Goal: Task Accomplishment & Management: Use online tool/utility

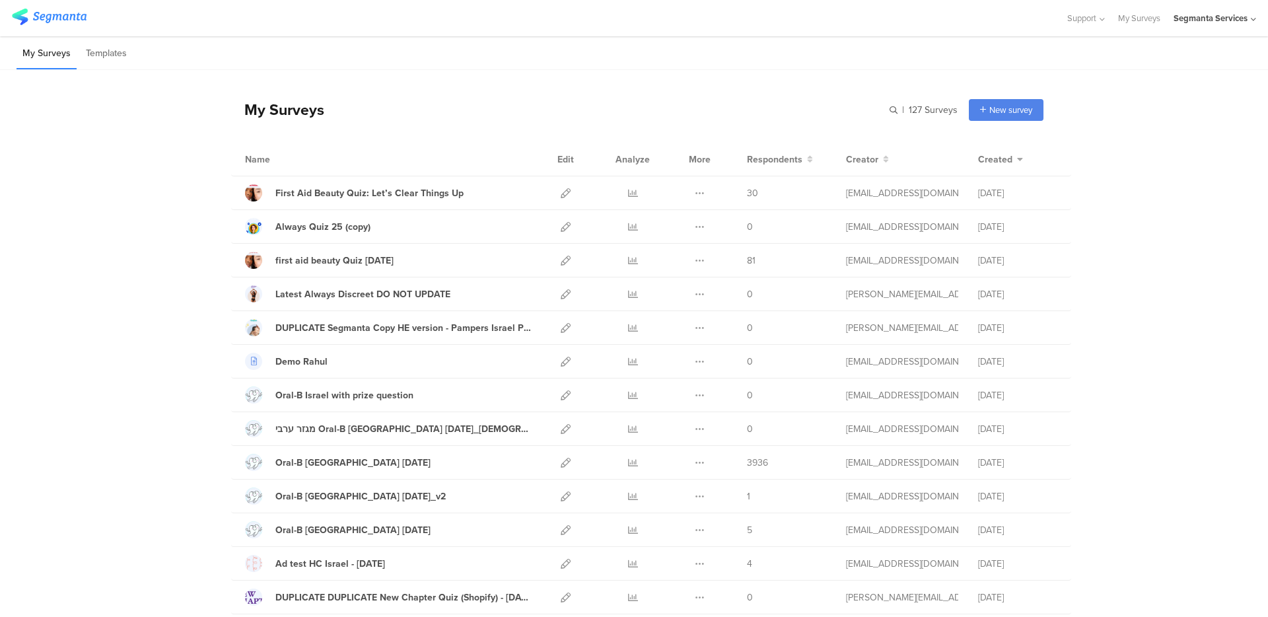
click at [1206, 15] on div "Segmanta Services" at bounding box center [1211, 18] width 74 height 13
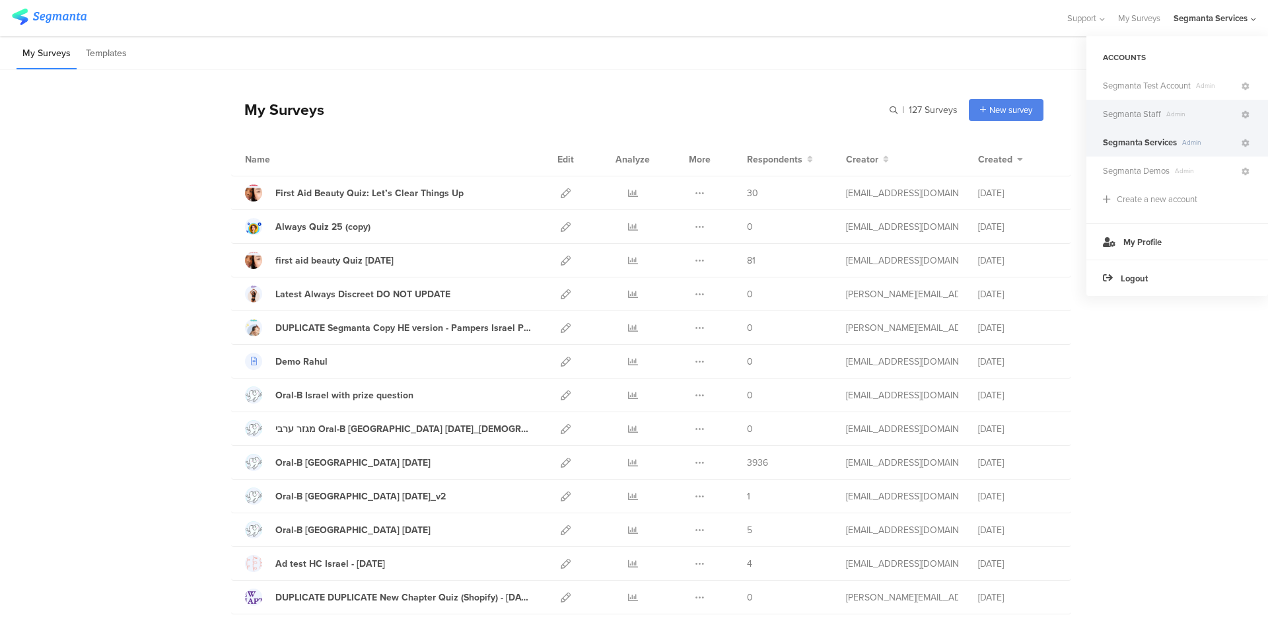
click at [1157, 106] on div "Segmanta Staff Admin" at bounding box center [1178, 114] width 182 height 28
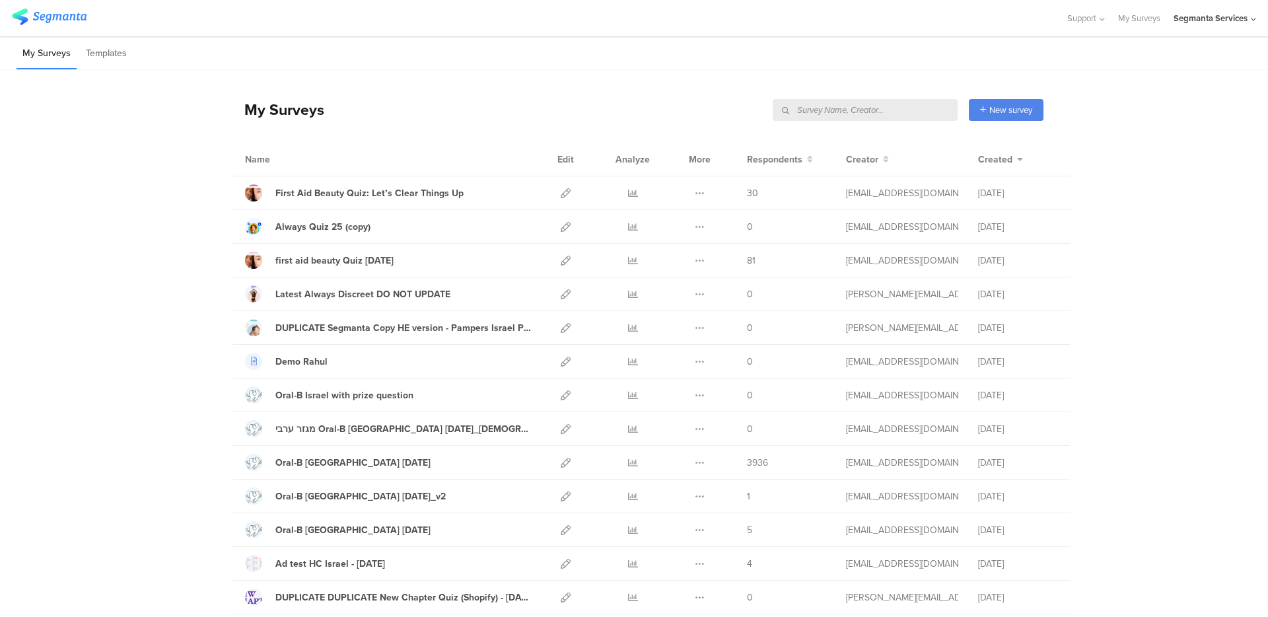
click at [1223, 18] on div "Segmanta Services" at bounding box center [1211, 18] width 74 height 13
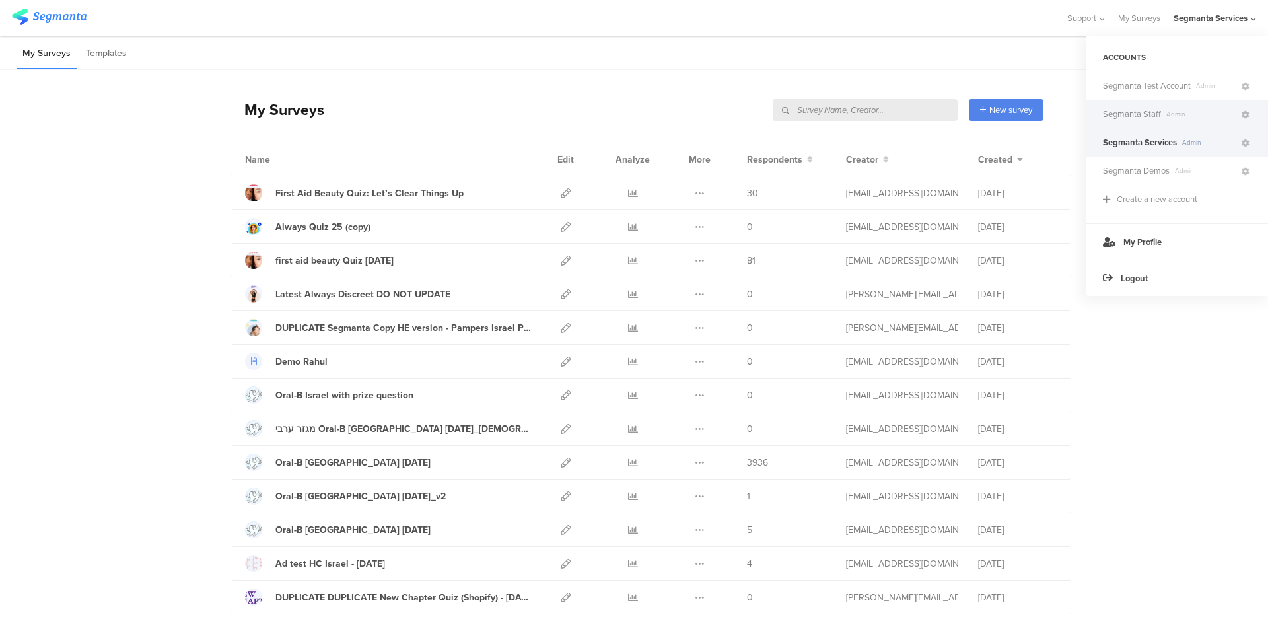
click at [1170, 118] on span "Admin" at bounding box center [1200, 114] width 79 height 10
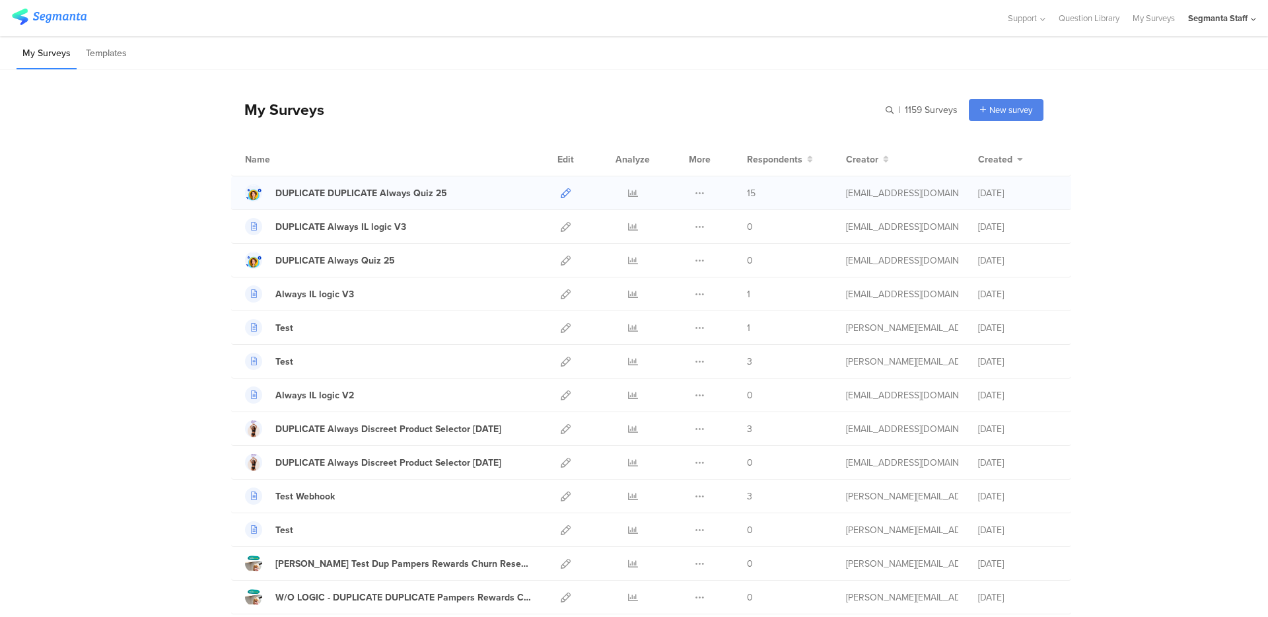
click at [563, 192] on icon at bounding box center [566, 193] width 10 height 10
click at [1012, 112] on span "New survey" at bounding box center [1011, 110] width 43 height 13
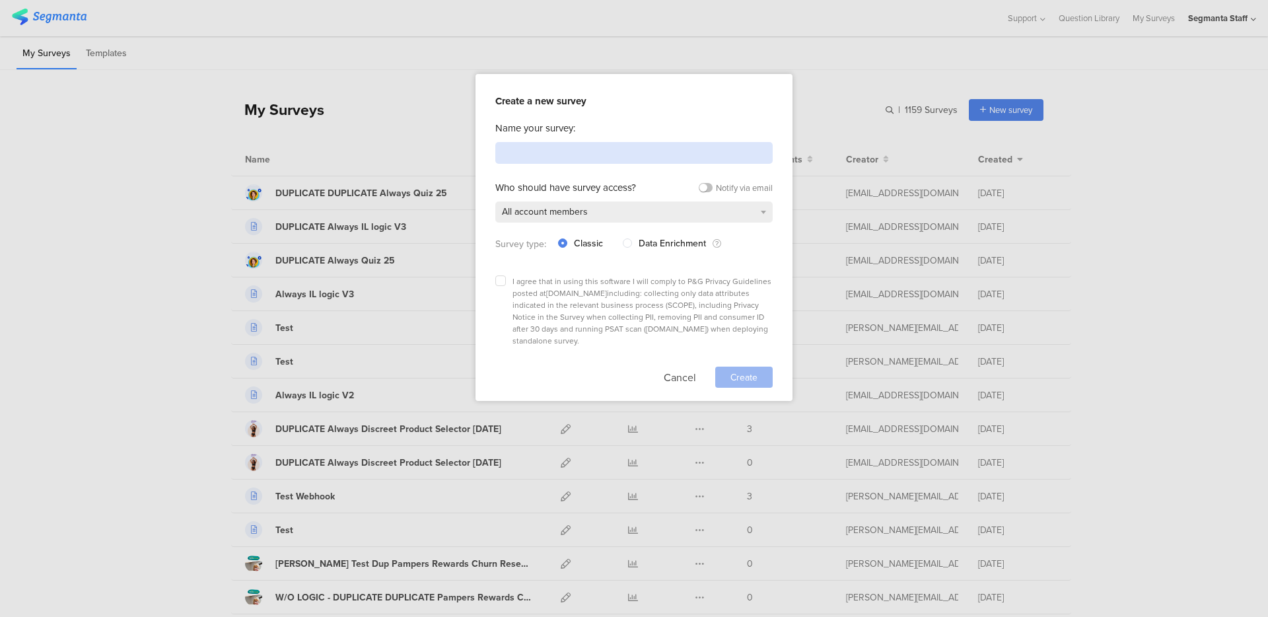
click at [648, 152] on input at bounding box center [633, 153] width 277 height 22
type input "ק"
type input "pg test [DATE]"
click at [504, 279] on label at bounding box center [500, 280] width 11 height 11
click at [0, 0] on input "checkbox" at bounding box center [0, 0] width 0 height 0
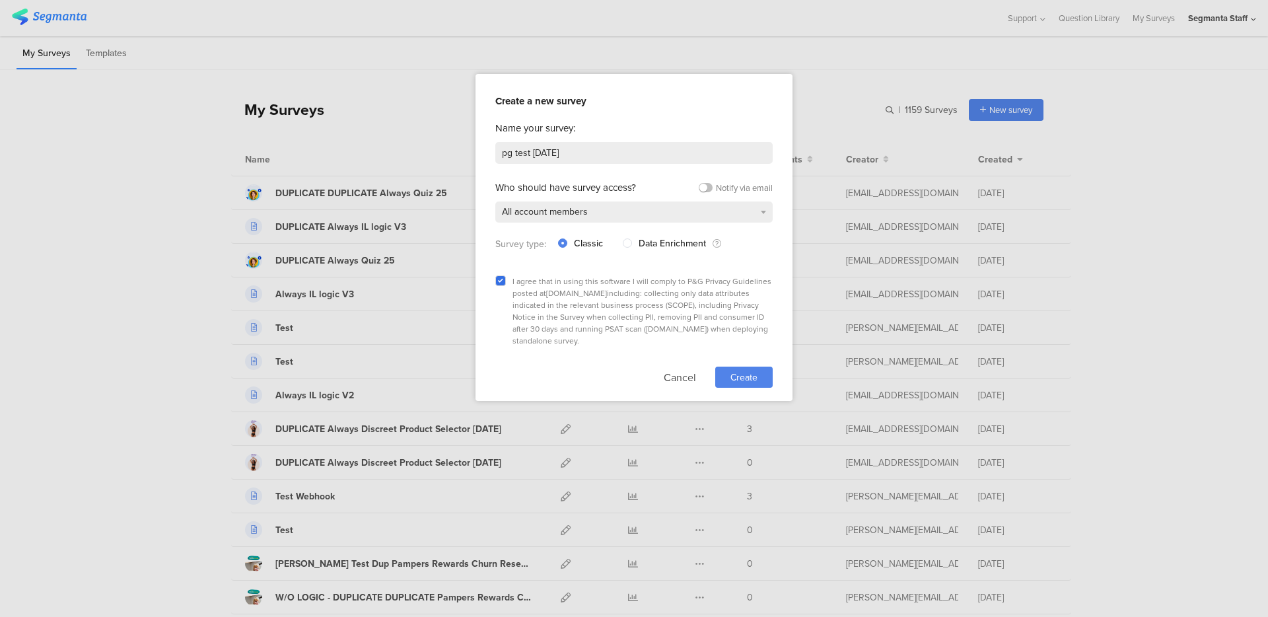
click at [746, 371] on span "Create" at bounding box center [744, 378] width 27 height 14
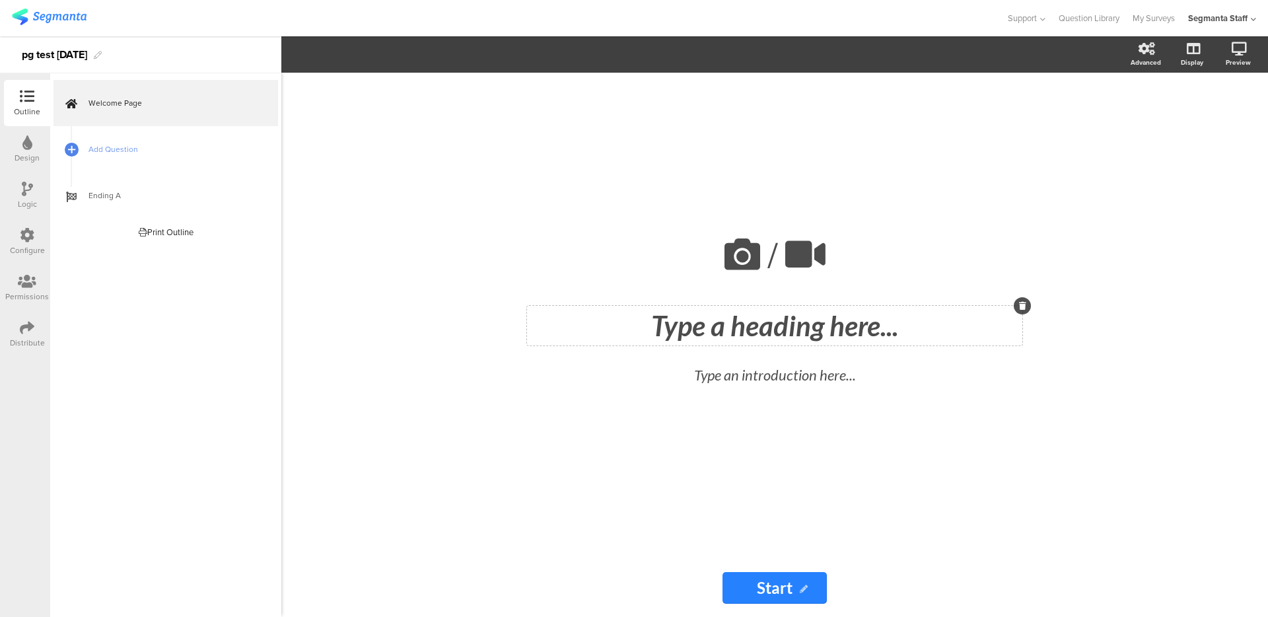
click at [760, 330] on div "Type a heading here..." at bounding box center [774, 326] width 495 height 40
click at [782, 378] on div "Type an introduction here..." at bounding box center [774, 378] width 469 height 35
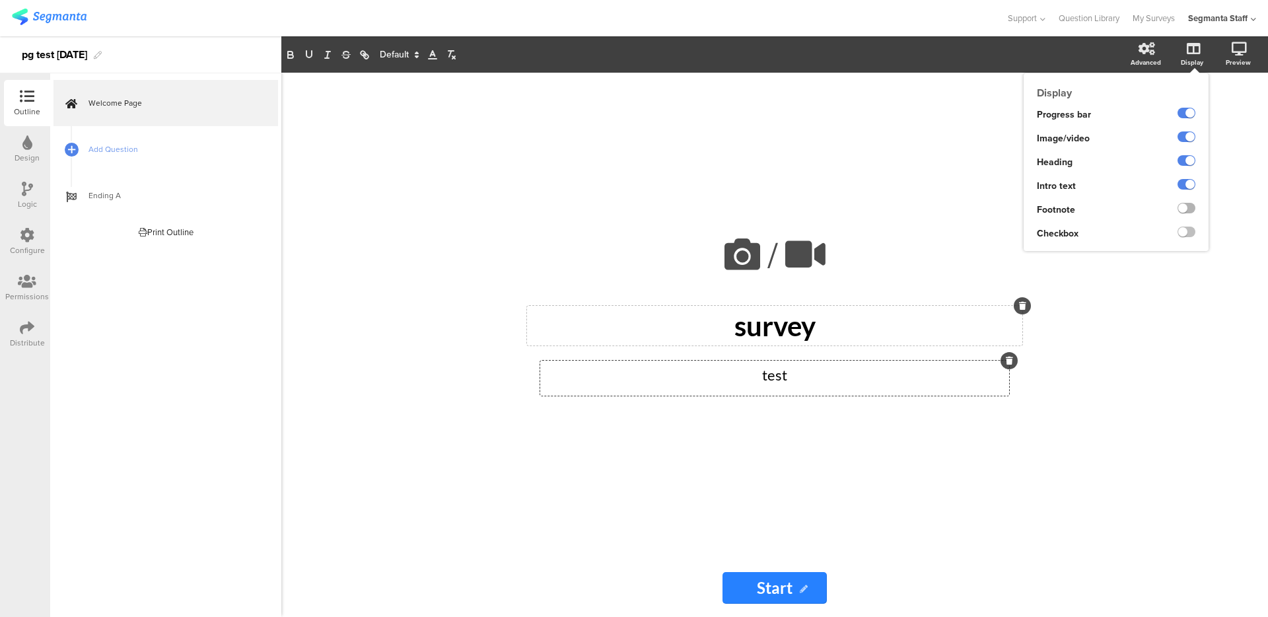
click at [1183, 207] on label at bounding box center [1187, 208] width 18 height 11
click at [0, 0] on input "checkbox" at bounding box center [0, 0] width 0 height 0
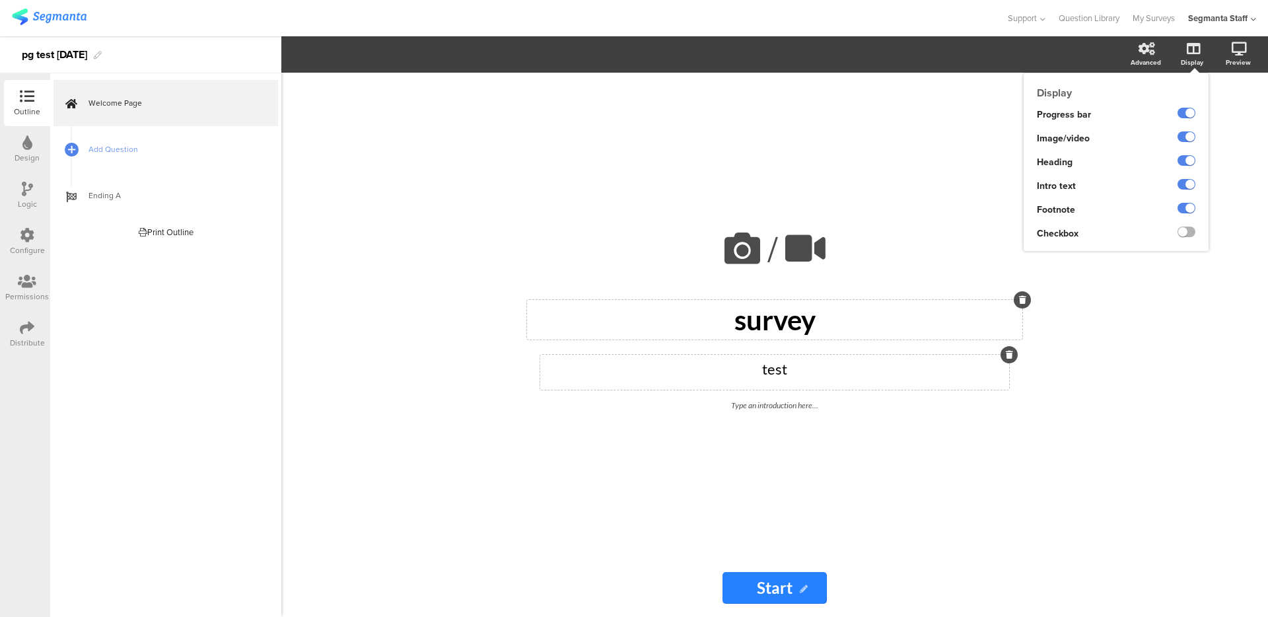
click at [1178, 233] on label at bounding box center [1187, 232] width 18 height 11
click at [0, 0] on input "checkbox" at bounding box center [0, 0] width 0 height 0
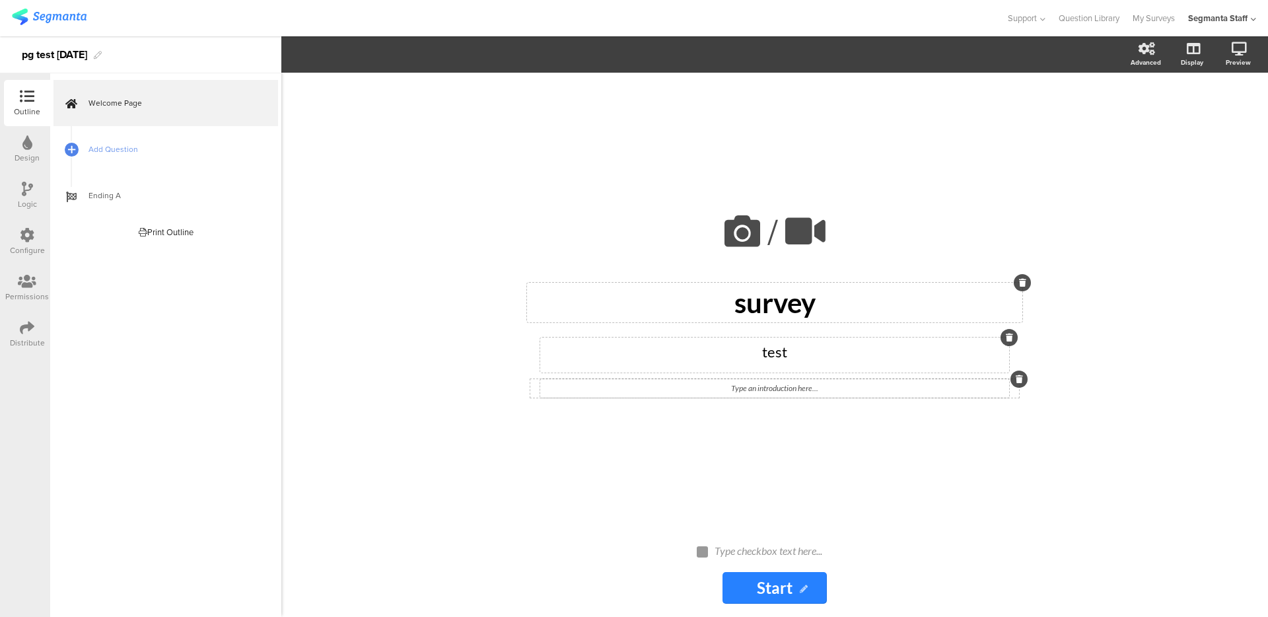
click at [788, 394] on div "Type an introduction here..." at bounding box center [774, 388] width 469 height 18
click at [728, 554] on div "Type checkbox text here..." at bounding box center [780, 551] width 139 height 21
click at [83, 147] on link "Add Question" at bounding box center [166, 149] width 225 height 46
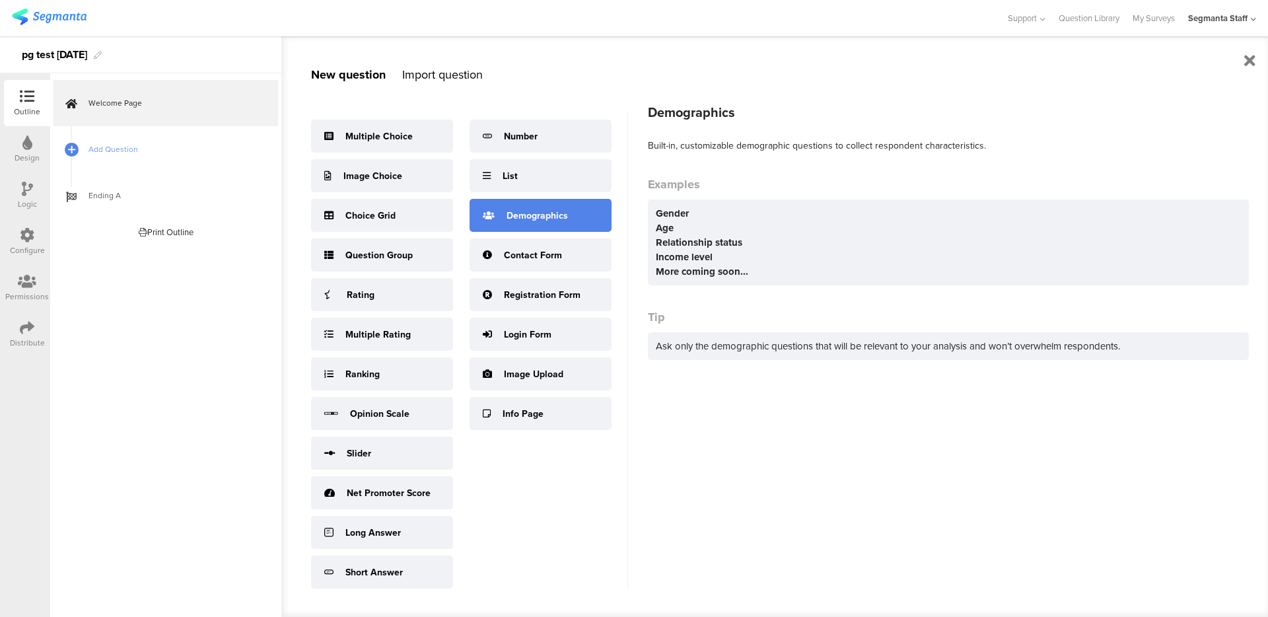
click at [546, 225] on div "Demographics" at bounding box center [541, 215] width 142 height 33
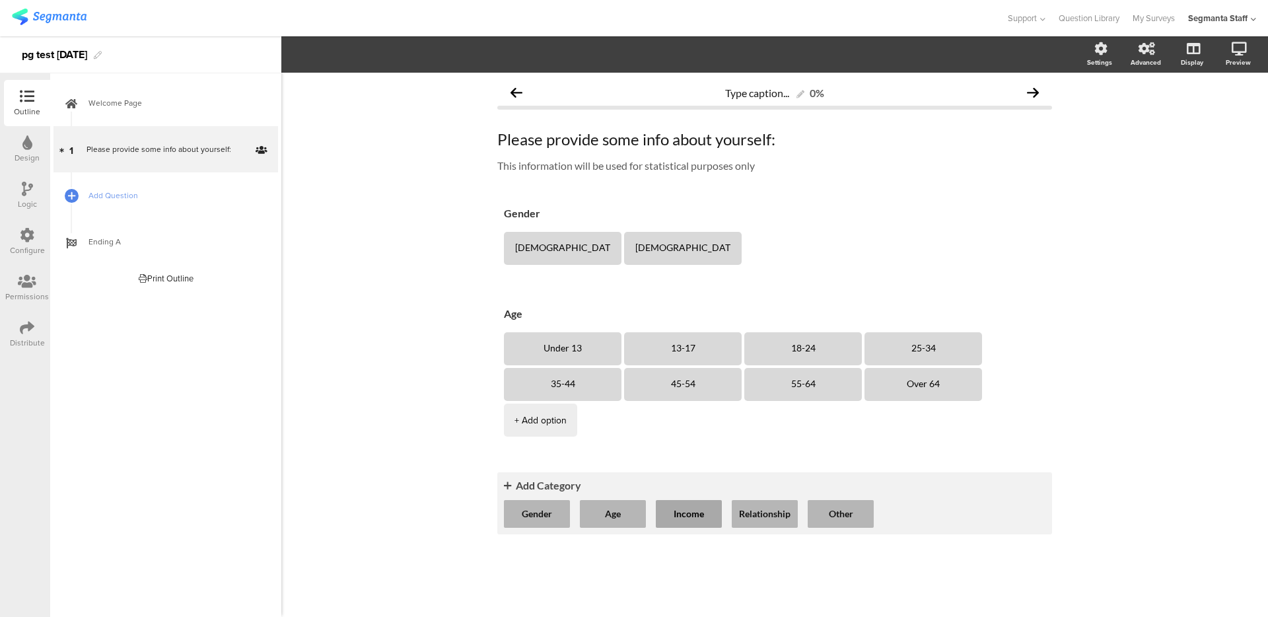
click at [695, 500] on button "Income" at bounding box center [689, 514] width 66 height 28
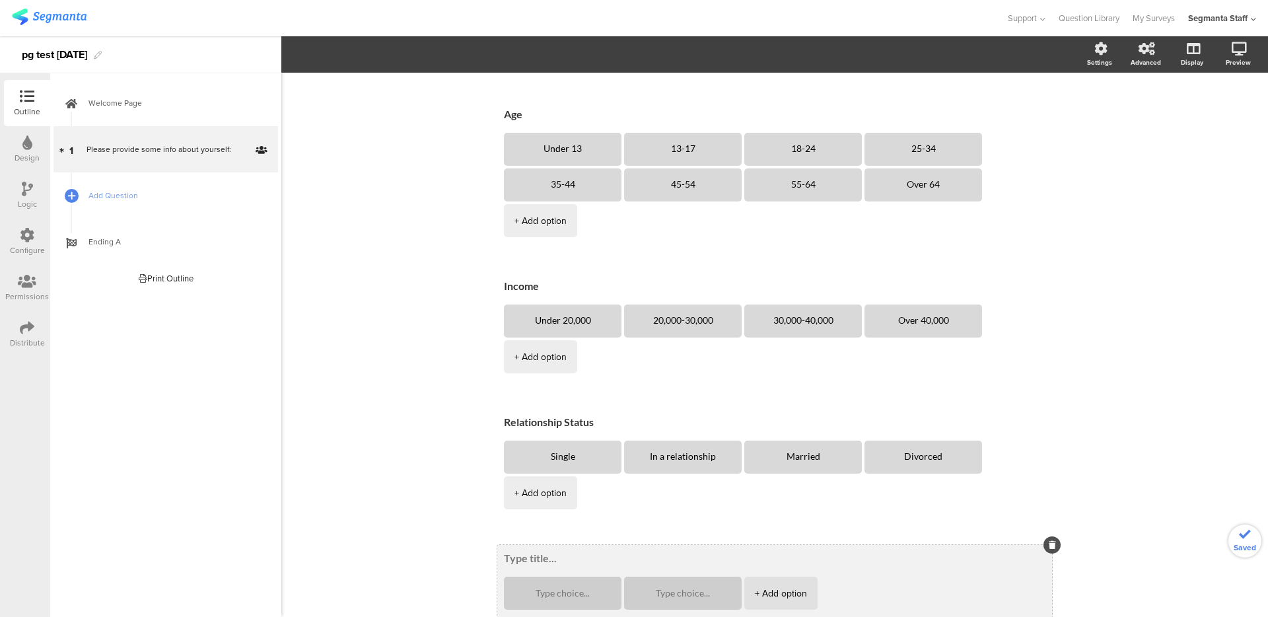
click at [532, 545] on div "+ Add option" at bounding box center [774, 582] width 555 height 74
click at [531, 552] on textarea at bounding box center [775, 558] width 542 height 13
click at [532, 552] on textarea at bounding box center [775, 558] width 542 height 13
type textarea "1"
click at [553, 589] on textarea at bounding box center [563, 594] width 96 height 10
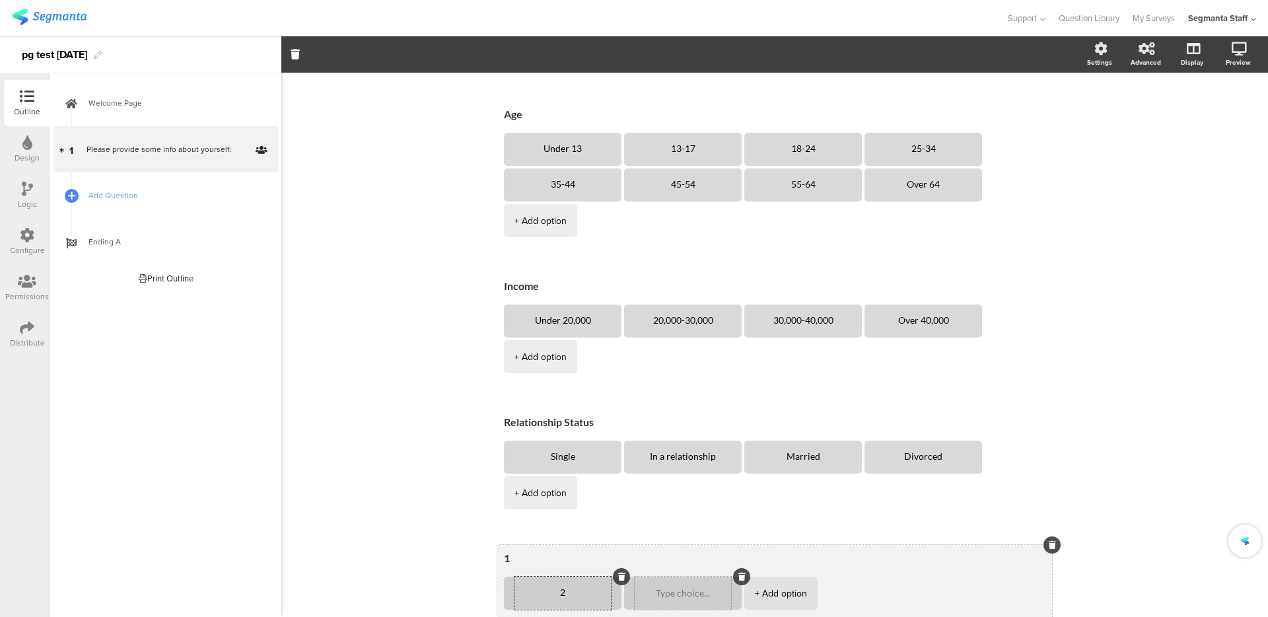
click at [655, 577] on div at bounding box center [683, 593] width 96 height 33
type textarea "2"
click at [660, 589] on textarea at bounding box center [683, 594] width 96 height 10
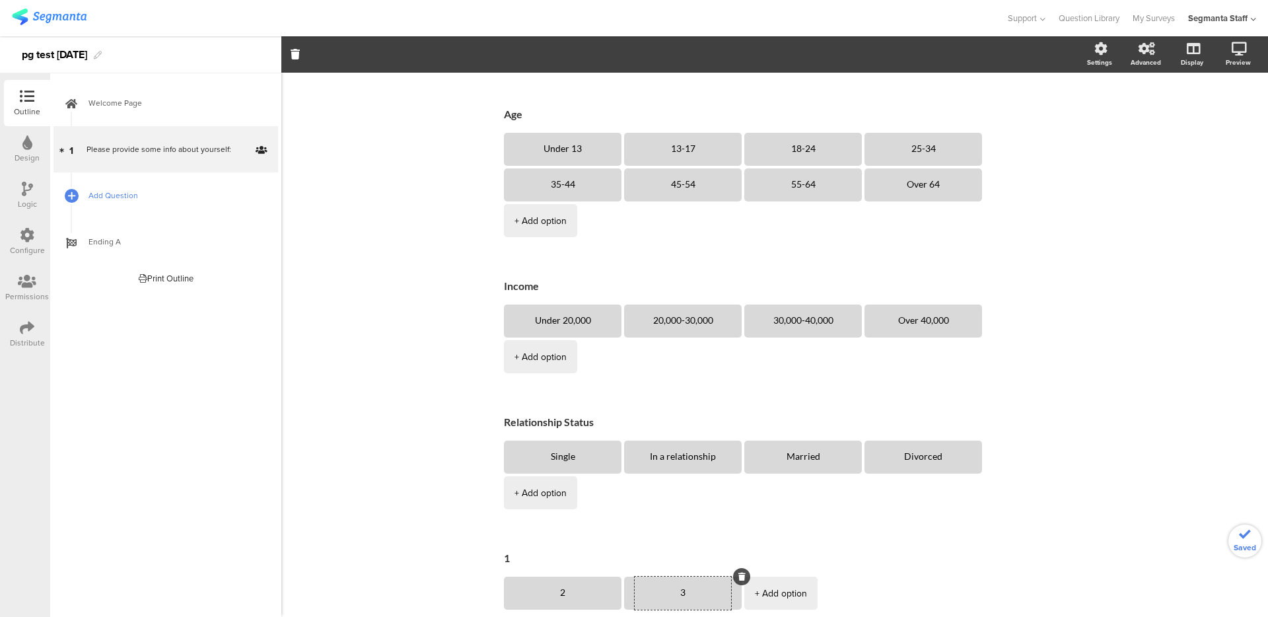
type textarea "3"
click at [114, 200] on span "Add Question" at bounding box center [173, 195] width 169 height 13
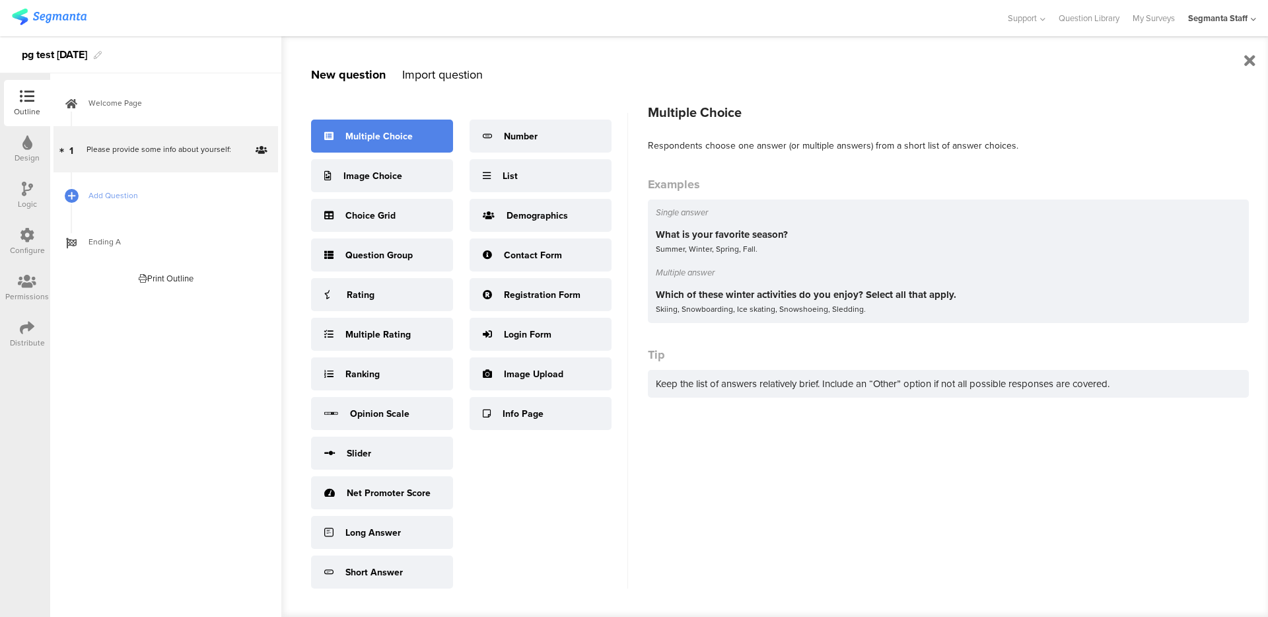
click at [430, 145] on div "Multiple Choice" at bounding box center [382, 136] width 142 height 33
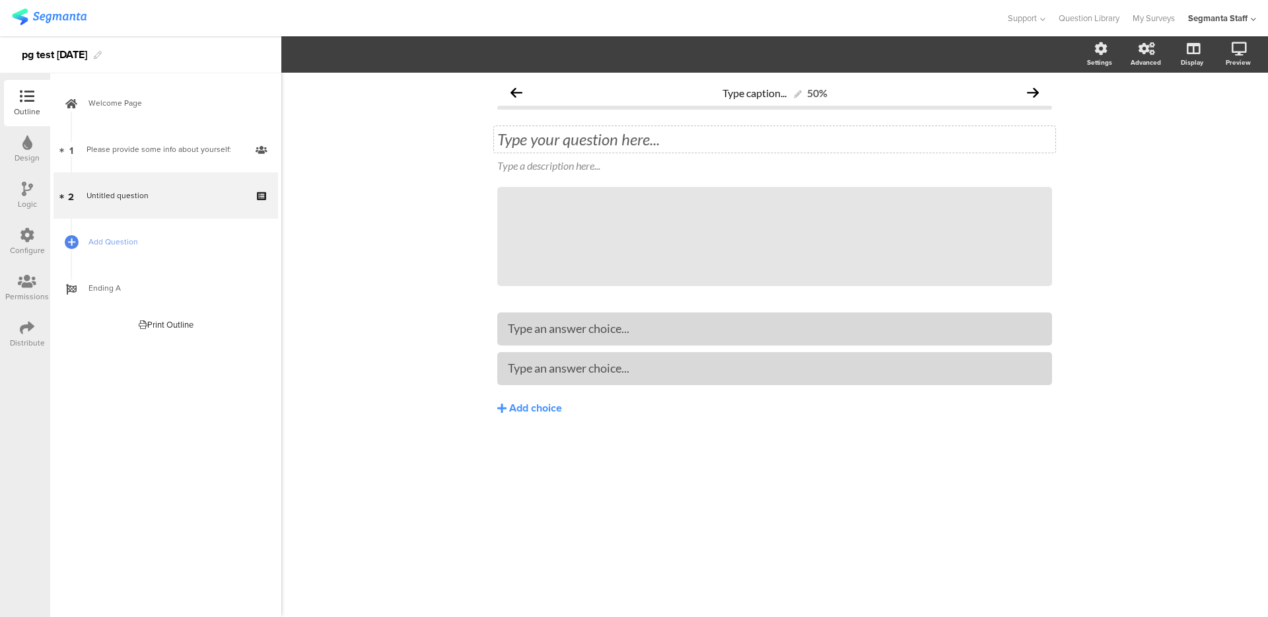
click at [598, 145] on div "Type your question here..." at bounding box center [774, 139] width 561 height 26
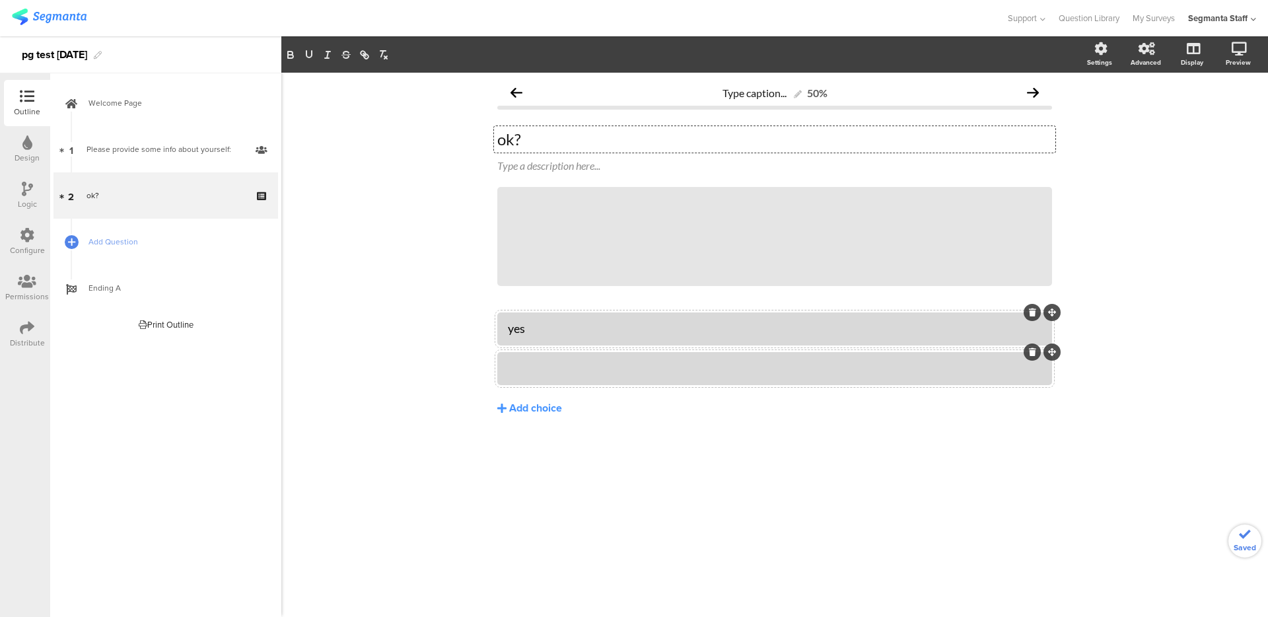
click at [572, 370] on div at bounding box center [775, 368] width 534 height 15
click at [563, 167] on div "Type a description here..." at bounding box center [774, 166] width 561 height 21
click at [529, 164] on p "des" at bounding box center [774, 165] width 555 height 13
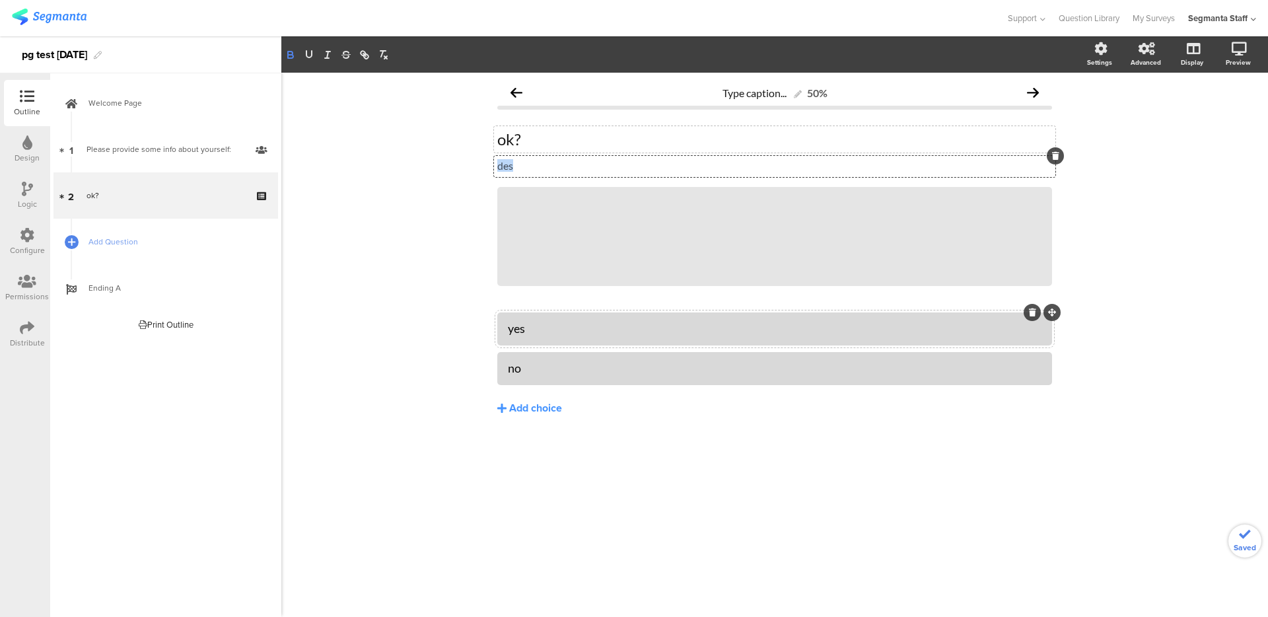
click at [289, 57] on icon "button" at bounding box center [291, 55] width 12 height 12
click at [310, 57] on icon "button" at bounding box center [308, 54] width 5 height 7
click at [327, 54] on icon "button" at bounding box center [328, 55] width 12 height 12
click at [340, 55] on icon "button" at bounding box center [346, 55] width 12 height 12
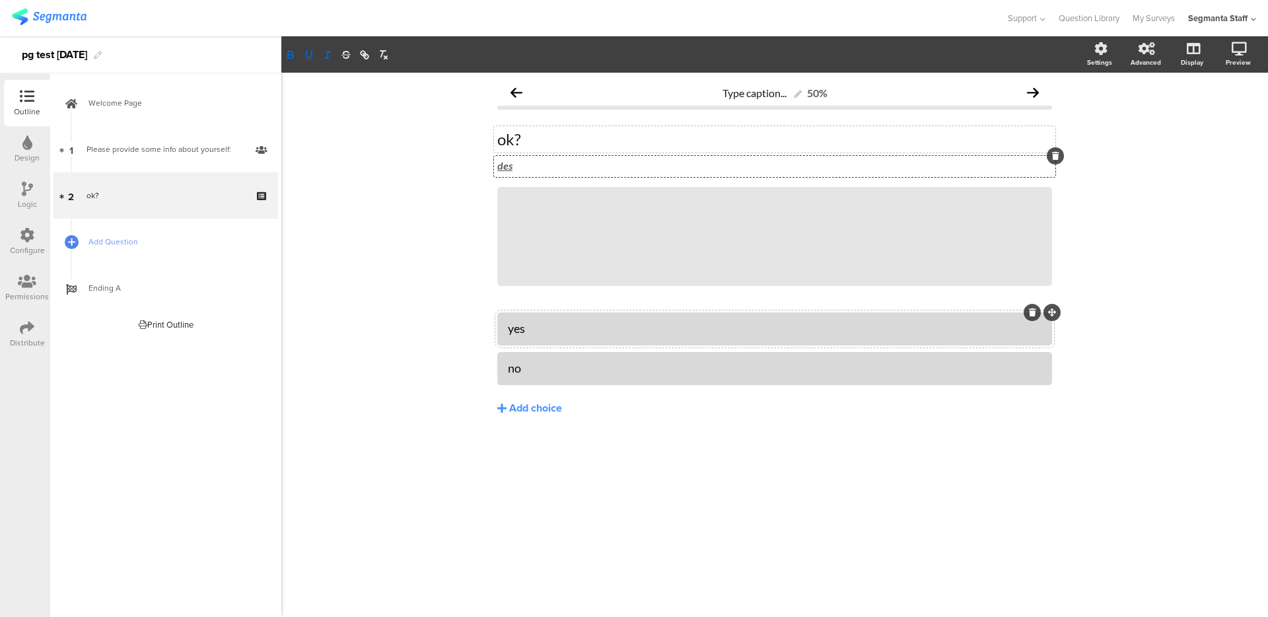
click at [402, 153] on div "Type caption... 50% ok? ok? des des des / yes" at bounding box center [774, 345] width 987 height 544
click at [113, 240] on span "Add Question" at bounding box center [173, 241] width 169 height 13
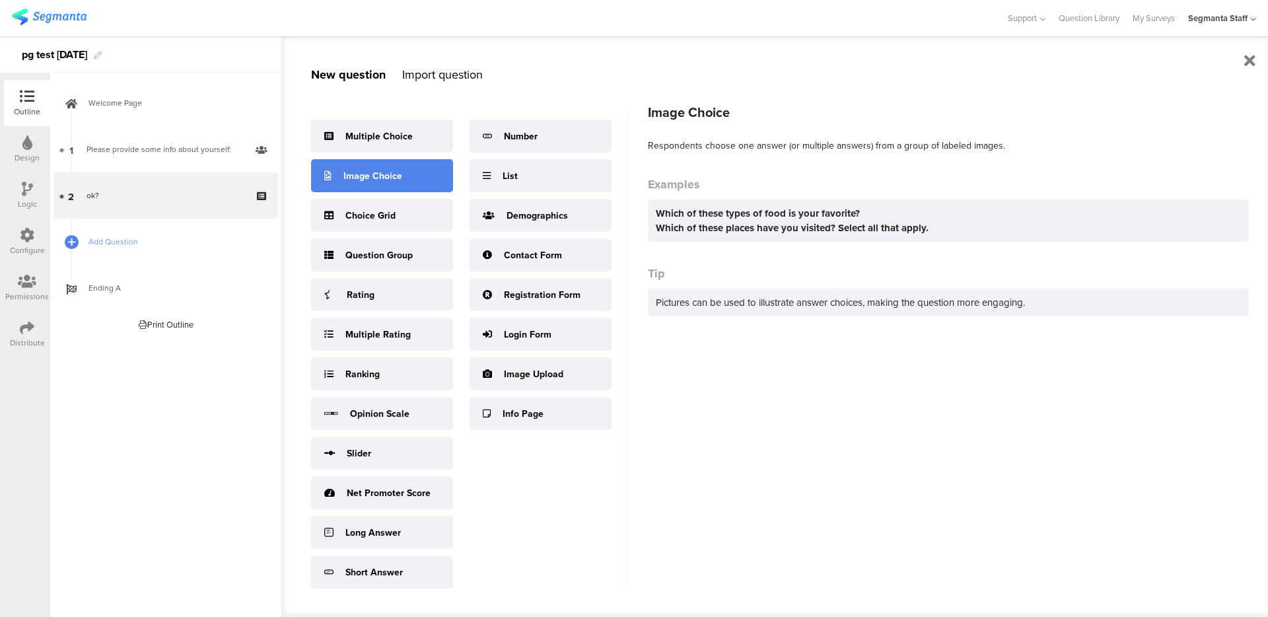
click at [427, 171] on div "Image Choice" at bounding box center [382, 175] width 142 height 33
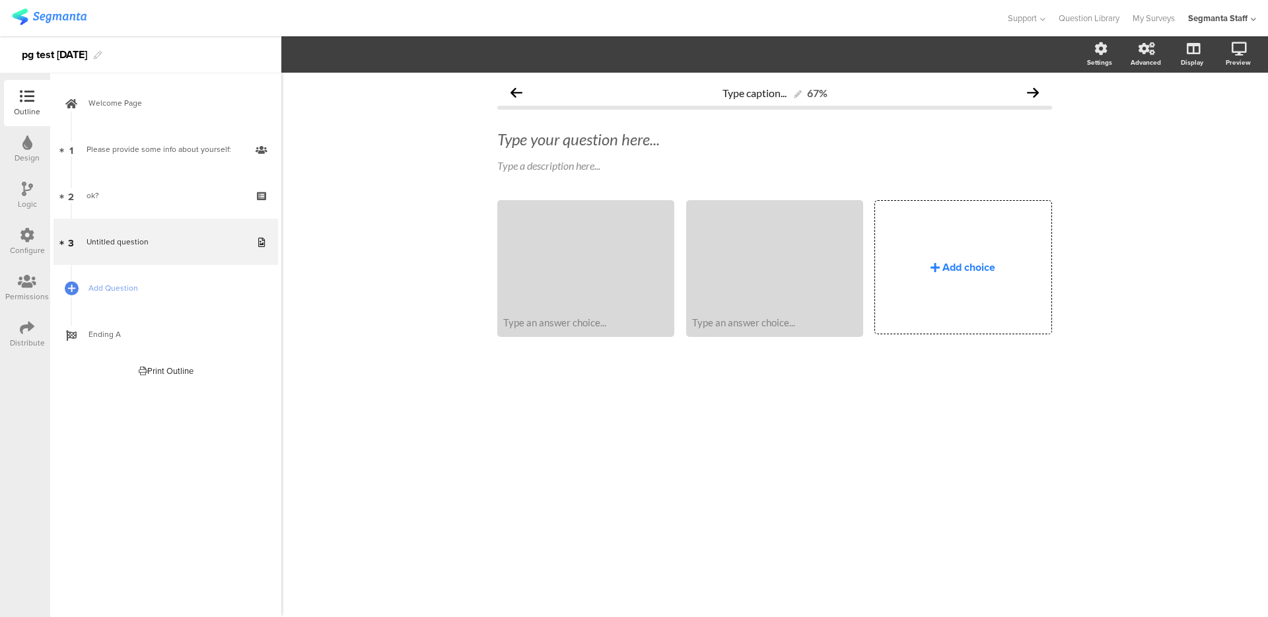
click at [929, 258] on div "Add choice" at bounding box center [963, 267] width 176 height 133
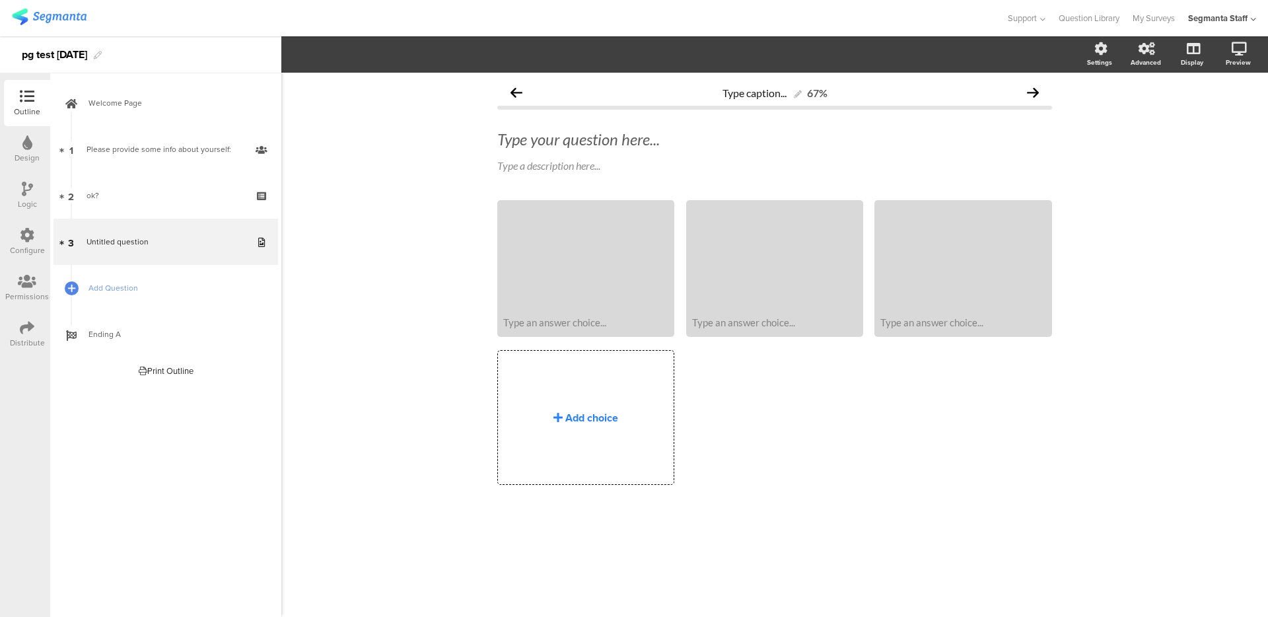
click at [563, 432] on div "Add choice" at bounding box center [586, 417] width 176 height 133
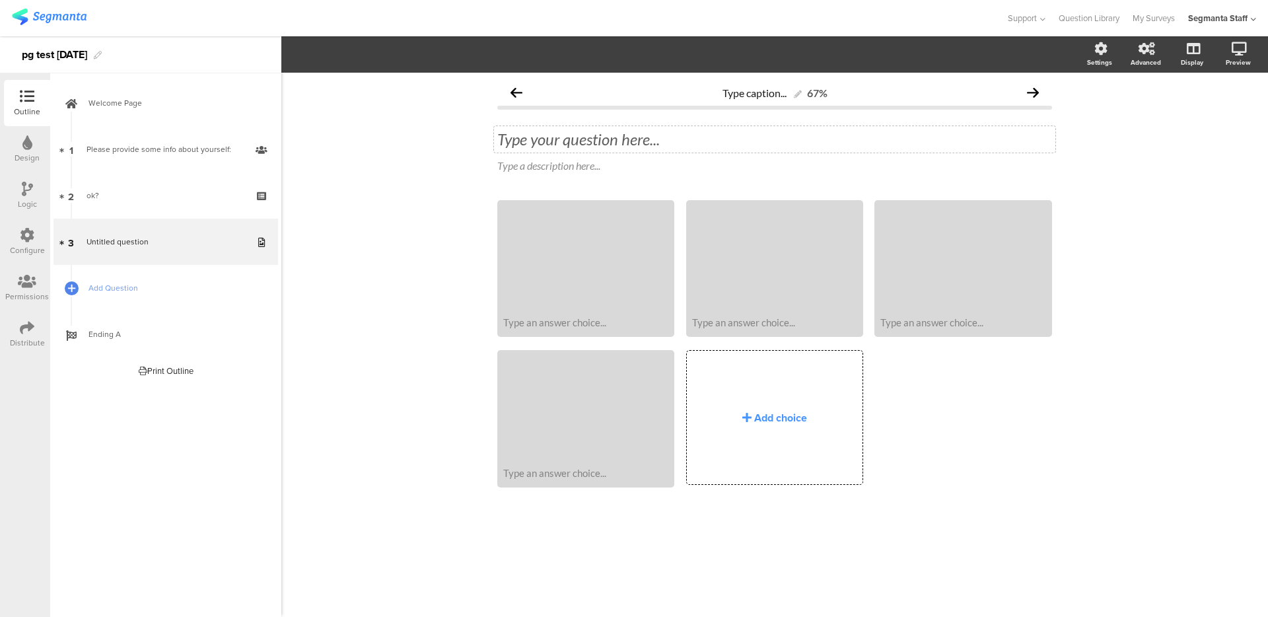
click at [554, 150] on div "Type your question here..." at bounding box center [774, 139] width 561 height 26
click at [523, 139] on p "soxial" at bounding box center [774, 139] width 555 height 20
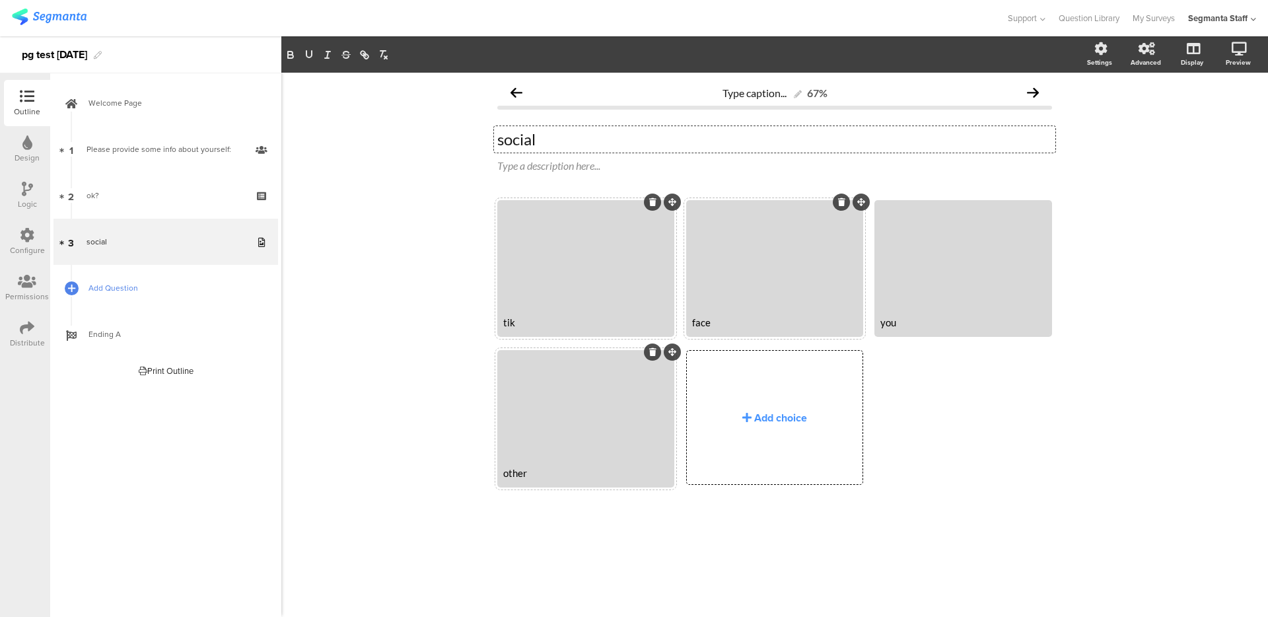
click at [133, 289] on span "Add Question" at bounding box center [173, 287] width 169 height 13
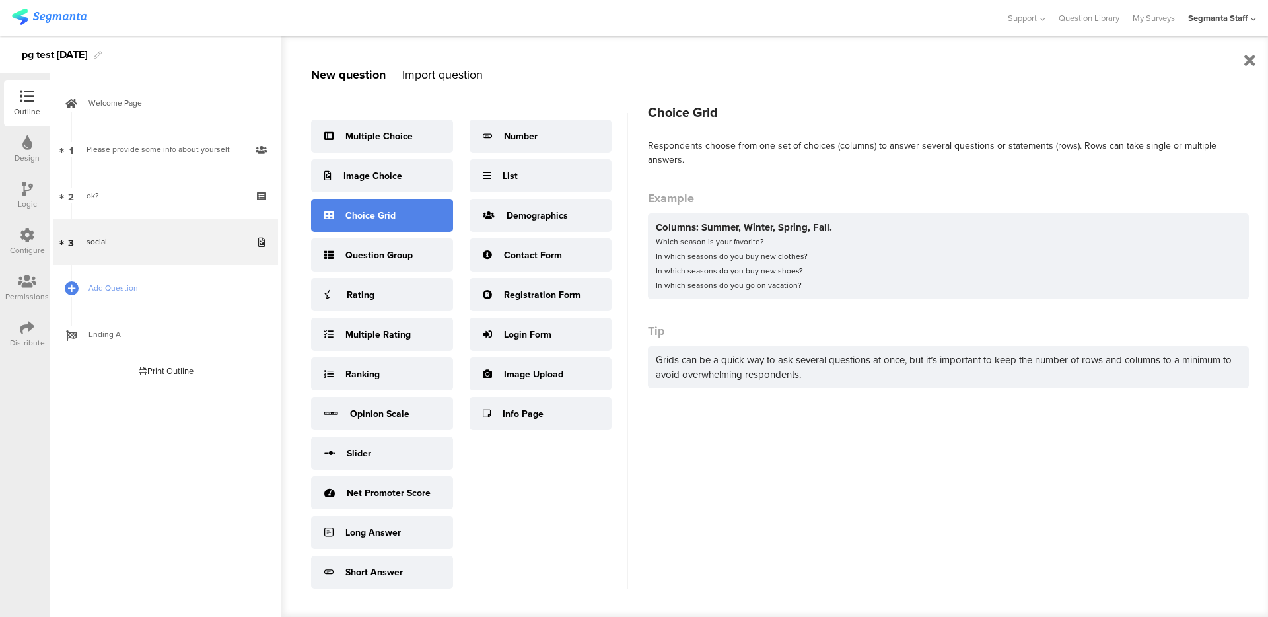
click at [378, 217] on div "Choice Grid" at bounding box center [370, 216] width 50 height 14
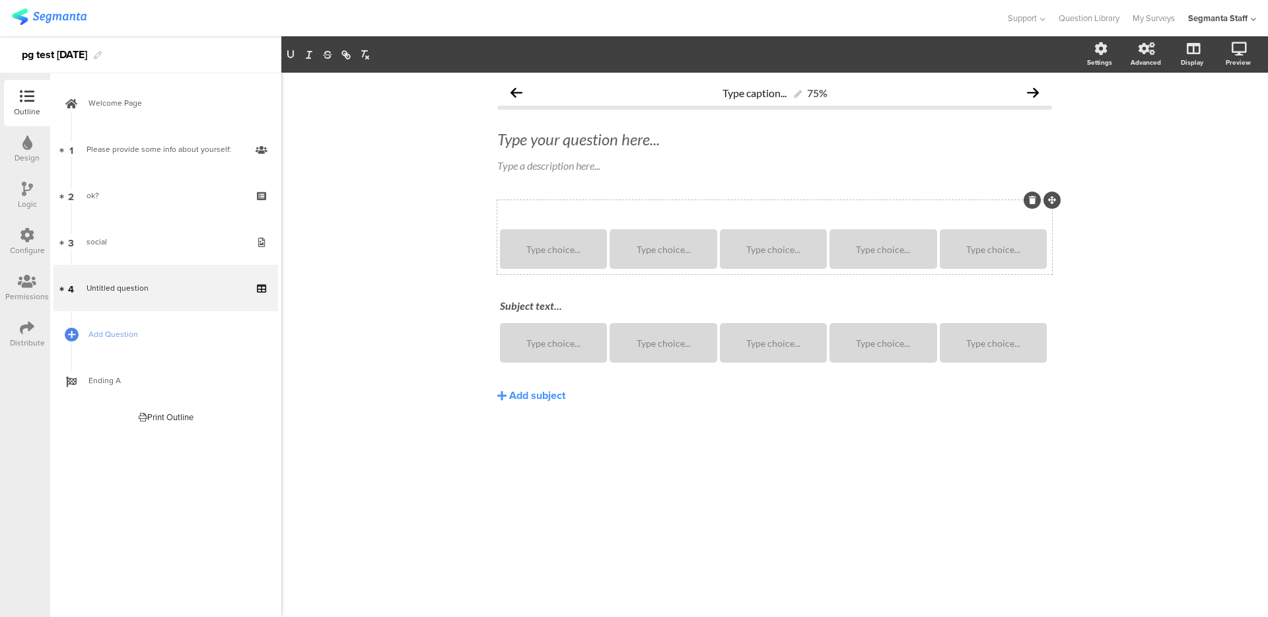
click at [529, 211] on div "Subject text..." at bounding box center [775, 212] width 556 height 21
click at [536, 294] on div "Subject text... Type choice... Type choice... Type choice... Type choice... Typ…" at bounding box center [774, 331] width 555 height 74
click at [532, 307] on div "Subject text..." at bounding box center [775, 306] width 556 height 21
click at [866, 256] on div "Type choice..." at bounding box center [883, 249] width 103 height 40
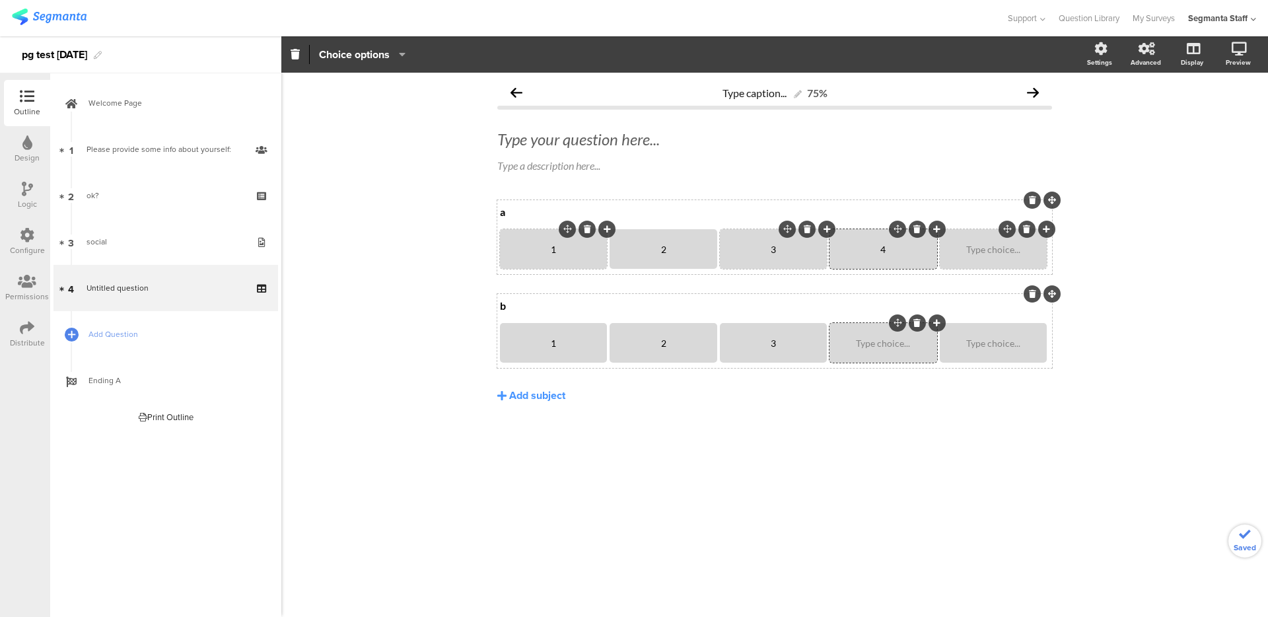
click at [961, 255] on div "Type choice..." at bounding box center [993, 249] width 103 height 40
click at [559, 142] on div "Type your question here..." at bounding box center [774, 139] width 561 height 26
click at [1031, 231] on div at bounding box center [1027, 229] width 17 height 17
click at [1028, 227] on icon at bounding box center [1026, 229] width 7 height 8
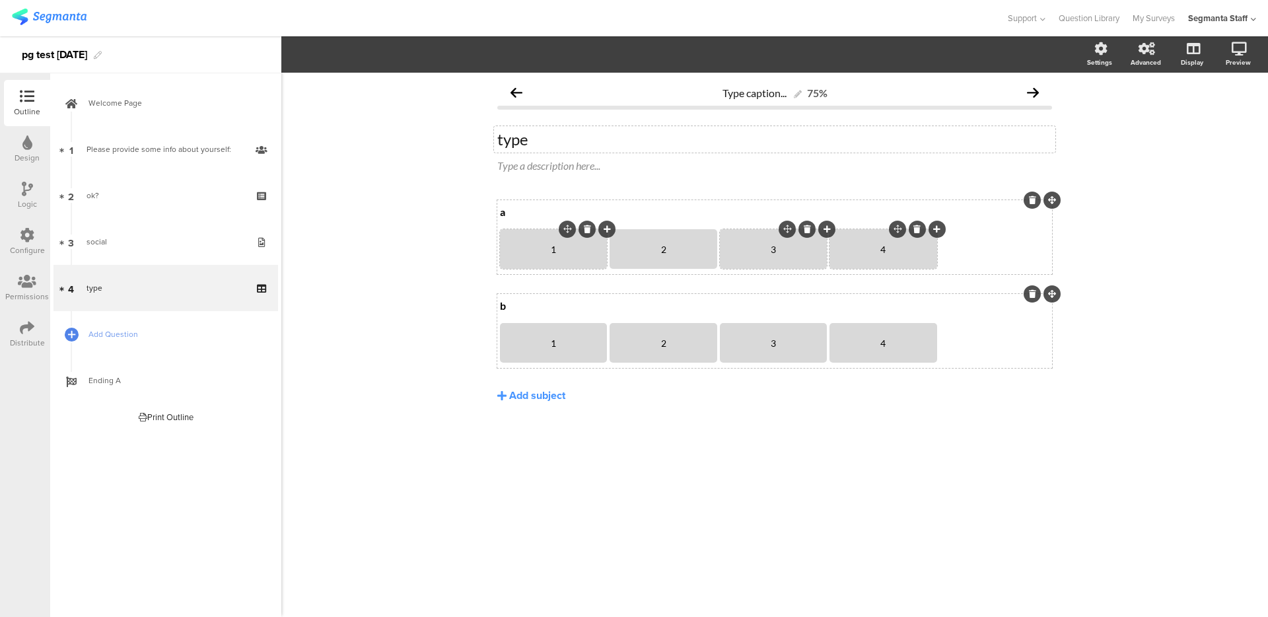
click at [957, 259] on section "1 2 3 4" at bounding box center [775, 250] width 550 height 42
click at [939, 227] on icon at bounding box center [936, 229] width 7 height 8
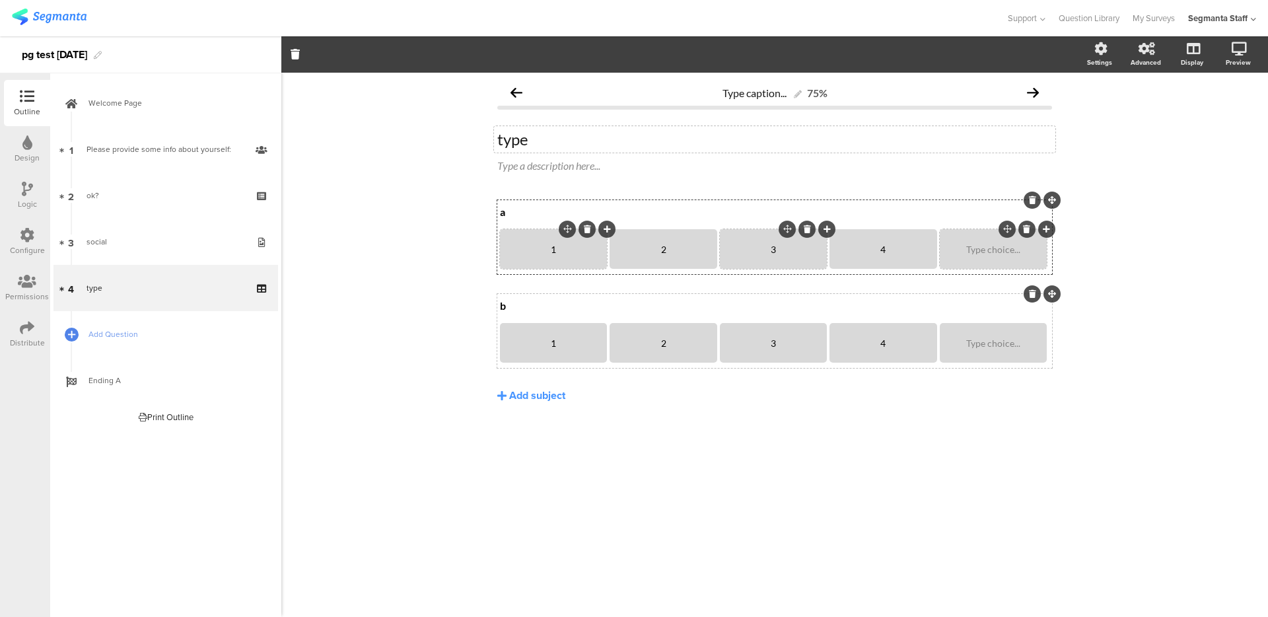
click at [988, 260] on div "Type choice..." at bounding box center [993, 249] width 103 height 40
drag, startPoint x: 1009, startPoint y: 223, endPoint x: 842, endPoint y: 233, distance: 167.4
click at [842, 233] on section "1 2 3 4 5" at bounding box center [775, 250] width 550 height 42
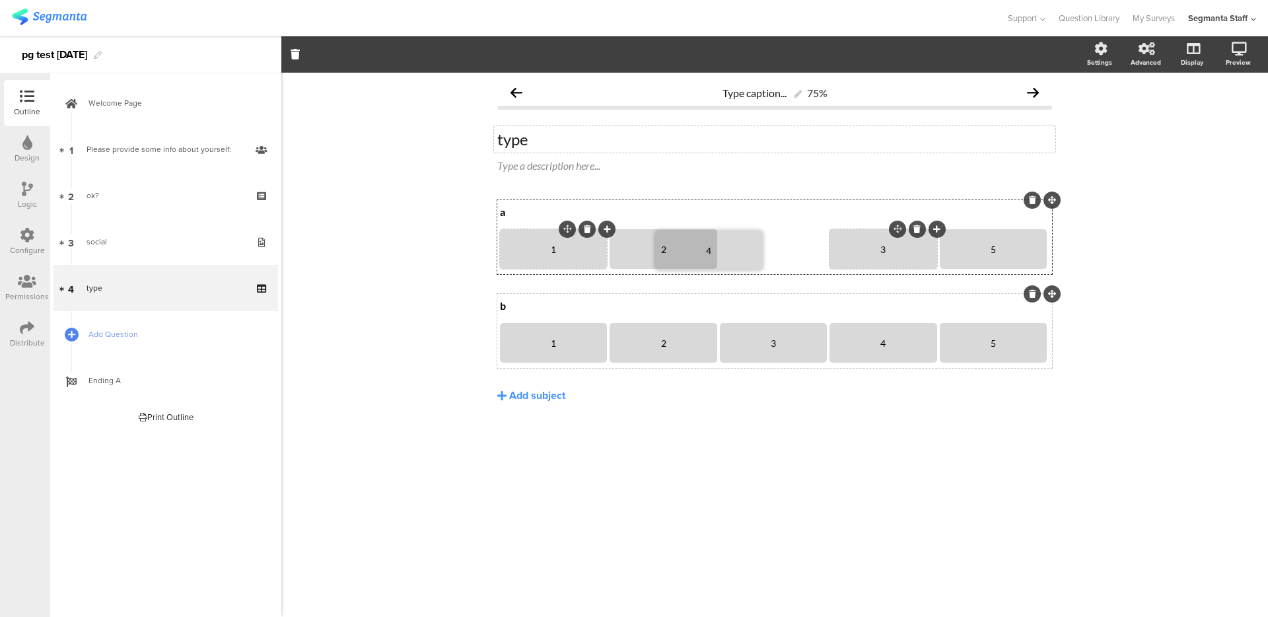
drag, startPoint x: 896, startPoint y: 227, endPoint x: 721, endPoint y: 228, distance: 174.4
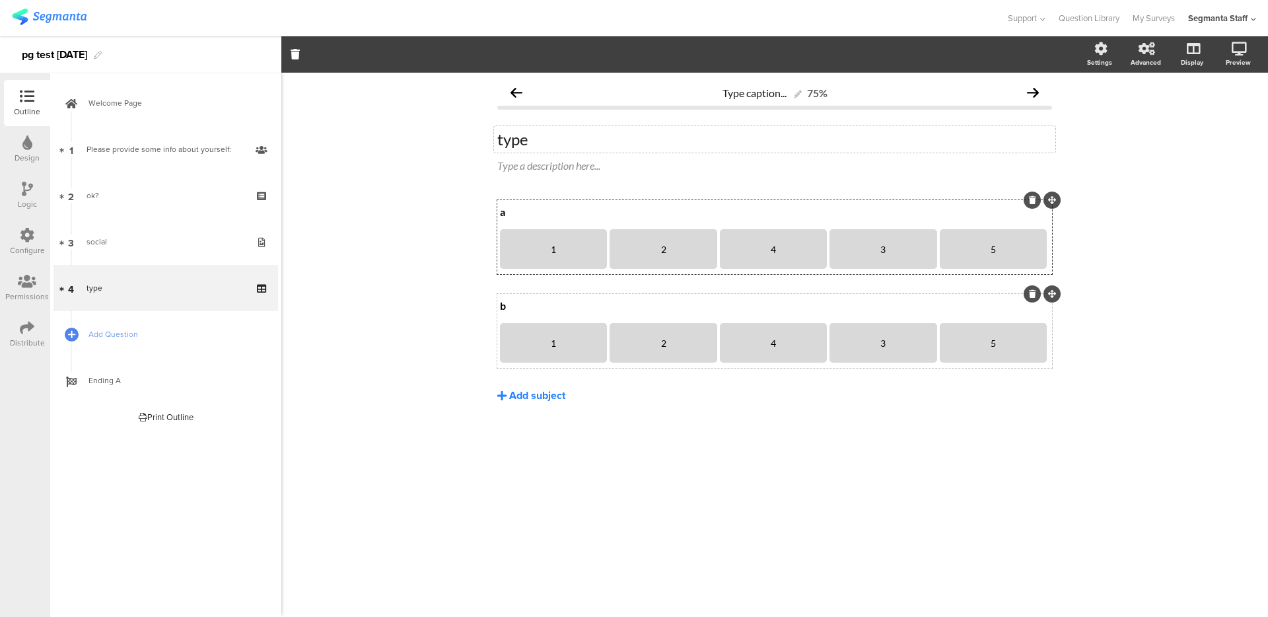
click at [549, 392] on div "Add subject" at bounding box center [537, 395] width 56 height 15
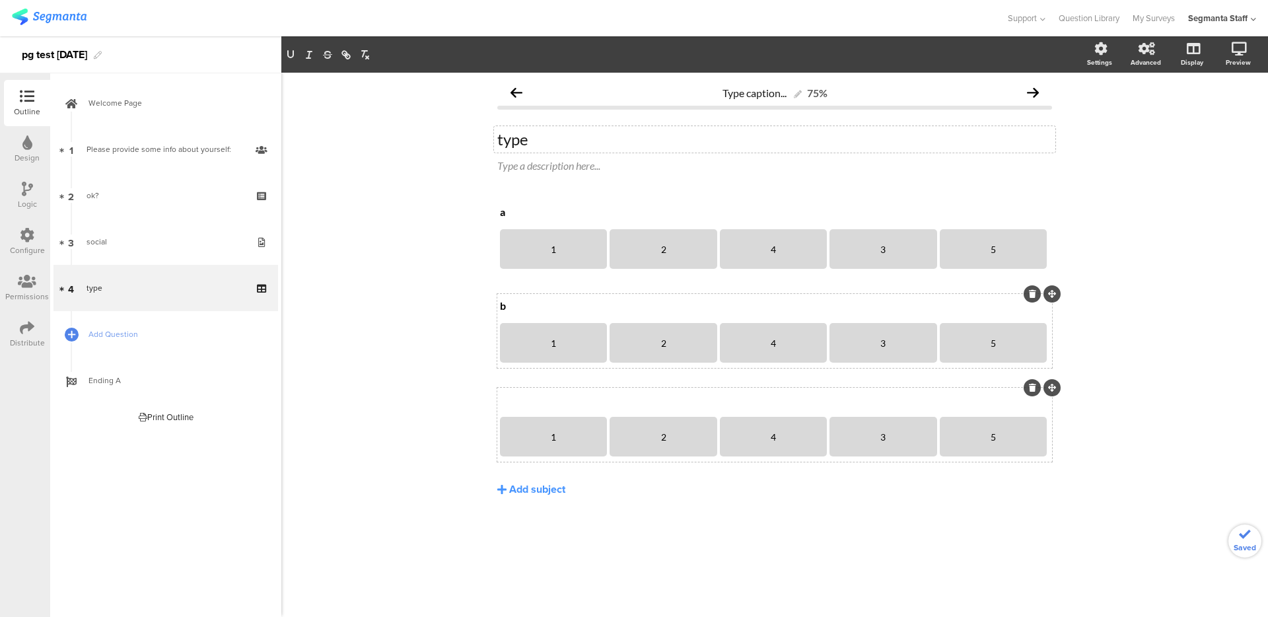
click at [526, 396] on div "Subject text..." at bounding box center [775, 400] width 556 height 21
click at [407, 380] on div "Type caption... 75% type type Type a description here... a a 1 2 4" at bounding box center [774, 345] width 987 height 544
click at [116, 338] on span "Add Question" at bounding box center [173, 334] width 169 height 13
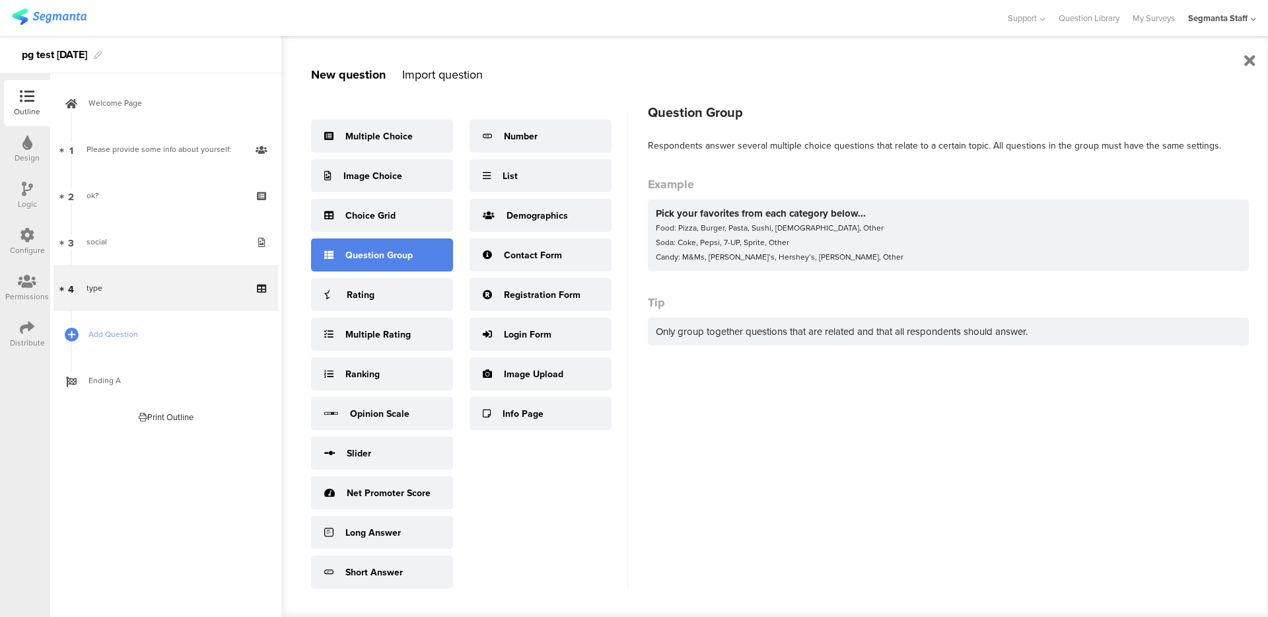
click at [382, 257] on div "Question Group" at bounding box center [378, 255] width 67 height 14
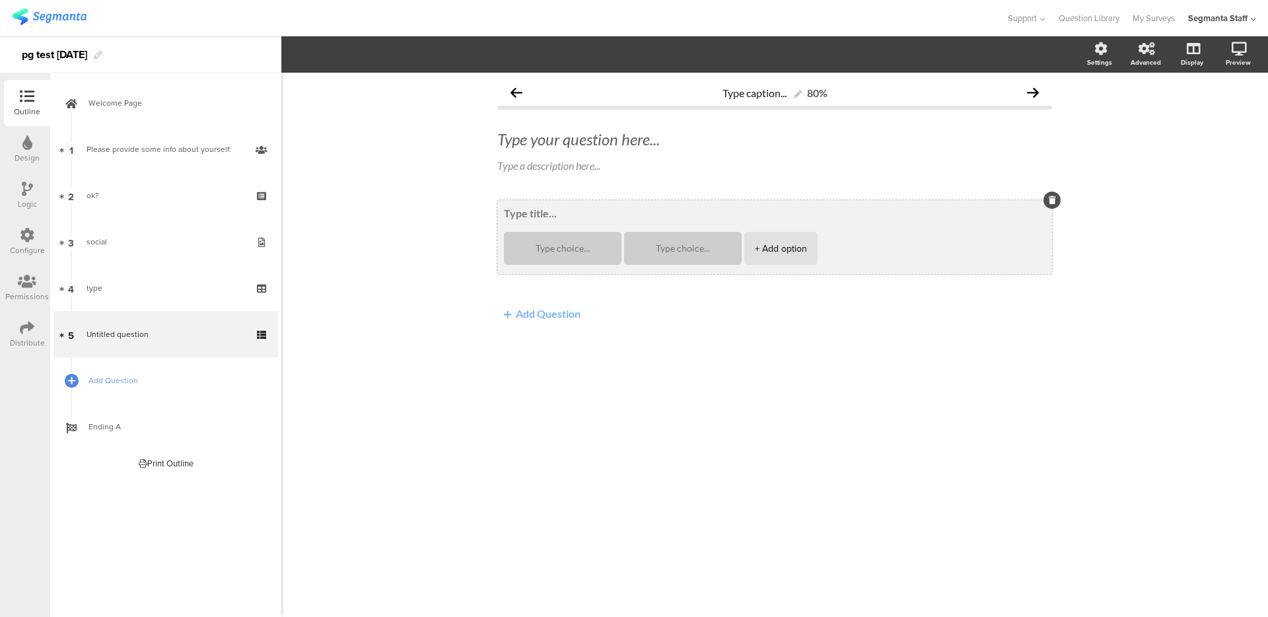
click at [755, 242] on div "+ Add option" at bounding box center [781, 248] width 52 height 33
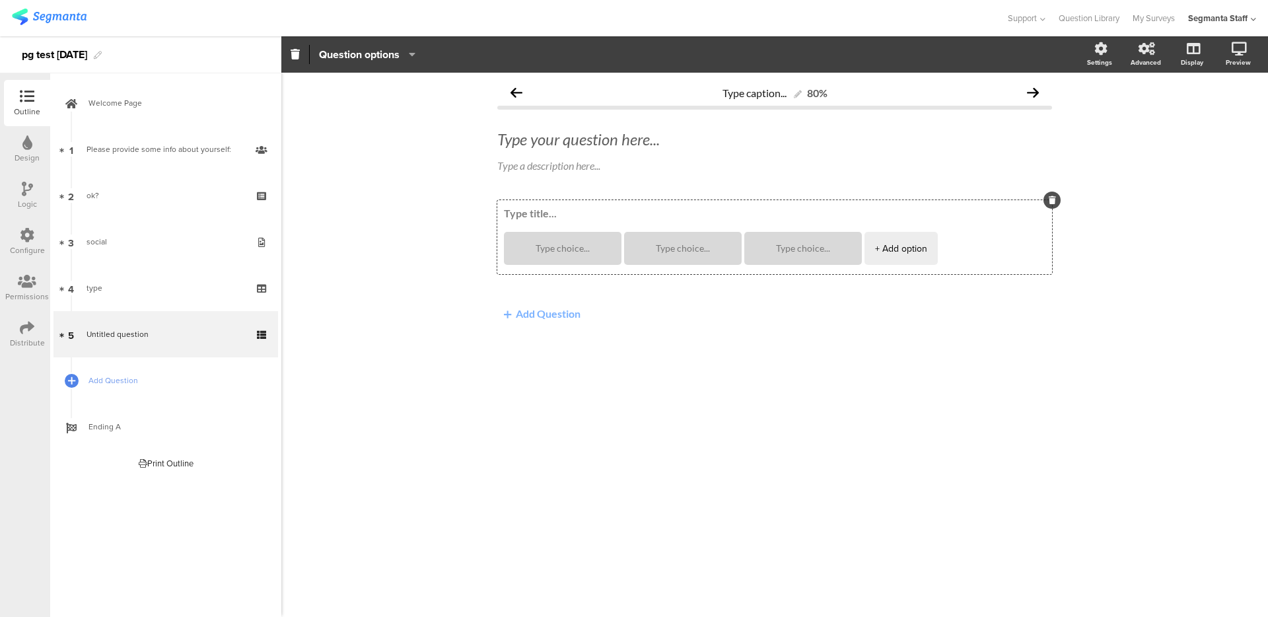
click at [536, 314] on button "Add Question" at bounding box center [542, 314] width 90 height 26
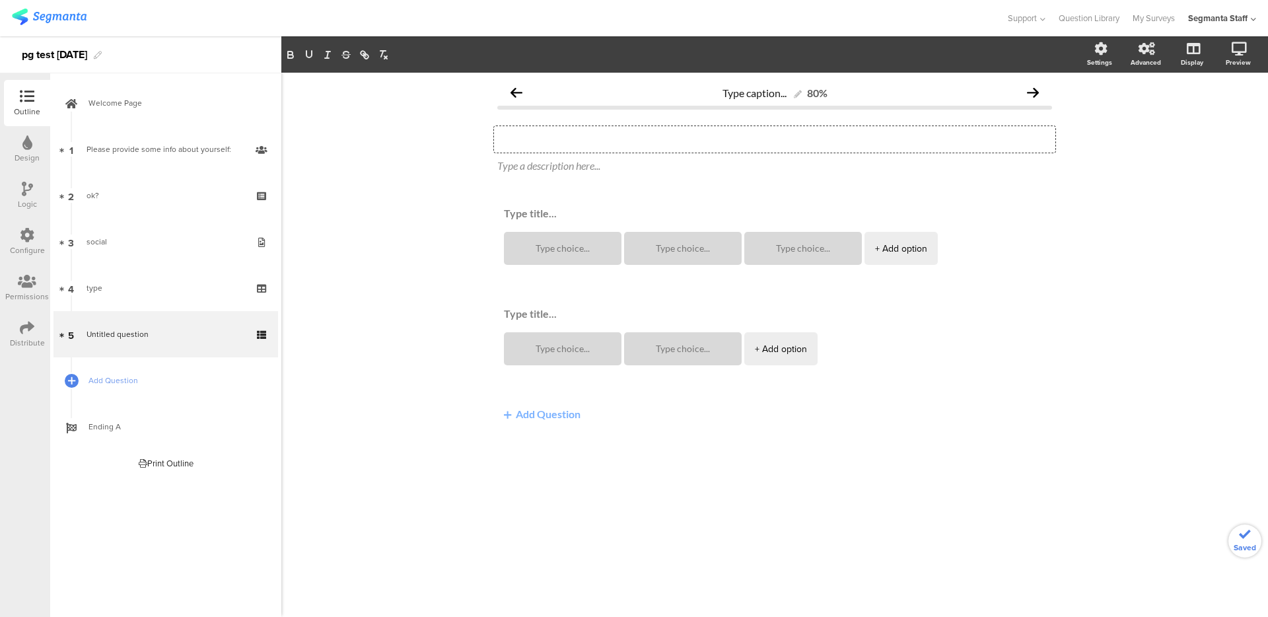
click at [560, 134] on div "Type your question here..." at bounding box center [774, 139] width 561 height 26
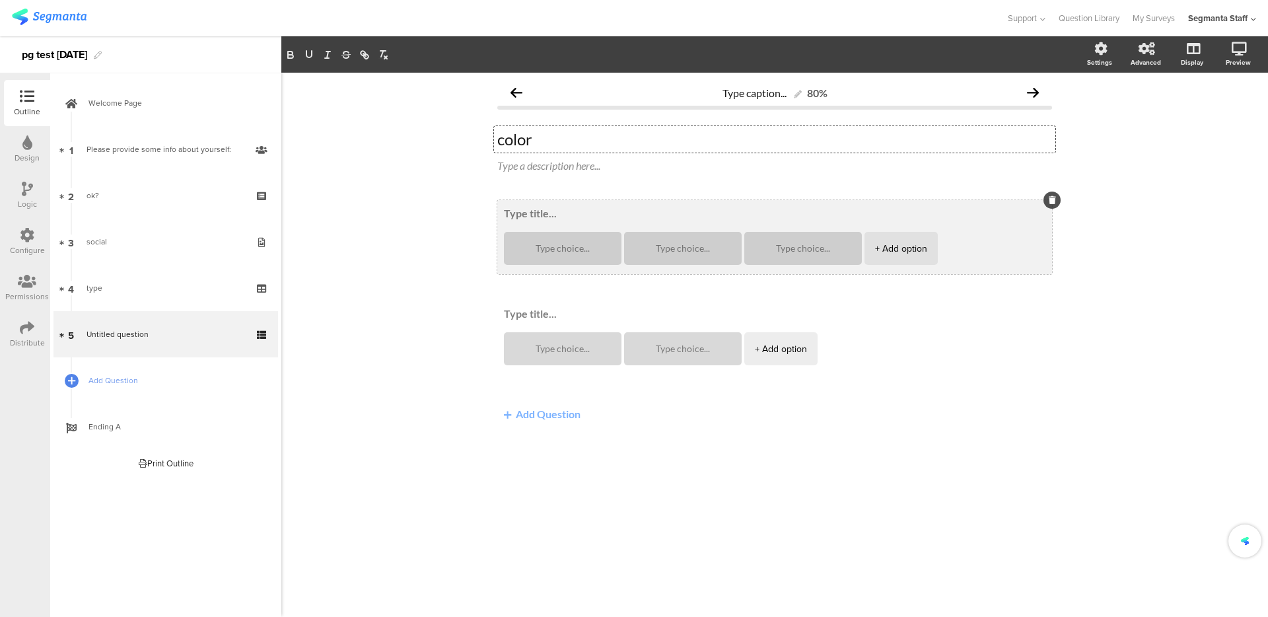
click at [528, 213] on textarea at bounding box center [775, 213] width 542 height 13
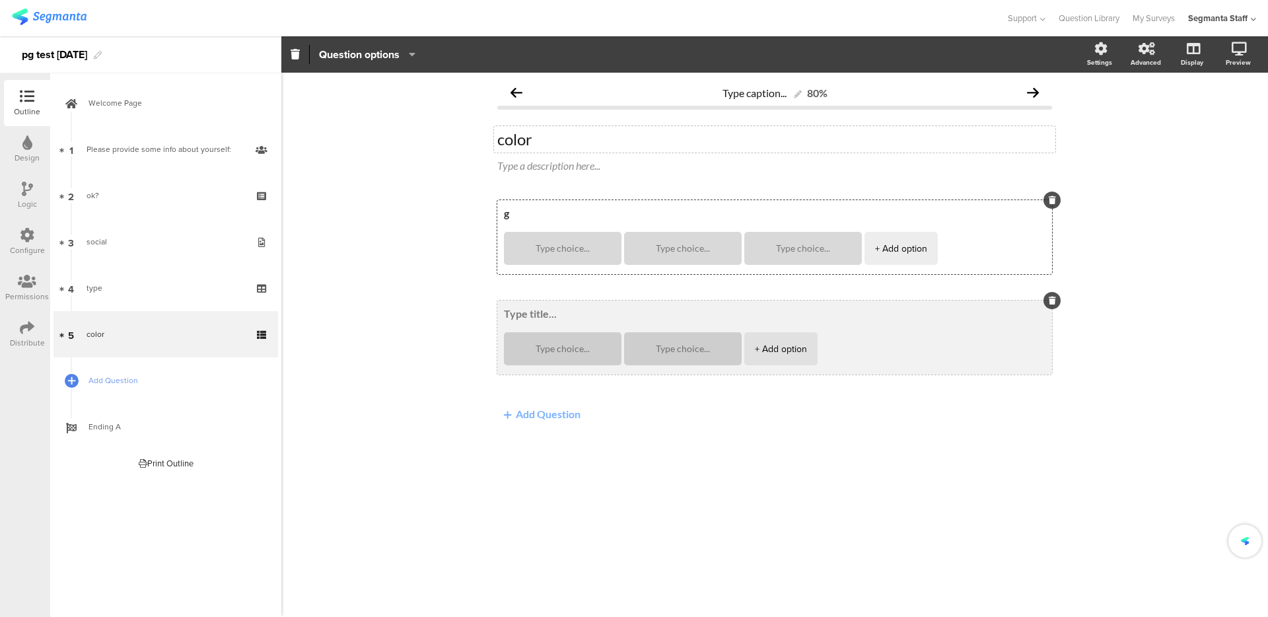
click at [512, 303] on div "+ Add option" at bounding box center [774, 338] width 555 height 74
type textarea "g"
click at [513, 310] on textarea at bounding box center [775, 313] width 542 height 13
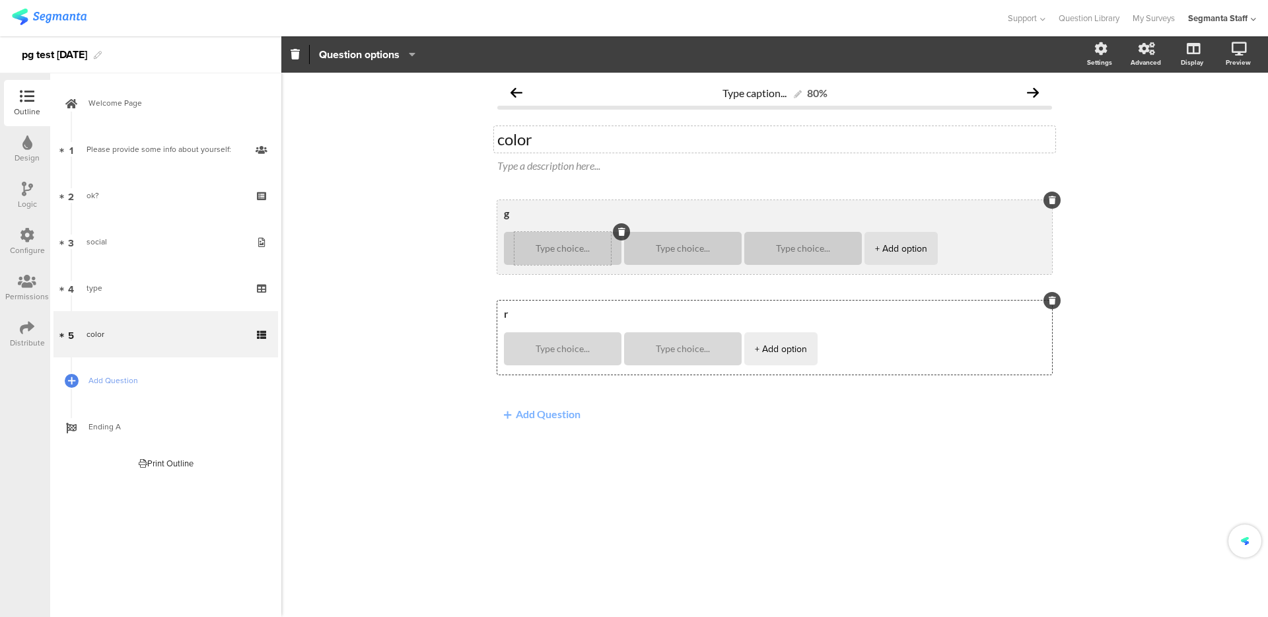
click at [536, 254] on div at bounding box center [563, 248] width 96 height 33
type textarea "r"
click at [538, 248] on textarea at bounding box center [563, 249] width 96 height 10
type textarea "1"
click at [670, 247] on textarea at bounding box center [683, 249] width 96 height 10
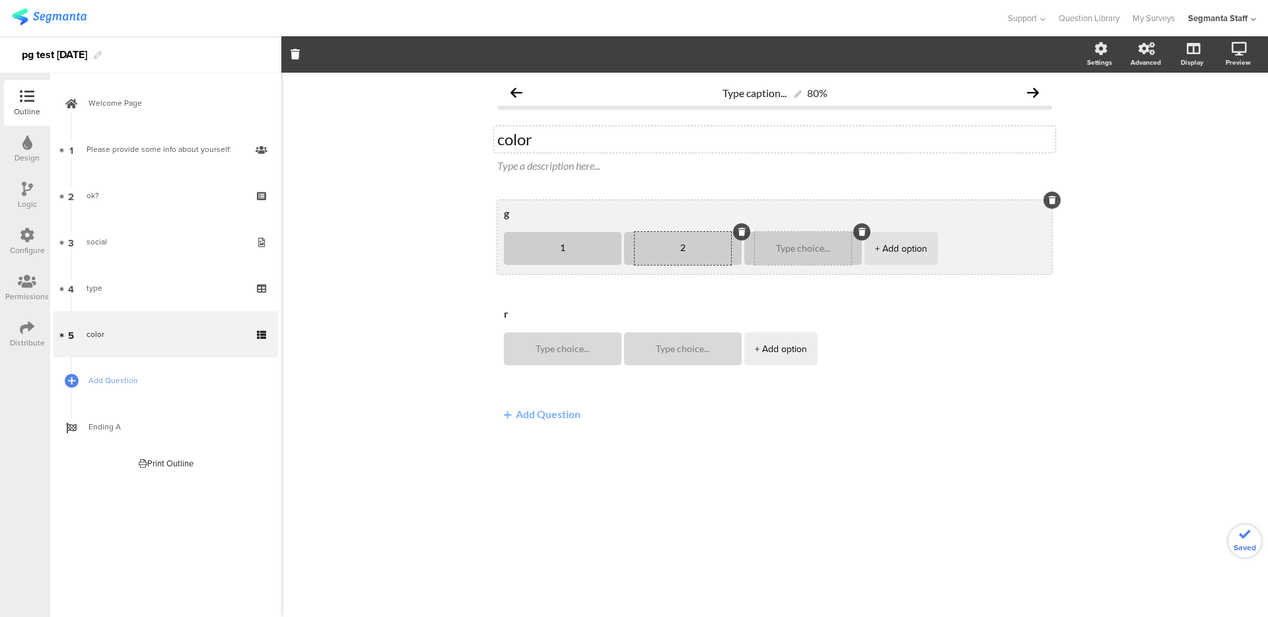
type textarea "2"
click at [796, 244] on textarea at bounding box center [803, 249] width 96 height 10
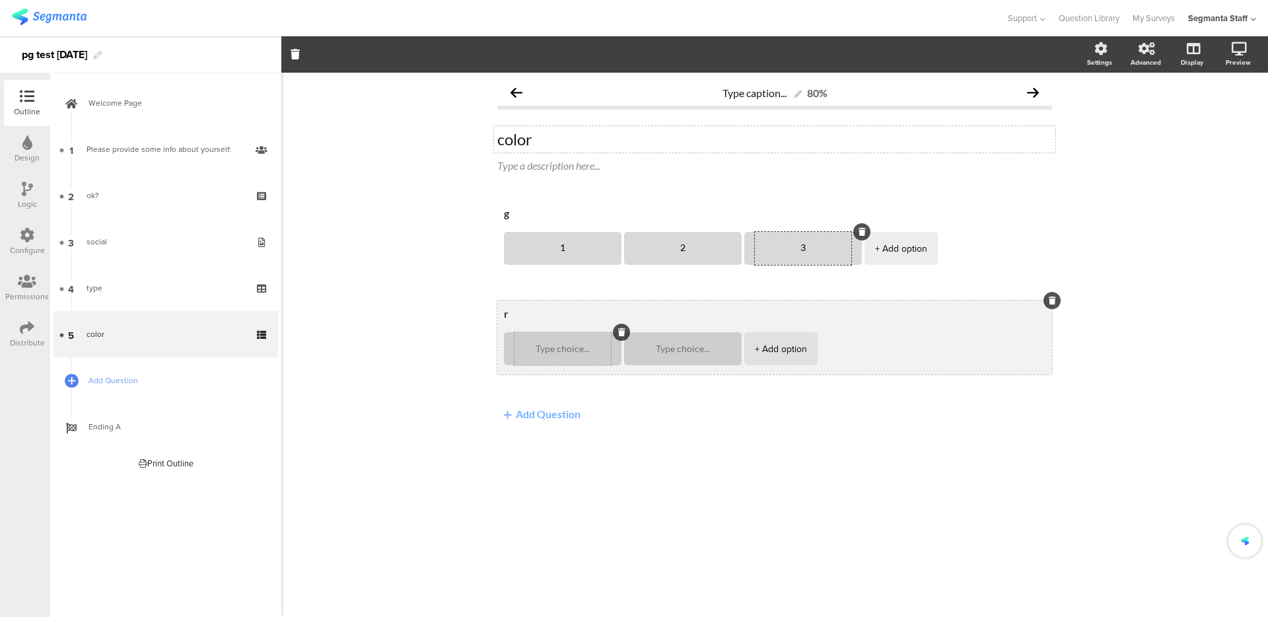
type textarea "3"
click at [539, 352] on textarea at bounding box center [563, 349] width 96 height 10
type textarea "4"
click at [681, 353] on textarea at bounding box center [683, 349] width 96 height 10
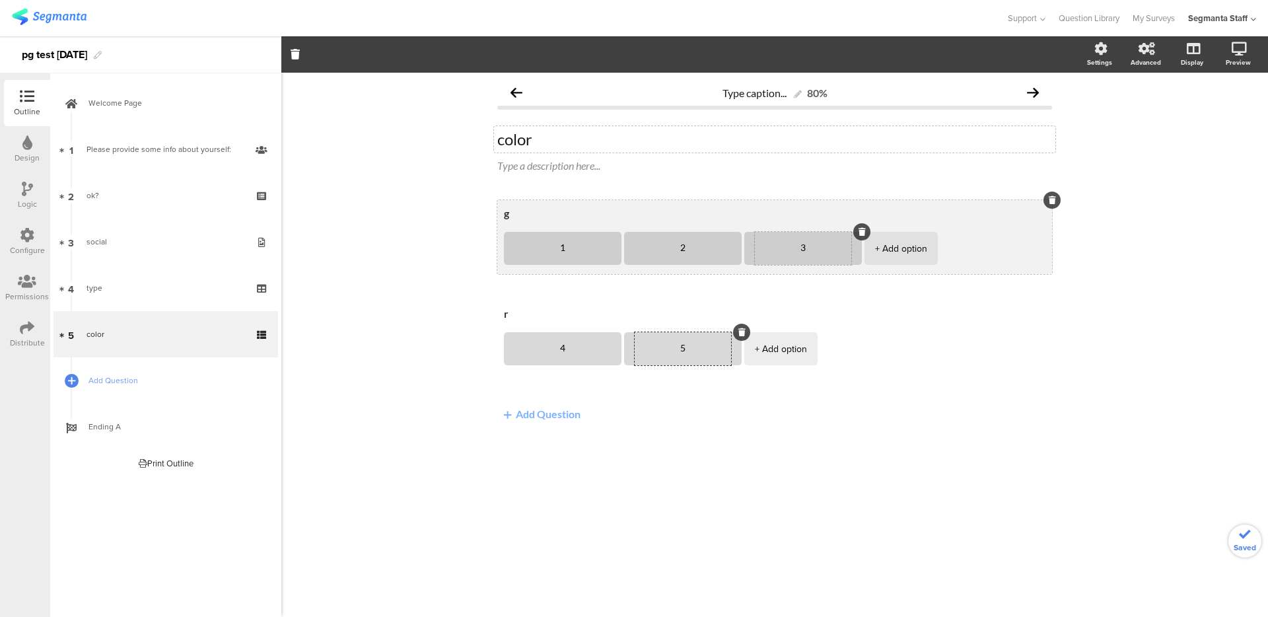
type textarea "5"
click at [840, 244] on textarea "3" at bounding box center [803, 248] width 96 height 11
click at [859, 232] on icon at bounding box center [862, 232] width 7 height 8
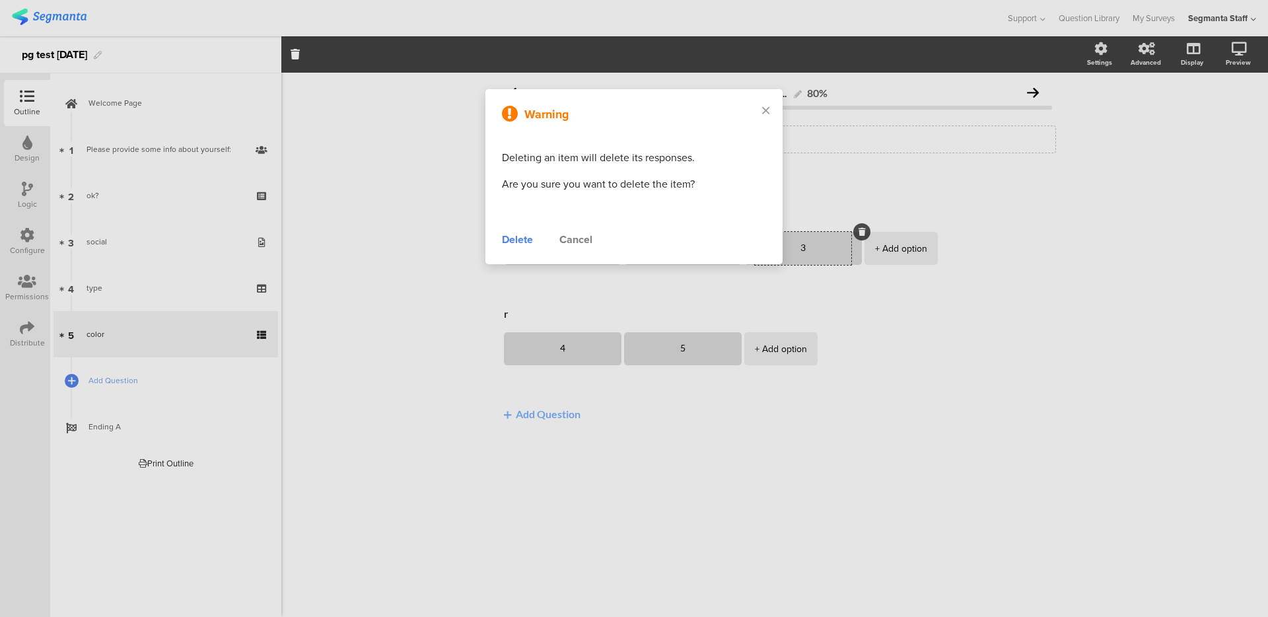
click at [508, 238] on div "Delete" at bounding box center [517, 240] width 31 height 16
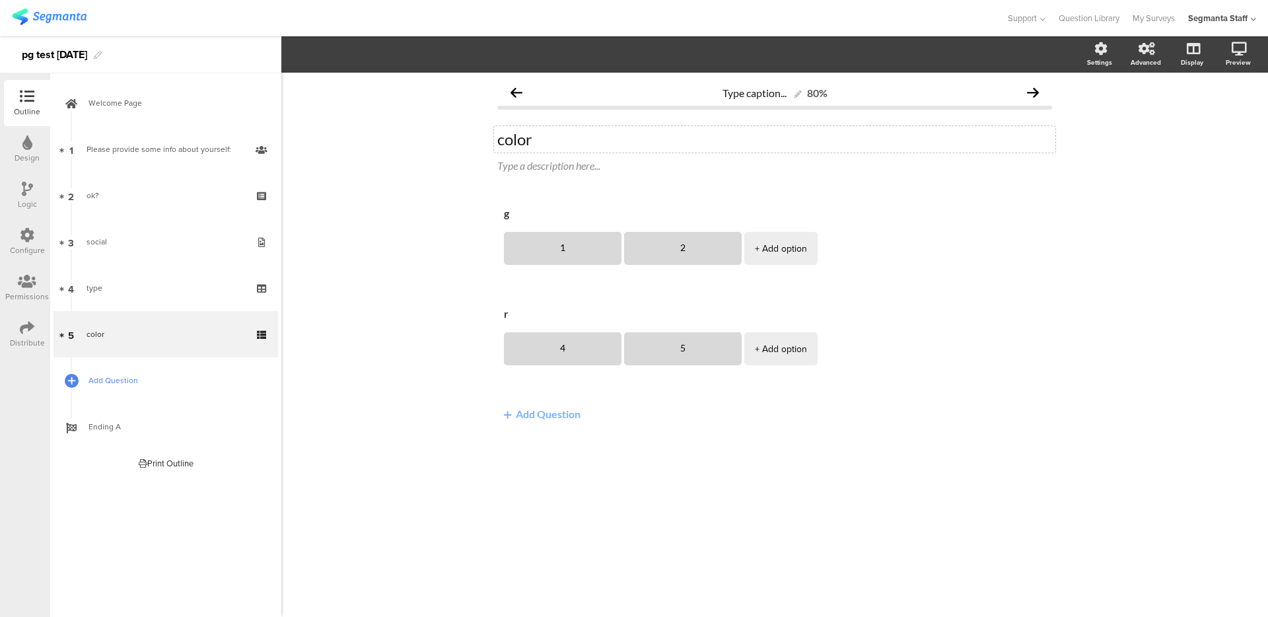
click at [108, 390] on link "Add Question" at bounding box center [166, 380] width 225 height 46
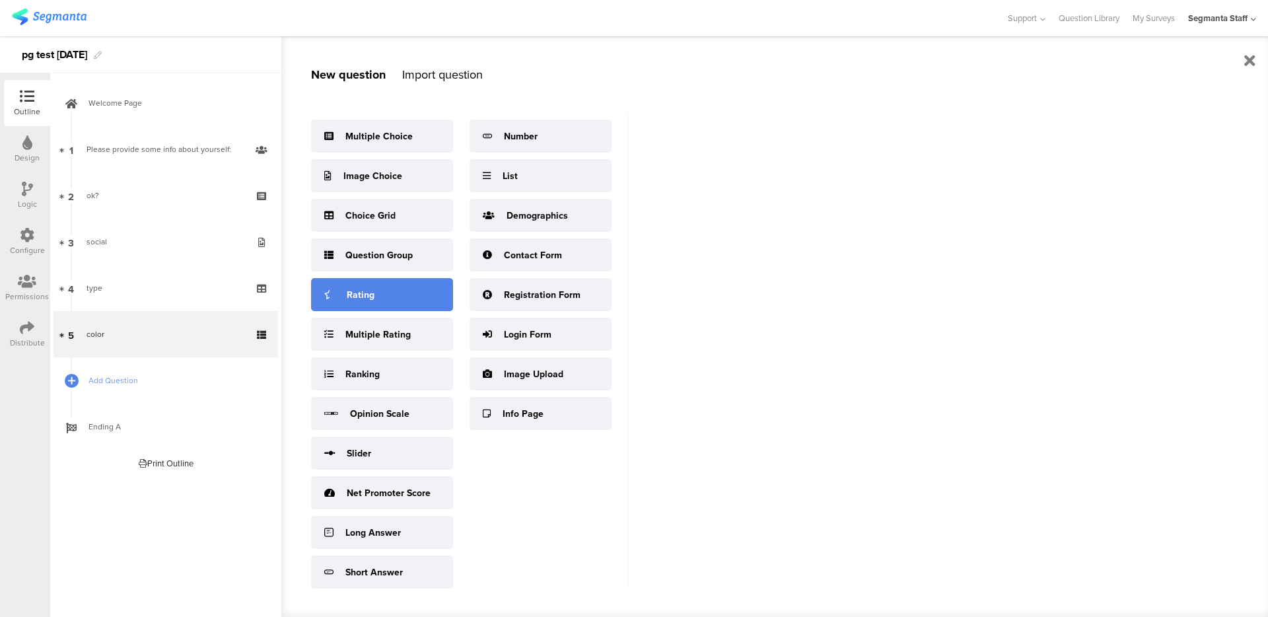
click at [373, 305] on div "Rating" at bounding box center [382, 294] width 142 height 33
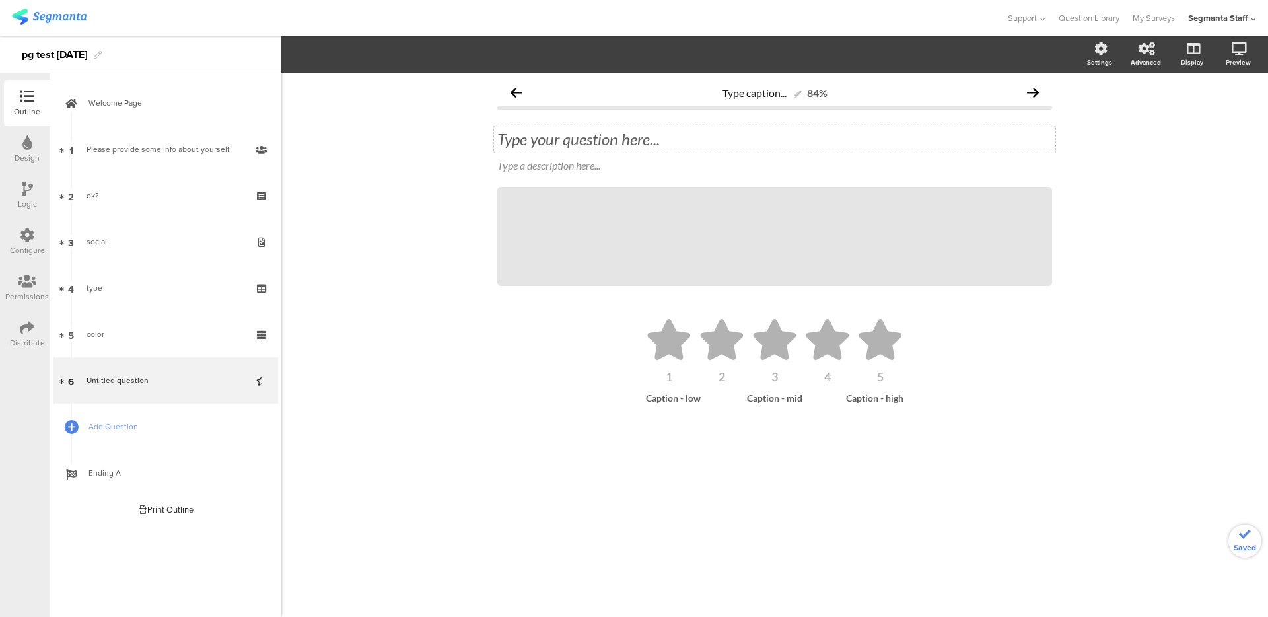
click at [543, 136] on div "Type your question here..." at bounding box center [774, 139] width 561 height 26
click at [770, 349] on icon at bounding box center [774, 339] width 43 height 41
click at [374, 61] on button "button" at bounding box center [367, 55] width 43 height 20
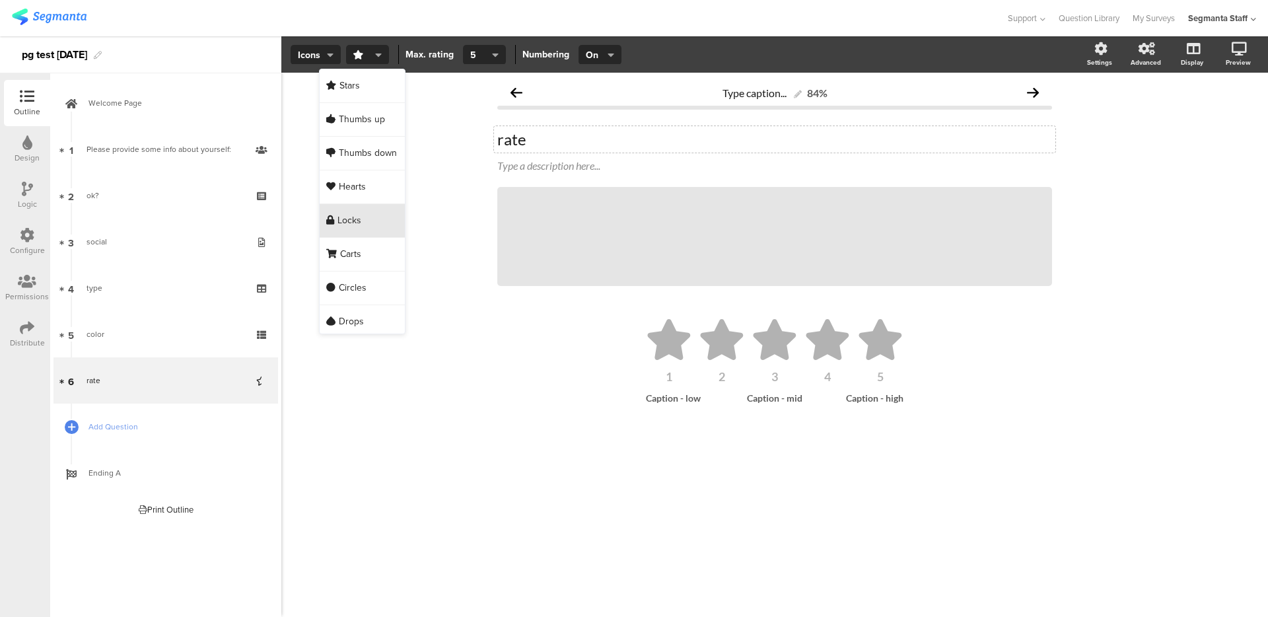
click at [382, 231] on div "Locks" at bounding box center [362, 221] width 85 height 34
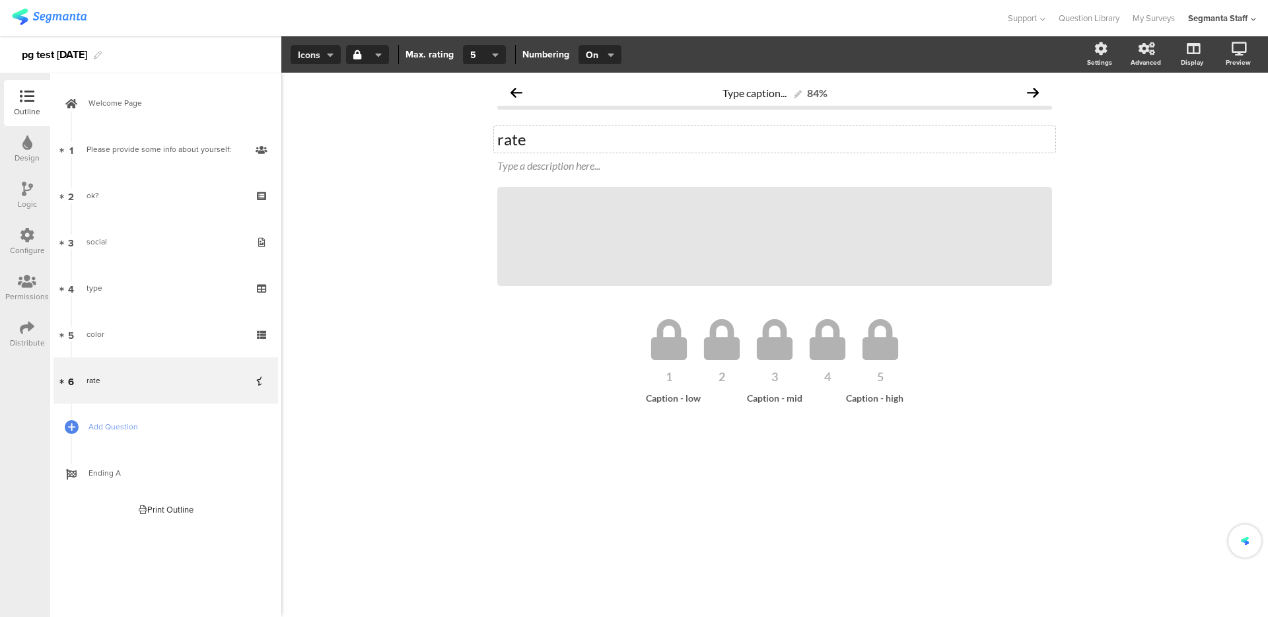
click at [312, 55] on span "Icons" at bounding box center [316, 55] width 36 height 14
click at [305, 119] on span "Slider" at bounding box center [300, 119] width 23 height 13
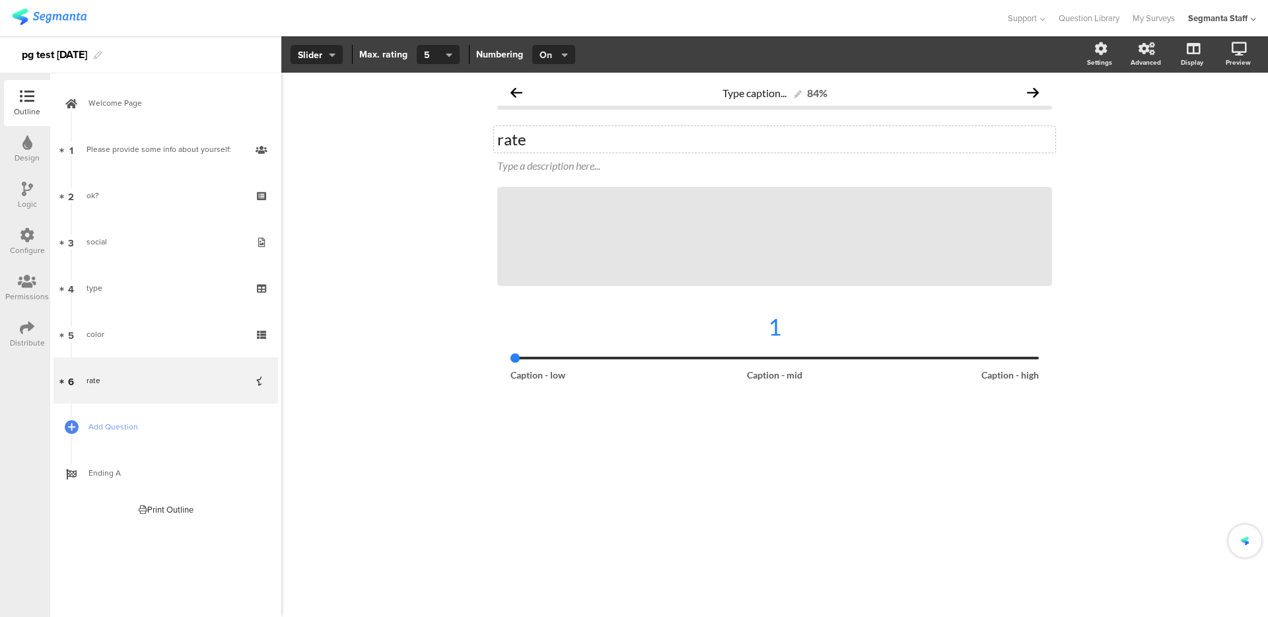
click at [544, 47] on button "On" at bounding box center [553, 55] width 43 height 20
click at [546, 117] on div "Off" at bounding box center [552, 119] width 66 height 33
click at [676, 80] on div "Type caption... 84%" at bounding box center [774, 92] width 555 height 26
click at [676, 87] on div "84%" at bounding box center [774, 92] width 555 height 26
click at [680, 92] on div "84%" at bounding box center [774, 92] width 555 height 26
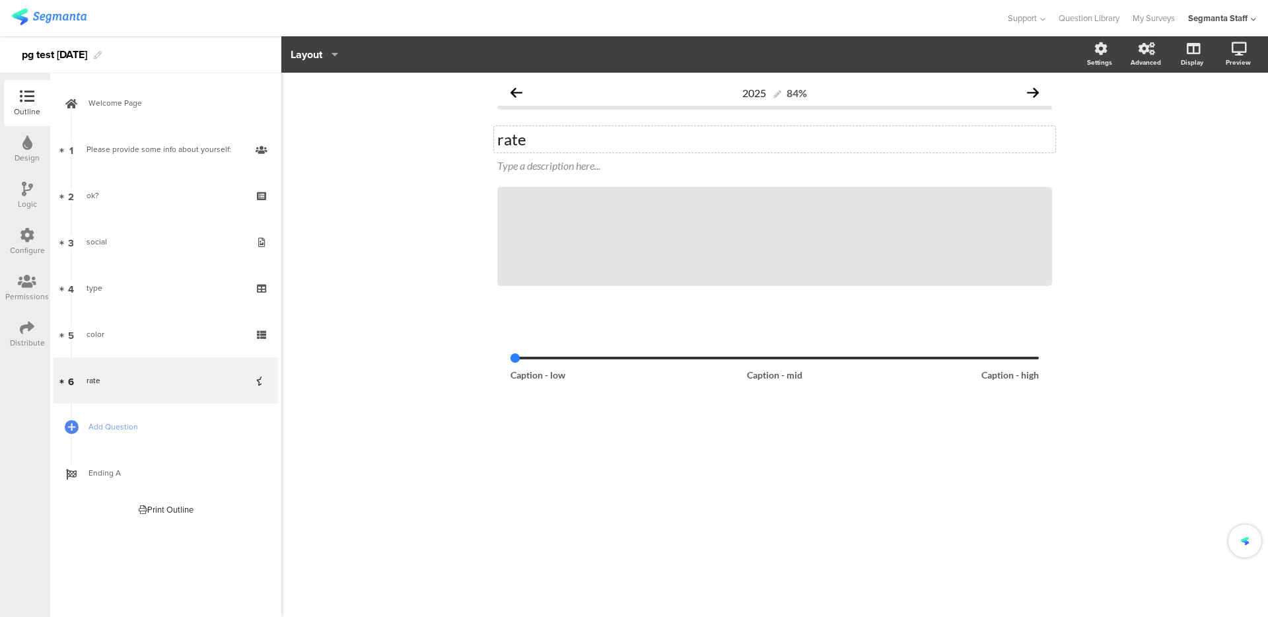
click at [421, 293] on div "2025 84% rate rate Type a description here... / 1" at bounding box center [774, 345] width 987 height 544
click at [91, 423] on span "Add Question" at bounding box center [173, 426] width 169 height 13
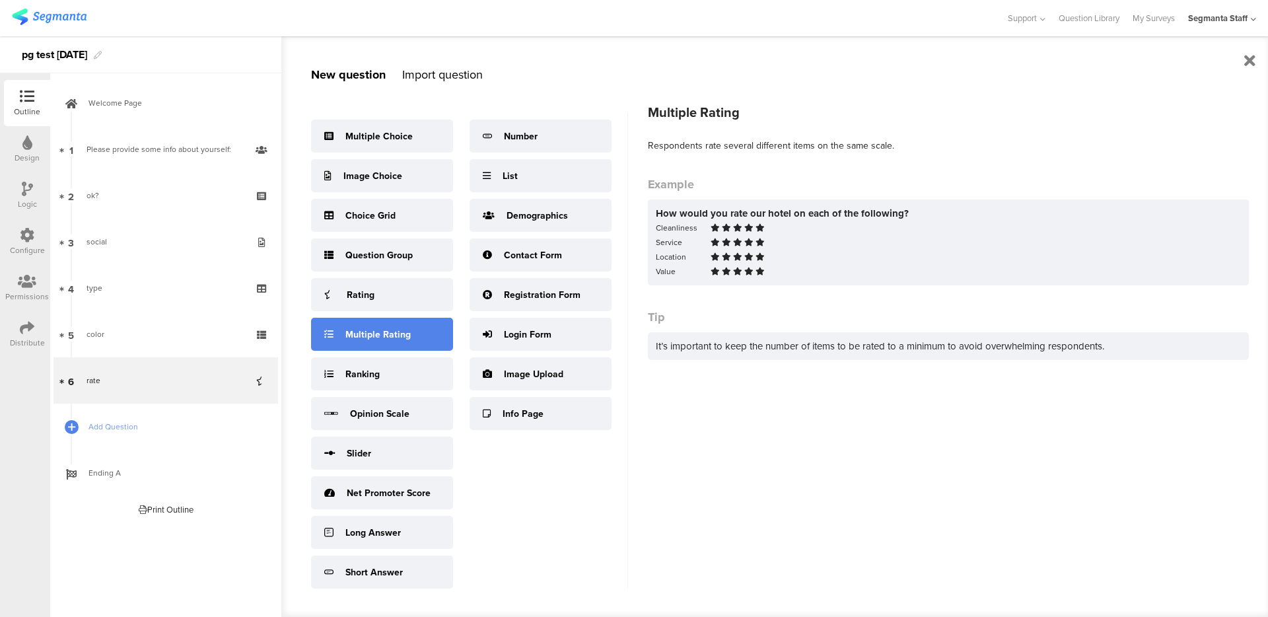
click at [371, 336] on div "Multiple Rating" at bounding box center [377, 335] width 65 height 14
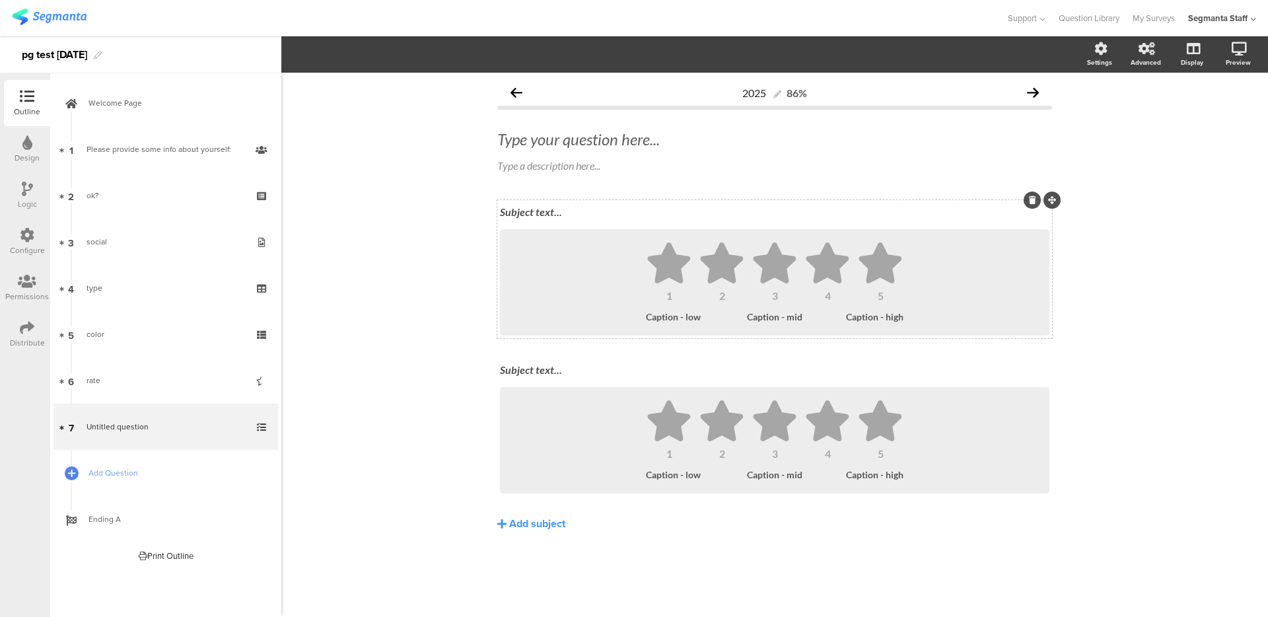
click at [536, 209] on div "Subject text..." at bounding box center [775, 211] width 550 height 13
click at [519, 371] on div "Subject text..." at bounding box center [775, 370] width 556 height 21
click at [540, 529] on div "Add subject" at bounding box center [537, 523] width 56 height 15
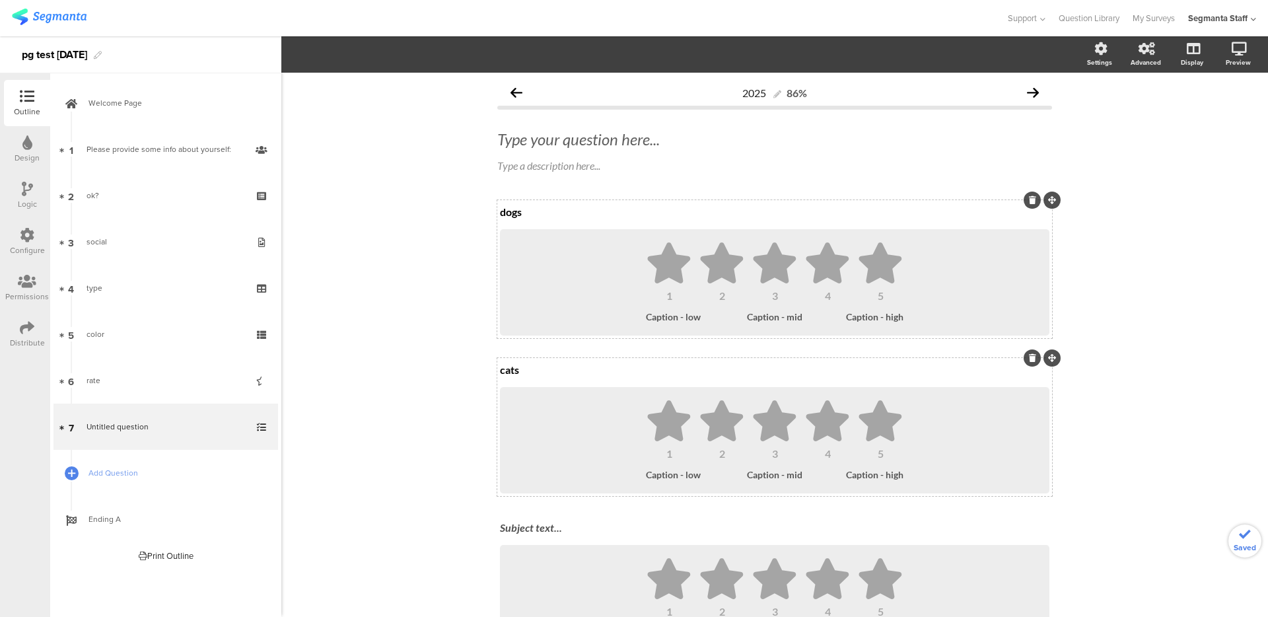
click at [540, 529] on div "Subject text..." at bounding box center [775, 527] width 550 height 13
drag, startPoint x: 769, startPoint y: 268, endPoint x: 762, endPoint y: 277, distance: 11.8
click at [769, 267] on icon at bounding box center [774, 262] width 43 height 41
click at [493, 65] on section "Icons Slider Icons Stars Thumbs up Thumbs down Hearts Locks Carts Circles Drops…" at bounding box center [774, 54] width 987 height 36
click at [615, 256] on ul "1 2 3 4 5" at bounding box center [774, 271] width 523 height 59
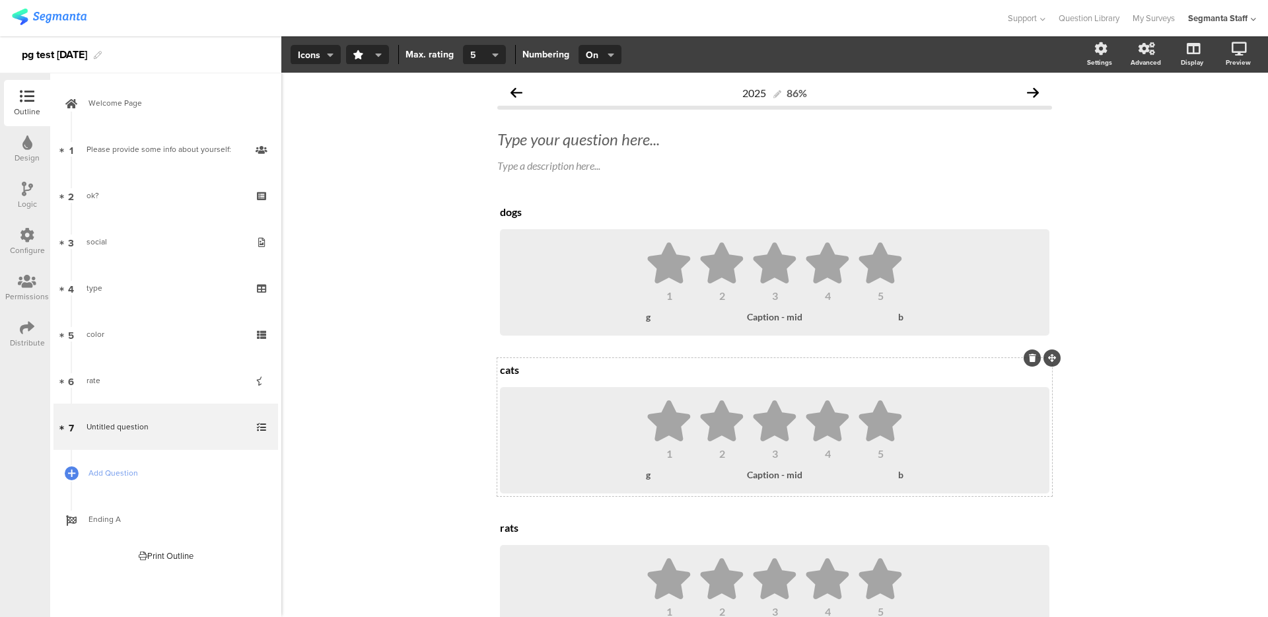
click at [480, 46] on button "5" at bounding box center [484, 55] width 43 height 20
click at [484, 301] on div "9" at bounding box center [483, 288] width 66 height 34
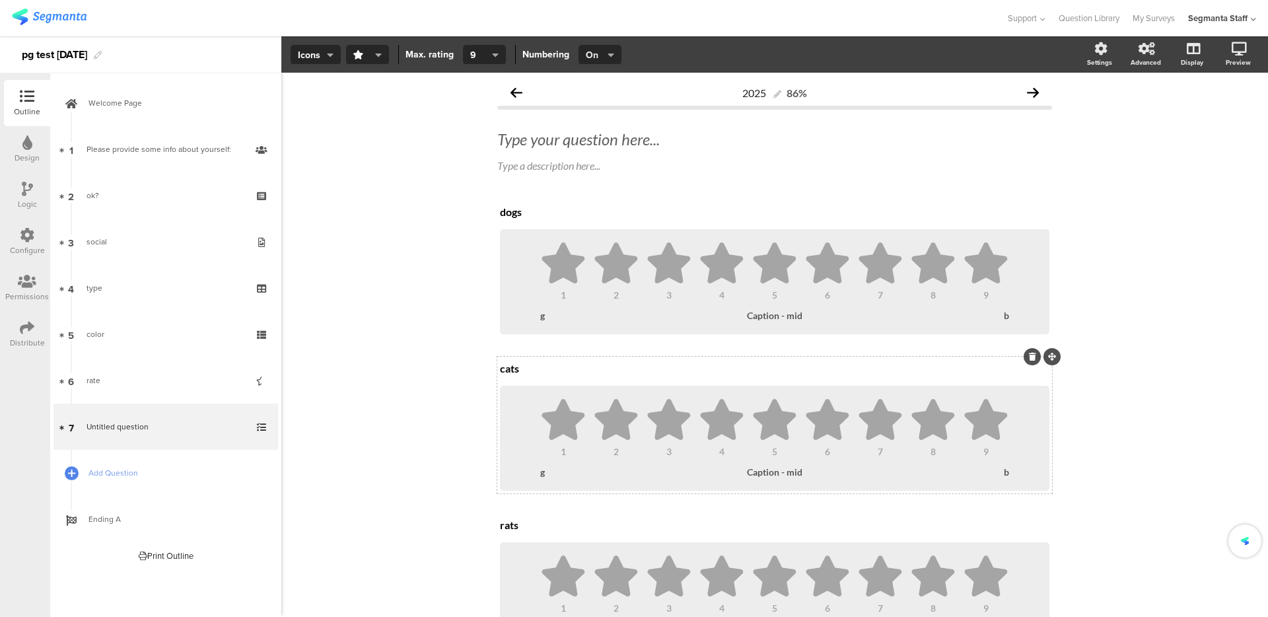
click at [600, 47] on button "On" at bounding box center [600, 55] width 43 height 20
click at [593, 116] on div "Off" at bounding box center [598, 119] width 66 height 33
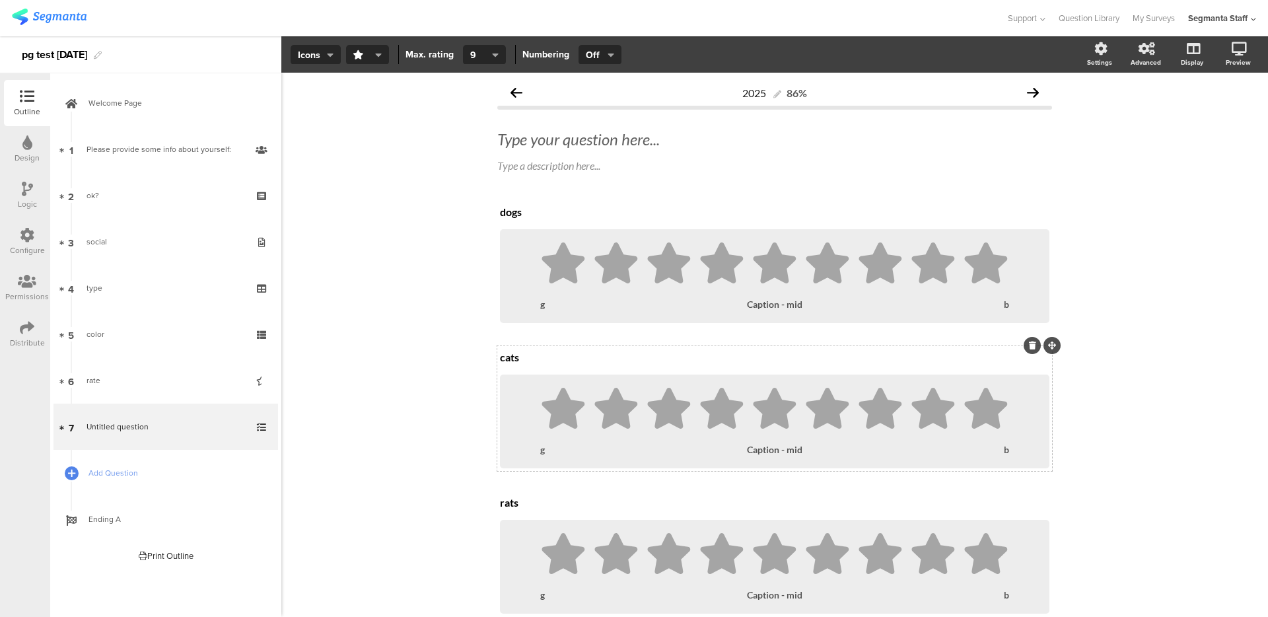
click at [332, 42] on section "Icons Slider Icons Stars Thumbs up Thumbs down Hearts Locks Carts Circles Drops…" at bounding box center [774, 54] width 987 height 36
click at [596, 284] on div at bounding box center [616, 265] width 46 height 46
click at [373, 50] on span "button" at bounding box center [364, 55] width 23 height 14
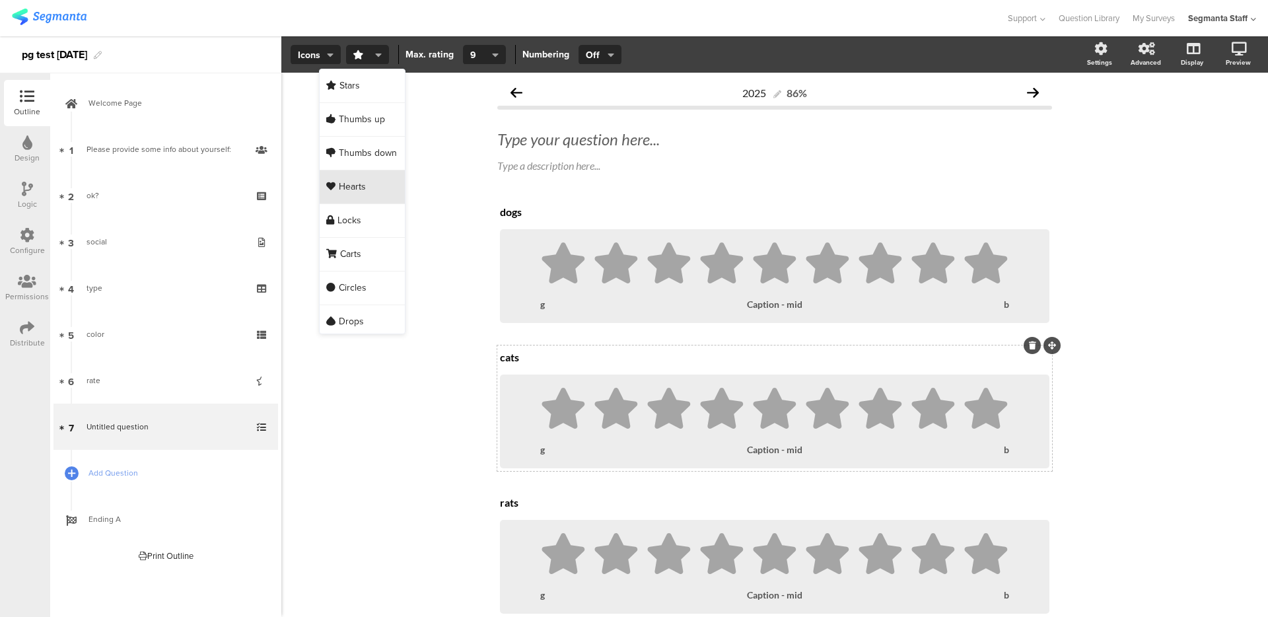
click at [364, 184] on span "Hearts" at bounding box center [352, 186] width 27 height 13
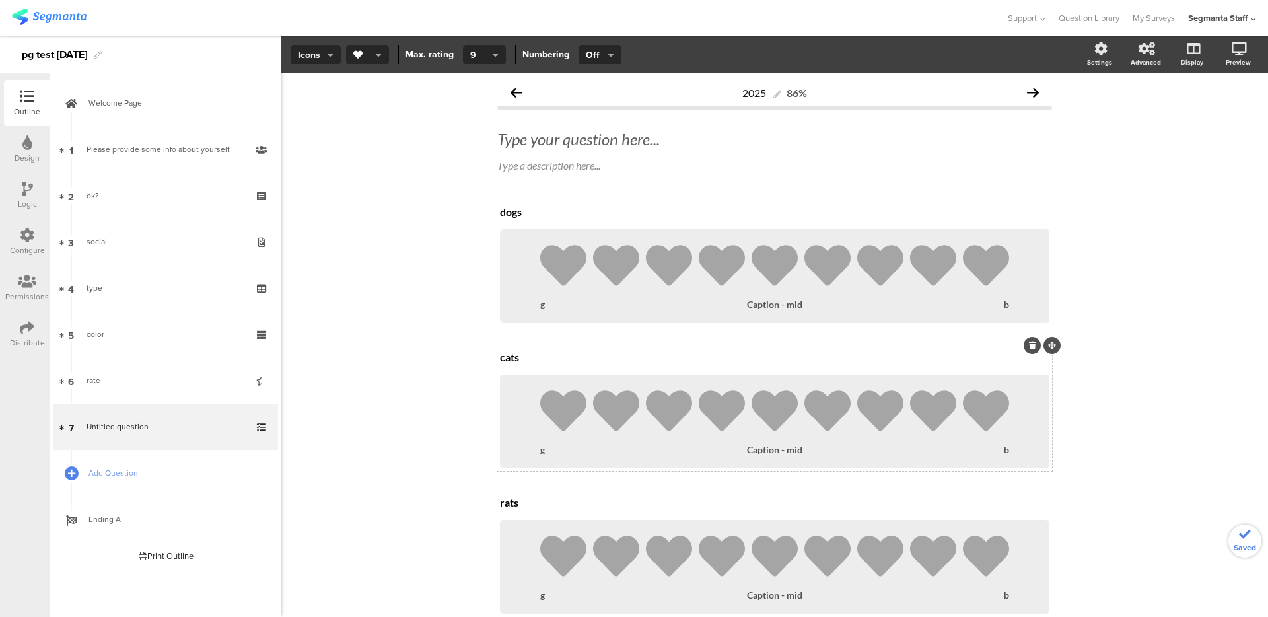
click at [328, 59] on icon "button" at bounding box center [330, 55] width 7 height 11
click at [309, 81] on span "Icons" at bounding box center [300, 85] width 22 height 13
click at [369, 199] on div "2025 86% Type your question here... Type a description here... dogs dogs 1 2 3 …" at bounding box center [774, 388] width 987 height 631
click at [108, 476] on span "Add Question" at bounding box center [173, 472] width 169 height 13
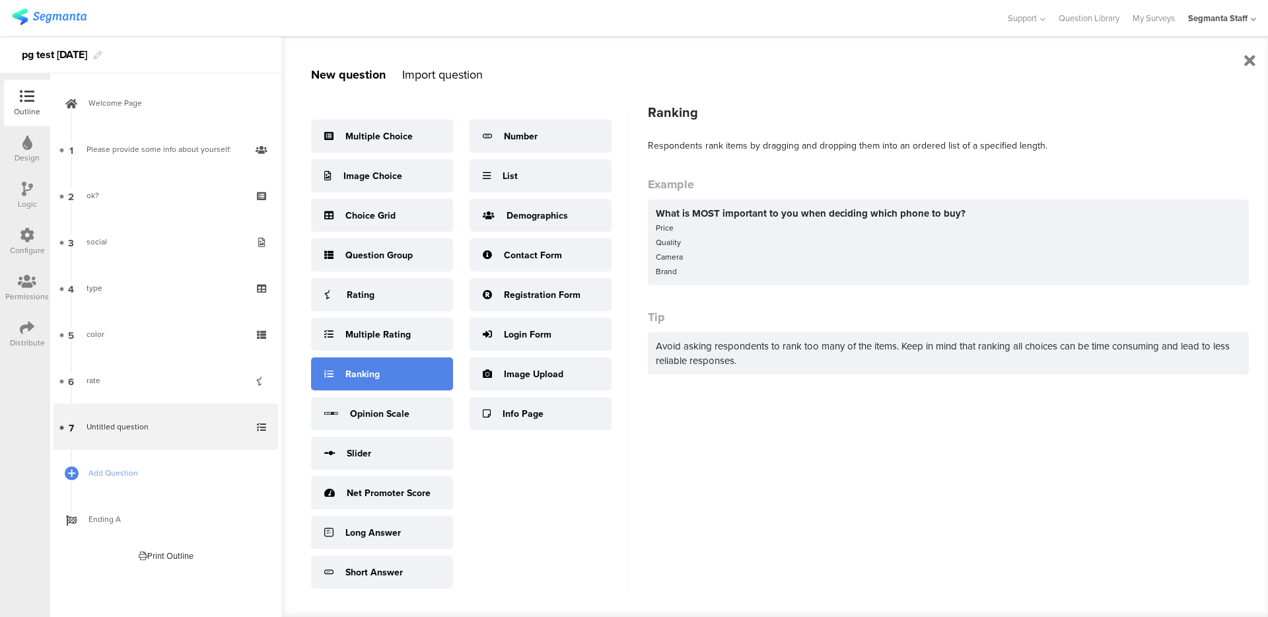
click at [380, 377] on div "Ranking" at bounding box center [382, 373] width 142 height 33
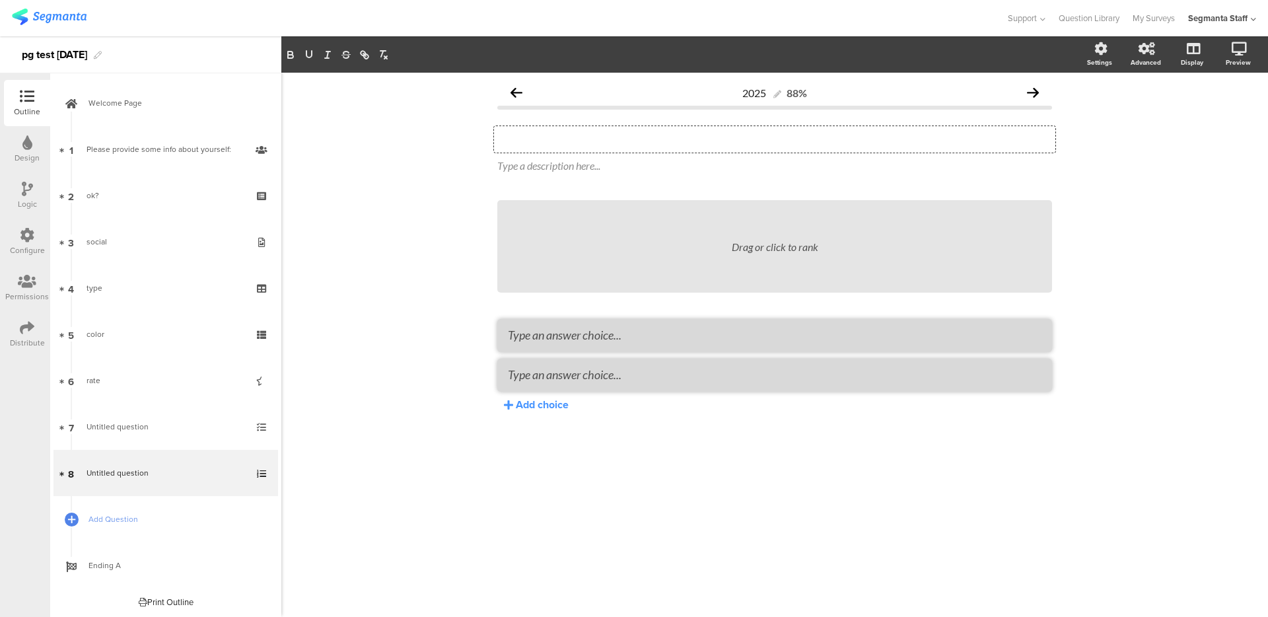
click at [552, 137] on div "Type your question here..." at bounding box center [774, 139] width 561 height 26
click at [533, 399] on div "Add choice" at bounding box center [542, 404] width 53 height 15
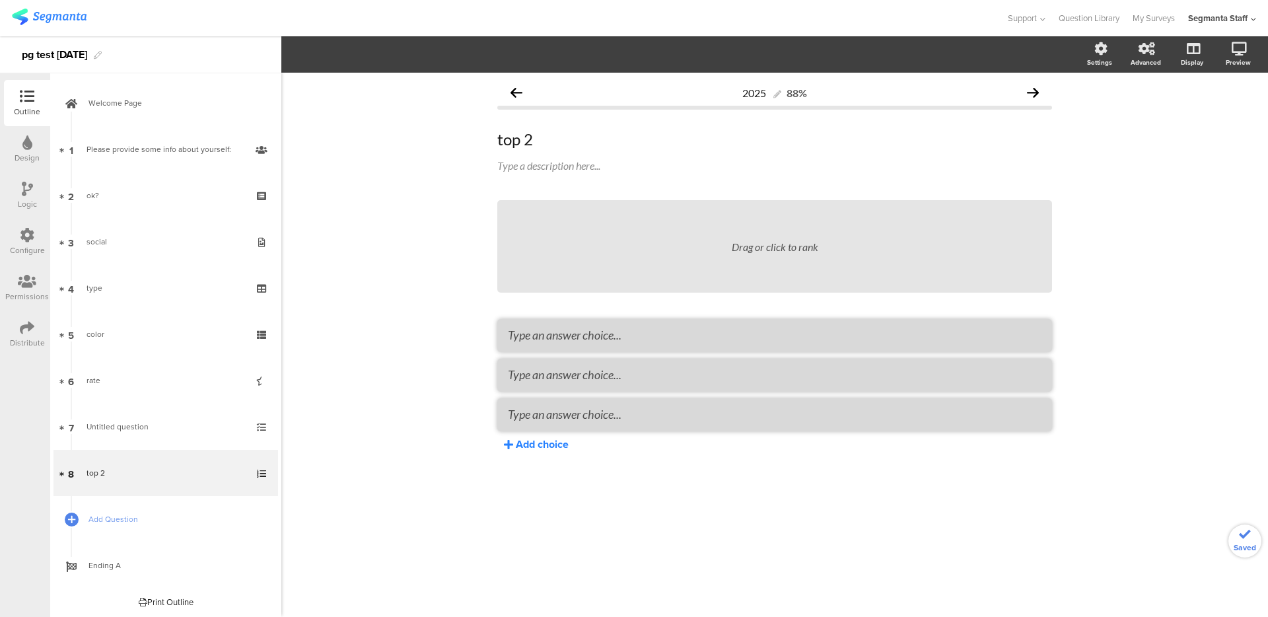
click at [530, 439] on div "Add choice" at bounding box center [542, 444] width 53 height 15
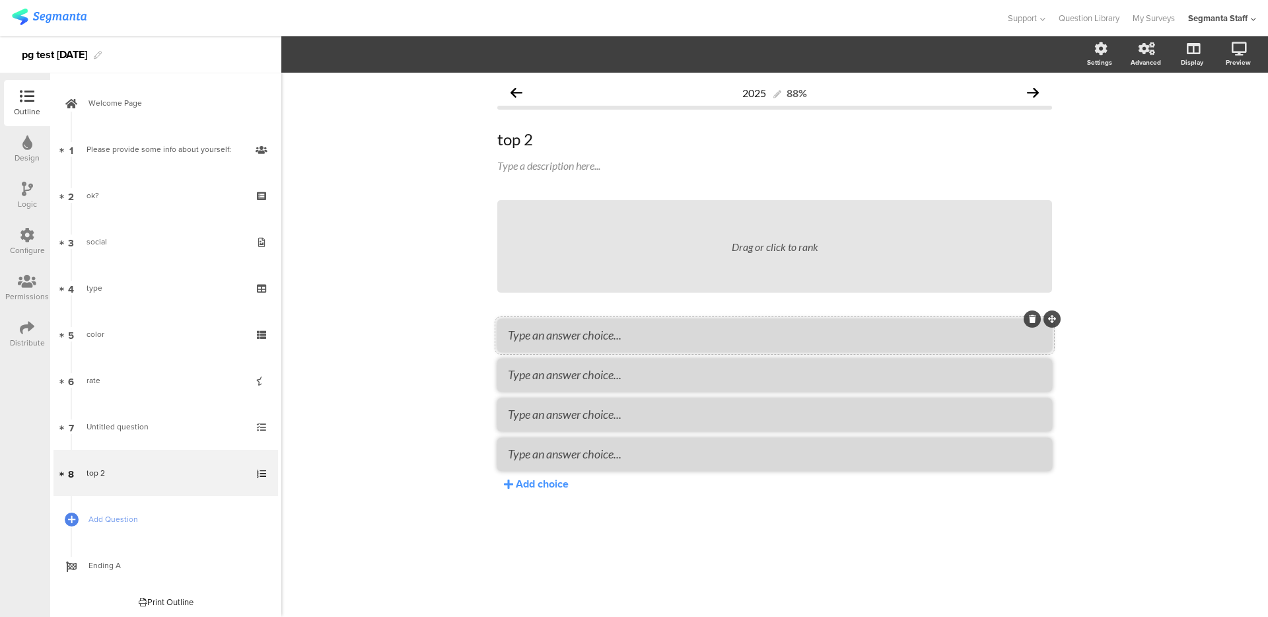
click at [552, 335] on textarea at bounding box center [775, 335] width 534 height 15
type textarea "or"
click at [550, 367] on textarea at bounding box center [775, 374] width 534 height 15
type textarea "mor"
click at [543, 417] on textarea at bounding box center [775, 414] width 534 height 15
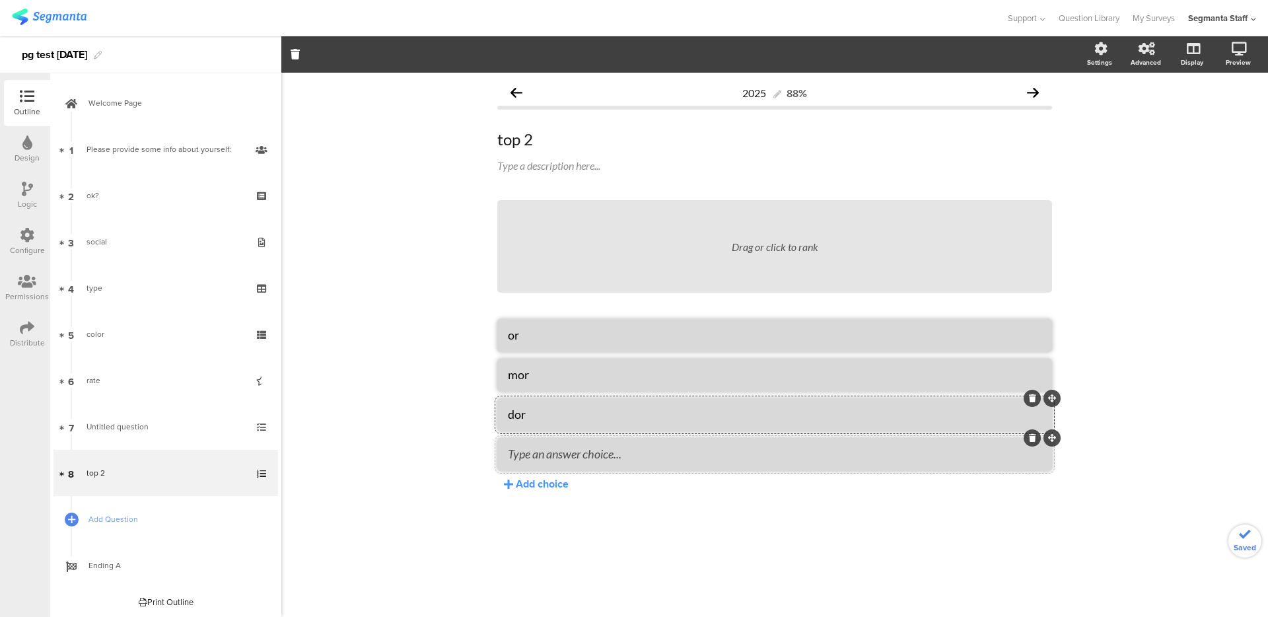
type textarea "dor"
click at [521, 451] on textarea at bounding box center [775, 454] width 534 height 15
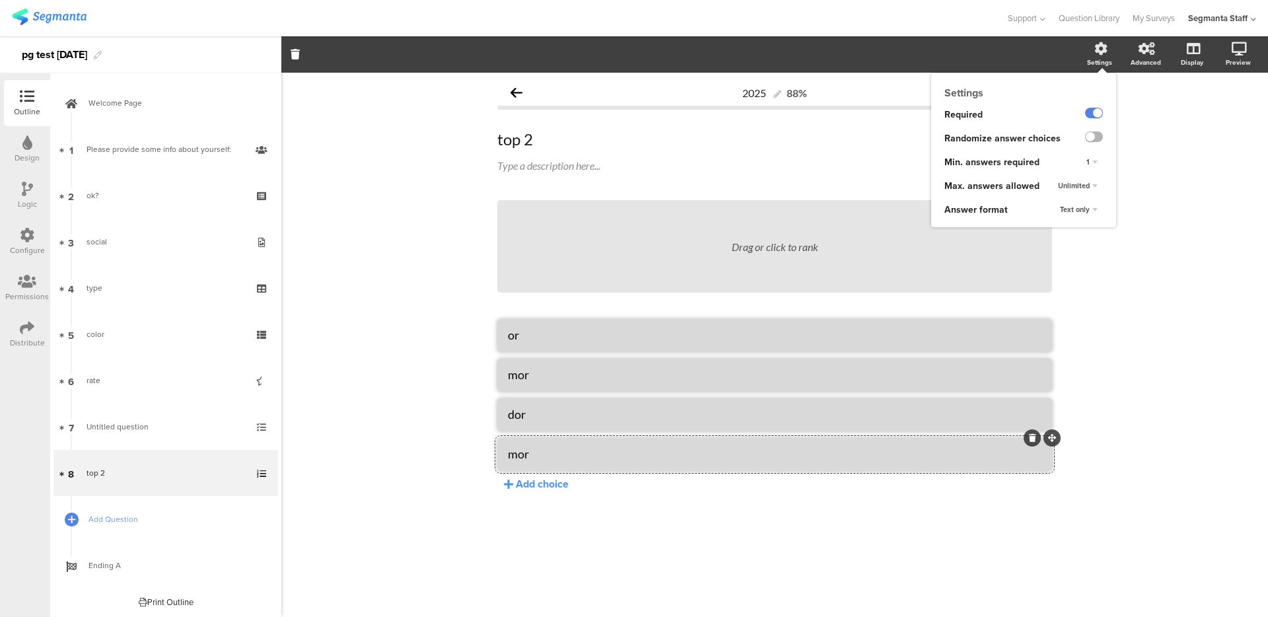
type textarea "mor"
click at [1099, 133] on label at bounding box center [1094, 136] width 18 height 11
click at [0, 0] on input "checkbox" at bounding box center [0, 0] width 0 height 0
click at [1092, 162] on div "1" at bounding box center [1092, 163] width 22 height 16
click at [1069, 172] on div "All" at bounding box center [1073, 175] width 78 height 14
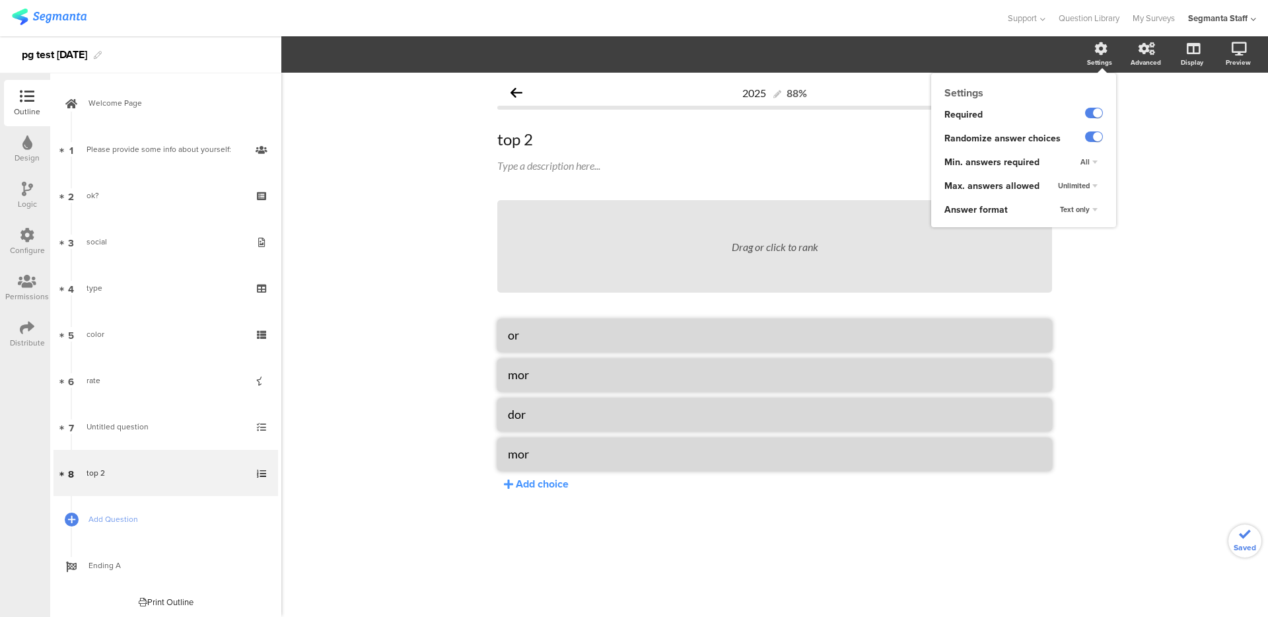
click at [1097, 158] on div "All" at bounding box center [1089, 163] width 28 height 16
click at [1083, 190] on div "1" at bounding box center [1073, 189] width 78 height 14
click at [1091, 192] on div "Unlimited" at bounding box center [1078, 186] width 50 height 16
click at [1084, 211] on div "2" at bounding box center [1073, 212] width 78 height 14
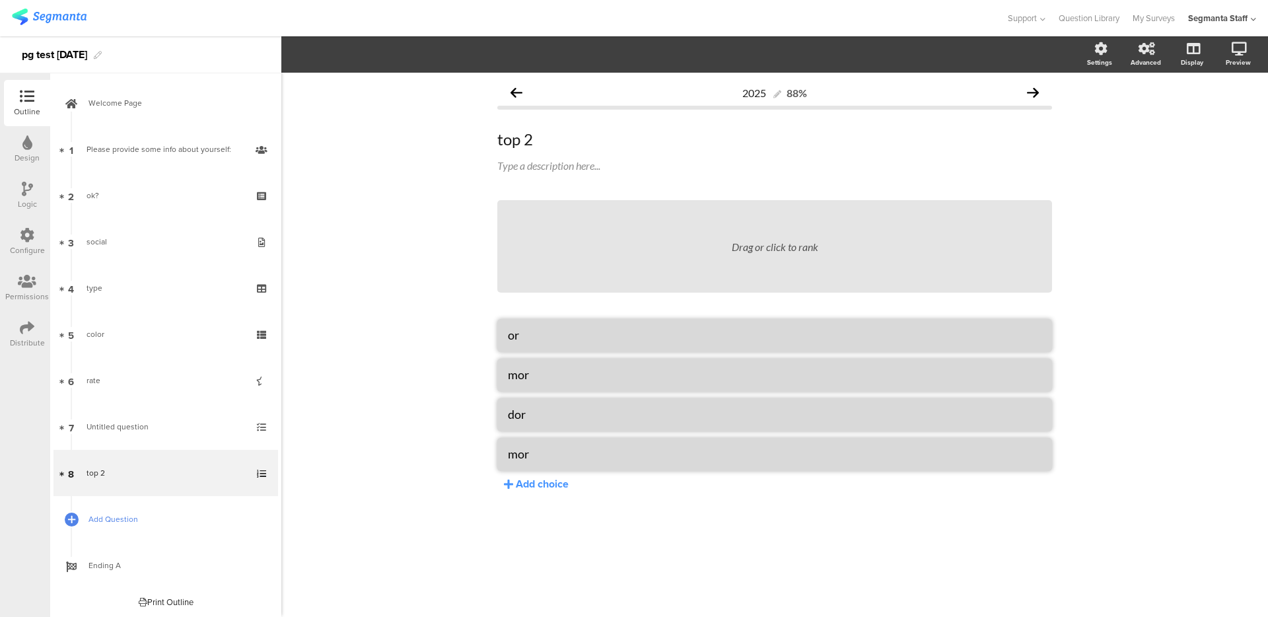
click at [128, 528] on link "Add Question" at bounding box center [166, 519] width 225 height 46
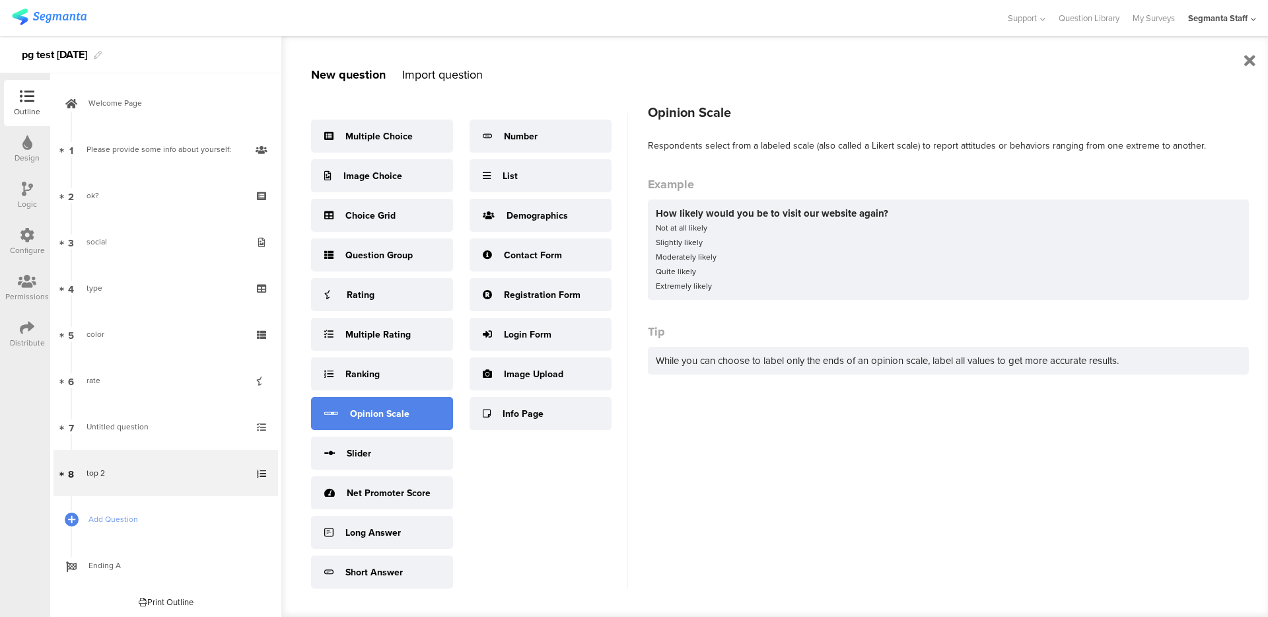
click at [387, 411] on div "Opinion Scale" at bounding box center [379, 414] width 59 height 14
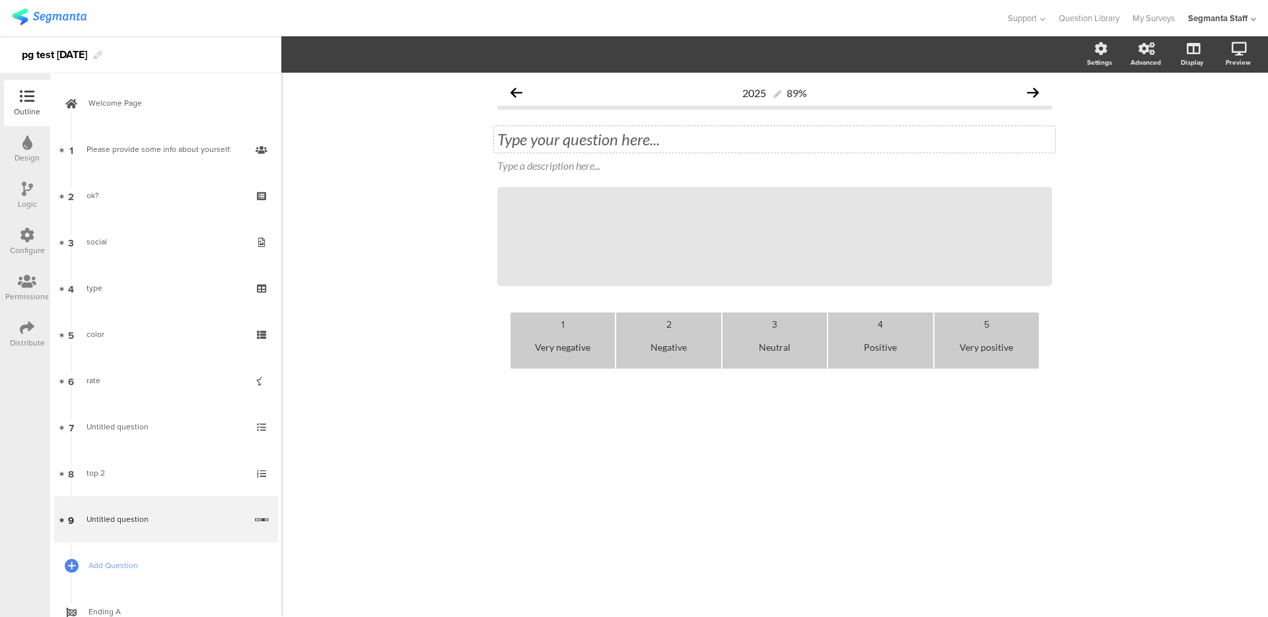
click at [577, 133] on div "Type your question here..." at bounding box center [774, 139] width 561 height 26
click at [128, 565] on span "Add Question" at bounding box center [173, 565] width 169 height 13
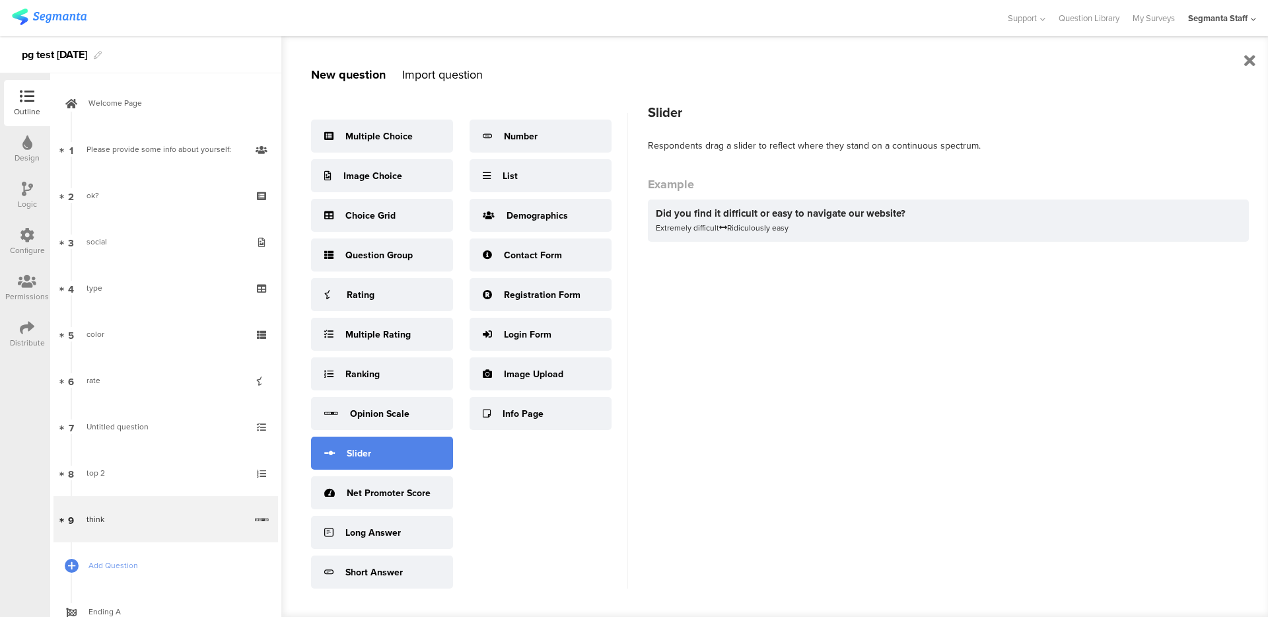
click at [415, 458] on div "Slider" at bounding box center [382, 453] width 142 height 33
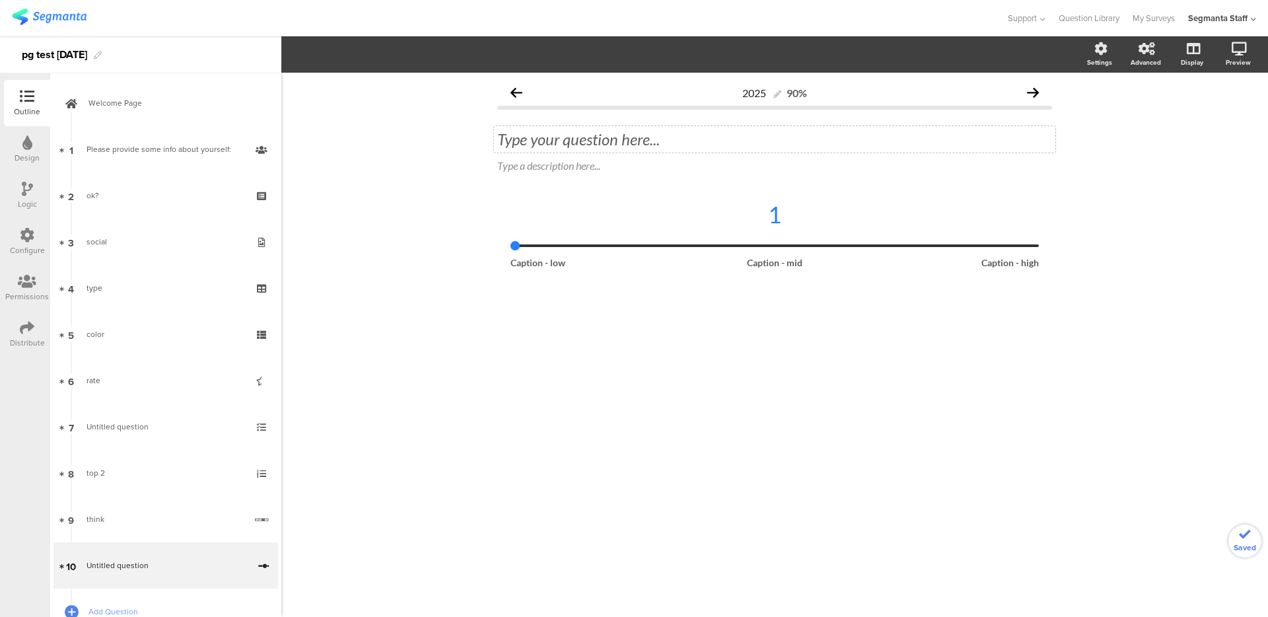
click at [605, 135] on div "Type your question here..." at bounding box center [774, 139] width 561 height 26
click at [606, 252] on div "1 Caption - mid Caption - high" at bounding box center [775, 234] width 528 height 68
click at [600, 240] on div "1" at bounding box center [775, 223] width 528 height 47
click at [429, 57] on span "5" at bounding box center [433, 55] width 19 height 14
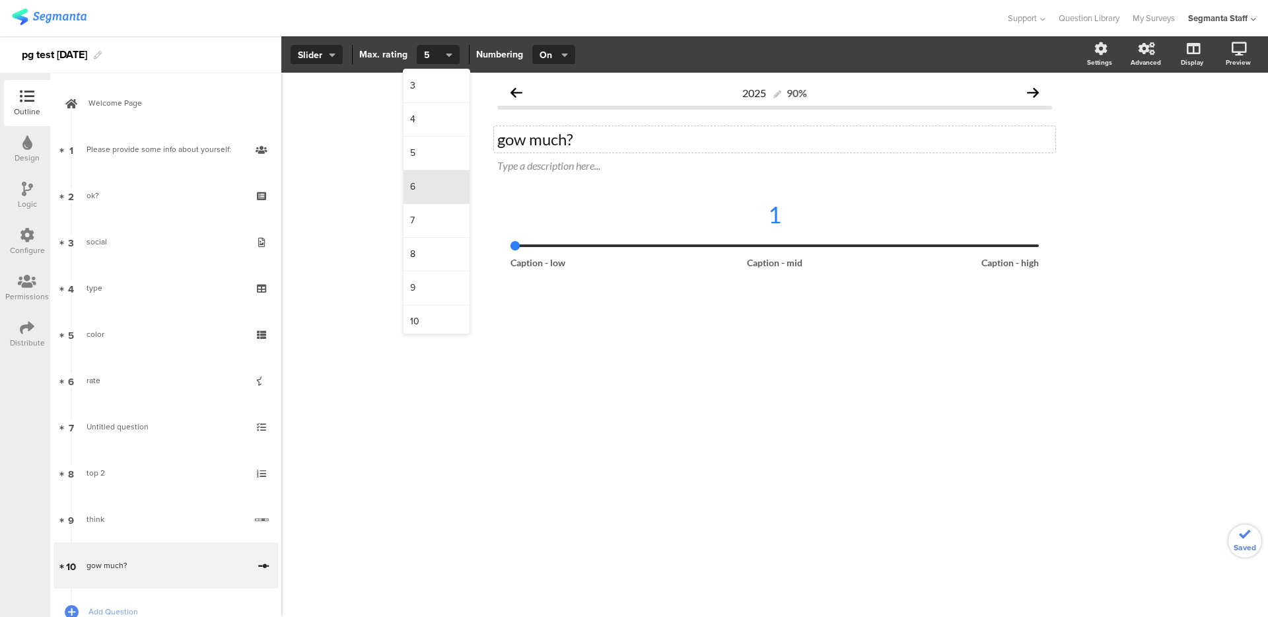
click at [425, 178] on div "6" at bounding box center [437, 187] width 66 height 34
click at [328, 58] on span "Slider" at bounding box center [317, 55] width 38 height 14
click at [321, 111] on div "Slider" at bounding box center [316, 119] width 66 height 33
click at [321, 67] on section "Slider Max. rating 6 Numbering On Off On Settings Advanced Display Preview" at bounding box center [774, 54] width 987 height 36
click at [600, 234] on div "1" at bounding box center [775, 223] width 528 height 47
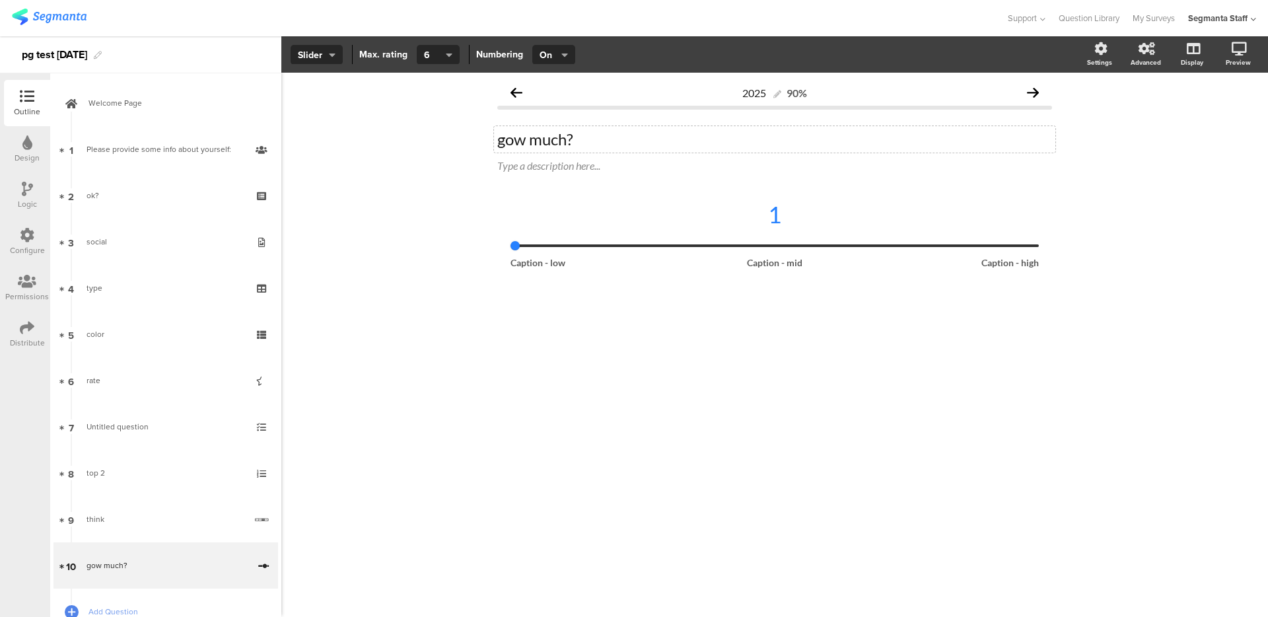
click at [316, 43] on section "Icons Slider Slider Max. rating 3 4 5 6 7 8 9 10 6 Numbering On Off On Settings…" at bounding box center [774, 54] width 987 height 36
click at [570, 211] on div "1" at bounding box center [775, 214] width 528 height 28
click at [323, 63] on button "Slider" at bounding box center [317, 55] width 52 height 20
click at [314, 94] on div "Icons" at bounding box center [316, 86] width 66 height 34
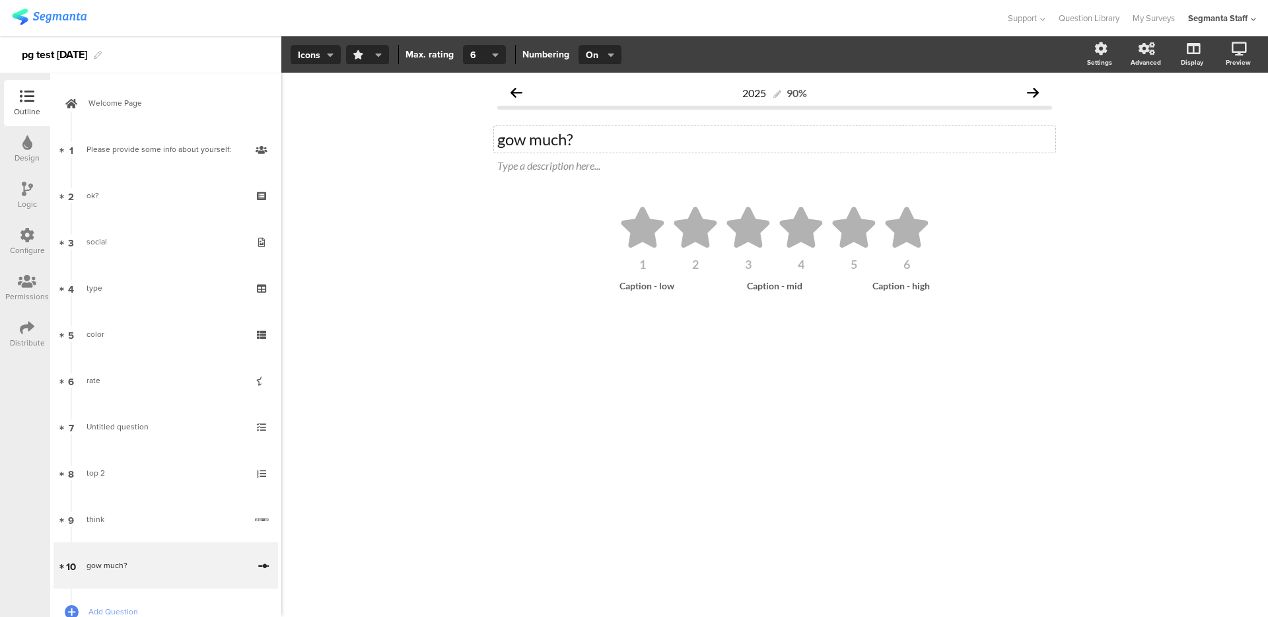
click at [358, 53] on icon "button" at bounding box center [358, 55] width 10 height 14
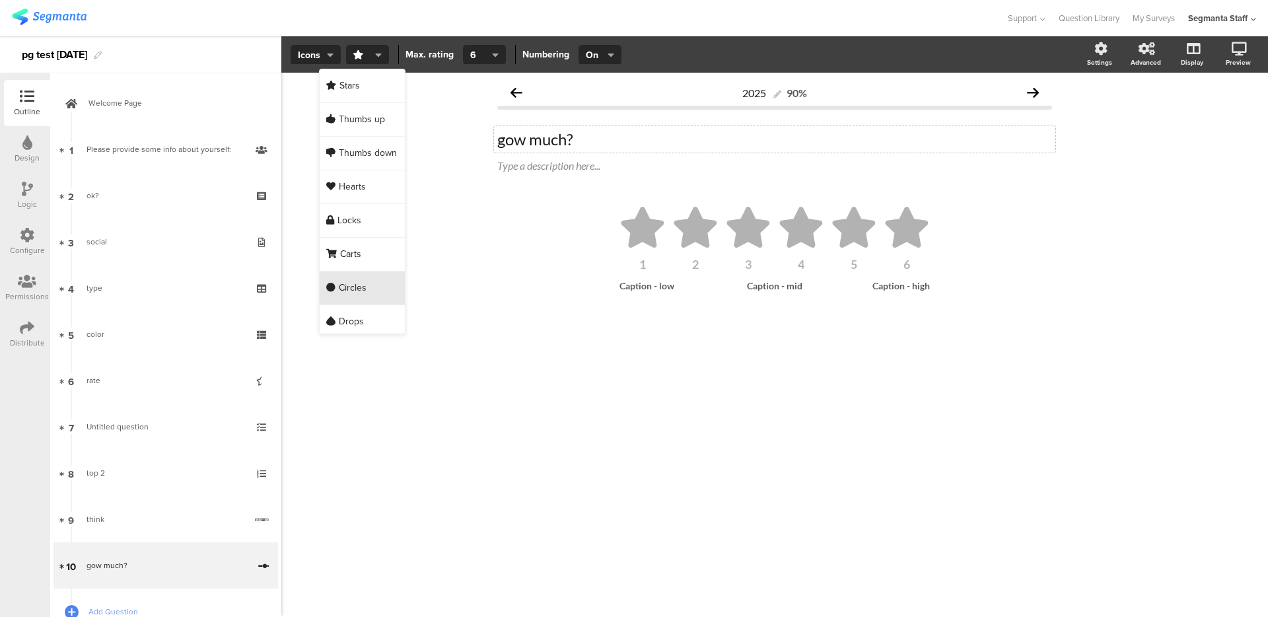
click at [378, 279] on div "Circles" at bounding box center [362, 288] width 85 height 34
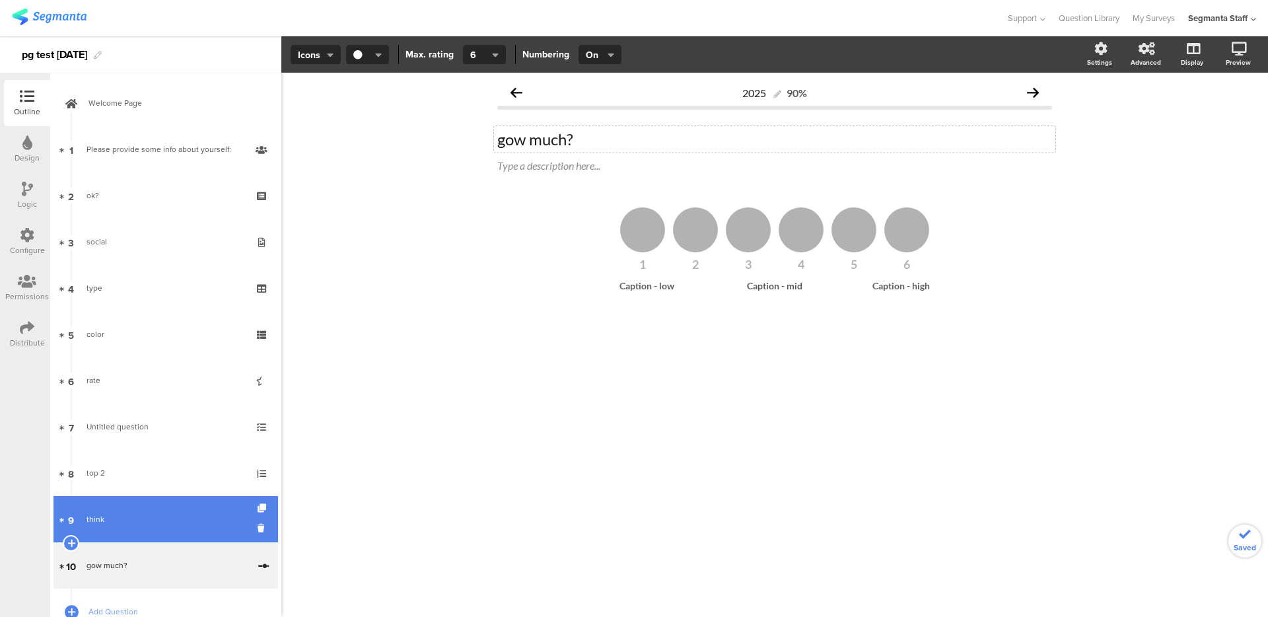
click at [155, 538] on link "9 think" at bounding box center [166, 519] width 225 height 46
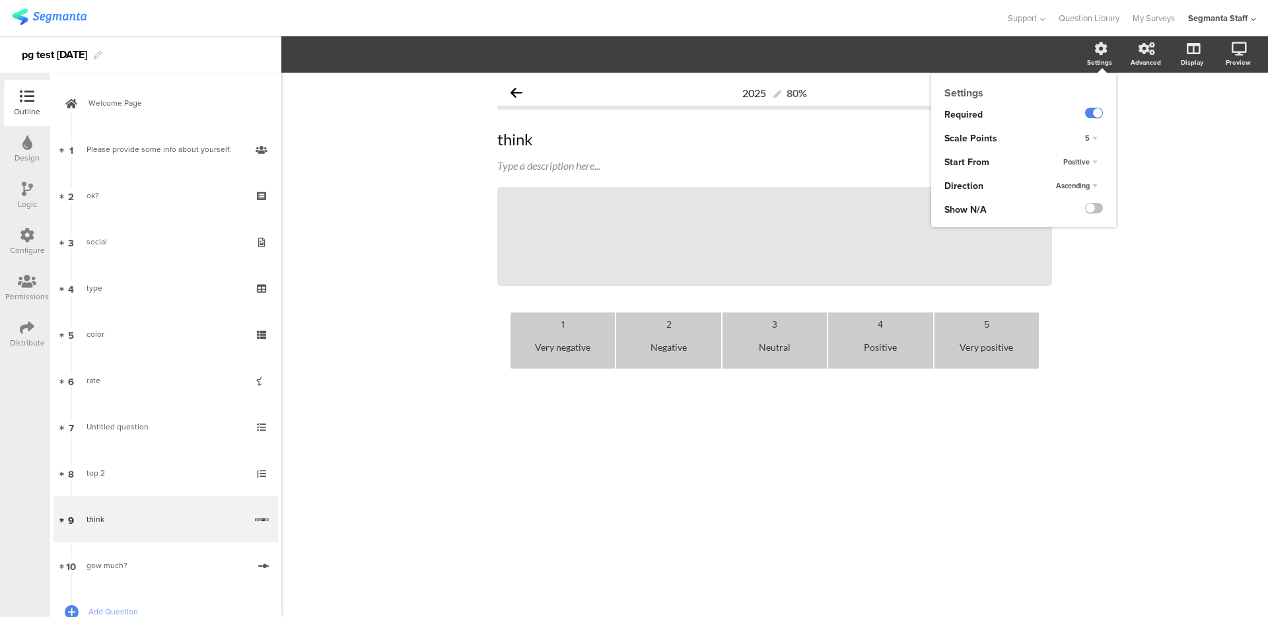
click at [1093, 143] on div "5" at bounding box center [1091, 139] width 23 height 16
click at [1076, 151] on div "3" at bounding box center [1073, 151] width 78 height 14
click at [1079, 182] on span "Ascending" at bounding box center [1073, 185] width 34 height 11
click at [1067, 213] on span "Descending" at bounding box center [1058, 212] width 37 height 11
click at [1079, 161] on span "Positive" at bounding box center [1076, 162] width 26 height 11
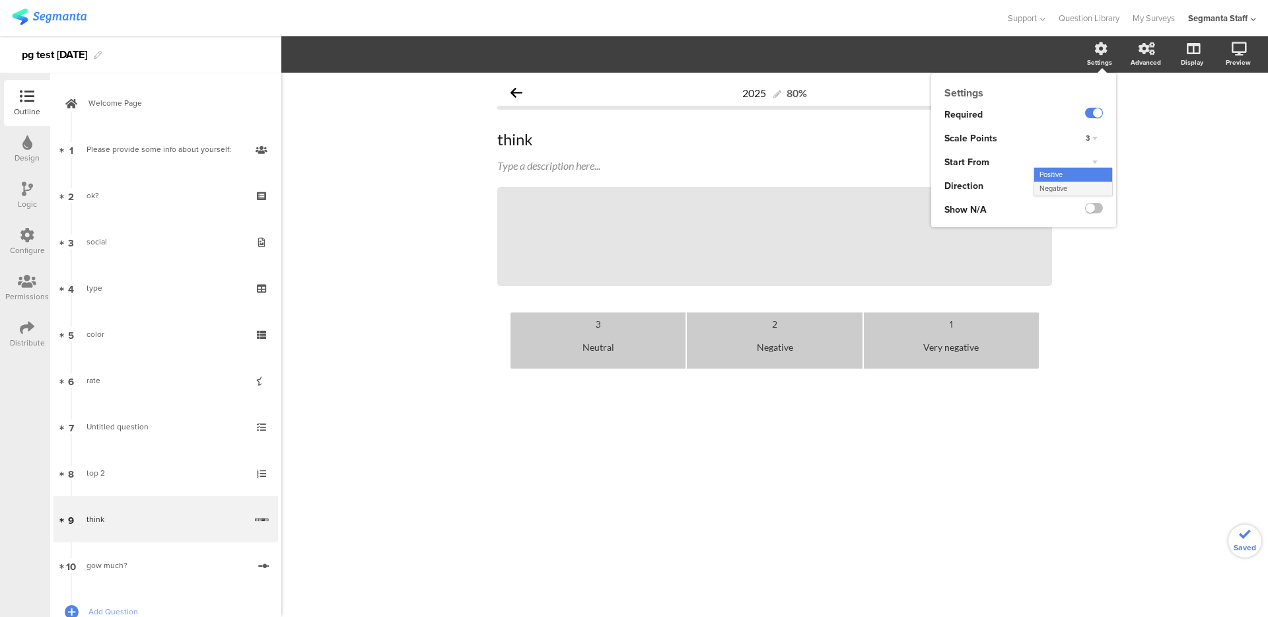
click at [1077, 189] on div "Negative" at bounding box center [1073, 189] width 78 height 14
click at [1100, 205] on label at bounding box center [1094, 208] width 18 height 11
click at [0, 0] on input "checkbox" at bounding box center [0, 0] width 0 height 0
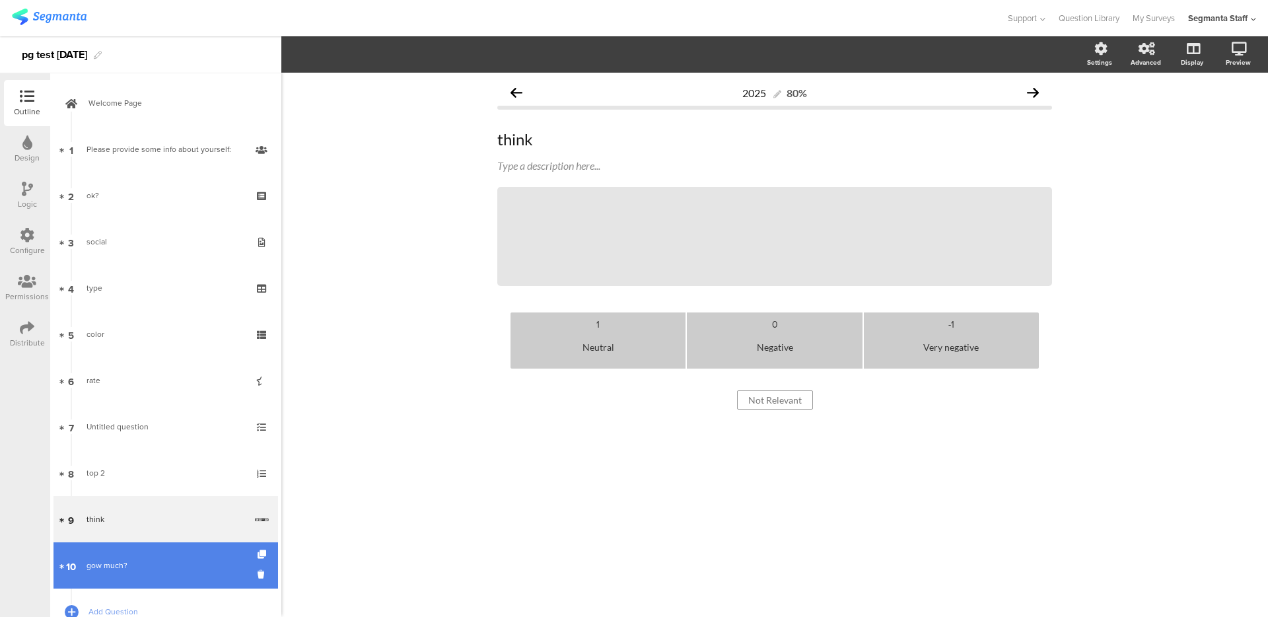
click at [106, 548] on link "10 gow much?" at bounding box center [166, 565] width 225 height 46
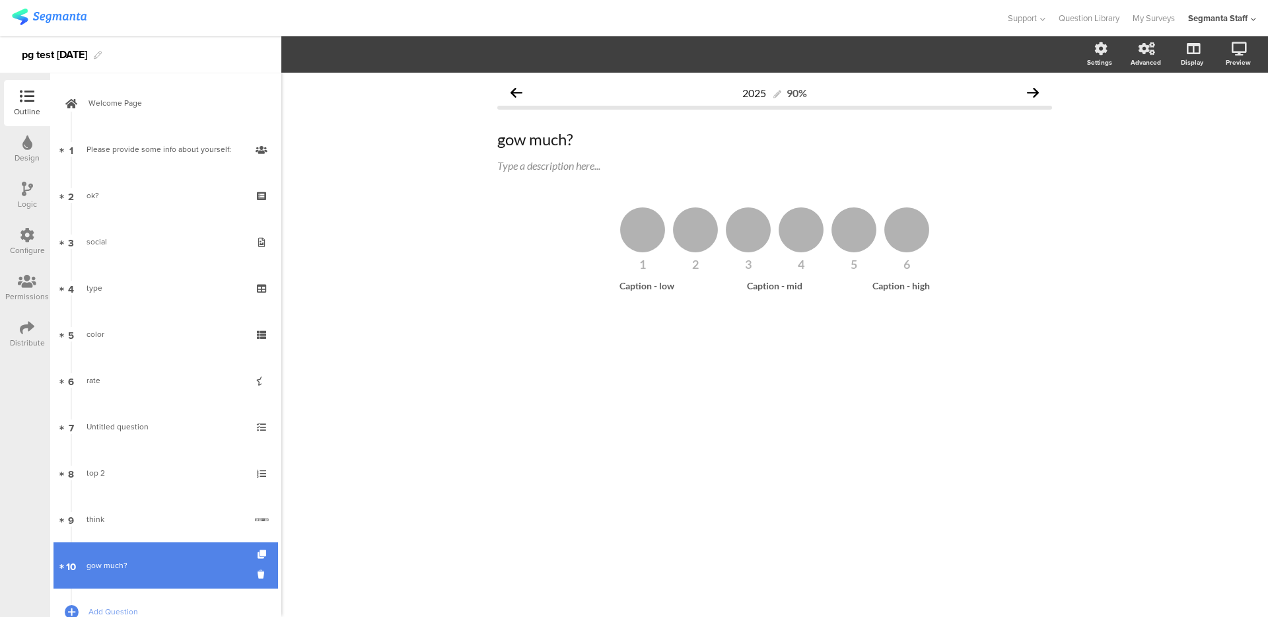
scroll to position [94, 0]
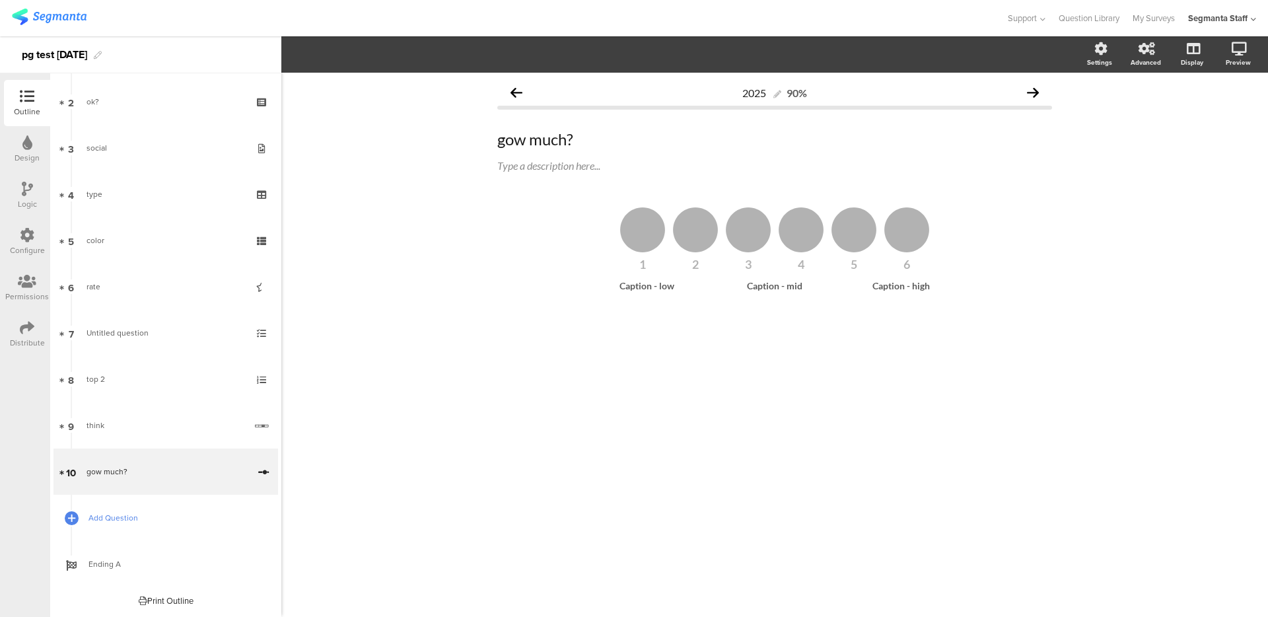
click at [100, 530] on link "Add Question" at bounding box center [166, 518] width 225 height 46
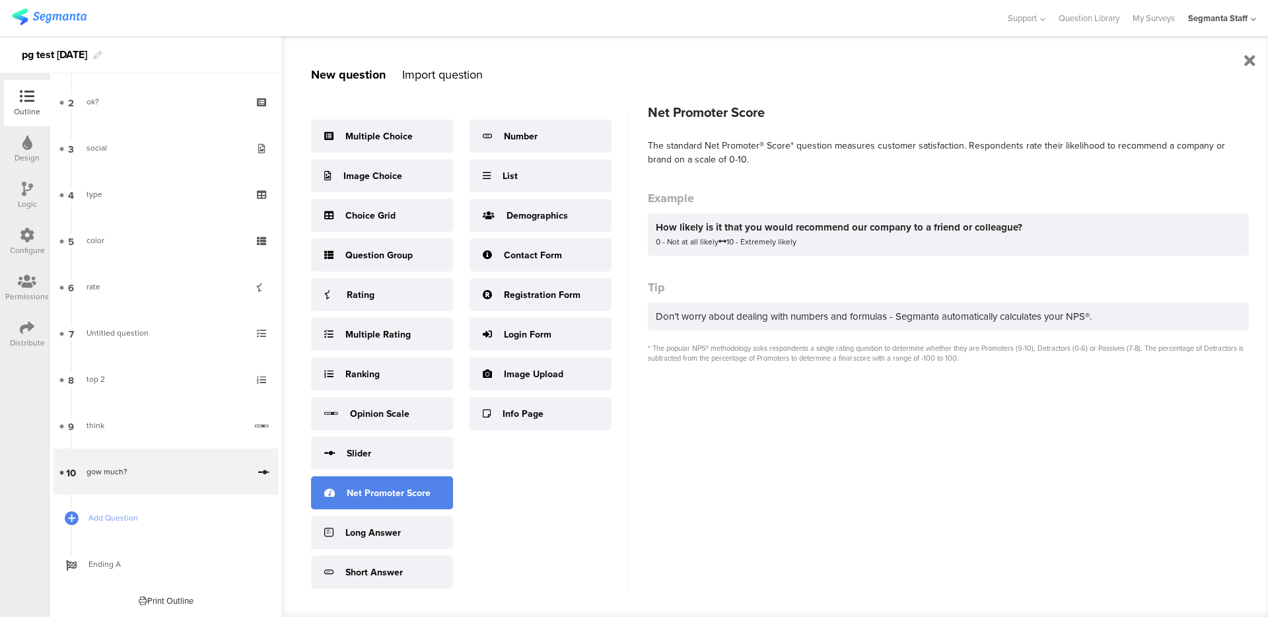
click at [363, 493] on div "Net Promoter Score" at bounding box center [389, 493] width 84 height 14
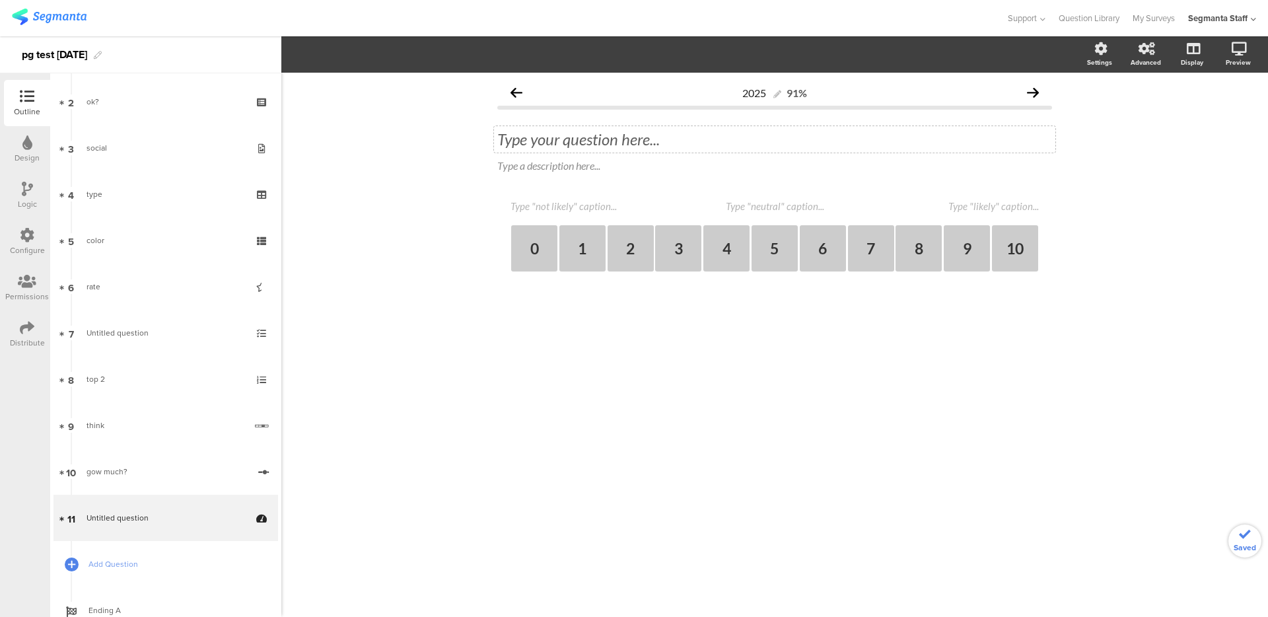
click at [624, 140] on div "Type your question here..." at bounding box center [774, 139] width 555 height 20
click at [591, 205] on textarea at bounding box center [577, 206] width 132 height 12
type textarea "no"
click at [969, 216] on div "no 0 1 2 3 4 5 6 7 8 9 10" at bounding box center [775, 235] width 528 height 71
click at [973, 211] on textarea at bounding box center [973, 206] width 132 height 12
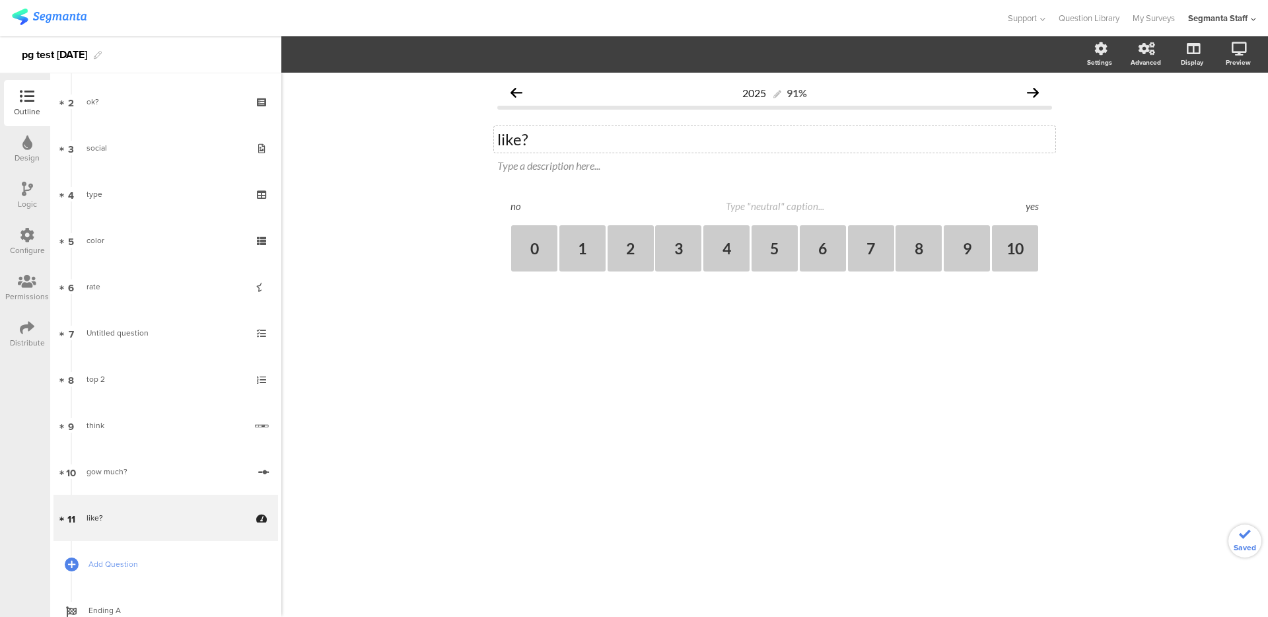
type textarea "yes"
click at [414, 358] on div "2025 91% like? like? Type a description here... no yes 0 1 2 3 4 5 6 7 8 9 10" at bounding box center [774, 345] width 987 height 544
click at [126, 561] on span "Add Question" at bounding box center [173, 564] width 169 height 13
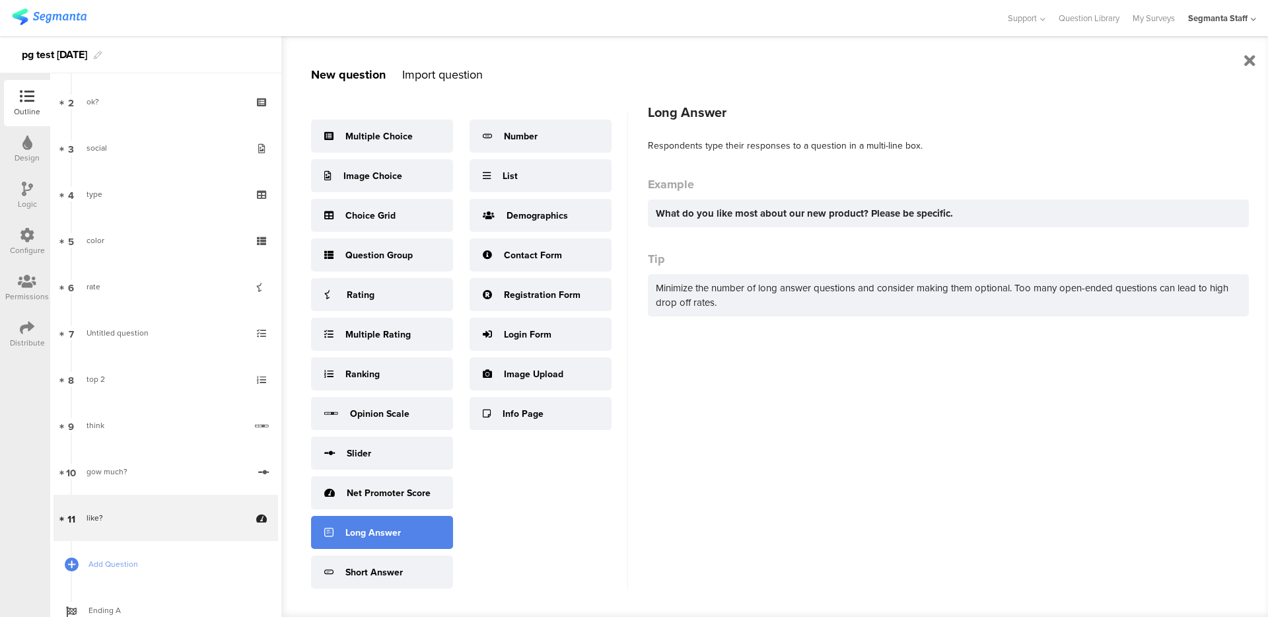
click at [391, 544] on div "Long Answer" at bounding box center [382, 532] width 142 height 33
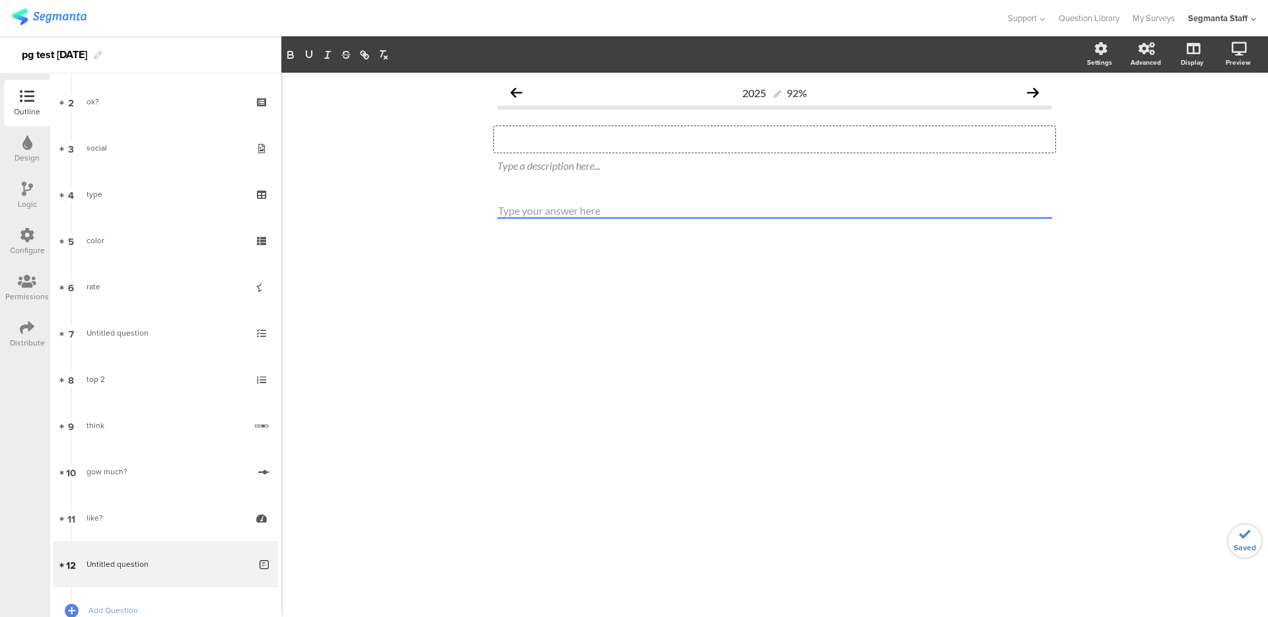
click at [544, 131] on div "Type your question here..." at bounding box center [774, 139] width 561 height 26
click at [96, 606] on span "Add Question" at bounding box center [173, 610] width 169 height 13
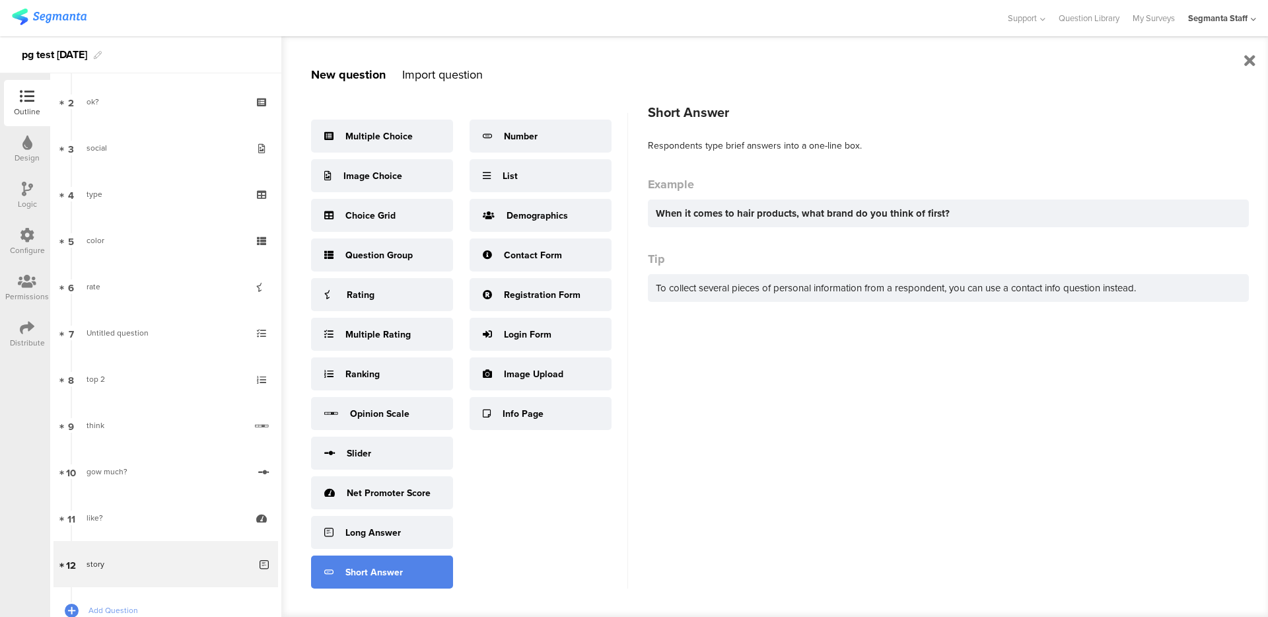
click at [374, 566] on div "Short Answer" at bounding box center [373, 572] width 57 height 14
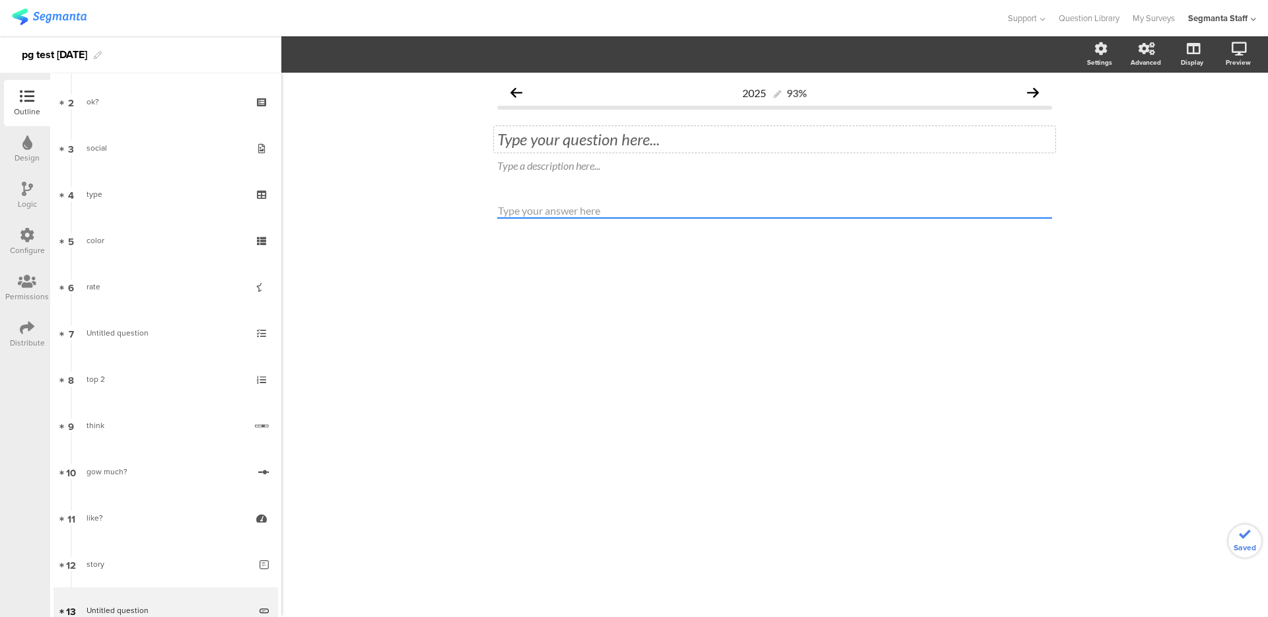
click at [563, 143] on div "Type your question here..." at bounding box center [774, 139] width 555 height 20
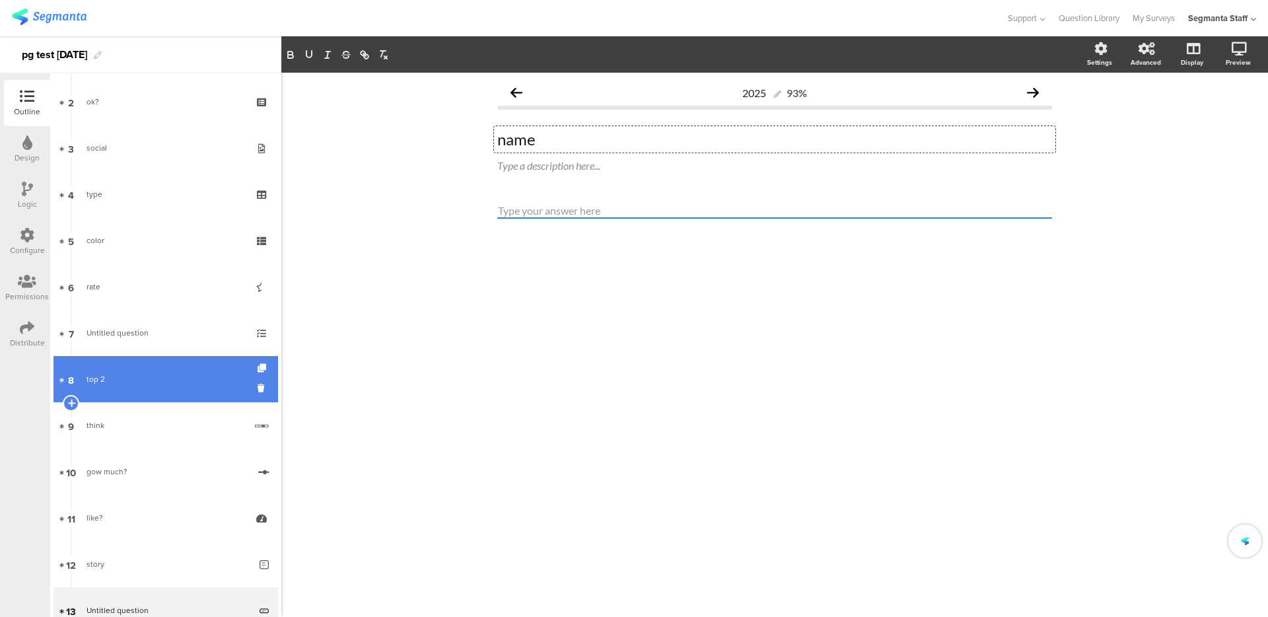
scroll to position [190, 0]
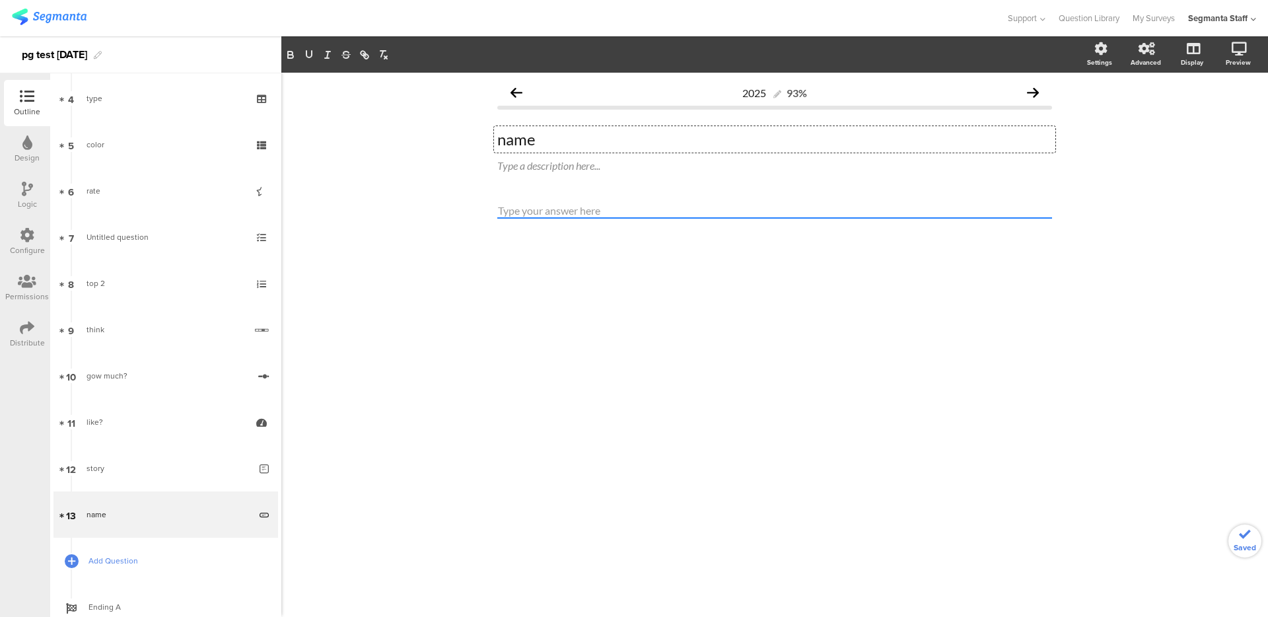
click at [149, 554] on span "Add Question" at bounding box center [173, 560] width 169 height 13
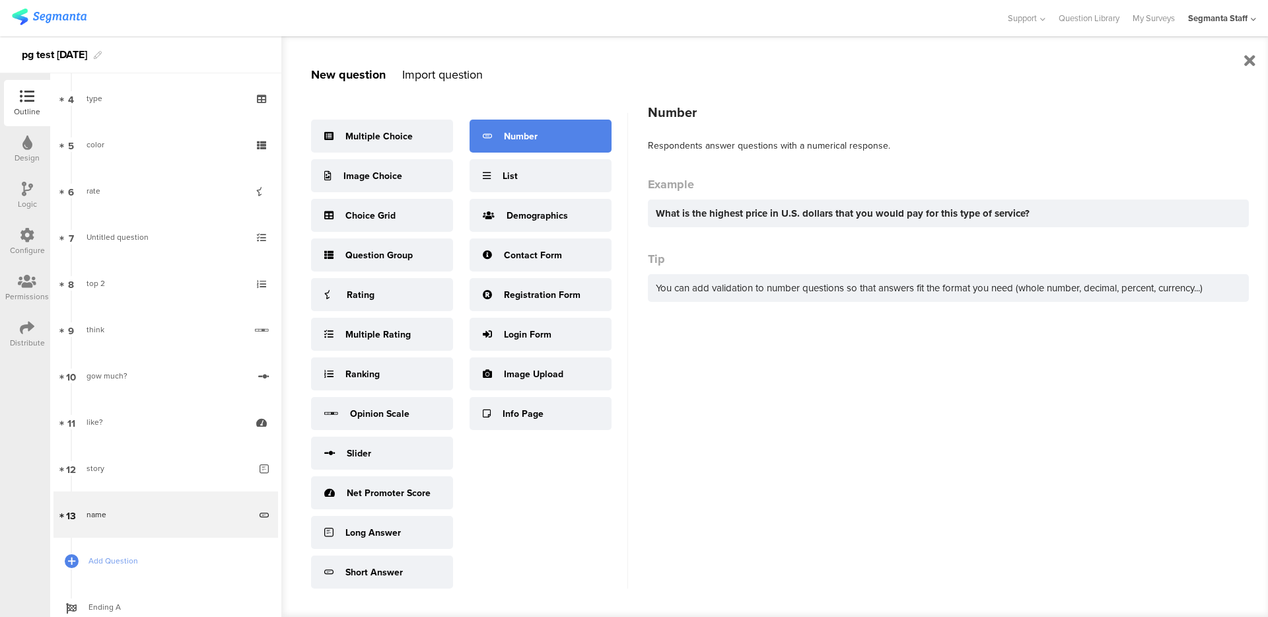
click at [538, 143] on div "Number" at bounding box center [541, 136] width 142 height 33
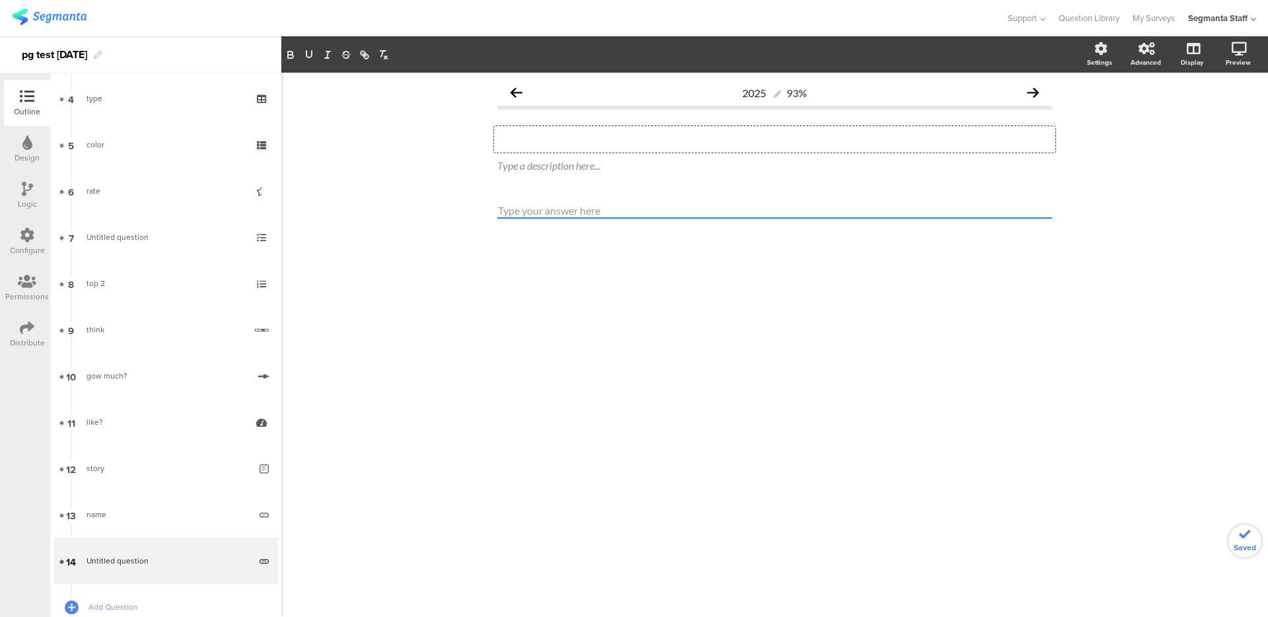
click at [570, 137] on div "Type your question here..." at bounding box center [774, 139] width 561 height 26
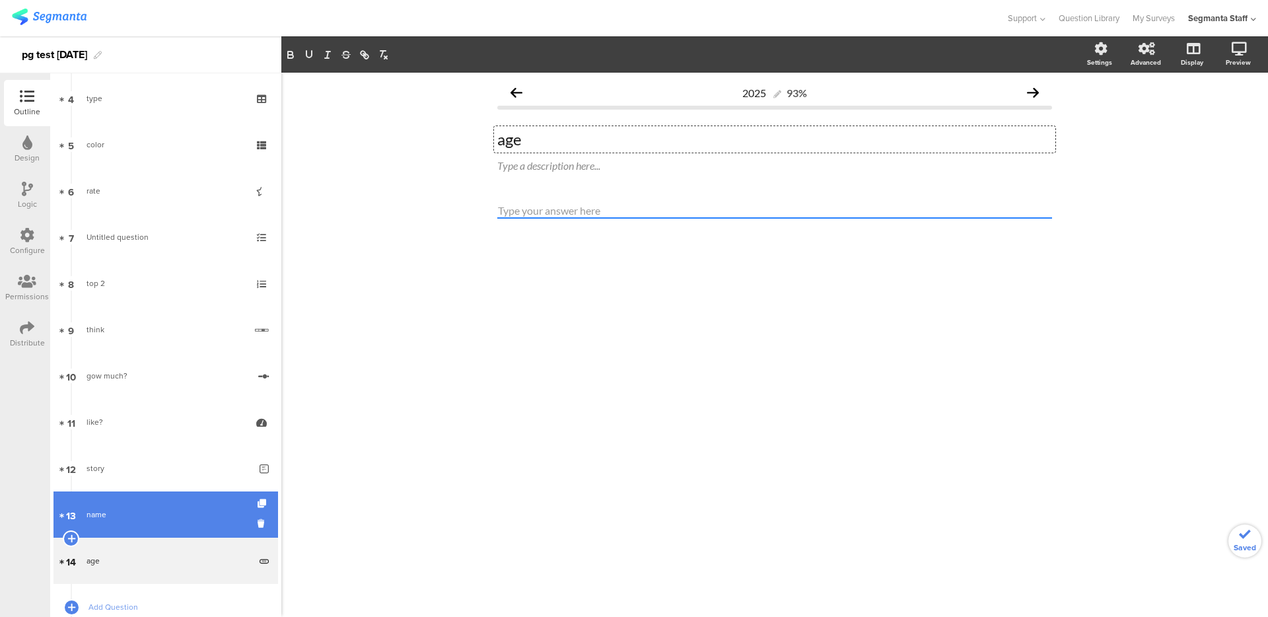
scroll to position [279, 0]
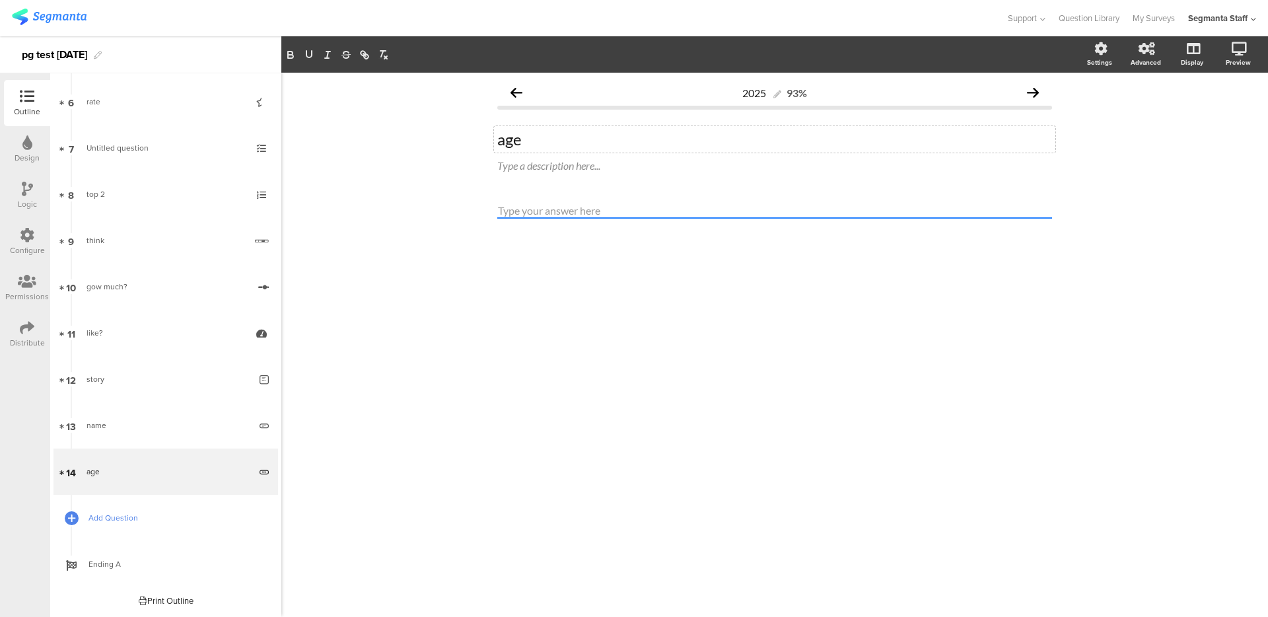
click at [116, 524] on link "Add Question" at bounding box center [166, 518] width 225 height 46
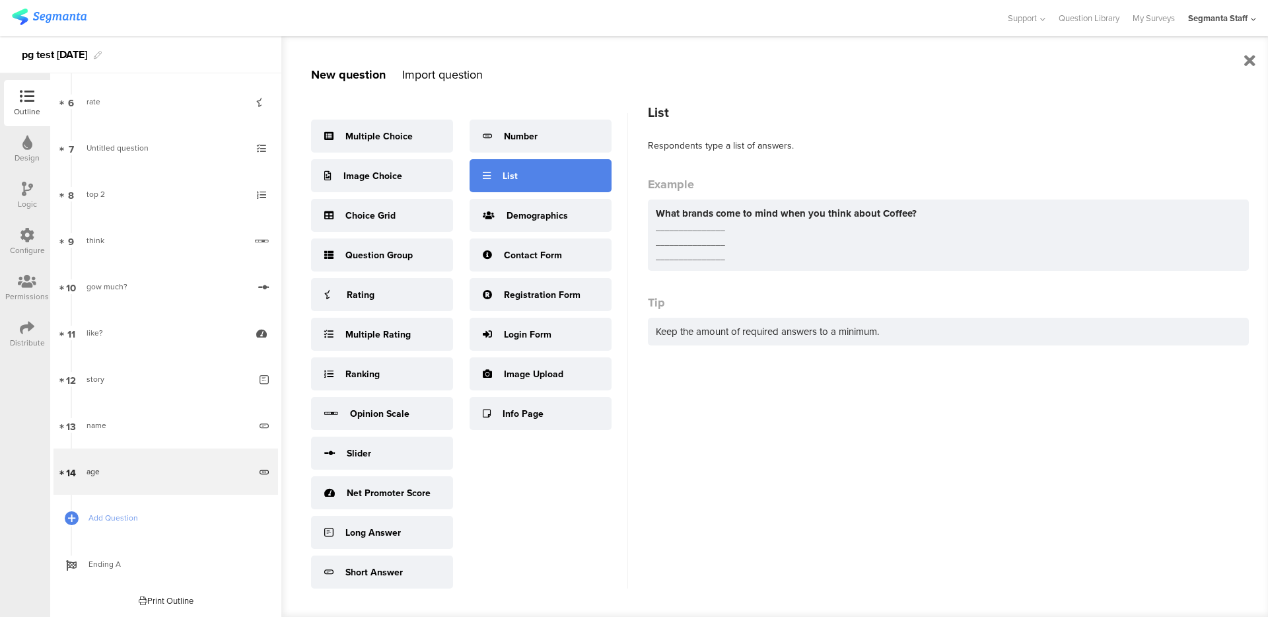
click at [519, 183] on div "List" at bounding box center [541, 175] width 142 height 33
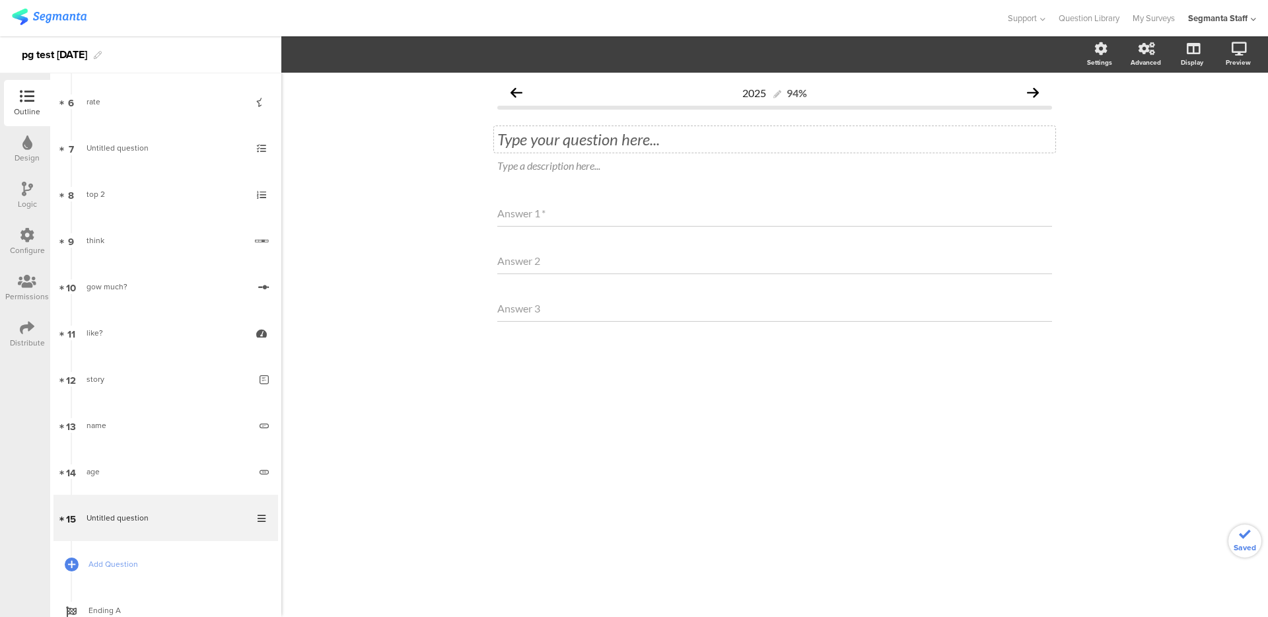
click at [682, 139] on div "Type your question here..." at bounding box center [774, 139] width 561 height 26
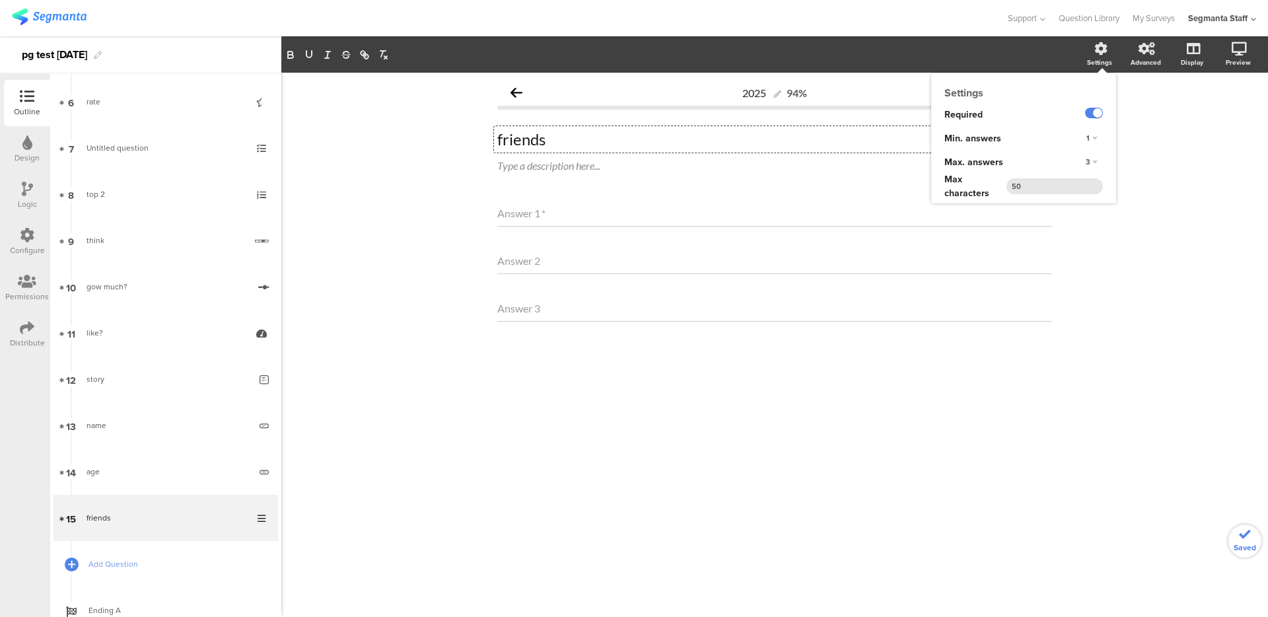
click at [1096, 164] on div "3" at bounding box center [1092, 163] width 22 height 16
click at [1069, 227] on div "6" at bounding box center [1073, 230] width 78 height 14
click at [1043, 188] on input "50" at bounding box center [1055, 186] width 96 height 16
click at [1154, 174] on div "2025 94% friends friends Type a description here... Answer 1 * Answer 2 Answer …" at bounding box center [774, 345] width 987 height 544
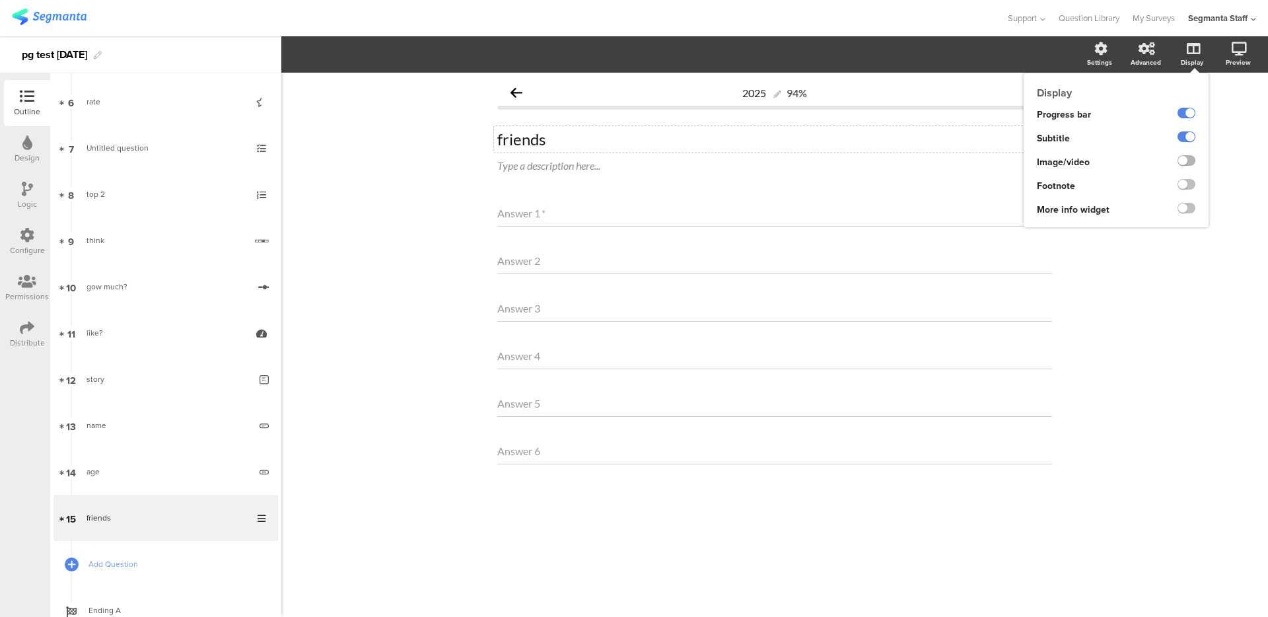
click at [1189, 160] on label at bounding box center [1187, 160] width 18 height 11
click at [0, 0] on input "checkbox" at bounding box center [0, 0] width 0 height 0
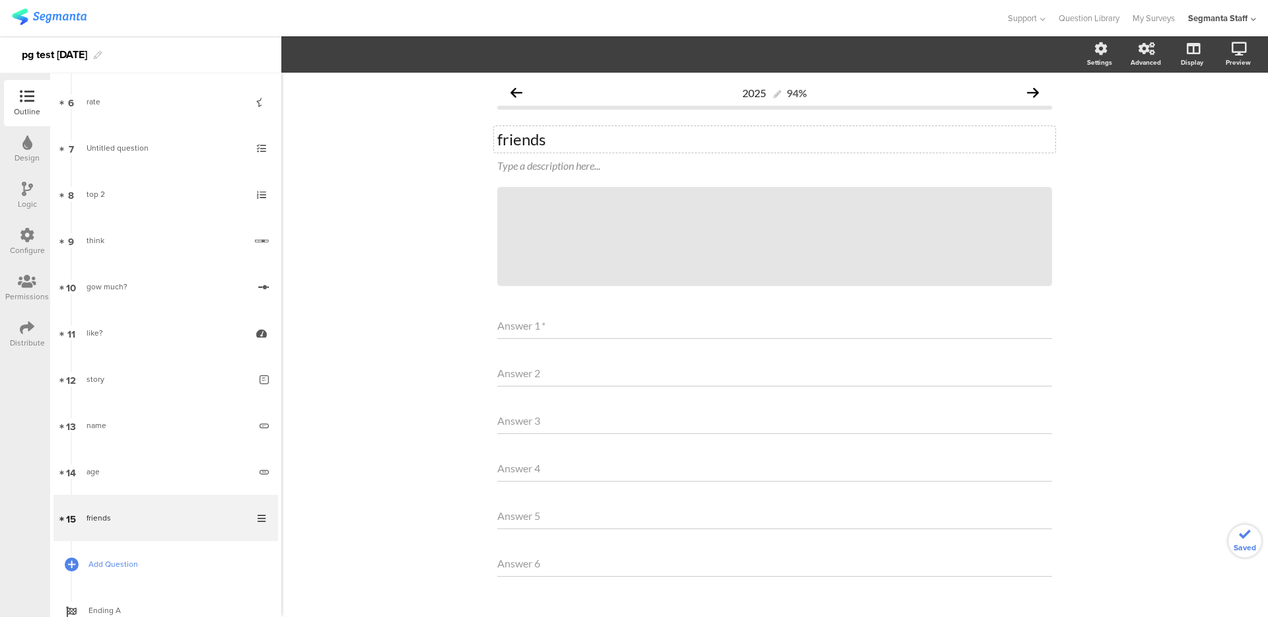
drag, startPoint x: 81, startPoint y: 585, endPoint x: 99, endPoint y: 585, distance: 18.5
click at [81, 585] on link "Add Question" at bounding box center [166, 564] width 225 height 46
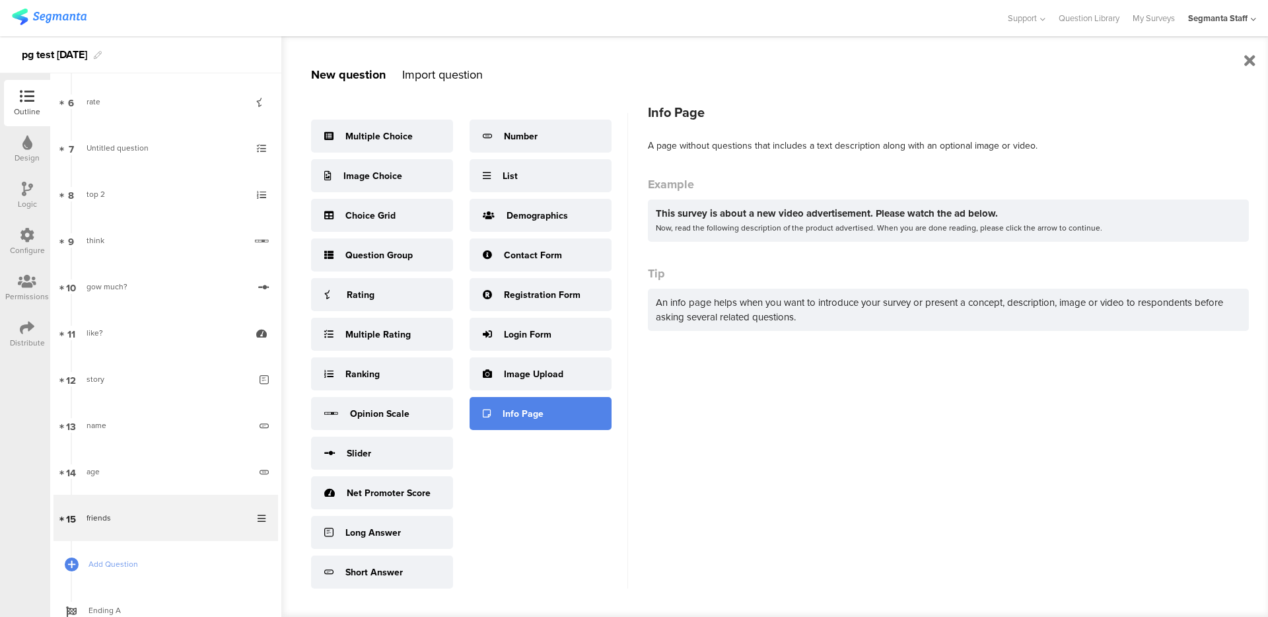
click at [541, 415] on div "Info Page" at bounding box center [523, 414] width 41 height 14
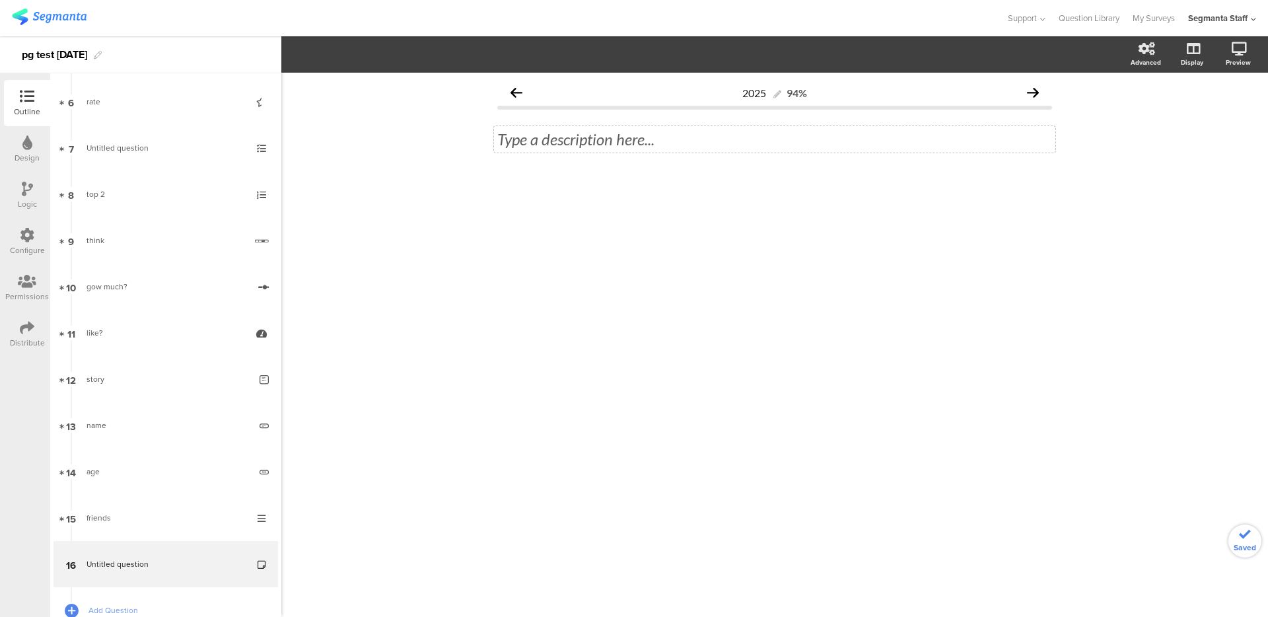
click at [655, 141] on div "Type a description here..." at bounding box center [774, 139] width 555 height 20
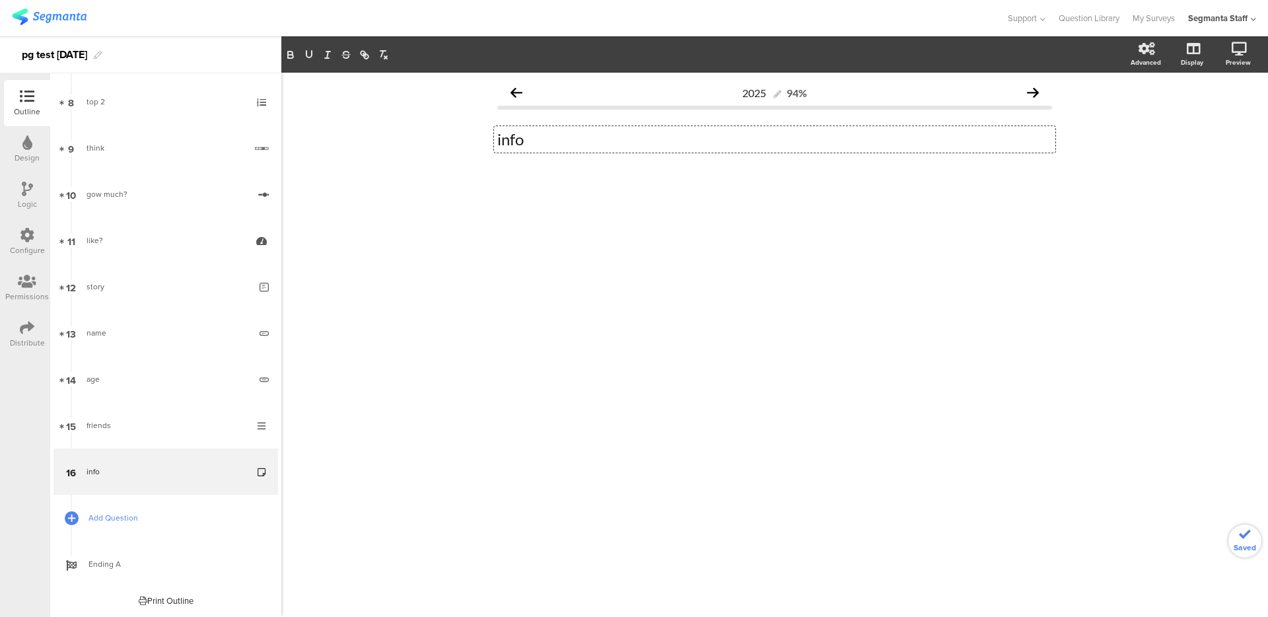
click at [114, 526] on link "Add Question" at bounding box center [166, 518] width 225 height 46
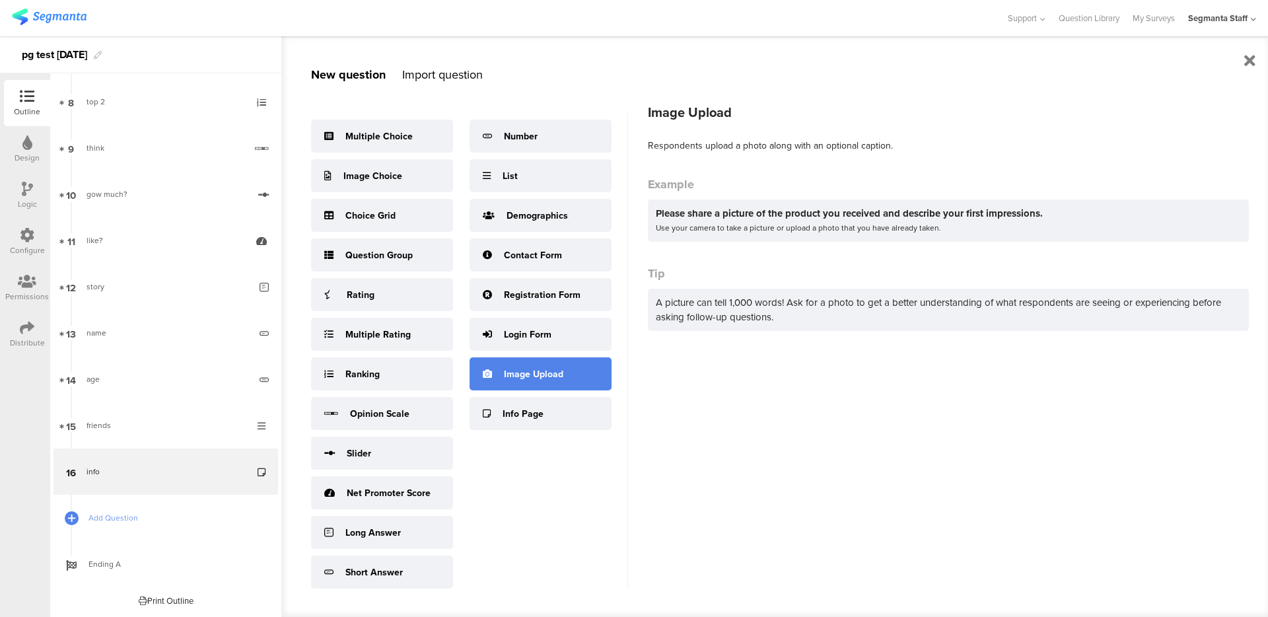
click at [530, 387] on div "Image Upload" at bounding box center [541, 373] width 142 height 33
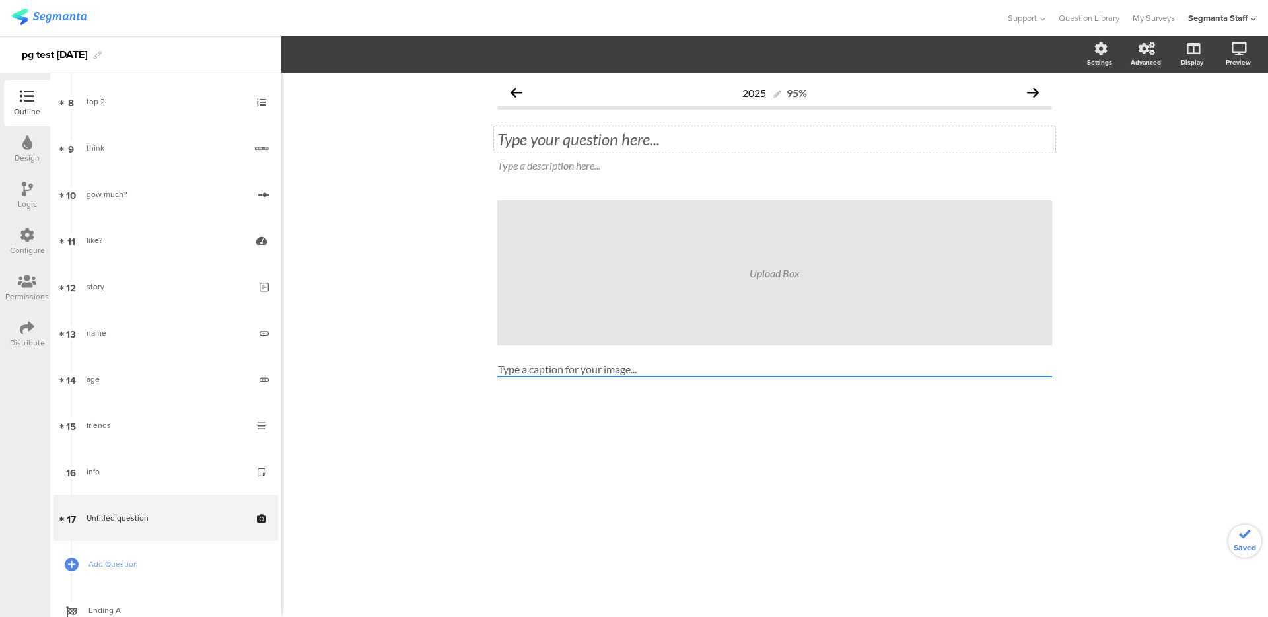
click at [618, 131] on div "Type your question here..." at bounding box center [774, 139] width 555 height 20
click at [1091, 108] on label at bounding box center [1094, 113] width 18 height 11
click at [0, 0] on input "checkbox" at bounding box center [0, 0] width 0 height 0
click at [148, 563] on span "Add Question" at bounding box center [173, 564] width 169 height 13
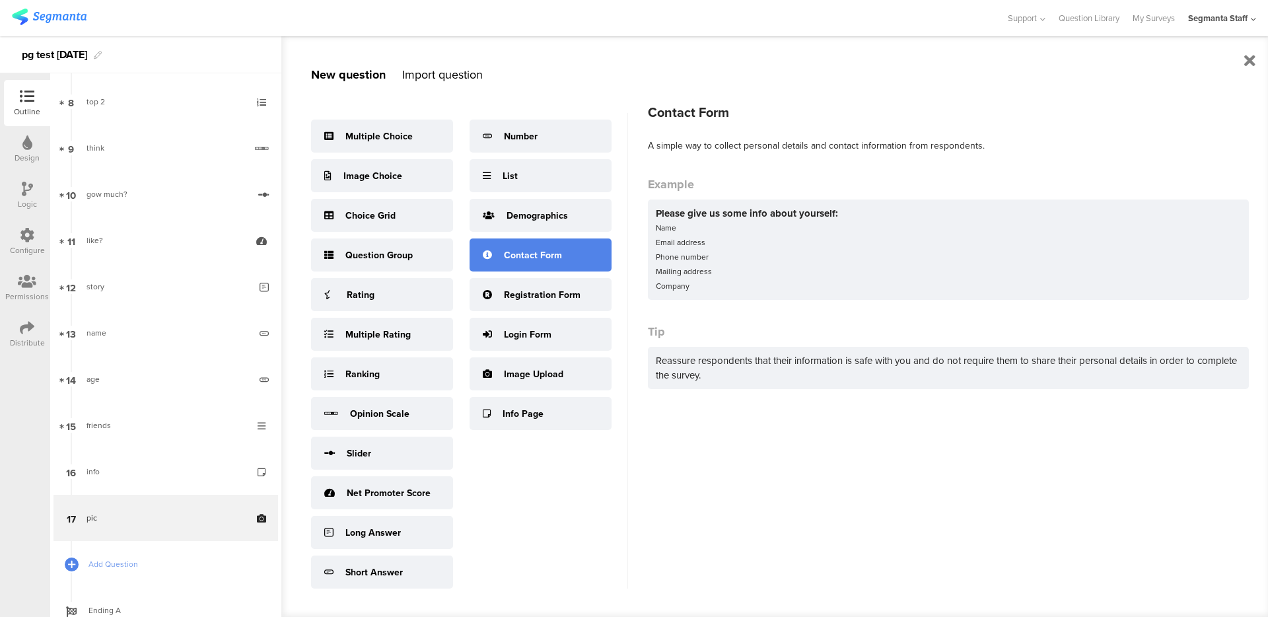
click at [540, 253] on div "Contact Form" at bounding box center [533, 255] width 58 height 14
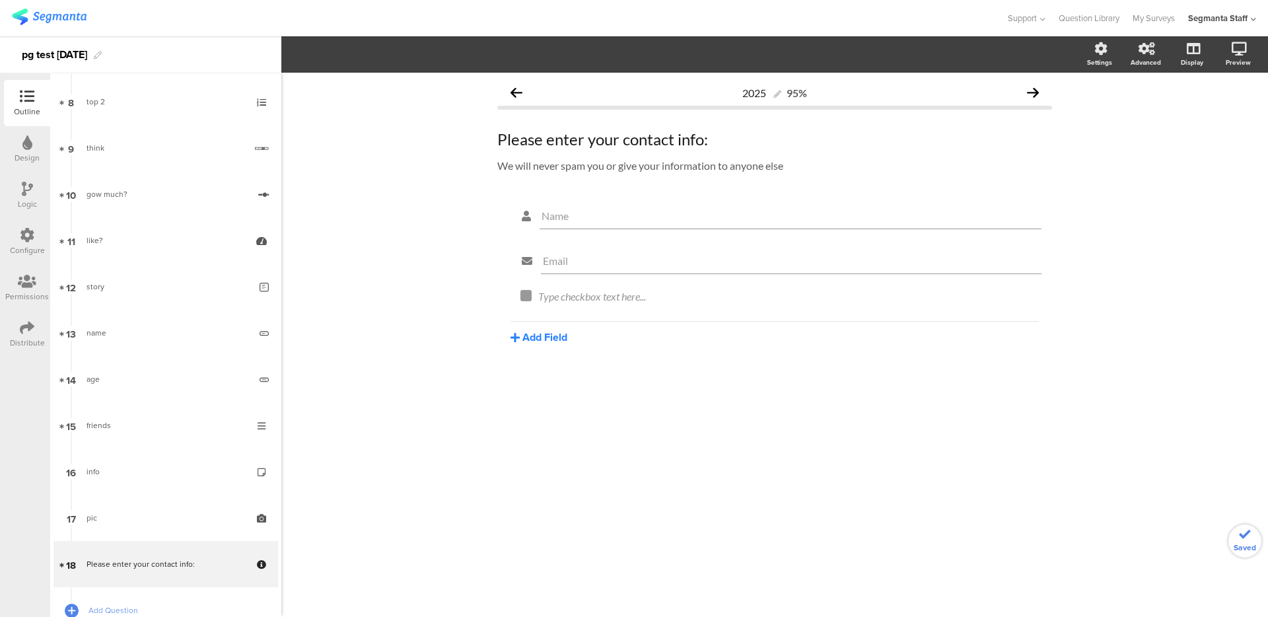
click at [542, 334] on button "Add Field" at bounding box center [539, 337] width 57 height 15
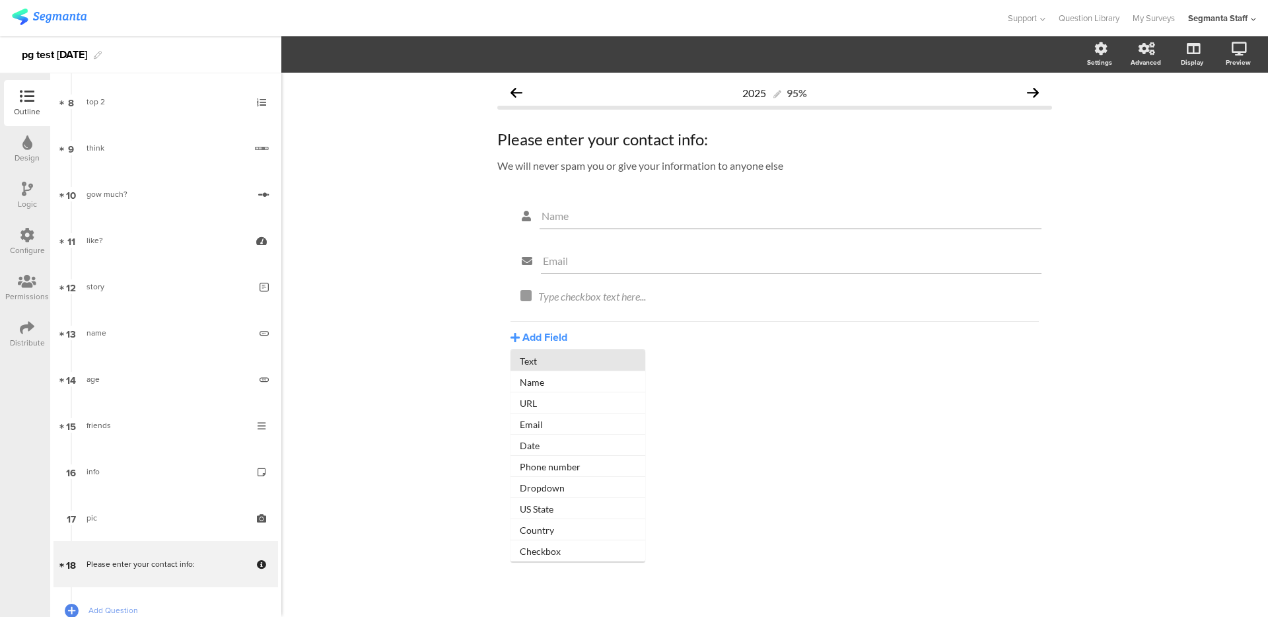
click at [563, 359] on button "Text" at bounding box center [578, 360] width 135 height 21
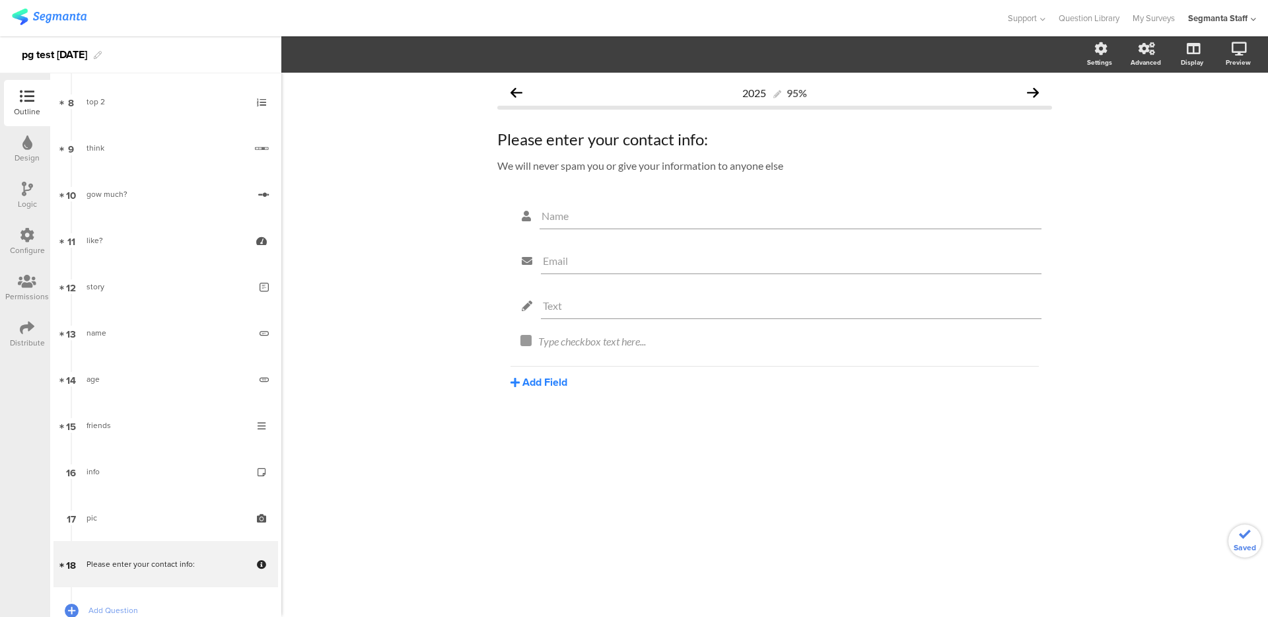
click at [528, 384] on button "Add Field" at bounding box center [539, 382] width 57 height 15
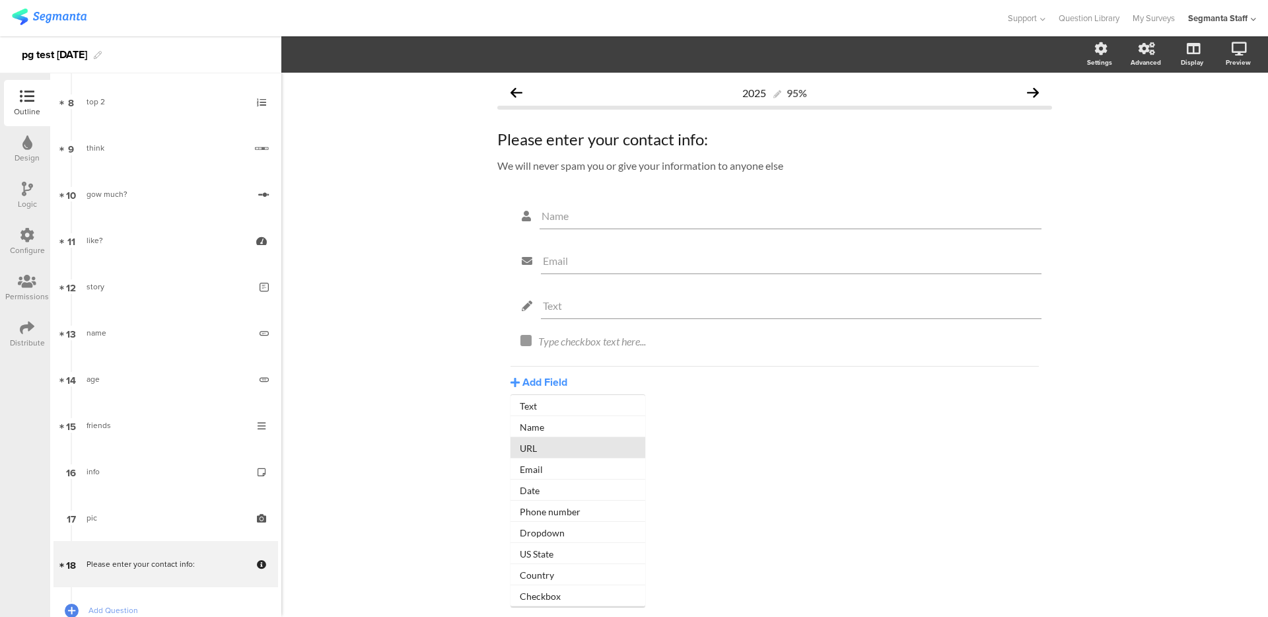
click at [545, 445] on button "URL" at bounding box center [578, 447] width 135 height 21
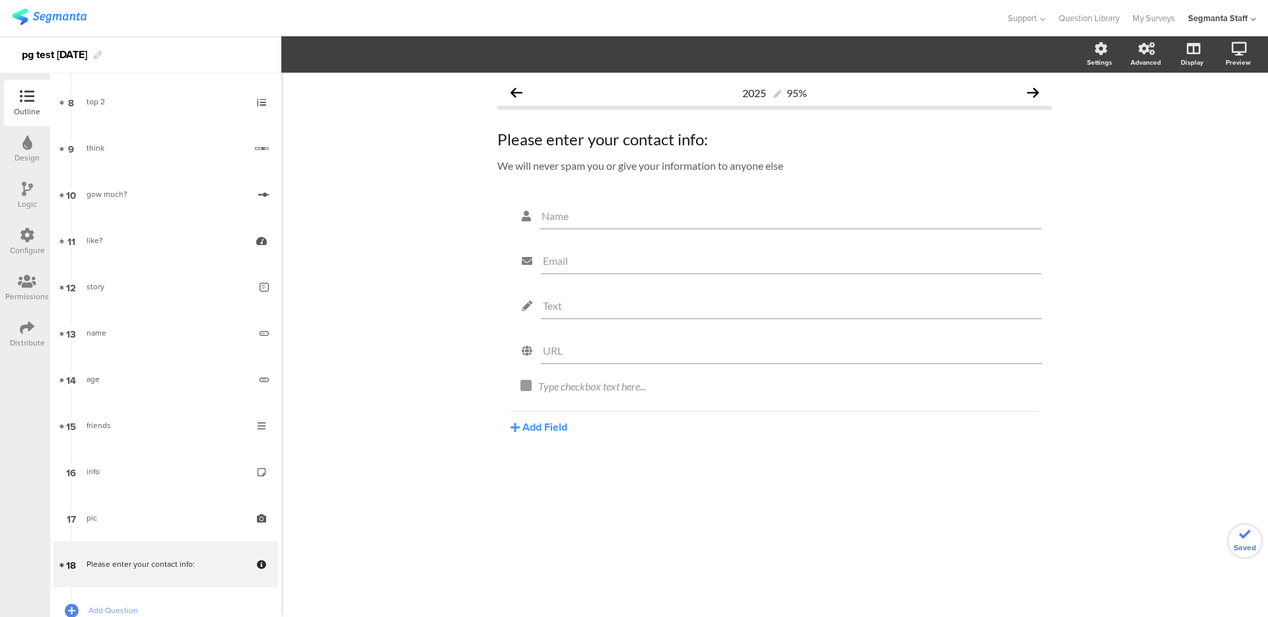
click at [534, 441] on div "Name Email Text URL Type checkbox text here... Add Field Text Name URL Email Da…" at bounding box center [774, 348] width 555 height 297
click at [536, 430] on button "Add Field" at bounding box center [539, 426] width 57 height 15
click at [539, 517] on button "Email" at bounding box center [578, 513] width 135 height 21
click at [1021, 385] on div at bounding box center [1024, 379] width 17 height 17
click at [1022, 378] on icon at bounding box center [1024, 380] width 7 height 8
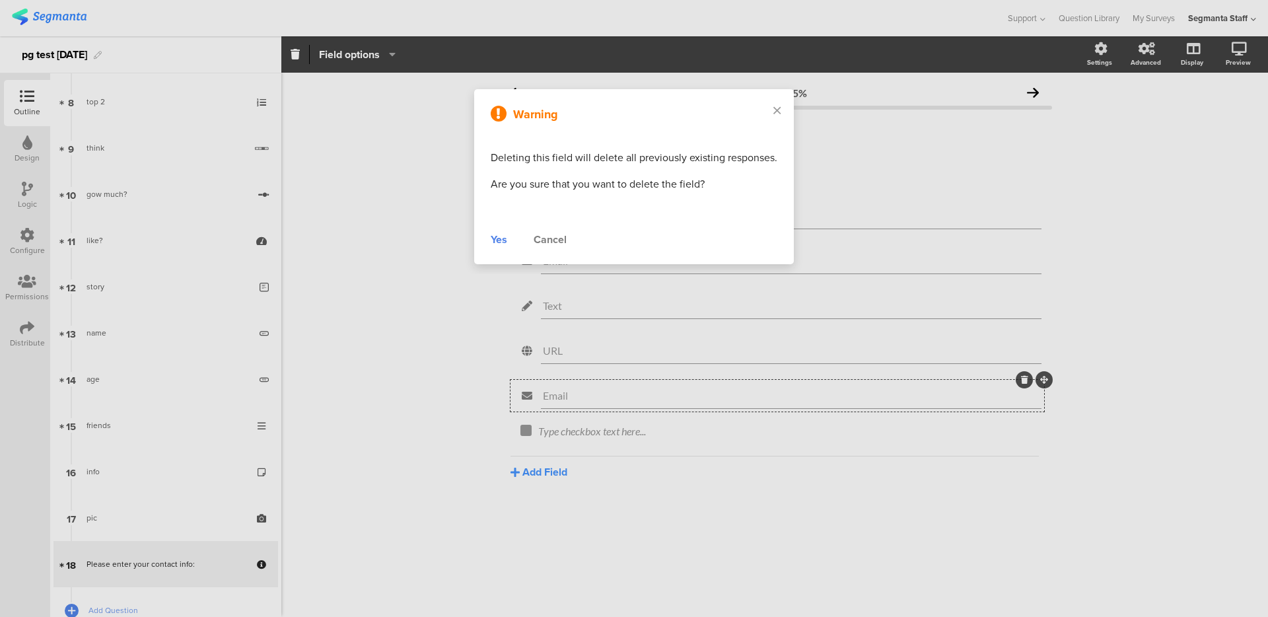
click at [474, 231] on div "Warning Deleting this field will delete all previously existing responses. Are …" at bounding box center [634, 176] width 340 height 195
click at [495, 238] on div "Yes" at bounding box center [499, 240] width 17 height 16
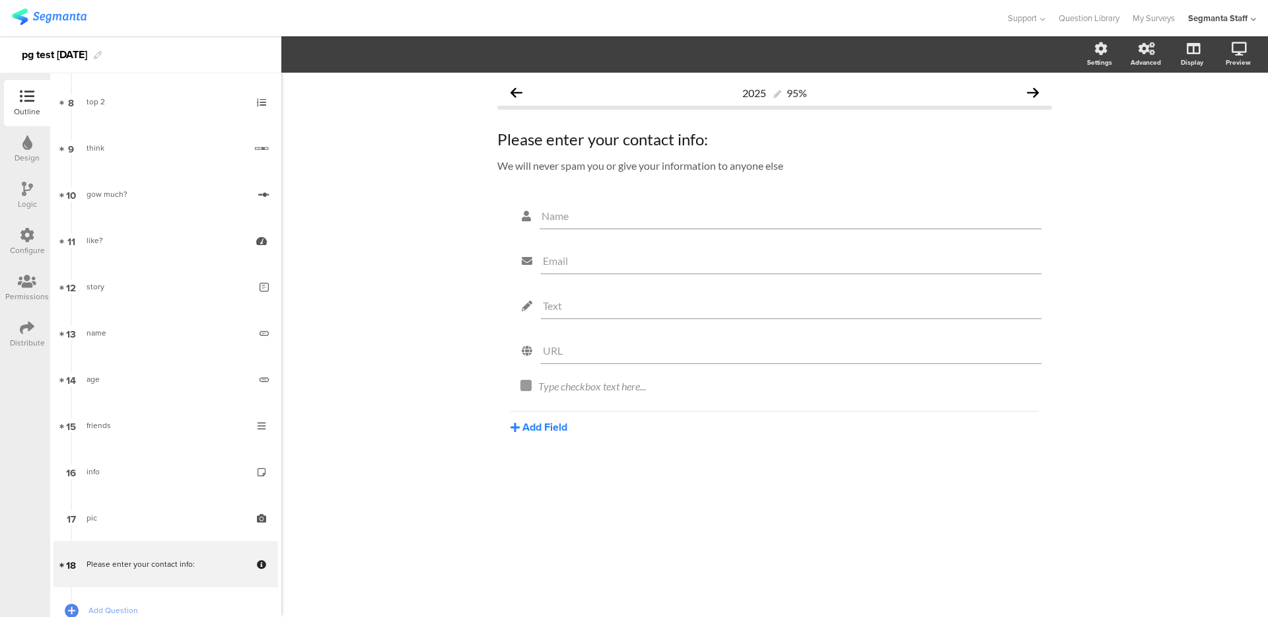
click at [548, 430] on button "Add Field" at bounding box center [539, 426] width 57 height 15
click at [574, 538] on button "Date" at bounding box center [578, 534] width 135 height 21
click at [552, 482] on div "Name Email Text URL Date Type checkbox text here... Add Field Text Name URL Ema…" at bounding box center [774, 371] width 555 height 342
click at [554, 477] on button "Add Field" at bounding box center [539, 471] width 57 height 15
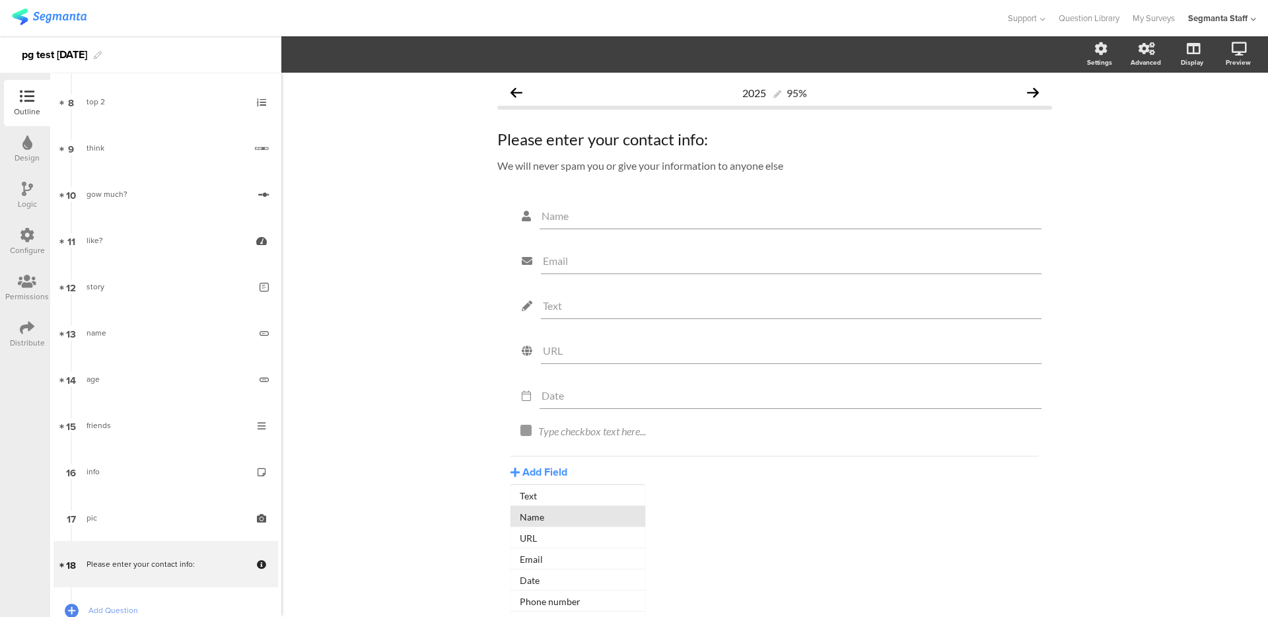
scroll to position [81, 0]
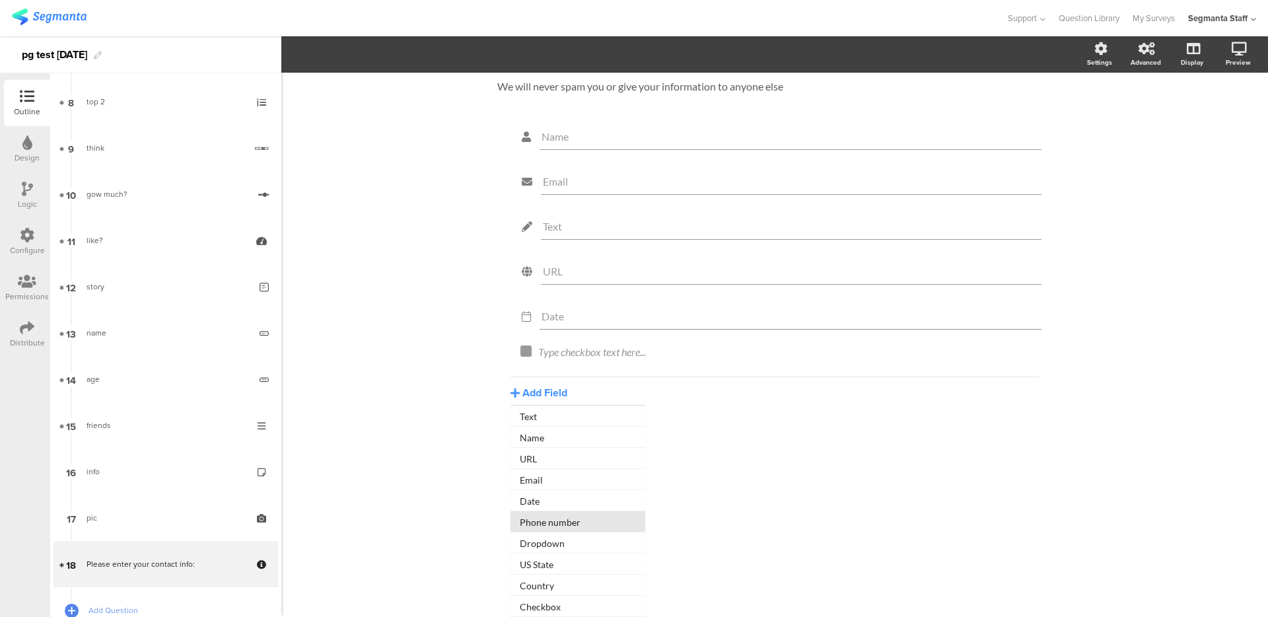
click at [540, 528] on button "Phone number" at bounding box center [578, 521] width 135 height 21
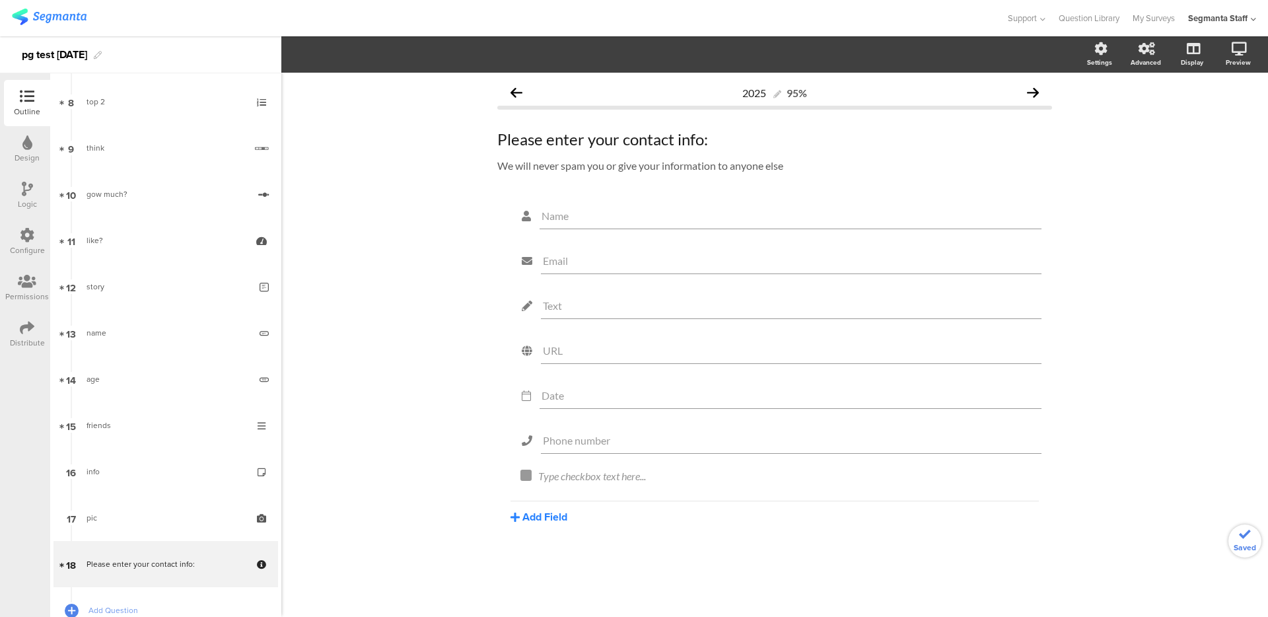
click at [540, 516] on button "Add Field" at bounding box center [539, 516] width 57 height 15
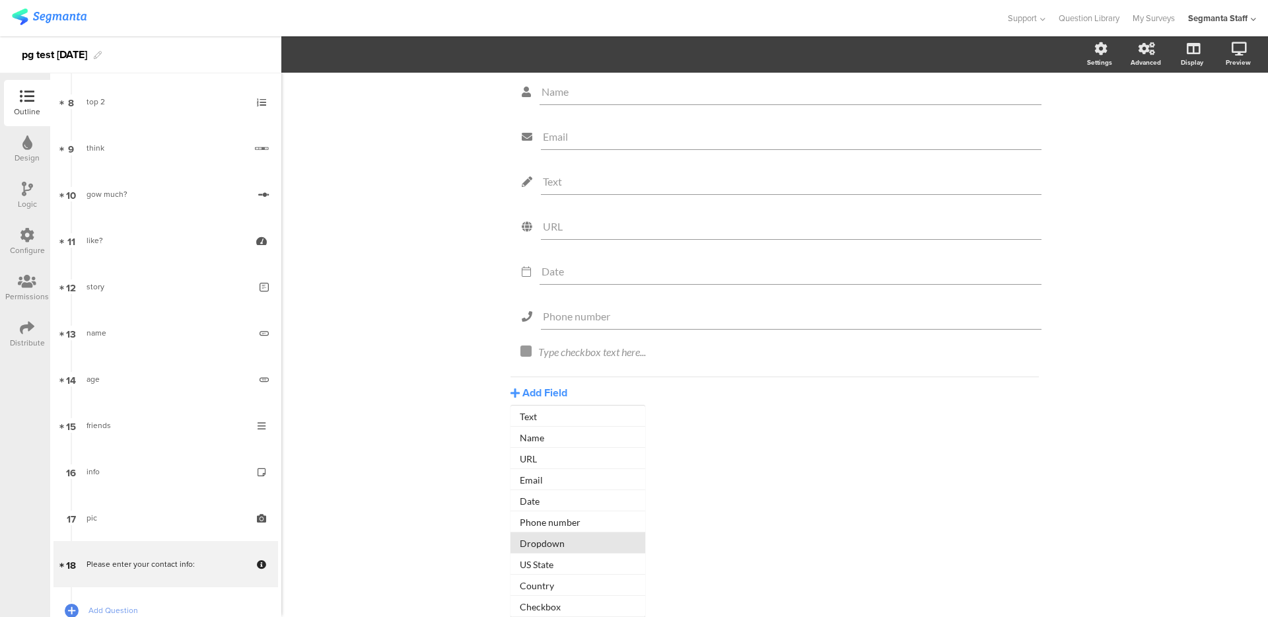
click at [545, 538] on button "Dropdown" at bounding box center [578, 542] width 135 height 21
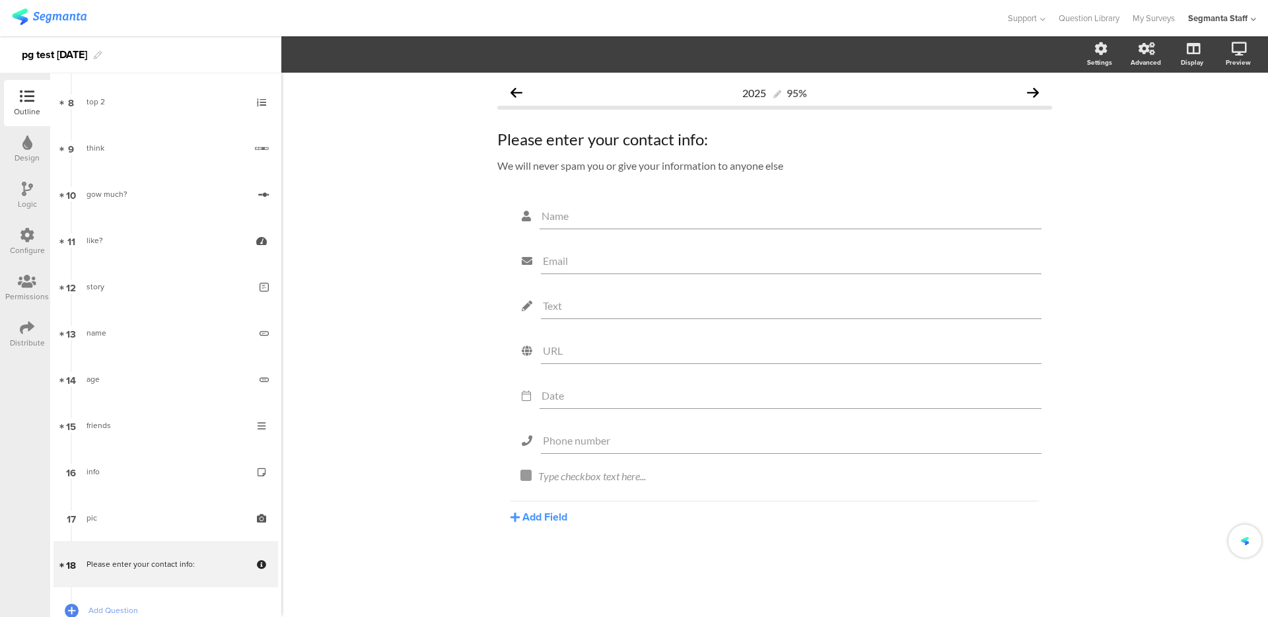
scroll to position [0, 0]
click at [548, 566] on button "Add Field" at bounding box center [539, 561] width 57 height 15
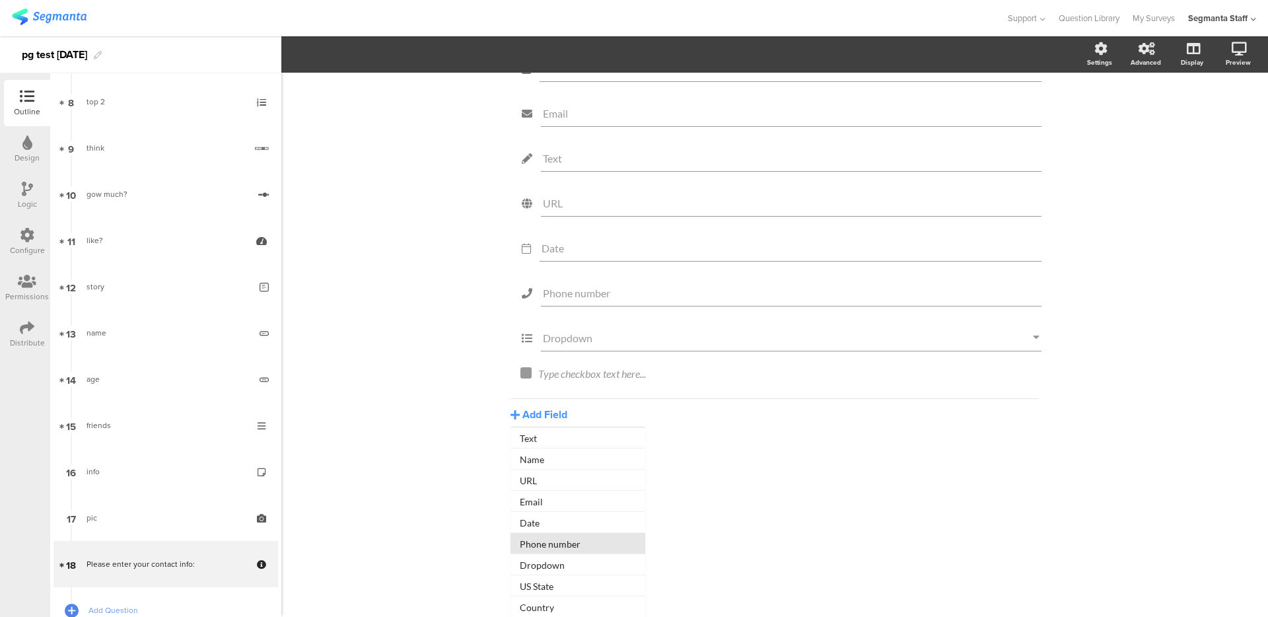
scroll to position [24, 0]
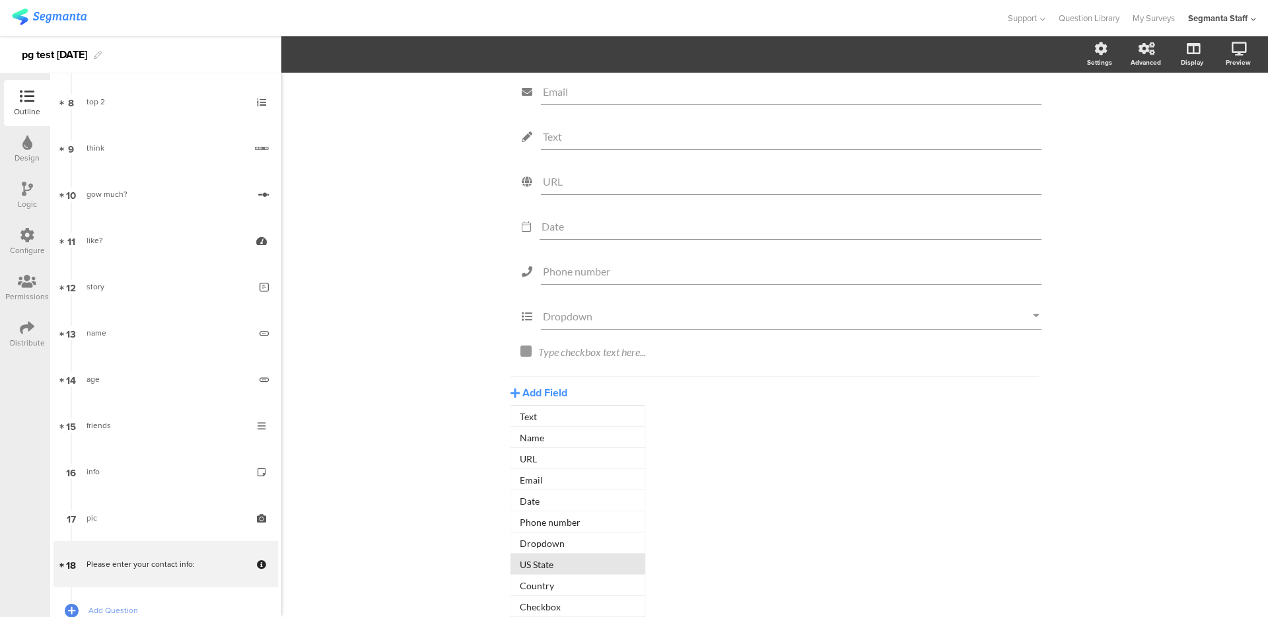
click at [534, 564] on button "US State" at bounding box center [578, 564] width 135 height 21
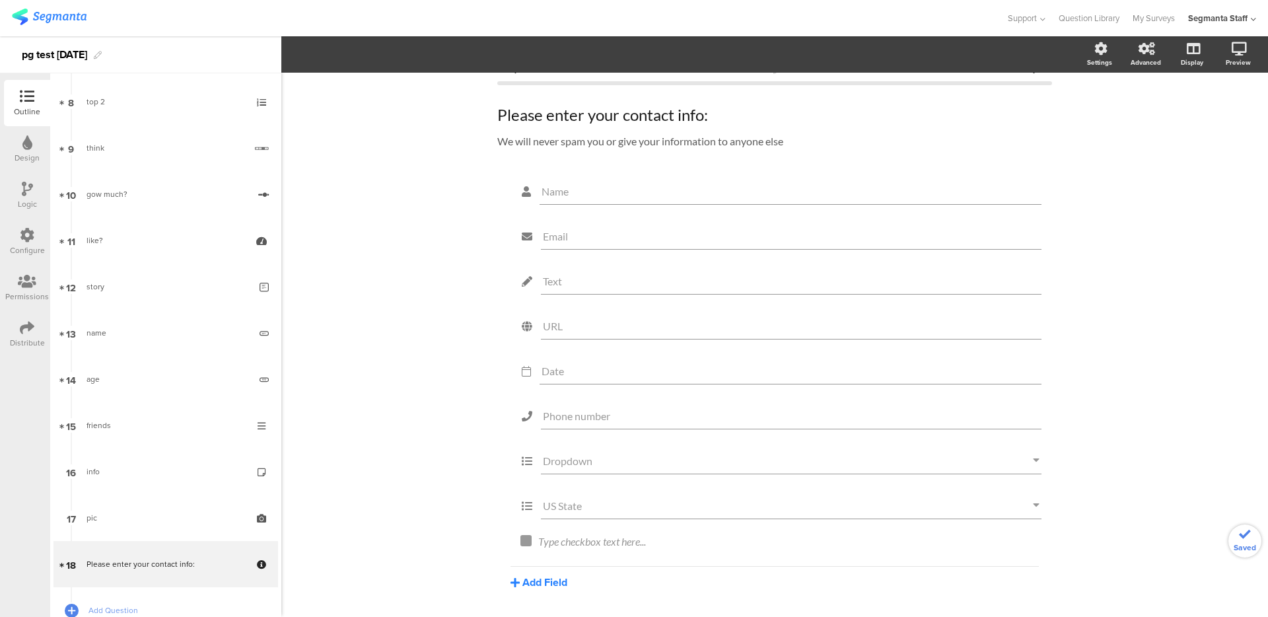
click at [534, 585] on button "Add Field" at bounding box center [539, 582] width 57 height 15
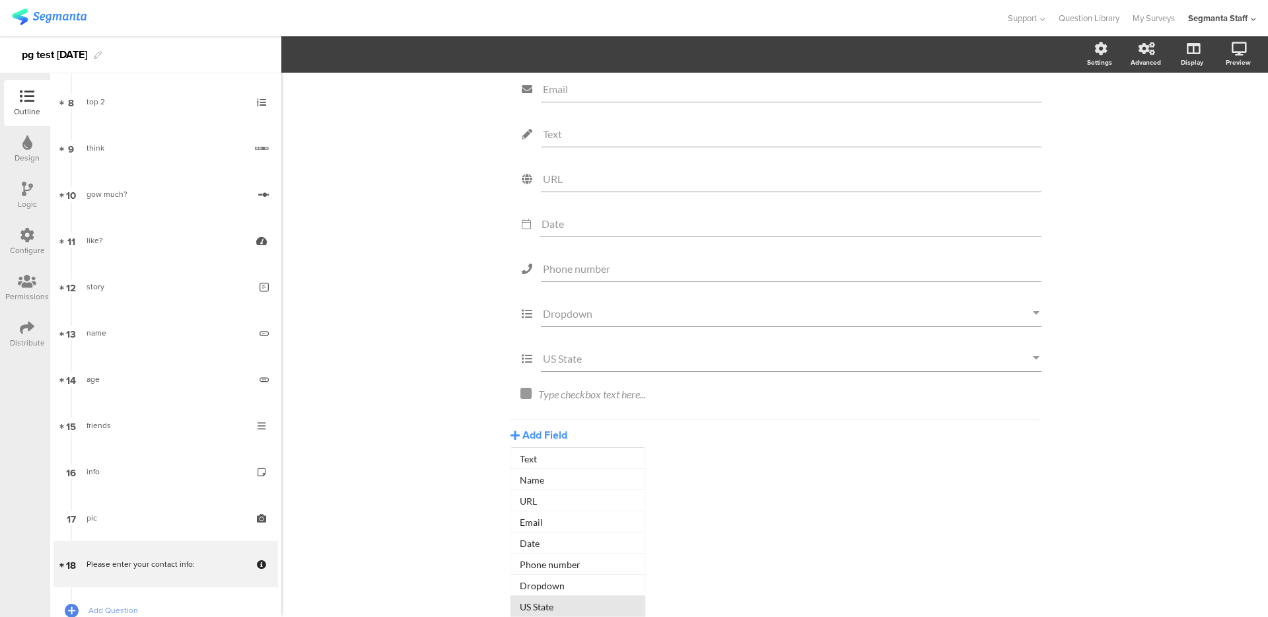
scroll to position [69, 0]
click at [542, 591] on button "Country" at bounding box center [578, 585] width 135 height 21
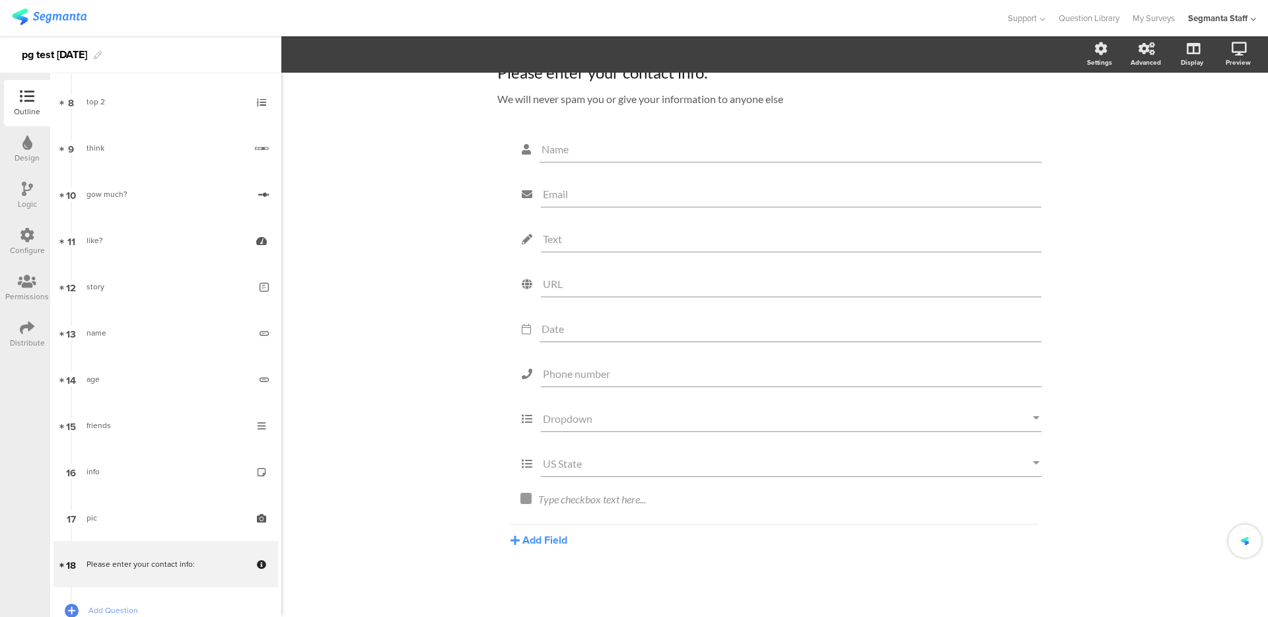
scroll to position [0, 0]
drag, startPoint x: 1041, startPoint y: 356, endPoint x: 1045, endPoint y: 302, distance: 54.3
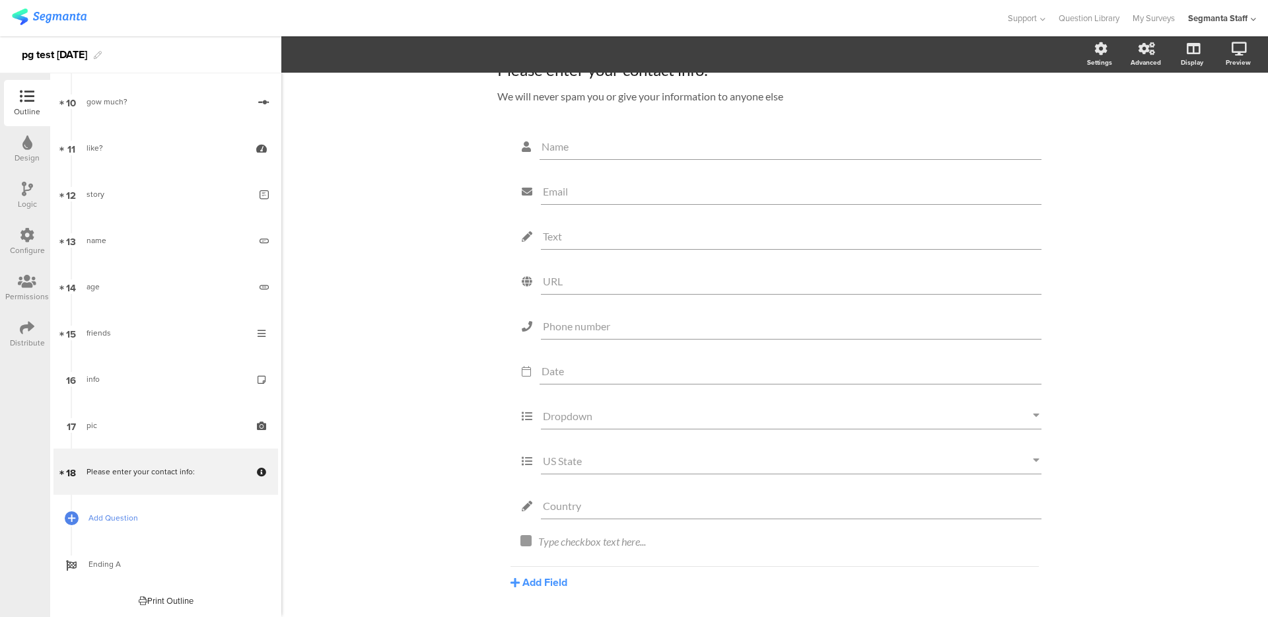
click at [121, 517] on span "Add Question" at bounding box center [173, 517] width 169 height 13
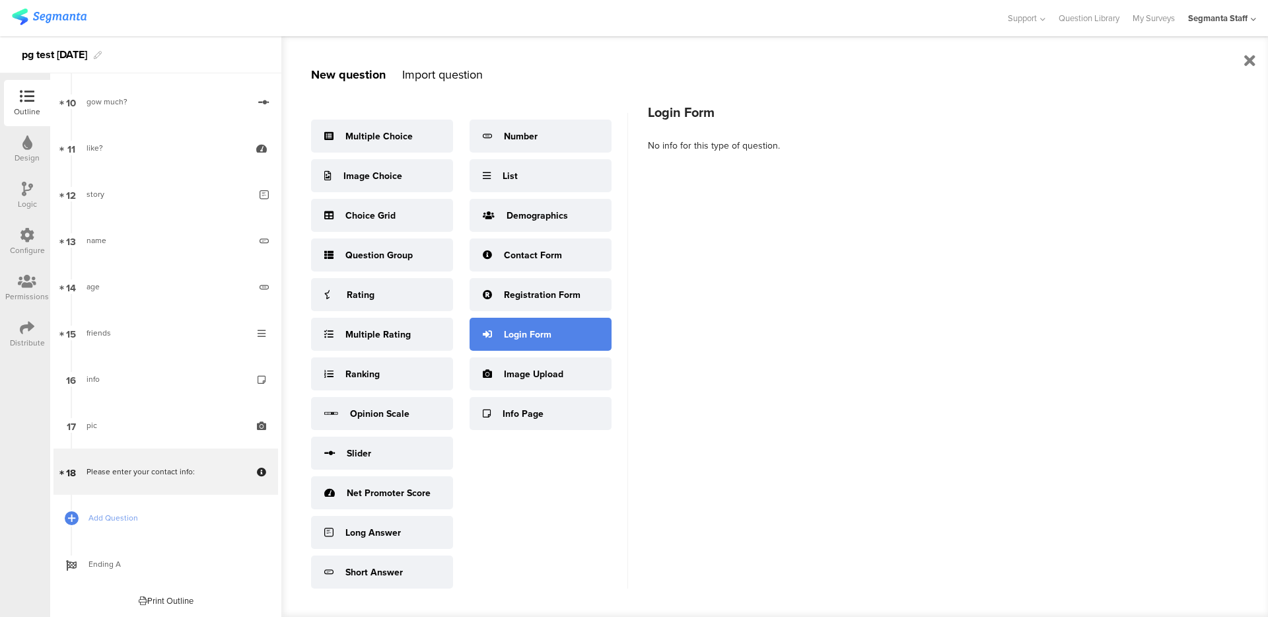
click at [548, 331] on div "Login Form" at bounding box center [528, 335] width 48 height 14
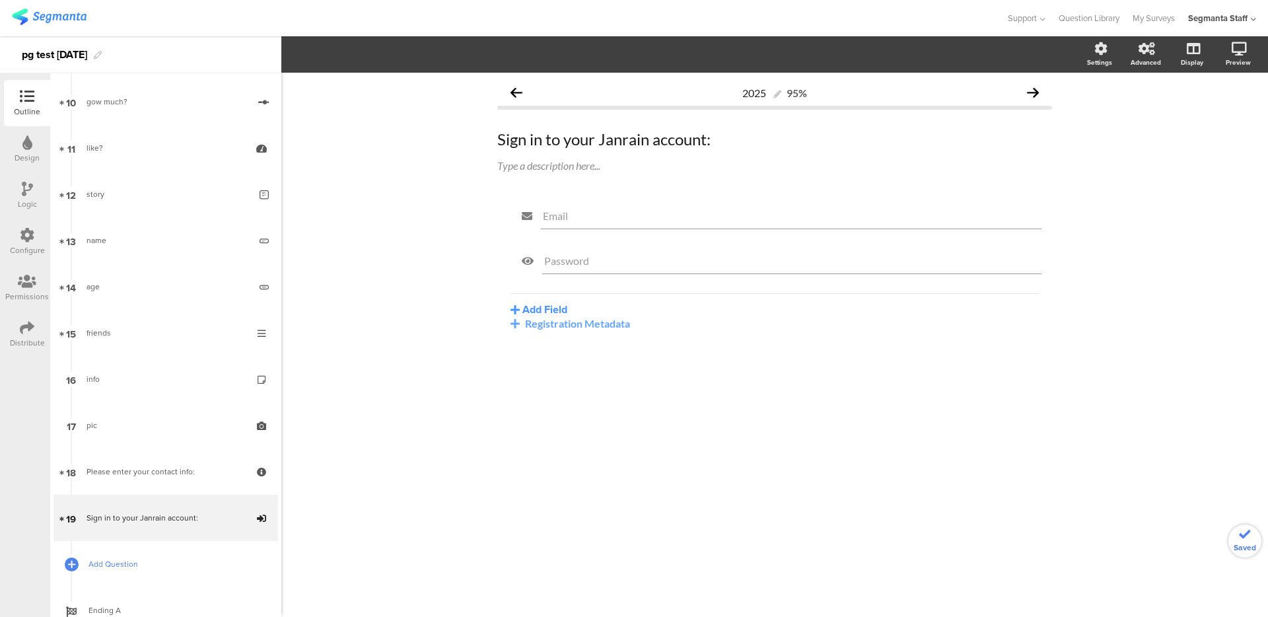
click at [112, 548] on link "Add Question" at bounding box center [166, 564] width 225 height 46
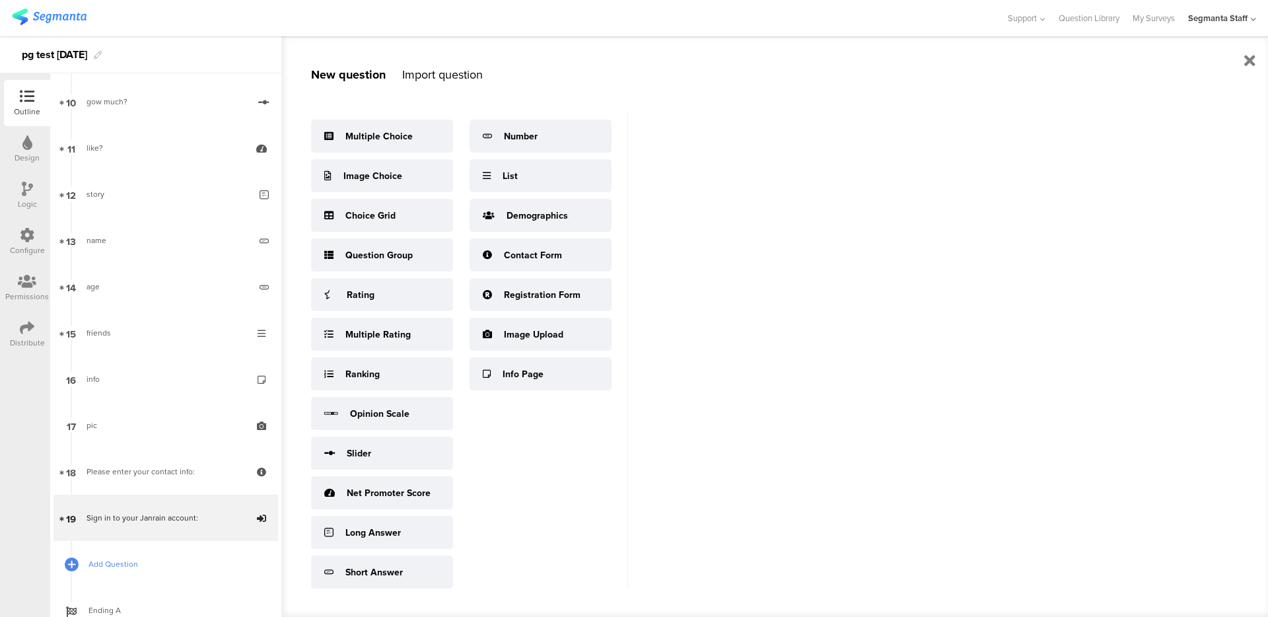
click at [111, 562] on span "Add Question" at bounding box center [173, 564] width 169 height 13
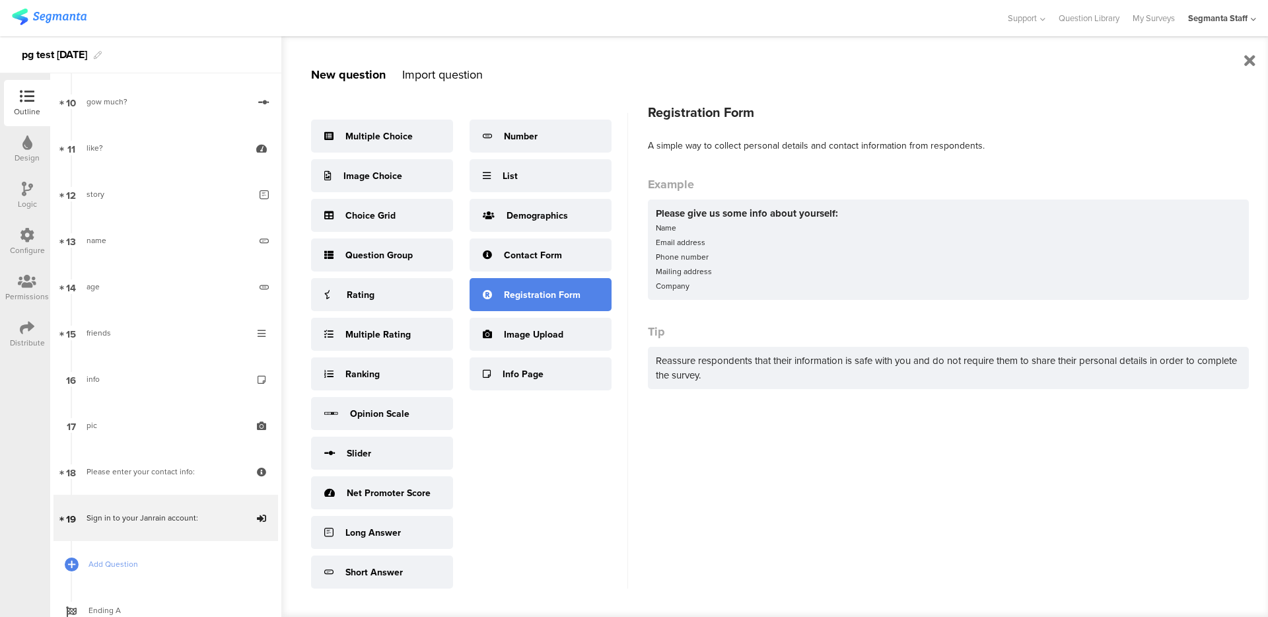
click at [521, 297] on div "Registration Form" at bounding box center [542, 295] width 77 height 14
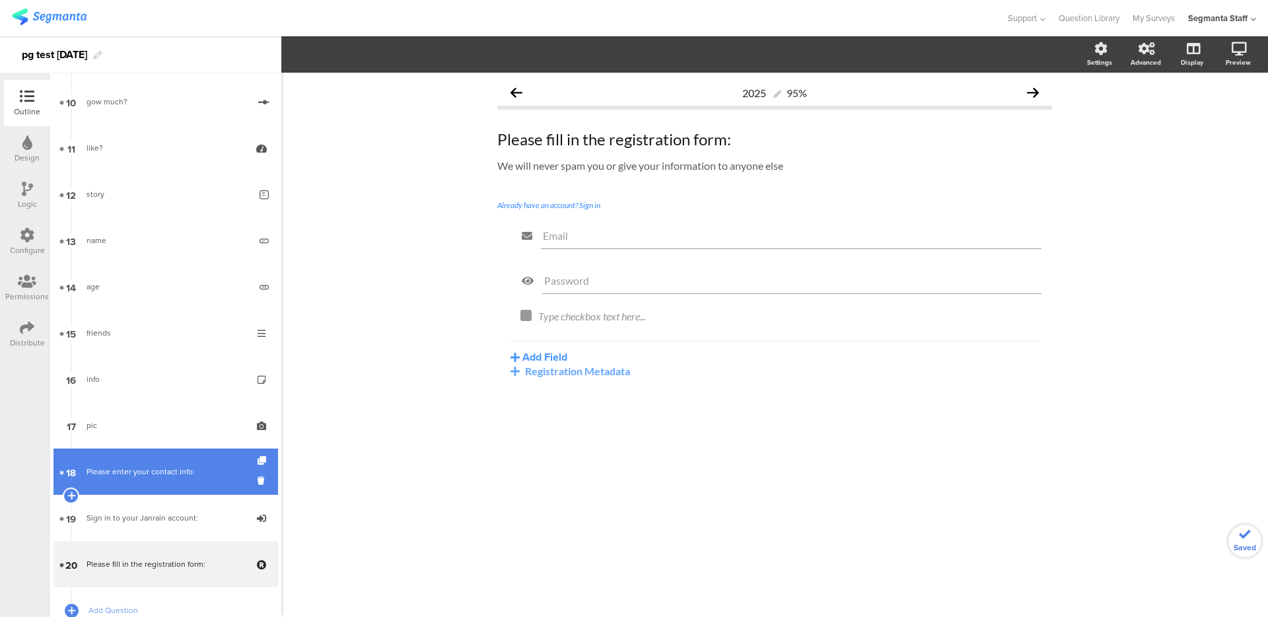
click at [127, 489] on link "18 Please enter your contact info:" at bounding box center [166, 472] width 225 height 46
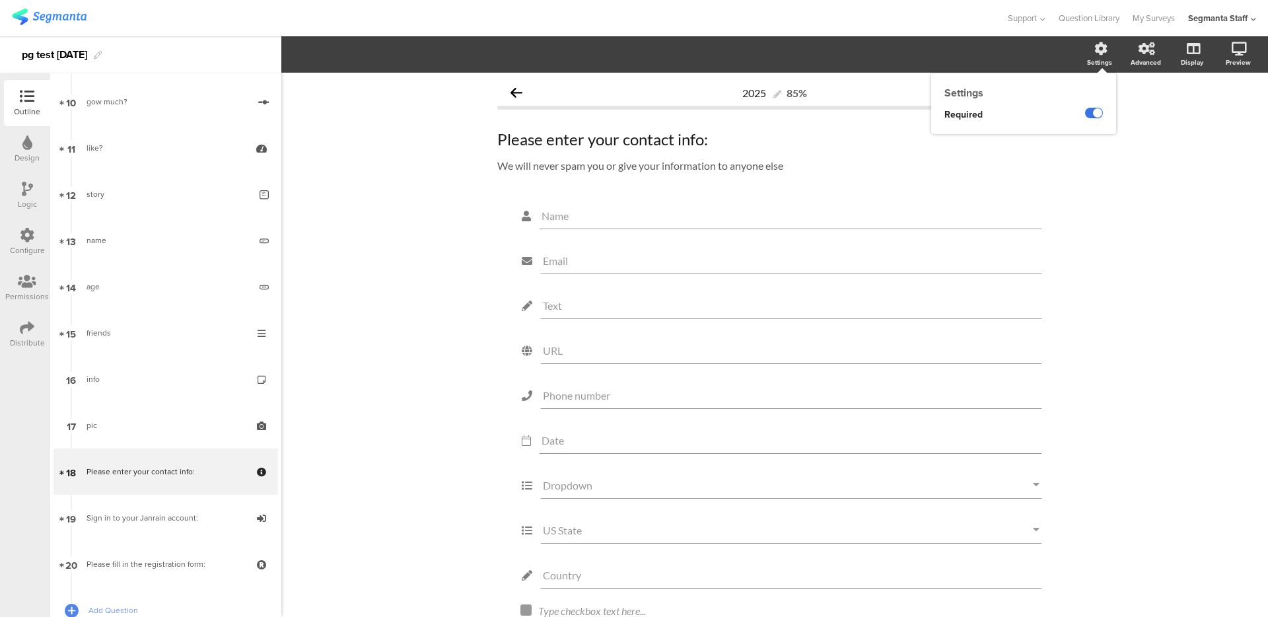
click at [1085, 111] on label at bounding box center [1094, 113] width 18 height 11
click at [0, 0] on input "checkbox" at bounding box center [0, 0] width 0 height 0
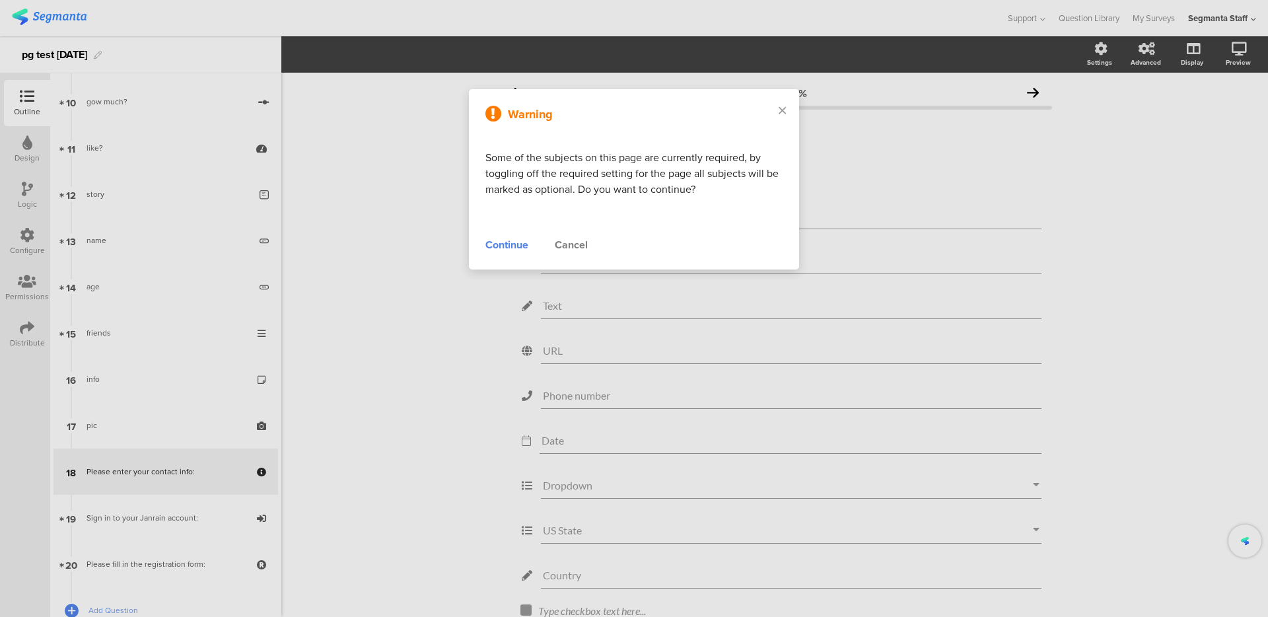
click at [500, 254] on div "Warning Some of the subjects on this page are currently required, by toggling o…" at bounding box center [634, 179] width 330 height 180
click at [505, 248] on div "Continue" at bounding box center [507, 245] width 43 height 16
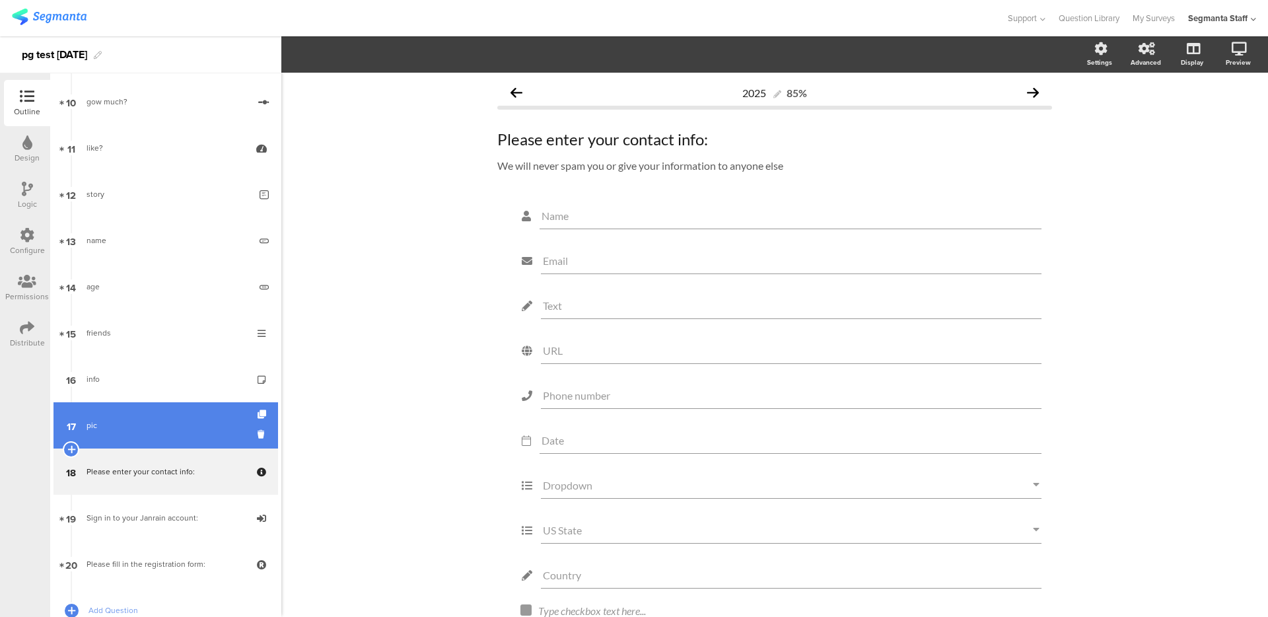
scroll to position [556, 0]
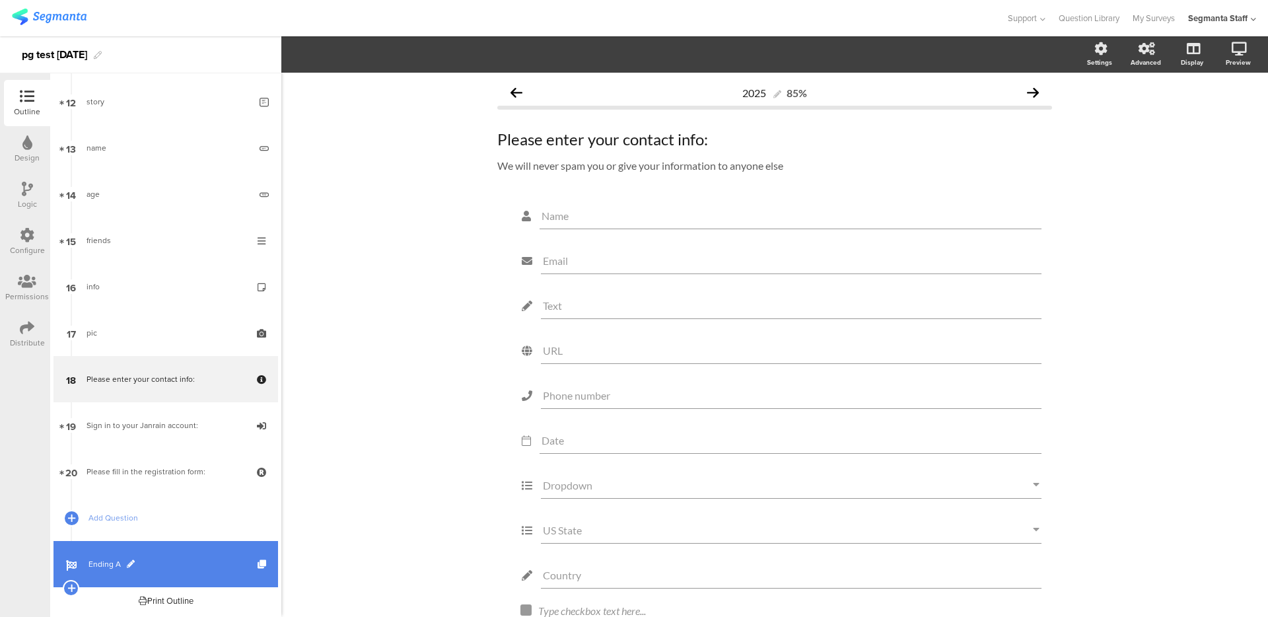
click at [108, 568] on span "Ending A" at bounding box center [173, 564] width 169 height 13
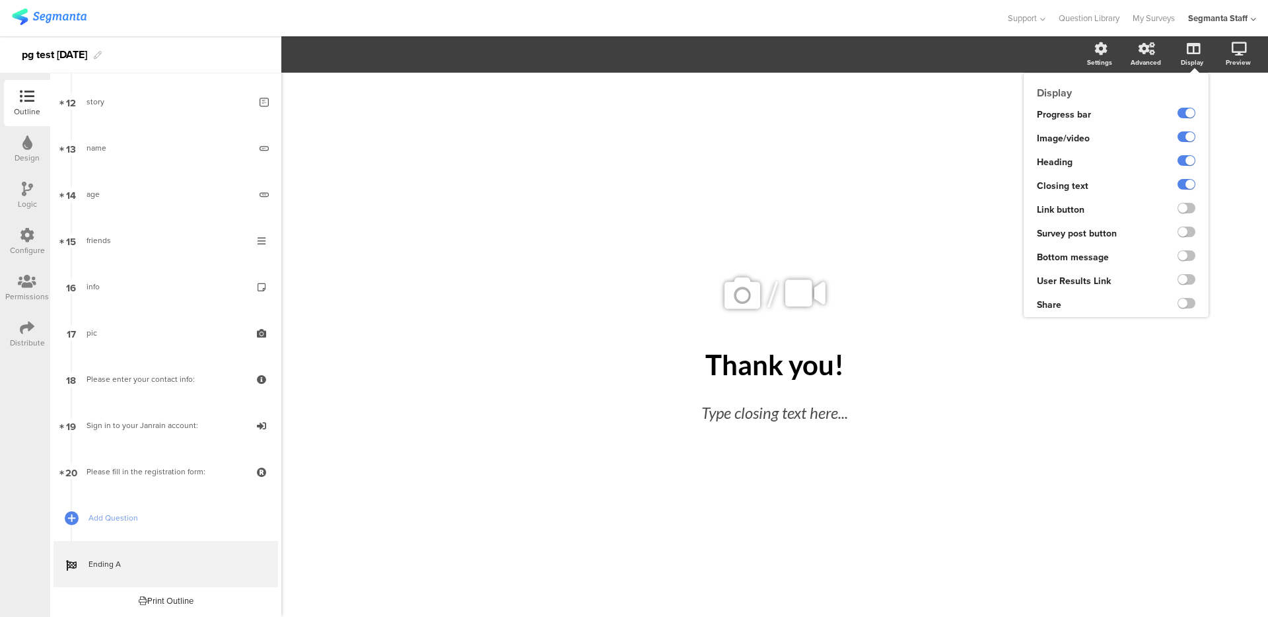
click at [1190, 202] on ng-transclude at bounding box center [1187, 209] width 18 height 15
click at [1188, 217] on div at bounding box center [1178, 210] width 62 height 24
click at [1196, 207] on div at bounding box center [1178, 210] width 62 height 24
click at [1192, 209] on label at bounding box center [1187, 208] width 18 height 11
click at [0, 0] on input "checkbox" at bounding box center [0, 0] width 0 height 0
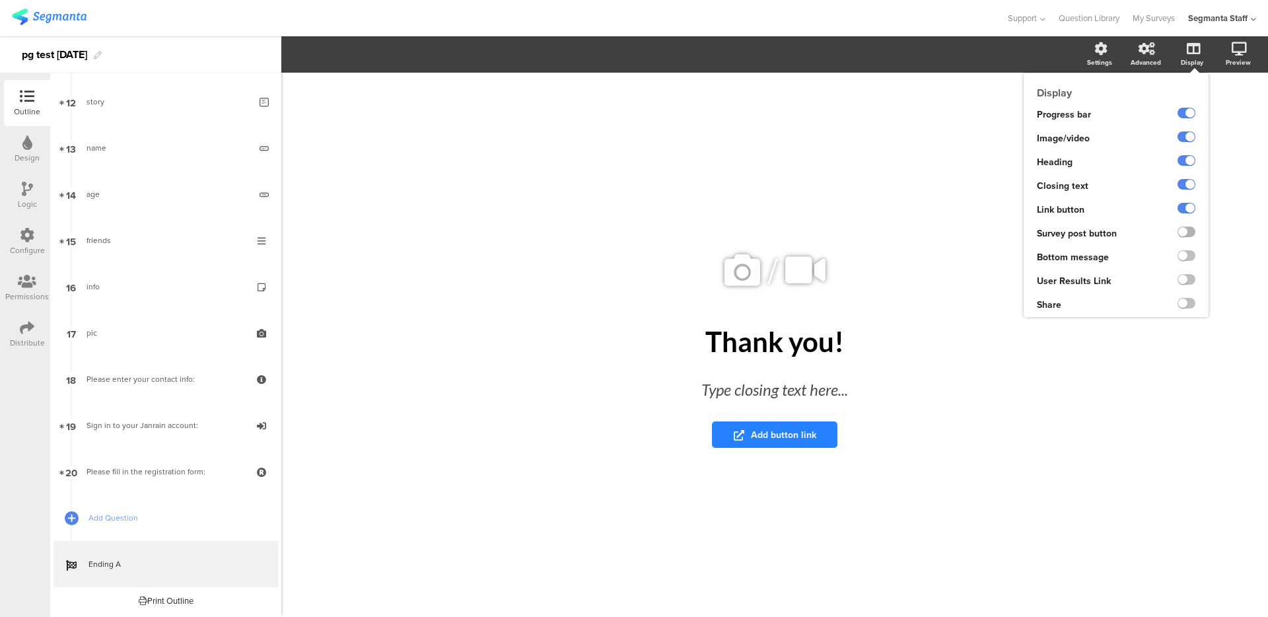
click at [1186, 229] on label at bounding box center [1187, 232] width 18 height 11
click at [0, 0] on input "checkbox" at bounding box center [0, 0] width 0 height 0
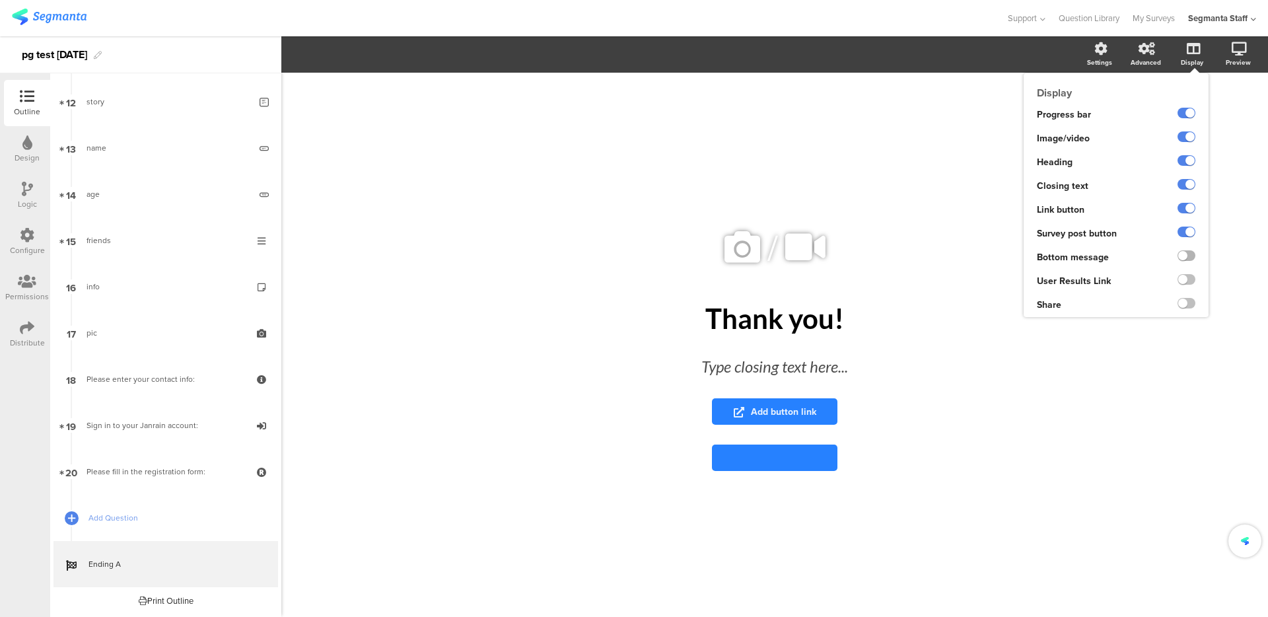
click at [1182, 261] on label at bounding box center [1187, 255] width 18 height 11
click at [0, 0] on input "checkbox" at bounding box center [0, 0] width 0 height 0
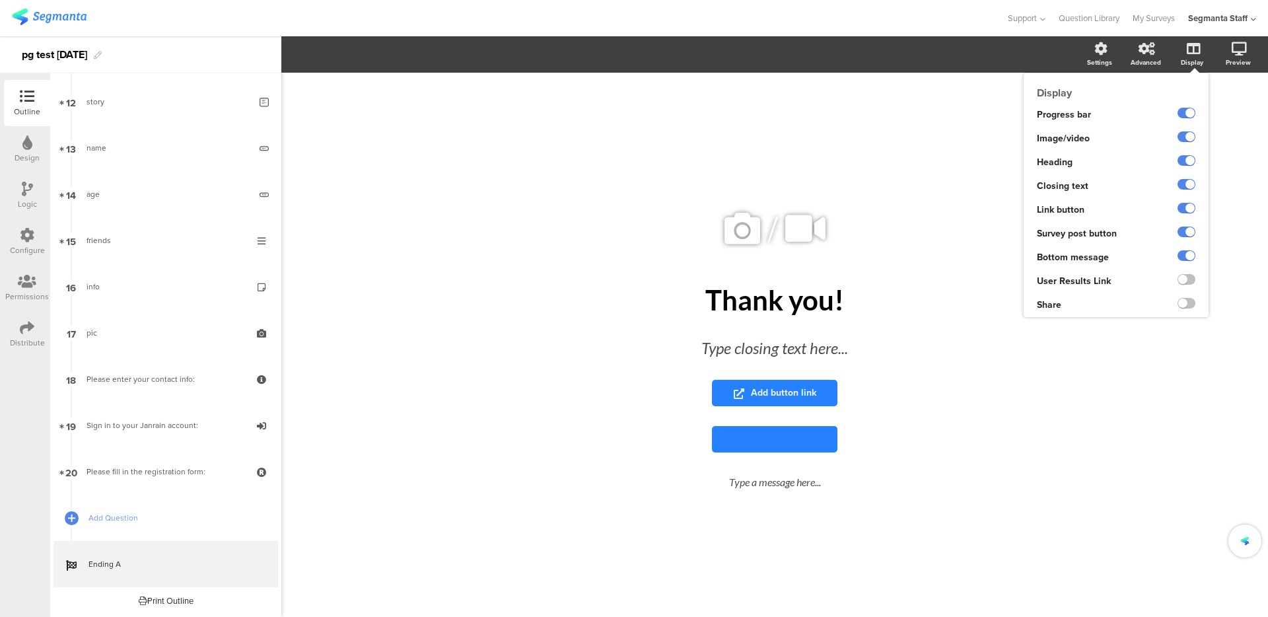
click at [1184, 290] on div at bounding box center [1182, 282] width 54 height 24
click at [1186, 283] on label at bounding box center [1187, 279] width 18 height 11
click at [0, 0] on input "checkbox" at bounding box center [0, 0] width 0 height 0
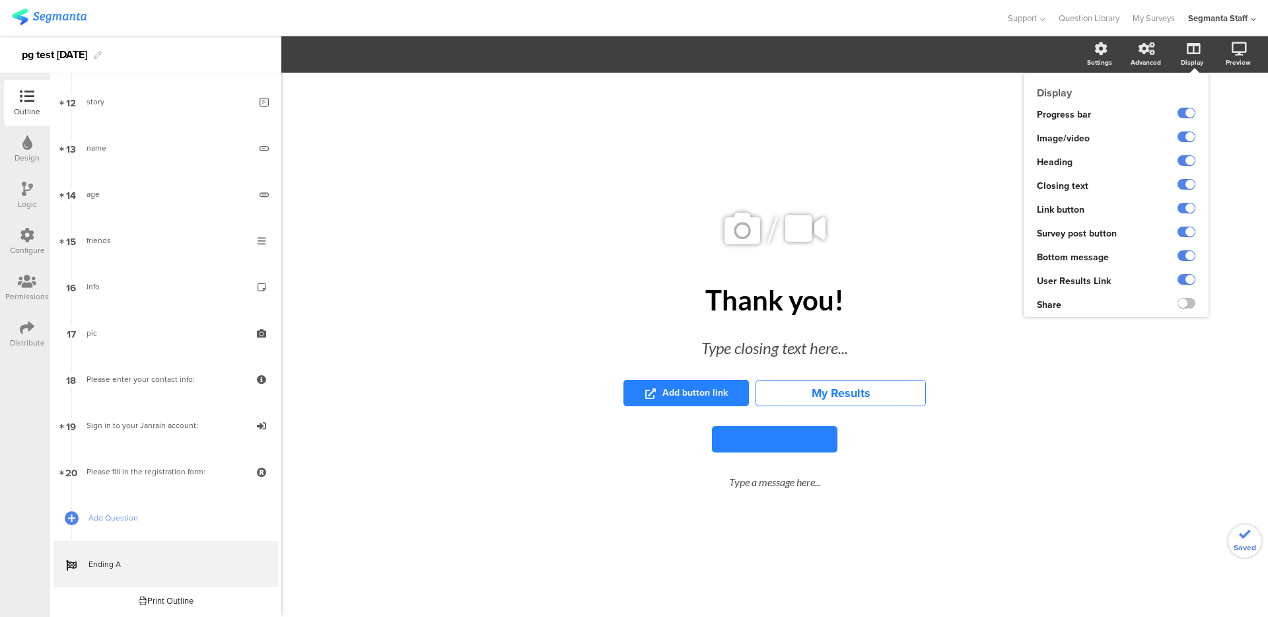
click at [1178, 301] on div at bounding box center [1187, 303] width 18 height 11
click at [1178, 304] on label at bounding box center [1187, 303] width 18 height 11
click at [0, 0] on input "checkbox" at bounding box center [0, 0] width 0 height 0
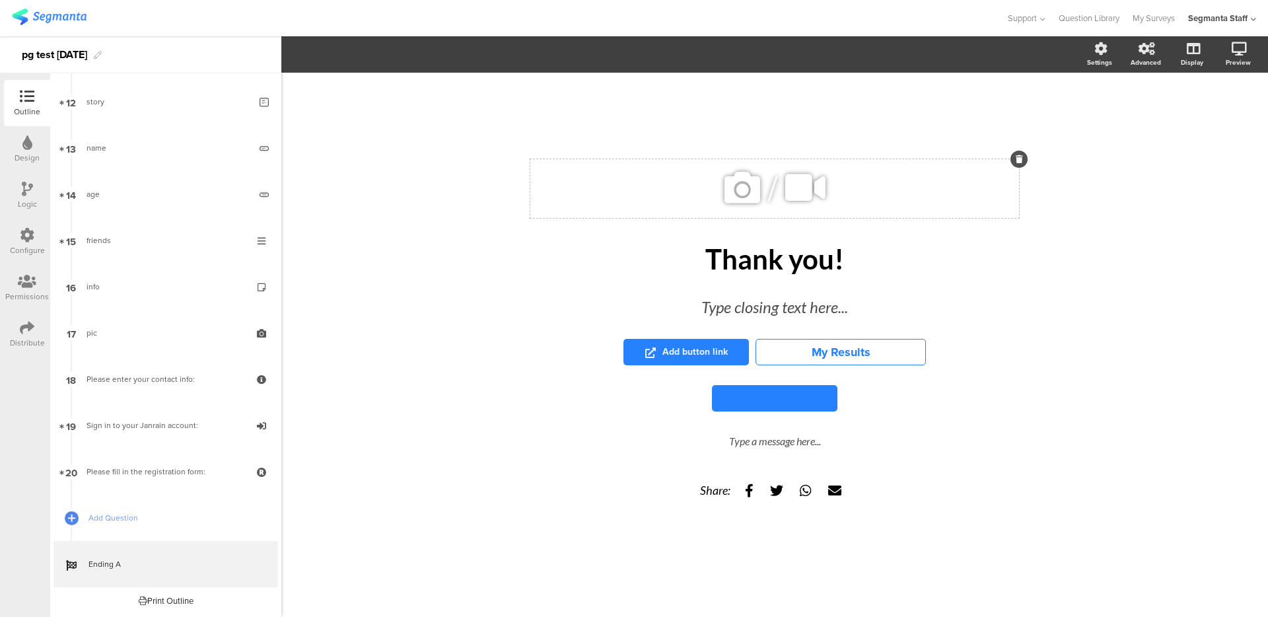
click at [742, 205] on icon at bounding box center [742, 187] width 45 height 45
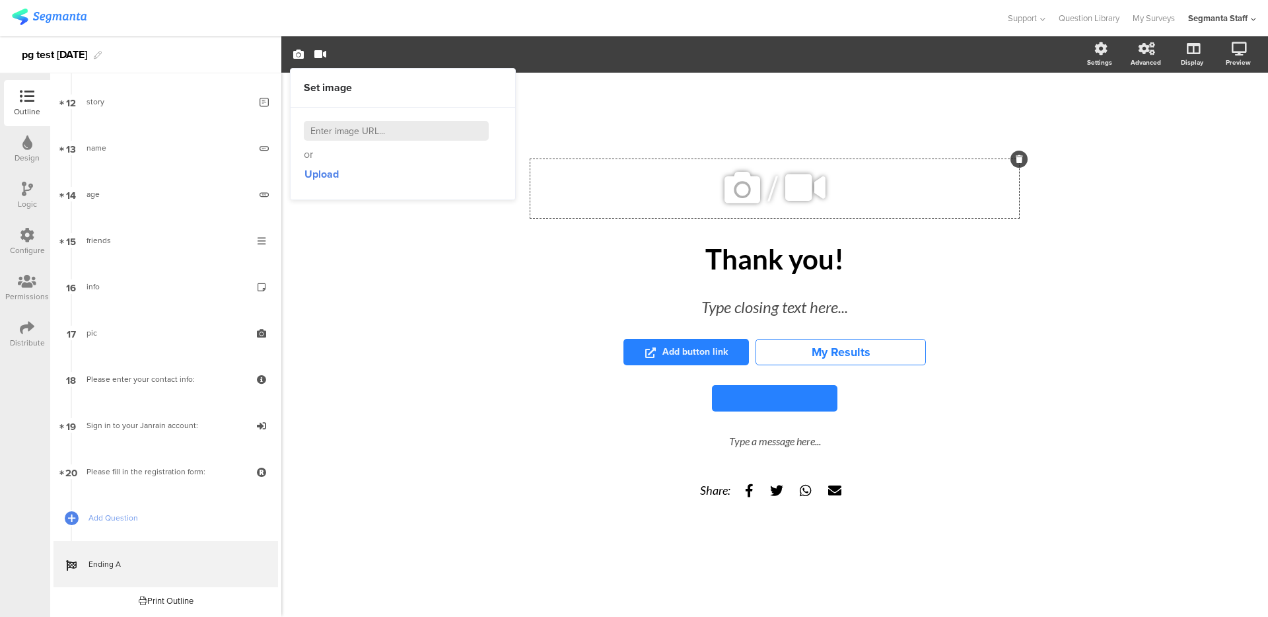
click at [454, 131] on input at bounding box center [396, 131] width 185 height 20
paste input "https://cdn.pixabay.com/photo/2025/07/09/09/28/wheat-9704240_1280.jpg"
type input "https://cdn.pixabay.com/photo/2025/07/09/09/28/wheat-9704240_1280.jpg"
click at [685, 356] on span "Add button link" at bounding box center [686, 352] width 83 height 14
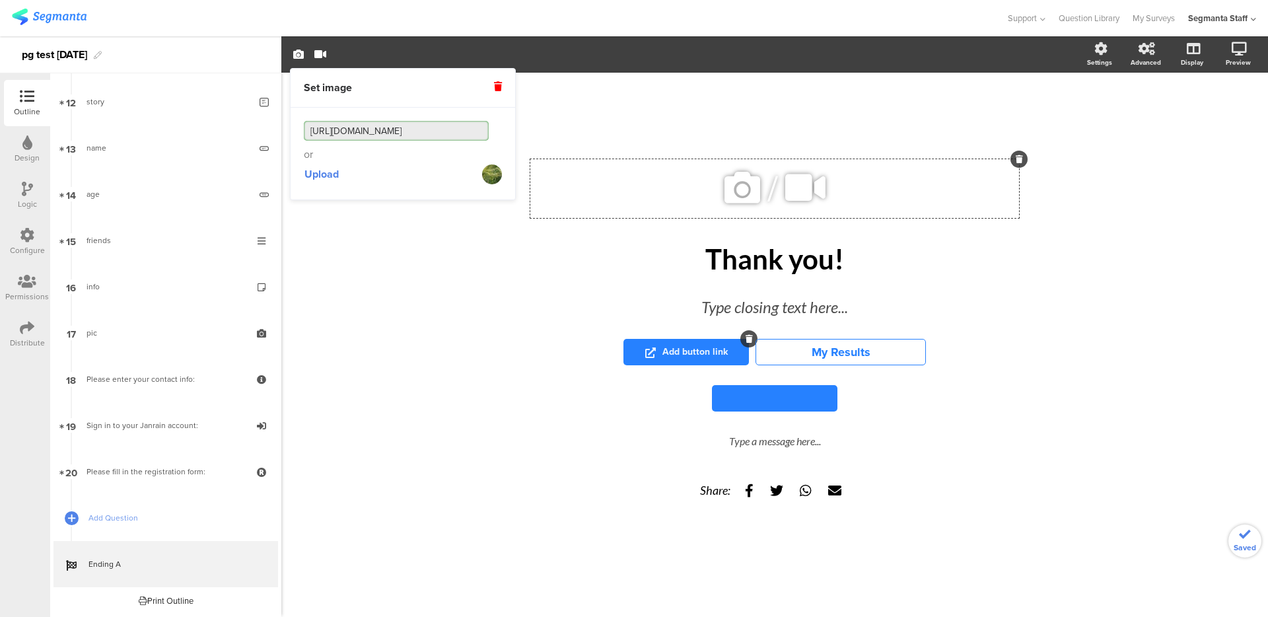
scroll to position [0, 0]
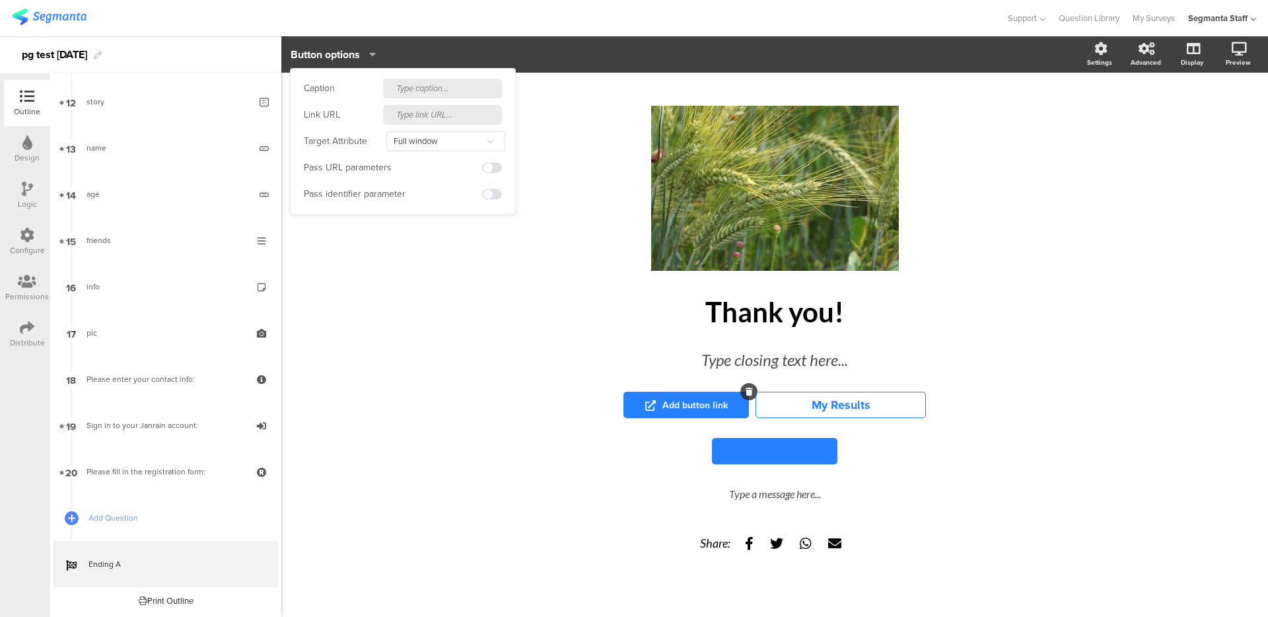
click at [425, 119] on input "text" at bounding box center [442, 115] width 119 height 20
paste input "https://cdn.pixabay.com/photo/2025/07/09/09/28/wheat-9704240_1280.jpg"
type input "https://cdn.pixabay.com/photo/2025/07/09/09/28/wheat-9704240_1280.jpg"
click at [429, 86] on input "text" at bounding box center [442, 89] width 119 height 20
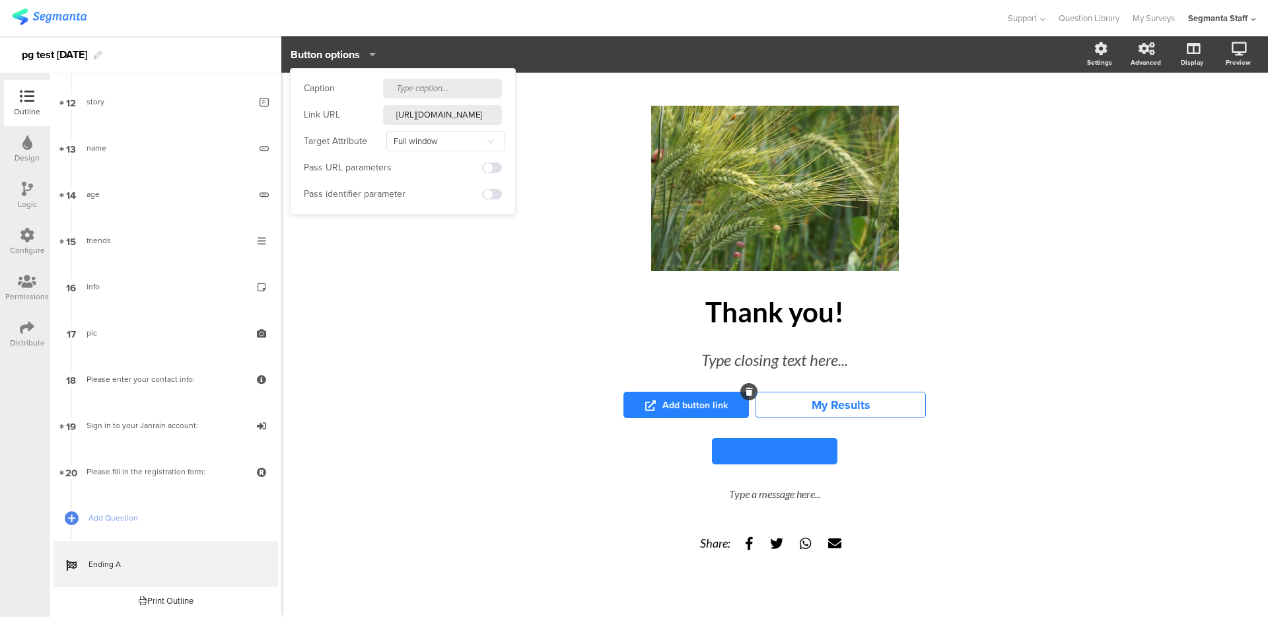
scroll to position [0, 0]
type input "buy"
click at [787, 448] on button at bounding box center [775, 451] width 126 height 26
click at [423, 121] on input "text" at bounding box center [423, 115] width 119 height 20
paste input "https://cdn.pixabay.com/photo/2025/07/09/09/28/wheat-9704240_1280.jpg"
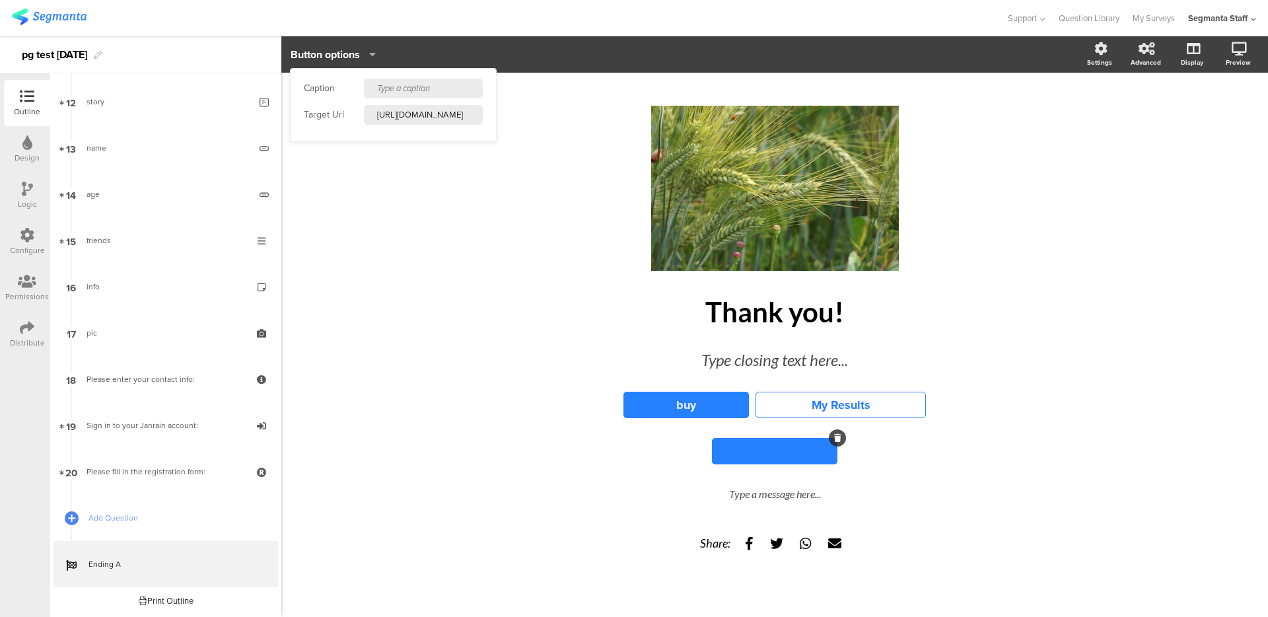
type input "https://cdn.pixabay.com/photo/2025/07/09/09/28/wheat-9704240_1280.jpg"
click at [406, 82] on input "text" at bounding box center [423, 89] width 119 height 20
type input "visit"
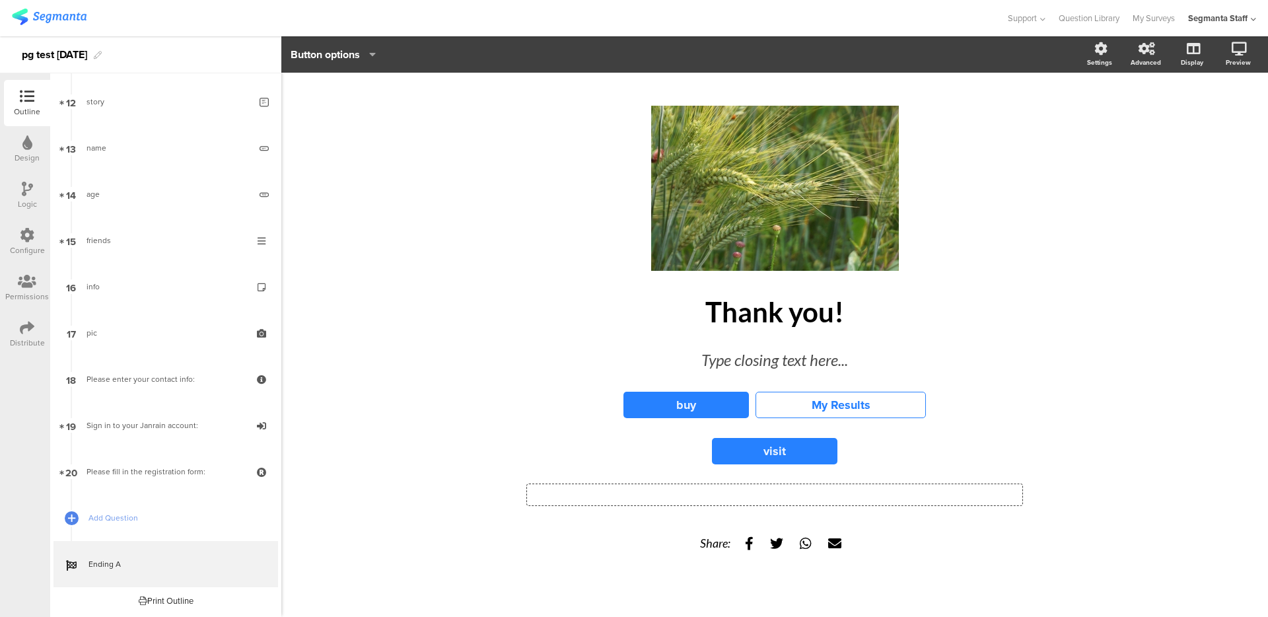
click at [757, 501] on div "Type a message here..." at bounding box center [774, 494] width 495 height 21
click at [736, 361] on div "Type closing text here..." at bounding box center [774, 360] width 403 height 30
click at [433, 378] on div "/ Thank you! Thank you! test test test buy My Results visit test test Share:" at bounding box center [774, 345] width 987 height 544
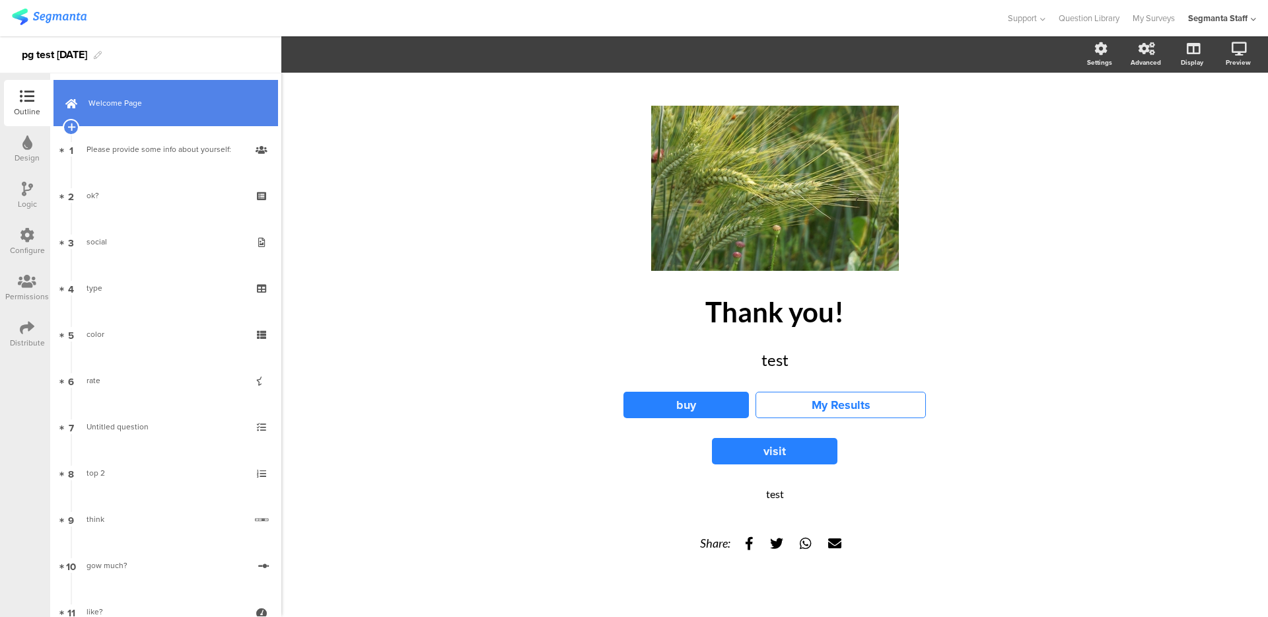
click at [108, 87] on link "Welcome Page" at bounding box center [166, 103] width 225 height 46
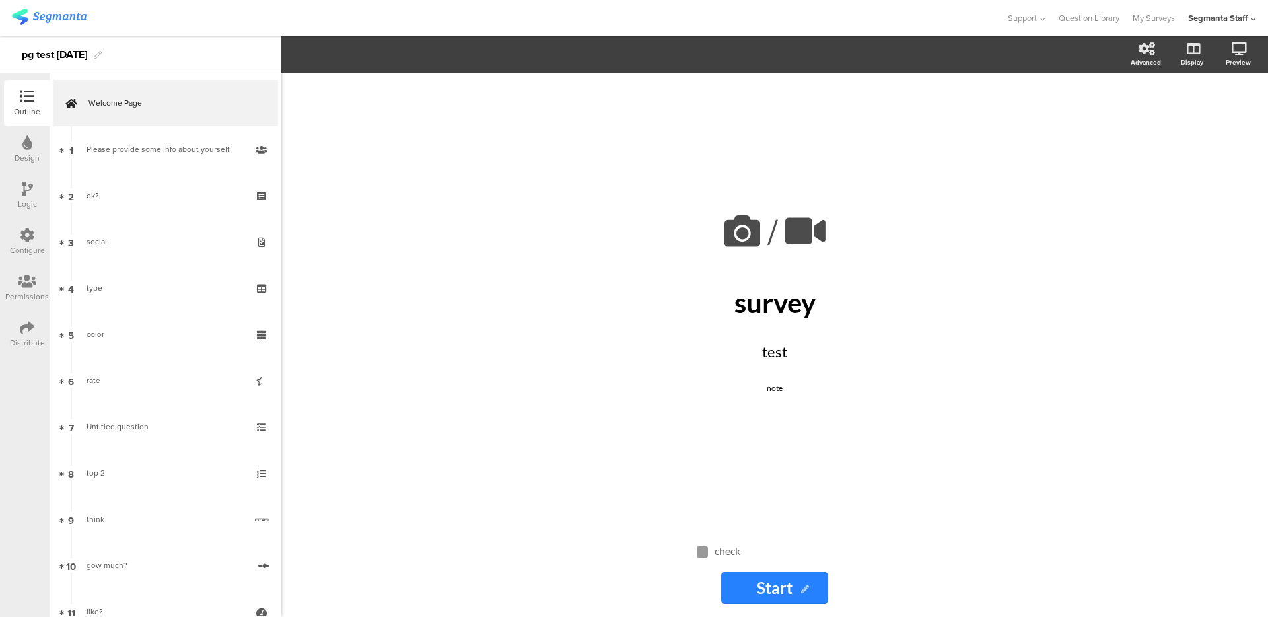
scroll to position [556, 0]
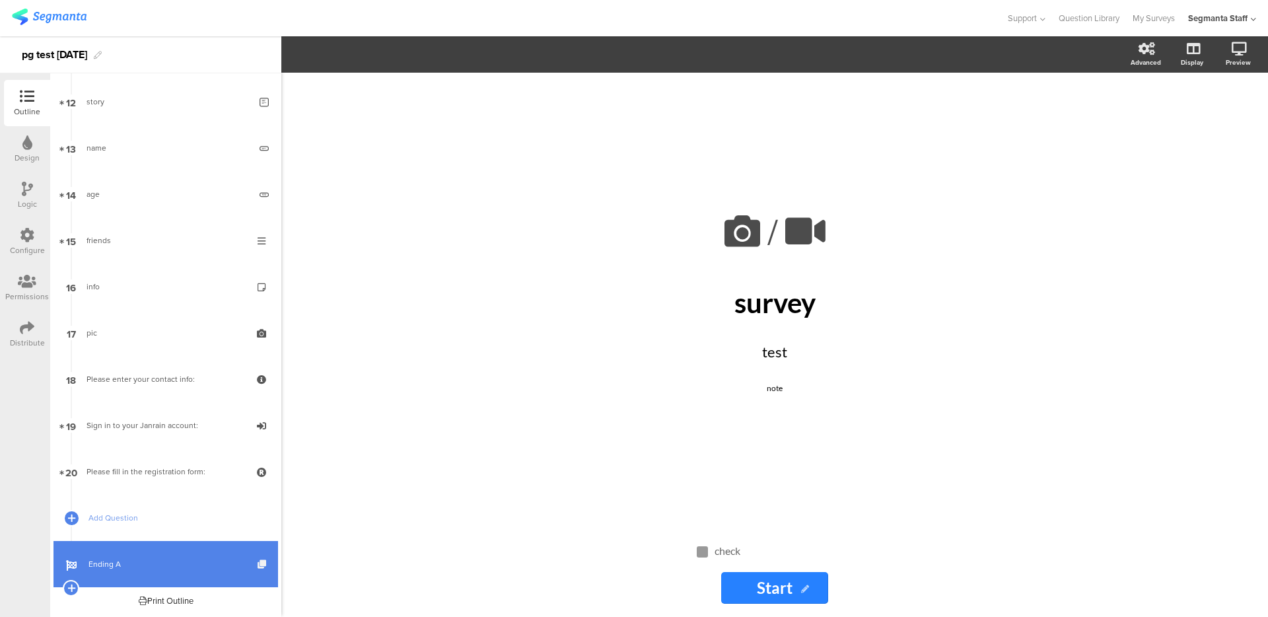
click at [258, 561] on icon at bounding box center [263, 564] width 11 height 9
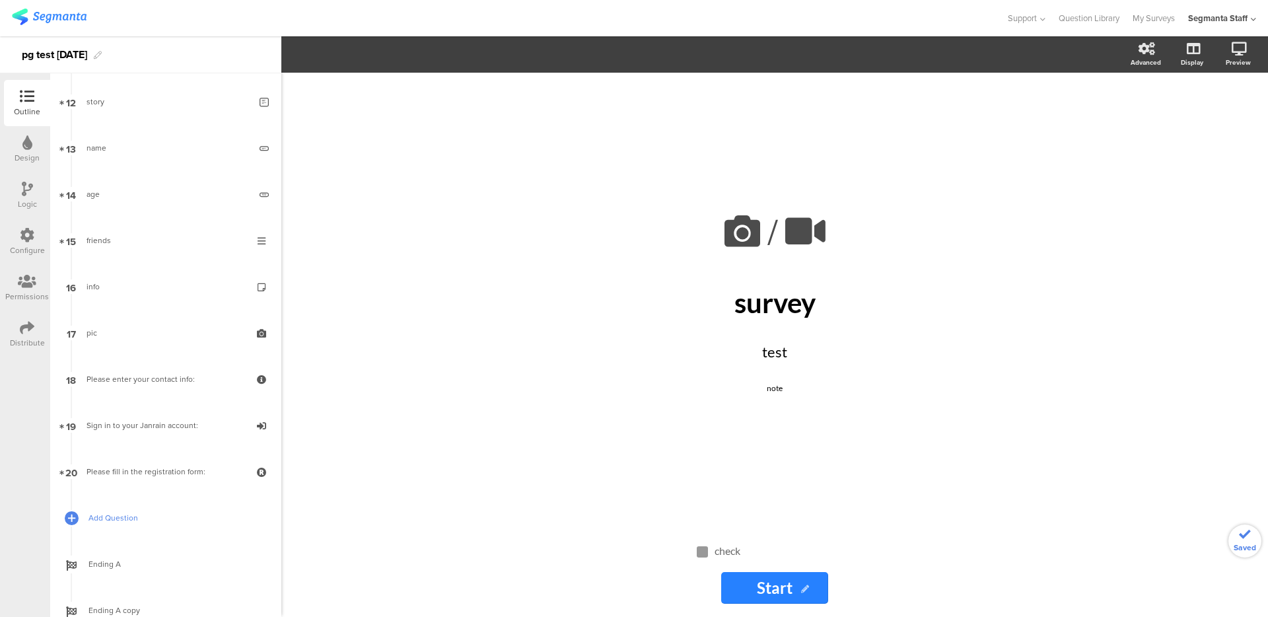
scroll to position [602, 0]
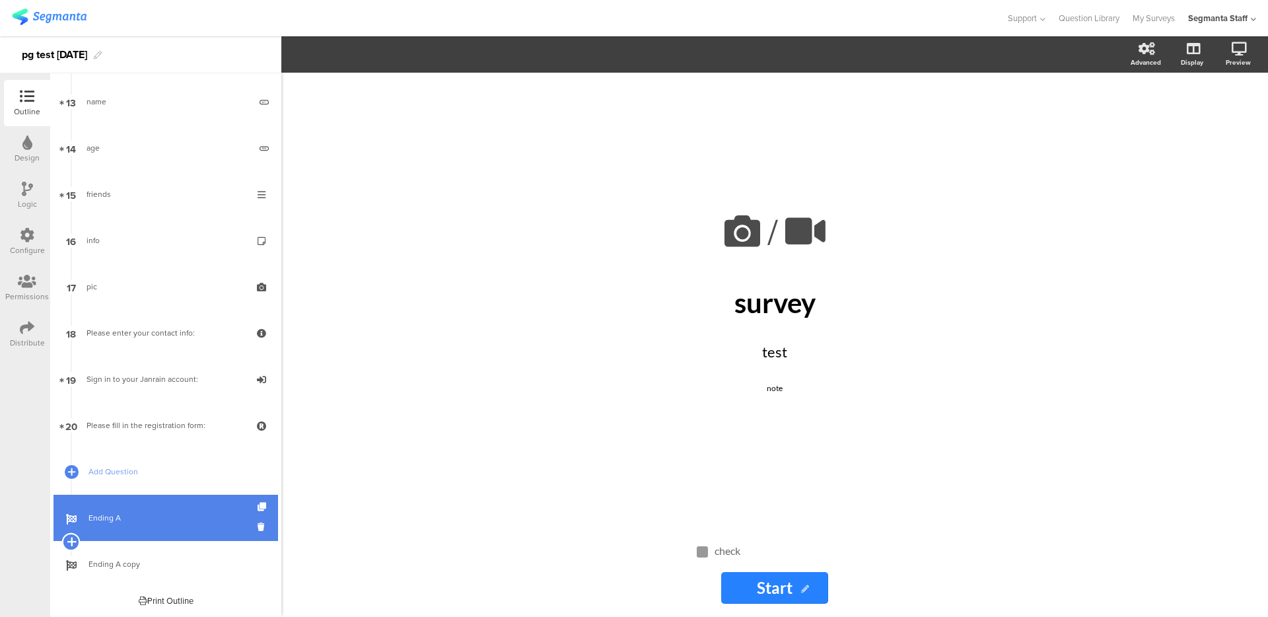
click at [72, 540] on icon at bounding box center [71, 542] width 9 height 12
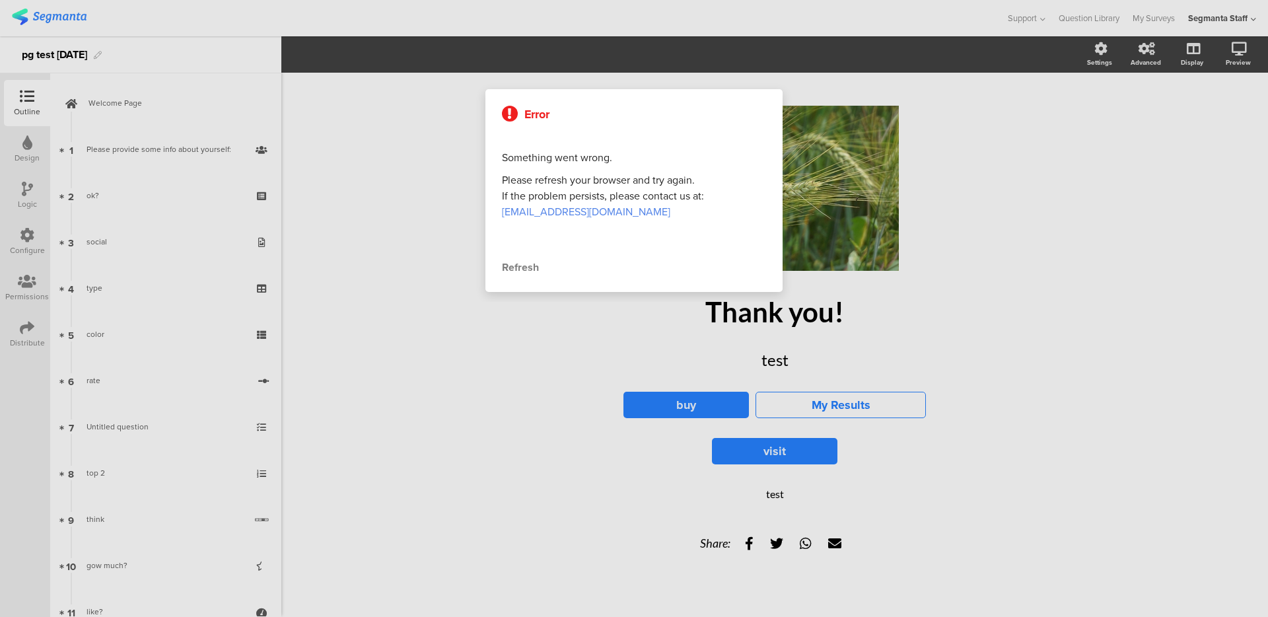
click at [524, 261] on div "Refresh" at bounding box center [634, 268] width 264 height 16
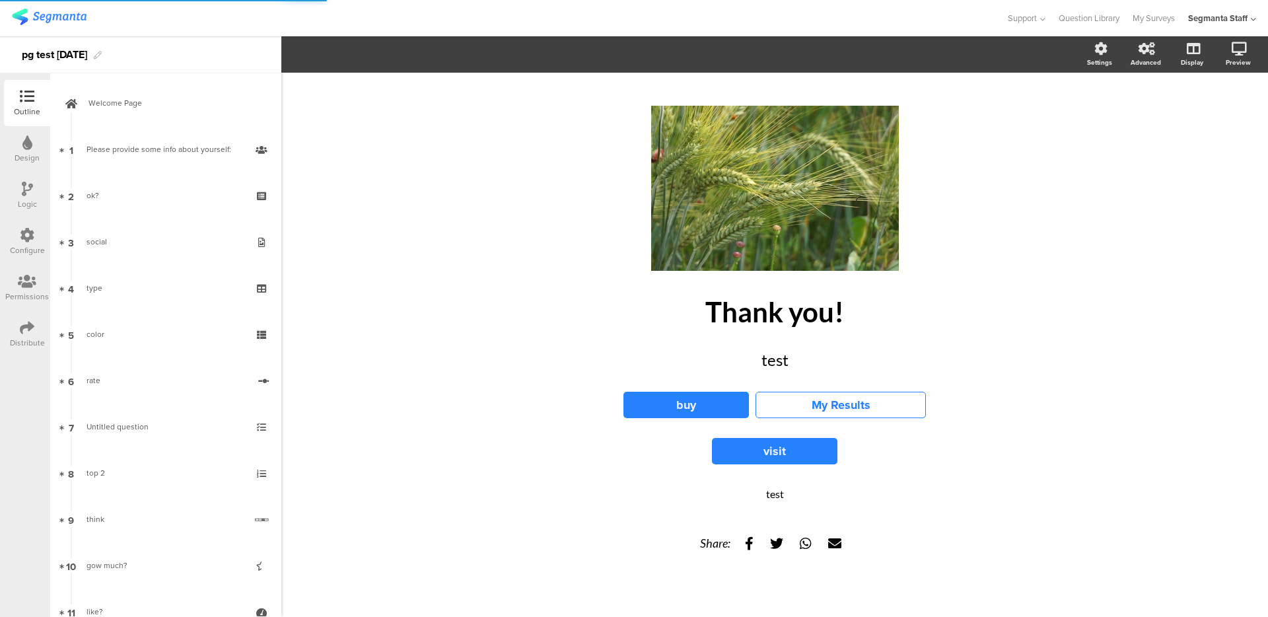
scroll to position [649, 0]
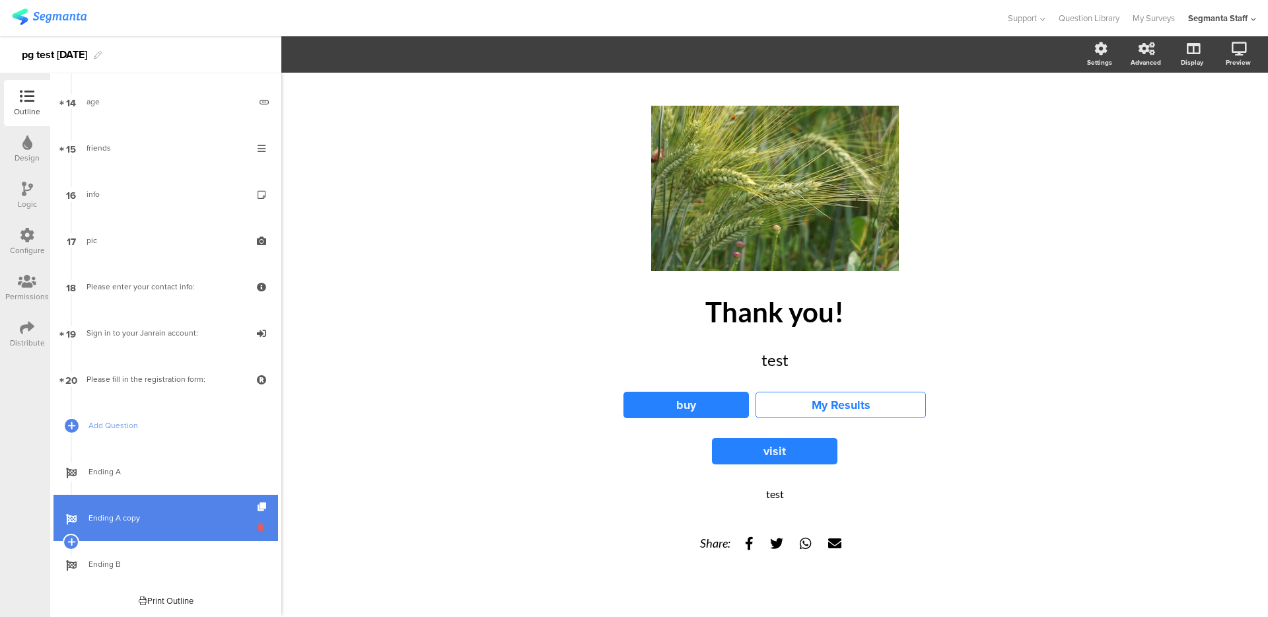
click at [258, 527] on icon at bounding box center [263, 527] width 11 height 13
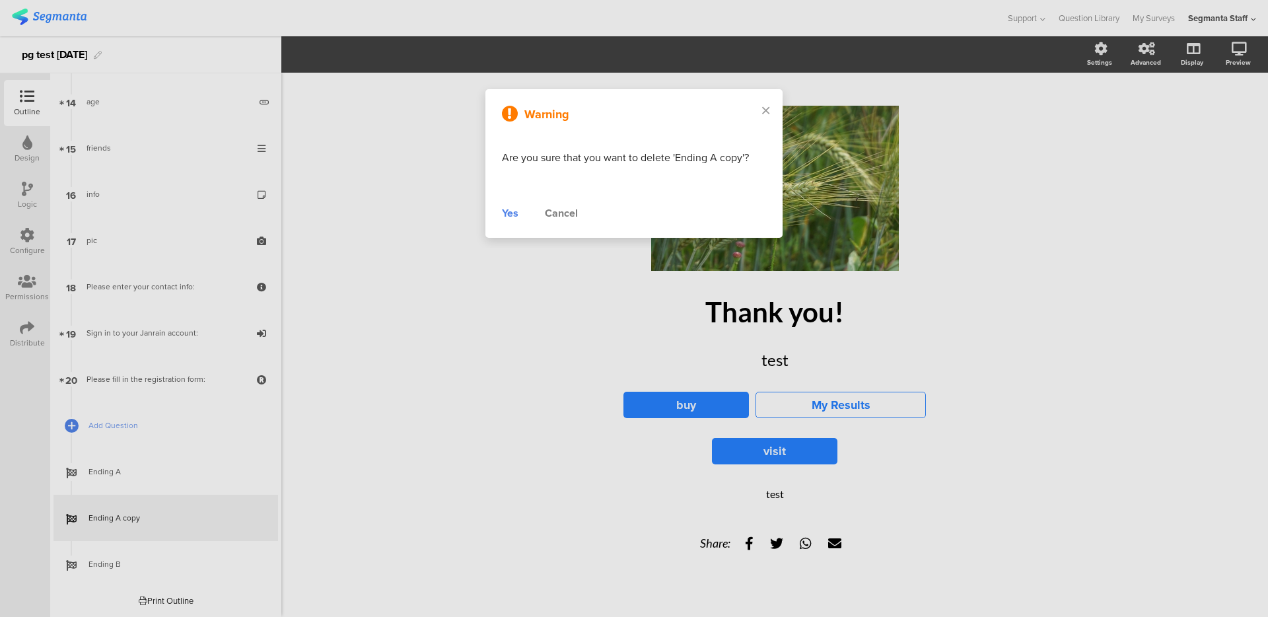
click at [519, 215] on div "Yes Cancel" at bounding box center [634, 213] width 264 height 16
click at [509, 213] on div "Yes" at bounding box center [510, 213] width 17 height 16
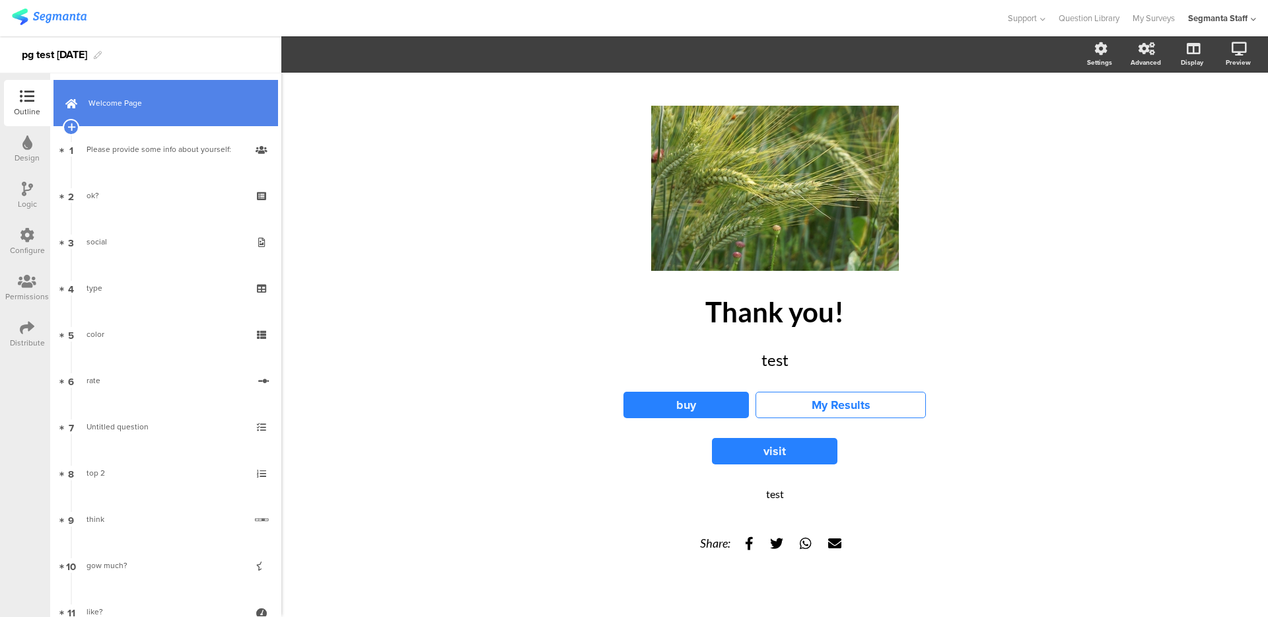
click at [126, 104] on span "Welcome Page" at bounding box center [173, 102] width 169 height 13
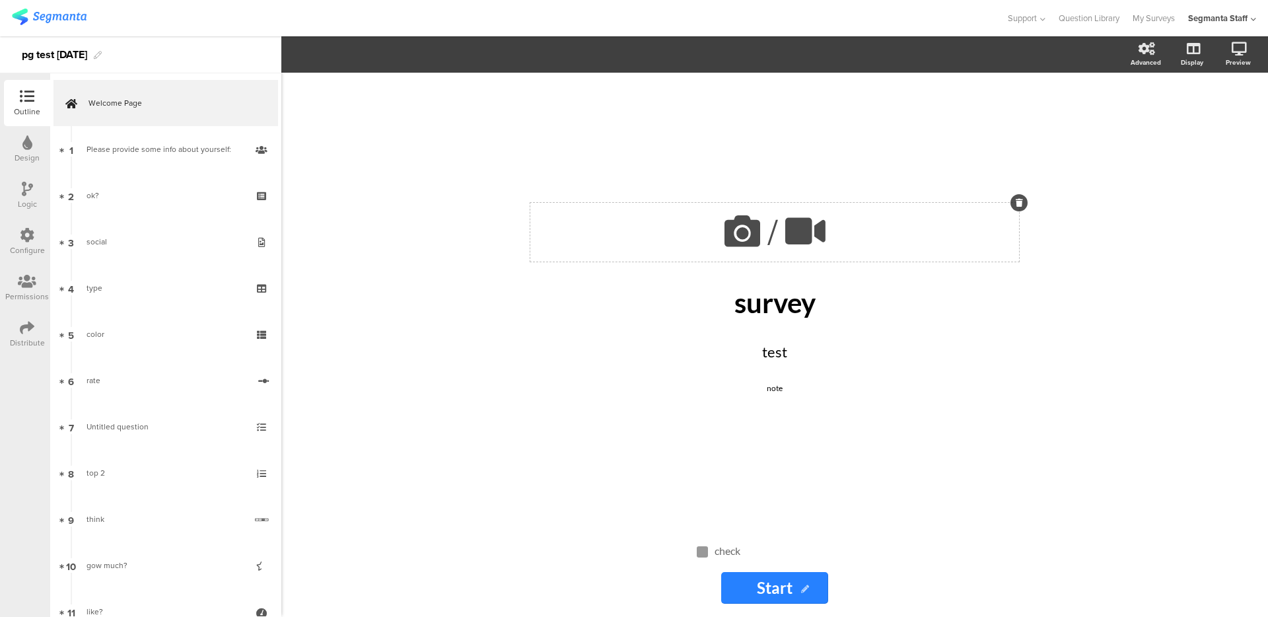
click at [740, 240] on icon at bounding box center [742, 231] width 45 height 45
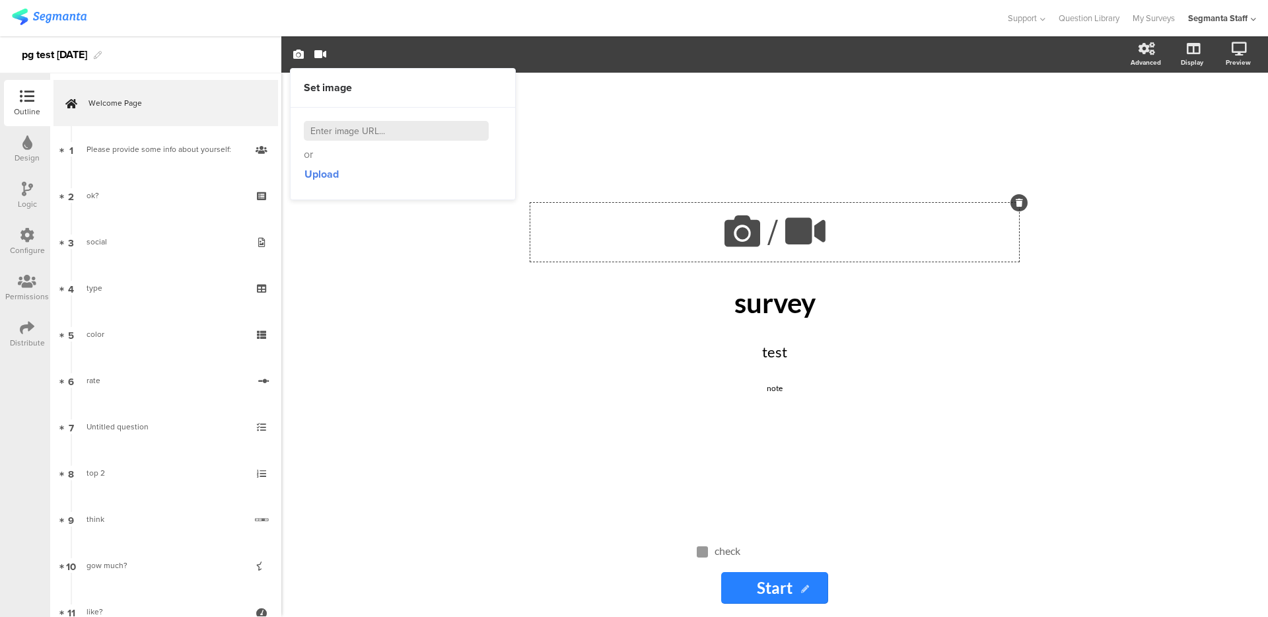
click at [411, 119] on div "or Upload" at bounding box center [403, 153] width 225 height 91
click at [408, 124] on input at bounding box center [396, 131] width 185 height 20
paste input "https://cdn.pixabay.com/photo/2025/07/09/09/28/wheat-9704240_1280.jpg"
type input "https://cdn.pixabay.com/photo/2025/07/09/09/28/wheat-9704240_1280.jpg"
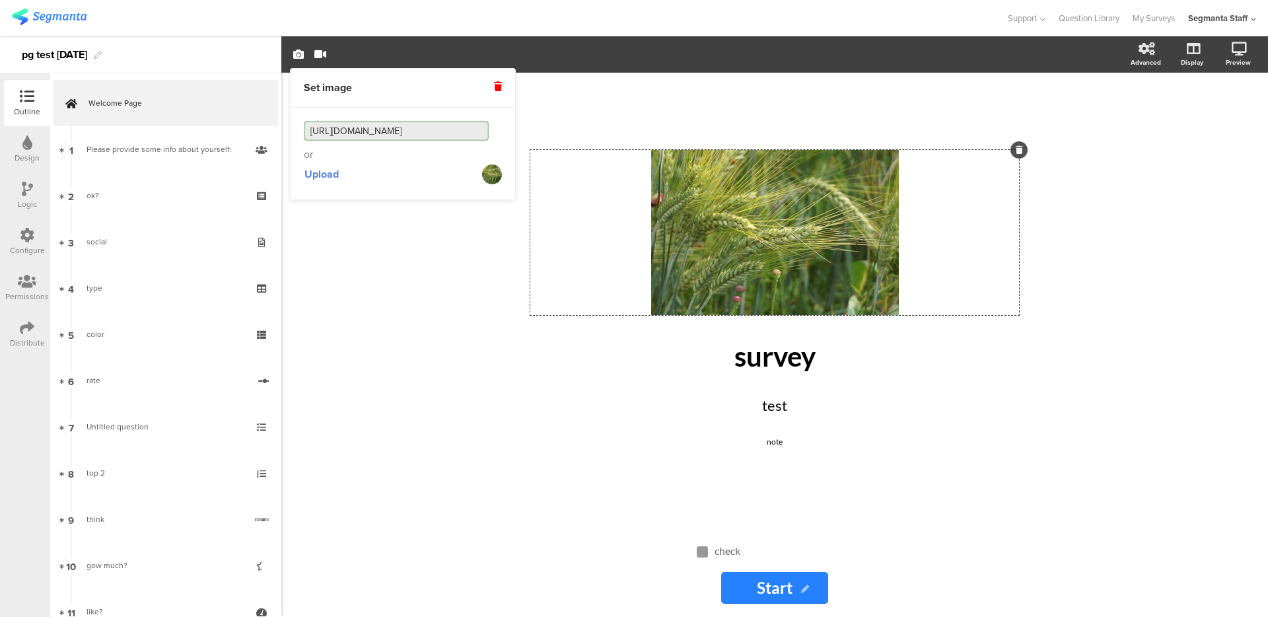
click at [18, 144] on div "Design" at bounding box center [27, 149] width 46 height 46
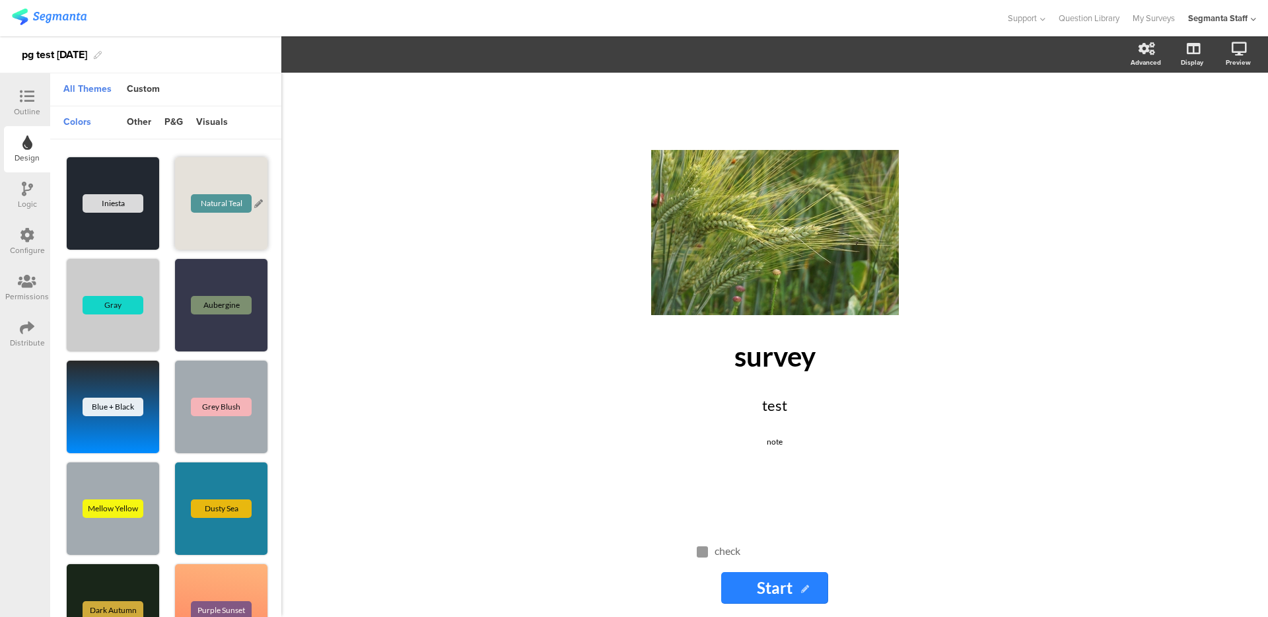
click at [203, 176] on div "Natural Teal" at bounding box center [221, 203] width 92 height 92
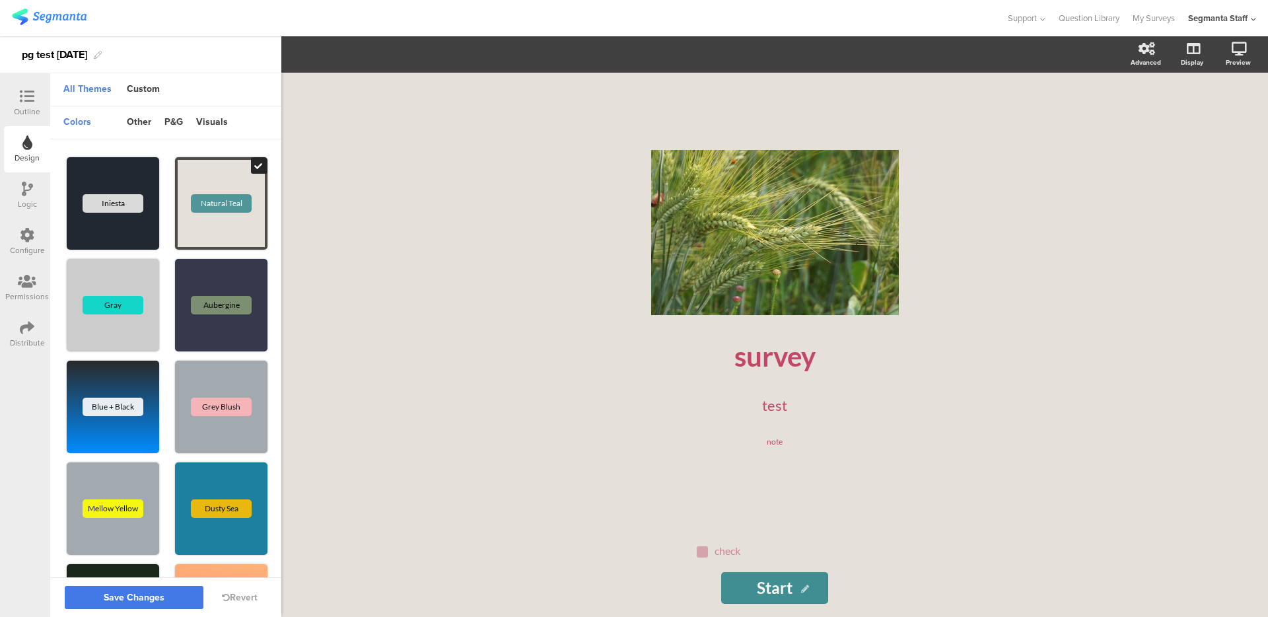
click at [145, 598] on span "Save Changes" at bounding box center [134, 598] width 61 height 0
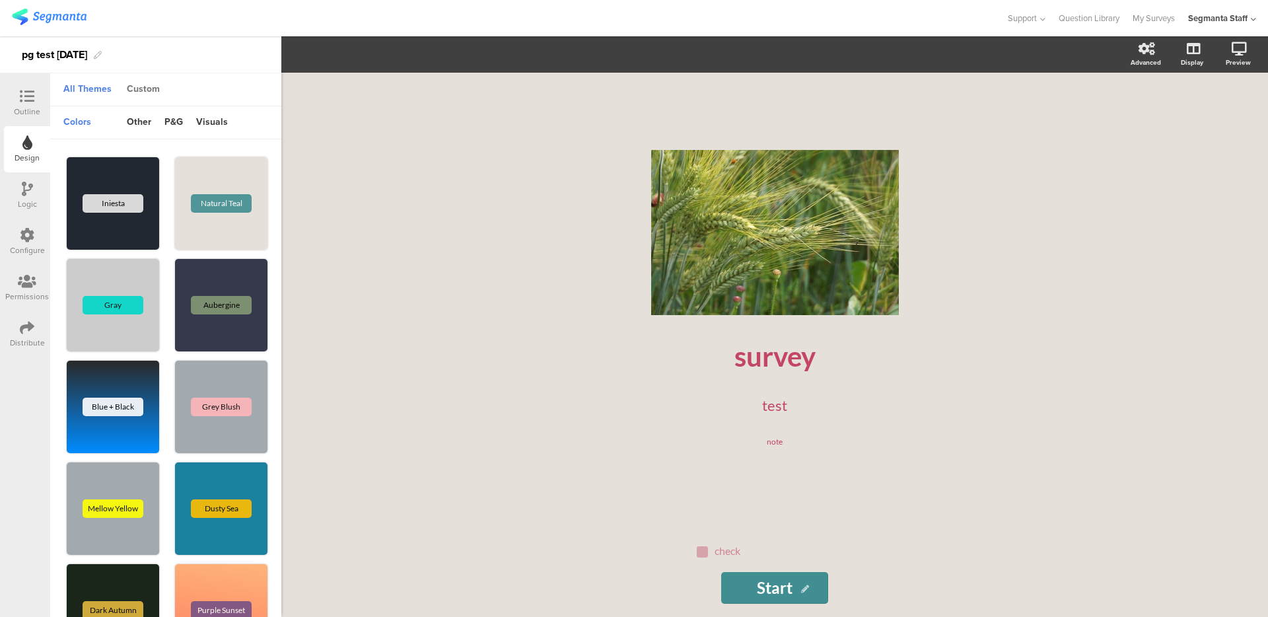
click at [135, 86] on div "Custom" at bounding box center [143, 90] width 46 height 22
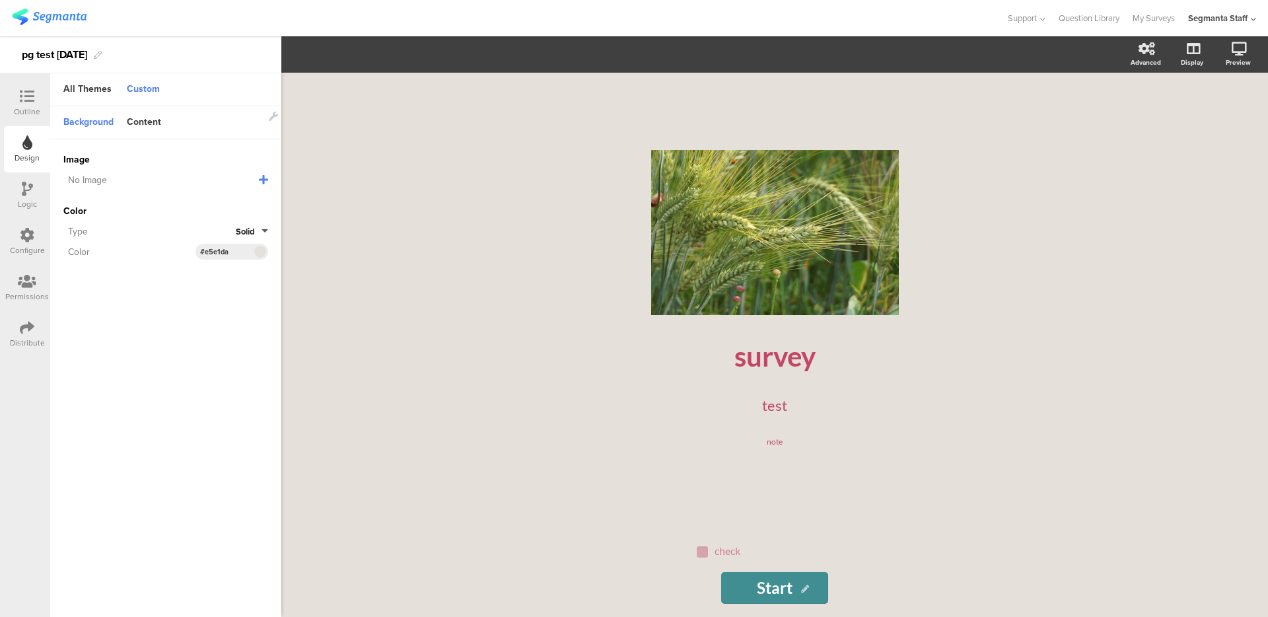
click at [264, 175] on icon at bounding box center [263, 179] width 9 height 11
click at [228, 205] on input "text" at bounding box center [154, 204] width 182 height 17
paste input "https://cdn.pixabay.com/photo/2025/07/09/09/28/wheat-9704240_1280.jpg"
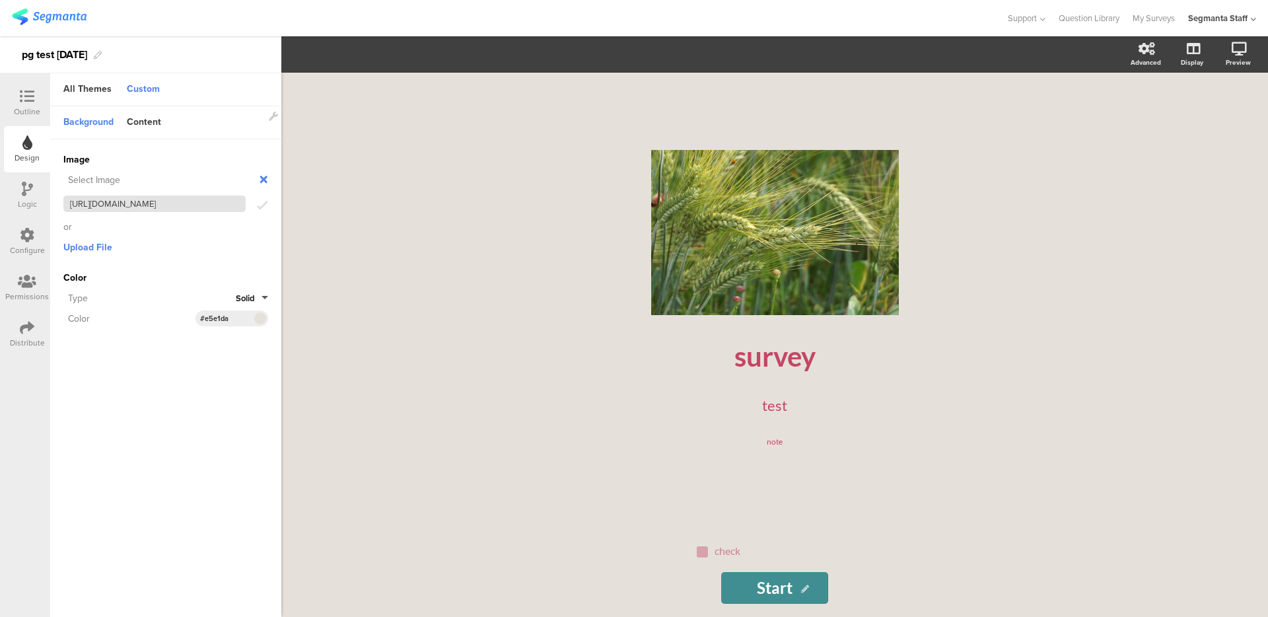
scroll to position [0, 117]
type input "https://cdn.pixabay.com/photo/2025/07/09/09/28/wheat-9704240_1280.jpg"
click at [274, 207] on div "Image Select Image https://cdn.pixabay.com/photo/2025/07/09/09/28/wheat-9704240…" at bounding box center [165, 239] width 231 height 200
click at [264, 207] on icon "submit" at bounding box center [262, 206] width 11 height 14
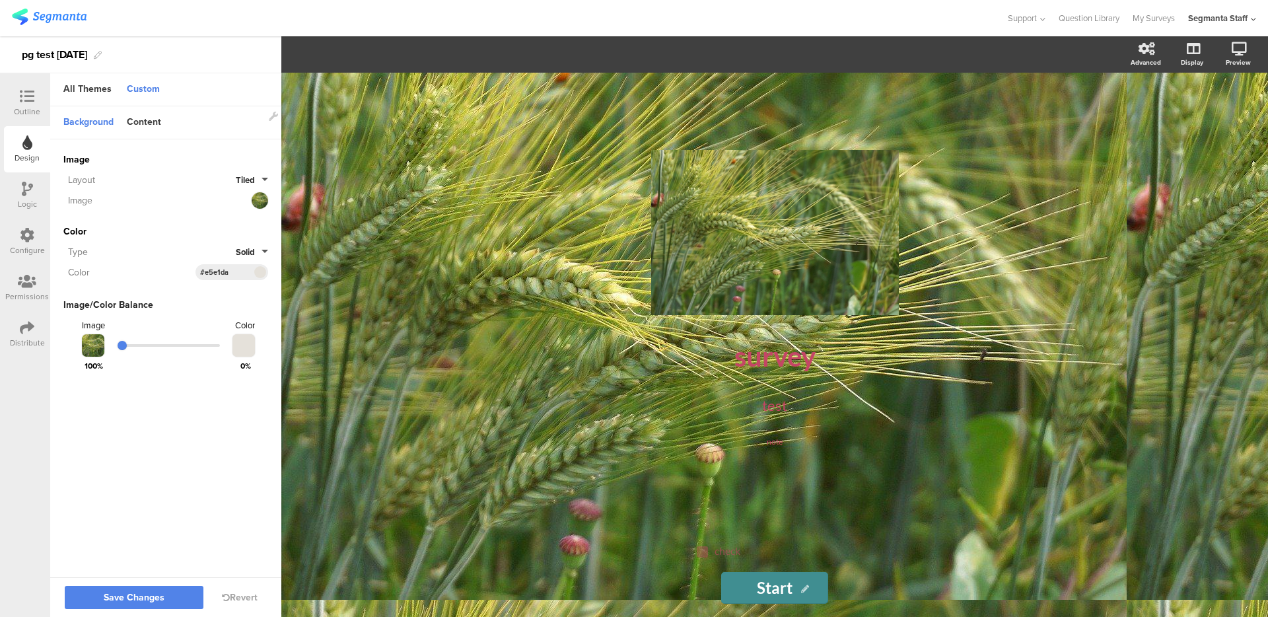
click at [266, 253] on button "Solid" at bounding box center [252, 252] width 32 height 13
click at [238, 298] on button "Gradient" at bounding box center [218, 310] width 99 height 28
click at [254, 291] on span at bounding box center [259, 293] width 15 height 8
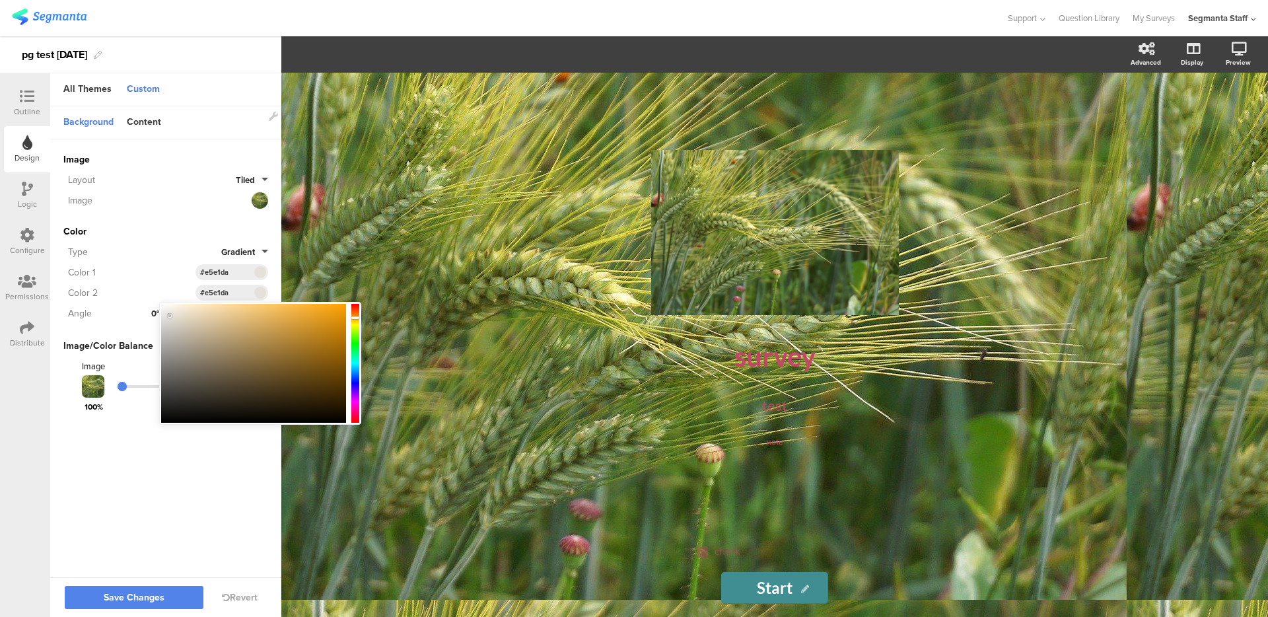
type input "#cf932c"
drag, startPoint x: 306, startPoint y: 326, endPoint x: 297, endPoint y: 308, distance: 20.4
click at [307, 326] on div at bounding box center [253, 363] width 185 height 119
click at [196, 225] on div "Color" at bounding box center [165, 232] width 205 height 14
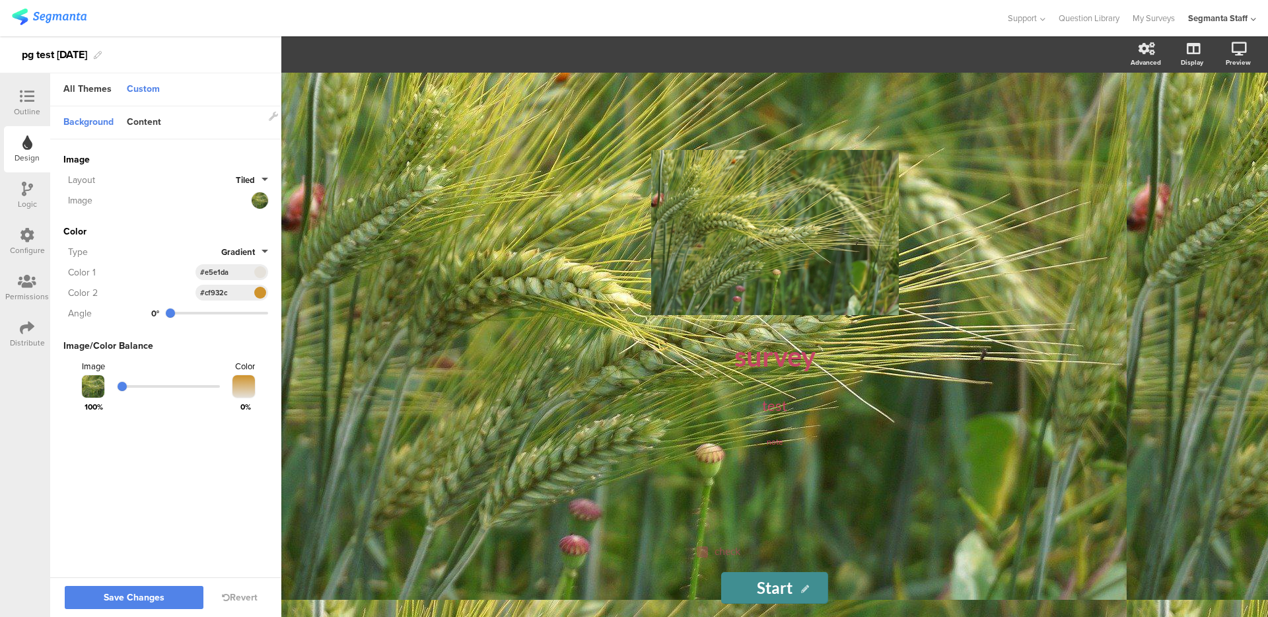
type input "315"
click at [252, 312] on input "range" at bounding box center [217, 313] width 102 height 3
click at [199, 378] on div at bounding box center [165, 386] width 205 height 16
click at [193, 385] on input "range" at bounding box center [169, 386] width 102 height 3
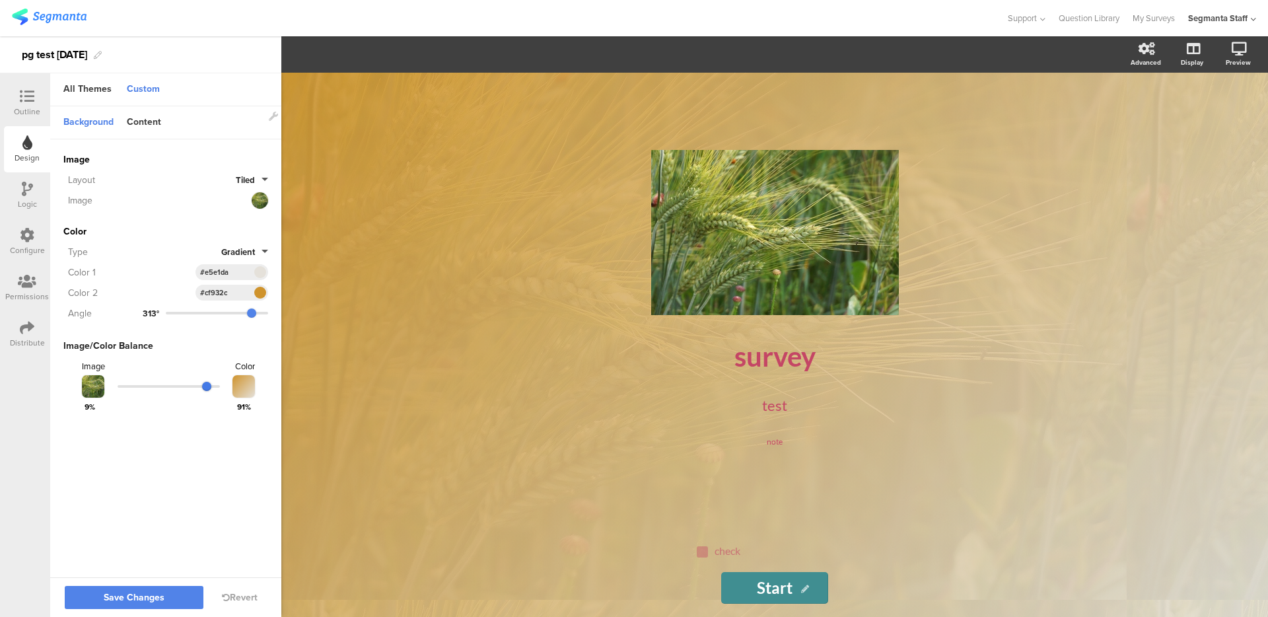
click at [207, 385] on input "range" at bounding box center [169, 386] width 102 height 3
click at [137, 598] on span "Save Changes" at bounding box center [134, 598] width 61 height 0
click at [134, 126] on div "Content" at bounding box center [144, 123] width 48 height 22
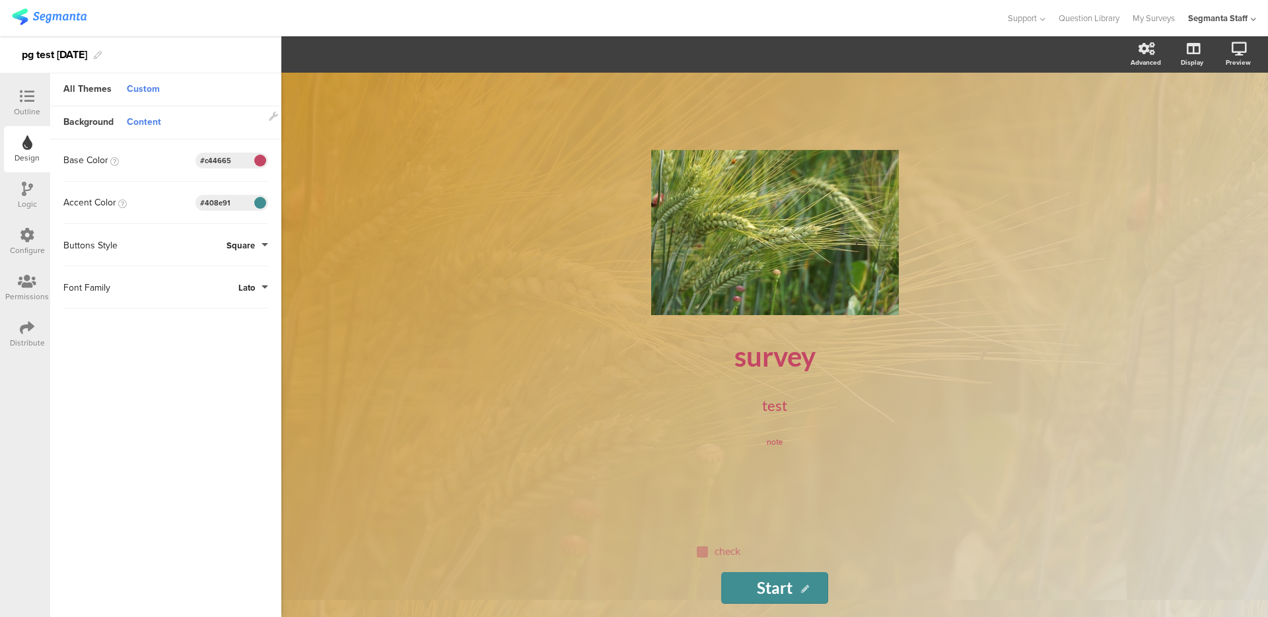
click at [260, 162] on span at bounding box center [259, 161] width 15 height 8
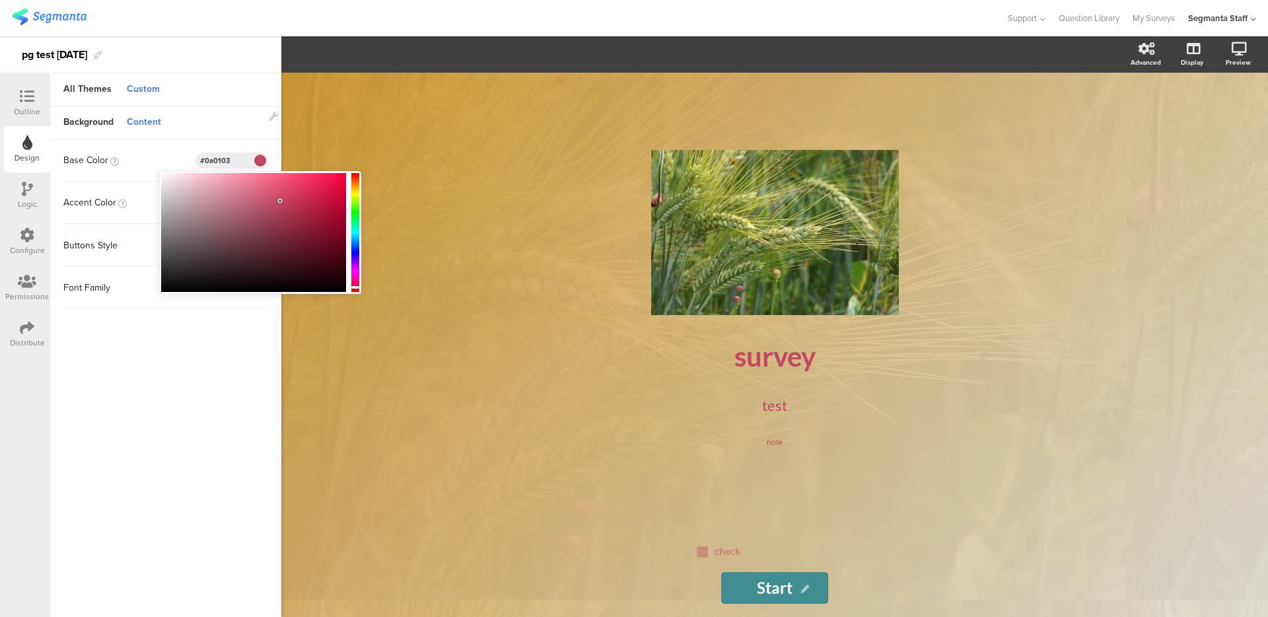
type input "#000000"
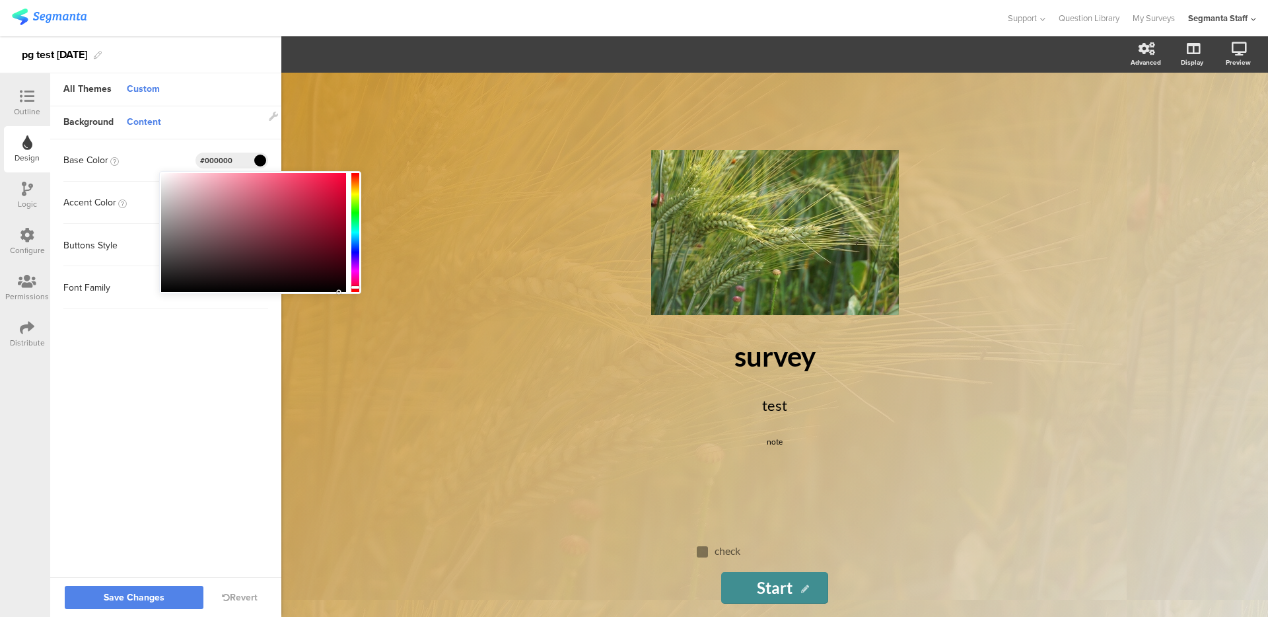
drag, startPoint x: 298, startPoint y: 254, endPoint x: 344, endPoint y: 302, distance: 66.8
click at [344, 301] on body "You are using an unsupported version of Internet Explorer. Unsupported browsers…" at bounding box center [634, 308] width 1268 height 617
click at [252, 343] on sg-customize-design "Background Content Image https://cdn.pixabay.com/photo/2025/07/09/09/28/wheat-9…" at bounding box center [165, 342] width 231 height 473
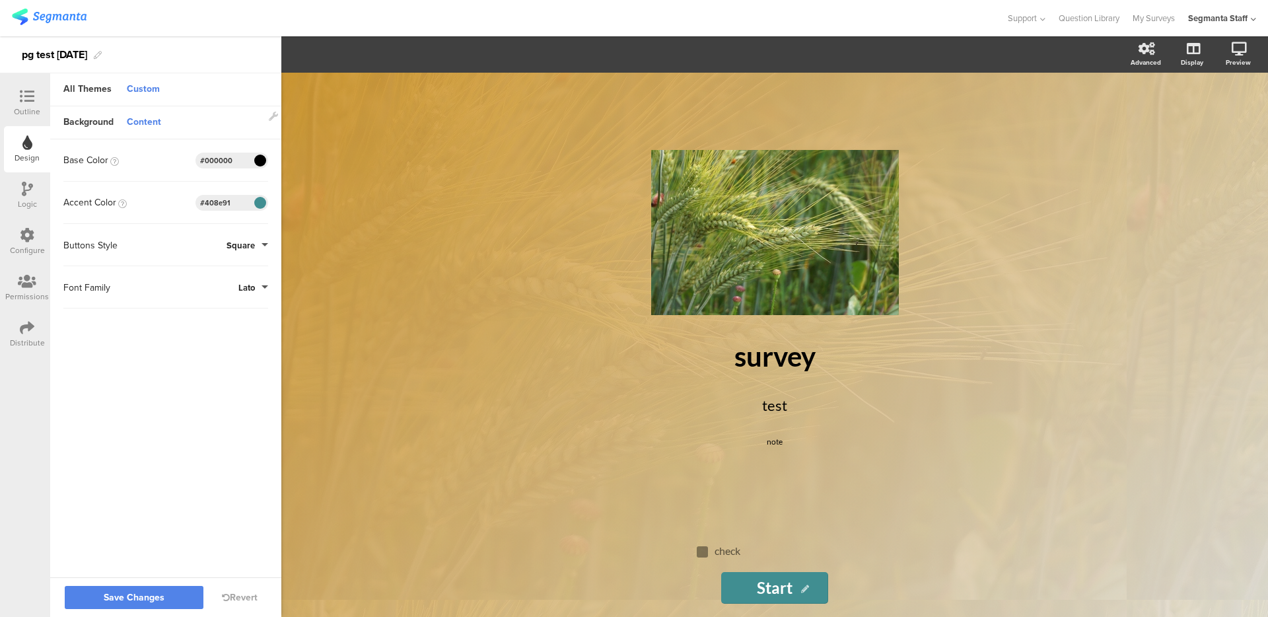
click at [255, 207] on span at bounding box center [260, 202] width 10 height 9
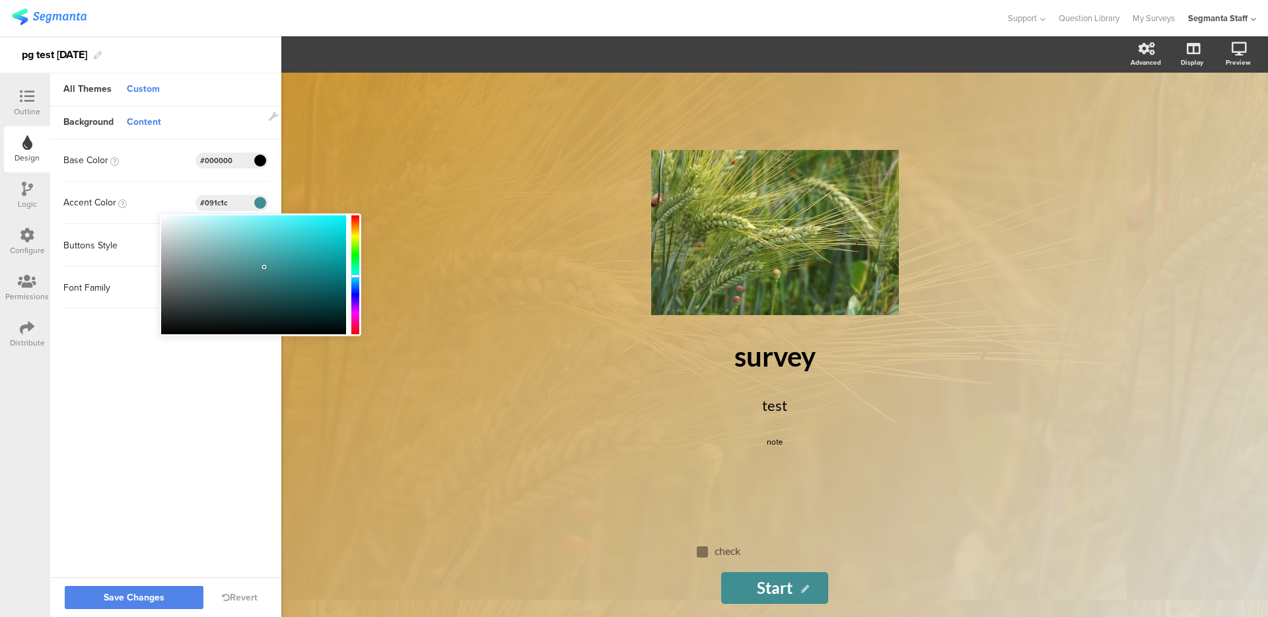
type input "#000000"
drag, startPoint x: 284, startPoint y: 314, endPoint x: 356, endPoint y: 390, distance: 104.7
click at [356, 390] on body "You are using an unsupported version of Internet Explorer. Unsupported browsers…" at bounding box center [634, 308] width 1268 height 617
click at [186, 408] on sg-customize-design "Background Content Image https://cdn.pixabay.com/photo/2025/07/09/09/28/wheat-9…" at bounding box center [165, 342] width 231 height 473
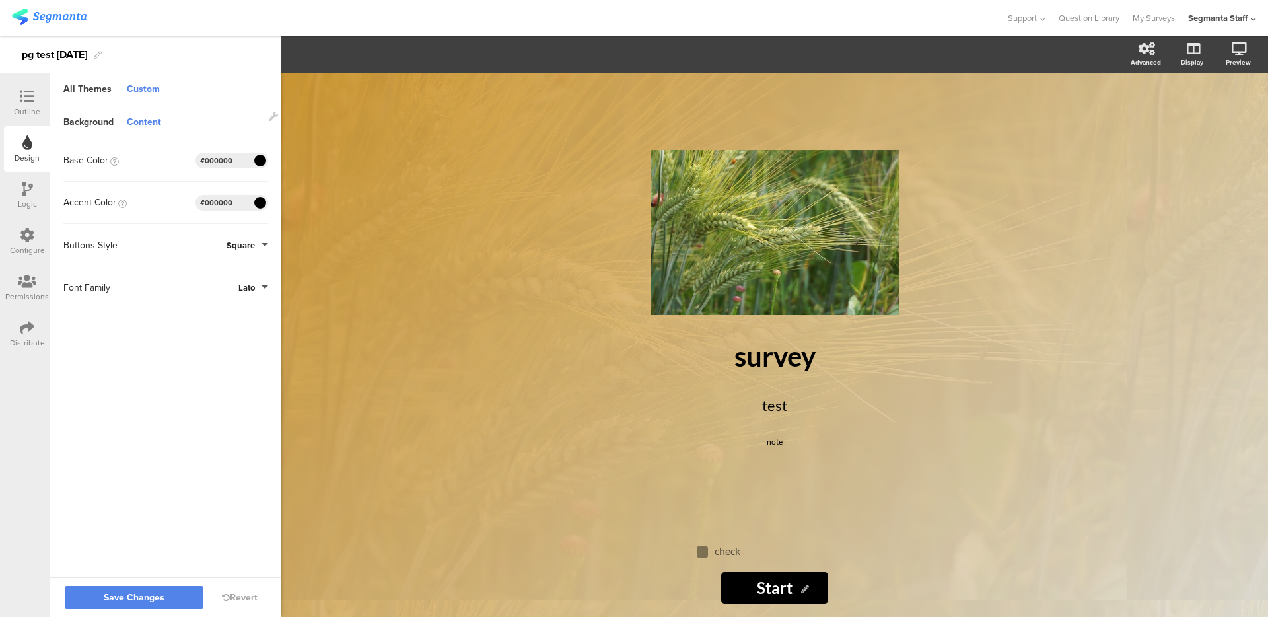
click at [258, 241] on button "Square" at bounding box center [248, 245] width 42 height 13
click at [246, 275] on button "Square" at bounding box center [218, 276] width 99 height 28
click at [242, 247] on span "Square" at bounding box center [241, 245] width 28 height 13
click at [232, 303] on button "Round" at bounding box center [218, 303] width 99 height 28
click at [241, 286] on span "Lato" at bounding box center [246, 287] width 17 height 13
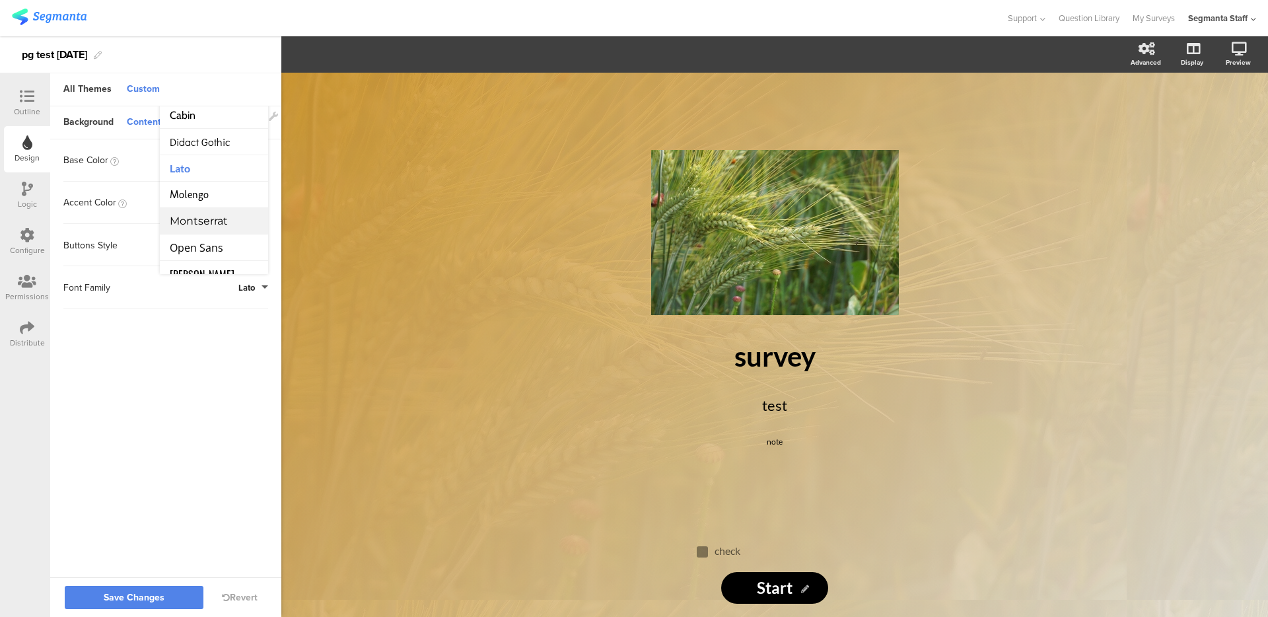
click at [200, 226] on span "Montserrat" at bounding box center [199, 221] width 58 height 13
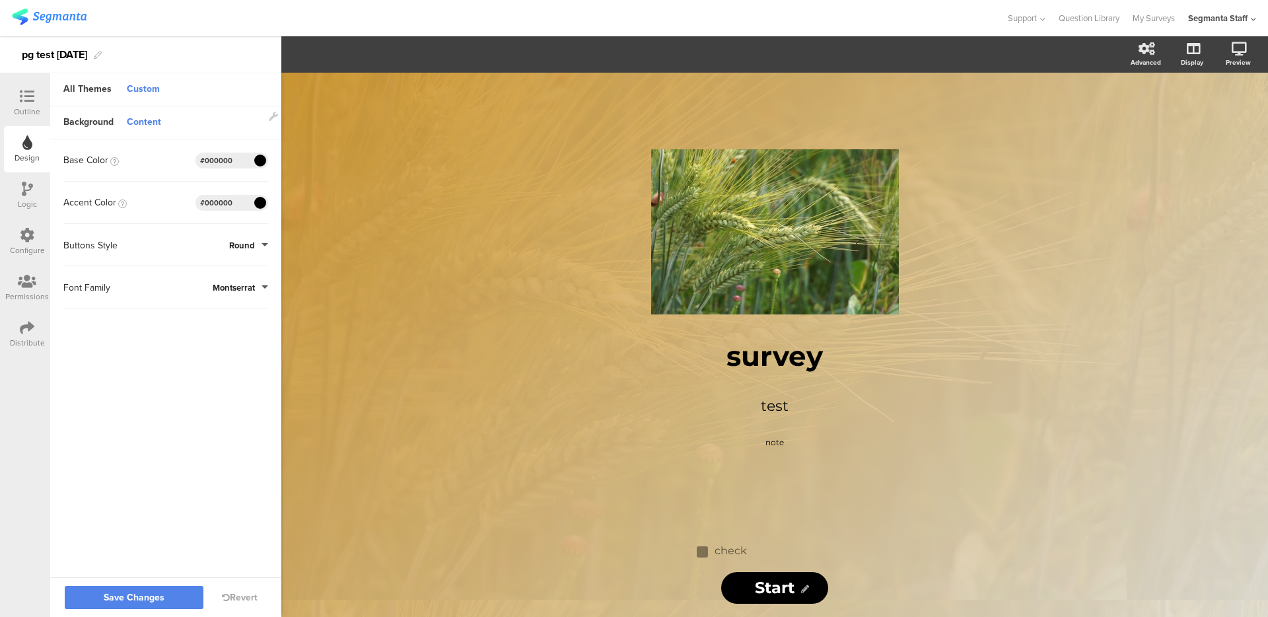
click at [163, 340] on sg-customize-design "Background Content Image https://cdn.pixabay.com/photo/2025/07/09/09/28/wheat-9…" at bounding box center [165, 342] width 231 height 473
drag, startPoint x: 161, startPoint y: 583, endPoint x: 157, endPoint y: 595, distance: 11.9
click at [161, 584] on div "Save Changes Revert" at bounding box center [165, 597] width 231 height 40
click at [155, 598] on span "Save Changes" at bounding box center [134, 598] width 61 height 0
click at [18, 192] on div "Logic" at bounding box center [27, 195] width 46 height 46
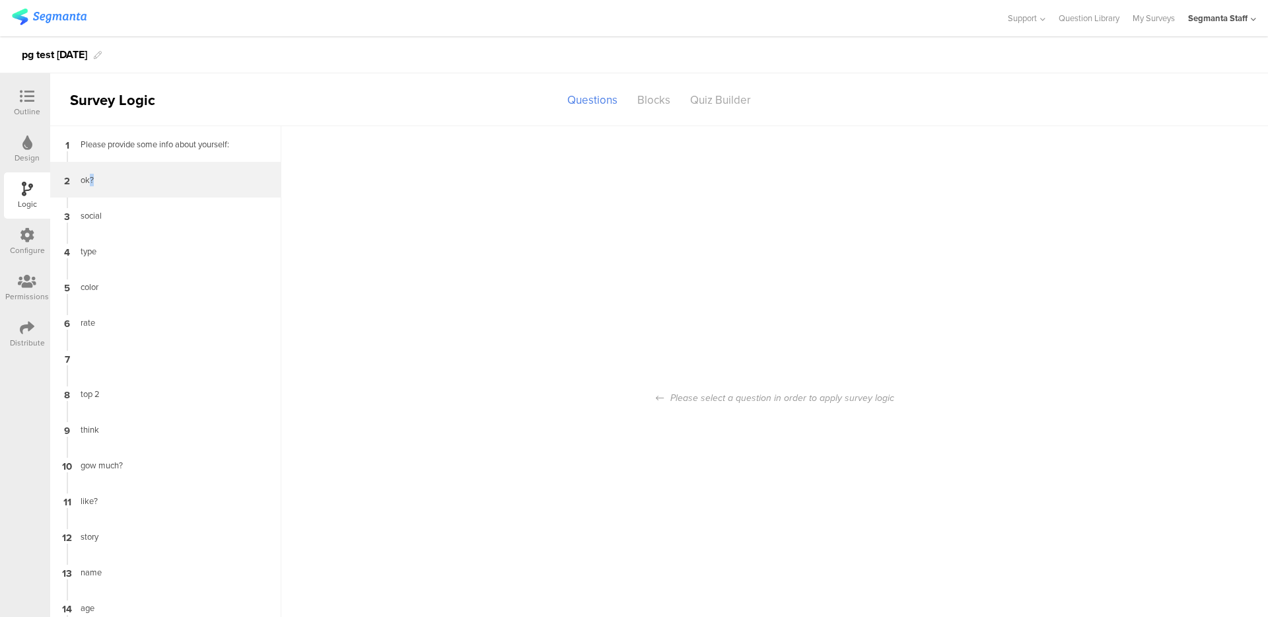
click at [94, 180] on div "ok?" at bounding box center [155, 180] width 165 height 13
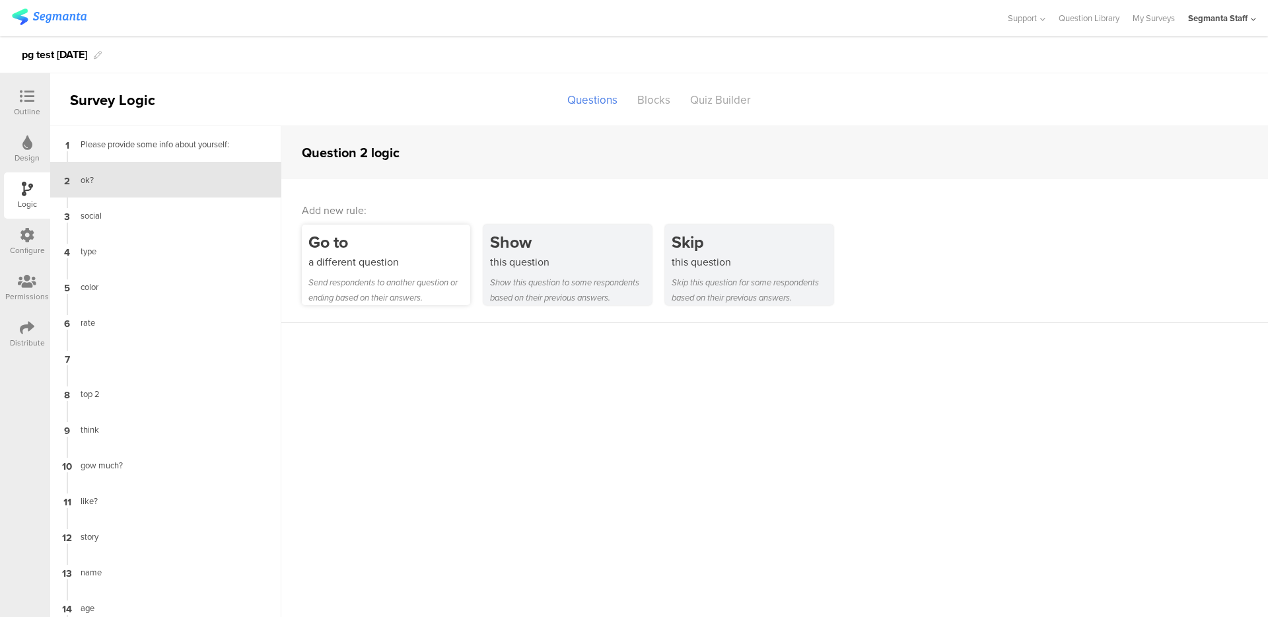
click at [394, 260] on div "a different question" at bounding box center [389, 261] width 162 height 15
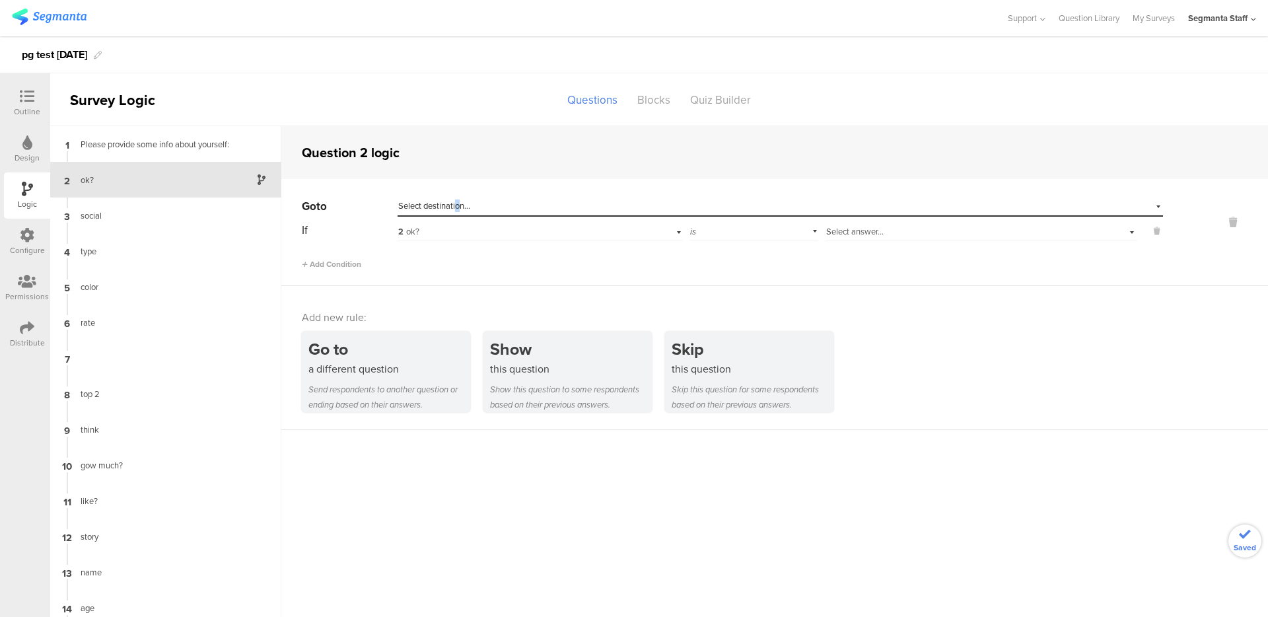
click at [458, 203] on span "Select destination..." at bounding box center [434, 205] width 72 height 13
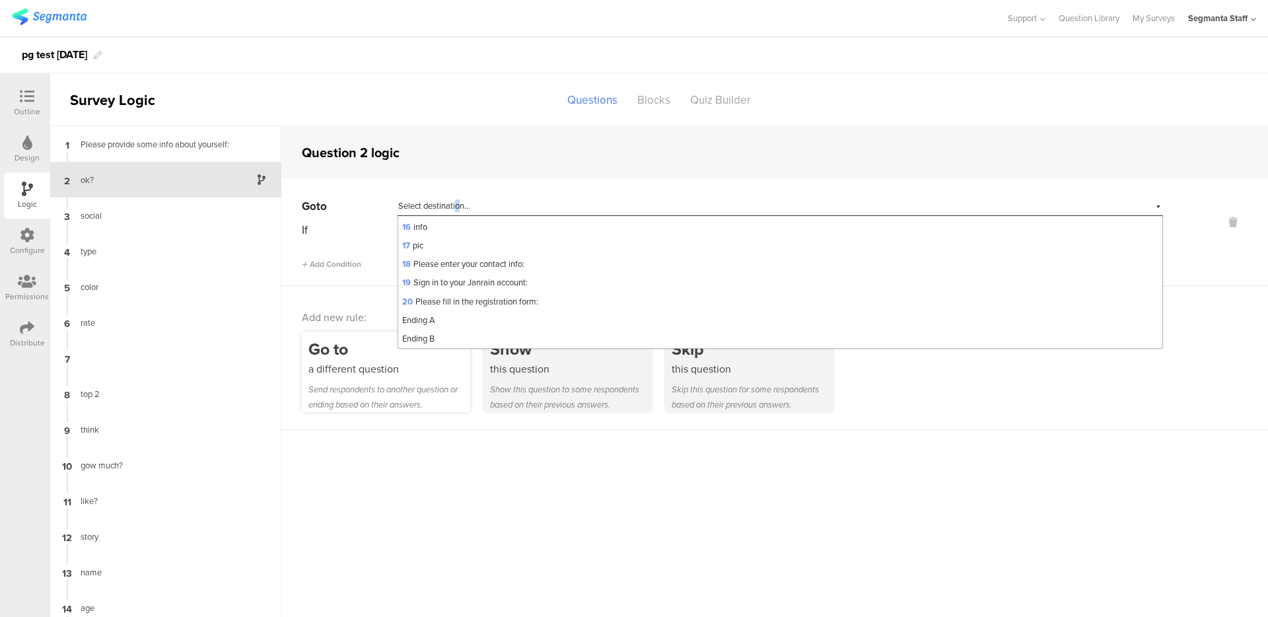
scroll to position [53, 0]
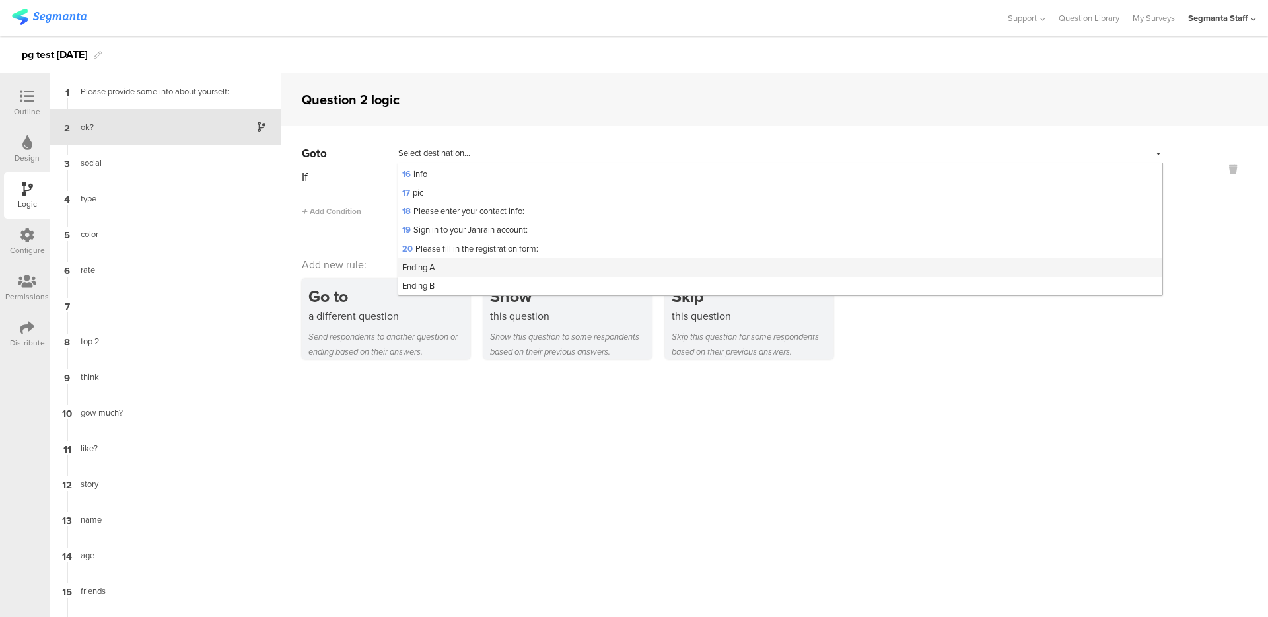
click at [445, 260] on div "Ending A" at bounding box center [780, 267] width 764 height 18
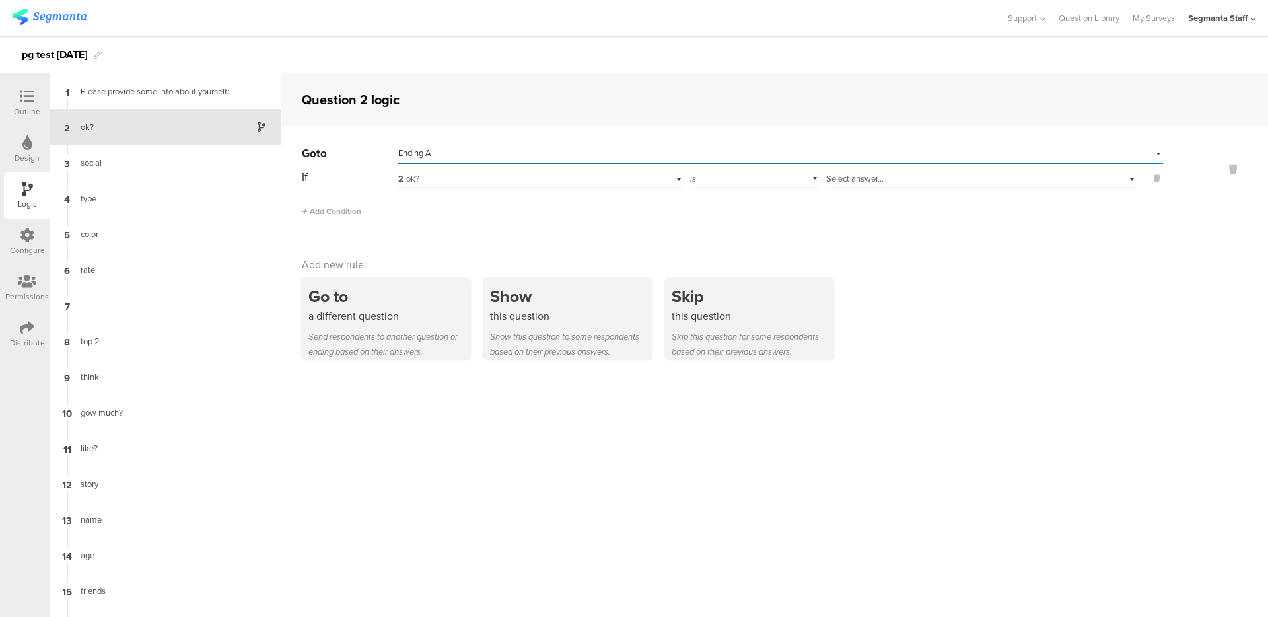
scroll to position [0, 0]
click at [927, 184] on div "Select answer..." at bounding box center [958, 179] width 264 height 12
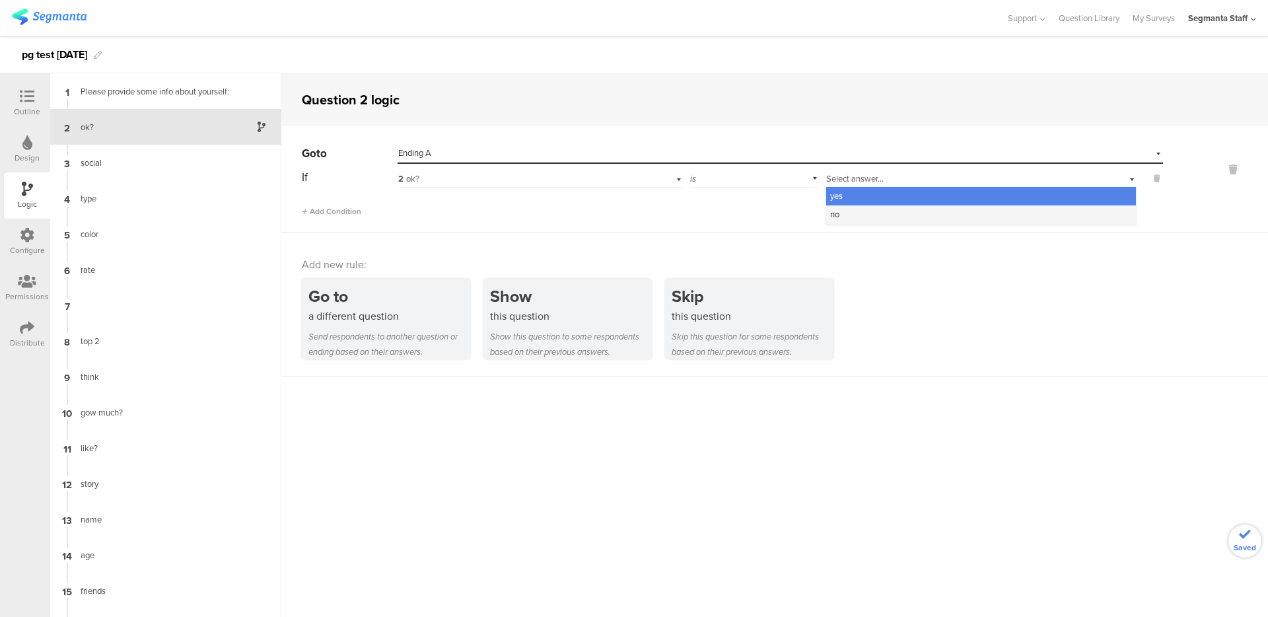
click at [873, 212] on div "no" at bounding box center [981, 214] width 310 height 18
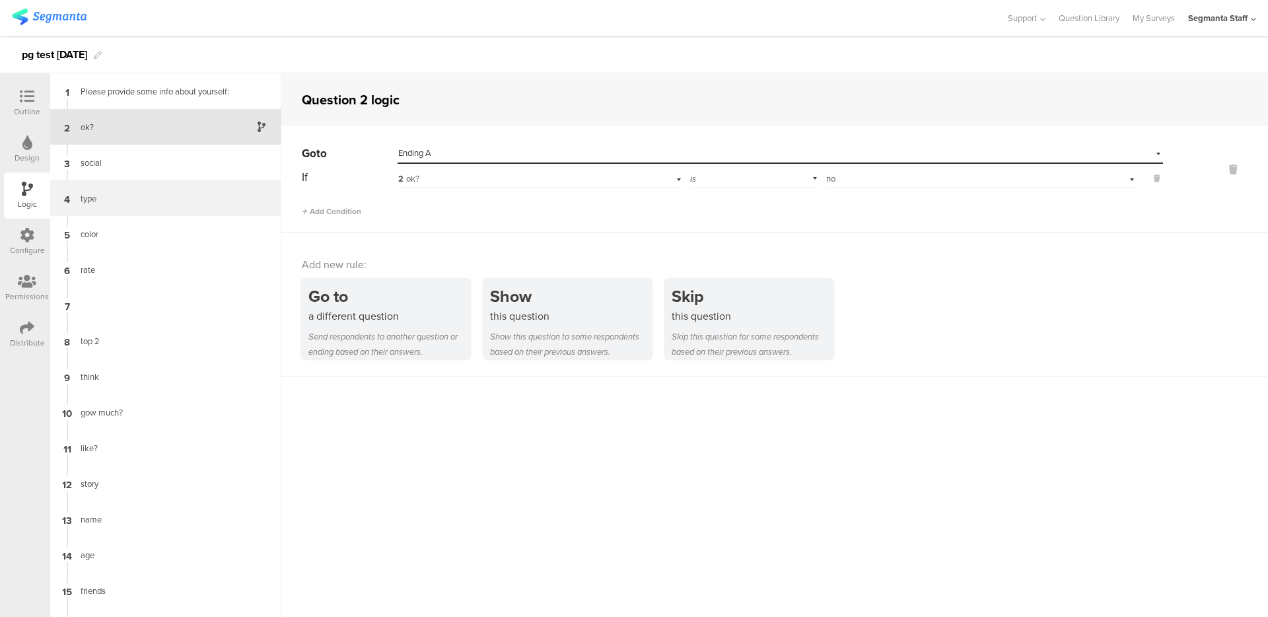
click at [114, 199] on div "type" at bounding box center [155, 198] width 165 height 13
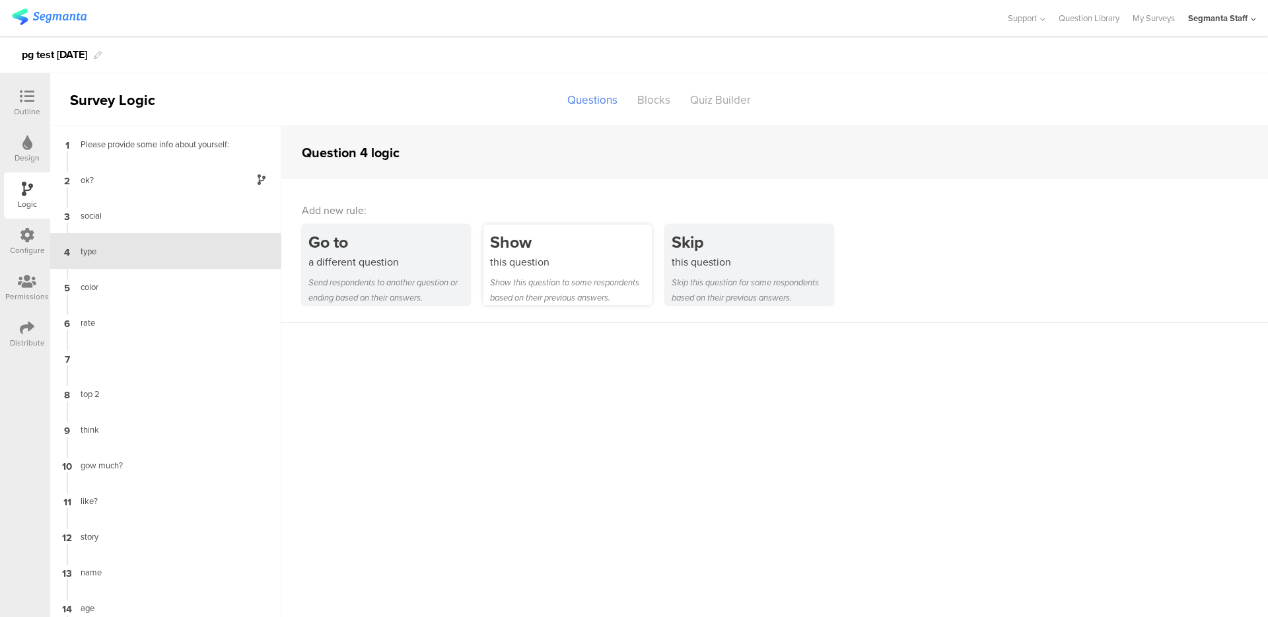
click at [537, 270] on div "Show this question Show this question to some respondents based on their previo…" at bounding box center [568, 265] width 168 height 81
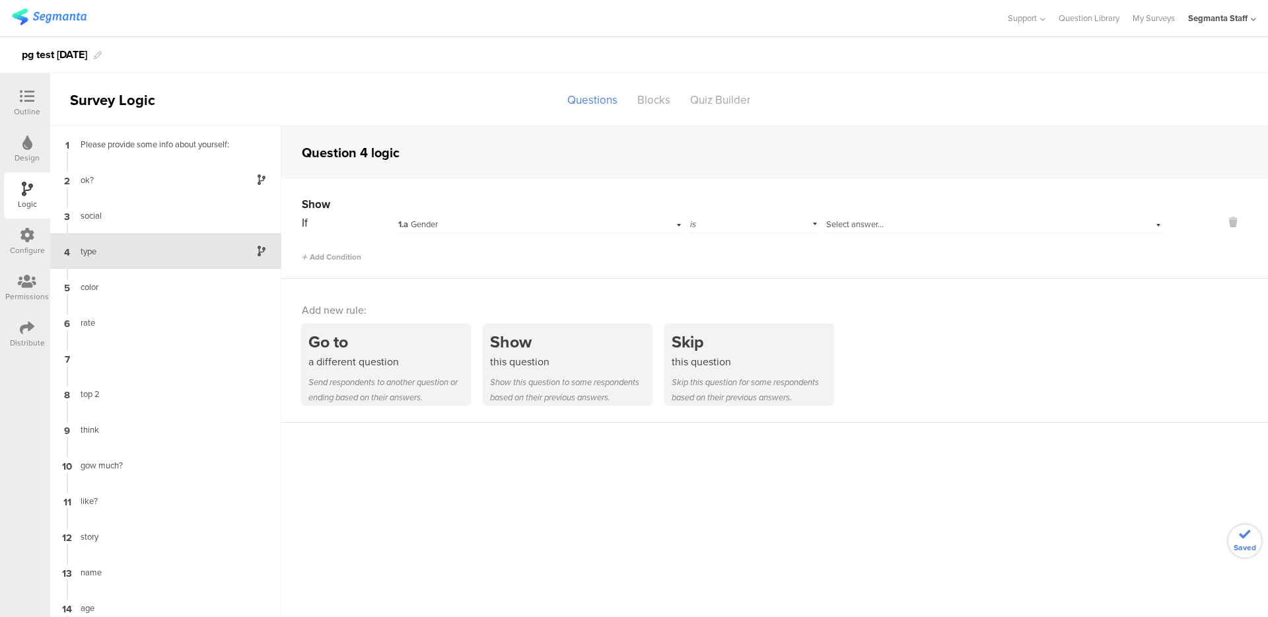
click at [406, 219] on span "1.a" at bounding box center [403, 225] width 10 height 12
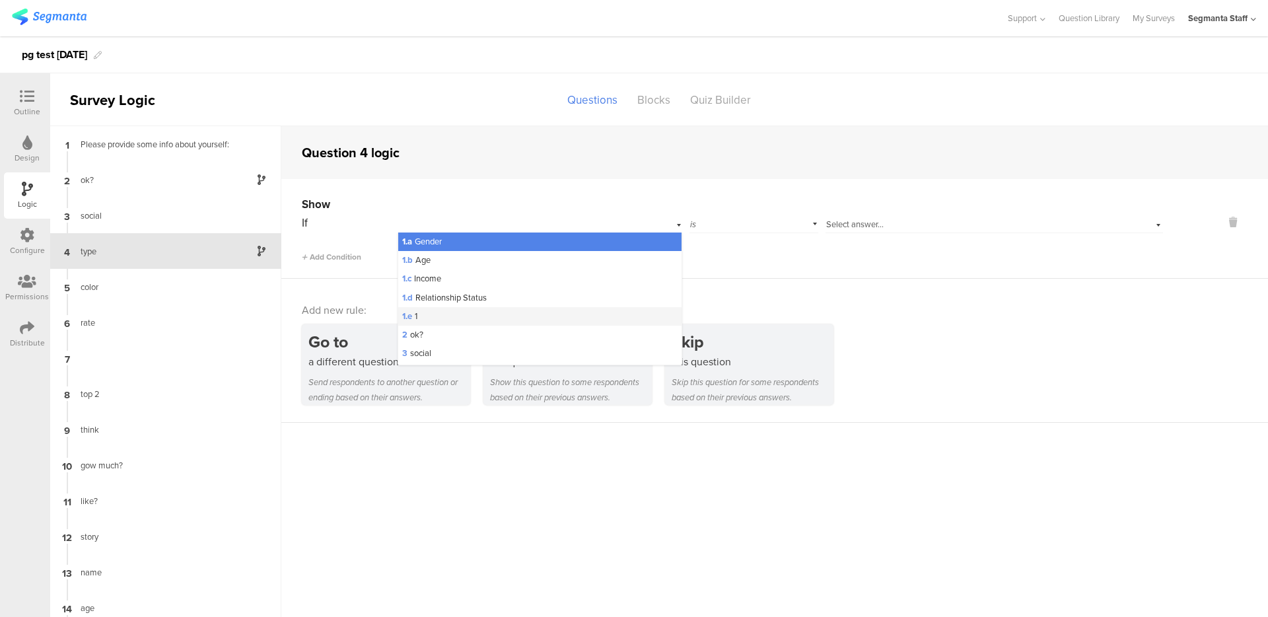
scroll to position [17, 0]
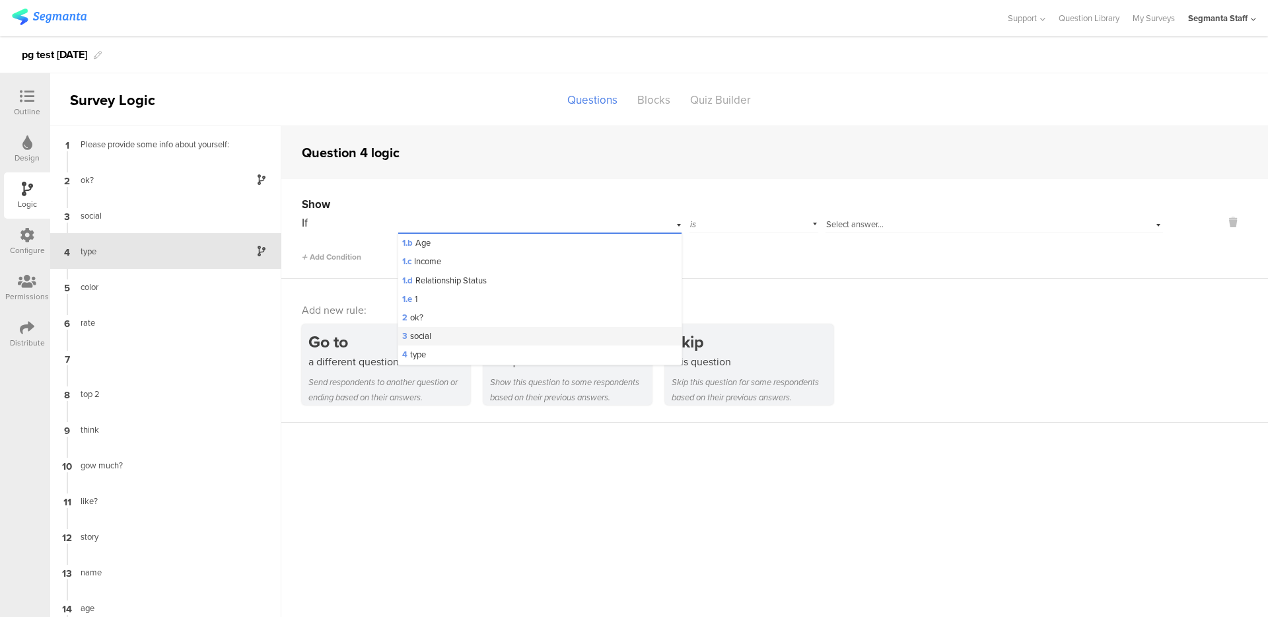
click at [456, 330] on div "3 social" at bounding box center [539, 336] width 283 height 18
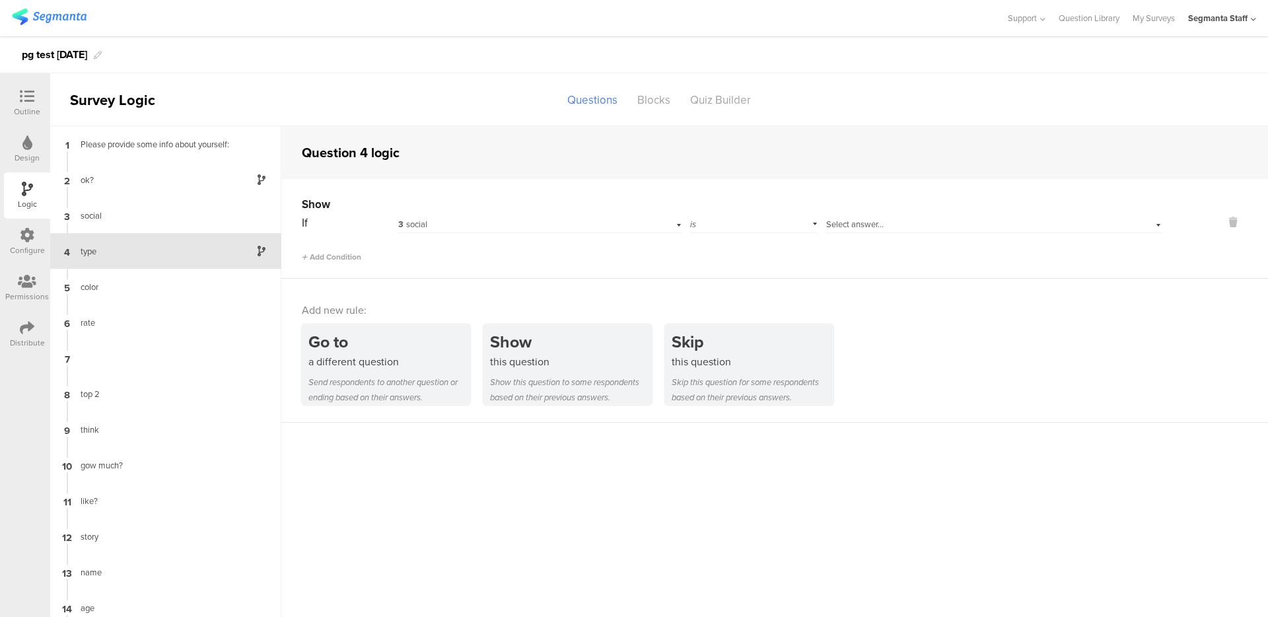
click at [840, 219] on span "Select answer..." at bounding box center [854, 224] width 57 height 13
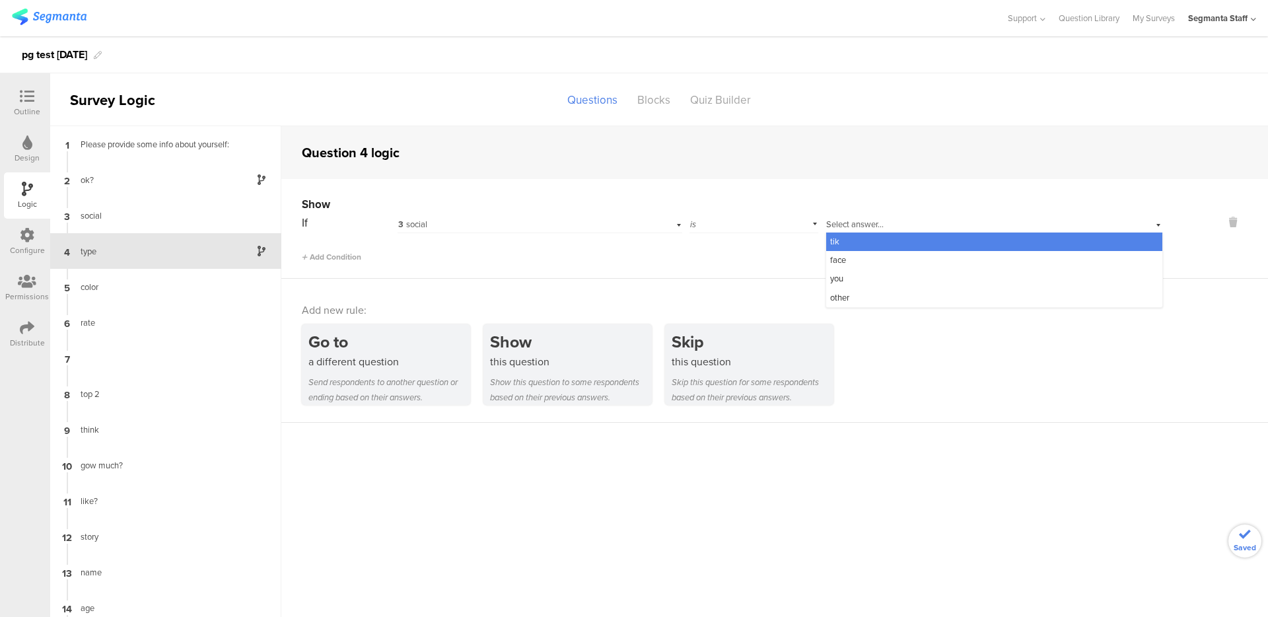
click at [838, 248] on div "tik" at bounding box center [994, 242] width 336 height 18
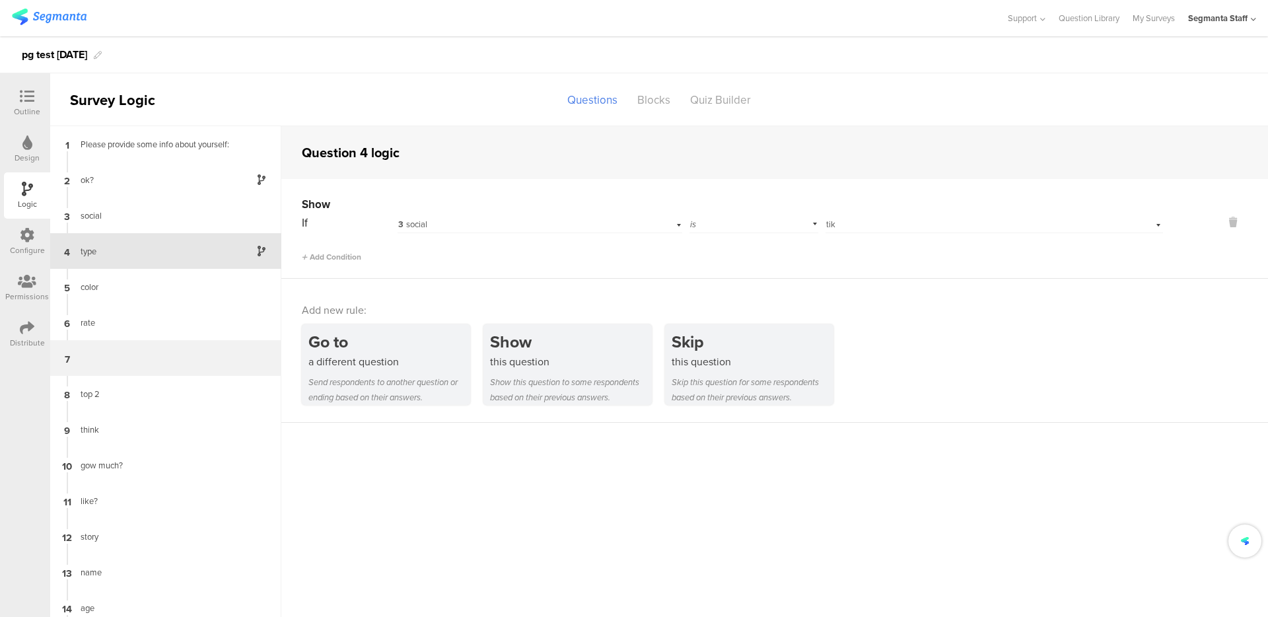
click at [118, 353] on div "7" at bounding box center [165, 358] width 231 height 36
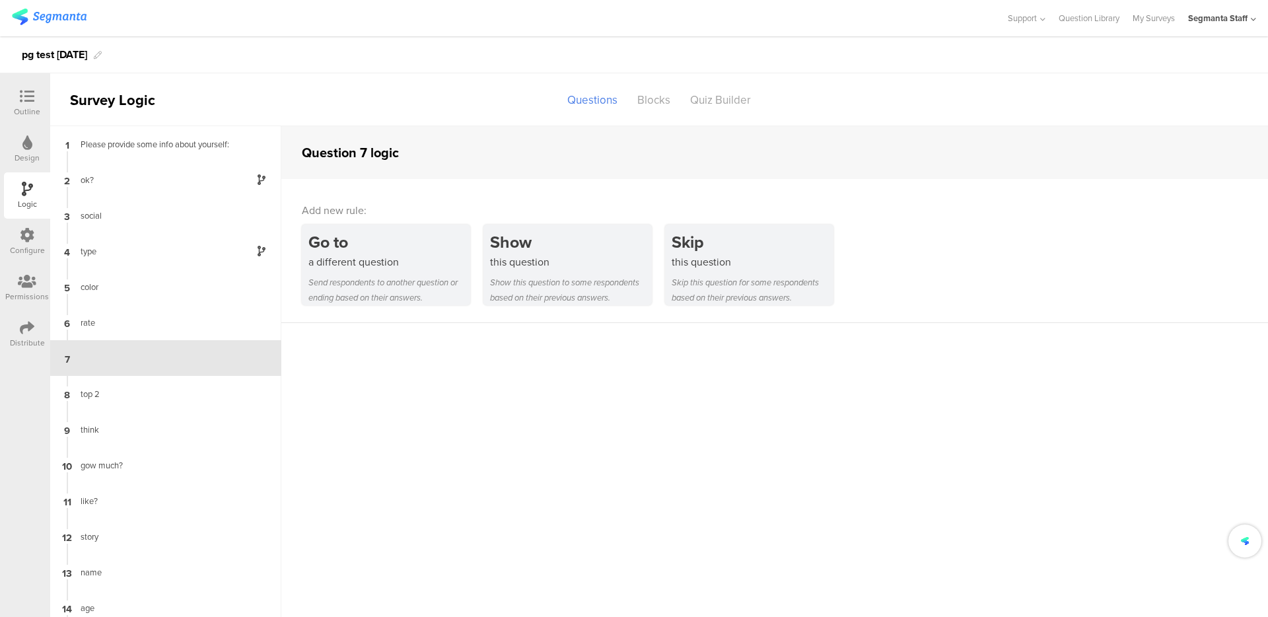
scroll to position [13, 0]
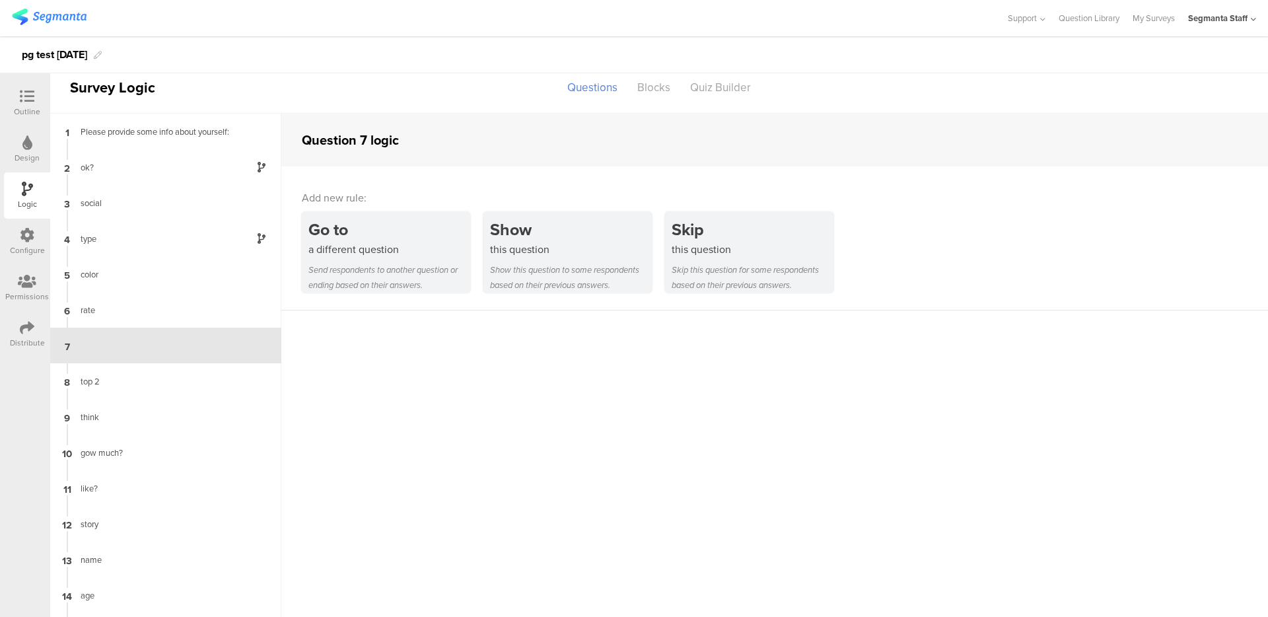
click at [31, 106] on div "Outline" at bounding box center [27, 112] width 26 height 12
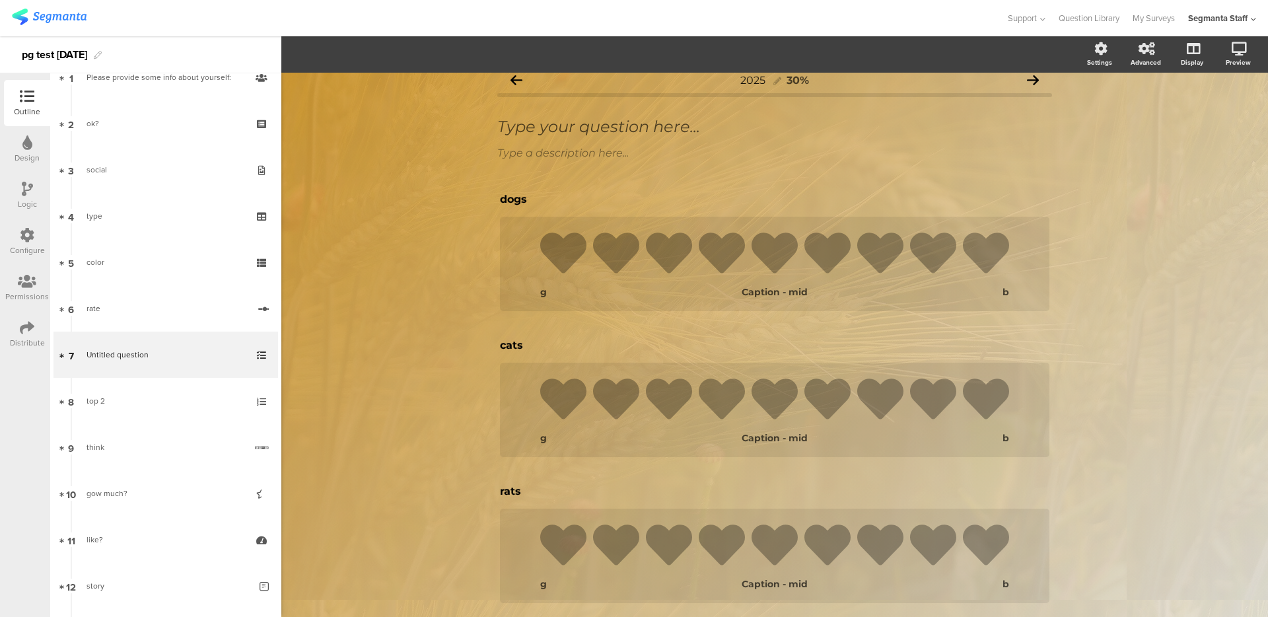
scroll to position [81, 0]
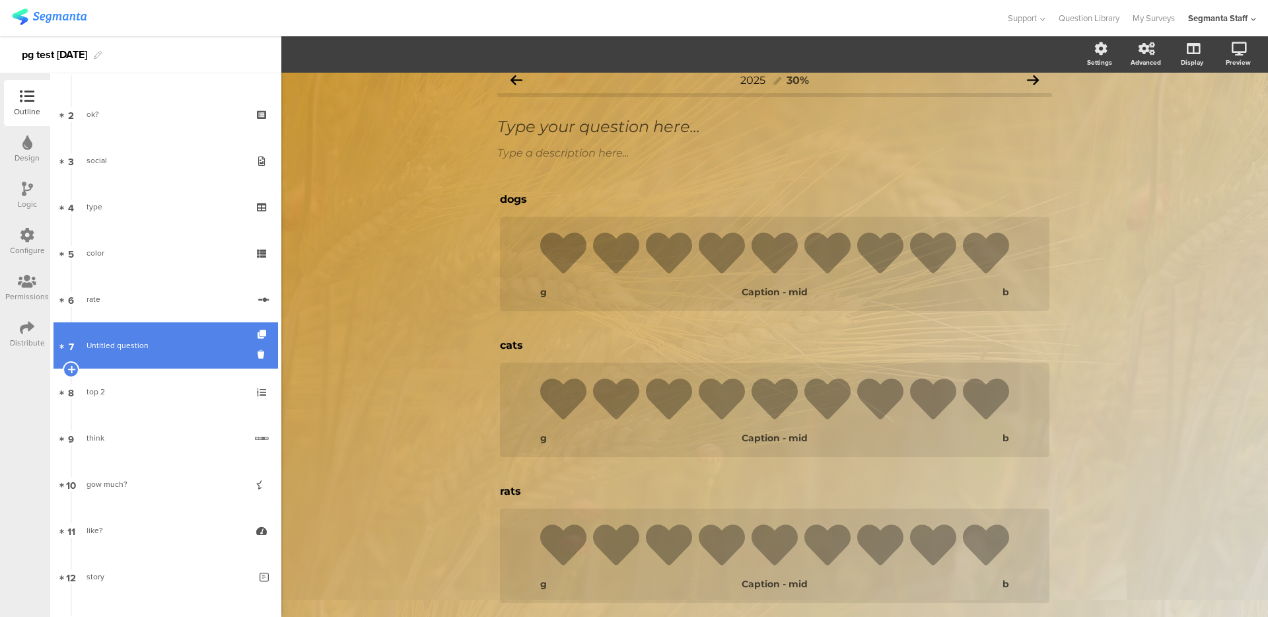
click at [132, 350] on span "Untitled question" at bounding box center [118, 346] width 62 height 12
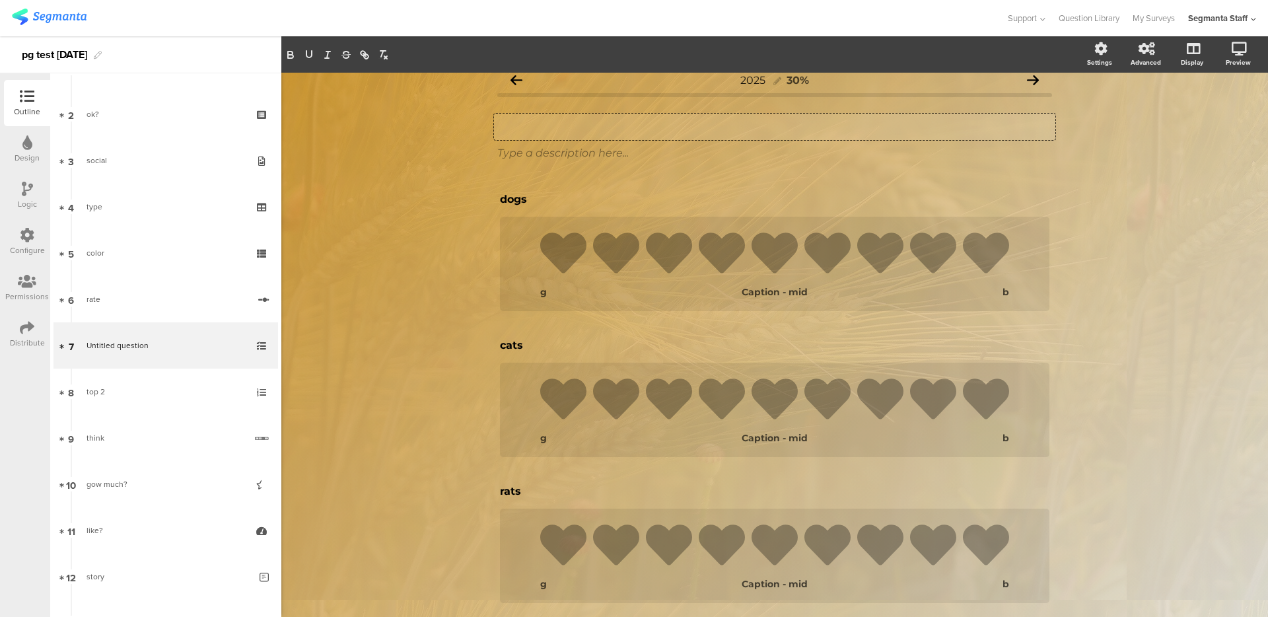
click at [556, 128] on div "Type your question here..." at bounding box center [774, 127] width 561 height 26
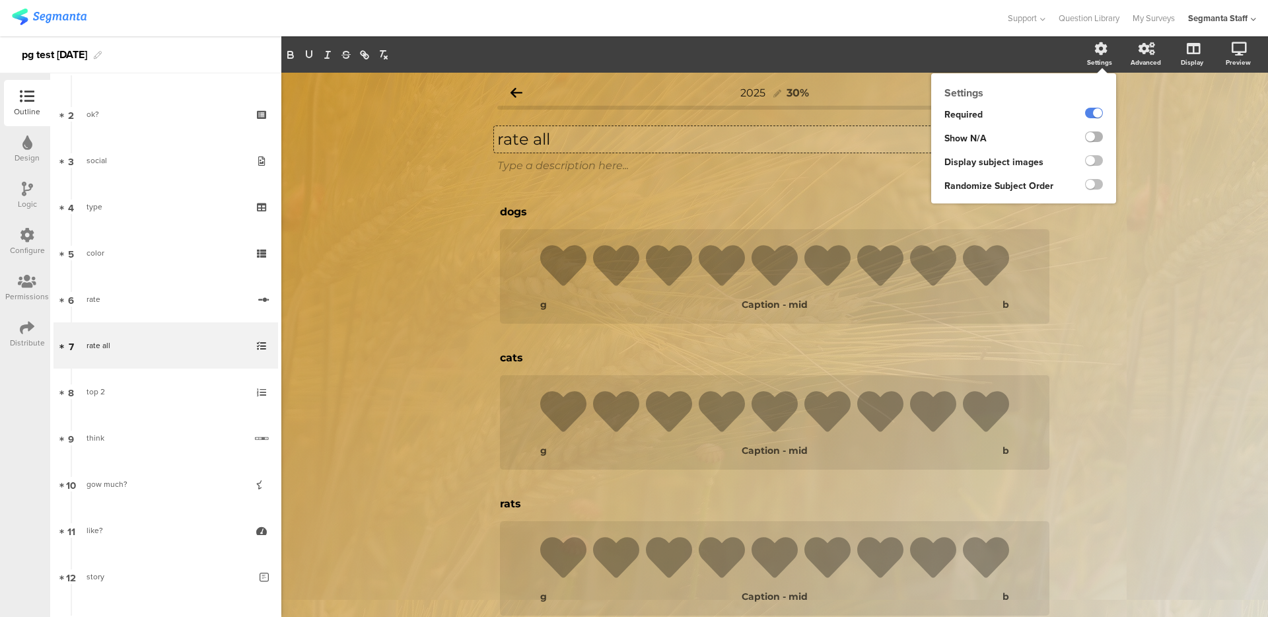
click at [1085, 133] on label at bounding box center [1094, 136] width 18 height 11
click at [0, 0] on input "checkbox" at bounding box center [0, 0] width 0 height 0
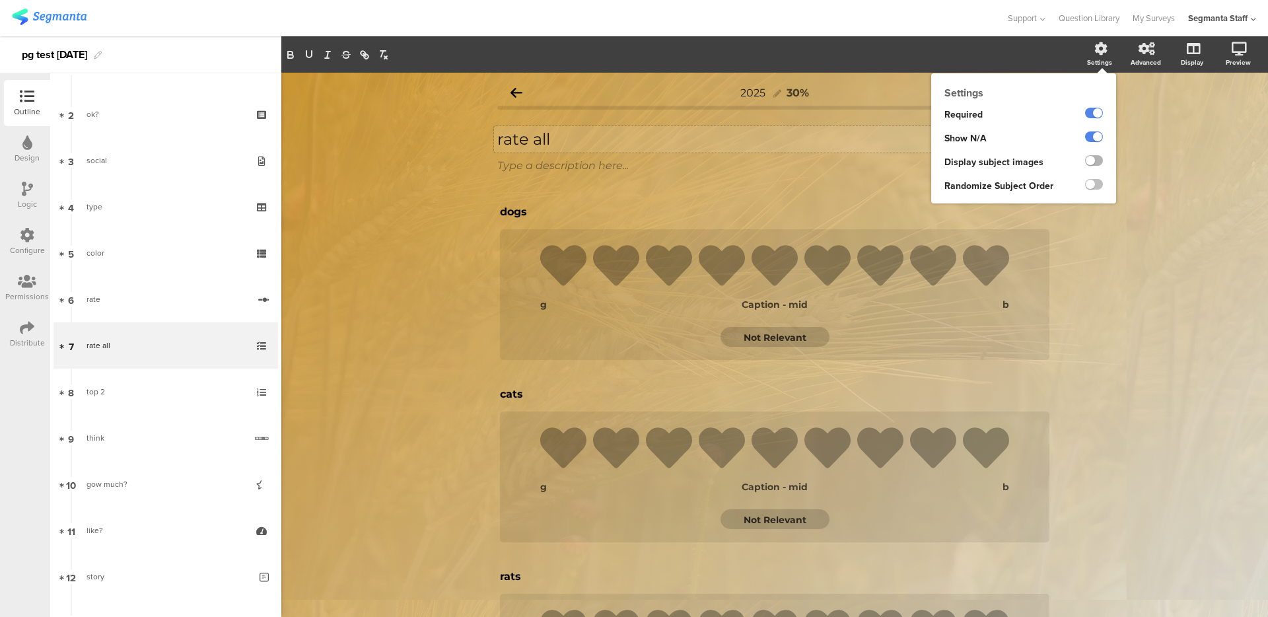
click at [1085, 166] on label at bounding box center [1094, 160] width 18 height 11
click at [0, 0] on input "checkbox" at bounding box center [0, 0] width 0 height 0
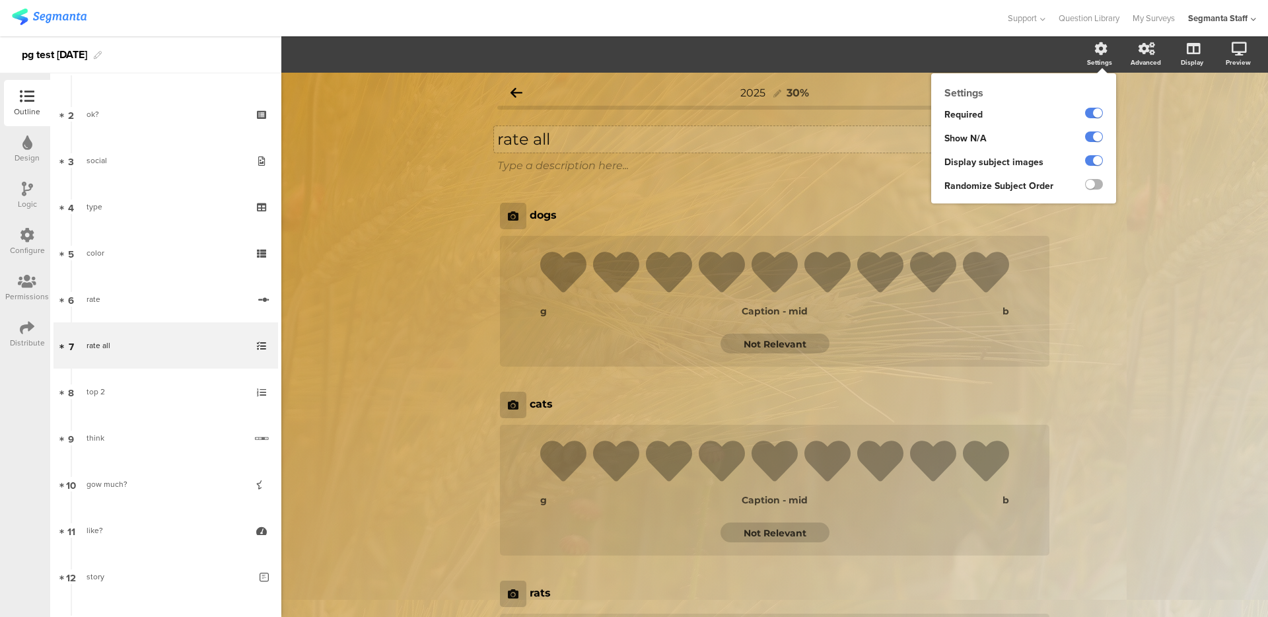
click at [1086, 185] on label at bounding box center [1094, 184] width 18 height 11
click at [0, 0] on input "checkbox" at bounding box center [0, 0] width 0 height 0
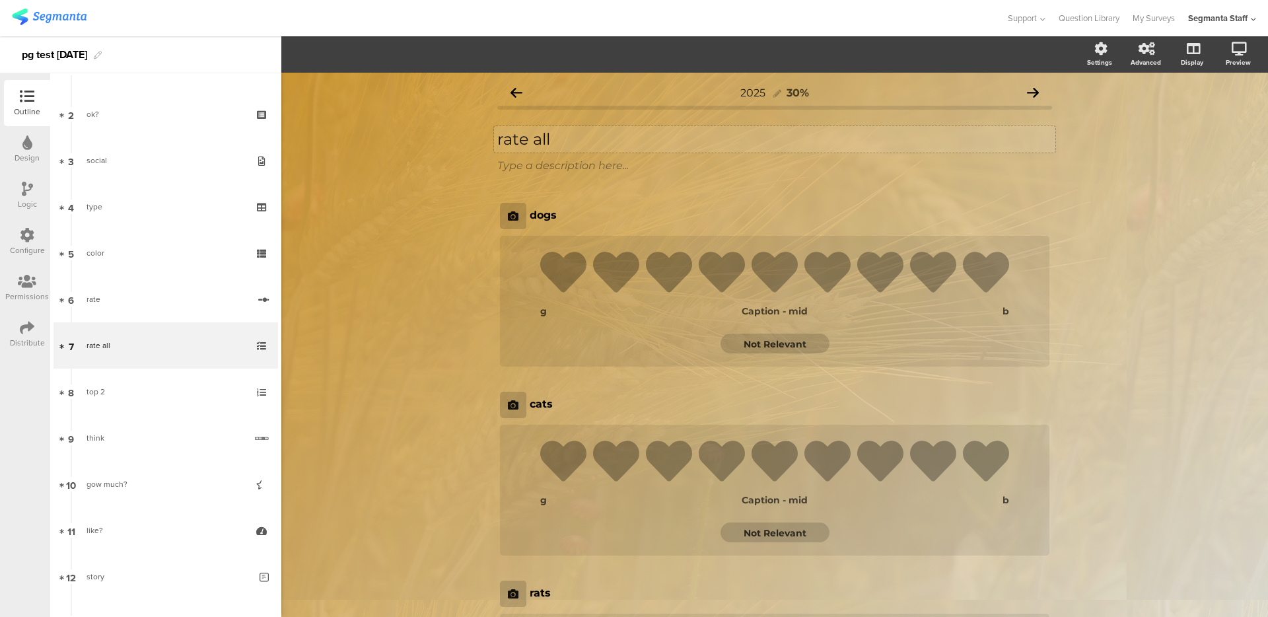
click at [15, 187] on div "Logic" at bounding box center [27, 195] width 46 height 46
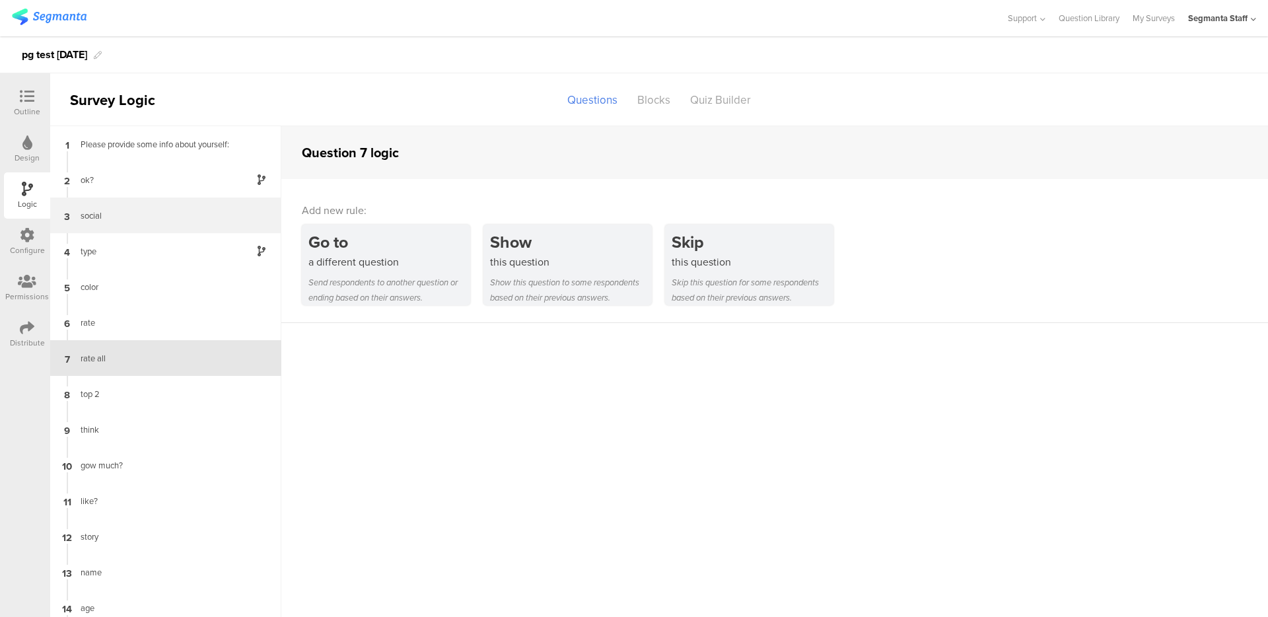
scroll to position [13, 0]
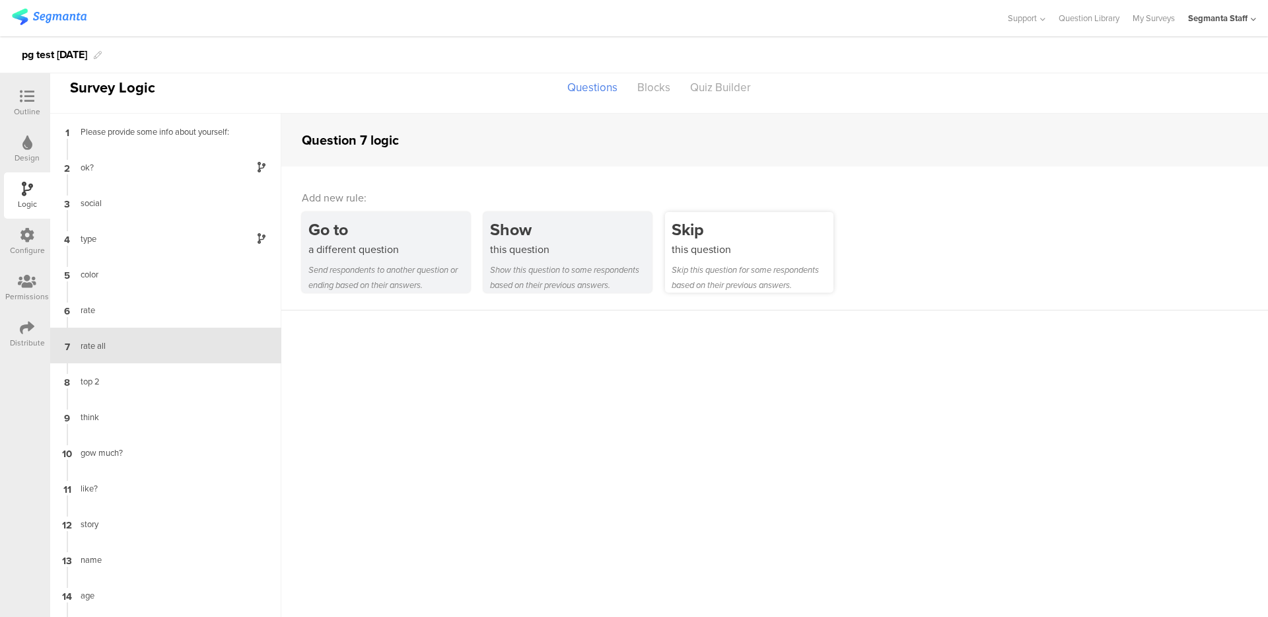
click at [698, 245] on div "this question" at bounding box center [753, 249] width 162 height 15
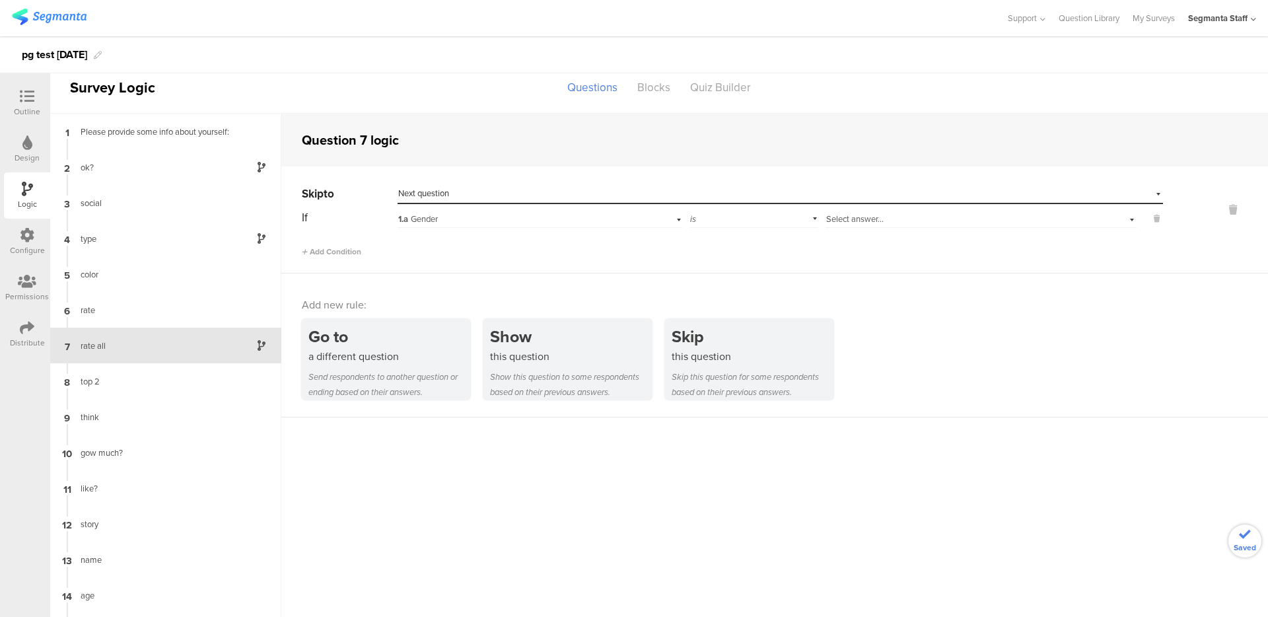
click at [445, 209] on div "1.a Gender" at bounding box center [540, 217] width 284 height 20
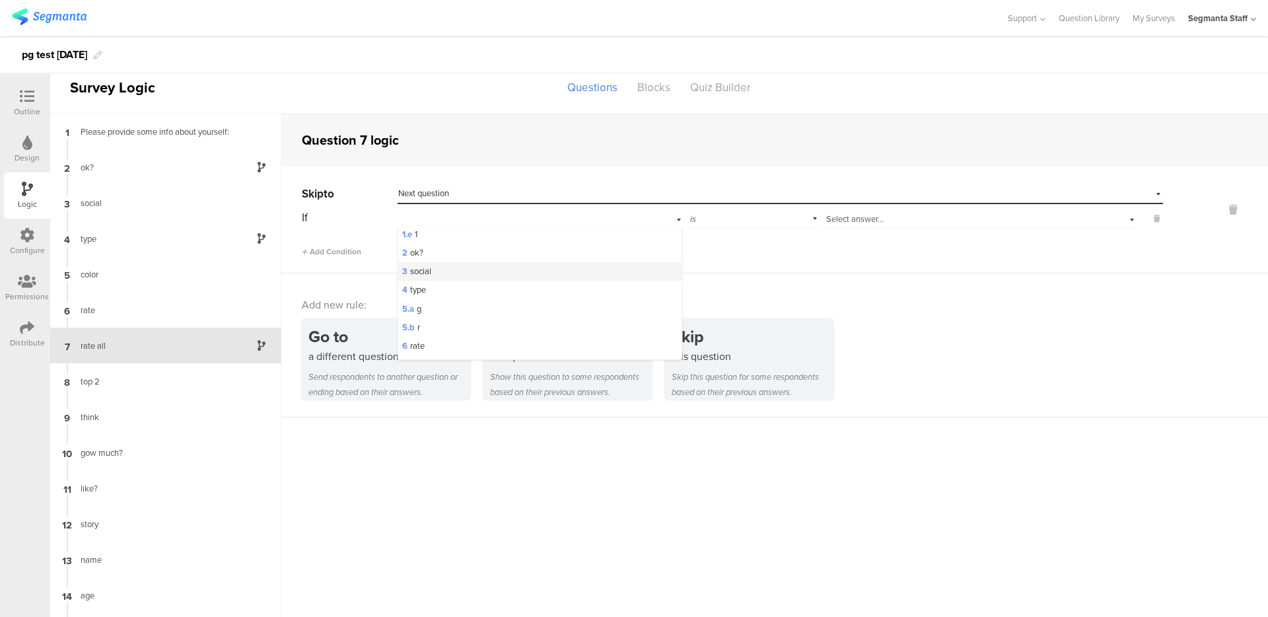
scroll to position [153, 0]
click at [435, 277] on div "6 rate" at bounding box center [539, 270] width 283 height 18
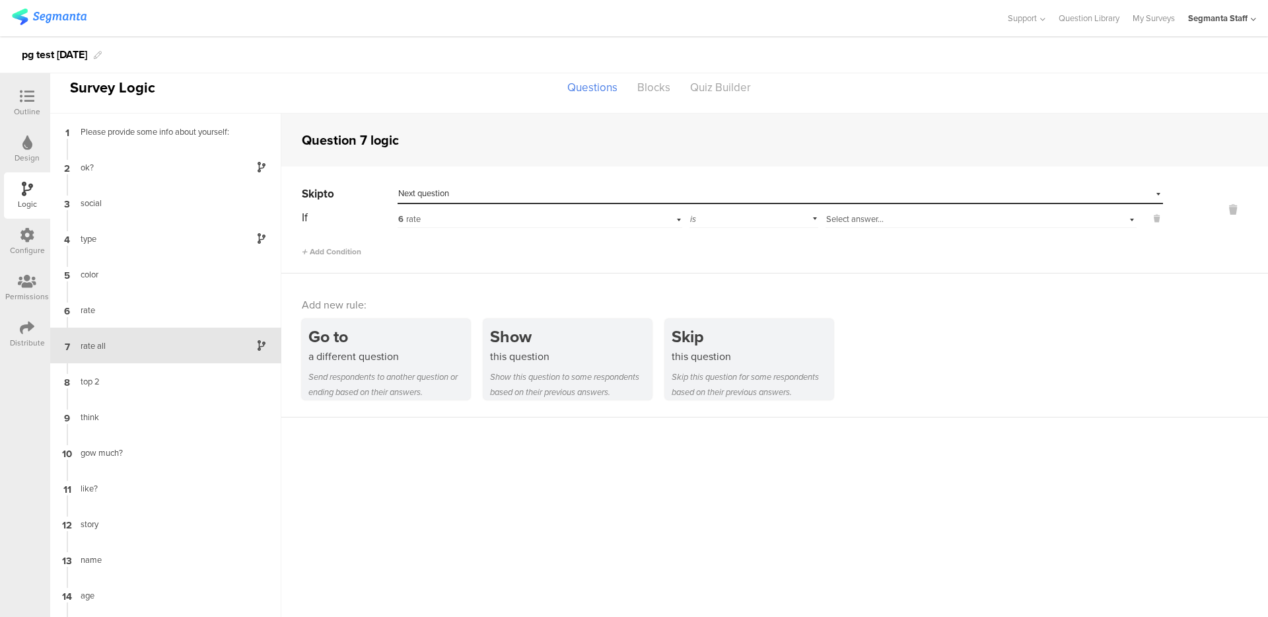
click at [915, 215] on div "Select answer..." at bounding box center [958, 219] width 264 height 12
click at [894, 233] on div "1" at bounding box center [981, 236] width 310 height 18
click at [646, 77] on div "Blocks" at bounding box center [654, 87] width 53 height 23
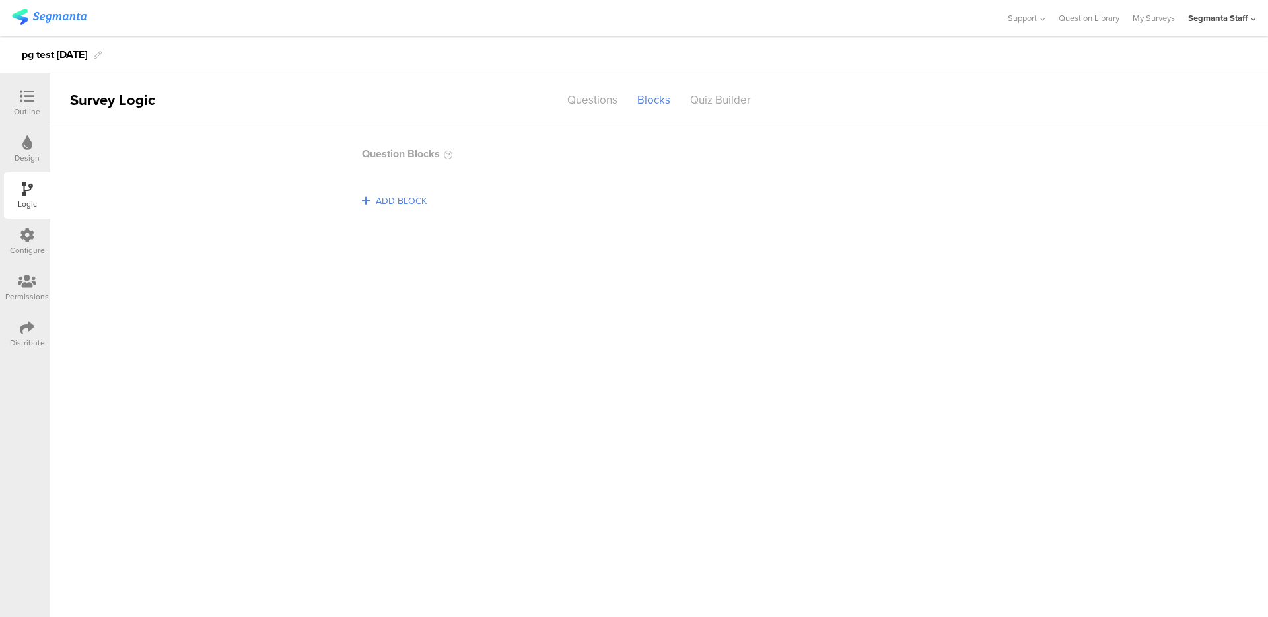
click at [408, 199] on span "ADD BLOCK" at bounding box center [401, 201] width 57 height 20
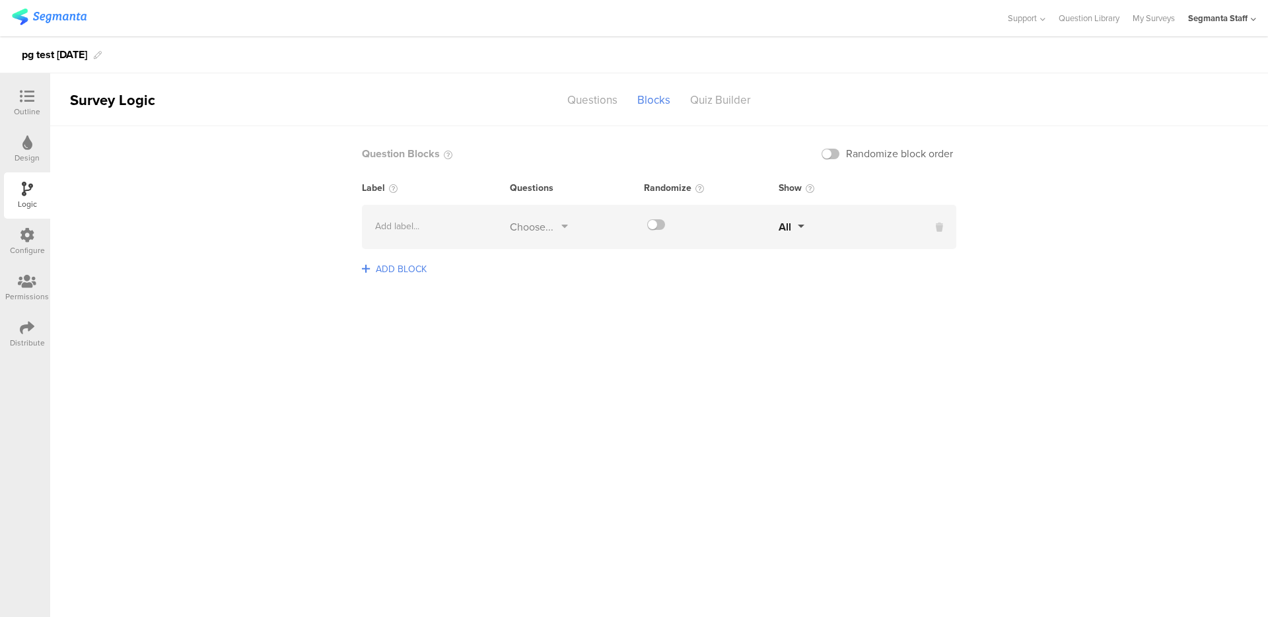
click at [398, 273] on span "ADD BLOCK" at bounding box center [401, 269] width 57 height 20
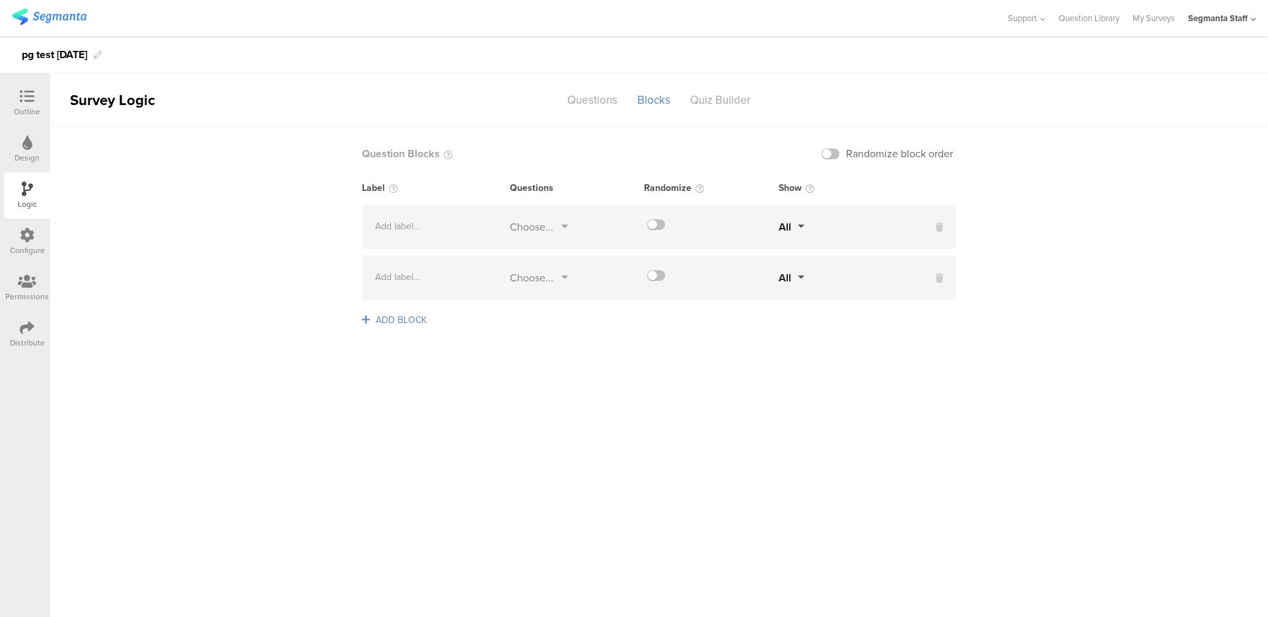
click at [545, 225] on div "Choose..." at bounding box center [532, 226] width 44 height 15
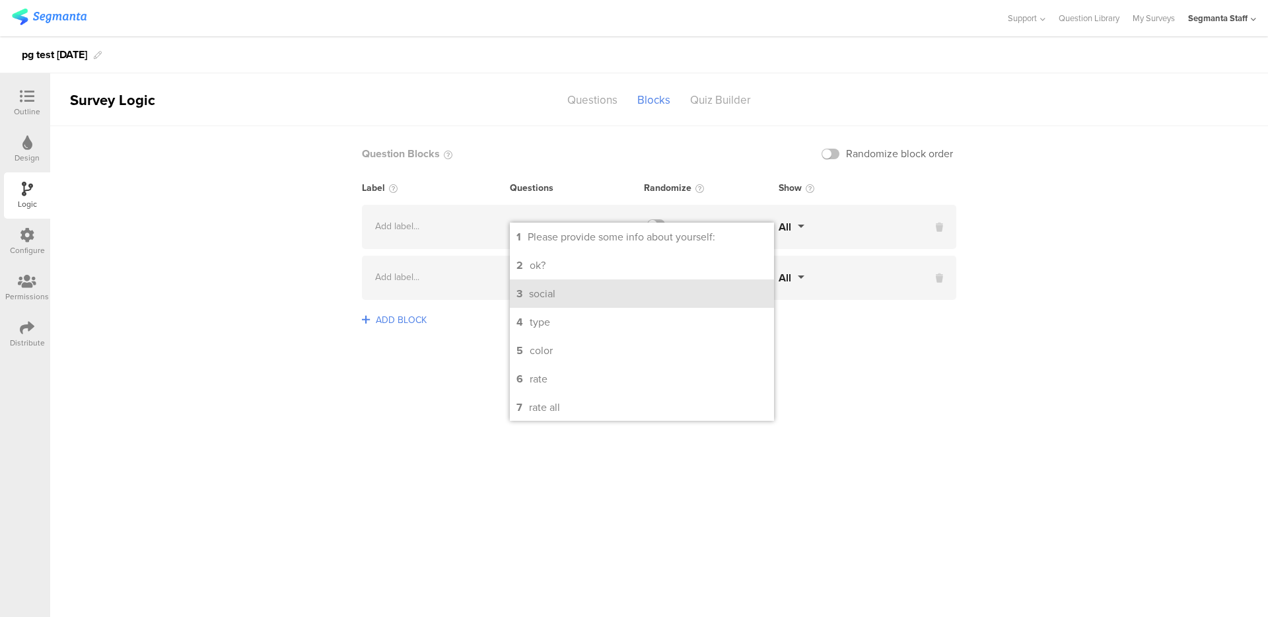
click at [539, 299] on div "social" at bounding box center [542, 293] width 26 height 15
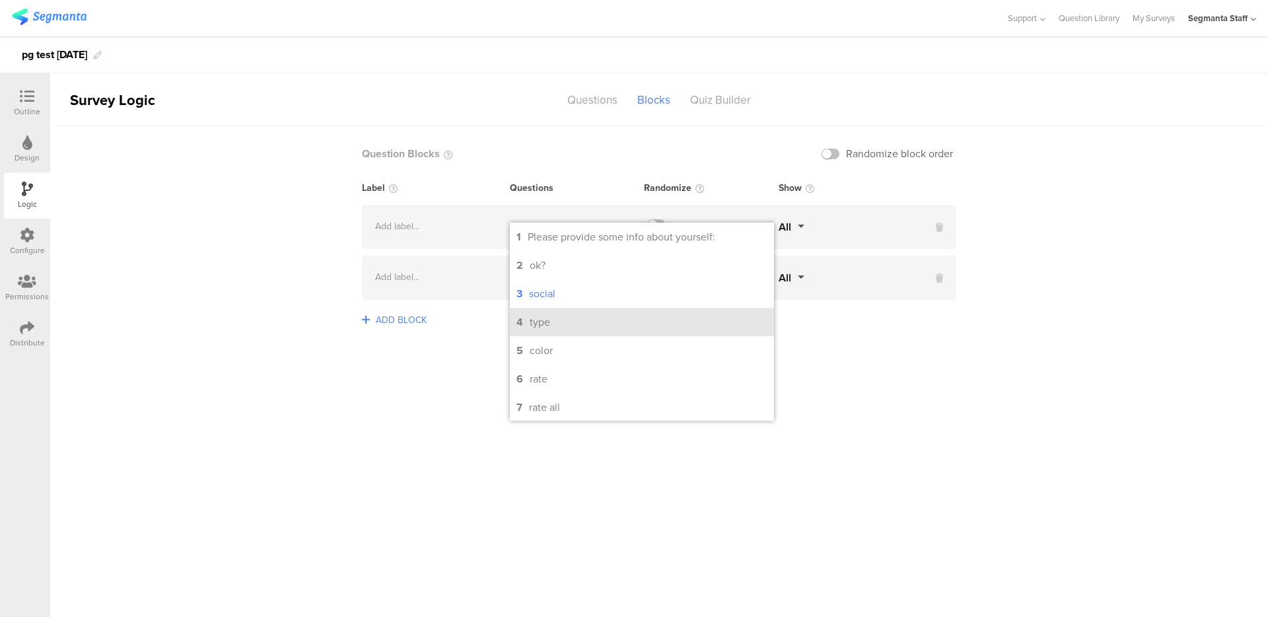
click at [540, 329] on div "type" at bounding box center [540, 321] width 20 height 15
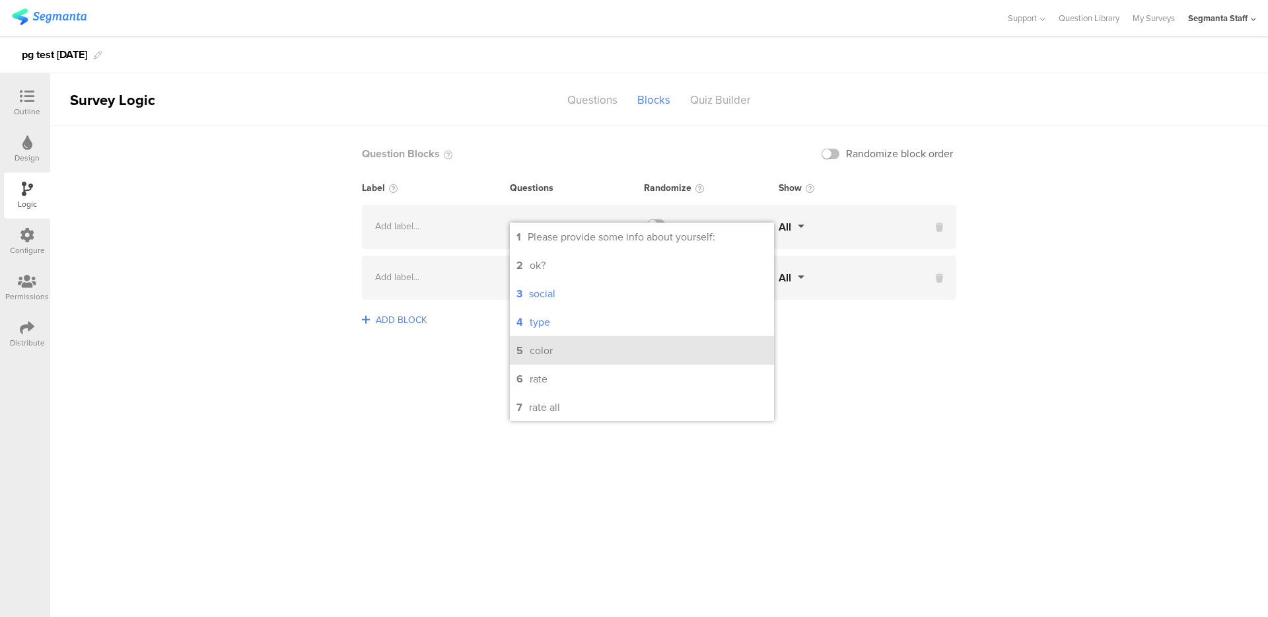
click at [539, 354] on div "color" at bounding box center [541, 350] width 23 height 15
click at [461, 359] on sg-logic-groups-list "Question Blocks Randomize block order Label Questions Randomize Show Add label.…" at bounding box center [659, 371] width 1218 height 491
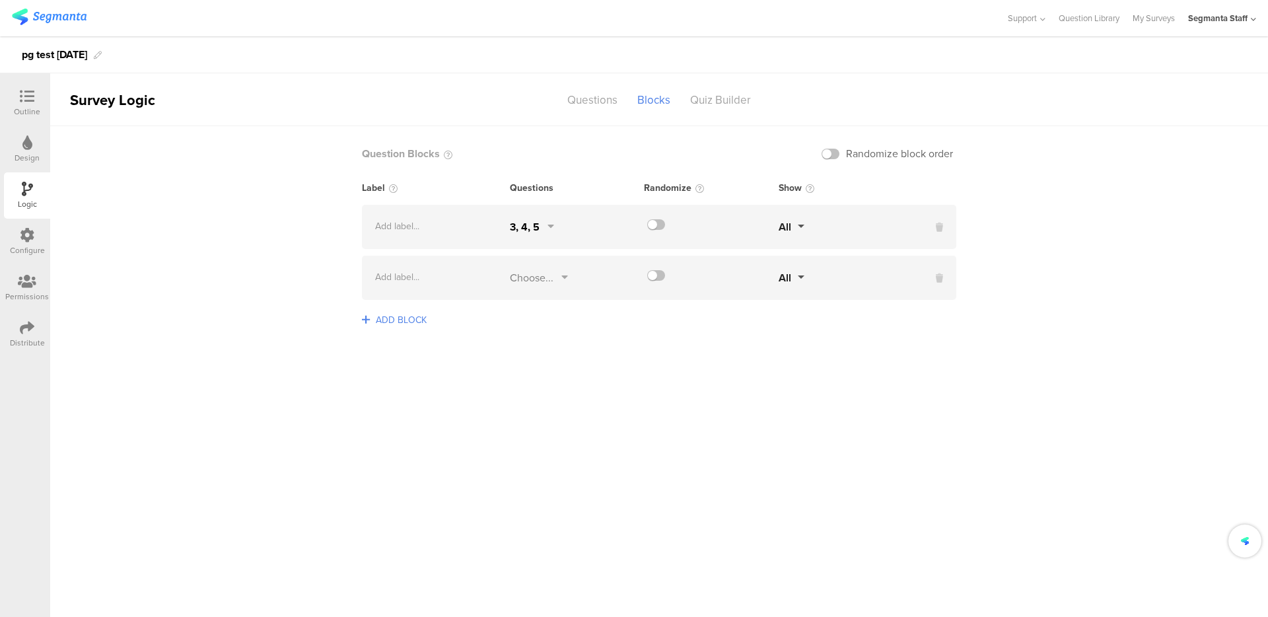
click at [535, 277] on div "Choose..." at bounding box center [532, 277] width 44 height 15
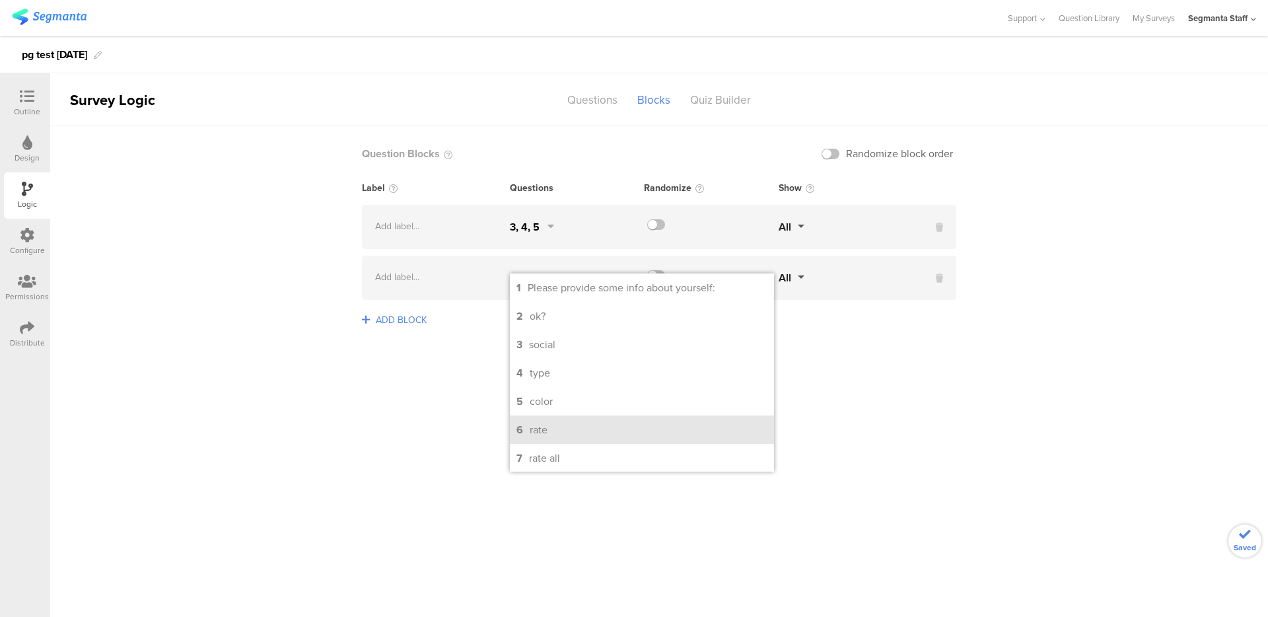
click at [554, 422] on li "6 rate" at bounding box center [642, 429] width 264 height 28
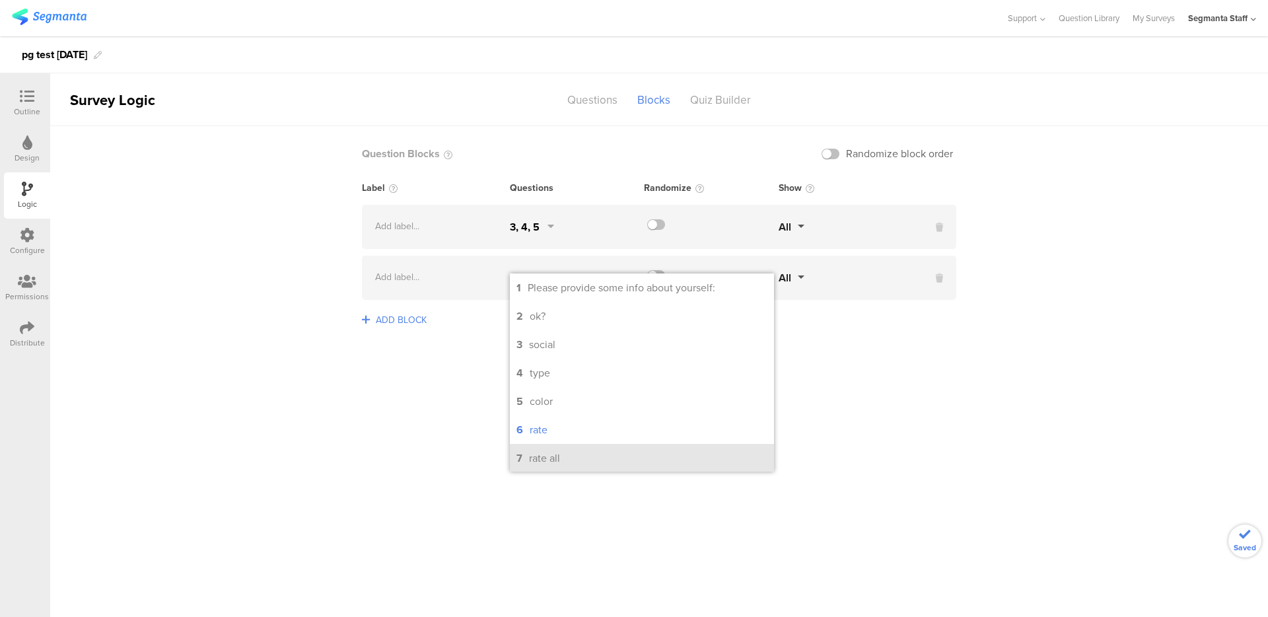
click at [550, 447] on li "7 rate all" at bounding box center [642, 458] width 264 height 28
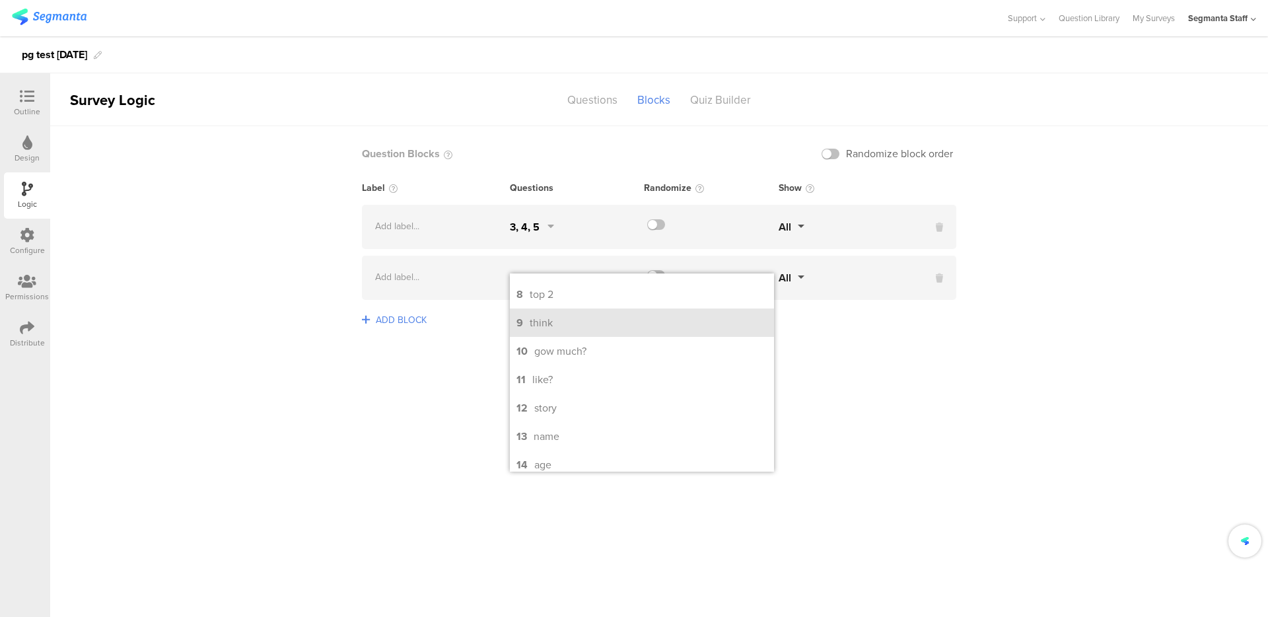
scroll to position [48, 0]
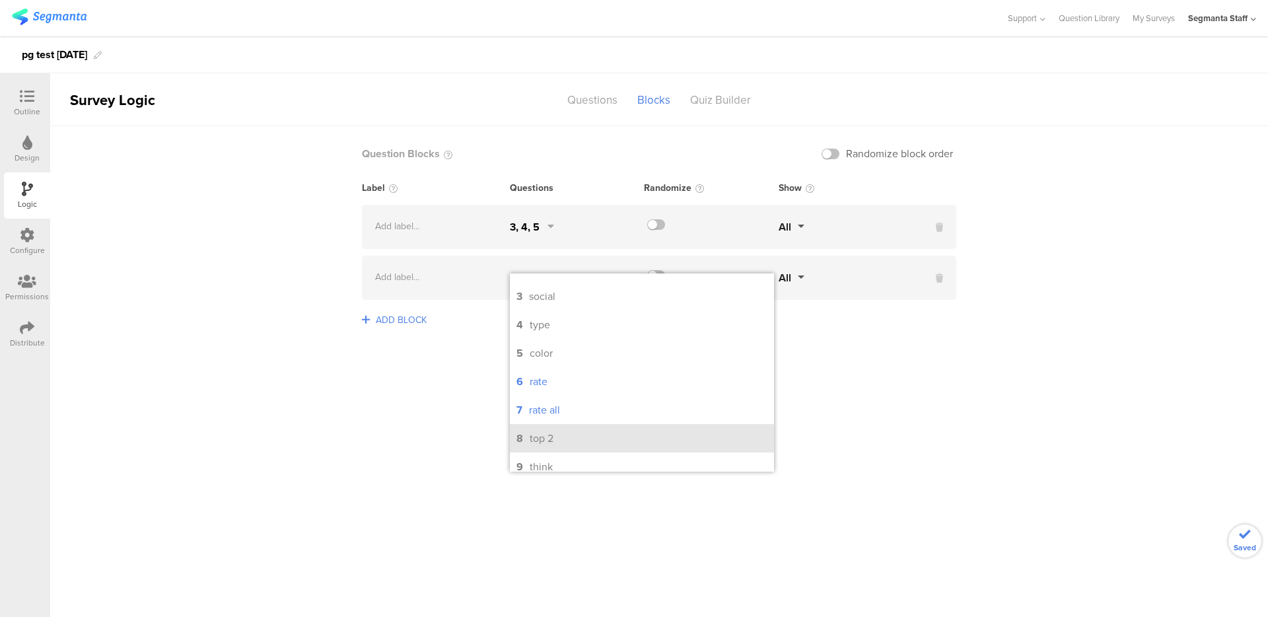
click at [556, 447] on li "8 top 2" at bounding box center [642, 438] width 264 height 28
click at [462, 418] on sg-logic-groups-list "Question Blocks Randomize block order Label Questions Randomize Show Add label.…" at bounding box center [659, 371] width 1218 height 491
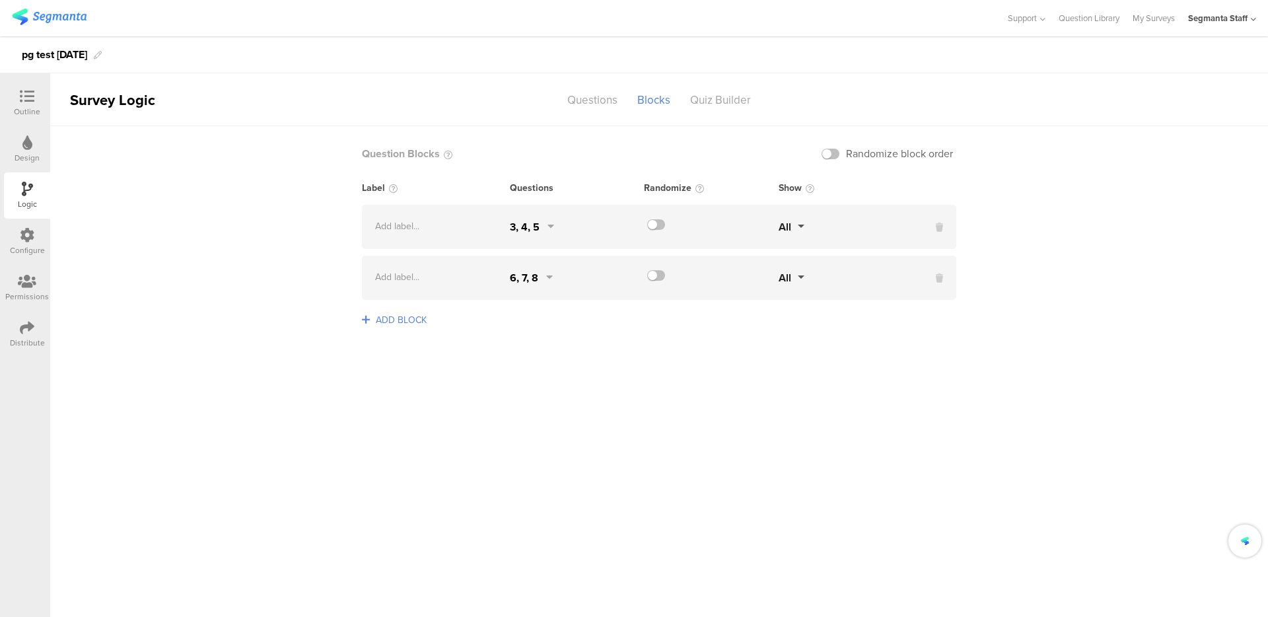
click at [660, 279] on label at bounding box center [656, 275] width 18 height 11
click at [0, 0] on input "checkbox" at bounding box center [0, 0] width 0 height 0
click at [664, 225] on label at bounding box center [656, 224] width 18 height 11
click at [0, 0] on input "checkbox" at bounding box center [0, 0] width 0 height 0
click at [846, 149] on span "Randomize block order" at bounding box center [900, 153] width 114 height 15
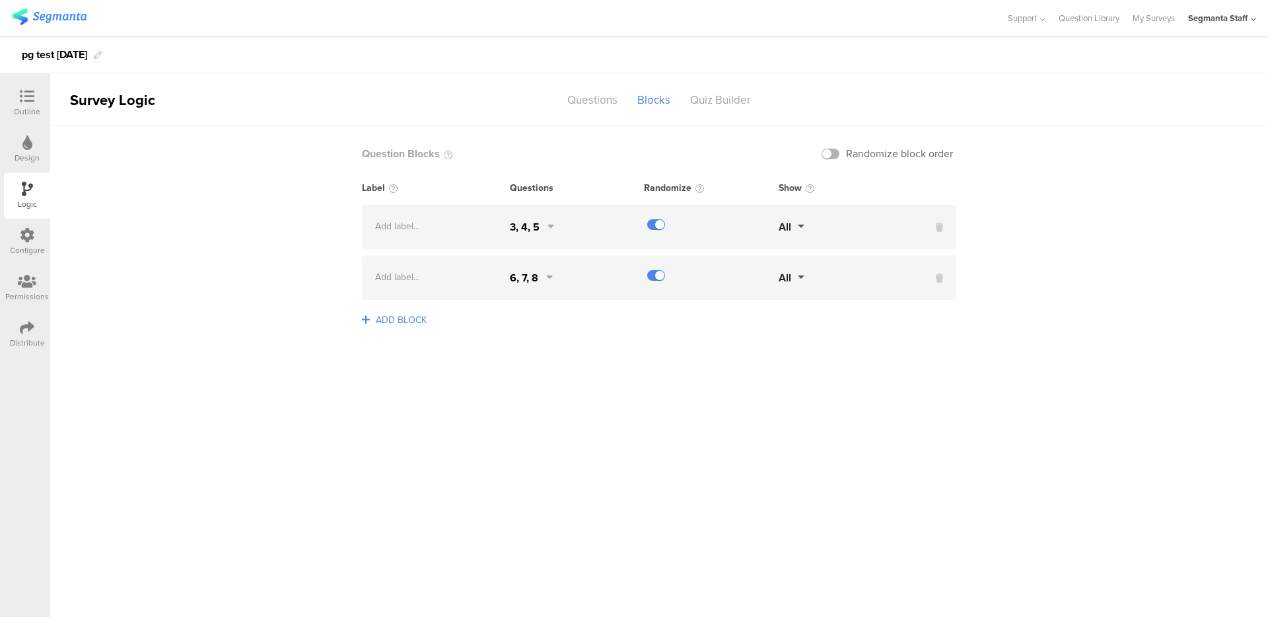
click at [828, 149] on label at bounding box center [831, 154] width 18 height 11
click at [0, 0] on input "checkbox" at bounding box center [0, 0] width 0 height 0
click at [730, 102] on div "Quiz Builder" at bounding box center [720, 100] width 81 height 23
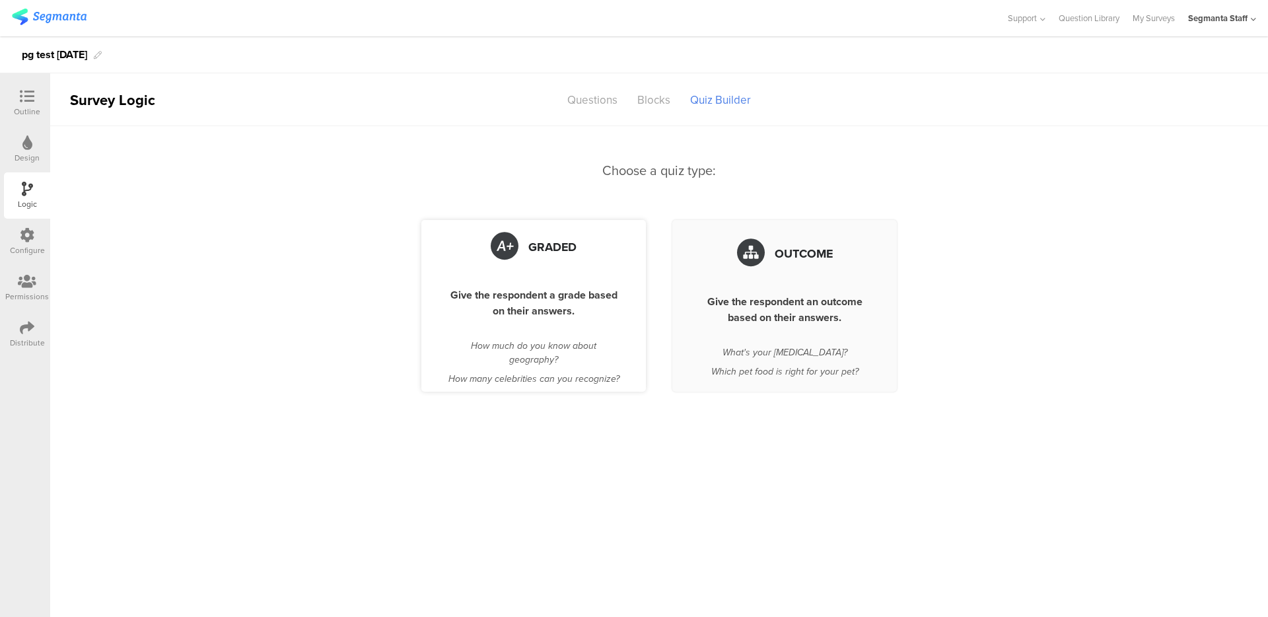
click at [501, 286] on div "Graded Give the respondent a grade based on their answers. How much do you know…" at bounding box center [533, 306] width 225 height 172
click at [524, 246] on div "Graded" at bounding box center [534, 247] width 172 height 41
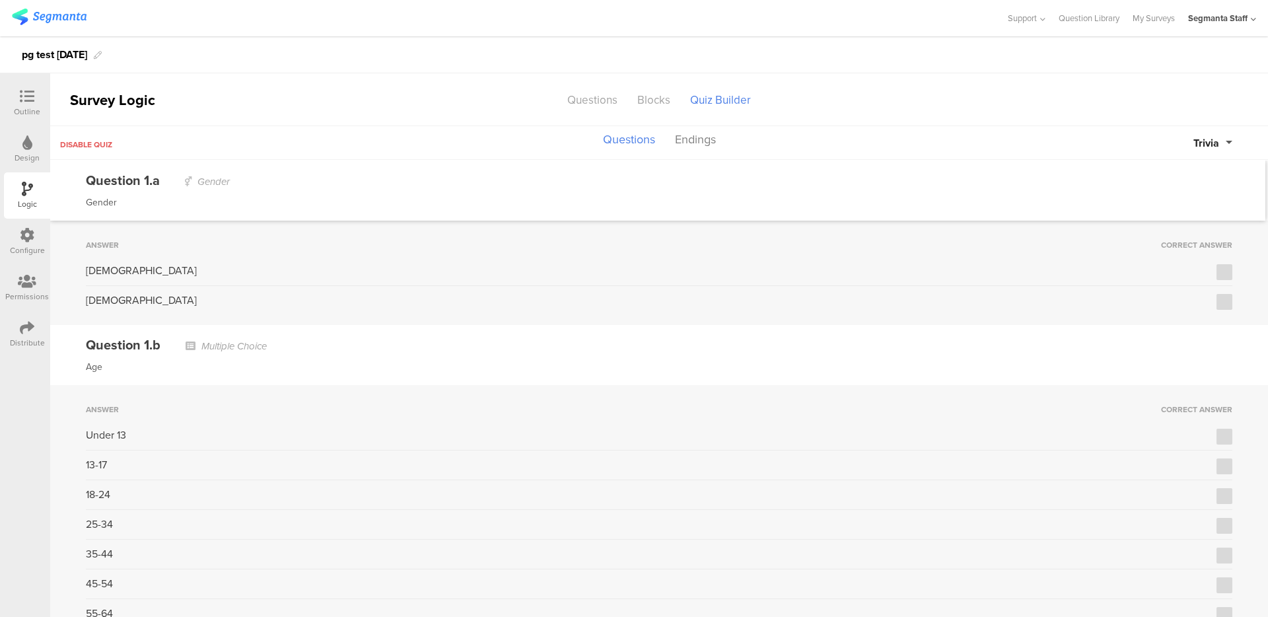
drag, startPoint x: 1207, startPoint y: 273, endPoint x: 1184, endPoint y: 279, distance: 23.7
click at [1217, 273] on label at bounding box center [1225, 272] width 16 height 16
click at [0, 0] on input "checkbox" at bounding box center [0, 0] width 0 height 0
click at [1190, 131] on div "Disable quiz Questions Endings Trivia" at bounding box center [659, 143] width 1218 height 34
click at [1209, 143] on span "Trivia" at bounding box center [1207, 142] width 26 height 15
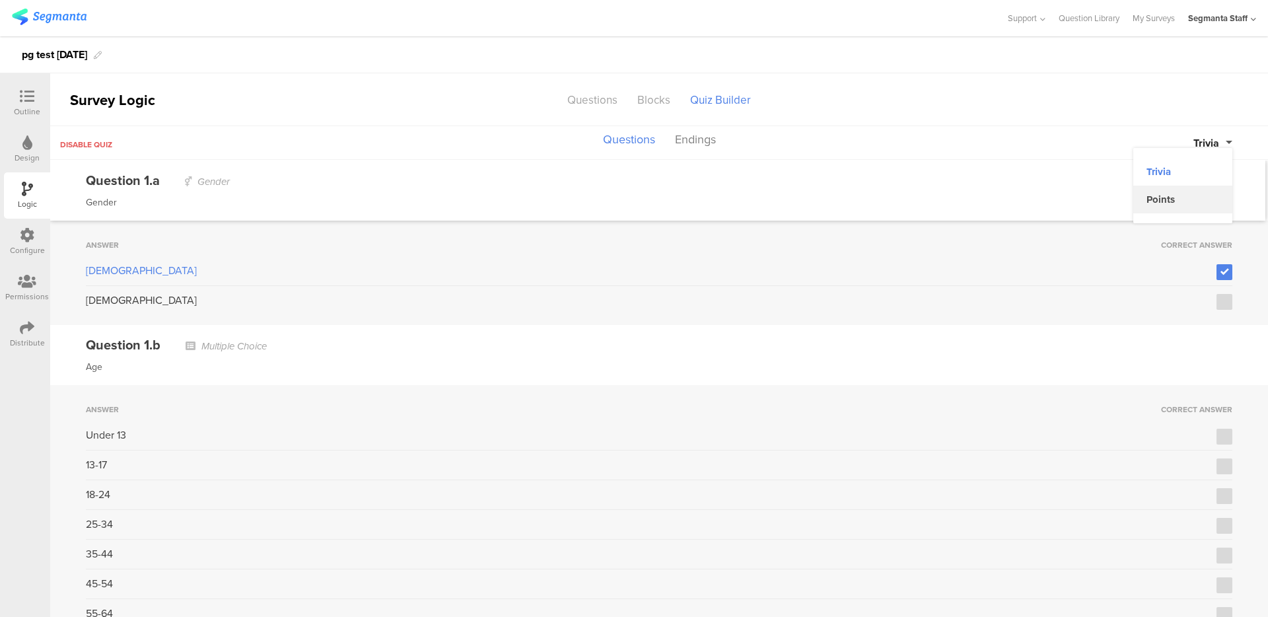
click at [1171, 198] on button "Points" at bounding box center [1183, 200] width 99 height 28
click at [1208, 269] on div "0" at bounding box center [1211, 271] width 42 height 16
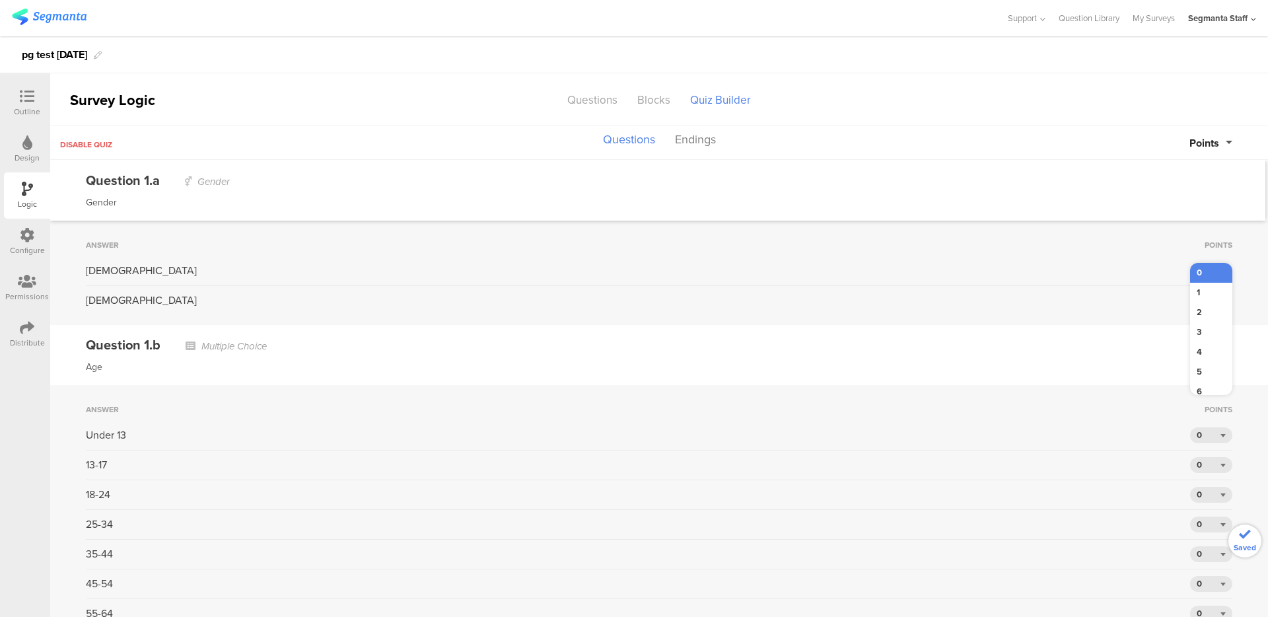
click at [1202, 320] on div "2" at bounding box center [1211, 313] width 42 height 20
click at [1201, 305] on div "0" at bounding box center [1211, 301] width 42 height 16
click at [1193, 356] on div "3" at bounding box center [1211, 362] width 42 height 20
click at [1084, 332] on div "Question 1.b Multiple Choice Age" at bounding box center [659, 355] width 1218 height 60
click at [678, 138] on button "Endings" at bounding box center [696, 139] width 48 height 25
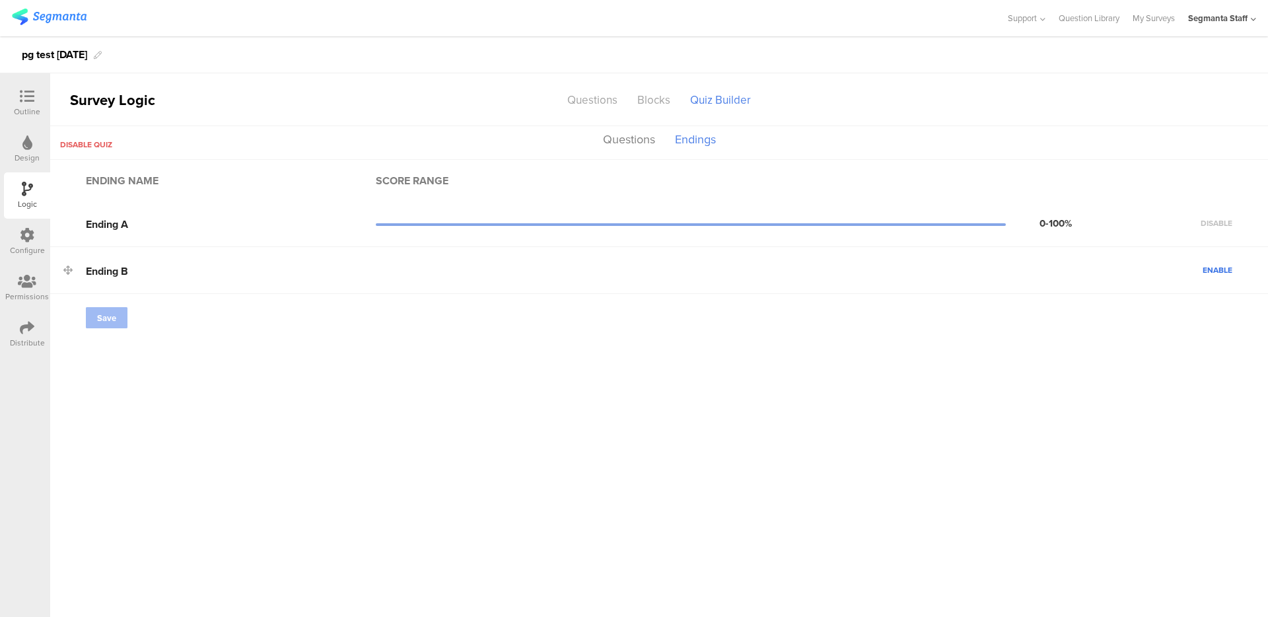
click at [1208, 270] on span "Enable" at bounding box center [1218, 270] width 30 height 12
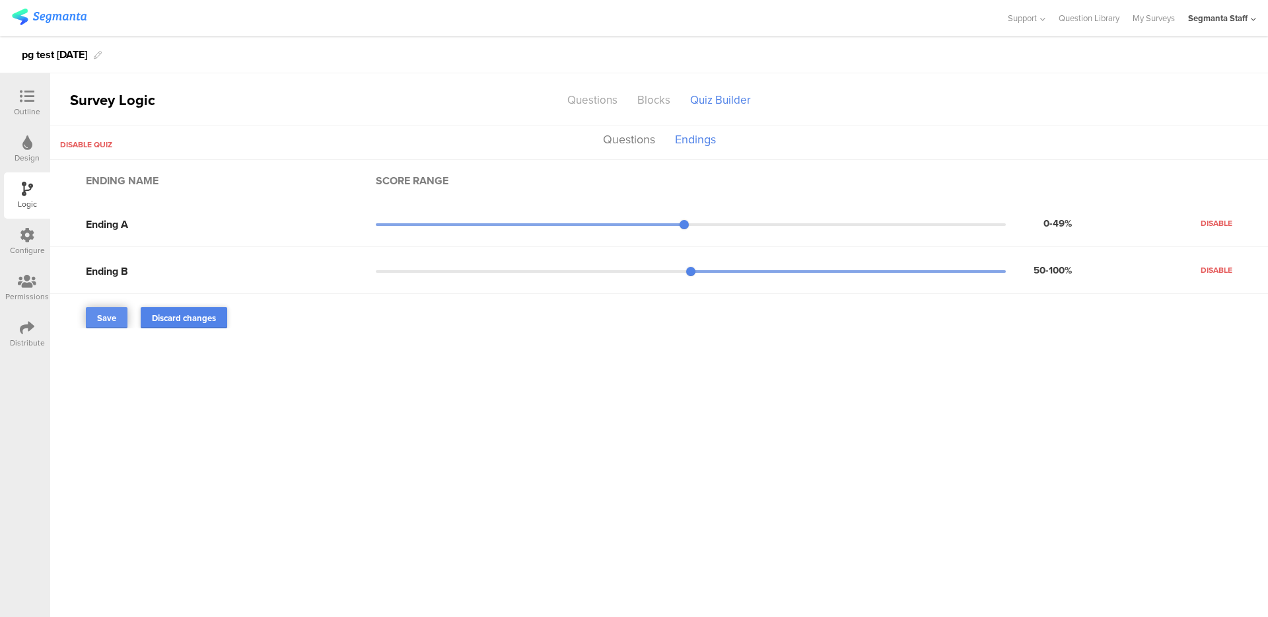
click at [94, 314] on link "Save" at bounding box center [107, 317] width 42 height 21
click at [94, 148] on span "Disable quiz" at bounding box center [86, 145] width 52 height 12
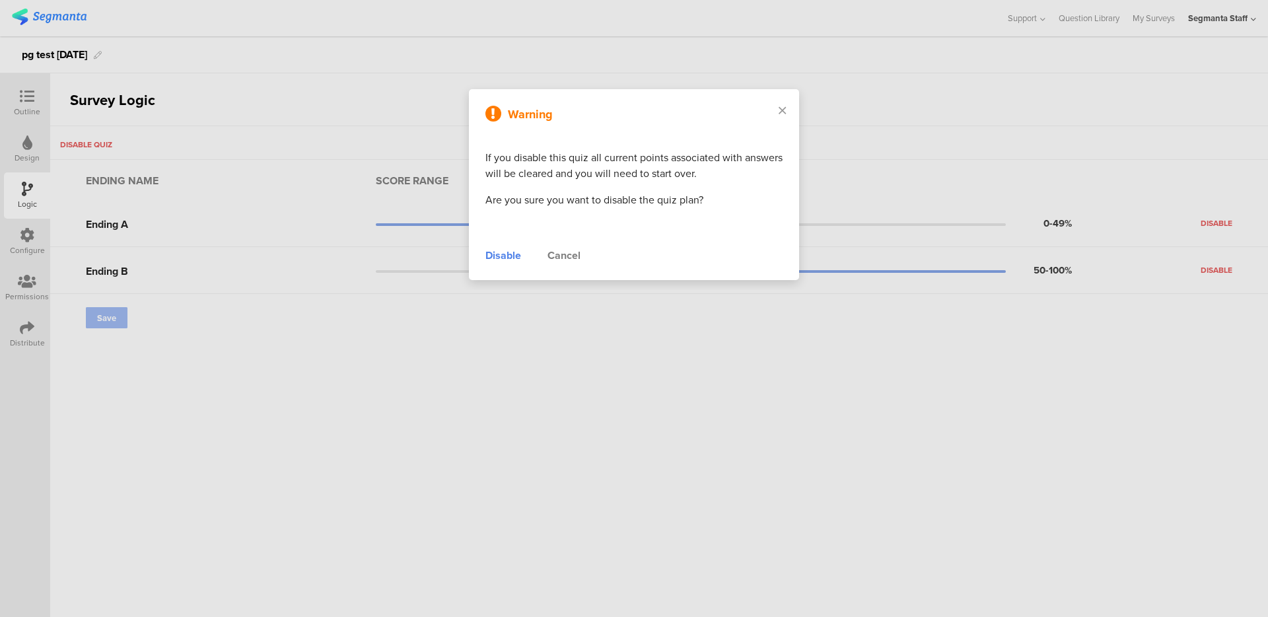
click at [476, 258] on div "Warning If you disable this quiz all current points associated with answers wil…" at bounding box center [634, 184] width 330 height 191
click at [491, 254] on div "Disable" at bounding box center [504, 256] width 36 height 16
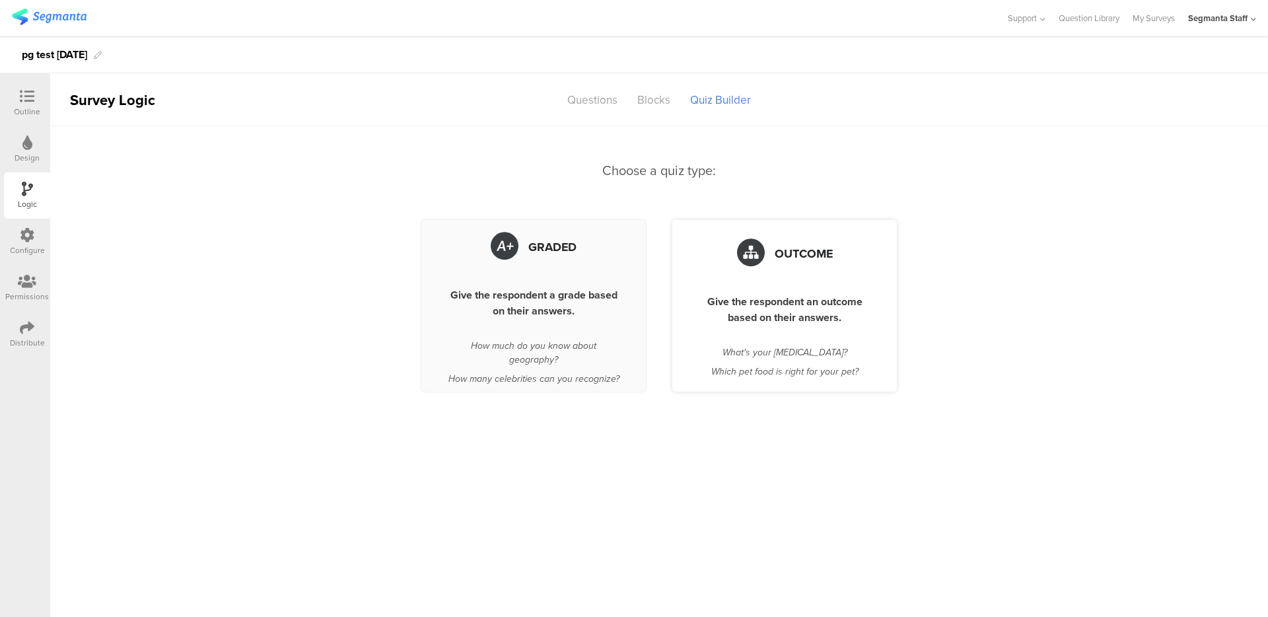
click at [777, 261] on div "Outcome" at bounding box center [785, 253] width 172 height 41
click at [803, 245] on span "Outcome" at bounding box center [804, 253] width 58 height 17
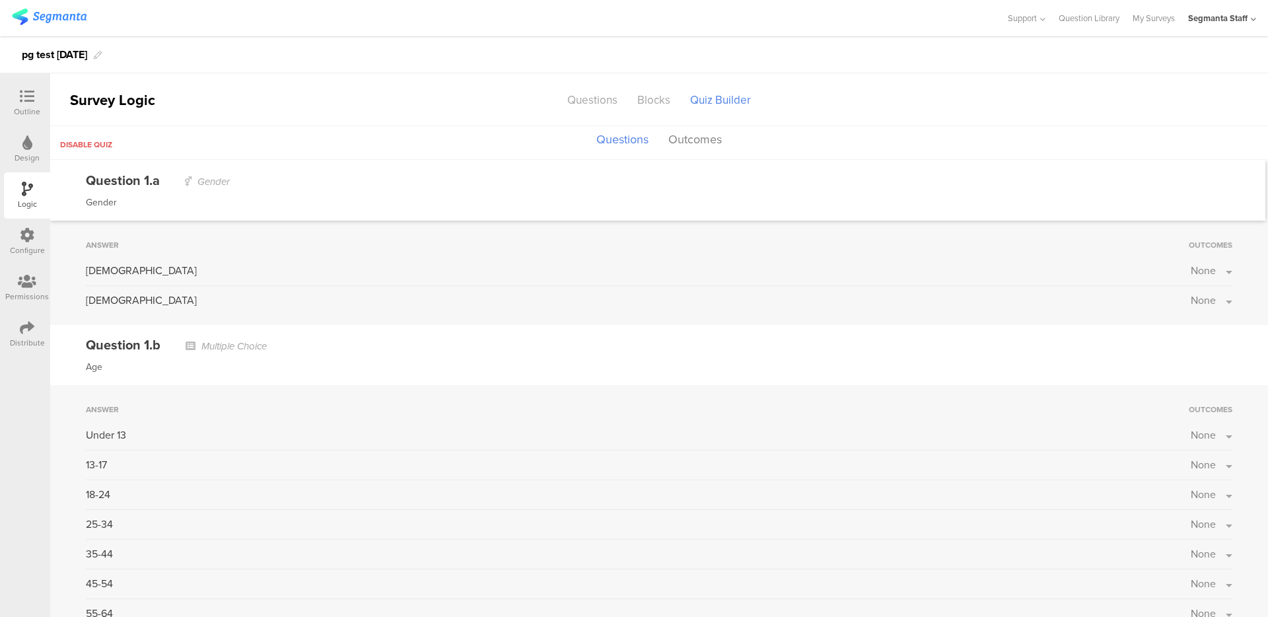
click at [1196, 271] on span "None" at bounding box center [1203, 270] width 25 height 15
click at [1178, 321] on ul "Ending A Ending B" at bounding box center [1142, 317] width 185 height 69
click at [1176, 329] on label at bounding box center [1185, 331] width 18 height 11
click at [0, 0] on input "checkbox" at bounding box center [0, 0] width 0 height 0
click at [1213, 437] on button "None" at bounding box center [1212, 434] width 42 height 15
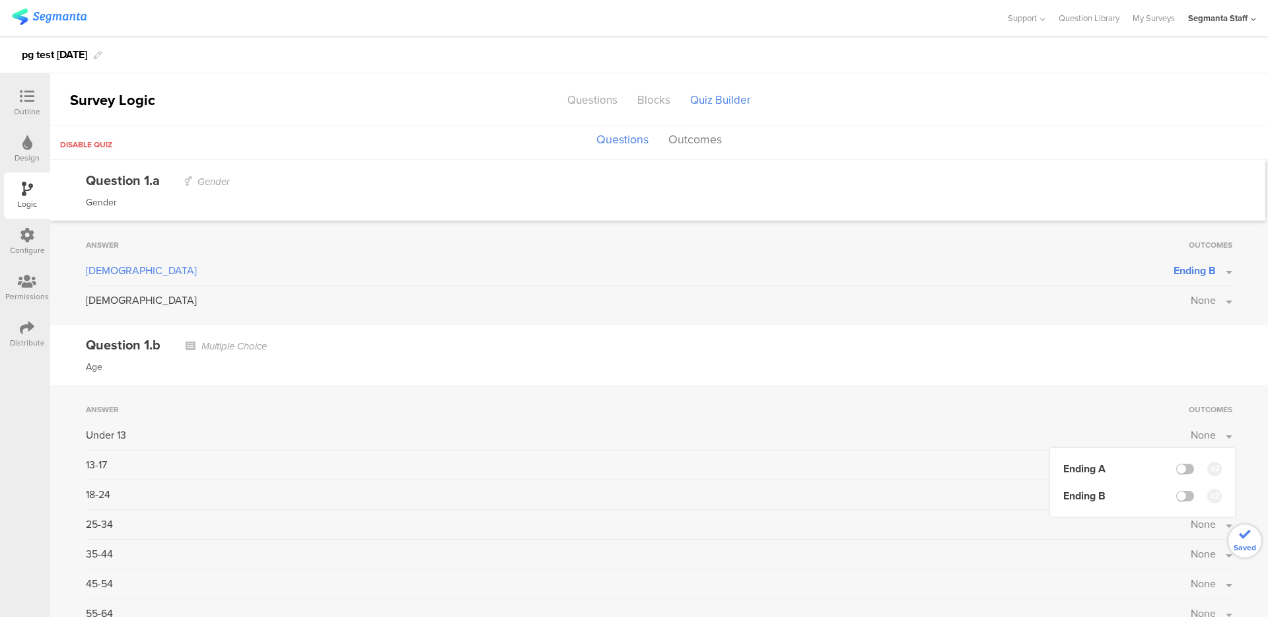
click at [1177, 472] on li "Ending A" at bounding box center [1142, 468] width 159 height 15
click at [1177, 467] on label at bounding box center [1185, 469] width 18 height 11
click at [0, 0] on input "checkbox" at bounding box center [0, 0] width 0 height 0
click at [702, 141] on button "Outcomes" at bounding box center [695, 139] width 60 height 25
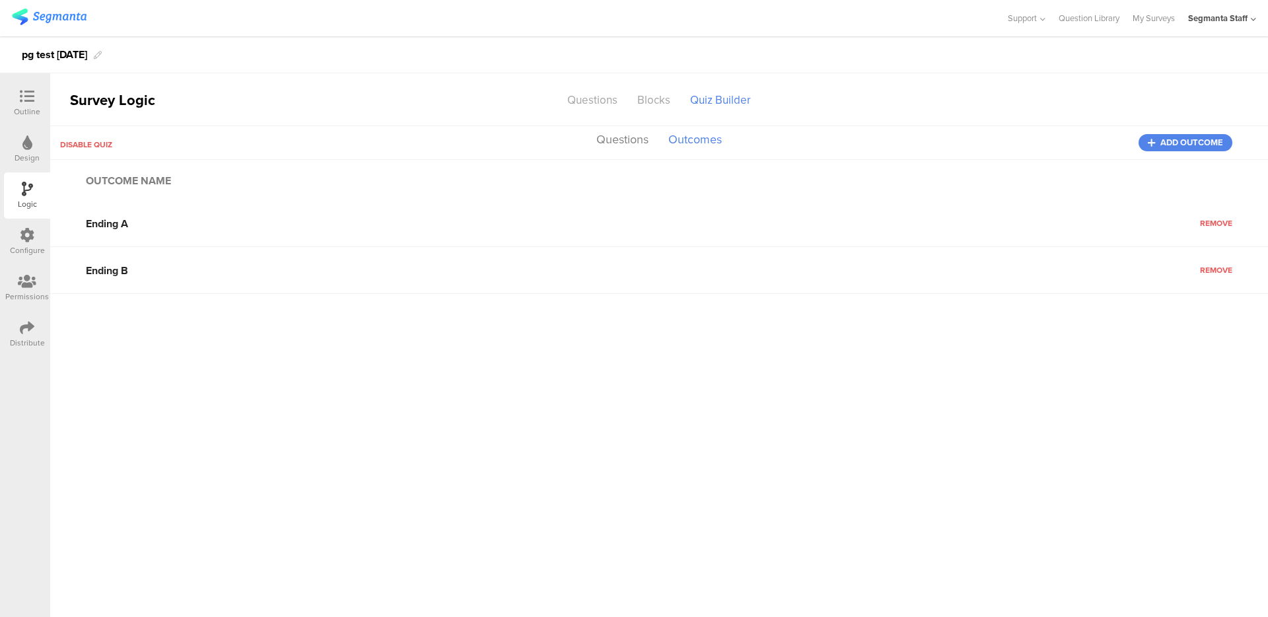
click at [1192, 126] on div "Disable quiz Questions Outcomes Add outcome" at bounding box center [659, 143] width 1218 height 34
click at [1185, 143] on span "Add outcome" at bounding box center [1192, 143] width 63 height 0
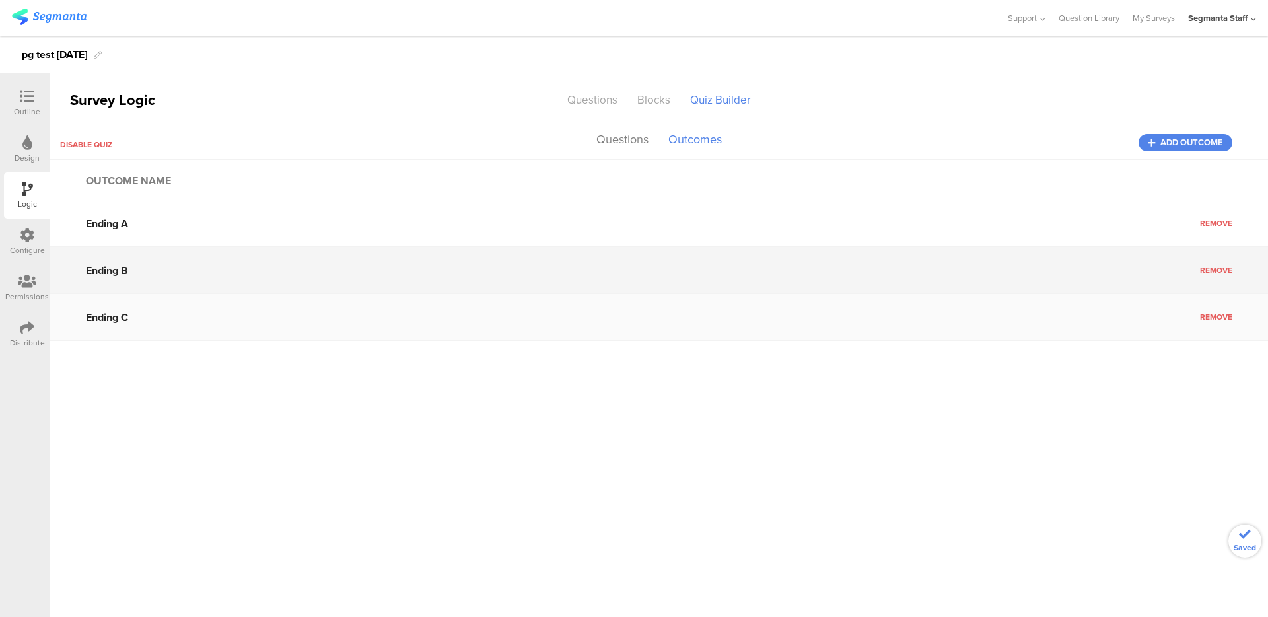
drag, startPoint x: 1135, startPoint y: 309, endPoint x: 1151, endPoint y: 310, distance: 15.3
click at [1141, 309] on div "Ending A Remove Ending B Remove Ending C Remove" at bounding box center [659, 270] width 1218 height 141
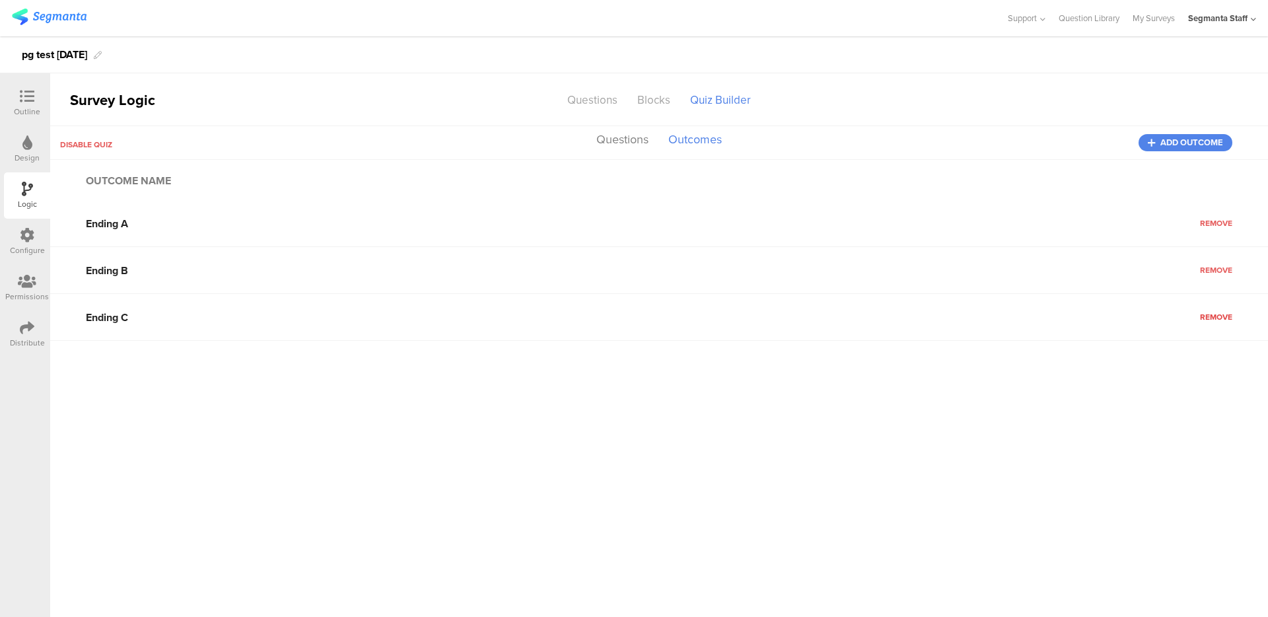
click at [1210, 314] on span "Remove" at bounding box center [1216, 317] width 32 height 12
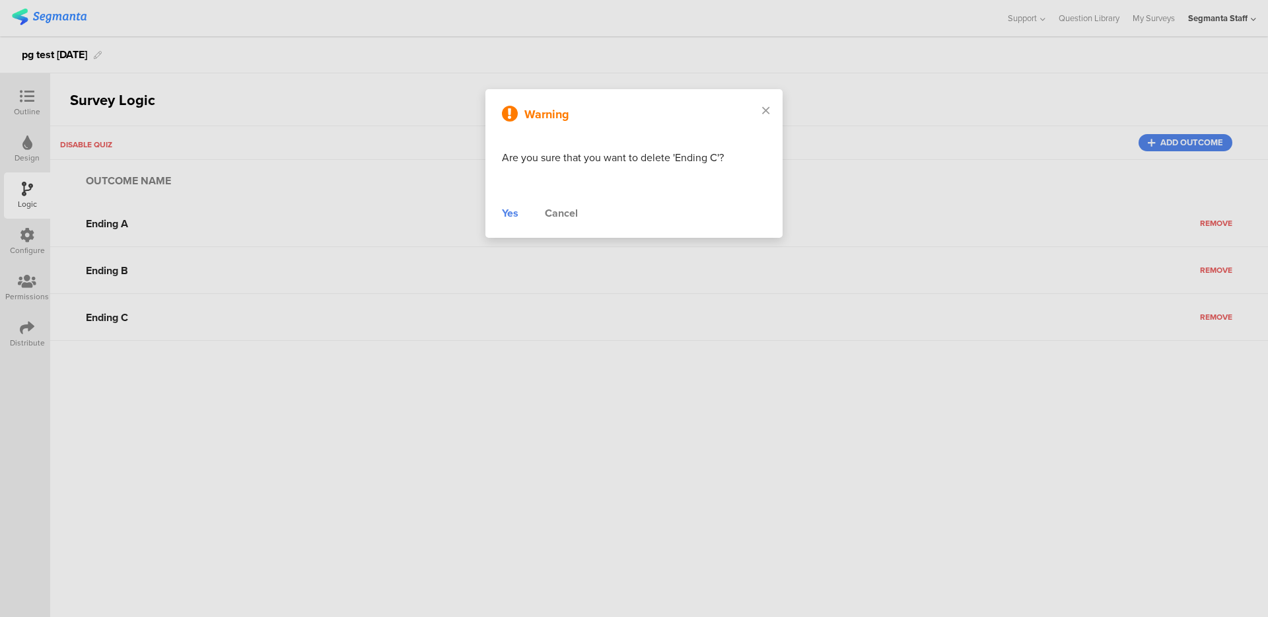
click at [502, 213] on div "Yes" at bounding box center [510, 213] width 17 height 16
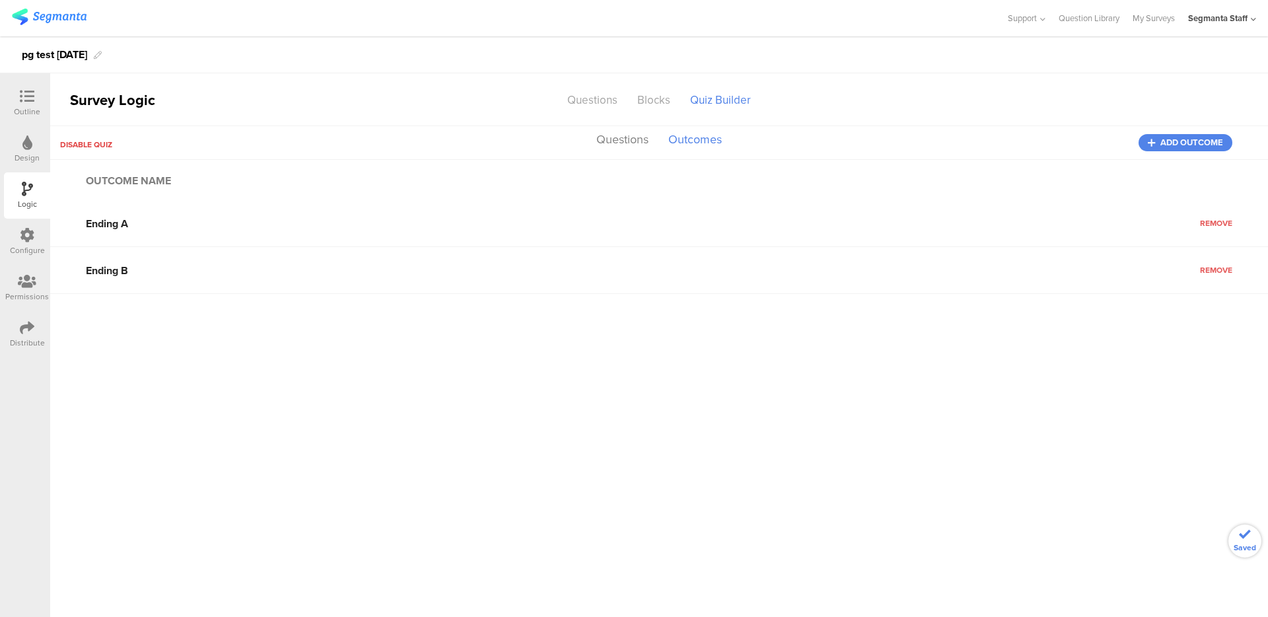
click at [97, 143] on span "Disable quiz" at bounding box center [86, 145] width 52 height 12
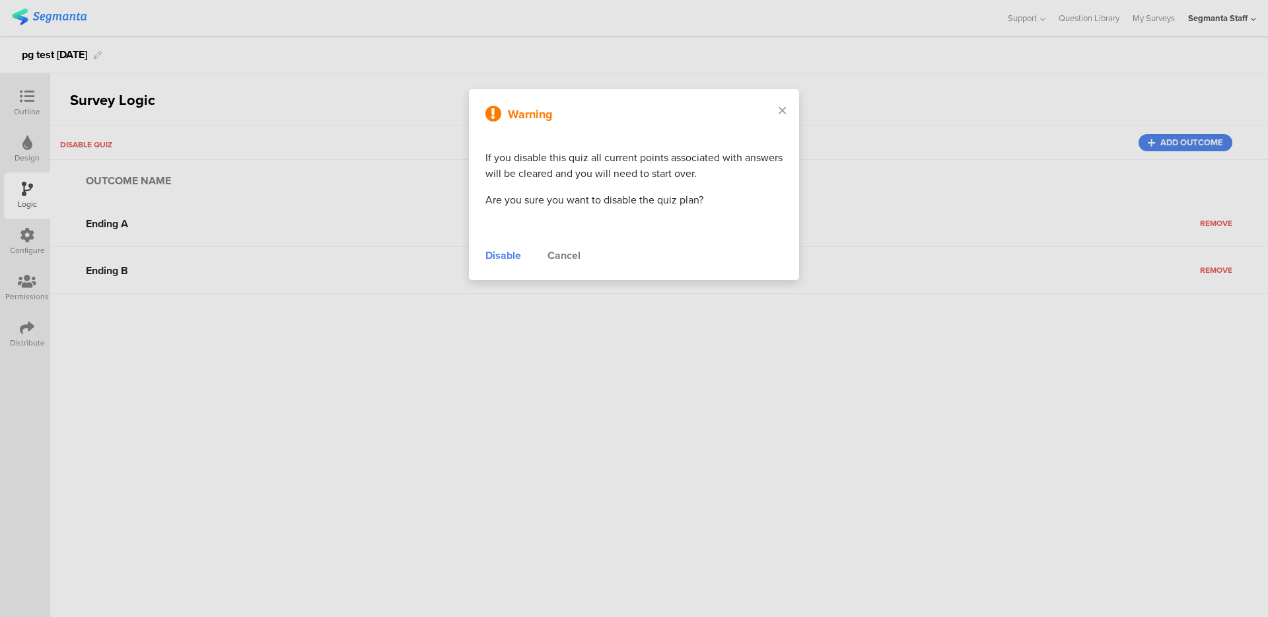
click at [517, 250] on div "Disable" at bounding box center [504, 256] width 36 height 16
click at [518, 252] on div "Disable" at bounding box center [504, 256] width 36 height 16
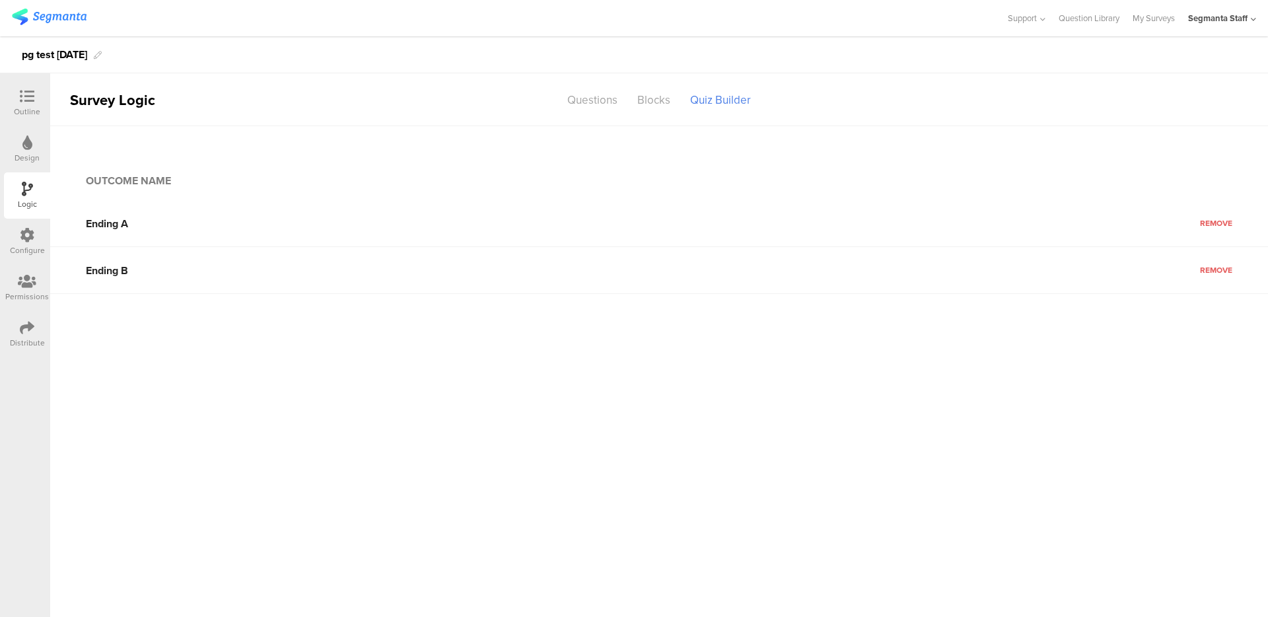
click at [41, 153] on div "Design" at bounding box center [27, 149] width 46 height 46
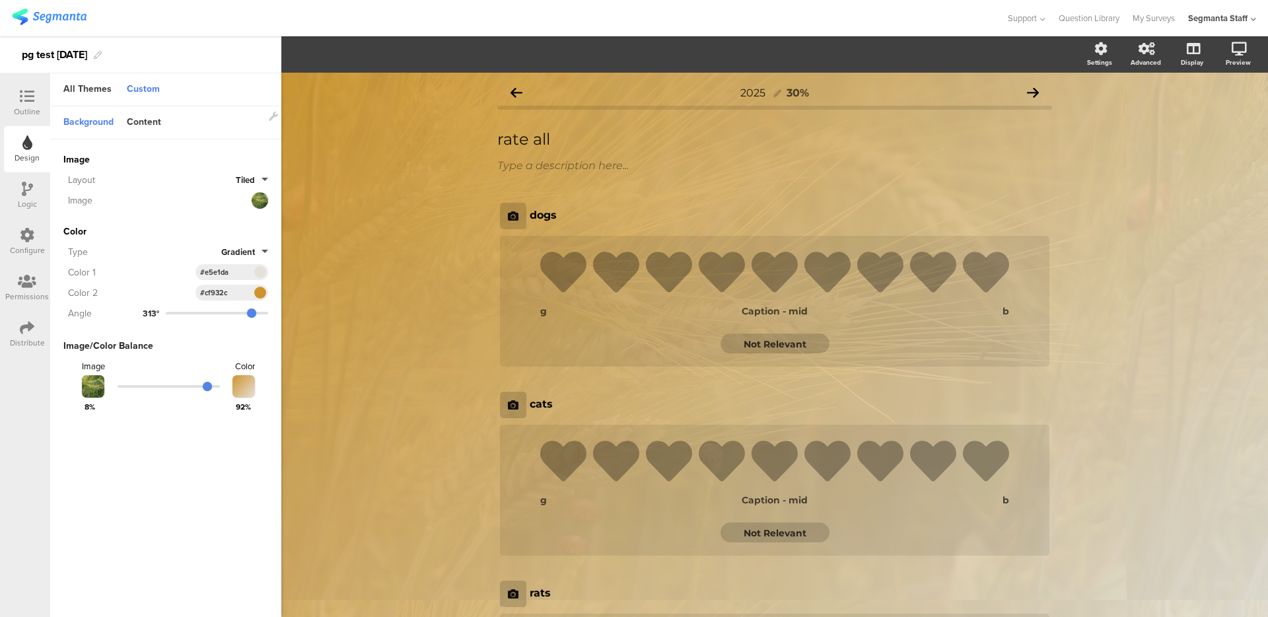
click at [12, 94] on div "Outline" at bounding box center [27, 103] width 46 height 46
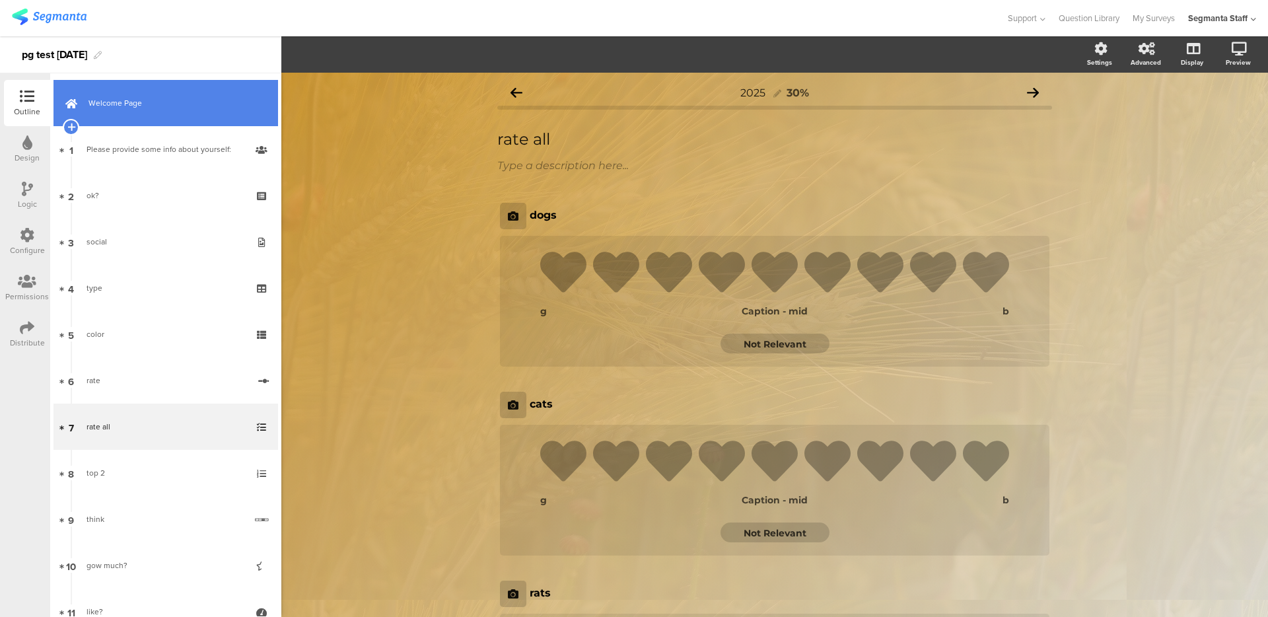
click at [130, 114] on link "Welcome Page" at bounding box center [166, 103] width 225 height 46
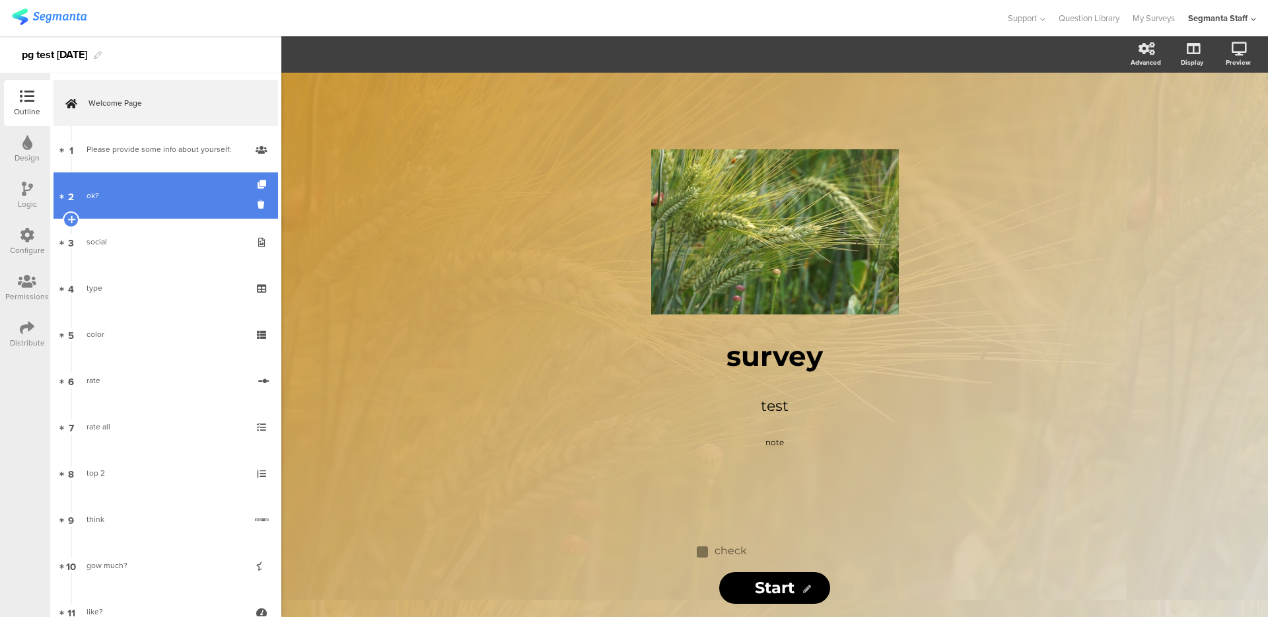
click at [126, 182] on link "2 ok?" at bounding box center [166, 195] width 225 height 46
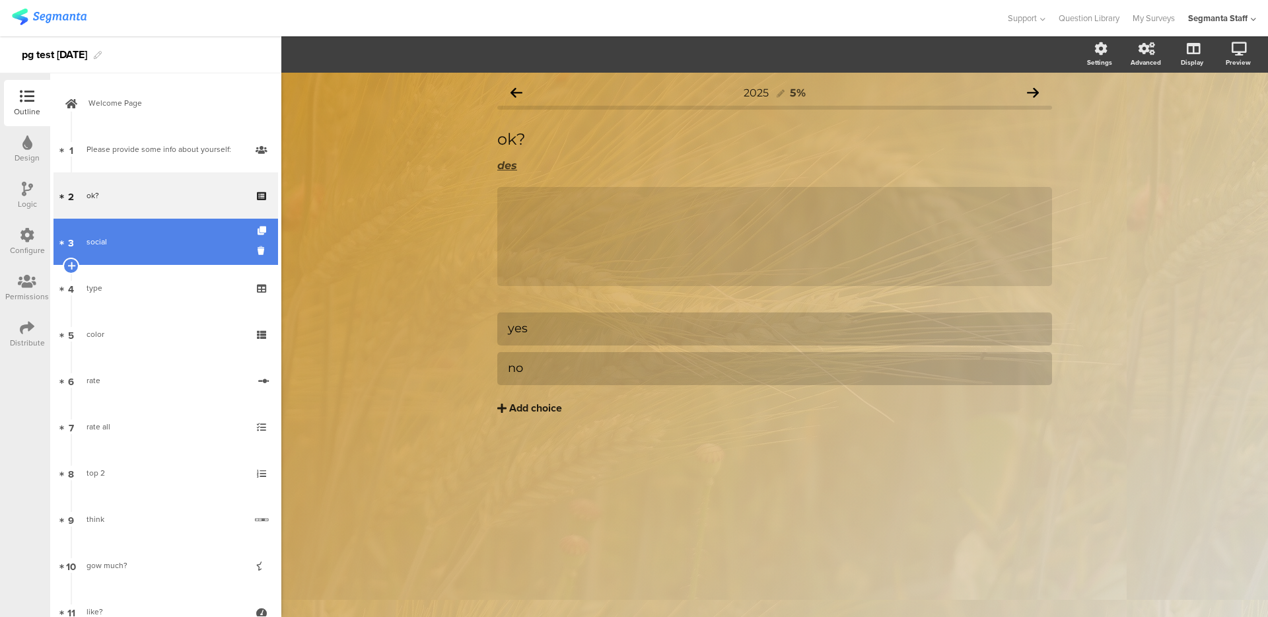
click at [129, 235] on div "social" at bounding box center [166, 241] width 158 height 13
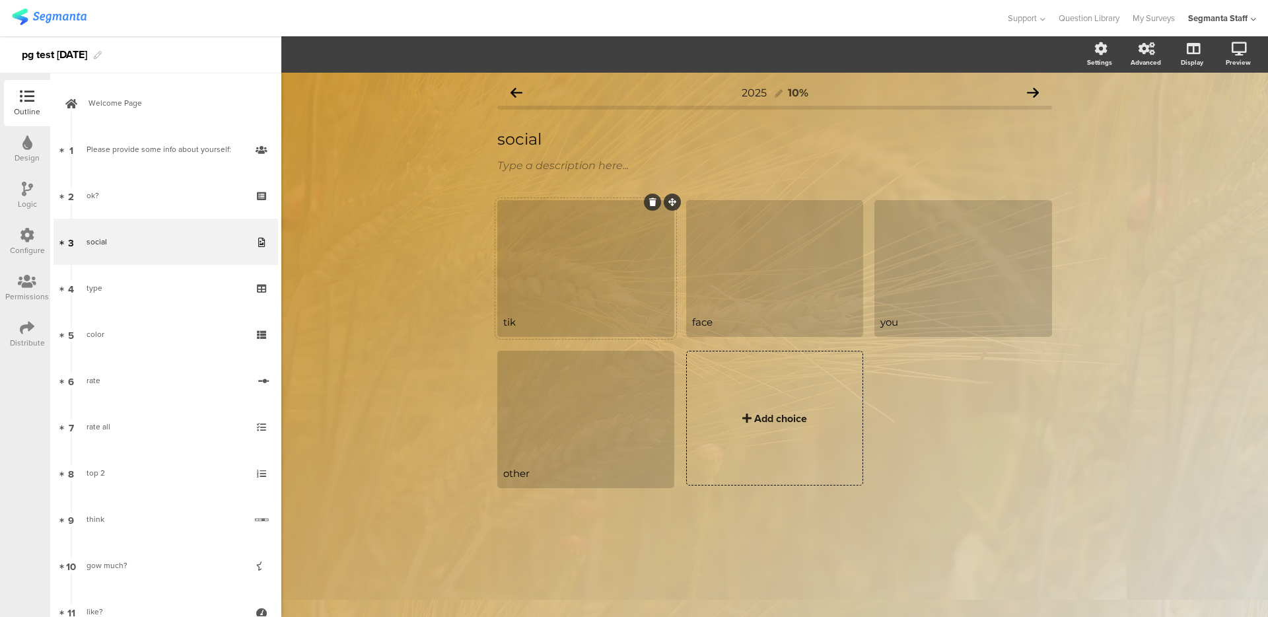
click at [628, 276] on div at bounding box center [585, 255] width 173 height 107
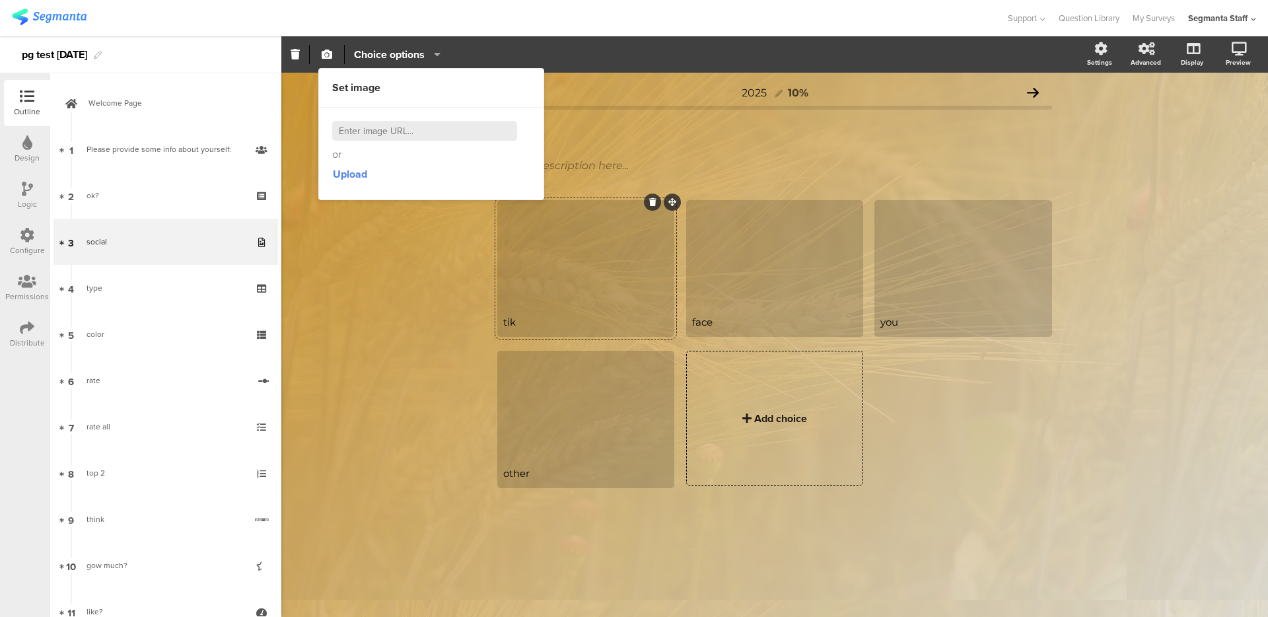
click at [445, 126] on input at bounding box center [424, 131] width 185 height 20
paste input "https://cdn.pixabay.com/photo/2025/07/09/09/28/wheat-9704240_1280.jpg"
type input "https://cdn.pixabay.com/photo/2025/07/09/09/28/wheat-9704240_1280.jpg"
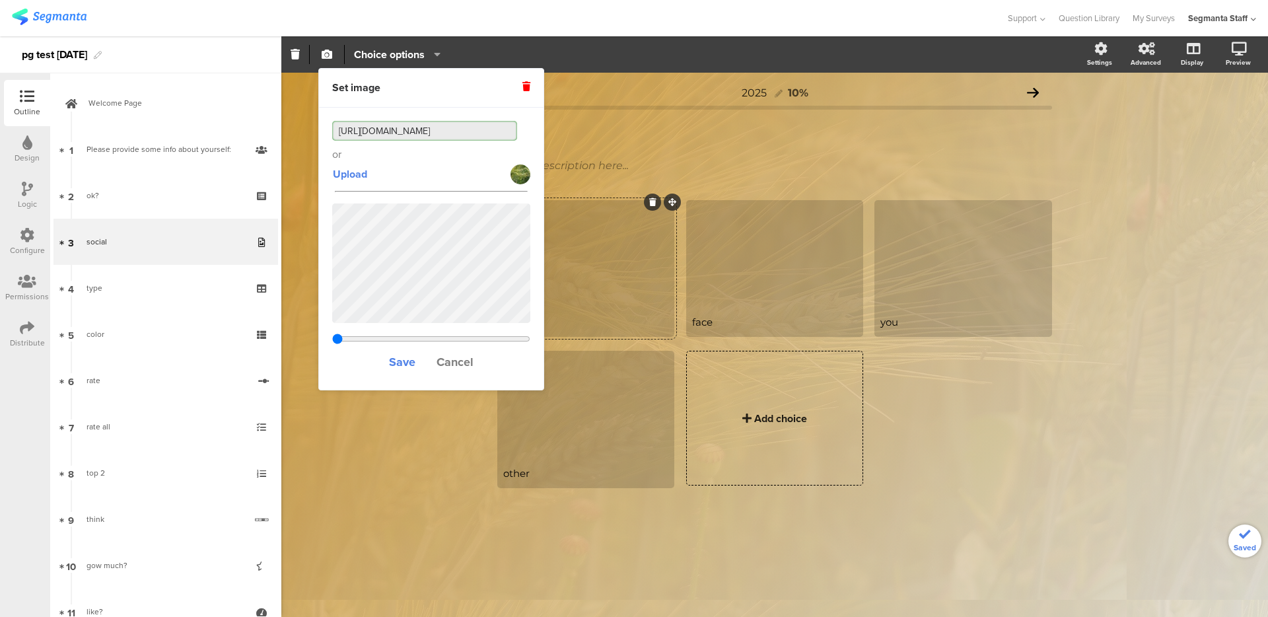
type input "0.468375"
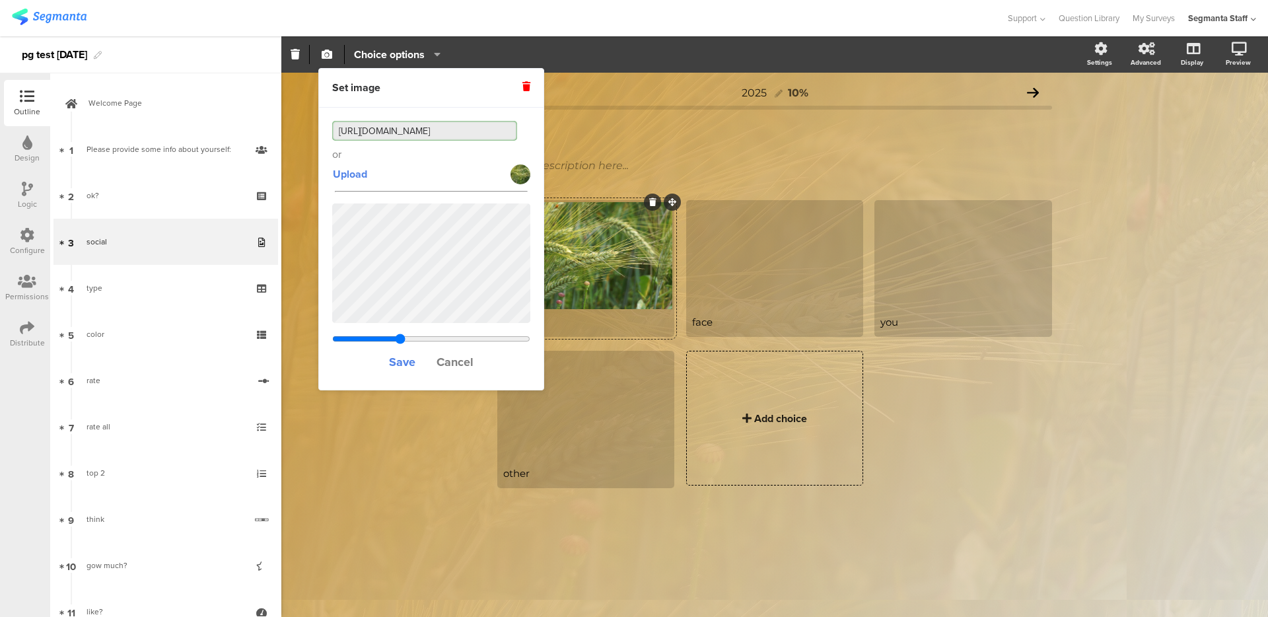
type input "https://cdn.pixabay.com/photo/2025/07/09/09/28/wheat-9704240_1280.jpg"
type input "0.843375"
click at [500, 340] on input "range" at bounding box center [431, 339] width 198 height 11
click at [403, 367] on span "Save" at bounding box center [402, 361] width 26 height 17
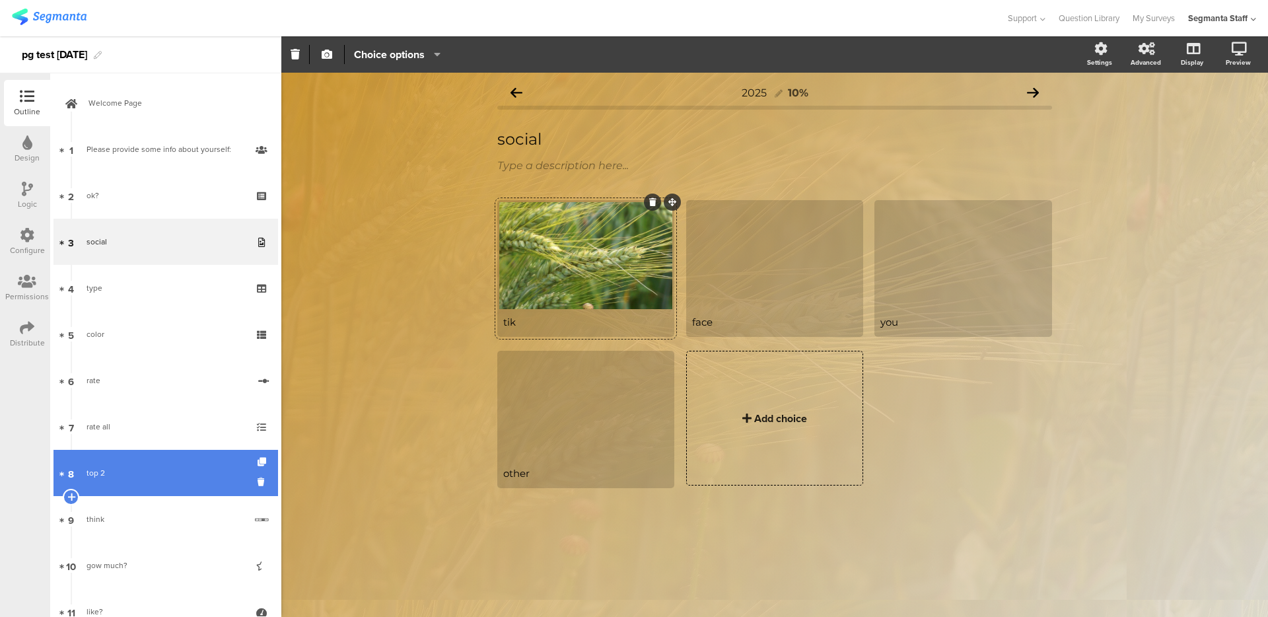
scroll to position [25, 0]
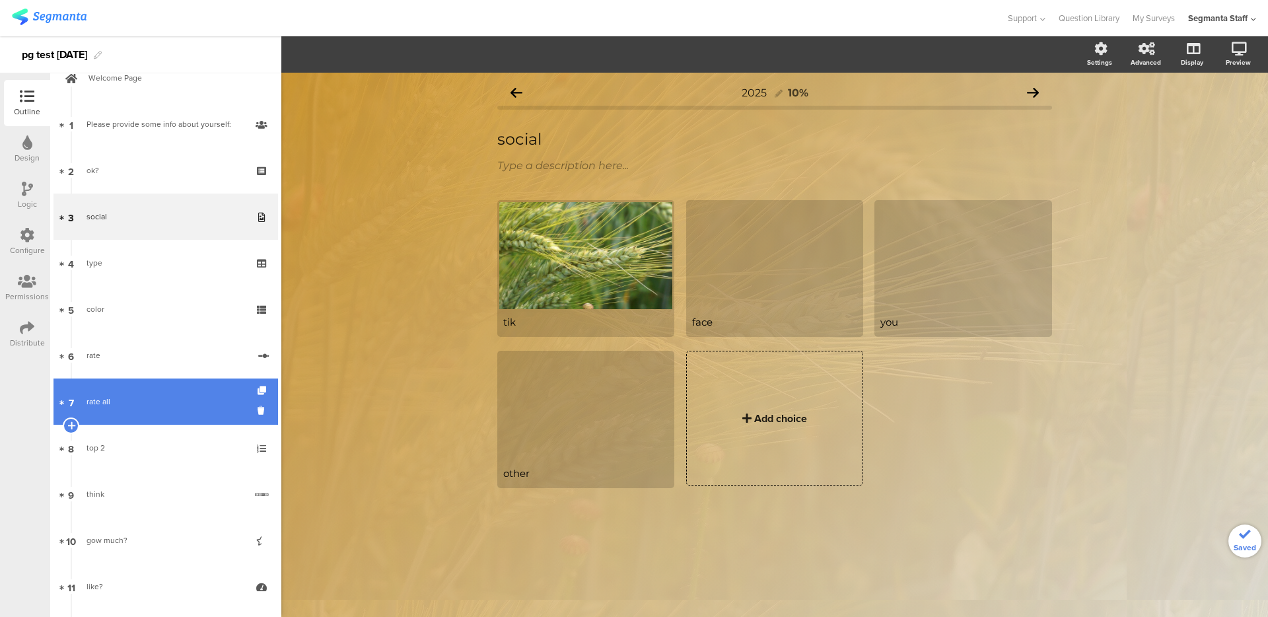
click at [115, 384] on link "7 rate all" at bounding box center [166, 401] width 225 height 46
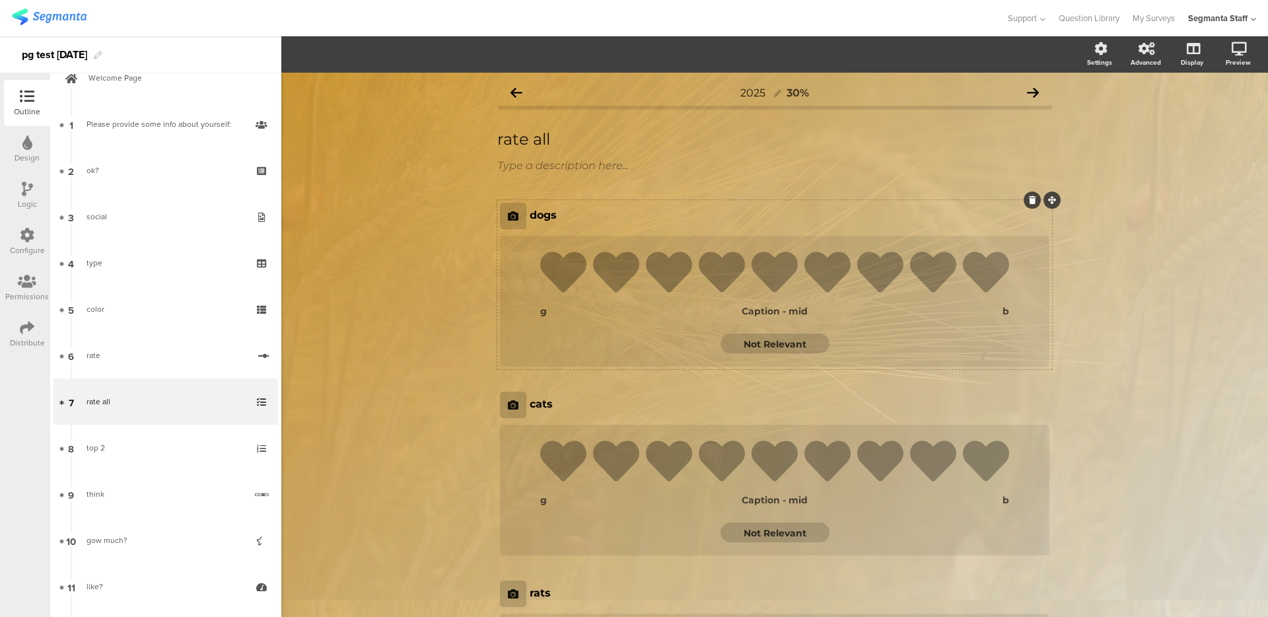
click at [508, 213] on icon at bounding box center [513, 216] width 11 height 11
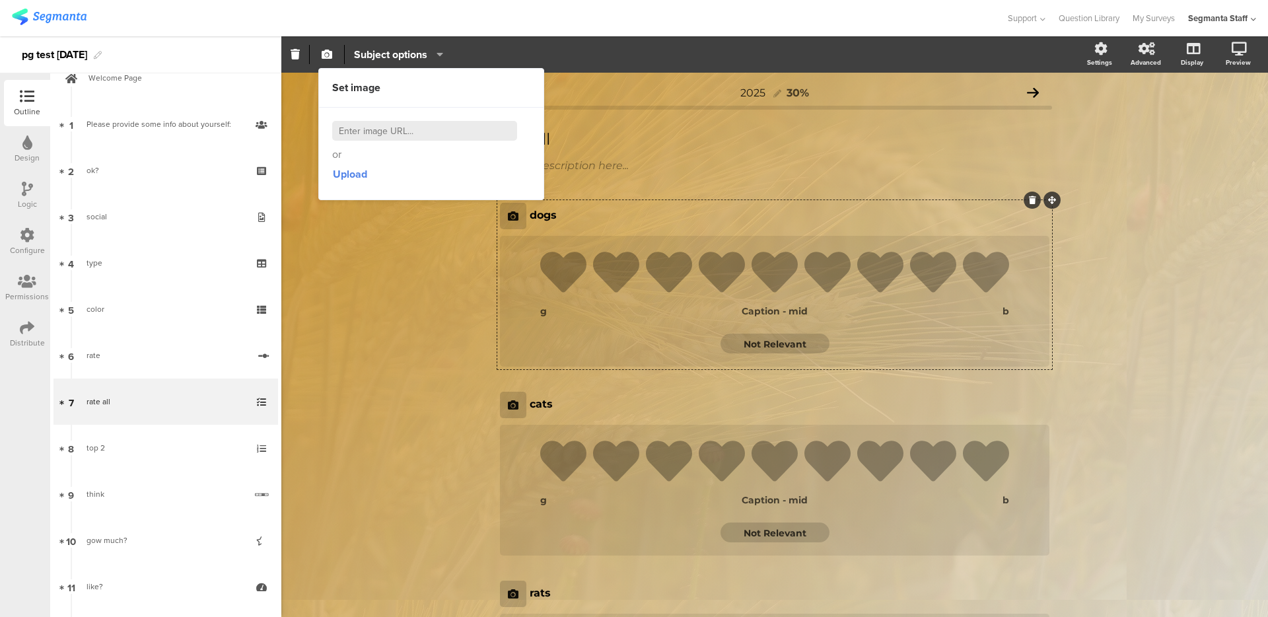
click at [414, 139] on input at bounding box center [424, 131] width 185 height 20
paste input "https://cdn.pixabay.com/photo/2025/07/09/09/28/wheat-9704240_1280.jpg"
type input "https://cdn.pixabay.com/photo/2025/07/09/09/28/wheat-9704240_1280.jpg"
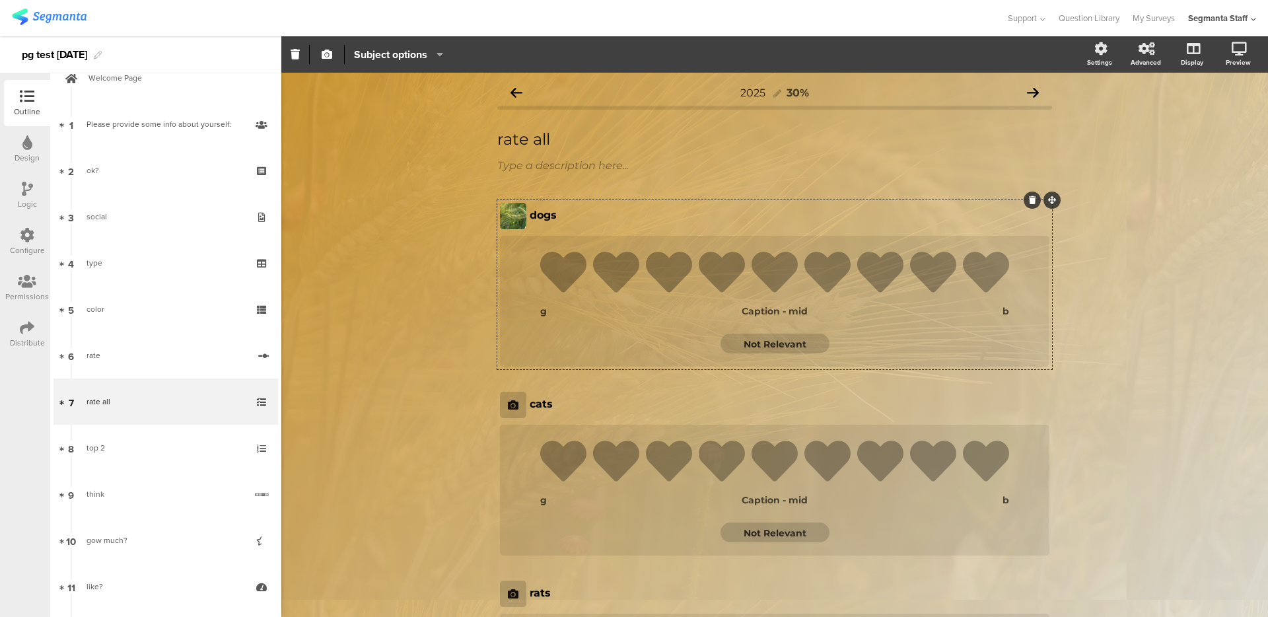
drag, startPoint x: 384, startPoint y: 253, endPoint x: 359, endPoint y: 271, distance: 30.3
click at [383, 254] on div "2025 30% rate all rate all Type a description here... dogs dogs 1 2 3 4" at bounding box center [774, 454] width 987 height 762
click at [30, 332] on icon at bounding box center [27, 327] width 15 height 15
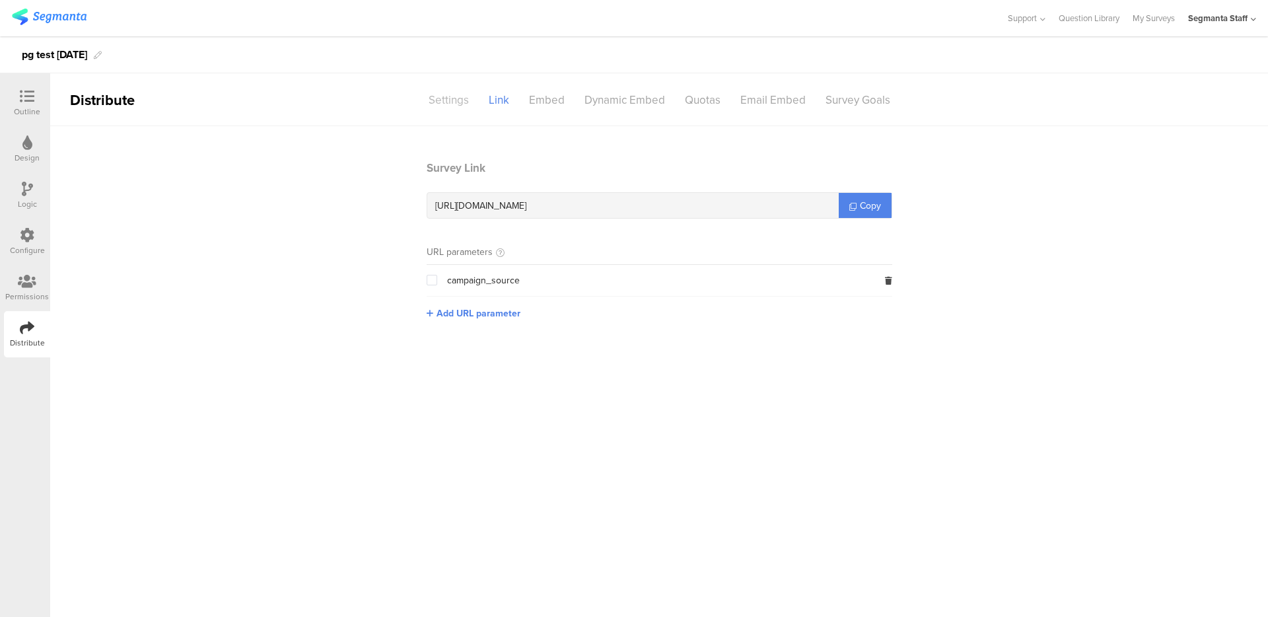
click at [456, 89] on div "Settings" at bounding box center [449, 100] width 60 height 23
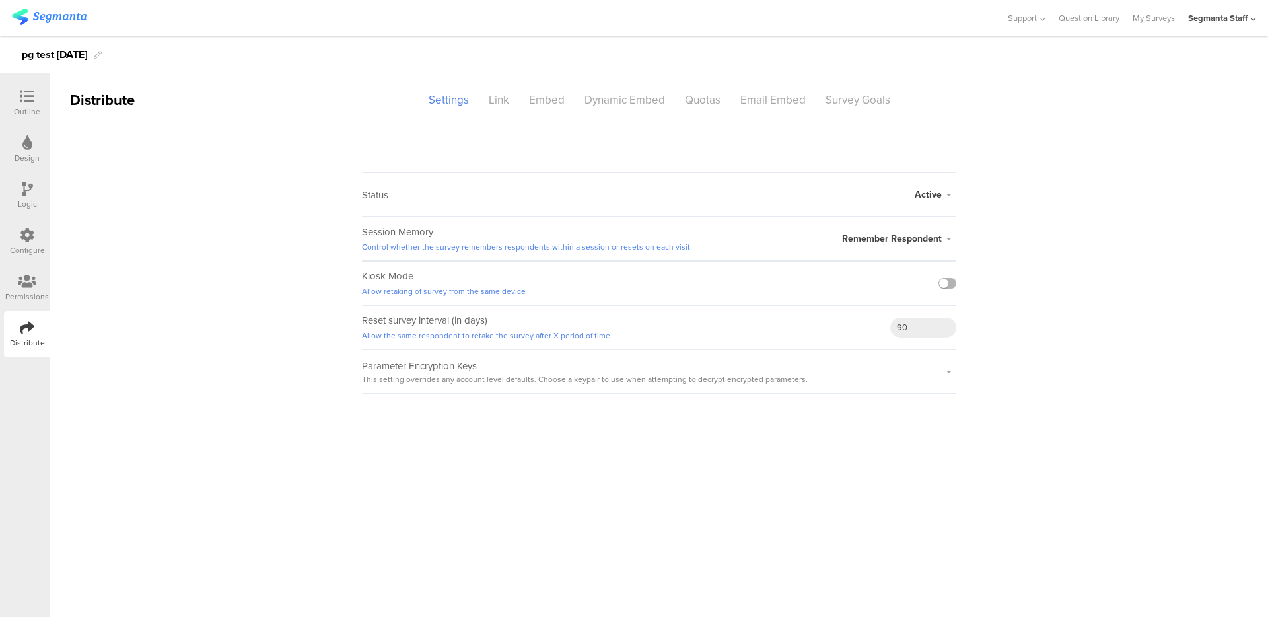
click at [951, 287] on label at bounding box center [948, 283] width 18 height 11
click at [0, 0] on input "checkbox" at bounding box center [0, 0] width 0 height 0
click at [715, 102] on div "Quotas" at bounding box center [702, 100] width 55 height 23
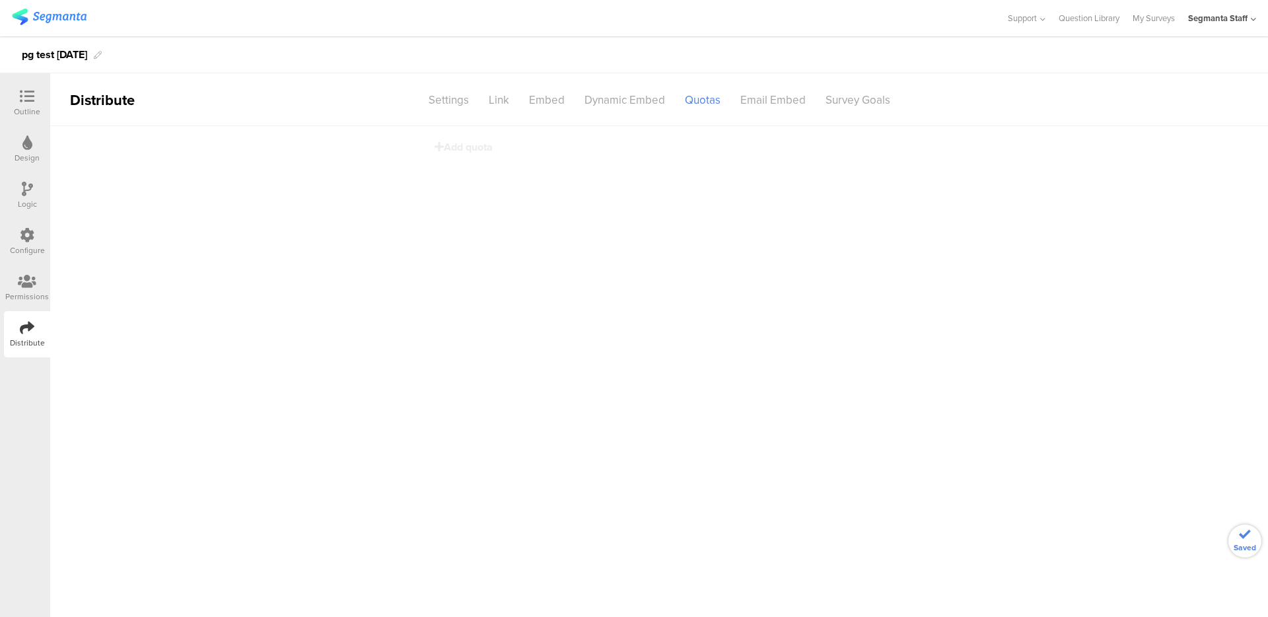
click at [451, 151] on span "Add quota" at bounding box center [464, 146] width 58 height 15
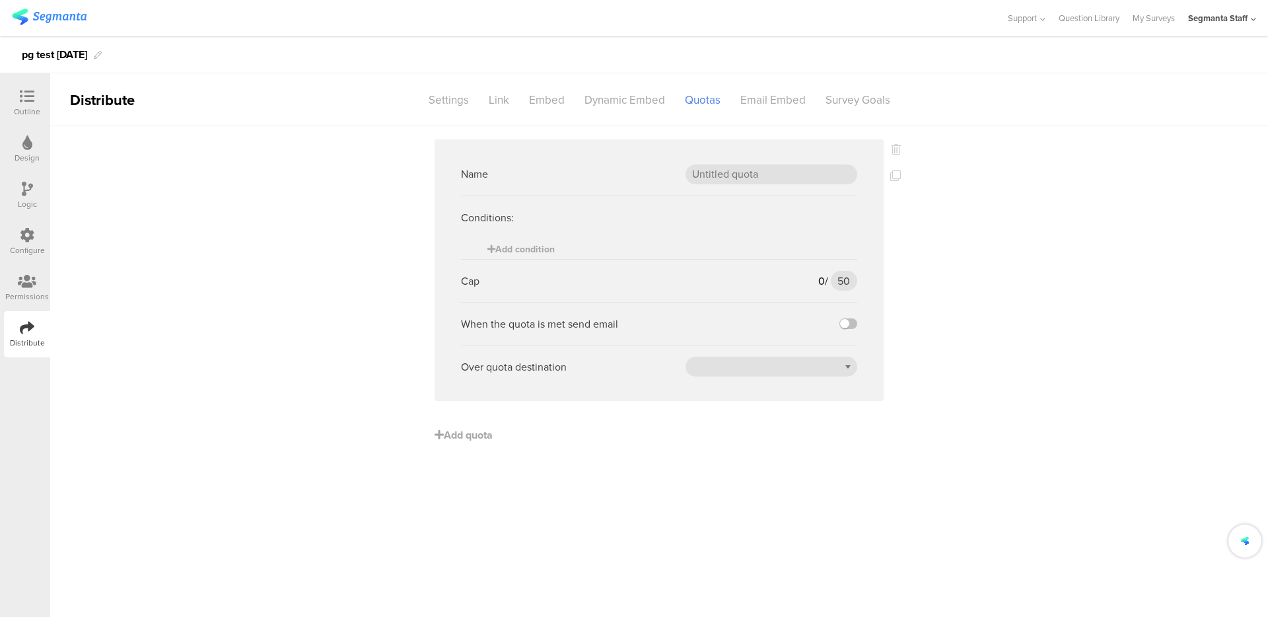
click at [799, 190] on div "Name" at bounding box center [659, 174] width 396 height 43
click at [793, 175] on input "text" at bounding box center [772, 174] width 172 height 20
type input "url"
click at [543, 248] on span "Add condition" at bounding box center [520, 249] width 67 height 14
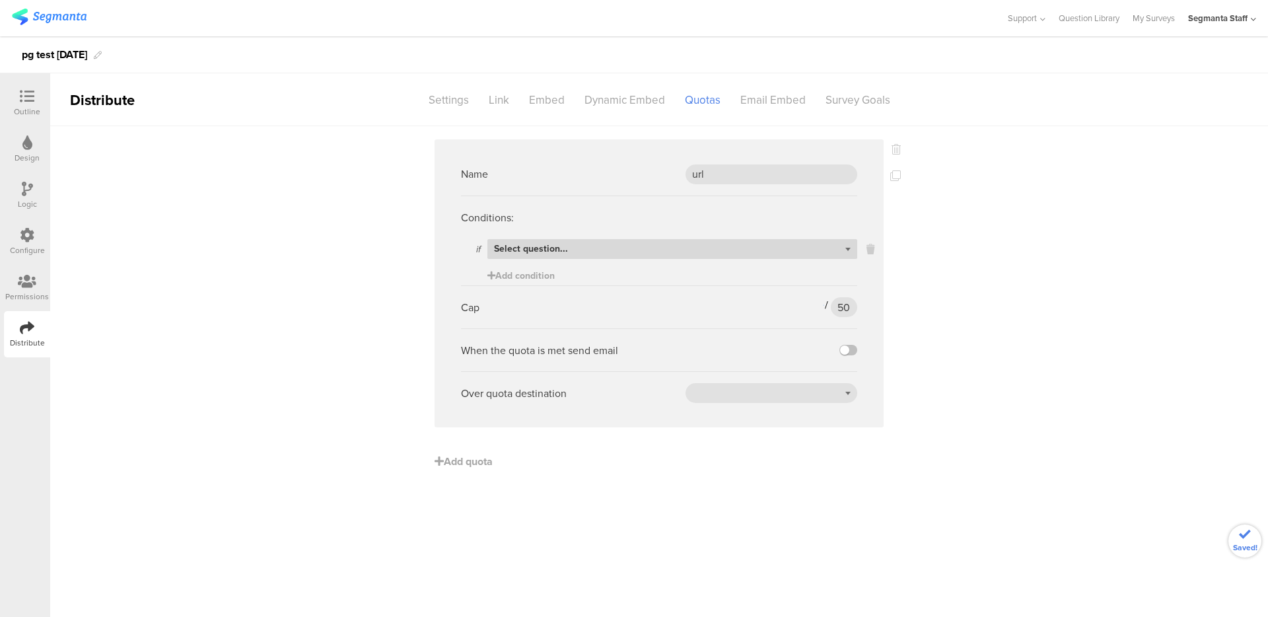
click at [652, 254] on div "Select question..." at bounding box center [672, 249] width 370 height 20
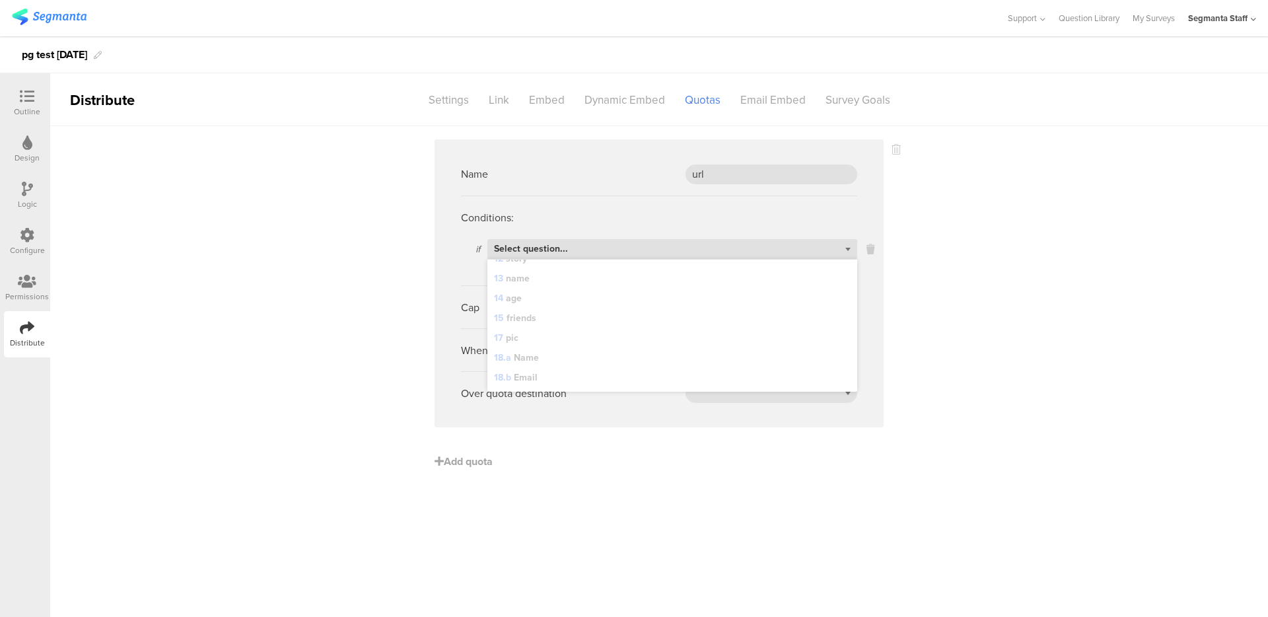
scroll to position [522, 0]
click at [526, 378] on span "URL parameter" at bounding box center [526, 382] width 64 height 12
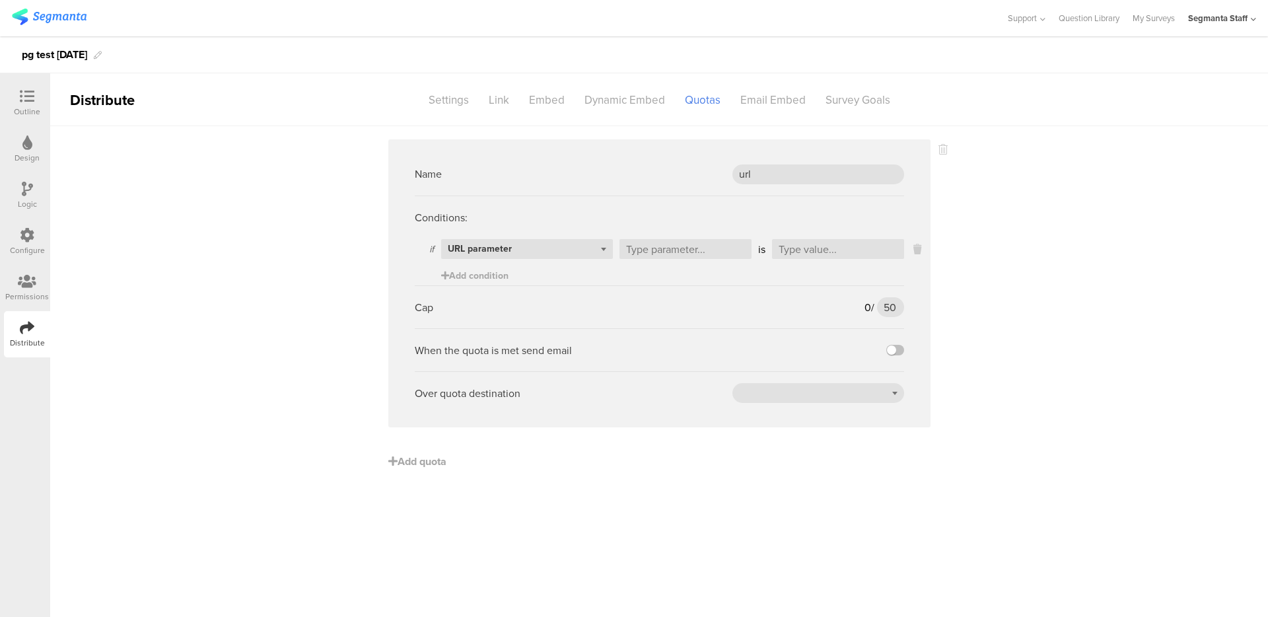
click at [721, 234] on div "Conditions:" at bounding box center [659, 217] width 489 height 43
click at [709, 248] on input "text" at bounding box center [686, 249] width 132 height 20
type input "w"
click at [828, 247] on input "text" at bounding box center [838, 249] width 132 height 20
type input "s"
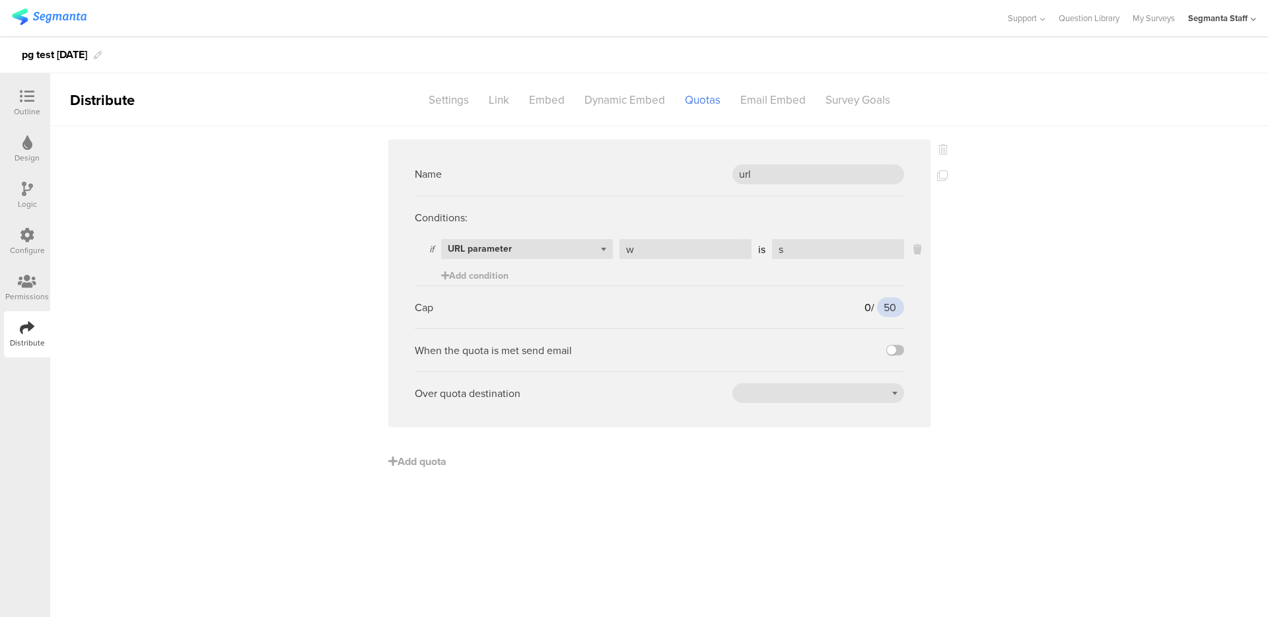
click at [888, 307] on input "50" at bounding box center [890, 307] width 26 height 20
type input "1"
click at [898, 349] on label at bounding box center [895, 350] width 18 height 11
click at [0, 0] on input "checkbox" at bounding box center [0, 0] width 0 height 0
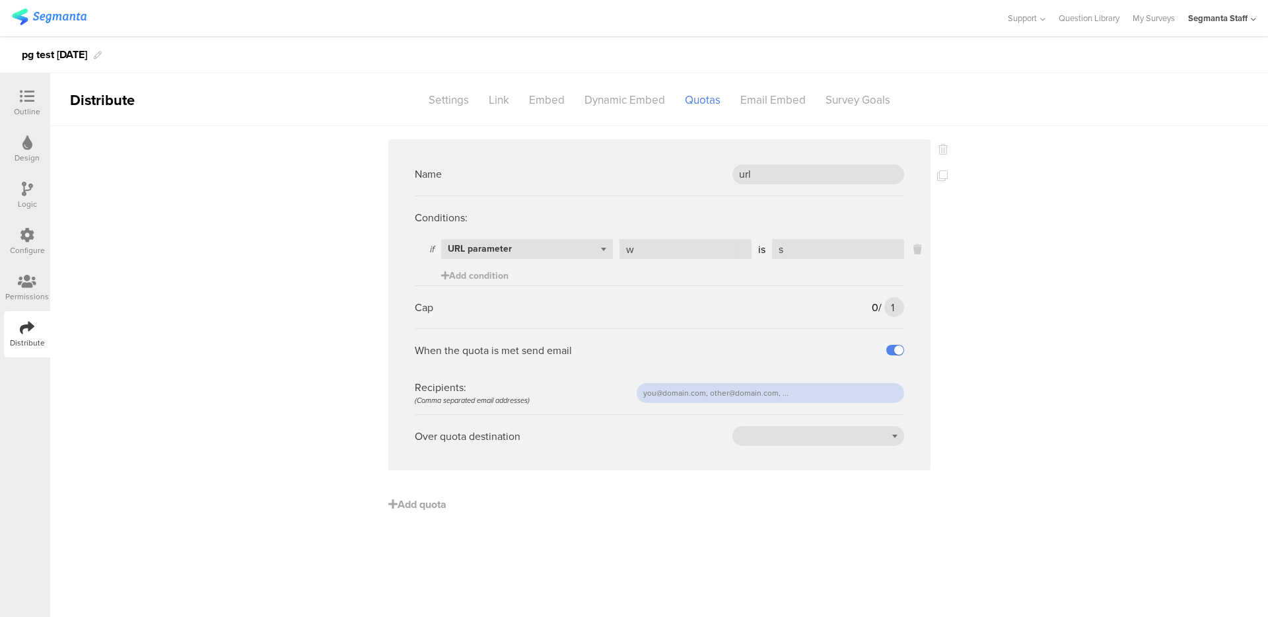
click at [691, 395] on input "text" at bounding box center [771, 393] width 268 height 20
type input "eliran@segmanta.com"
click at [825, 427] on div at bounding box center [819, 436] width 172 height 20
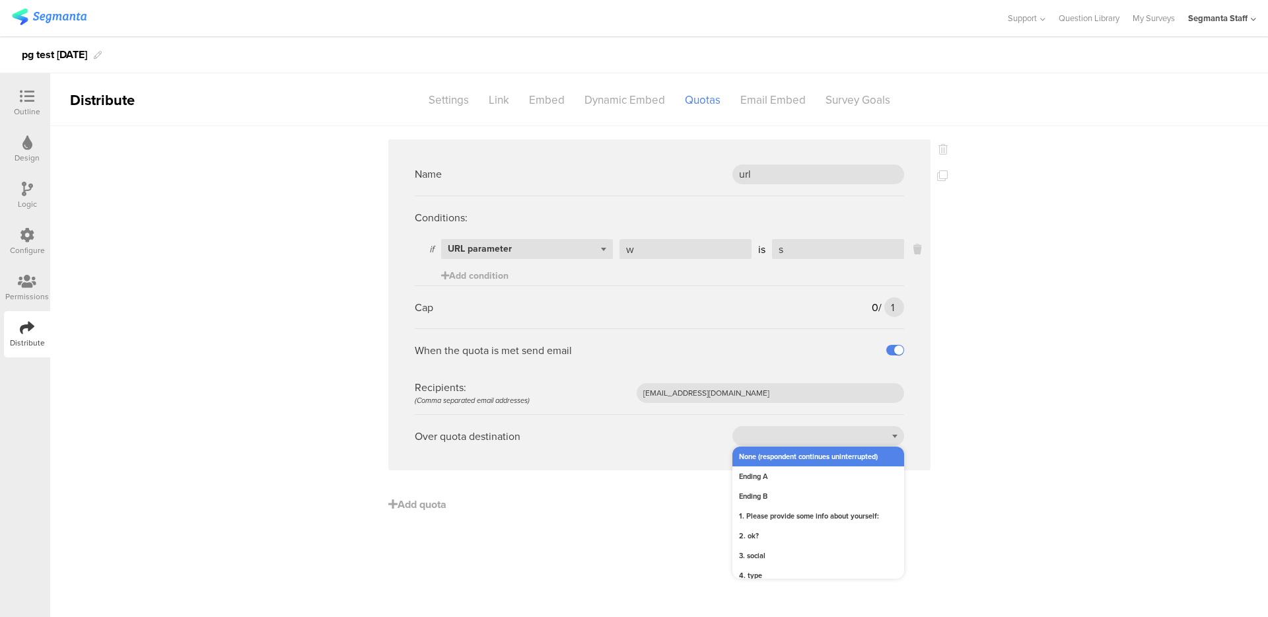
click at [813, 455] on div "None (respondent continues uninterrupted)" at bounding box center [819, 457] width 172 height 20
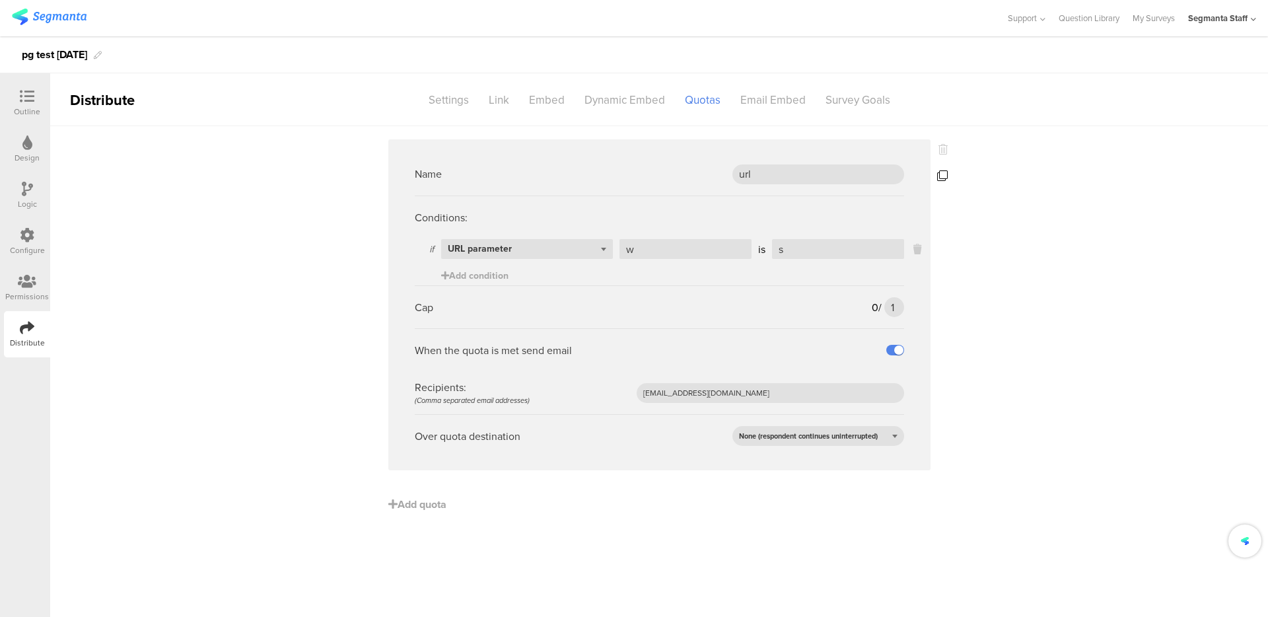
click at [946, 174] on icon at bounding box center [942, 175] width 11 height 11
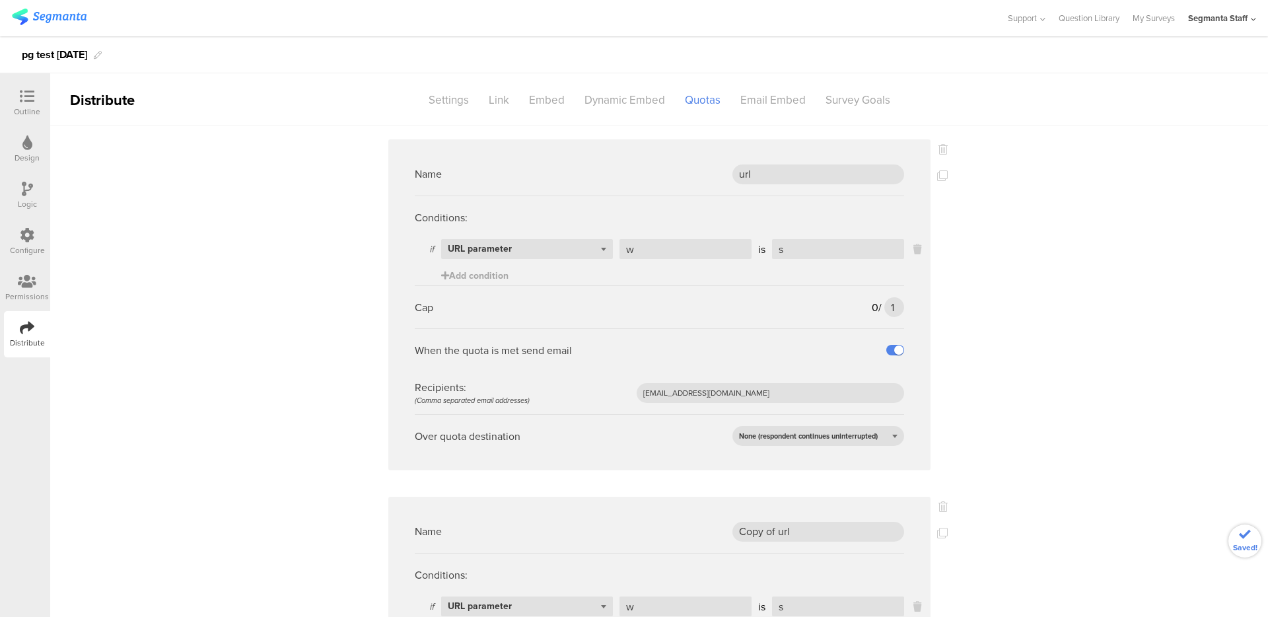
scroll to position [145, 0]
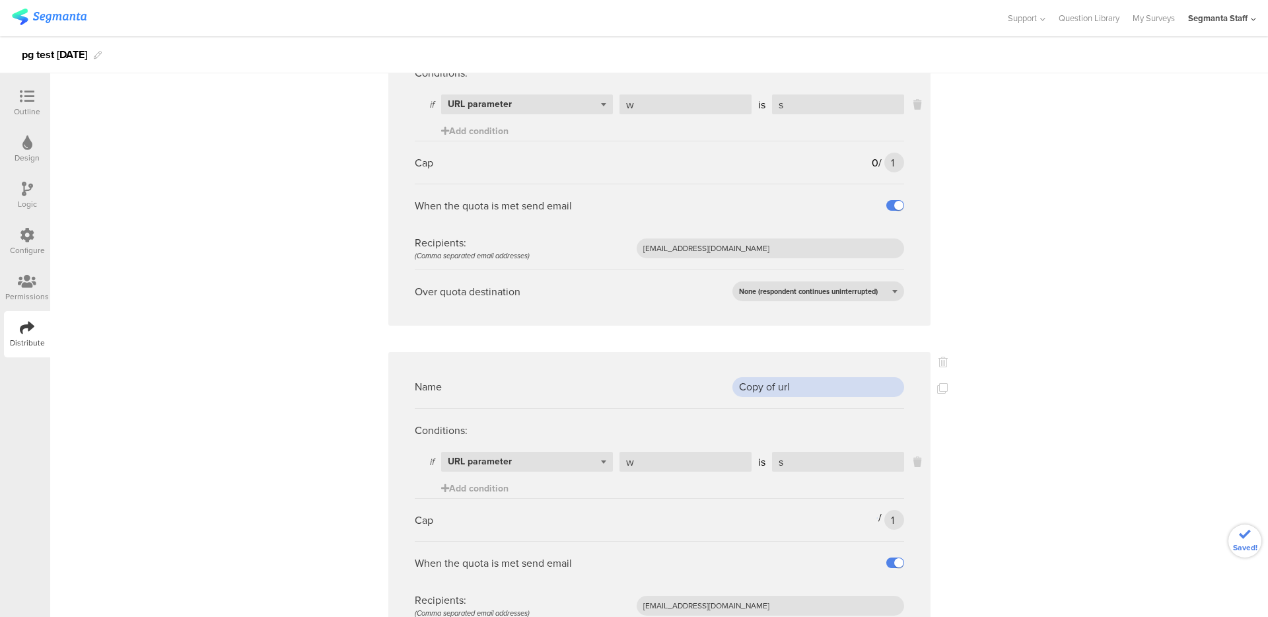
click at [755, 386] on input "Copy of url" at bounding box center [819, 387] width 172 height 20
type input "m"
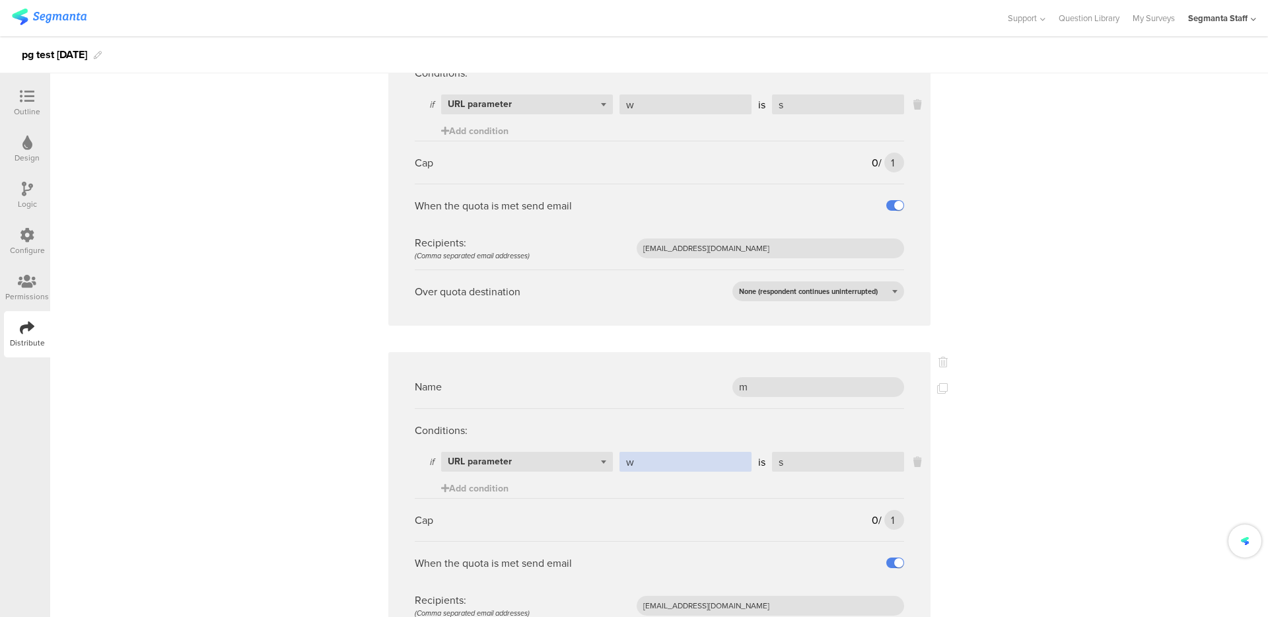
click at [676, 461] on input "w" at bounding box center [686, 462] width 132 height 20
click at [914, 464] on icon at bounding box center [918, 461] width 8 height 15
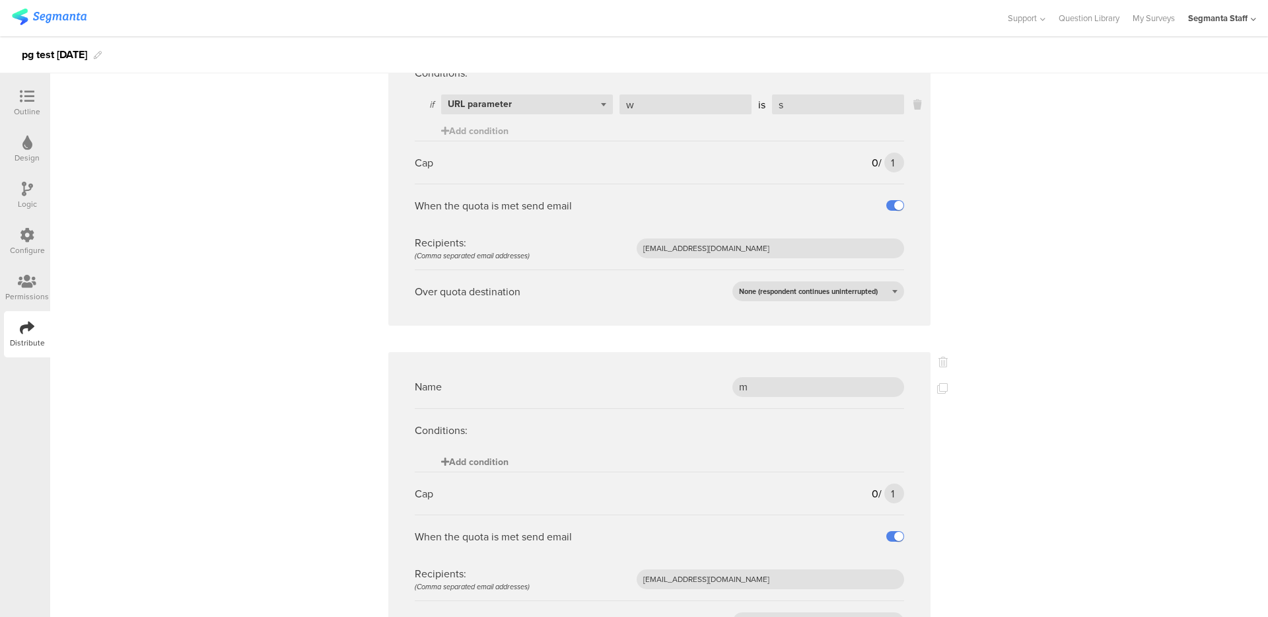
click at [464, 456] on span "Add condition" at bounding box center [474, 462] width 67 height 14
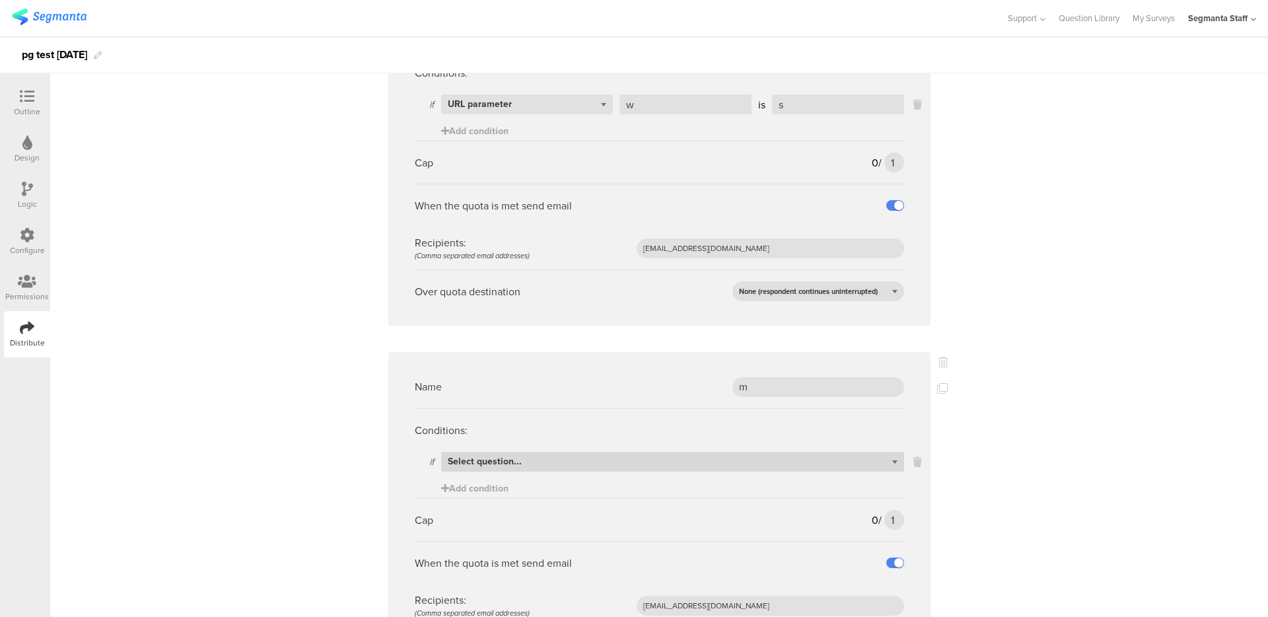
click at [519, 461] on div "Select question..." at bounding box center [672, 462] width 463 height 20
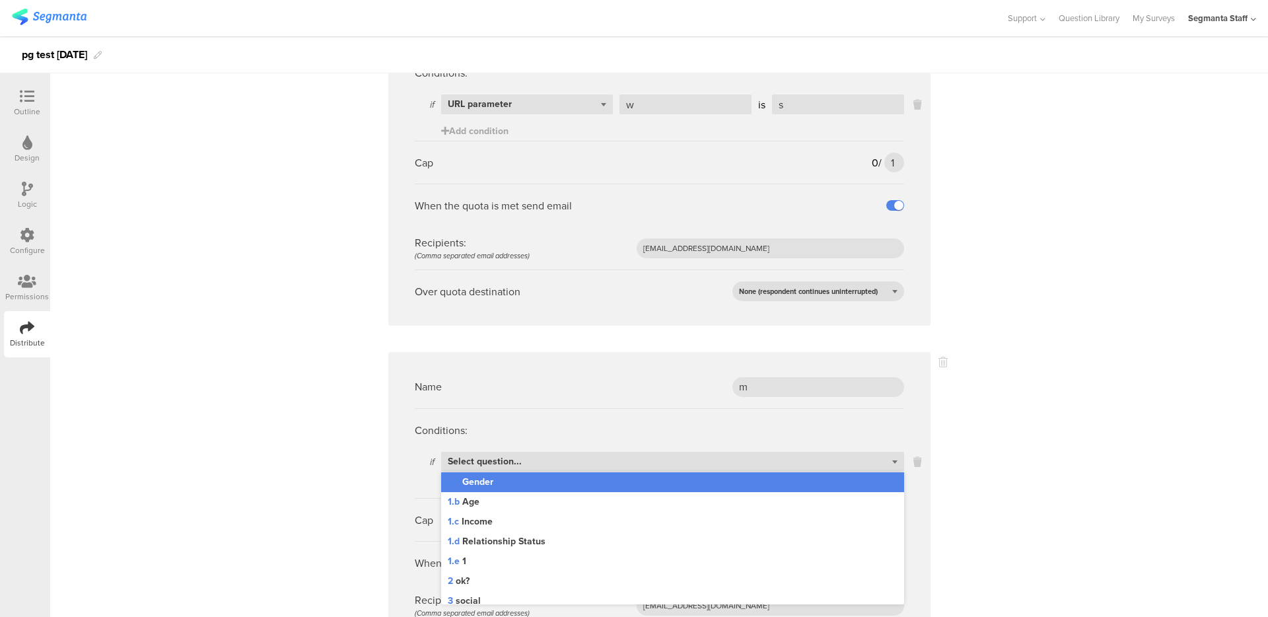
click at [534, 476] on div "1.a Gender" at bounding box center [672, 482] width 463 height 20
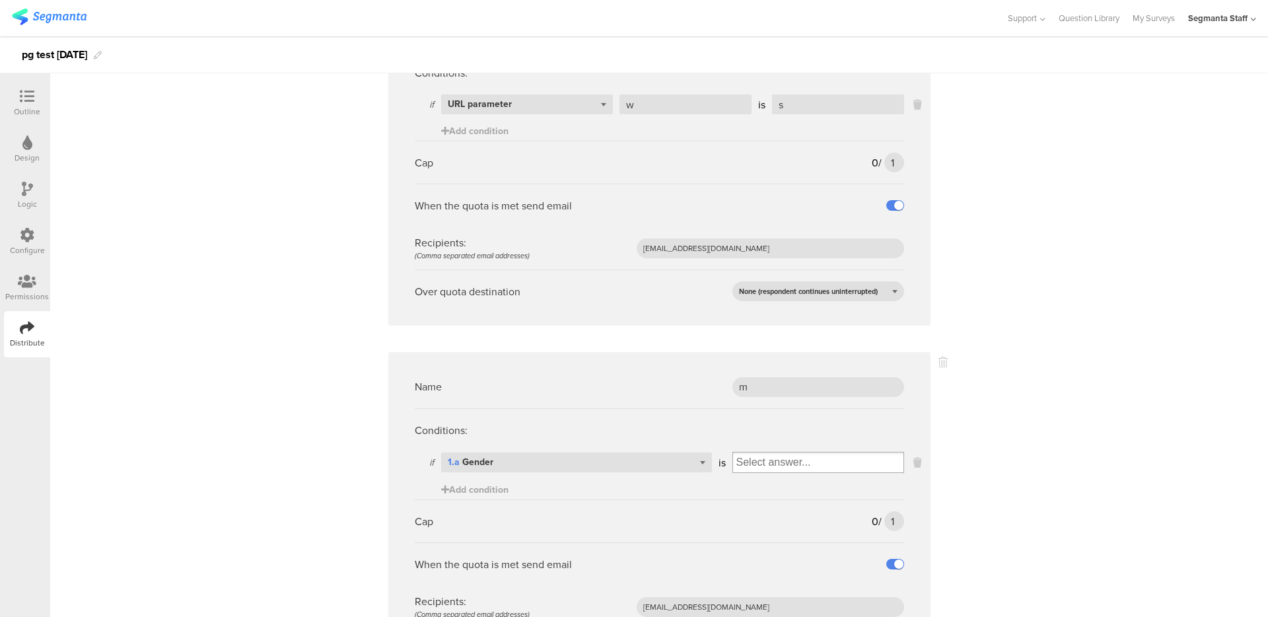
click at [787, 461] on input "Select box" at bounding box center [818, 462] width 170 height 18
click at [758, 486] on div "[DEMOGRAPHIC_DATA]" at bounding box center [818, 485] width 165 height 20
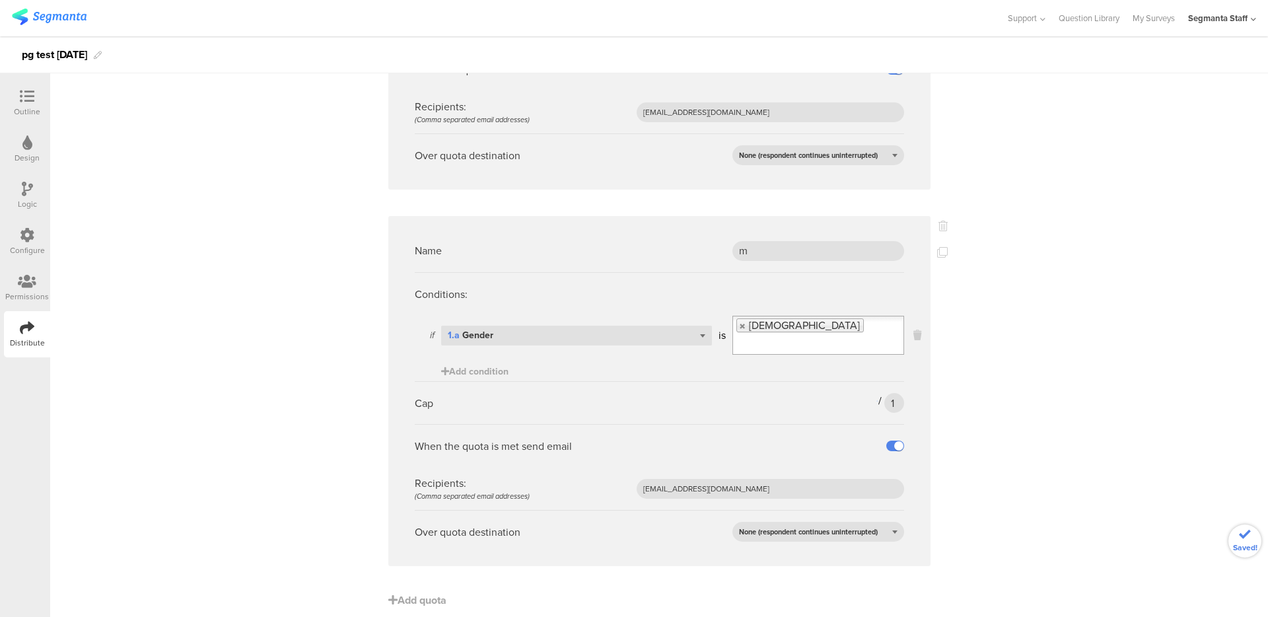
scroll to position [0, 0]
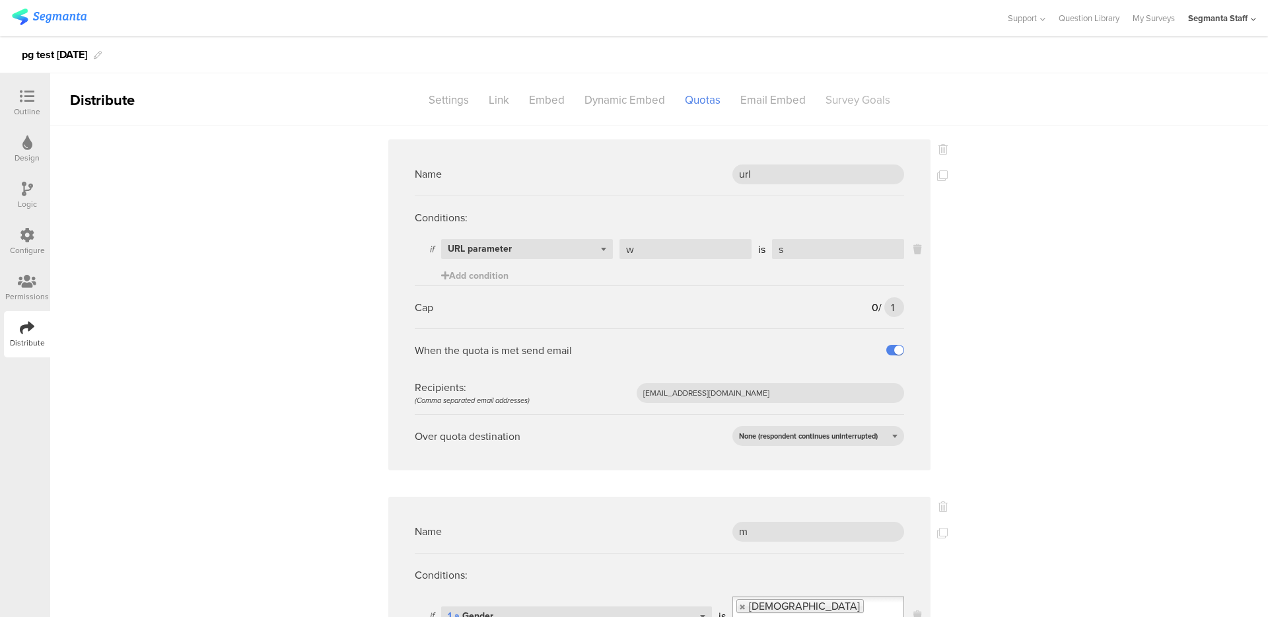
click at [818, 107] on div "Survey Goals" at bounding box center [858, 100] width 85 height 23
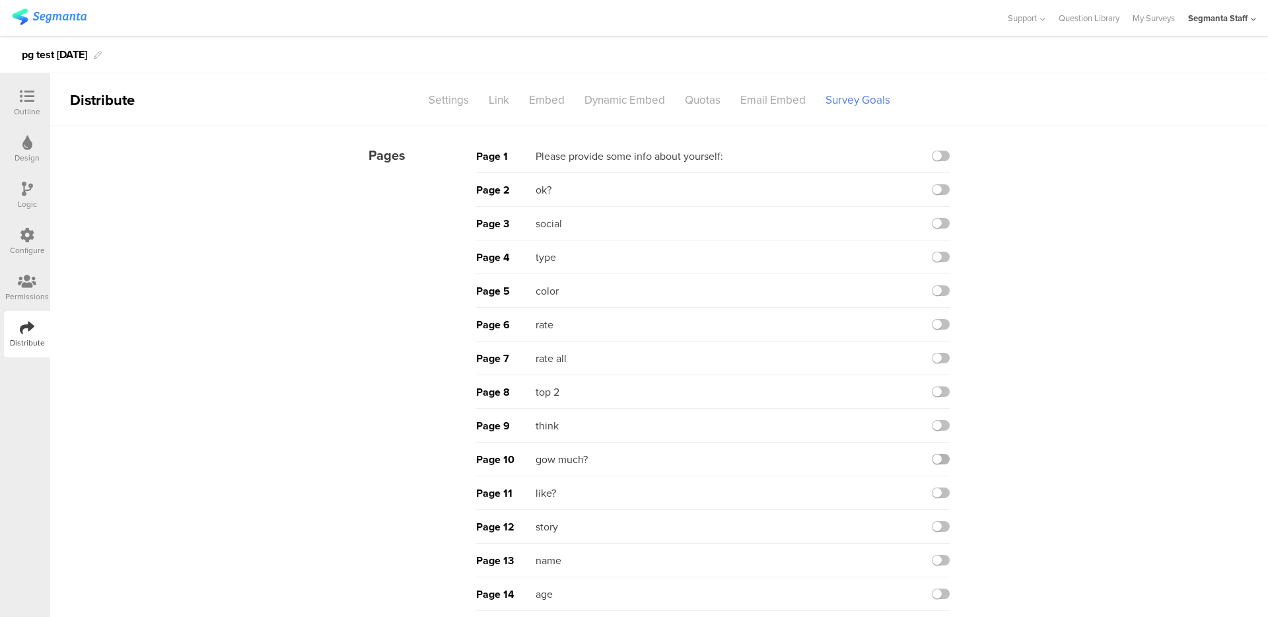
click at [932, 455] on label at bounding box center [941, 459] width 18 height 11
click at [0, 0] on input "checkbox" at bounding box center [0, 0] width 0 height 0
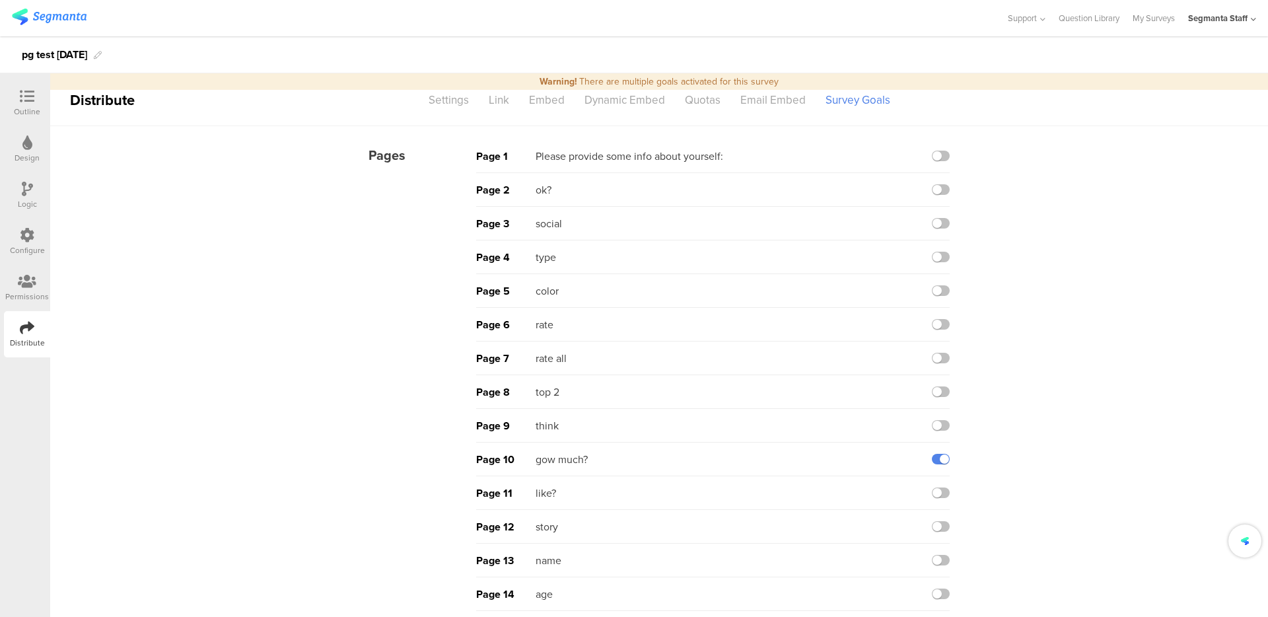
scroll to position [310, 0]
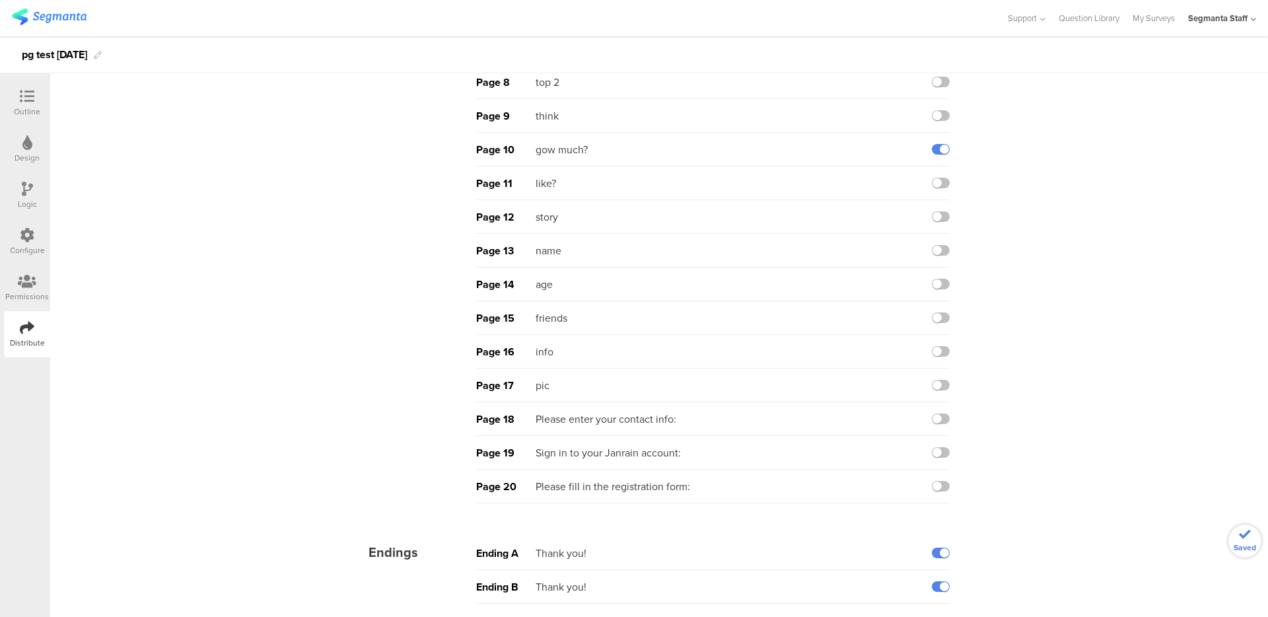
click at [936, 546] on div "Ending A Thank you!" at bounding box center [713, 553] width 474 height 34
click at [936, 552] on label at bounding box center [941, 553] width 18 height 11
click at [0, 0] on input "checkbox" at bounding box center [0, 0] width 0 height 0
click at [937, 586] on label at bounding box center [941, 586] width 18 height 11
click at [0, 0] on input "checkbox" at bounding box center [0, 0] width 0 height 0
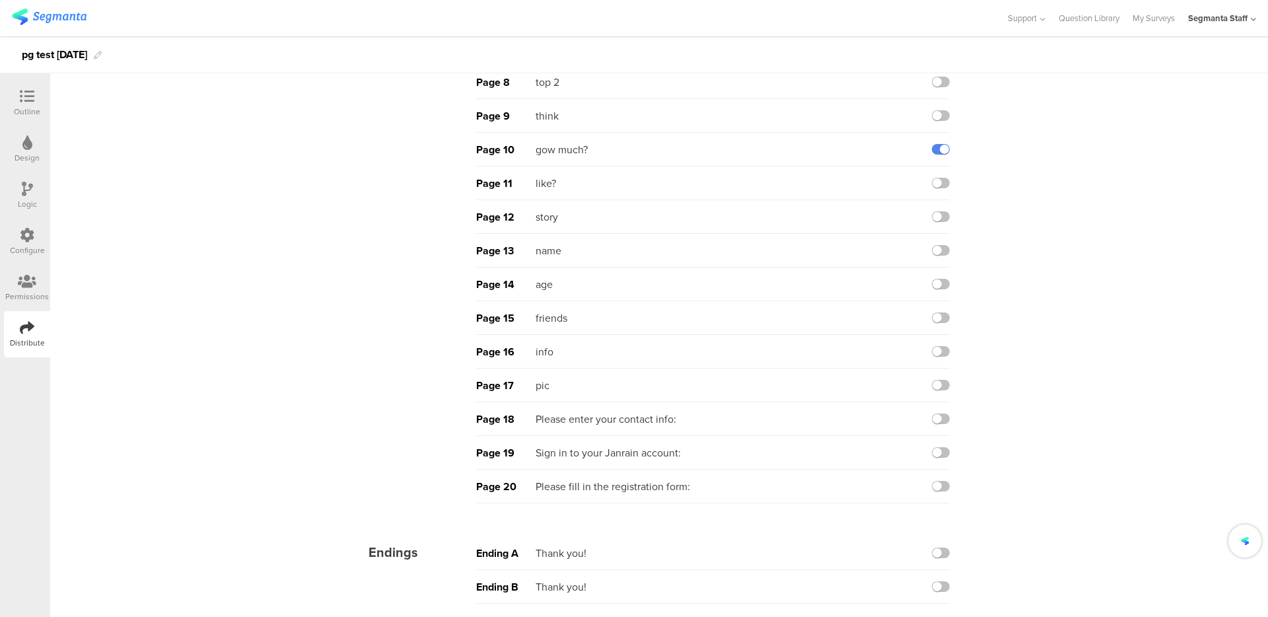
scroll to position [0, 0]
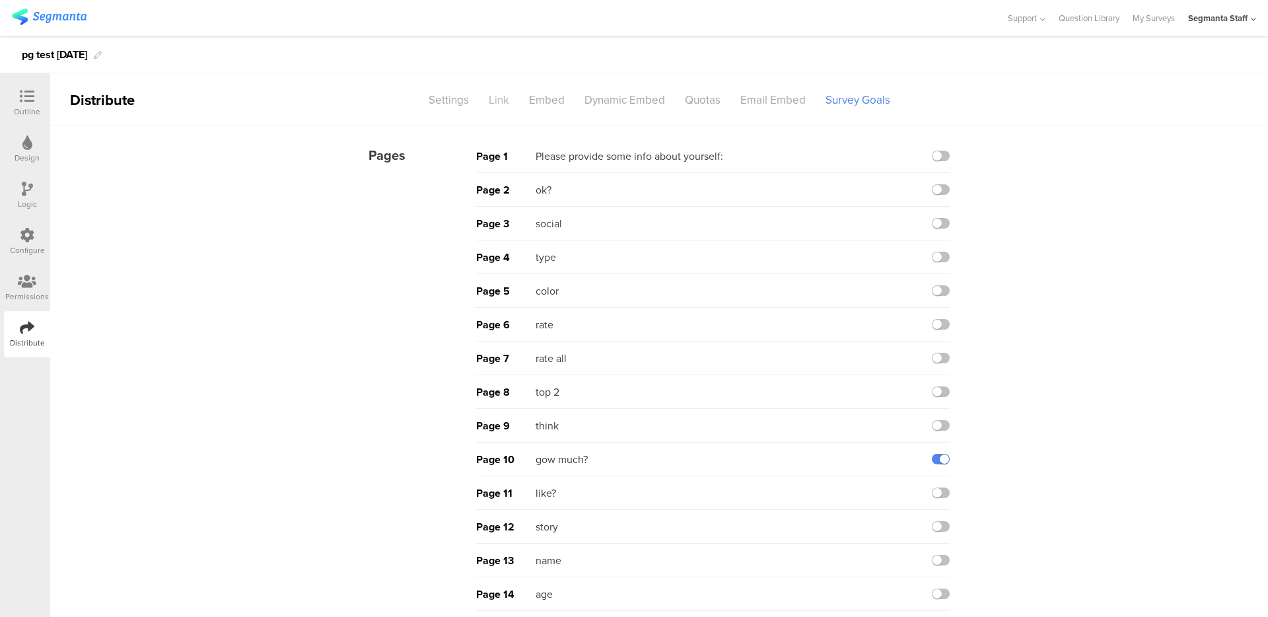
click at [486, 101] on div "Link" at bounding box center [499, 100] width 40 height 23
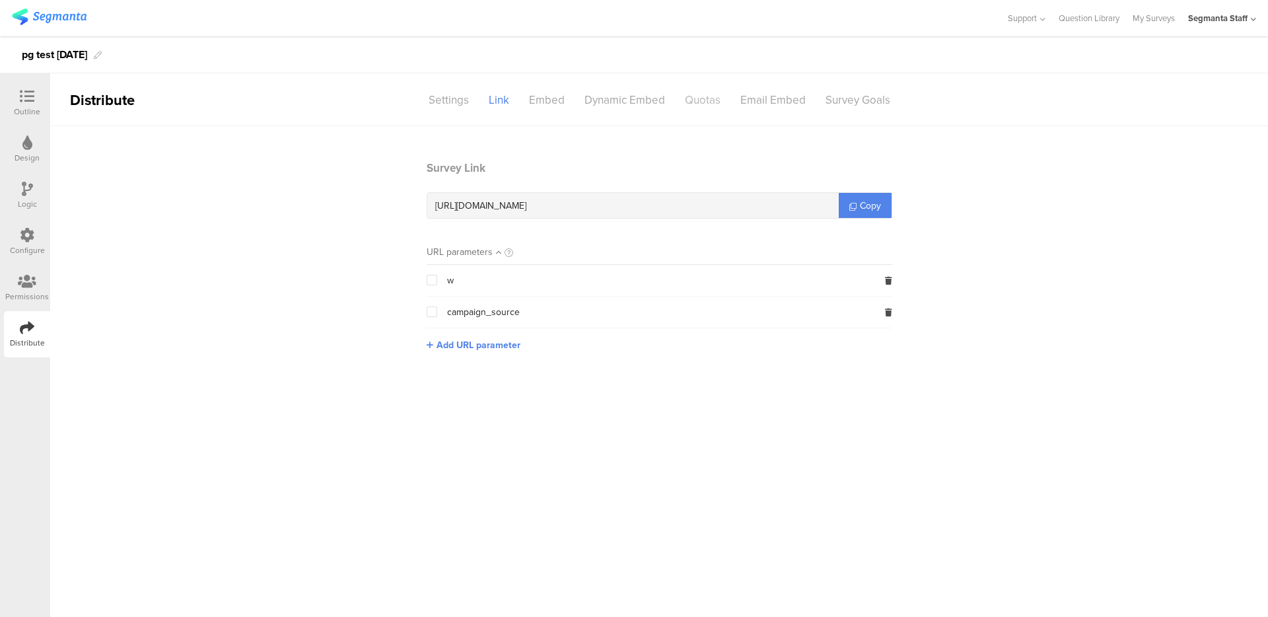
click at [686, 94] on div "Quotas" at bounding box center [702, 100] width 55 height 23
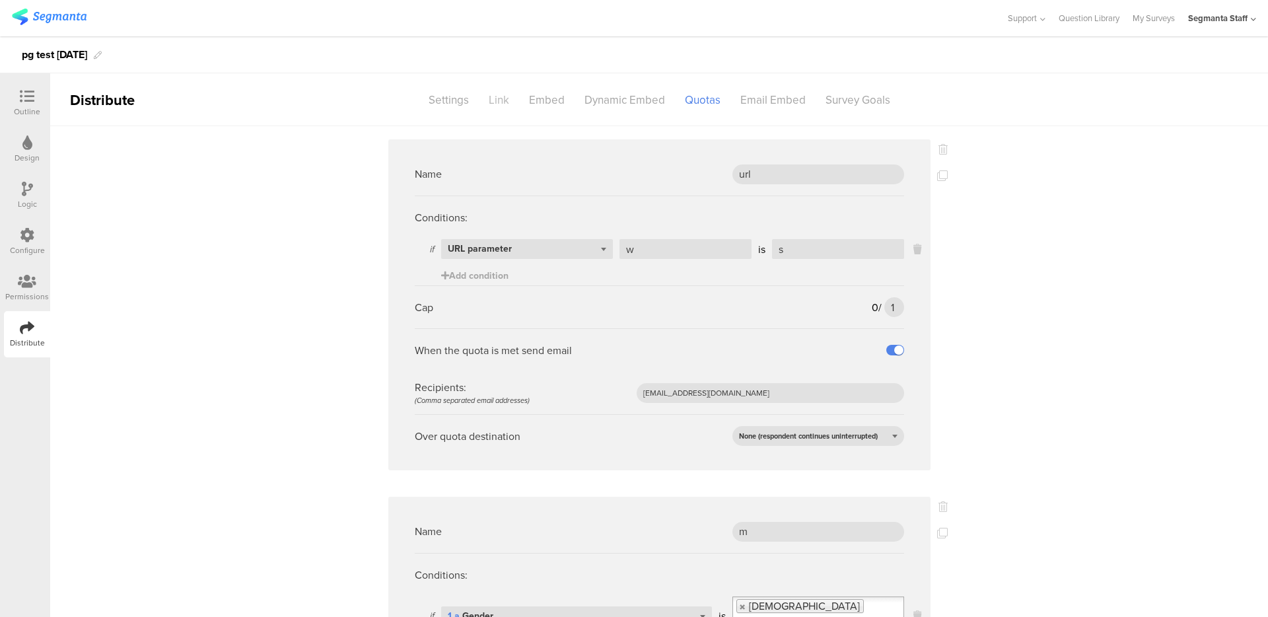
click at [491, 92] on div "Link" at bounding box center [499, 100] width 40 height 23
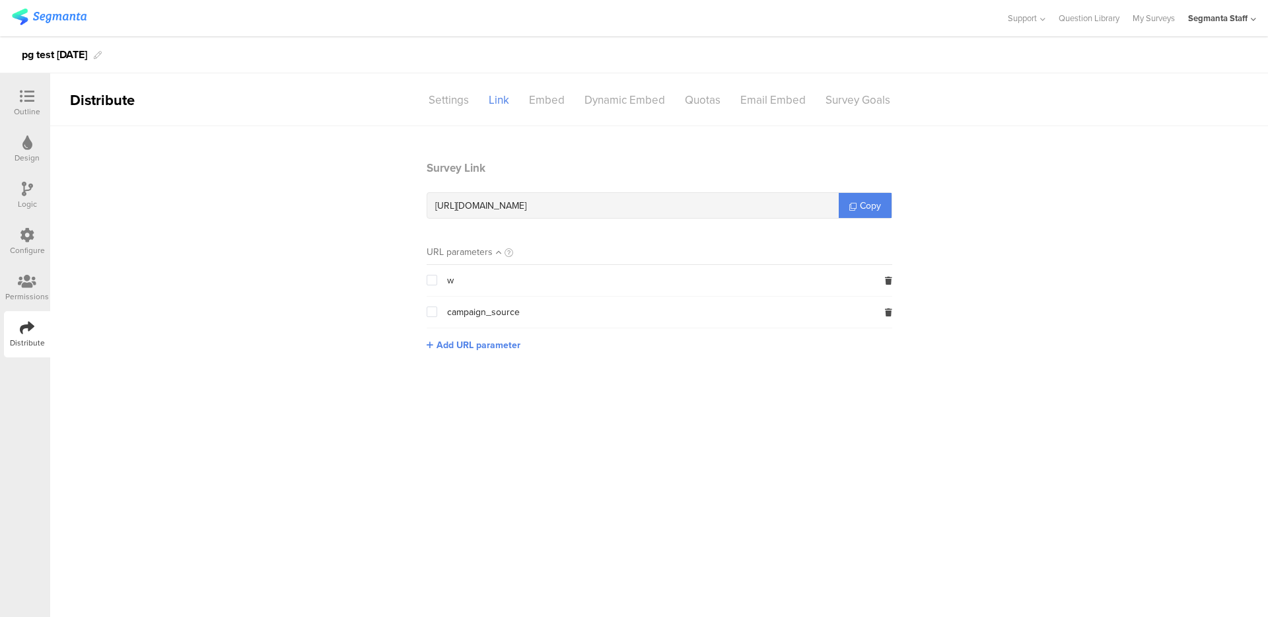
click at [847, 190] on section "Survey Link https://pgsurveys.segmanta.com/cf3u98 Copy" at bounding box center [660, 189] width 466 height 59
click at [872, 207] on span "Copy" at bounding box center [870, 206] width 21 height 14
copy span "o"
click at [861, 211] on span "Copy" at bounding box center [870, 206] width 21 height 14
click at [702, 102] on div "Quotas" at bounding box center [702, 100] width 55 height 23
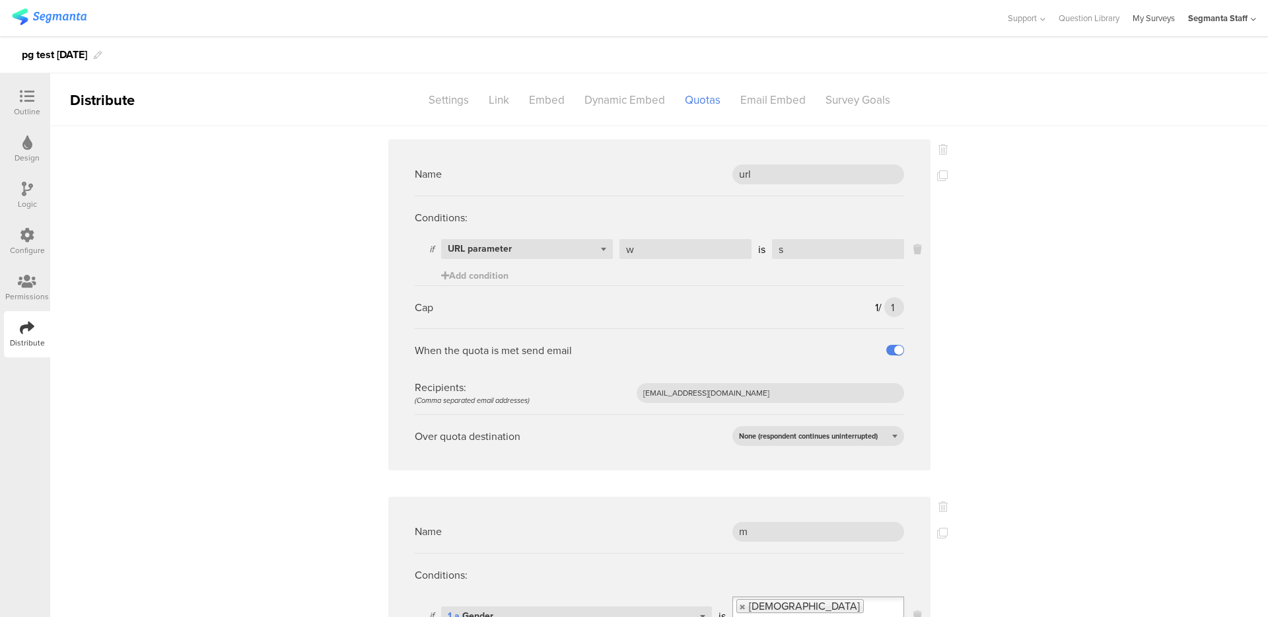
click at [1135, 14] on link "My Surveys" at bounding box center [1154, 18] width 42 height 36
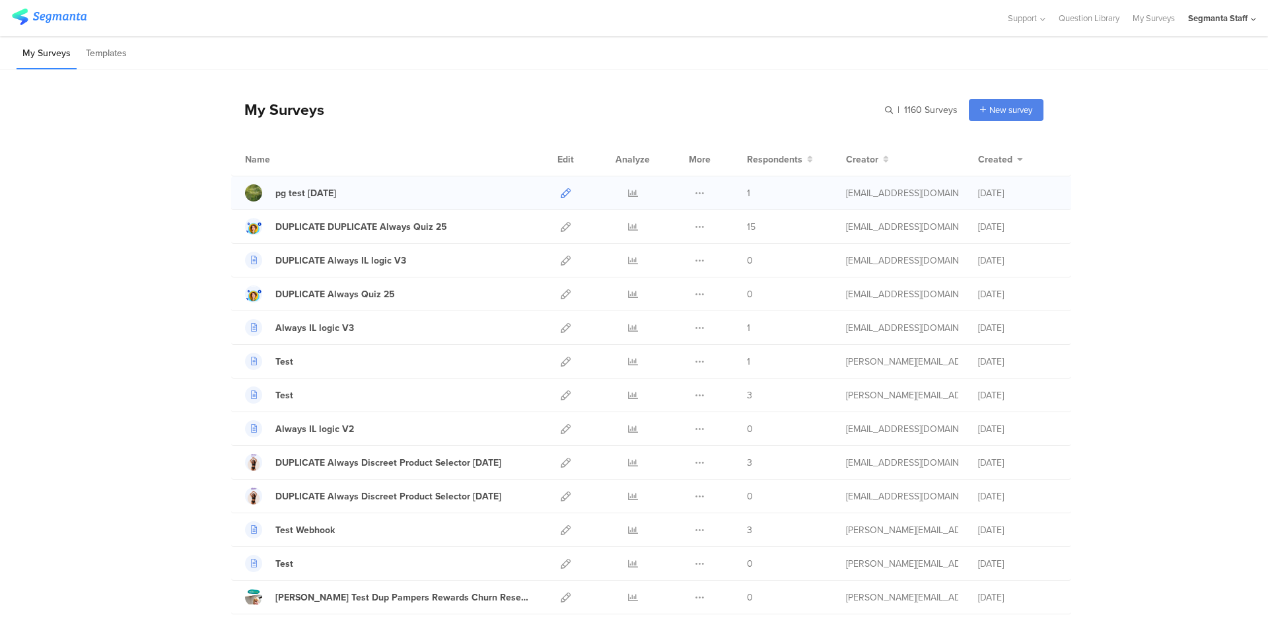
click at [562, 194] on icon at bounding box center [566, 193] width 10 height 10
click at [628, 196] on icon at bounding box center [633, 193] width 10 height 10
click at [701, 192] on div "Duplicate Export Delete" at bounding box center [700, 192] width 28 height 33
click at [700, 194] on icon at bounding box center [700, 193] width 10 height 10
click at [677, 225] on button "Duplicate" at bounding box center [673, 227] width 73 height 24
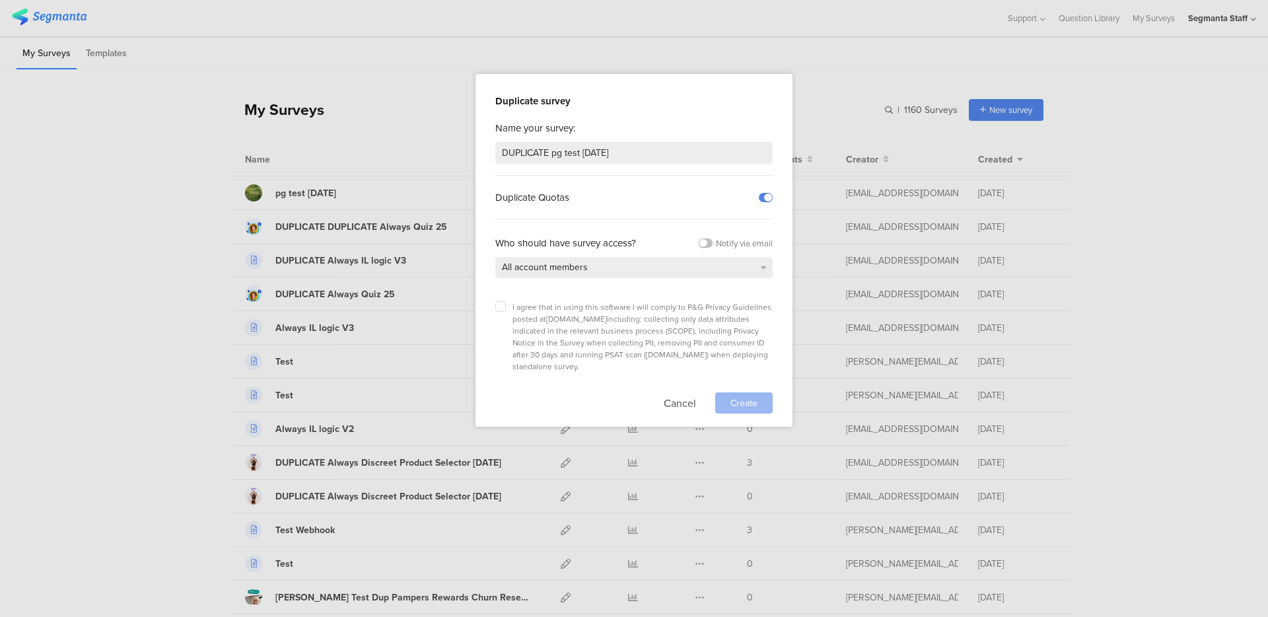
click at [493, 311] on div "Duplicate survey Name your survey: DUPLICATE pg test tue 12 aug Duplicate Quota…" at bounding box center [634, 250] width 317 height 353
drag, startPoint x: 511, startPoint y: 310, endPoint x: 490, endPoint y: 301, distance: 22.5
click at [510, 310] on div "I agree that in using this software I will comply to P&G Privacy Guidelines pos…" at bounding box center [633, 336] width 277 height 71
click at [490, 301] on div "Duplicate survey Name your survey: DUPLICATE pg test tue 12 aug Duplicate Quota…" at bounding box center [634, 250] width 317 height 353
click at [497, 301] on label at bounding box center [500, 306] width 11 height 11
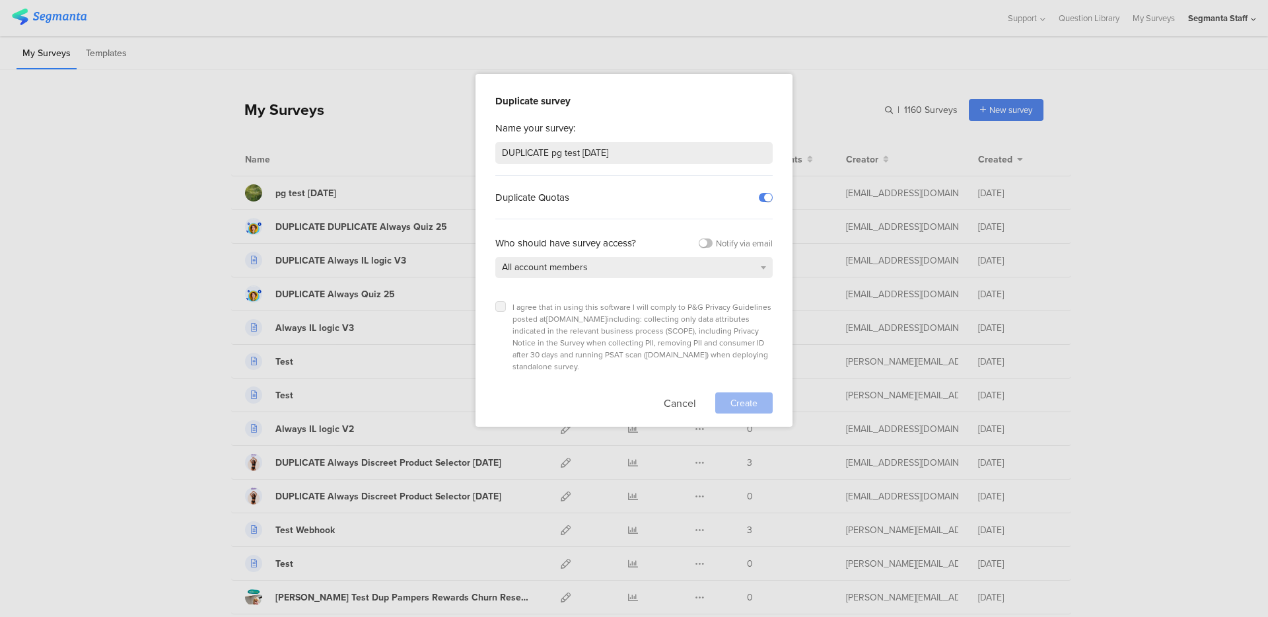
click at [0, 0] on input "checkbox" at bounding box center [0, 0] width 0 height 0
click at [748, 396] on span "Create" at bounding box center [744, 403] width 27 height 14
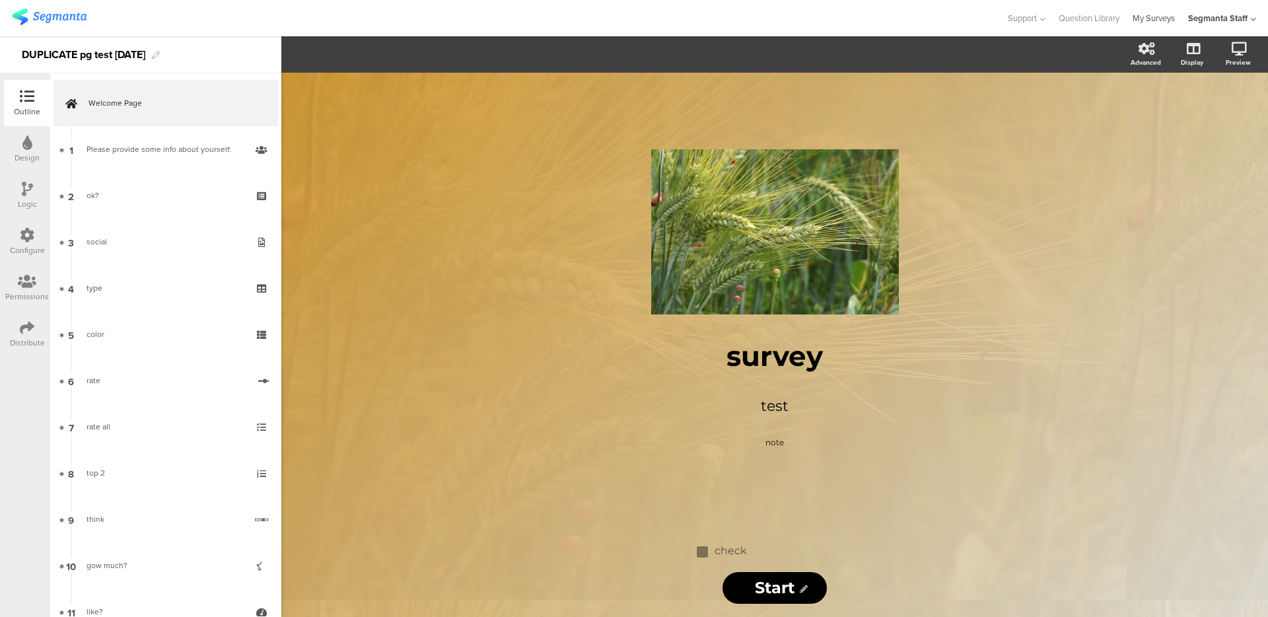
click at [1139, 17] on link "My Surveys" at bounding box center [1154, 18] width 42 height 36
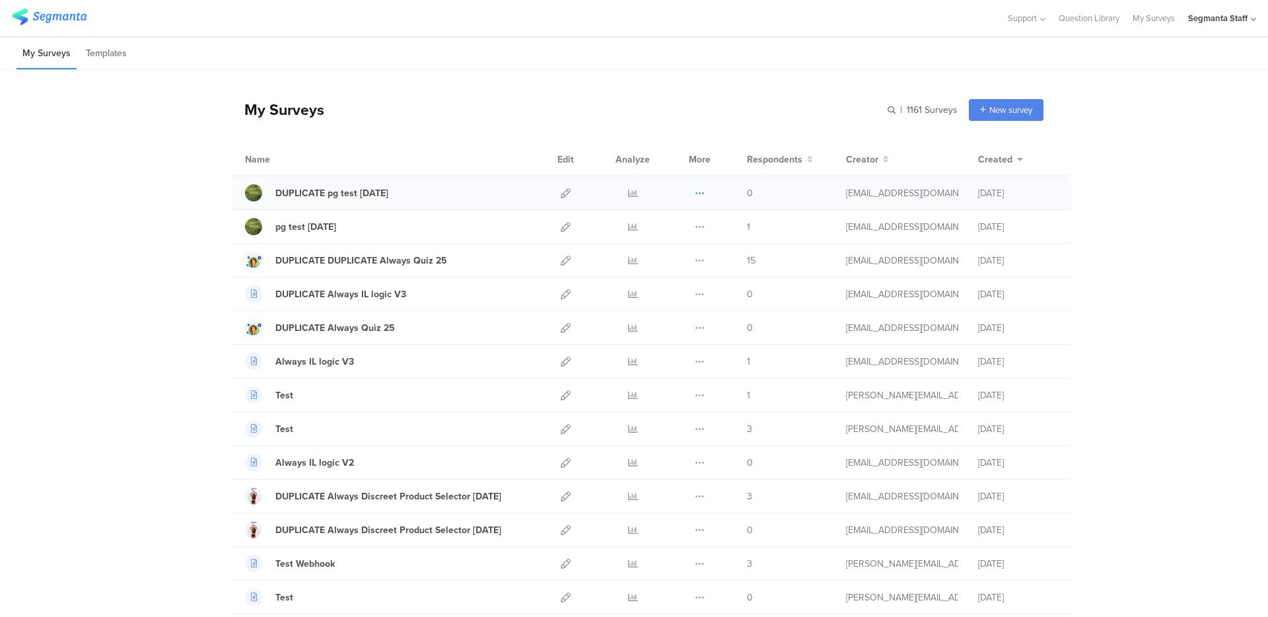
click at [695, 196] on icon at bounding box center [700, 193] width 10 height 10
click at [684, 277] on button "Delete" at bounding box center [673, 274] width 73 height 24
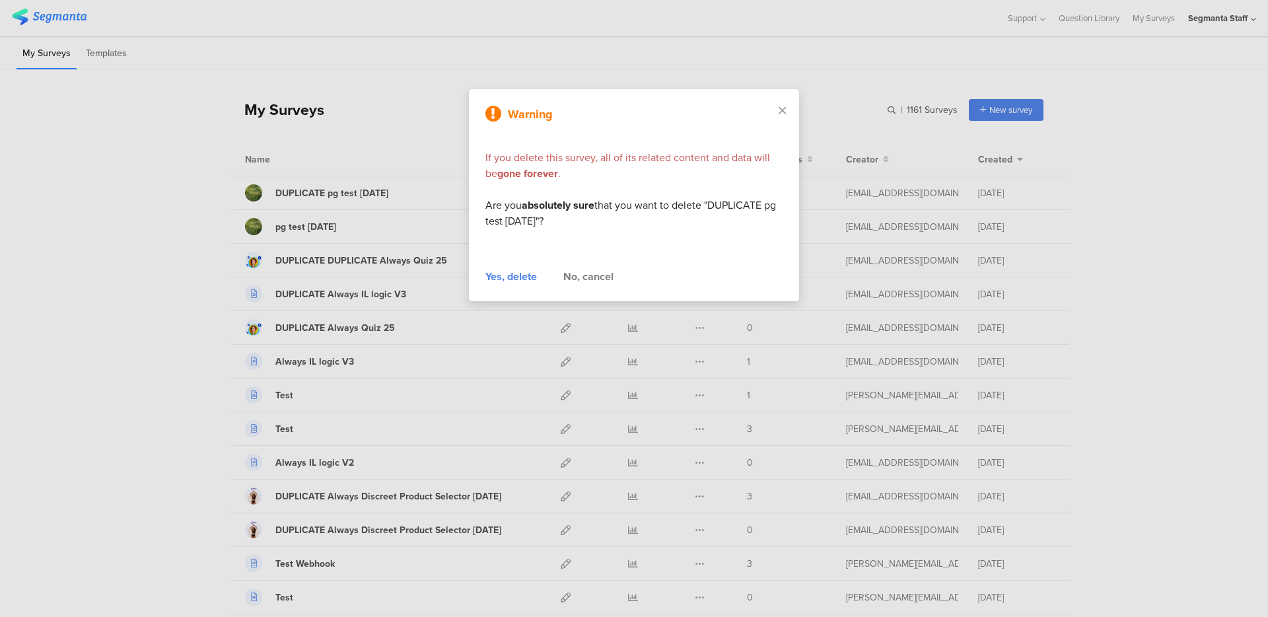
click at [511, 279] on div "Yes, delete" at bounding box center [512, 277] width 52 height 16
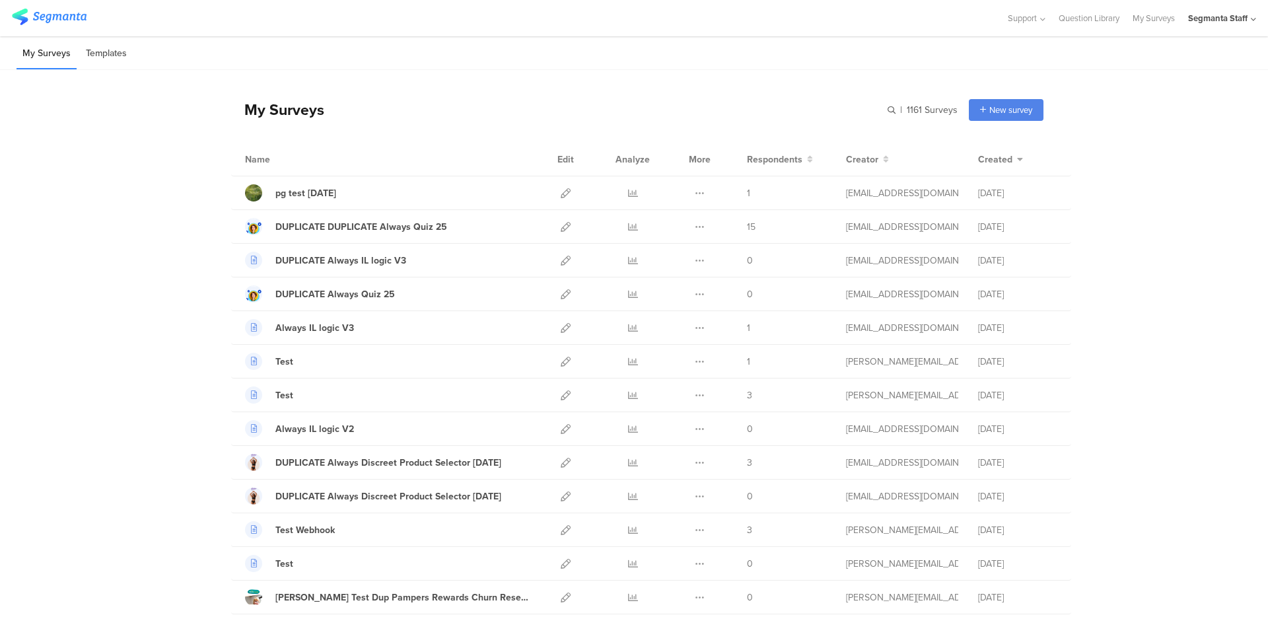
click at [114, 55] on li "Templates" at bounding box center [106, 53] width 53 height 31
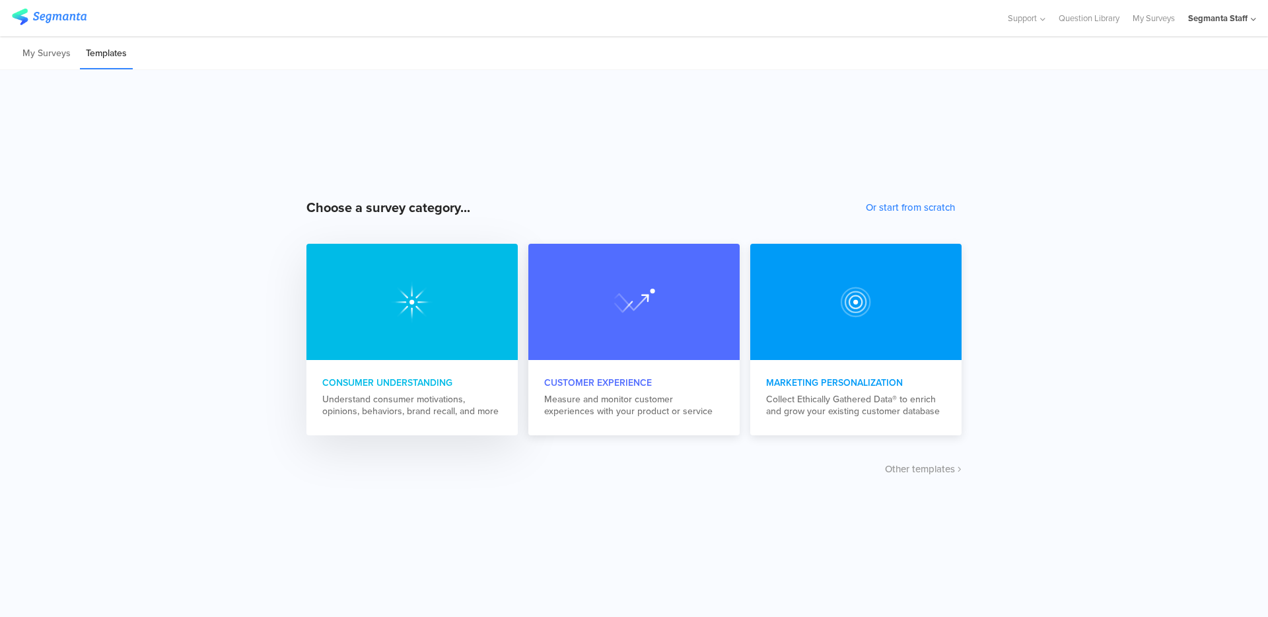
click at [458, 341] on div at bounding box center [411, 302] width 211 height 116
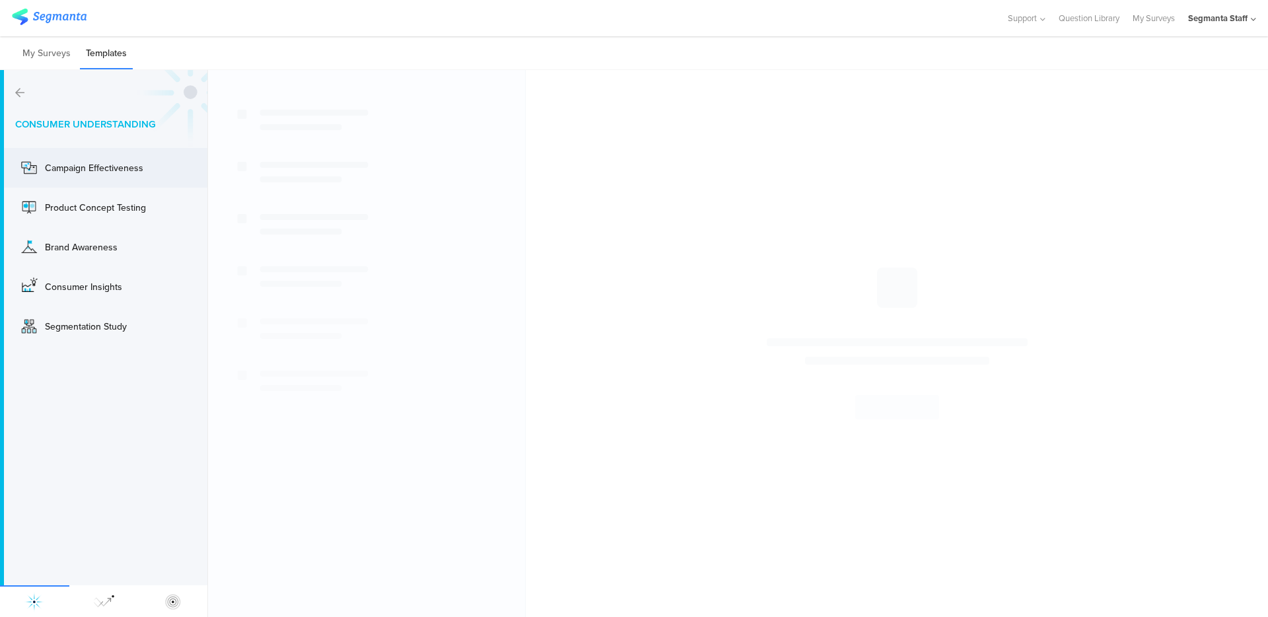
click at [105, 173] on div "Campaign Effectiveness" at bounding box center [98, 168] width 106 height 14
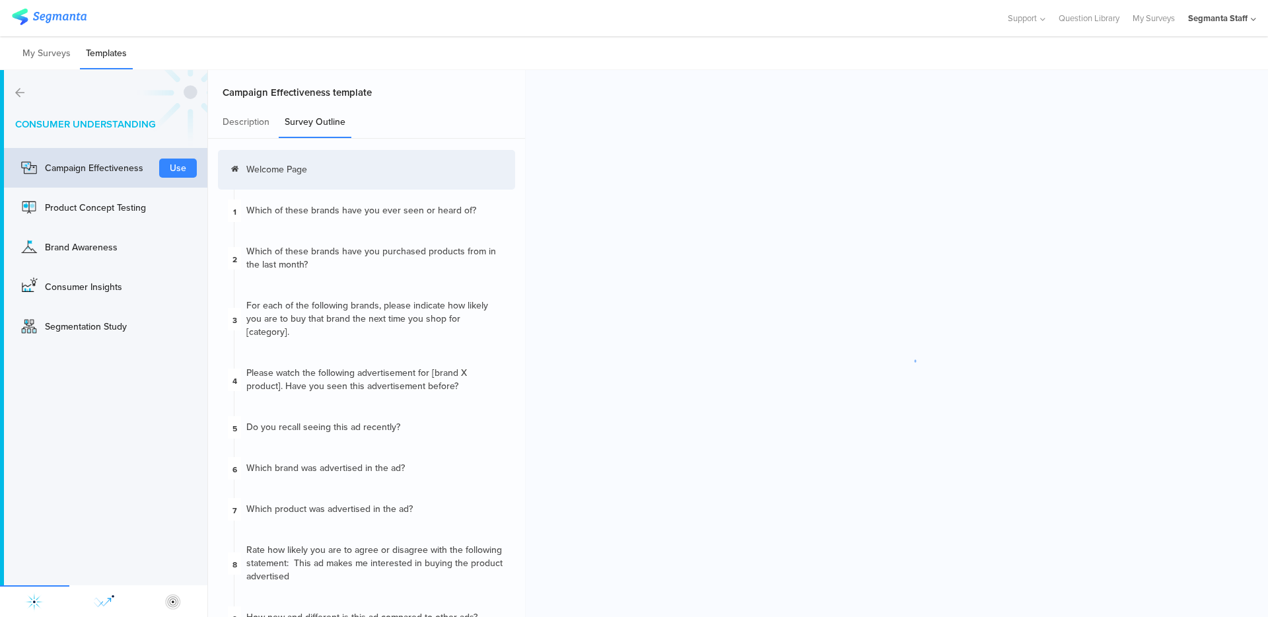
click at [104, 600] on img at bounding box center [103, 601] width 21 height 21
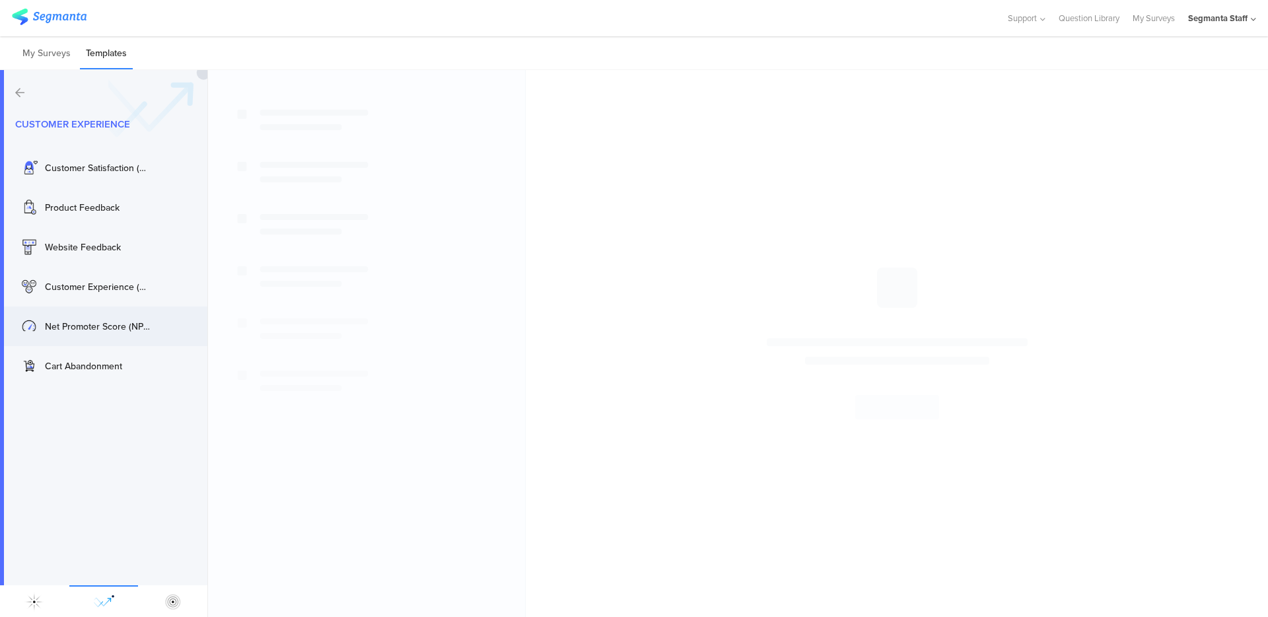
click at [82, 306] on div "Net Promoter Score (NPS®) Use" at bounding box center [103, 326] width 207 height 40
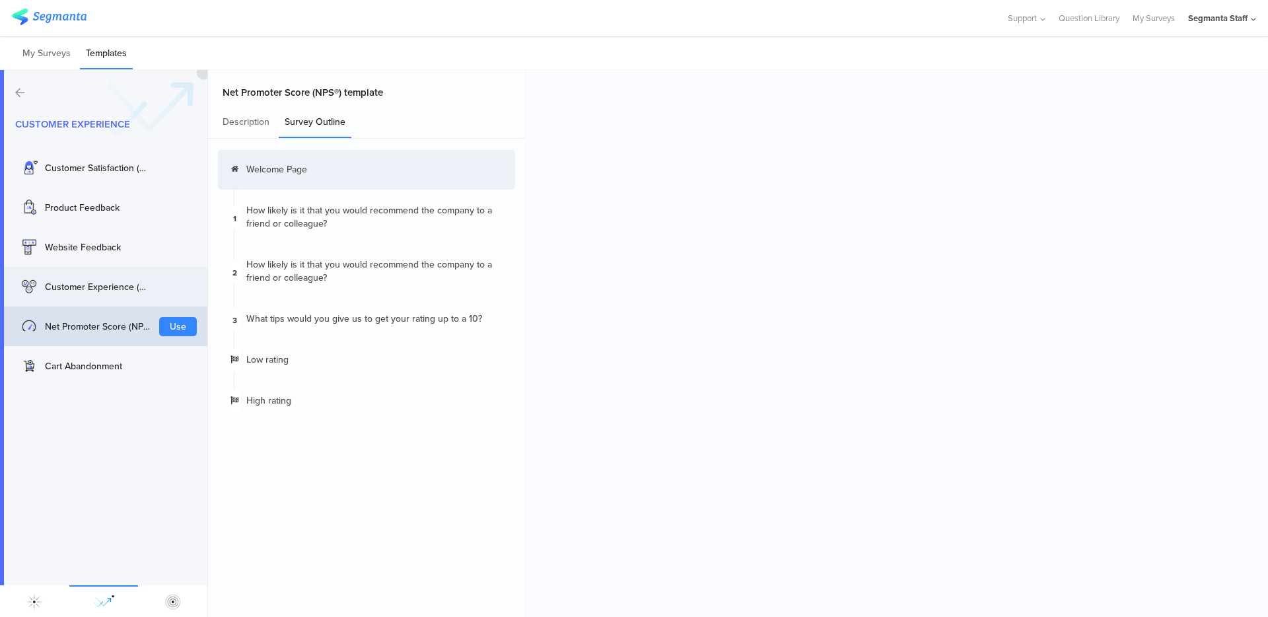
click at [108, 295] on div "Customer Experience (CX)" at bounding box center [84, 286] width 132 height 21
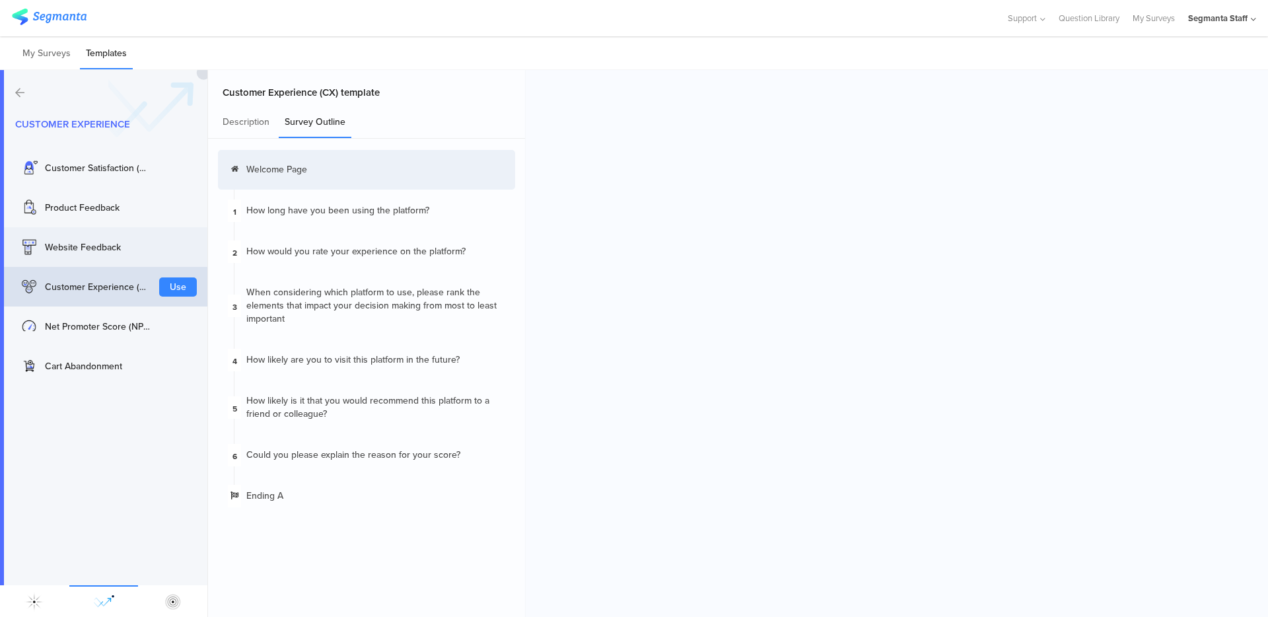
click at [106, 243] on div "Website Feedback" at bounding box center [98, 247] width 106 height 14
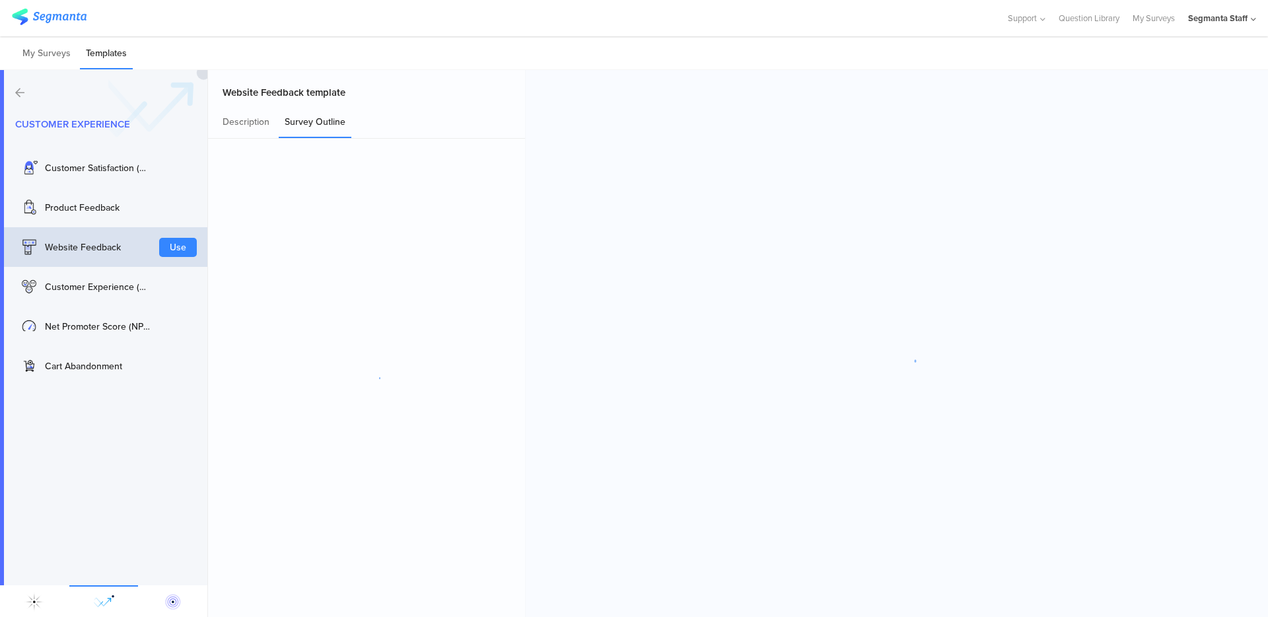
click at [178, 608] on img at bounding box center [172, 601] width 21 height 21
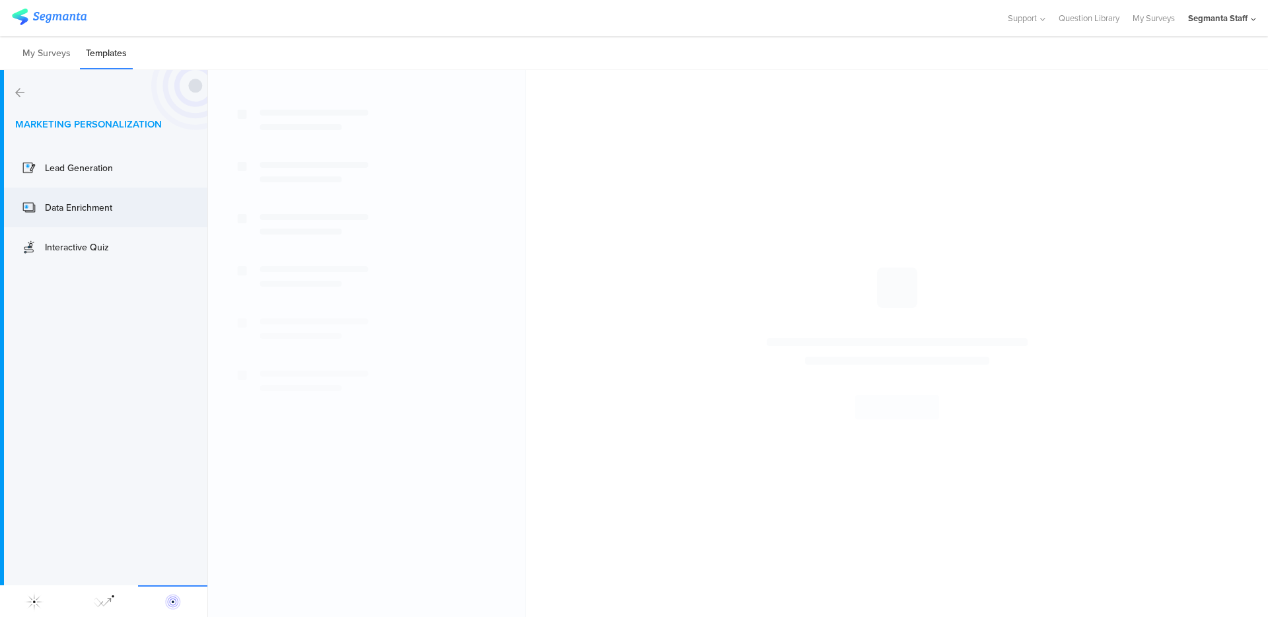
click at [90, 212] on div "Data Enrichment" at bounding box center [98, 208] width 106 height 14
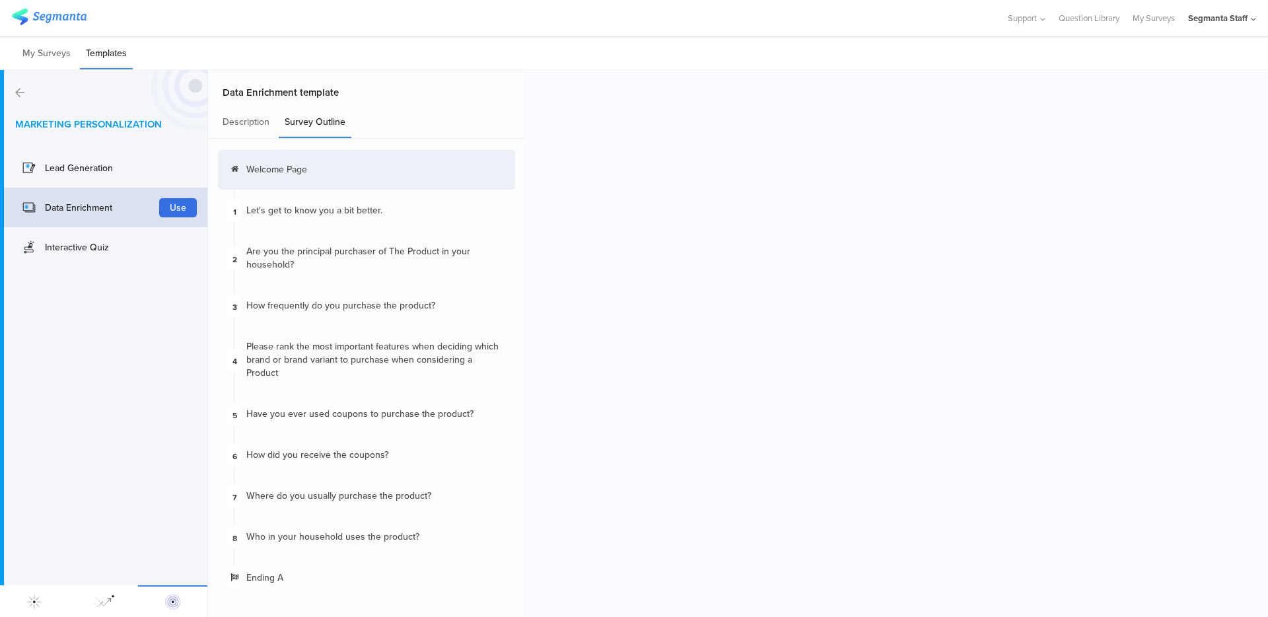
click at [165, 208] on button "Use" at bounding box center [178, 207] width 38 height 19
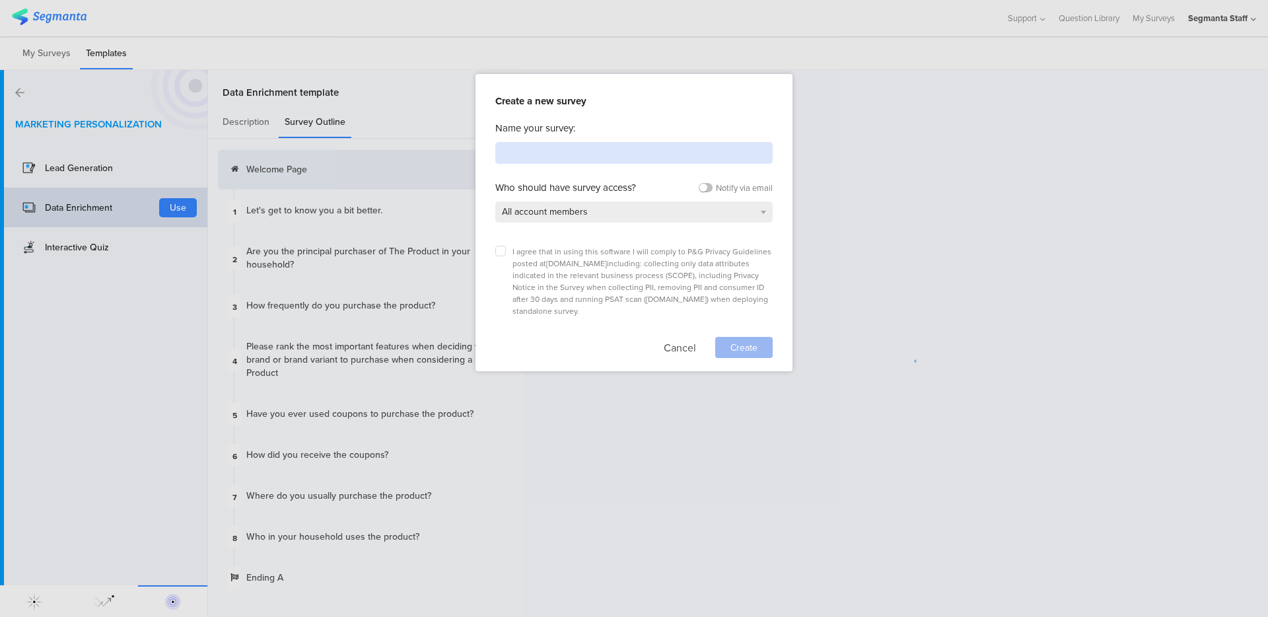
click at [569, 150] on input at bounding box center [633, 153] width 277 height 22
type input "templ"
click at [483, 245] on div "Create a new survey Name your survey: templ Who should have survey access? Noti…" at bounding box center [634, 222] width 317 height 297
click at [497, 249] on label at bounding box center [500, 251] width 11 height 11
click at [0, 0] on input "checkbox" at bounding box center [0, 0] width 0 height 0
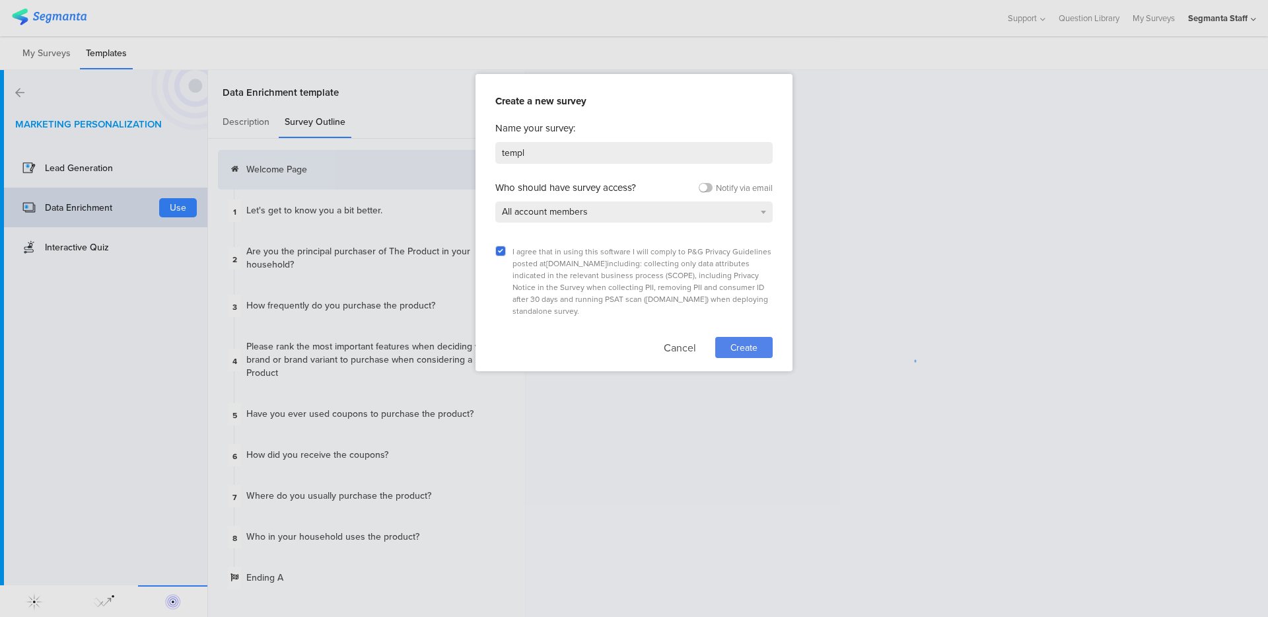
click at [742, 341] on span "Create" at bounding box center [744, 348] width 27 height 14
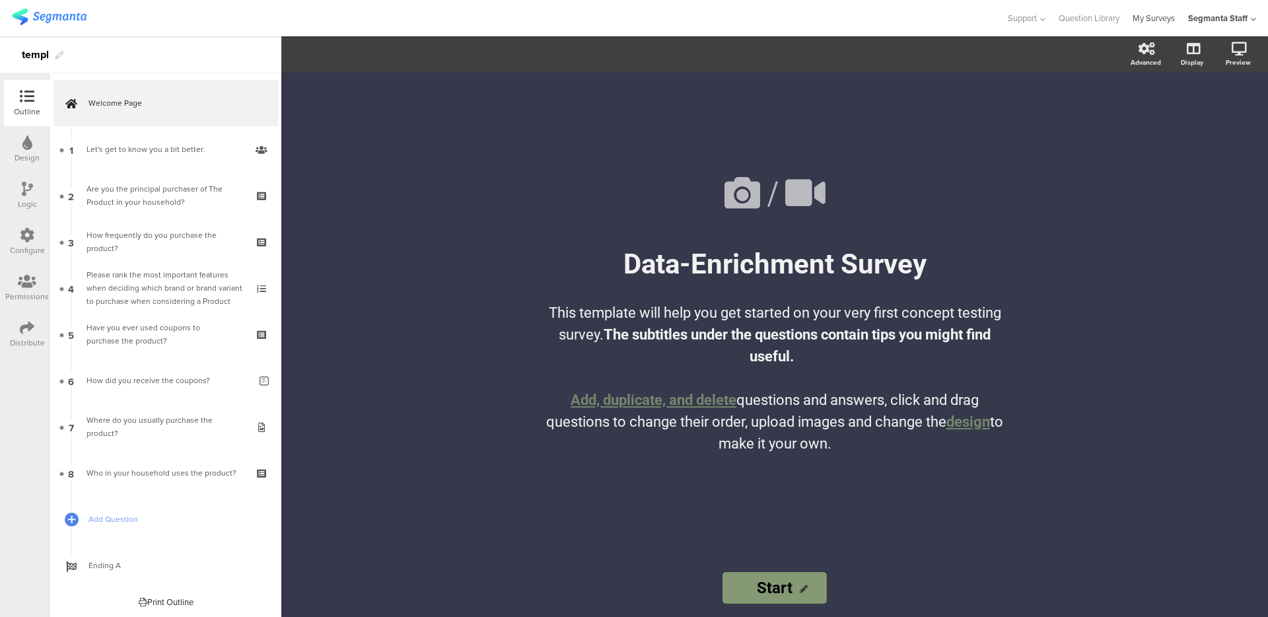
click at [1158, 22] on link "My Surveys" at bounding box center [1154, 18] width 42 height 36
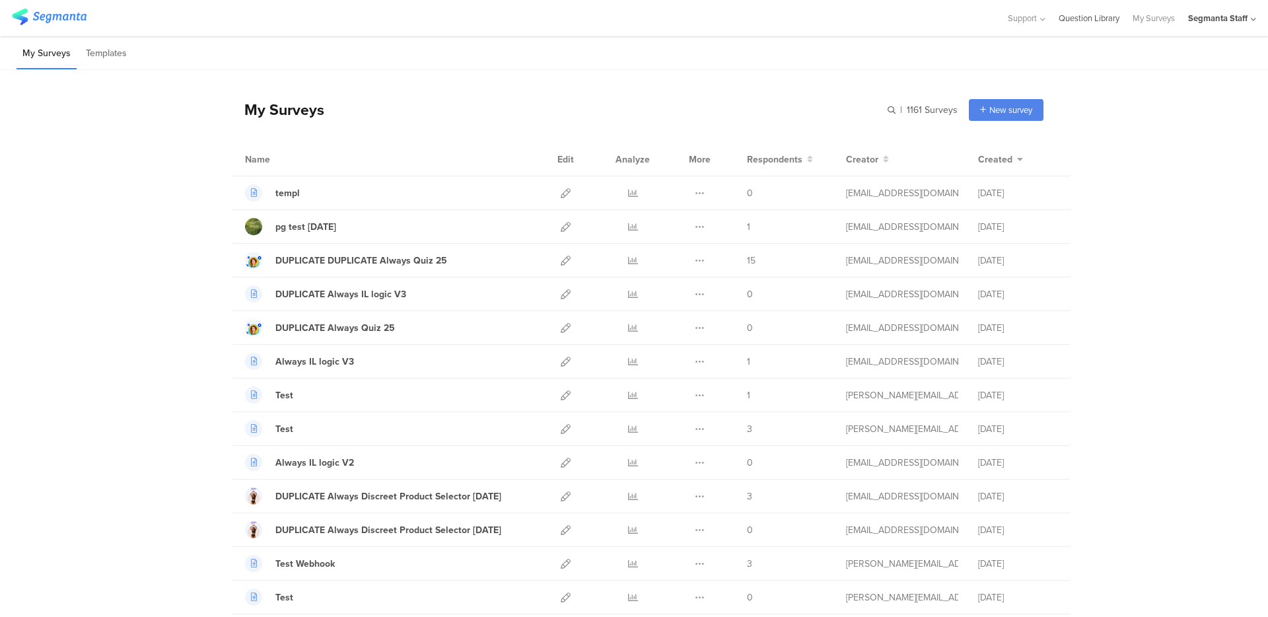
click at [1087, 22] on link "Question Library" at bounding box center [1089, 18] width 61 height 36
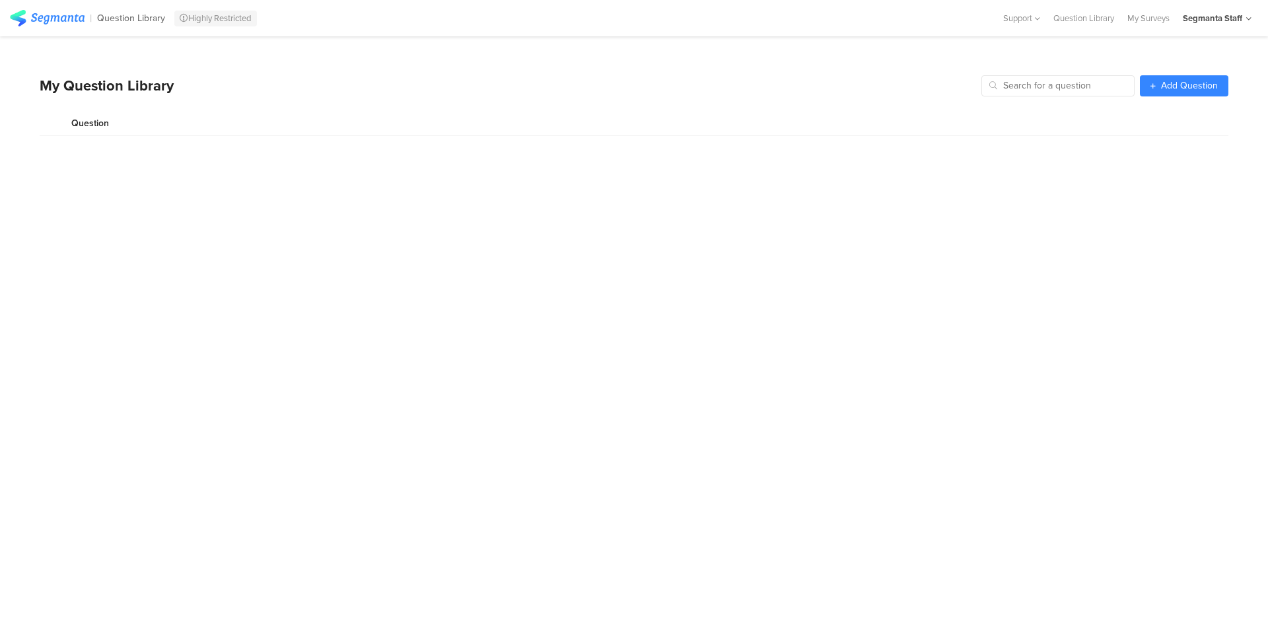
click at [1165, 96] on section "My Question Library Add Question Question New Question Cancel Create" at bounding box center [634, 350] width 1189 height 564
click at [1164, 91] on link "Add Question" at bounding box center [1184, 85] width 89 height 21
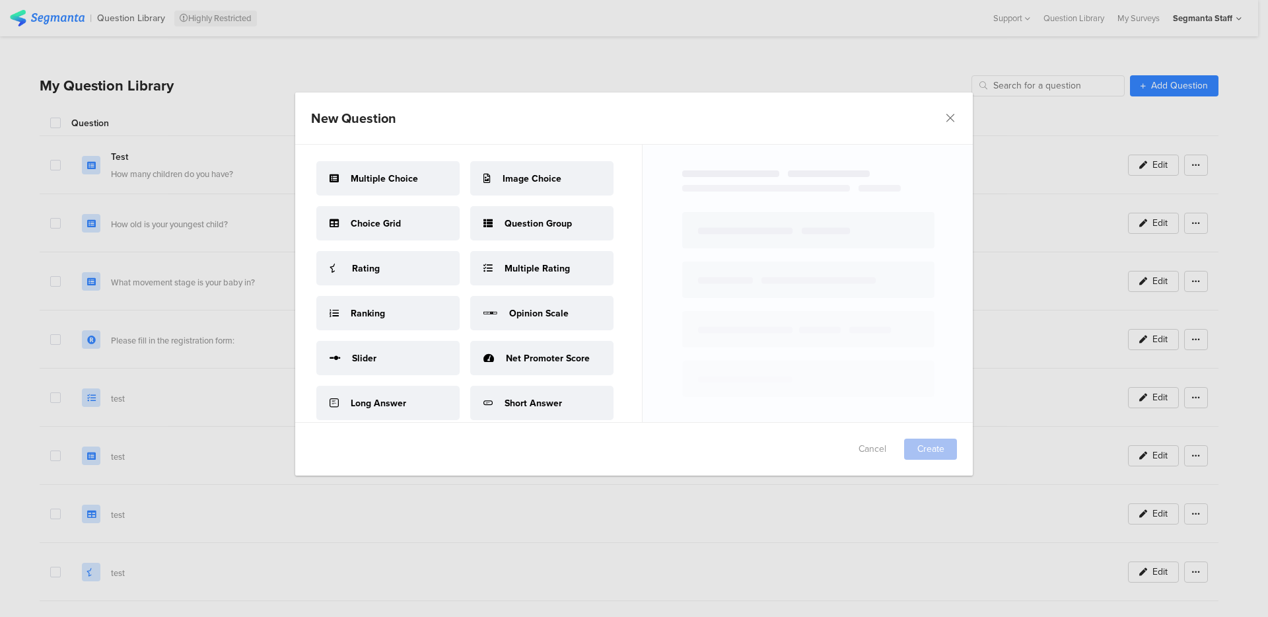
click at [379, 180] on span "Multiple Choice" at bounding box center [384, 179] width 67 height 14
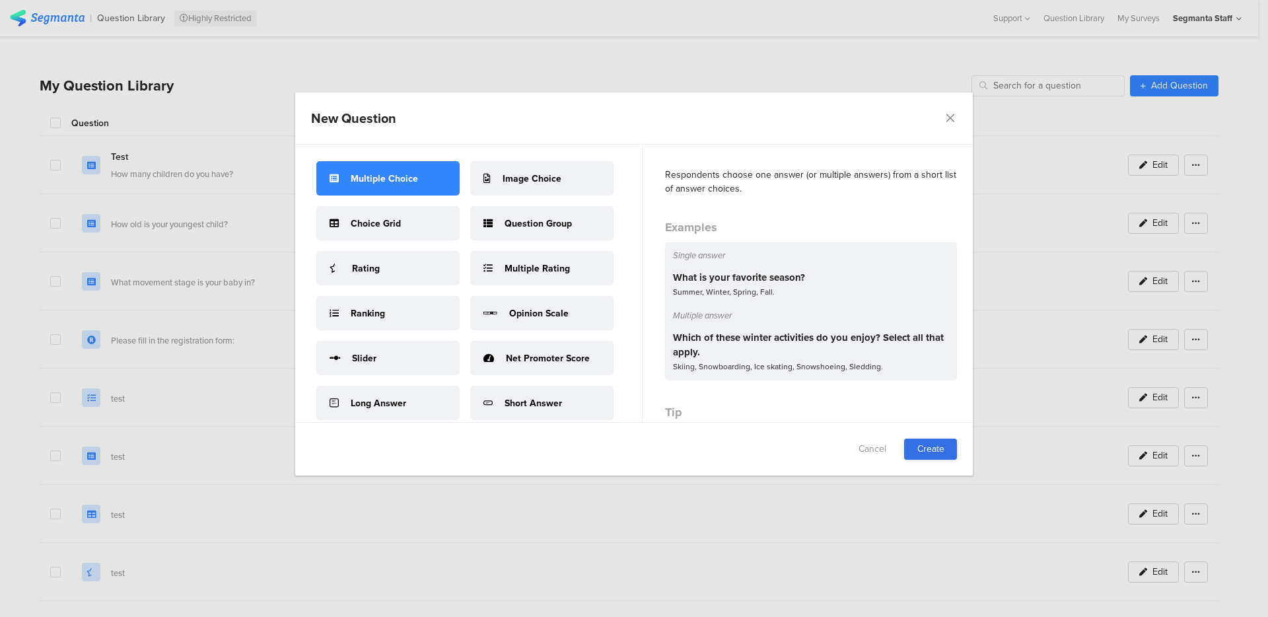
click at [919, 444] on link "Create" at bounding box center [930, 449] width 53 height 21
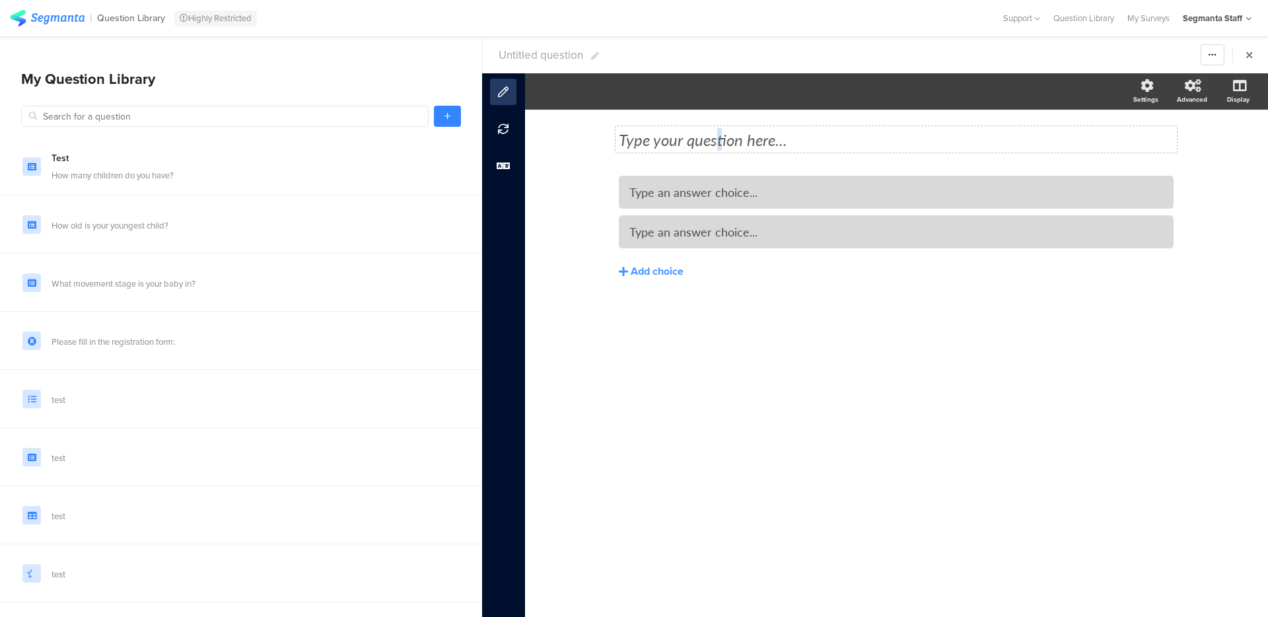
click at [720, 139] on div "Type your question here..." at bounding box center [896, 139] width 561 height 26
click at [536, 44] on section "Untitled question Warning Cancel Yes Duplicate Permanently Archive" at bounding box center [875, 54] width 785 height 37
click at [534, 48] on span "Untitled question" at bounding box center [541, 55] width 85 height 17
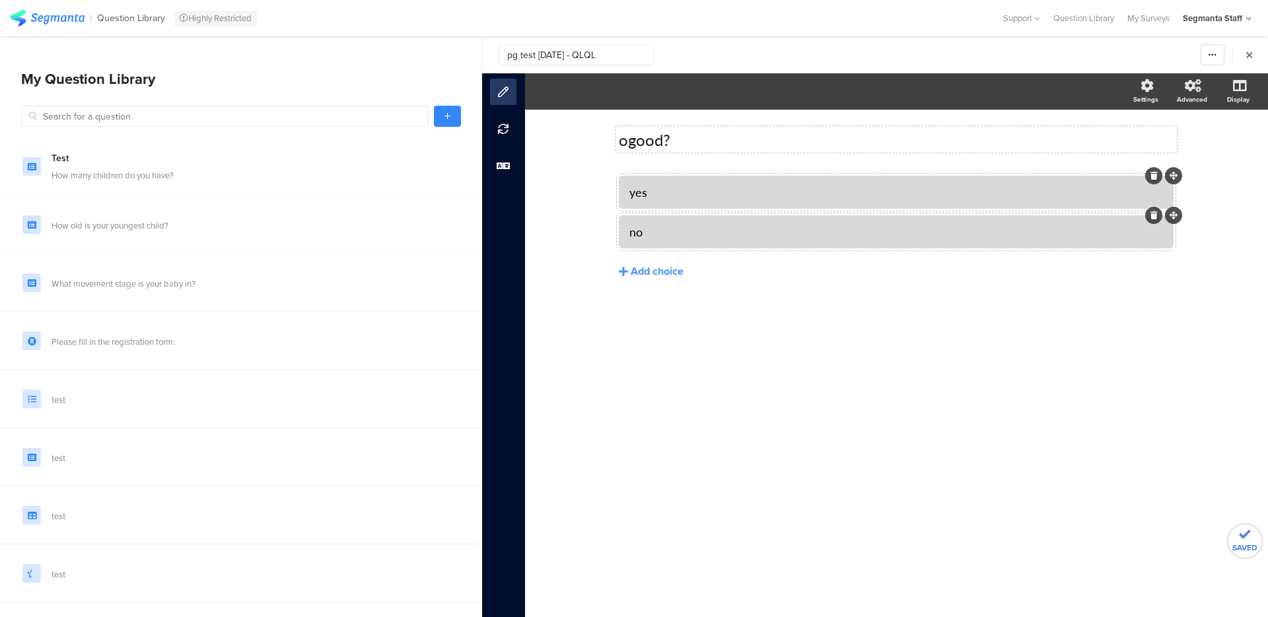
click at [547, 53] on input "pg test 12 aug 25 - QLQL" at bounding box center [576, 54] width 155 height 21
type input "pg test 12 aug 25 - QLQL"
click at [439, 114] on link at bounding box center [447, 116] width 27 height 21
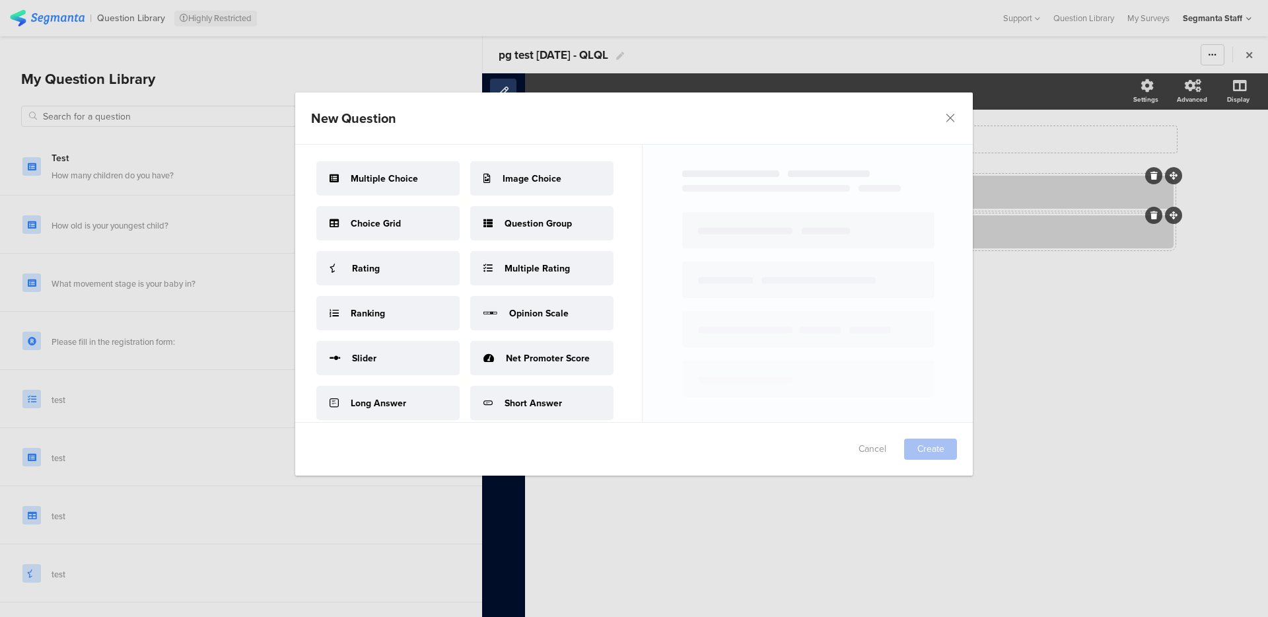
click at [503, 186] on span "Image Choice" at bounding box center [532, 179] width 59 height 14
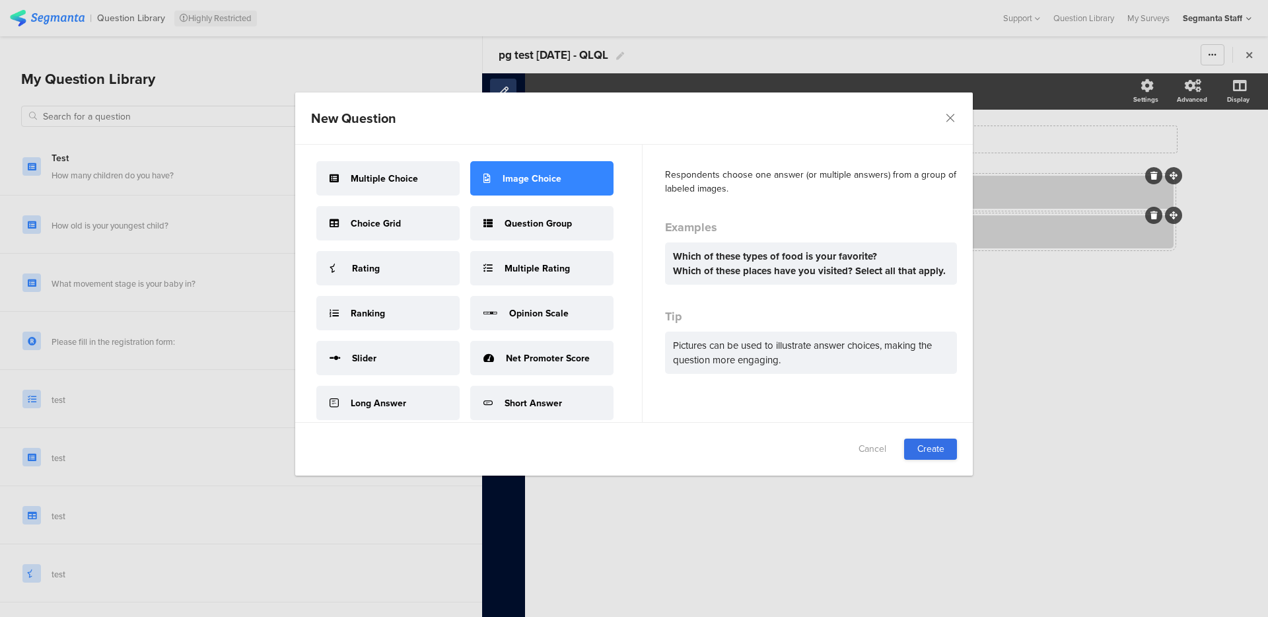
click at [931, 445] on link "Create" at bounding box center [930, 449] width 53 height 21
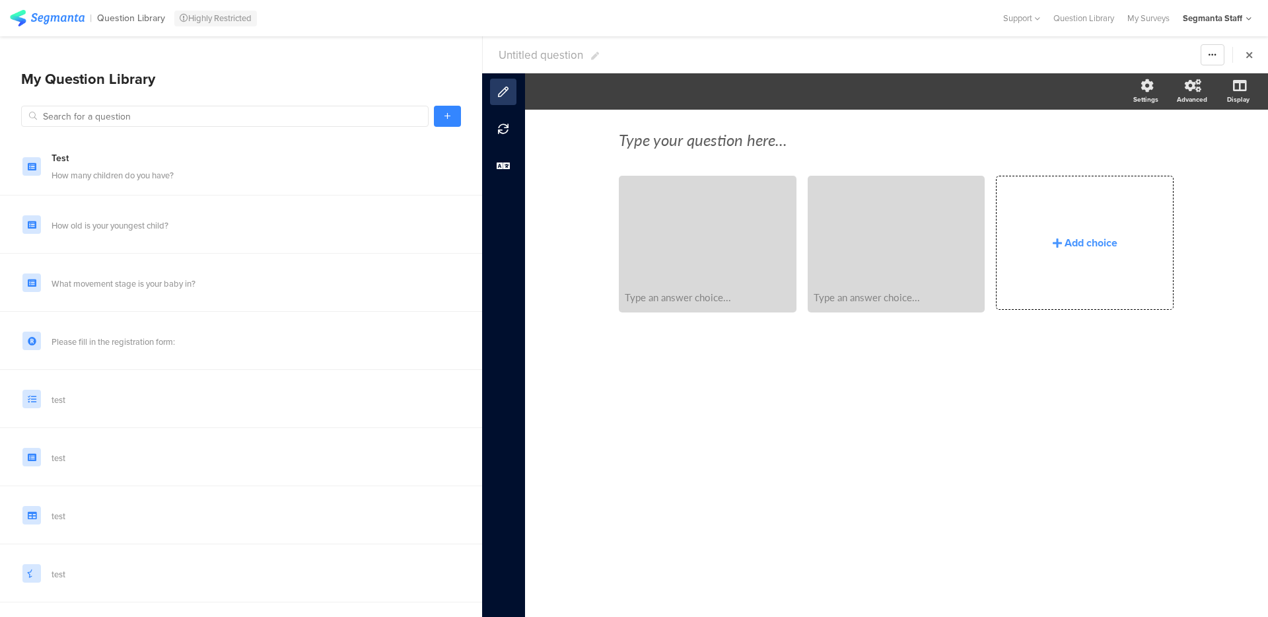
click at [558, 61] on span "Untitled question" at bounding box center [541, 55] width 85 height 17
type input "pg test 12 aug 25 - QLQL"
click at [1126, 275] on div "Add choice" at bounding box center [1085, 242] width 176 height 133
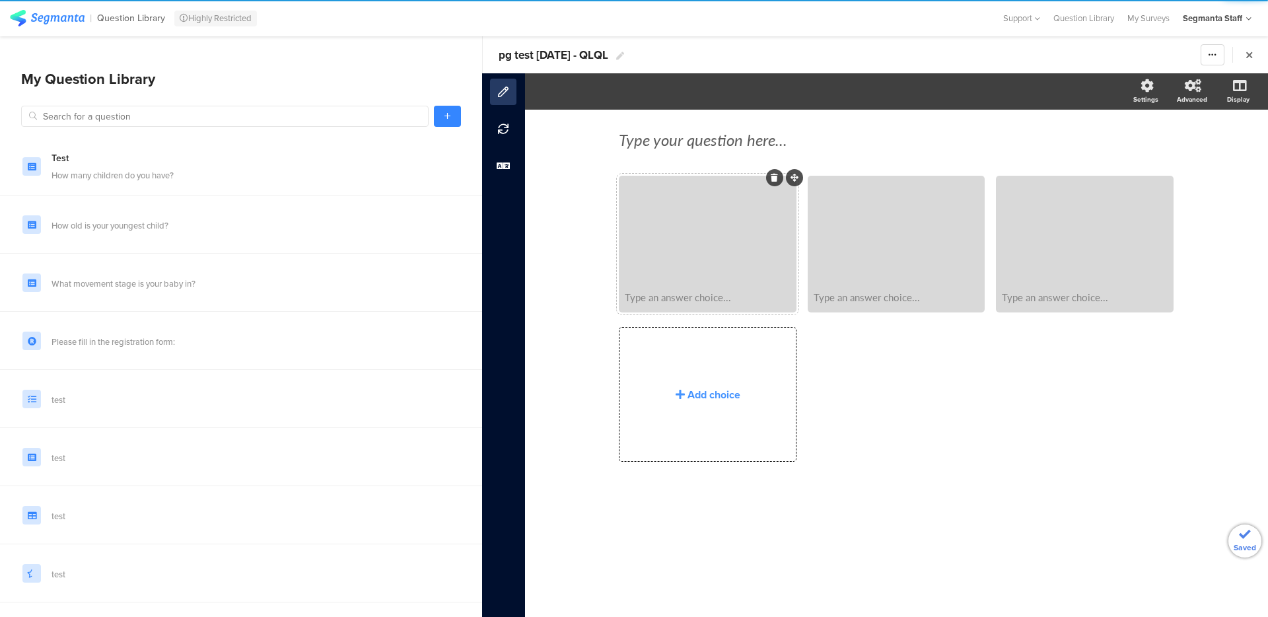
click at [690, 285] on div "Type an answer choice..." at bounding box center [707, 296] width 173 height 27
click at [841, 305] on div "Type an answer choice..." at bounding box center [896, 296] width 173 height 27
click at [917, 258] on div at bounding box center [896, 231] width 173 height 106
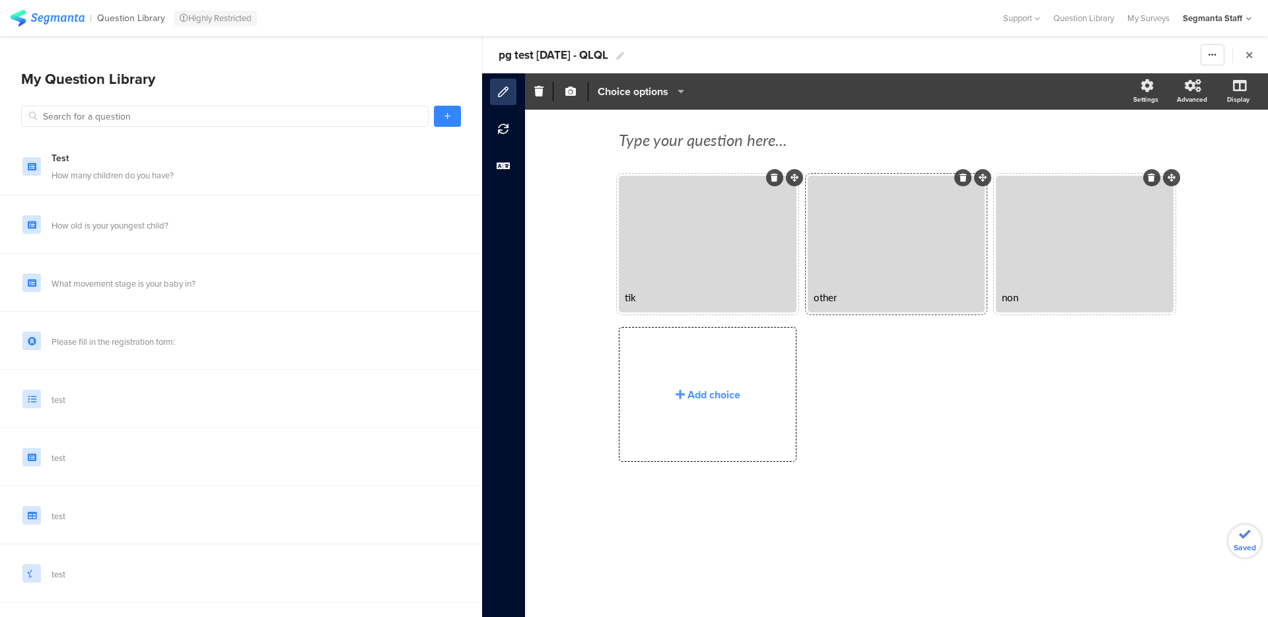
click at [651, 87] on span "Choice options" at bounding box center [633, 91] width 71 height 15
click at [717, 181] on span at bounding box center [713, 178] width 20 height 11
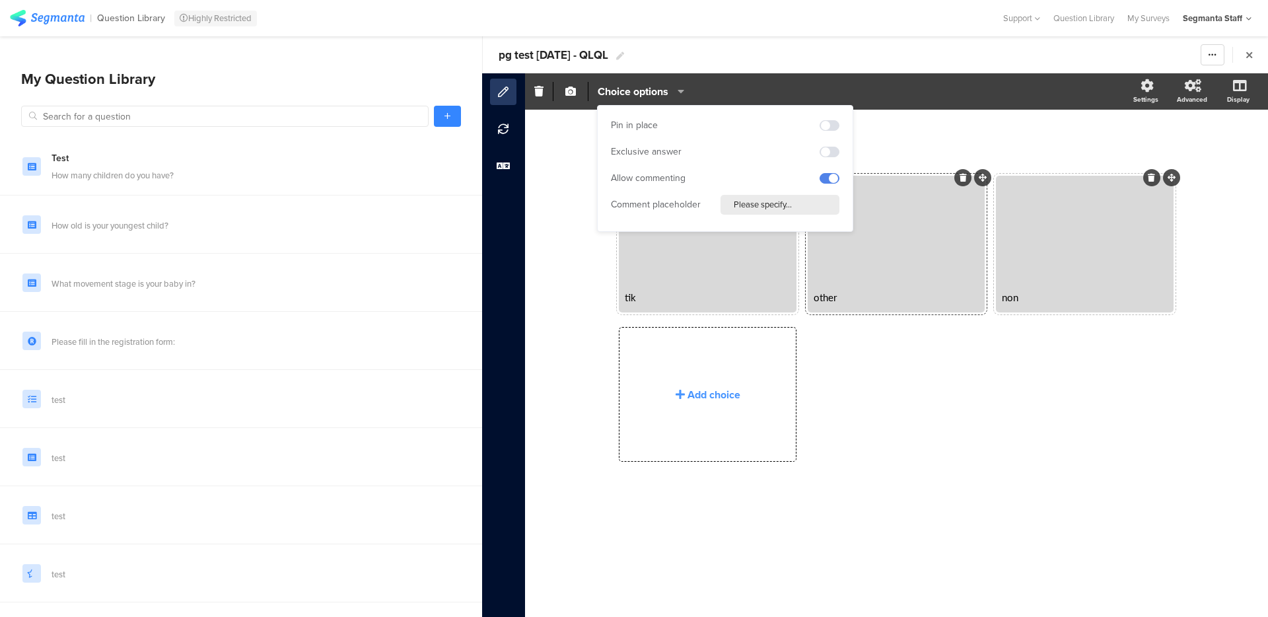
click at [834, 145] on div "Exclusive answer" at bounding box center [725, 152] width 229 height 20
click at [834, 123] on span at bounding box center [830, 125] width 20 height 11
click at [832, 147] on span at bounding box center [830, 152] width 20 height 11
click at [550, 204] on div "Type your question here... tik other non" at bounding box center [896, 363] width 743 height 507
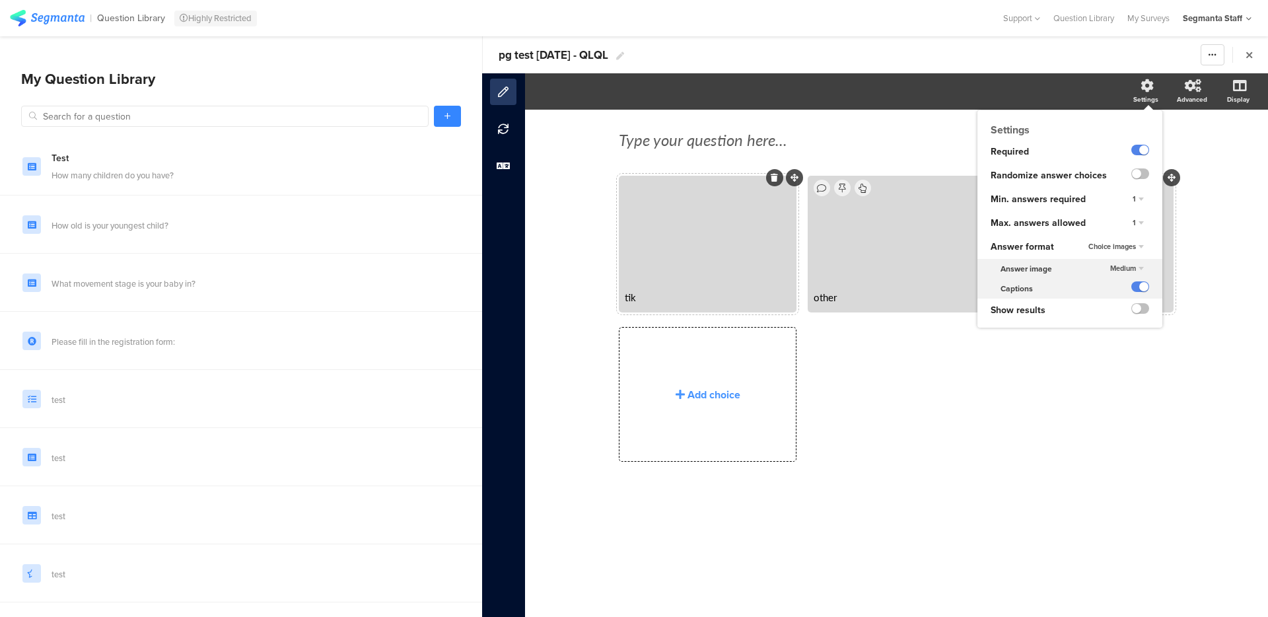
click at [1145, 182] on ng-transclude at bounding box center [1141, 175] width 18 height 15
click at [1145, 180] on ng-transclude at bounding box center [1141, 175] width 18 height 15
drag, startPoint x: 1143, startPoint y: 172, endPoint x: 1137, endPoint y: 175, distance: 7.4
click at [1143, 172] on label at bounding box center [1141, 173] width 18 height 11
click at [0, 0] on input "checkbox" at bounding box center [0, 0] width 0 height 0
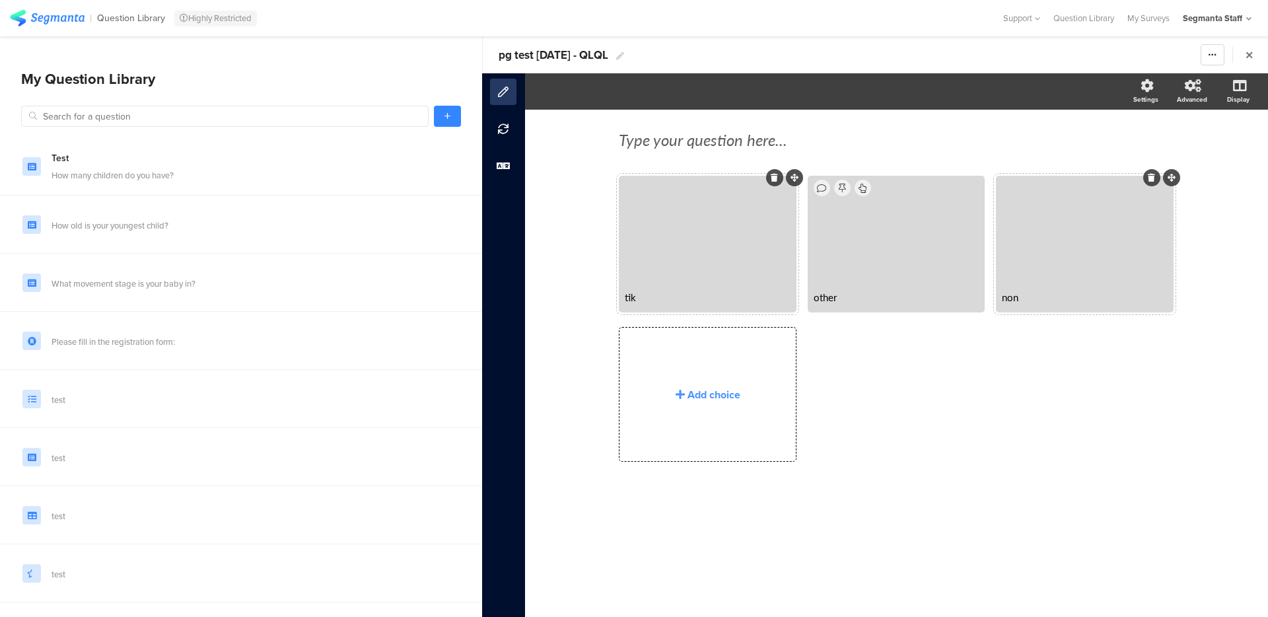
click at [600, 232] on div "Type your question here... tik other non" at bounding box center [896, 363] width 743 height 507
click at [698, 260] on div at bounding box center [707, 231] width 173 height 106
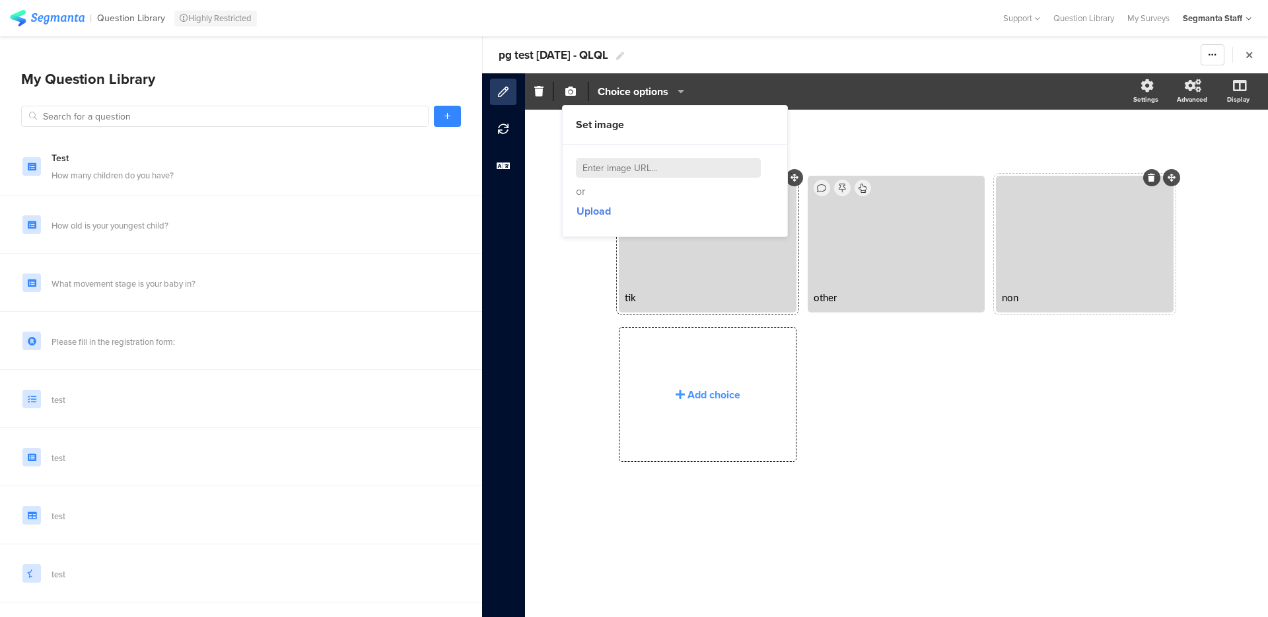
click at [654, 162] on input at bounding box center [668, 168] width 185 height 20
paste input "https://cdn.pixabay.com/photo/2025/07/09/09/28/wheat-9704240_1280.jpg"
type input "https://cdn.pixabay.com/photo/2025/07/09/09/28/wheat-9704240_1280.jpg"
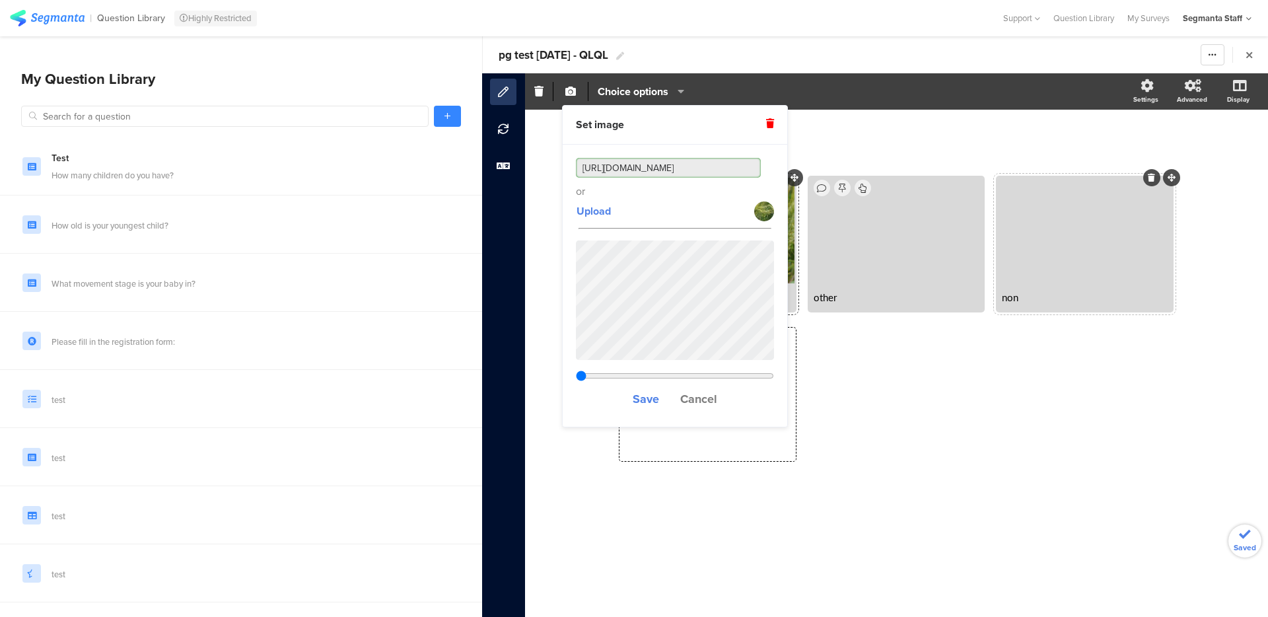
type input "0.468375"
click at [538, 296] on div "Type your question here... tik other" at bounding box center [896, 363] width 743 height 507
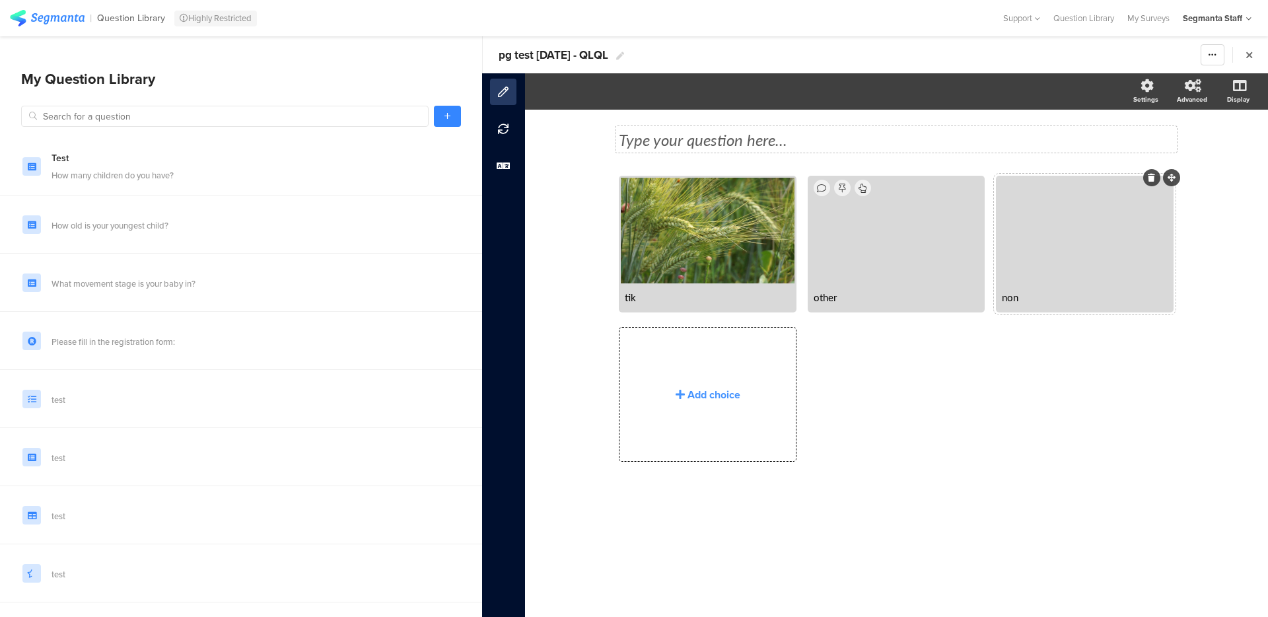
click at [675, 143] on div "Type your question here..." at bounding box center [896, 139] width 555 height 20
click at [509, 61] on span "pg test 12 aug 25 - QLQL" at bounding box center [554, 55] width 110 height 17
click at [509, 61] on input "pg test 12 aug 25 - QLQL" at bounding box center [576, 54] width 155 height 21
click at [444, 100] on div "Test How many children do you have? How old is your youngest child? What moveme…" at bounding box center [241, 353] width 482 height 527
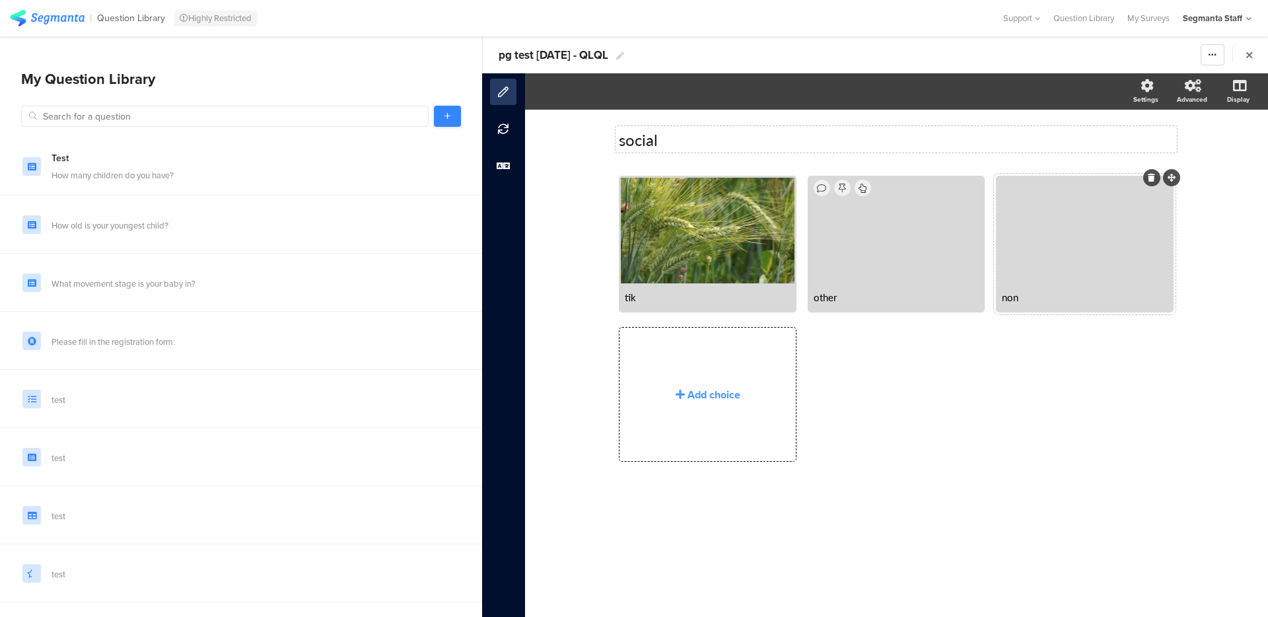
click at [444, 121] on link at bounding box center [447, 116] width 27 height 21
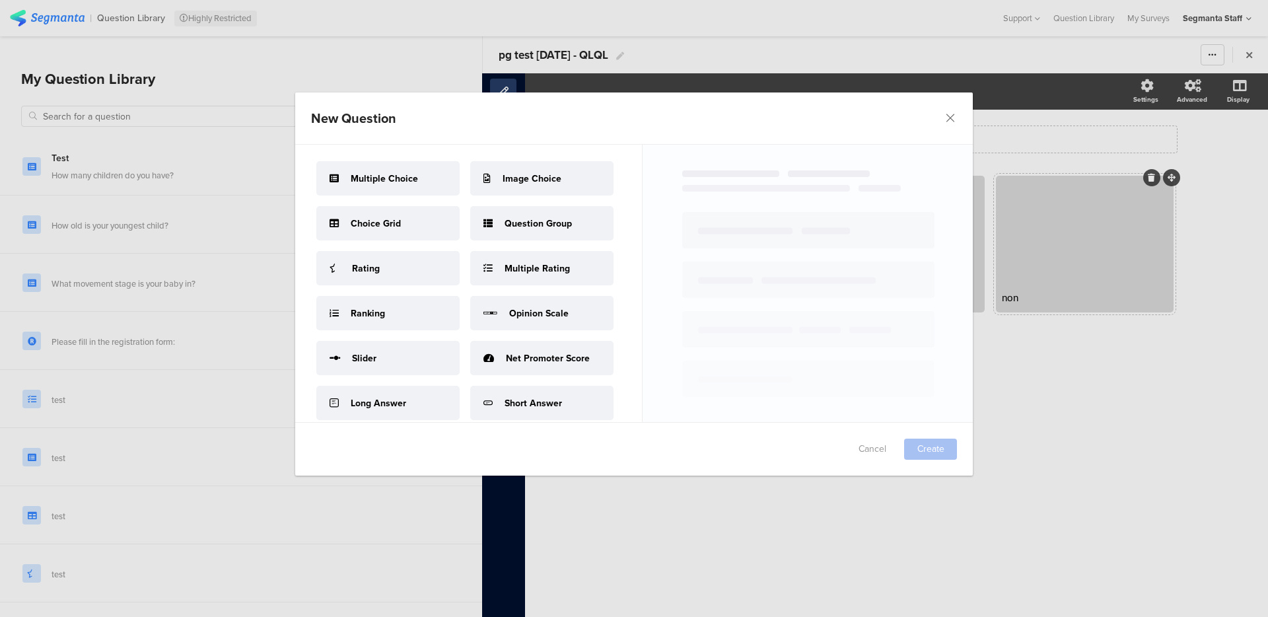
drag, startPoint x: 425, startPoint y: 353, endPoint x: 436, endPoint y: 350, distance: 11.1
click at [432, 285] on div "Rating" at bounding box center [387, 268] width 143 height 34
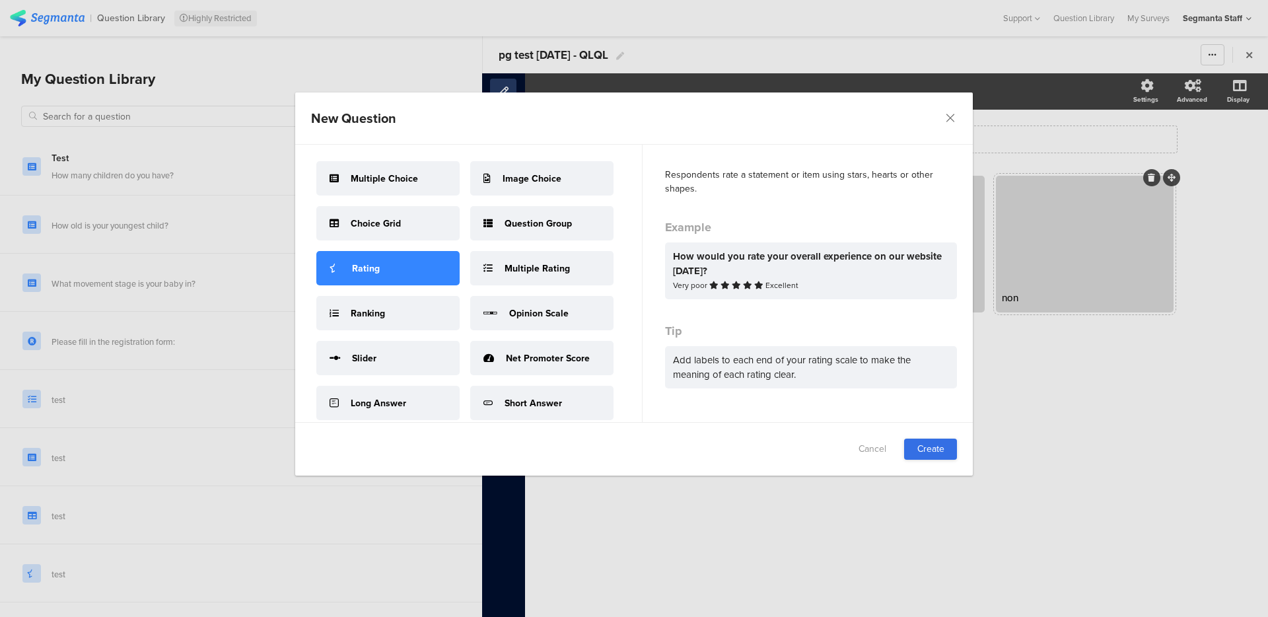
click at [947, 445] on link "Create" at bounding box center [930, 449] width 53 height 21
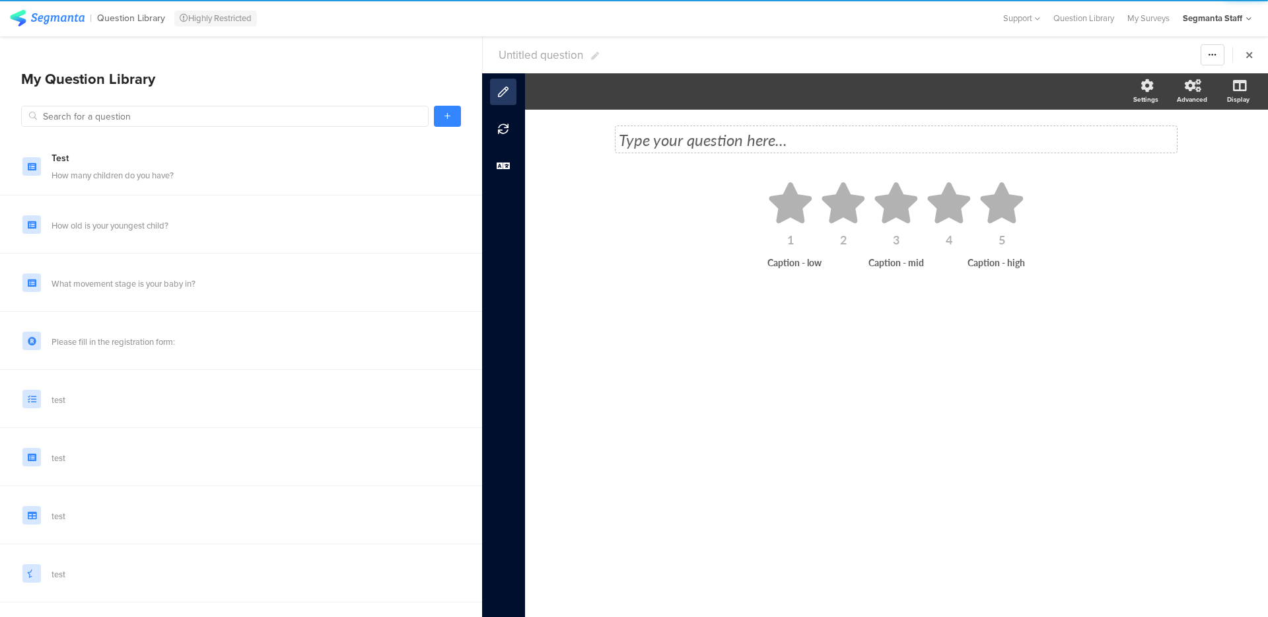
click at [721, 140] on div "Type your question here..." at bounding box center [896, 139] width 561 height 26
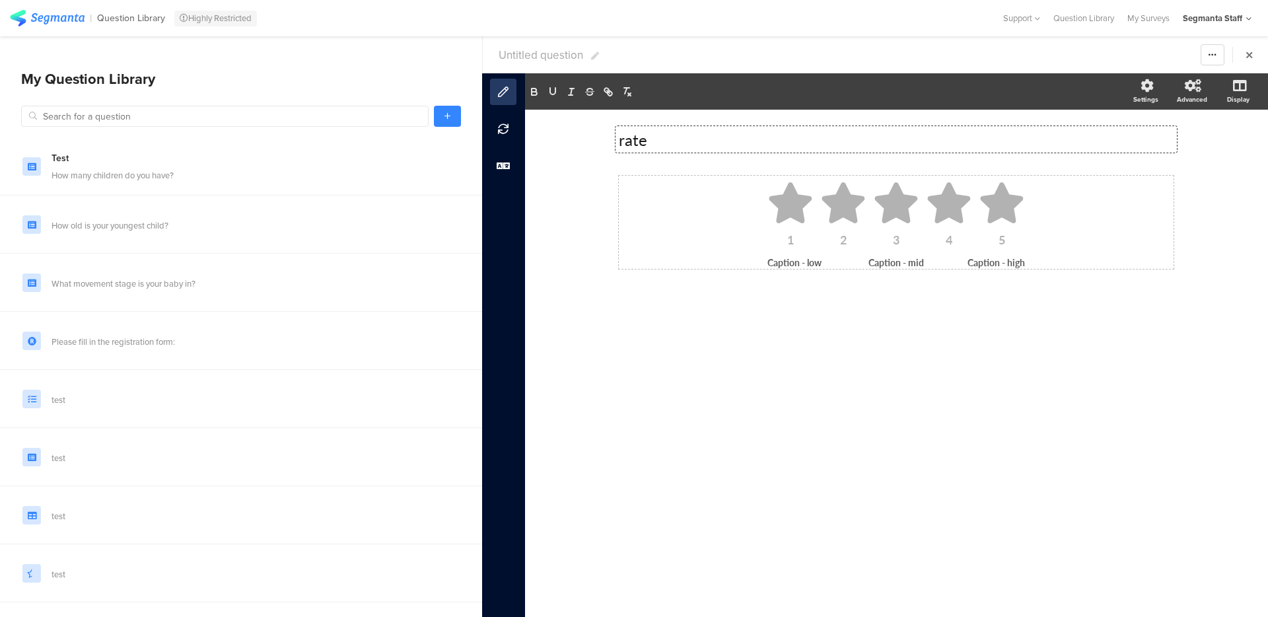
click at [810, 212] on icon at bounding box center [791, 202] width 46 height 41
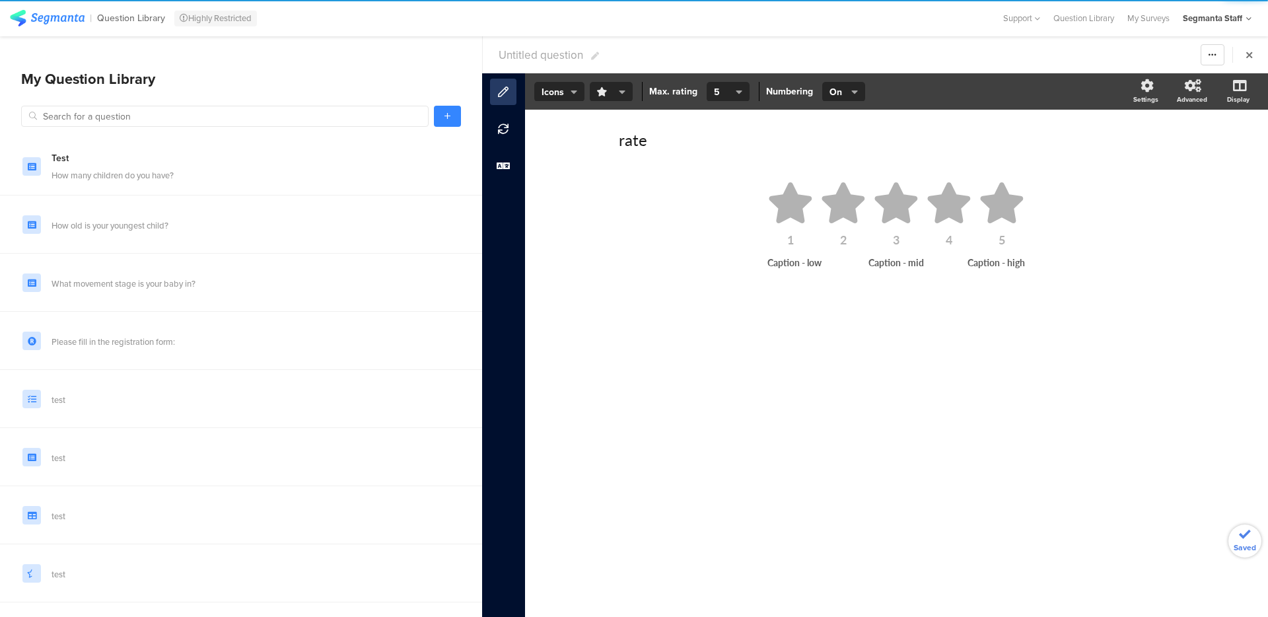
click at [624, 91] on icon "button" at bounding box center [622, 92] width 7 height 11
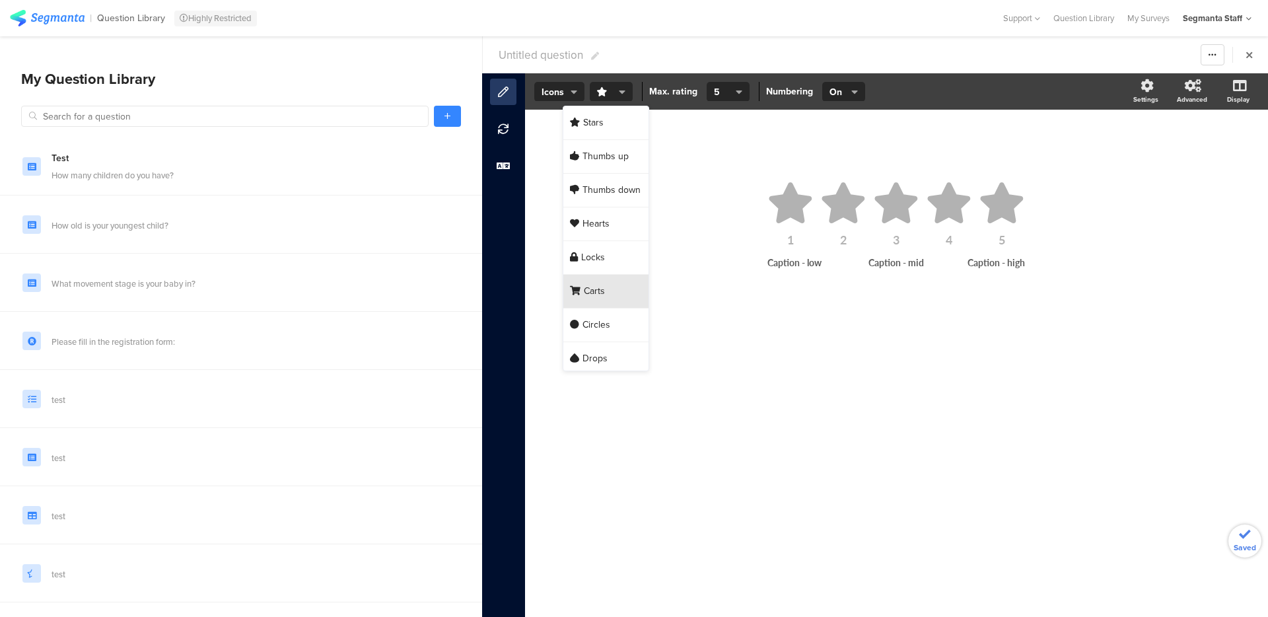
click at [603, 287] on span "Carts" at bounding box center [594, 291] width 21 height 13
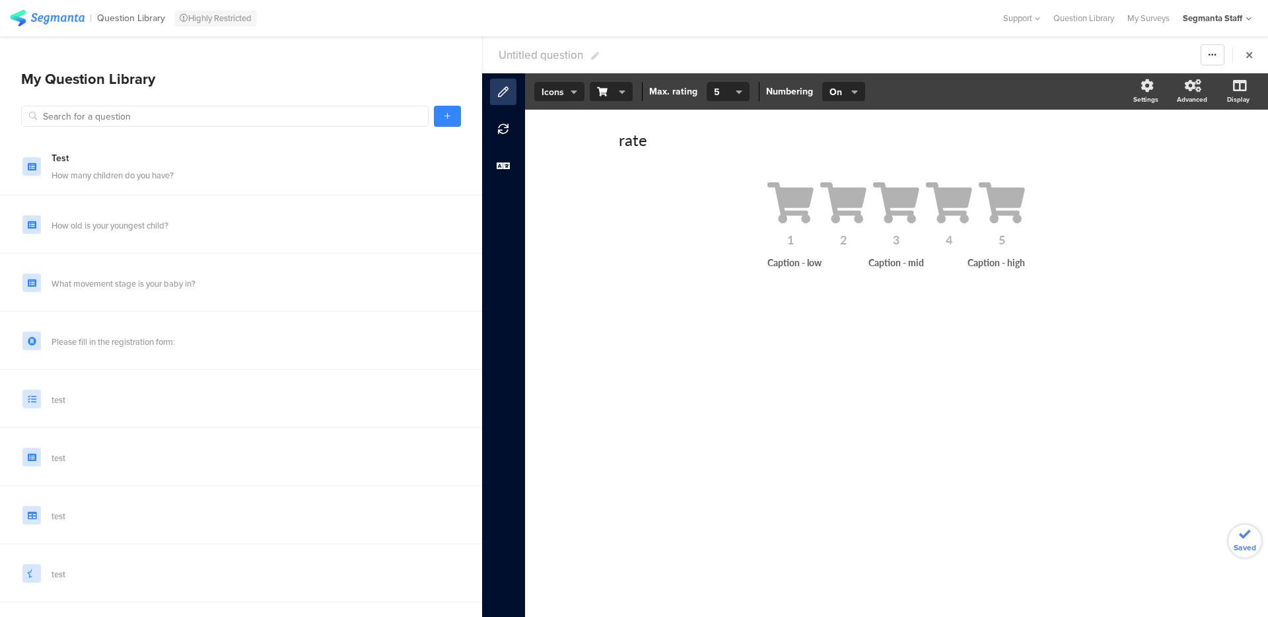
click at [566, 91] on span "Icons" at bounding box center [560, 92] width 36 height 14
click at [558, 73] on div "Slider" at bounding box center [559, 64] width 66 height 33
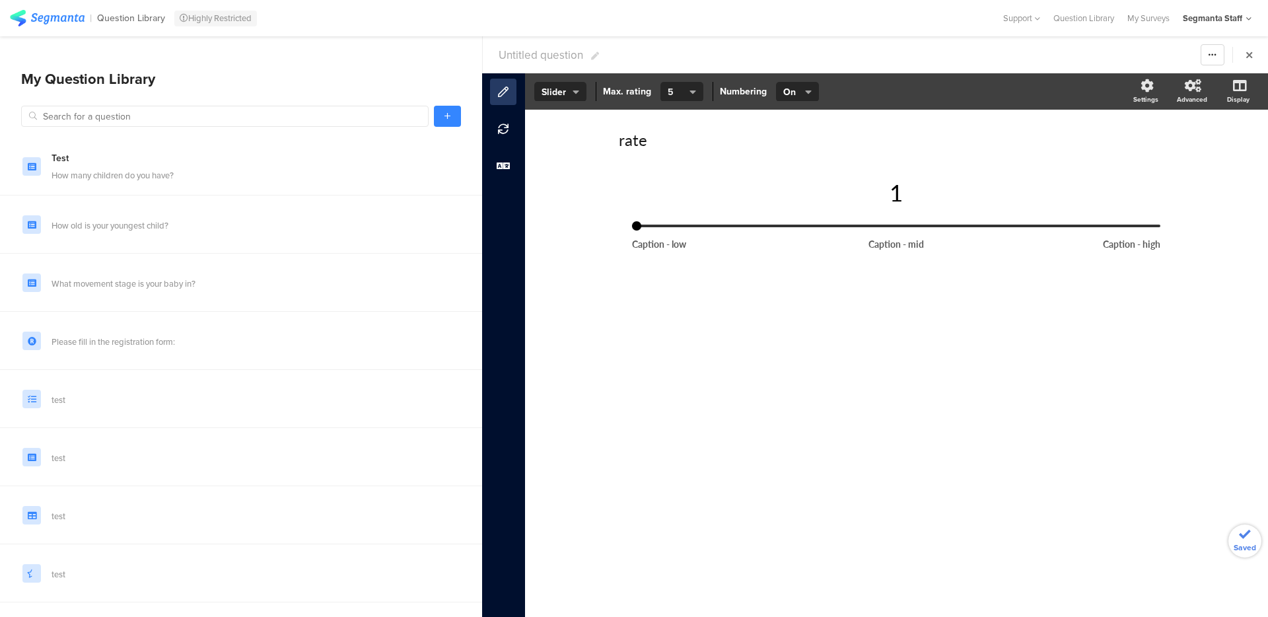
click at [683, 93] on span "5" at bounding box center [677, 92] width 19 height 14
click at [678, 318] on div "9" at bounding box center [680, 325] width 66 height 34
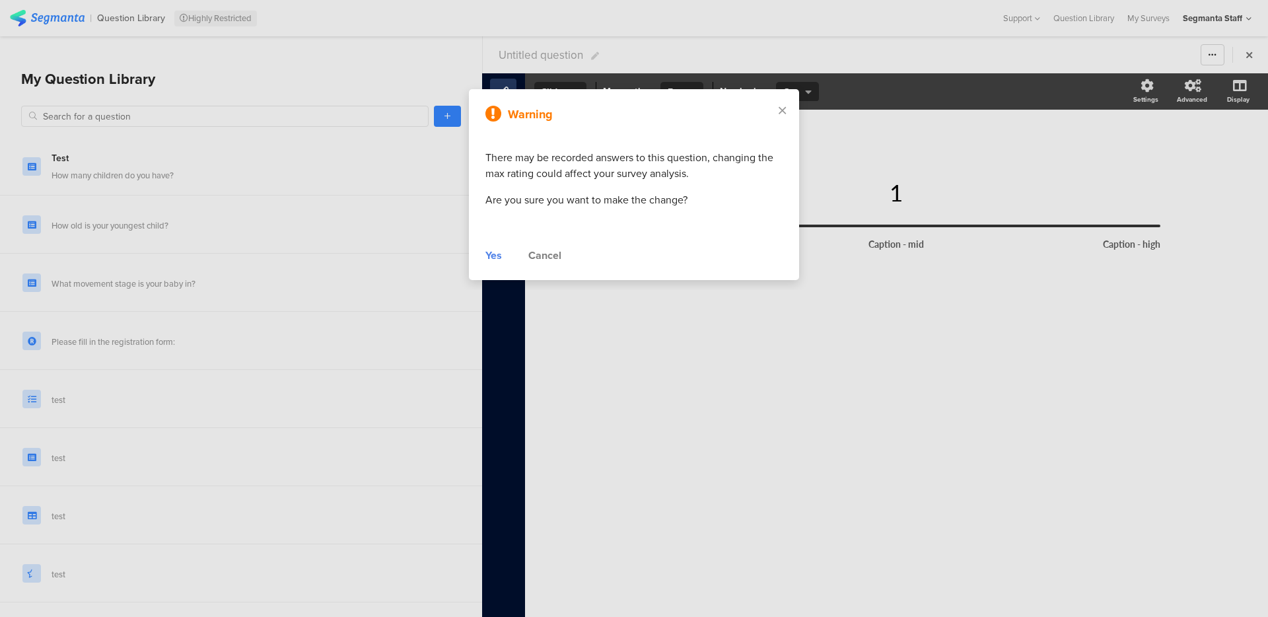
click at [485, 263] on div "Warning There may be recorded answers to this question, changing the max rating…" at bounding box center [634, 184] width 330 height 191
click at [496, 255] on div "Yes" at bounding box center [494, 256] width 17 height 16
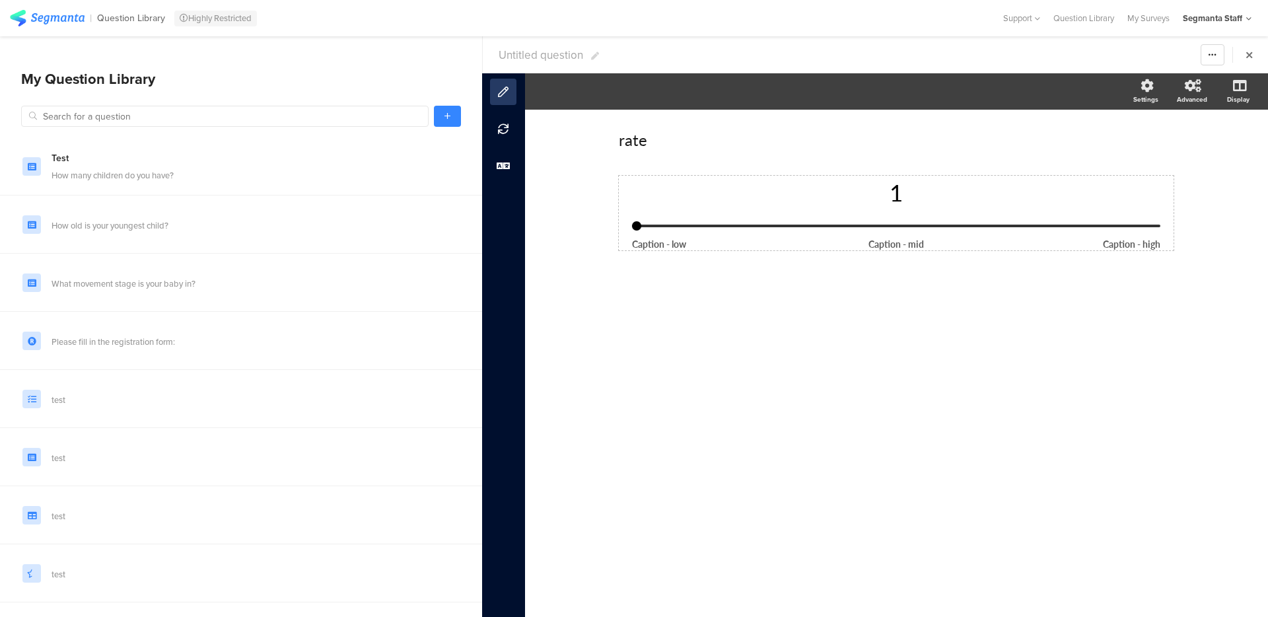
click at [696, 225] on input "range" at bounding box center [896, 226] width 528 height 3
click at [797, 82] on button "On" at bounding box center [797, 92] width 43 height 20
click at [802, 70] on div "Off" at bounding box center [796, 64] width 66 height 33
click at [686, 100] on button "5" at bounding box center [682, 92] width 43 height 20
click at [676, 305] on div "8" at bounding box center [680, 292] width 66 height 34
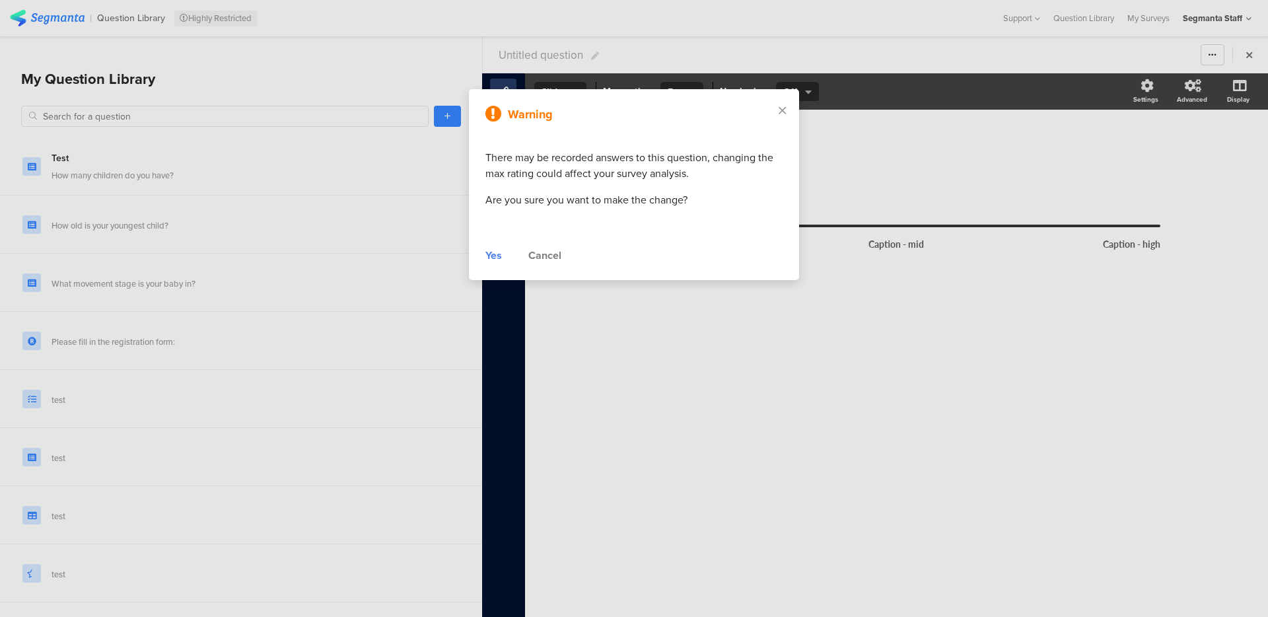
click at [483, 247] on div "Warning There may be recorded answers to this question, changing the max rating…" at bounding box center [634, 184] width 330 height 191
click at [494, 255] on div "Yes" at bounding box center [494, 256] width 17 height 16
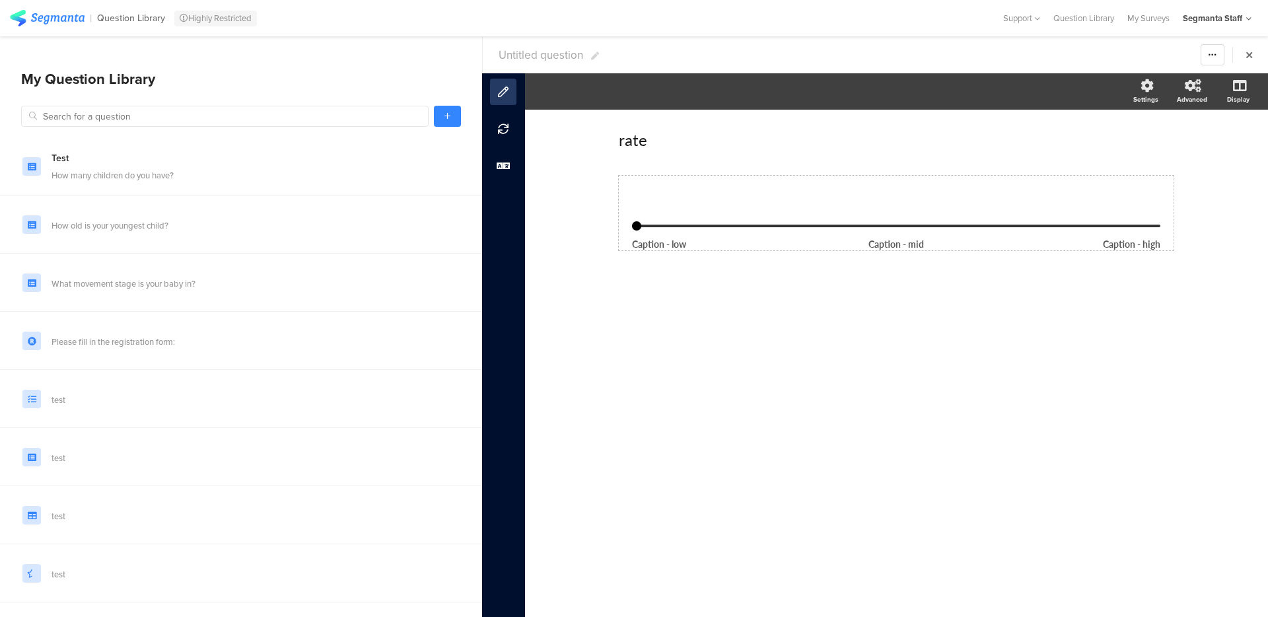
click at [692, 218] on div "1" at bounding box center [896, 202] width 528 height 52
click at [684, 76] on section "Icons Slider Slider Max. rating 3 4 5 6 7 8 9 10 5 Numbering On Off Off Setting…" at bounding box center [896, 91] width 743 height 36
type input "2"
click at [758, 225] on input "range" at bounding box center [896, 226] width 528 height 3
click at [684, 91] on span "5" at bounding box center [677, 92] width 19 height 14
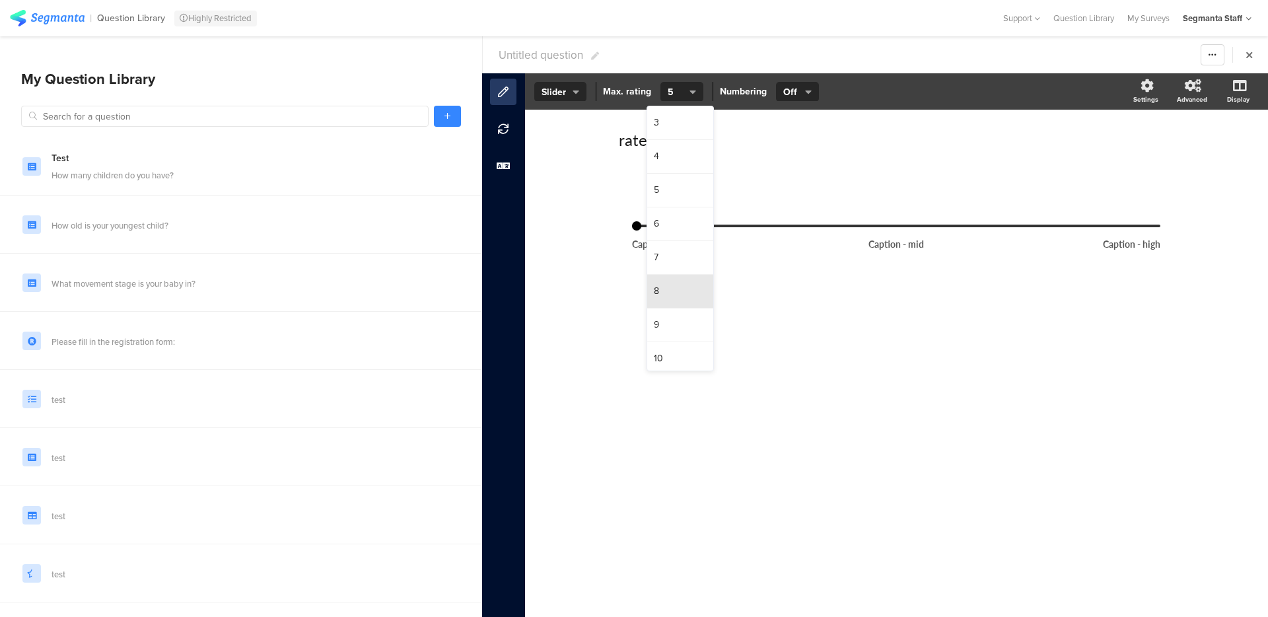
click at [663, 291] on div "8" at bounding box center [680, 292] width 66 height 34
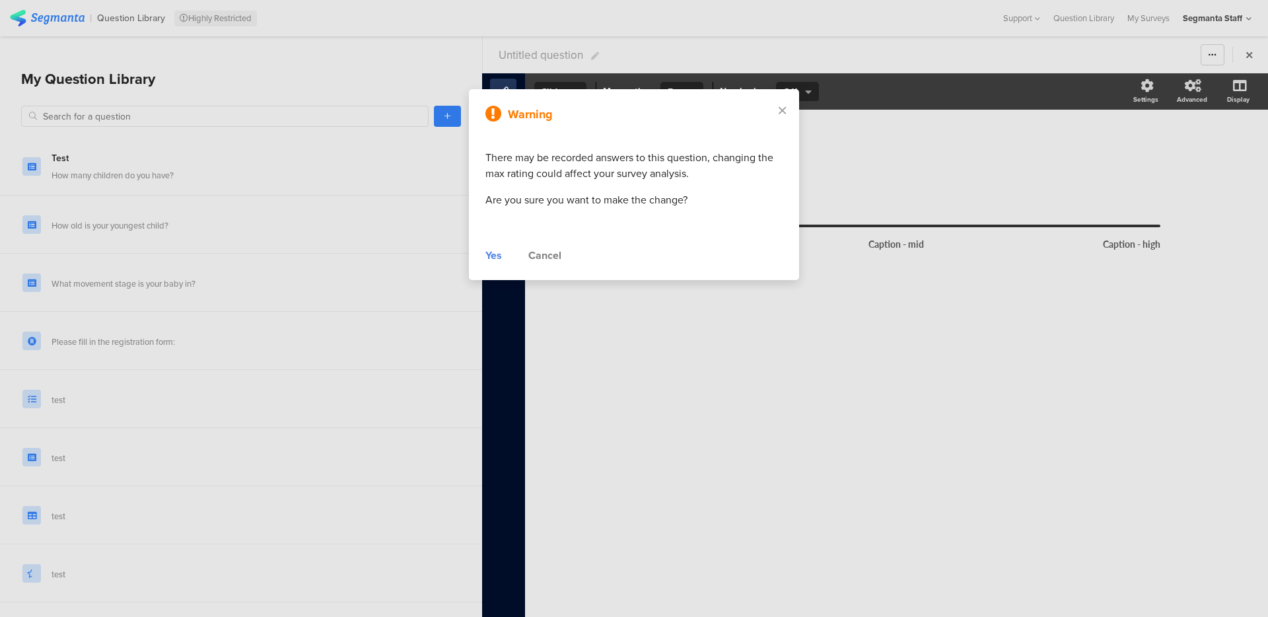
click at [495, 257] on div "Yes" at bounding box center [494, 256] width 17 height 16
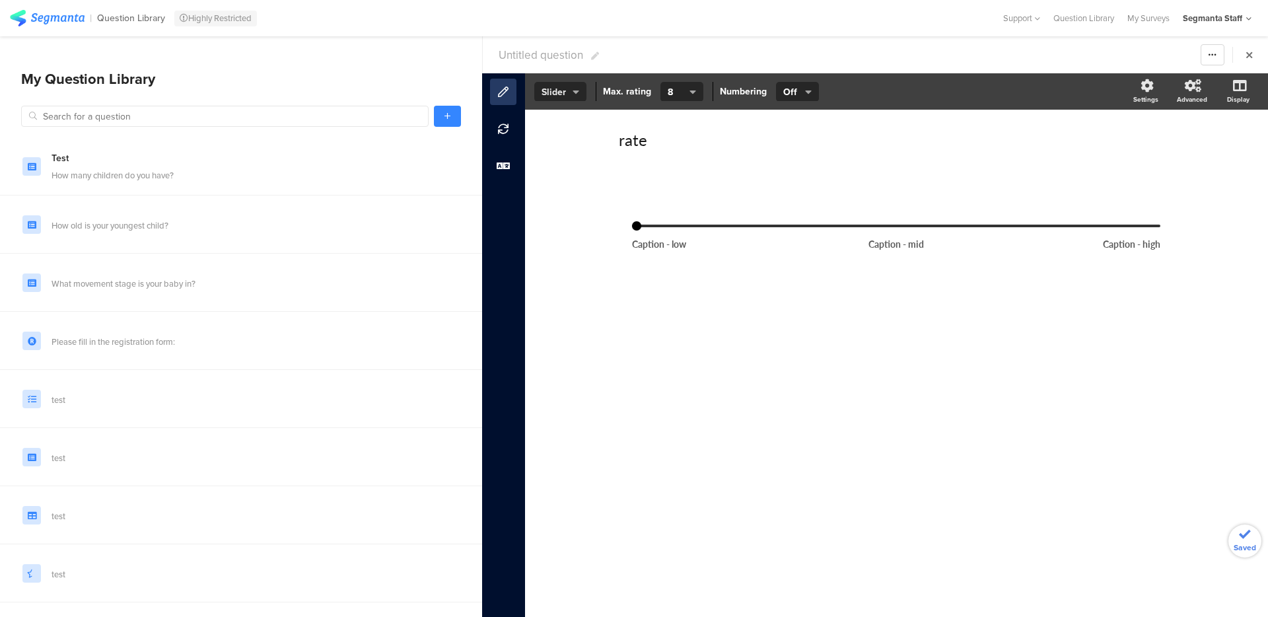
click at [564, 92] on span "Slider" at bounding box center [561, 92] width 38 height 14
click at [563, 67] on div "Slider" at bounding box center [560, 64] width 66 height 33
click at [563, 100] on button "Slider" at bounding box center [560, 92] width 52 height 20
click at [564, 47] on div "Icons" at bounding box center [560, 32] width 66 height 34
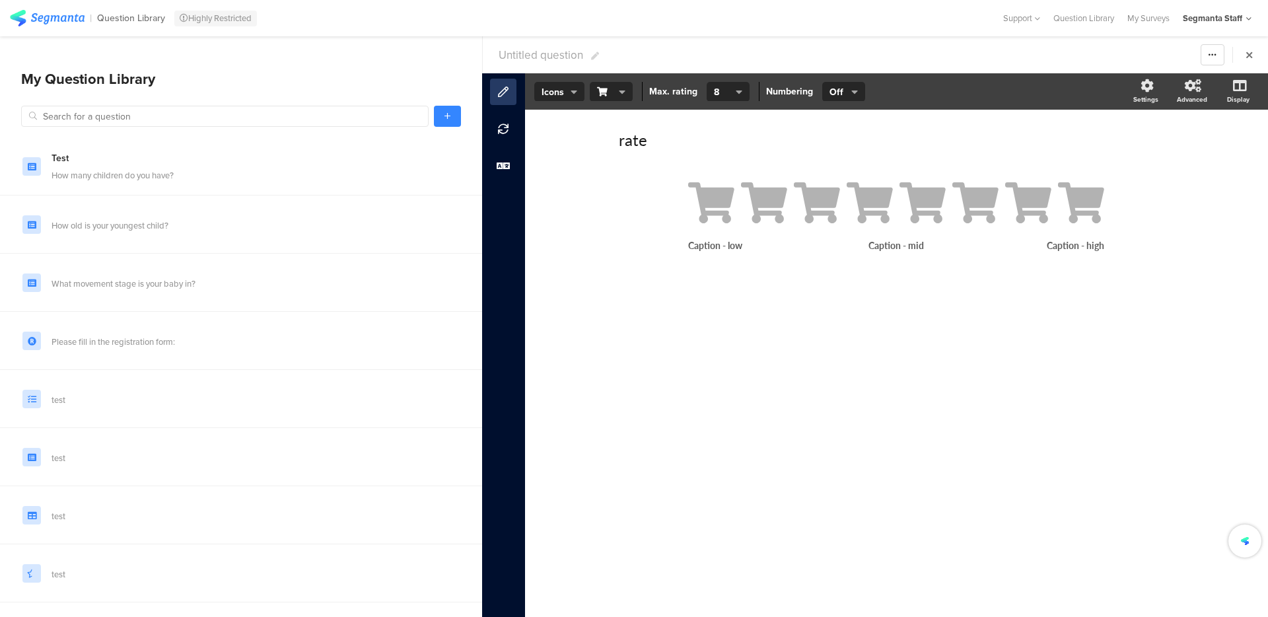
click at [559, 50] on span "Untitled question" at bounding box center [541, 55] width 85 height 17
type input "pg test 12 aug 25 - QLQL"
click at [442, 120] on link at bounding box center [447, 116] width 27 height 21
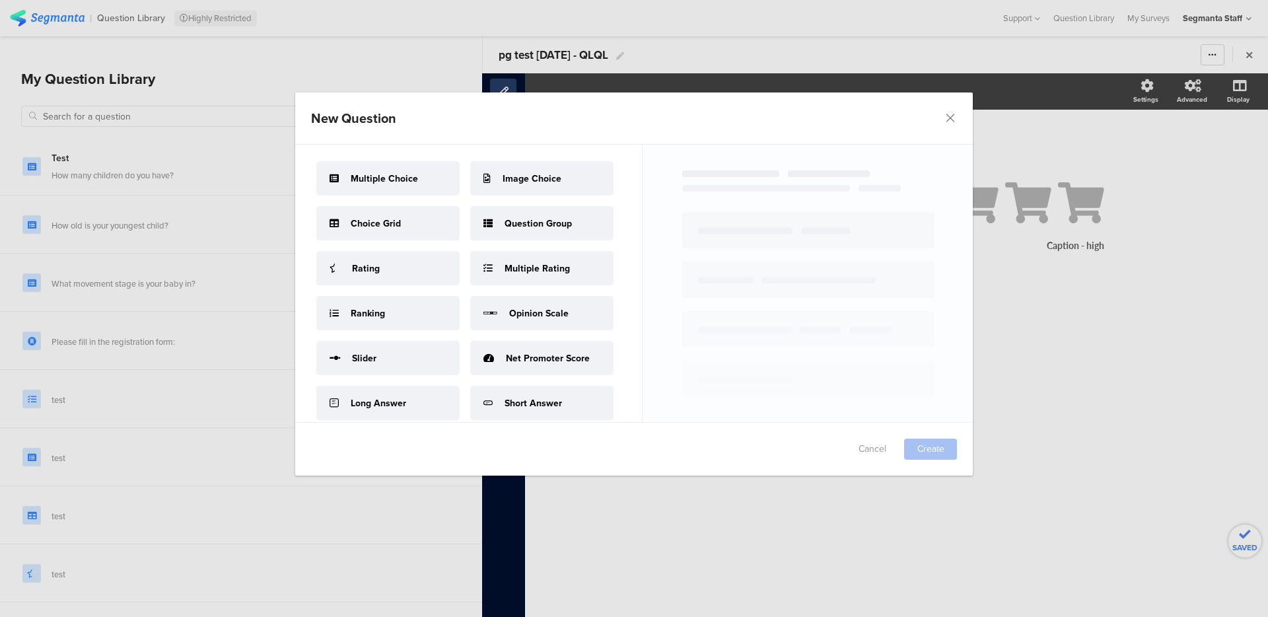
scroll to position [288, 0]
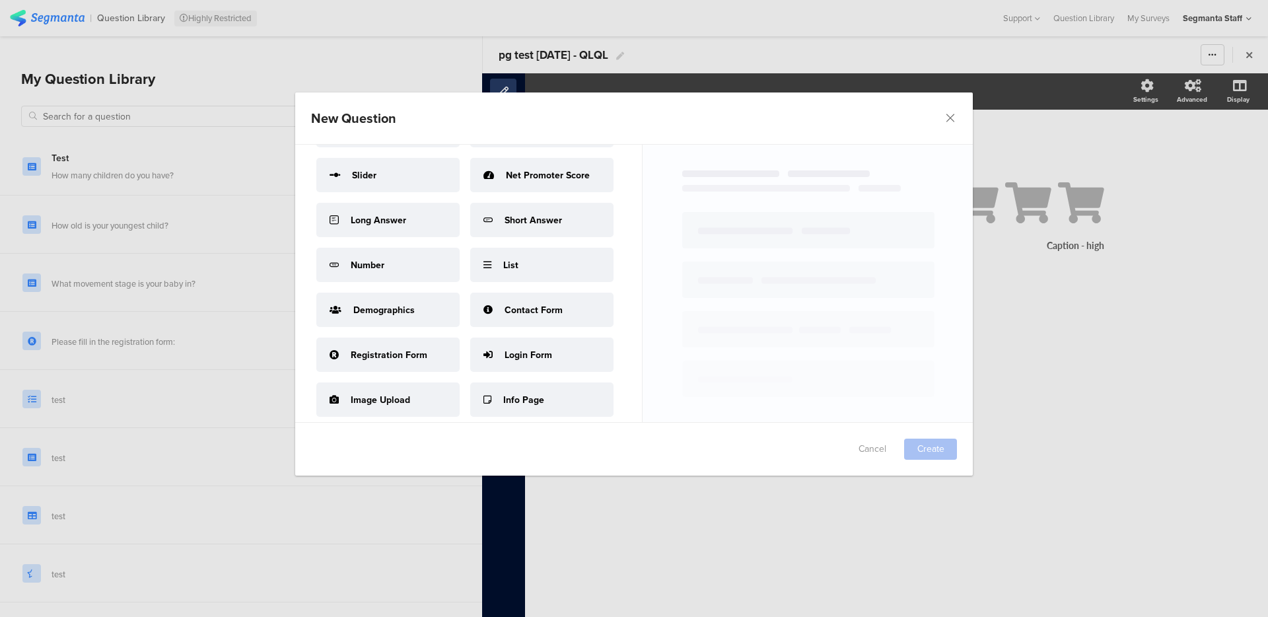
click at [404, 237] on div "Long Answer" at bounding box center [387, 220] width 143 height 34
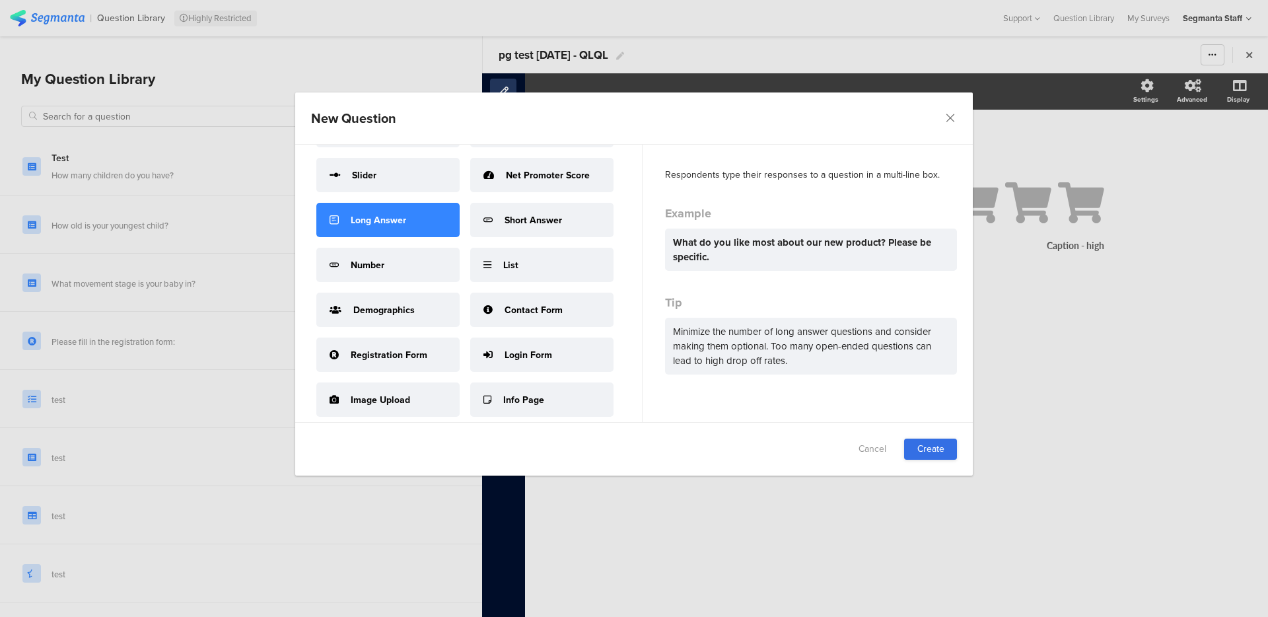
click at [932, 452] on link "Create" at bounding box center [930, 449] width 53 height 21
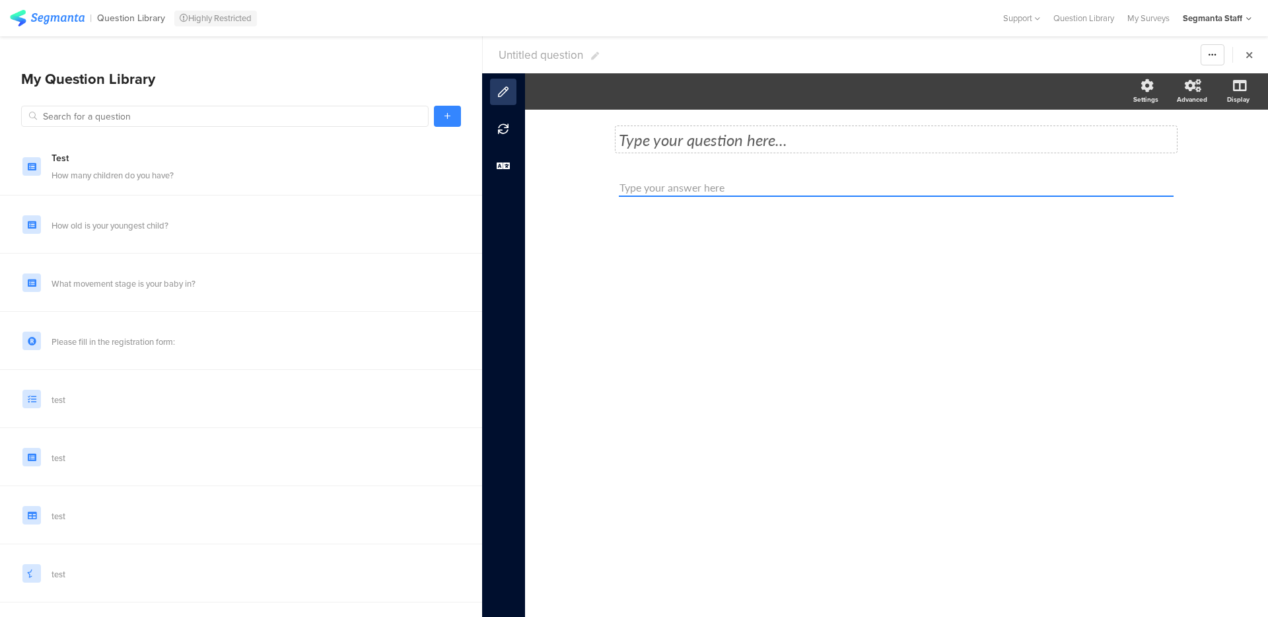
click at [665, 130] on div "Type your question here..." at bounding box center [896, 139] width 561 height 26
drag, startPoint x: 418, startPoint y: 127, endPoint x: 426, endPoint y: 125, distance: 8.2
click at [419, 126] on div "Test How many children do you have? How old is your youngest child? What moveme…" at bounding box center [241, 353] width 482 height 527
drag, startPoint x: 436, startPoint y: 119, endPoint x: 464, endPoint y: 133, distance: 31.0
click at [437, 119] on link at bounding box center [447, 116] width 27 height 21
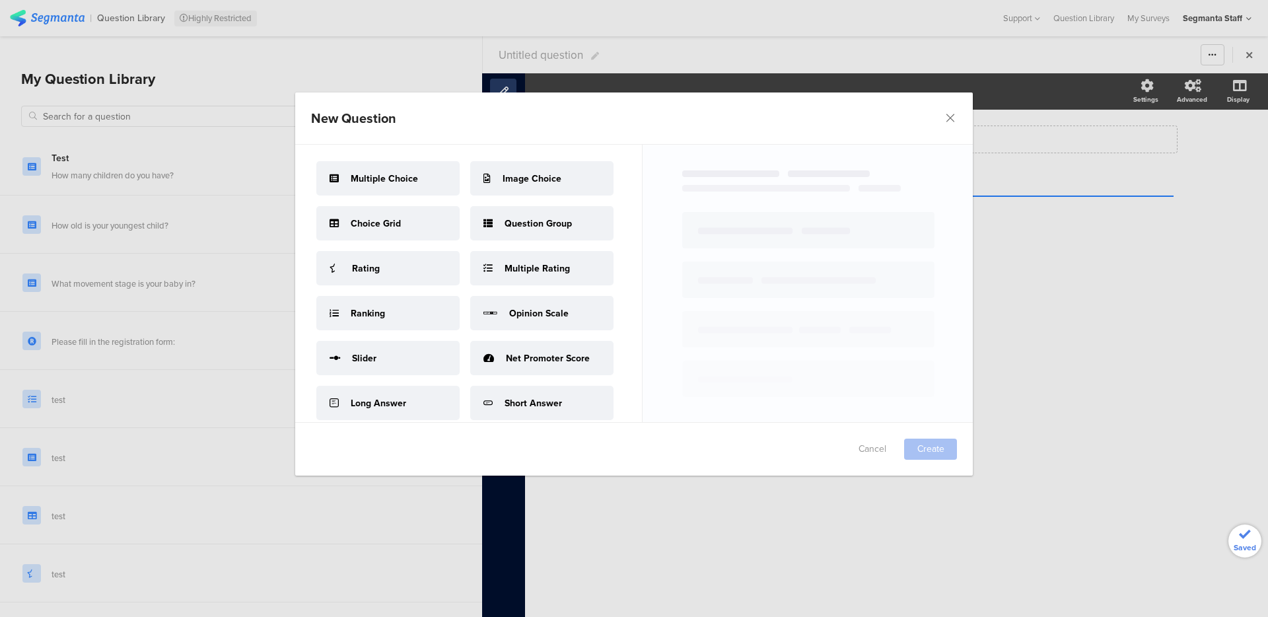
click at [439, 55] on div "New Question Failed saving changes. If the problem persists please contact us a…" at bounding box center [634, 308] width 1268 height 617
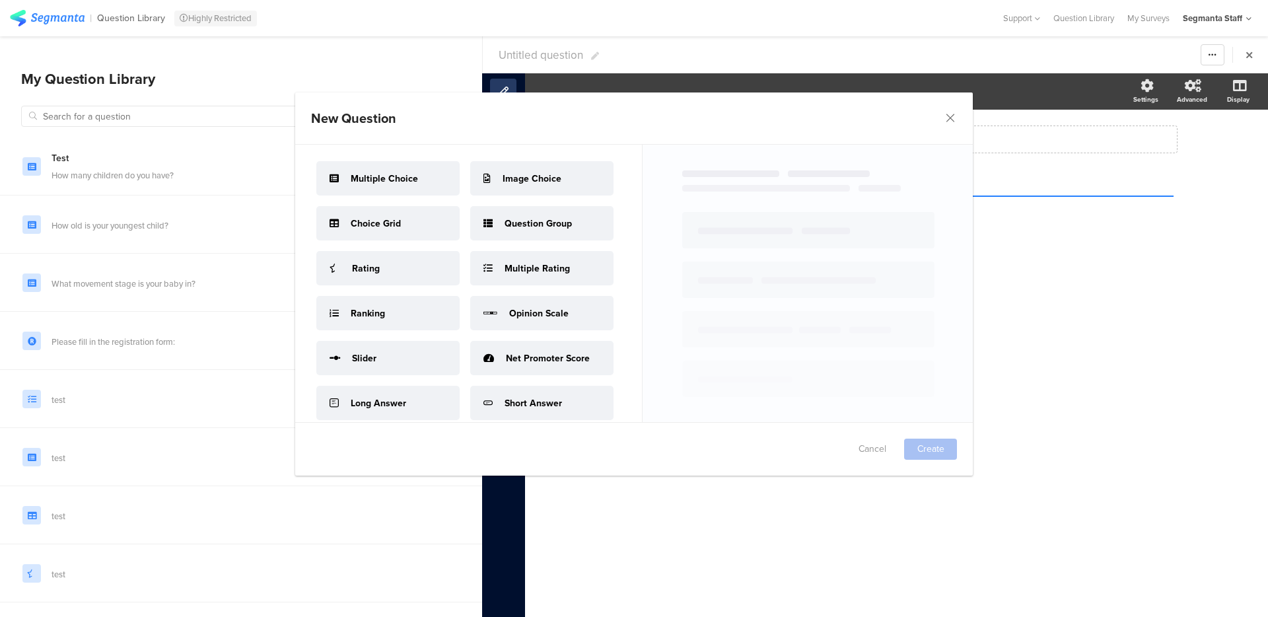
click at [524, 64] on div "New Question Failed saving changes. If the problem persists please contact us a…" at bounding box center [634, 308] width 1268 height 617
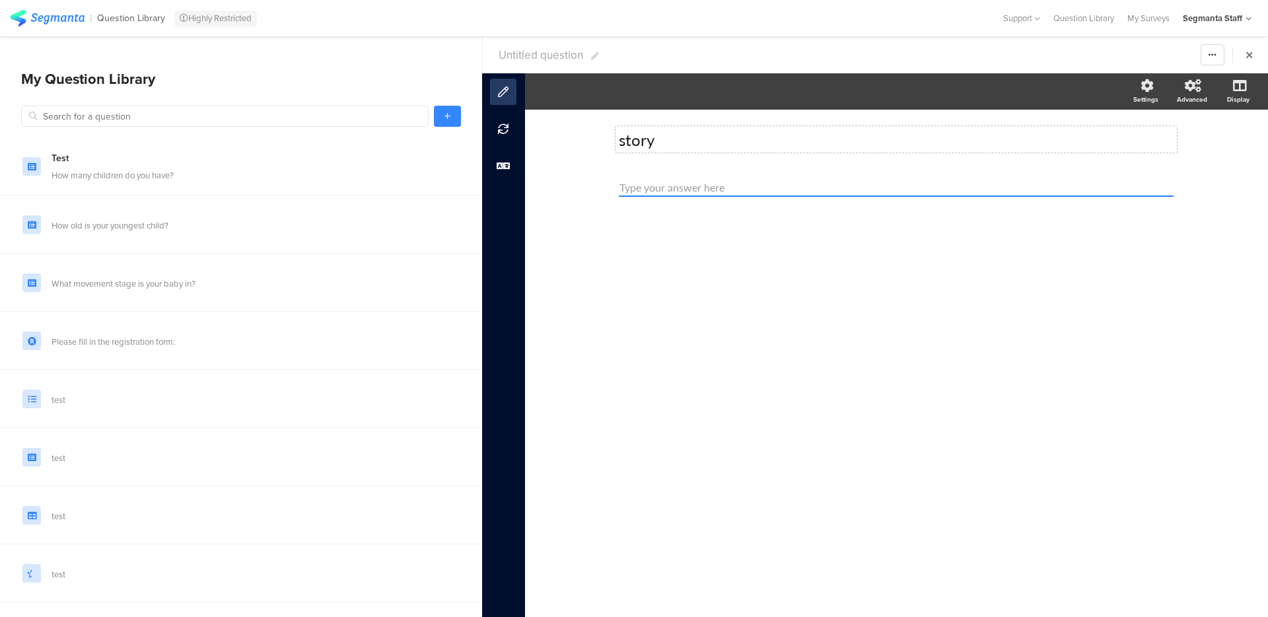
click at [526, 59] on span "Untitled question" at bounding box center [541, 55] width 85 height 17
type input "pg test 12 aug 25 - QLQL"
click at [439, 106] on link at bounding box center [447, 116] width 27 height 21
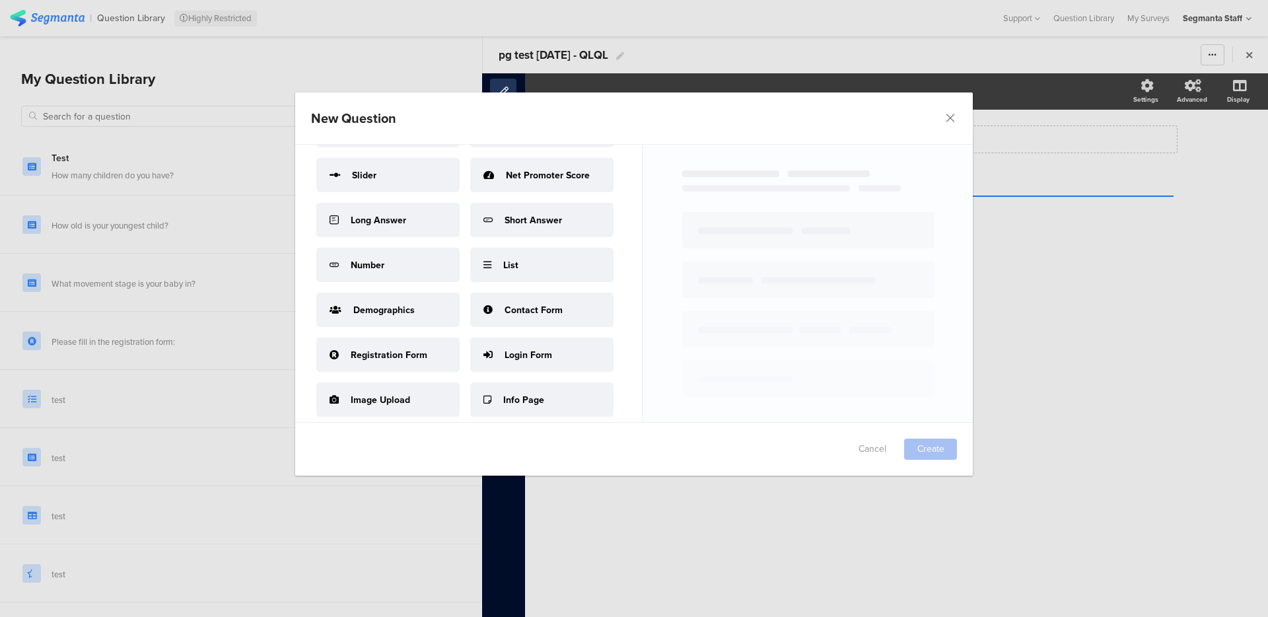
scroll to position [395, 0]
click at [470, 282] on div "List" at bounding box center [541, 265] width 143 height 34
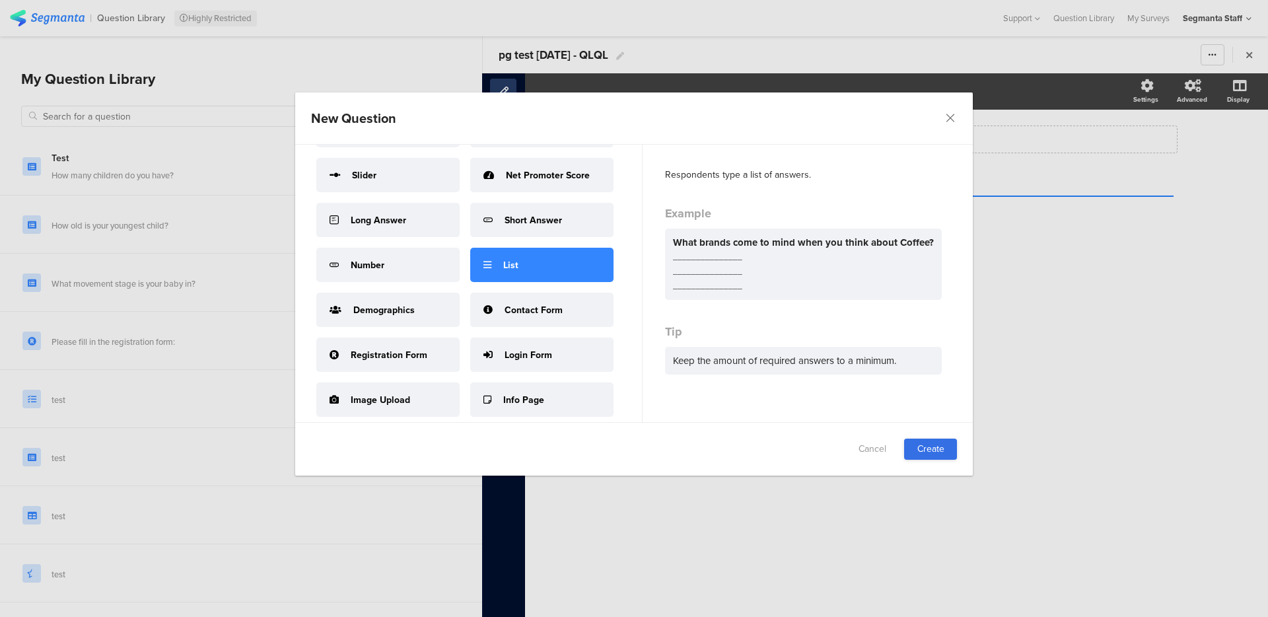
click at [928, 454] on link "Create" at bounding box center [930, 449] width 53 height 21
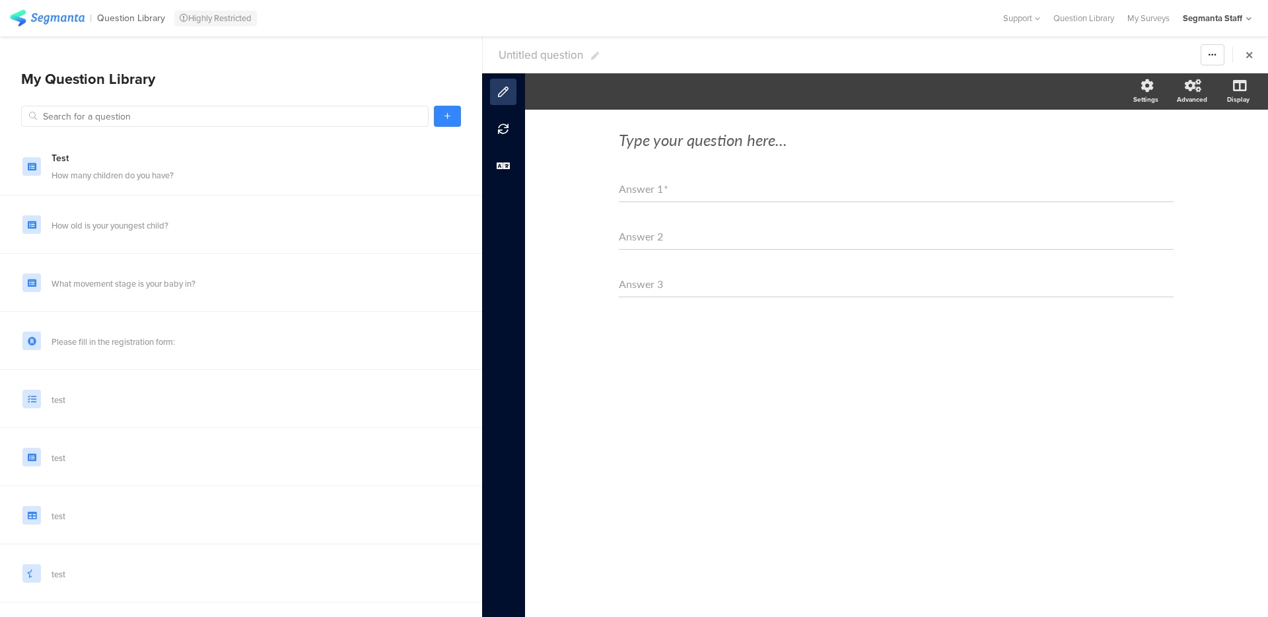
click at [728, 157] on div "Type your question here..." at bounding box center [896, 139] width 555 height 46
click at [726, 150] on div "Type your question here..." at bounding box center [896, 139] width 561 height 26
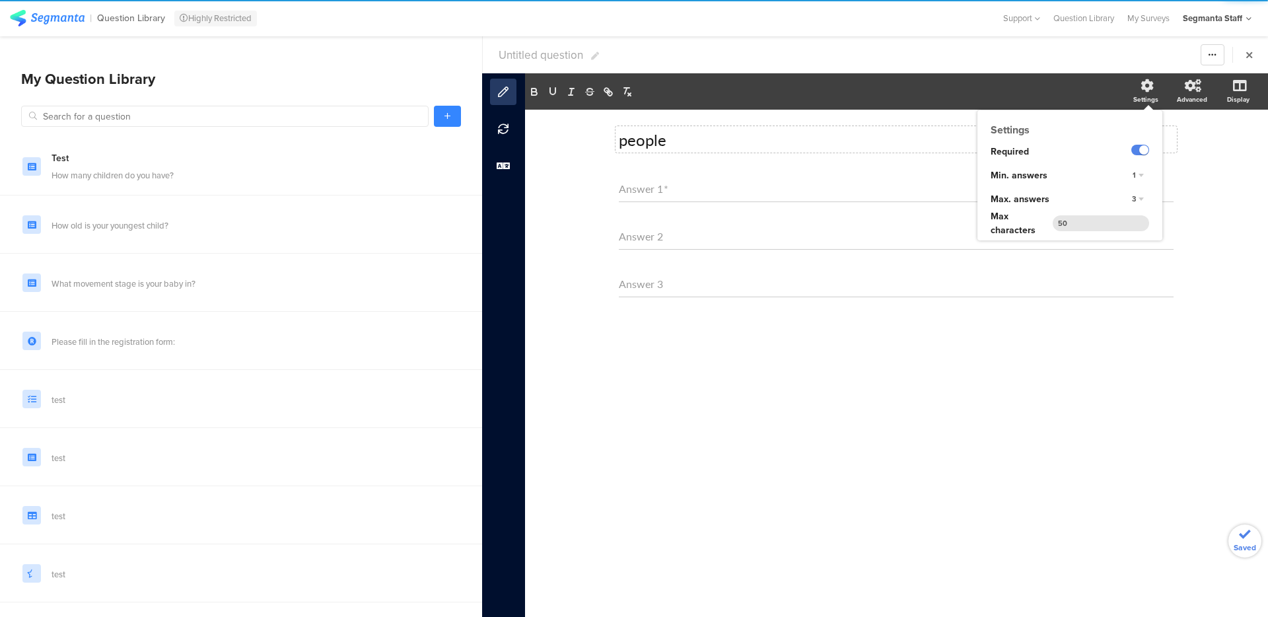
click at [1143, 198] on div "3" at bounding box center [1138, 200] width 22 height 16
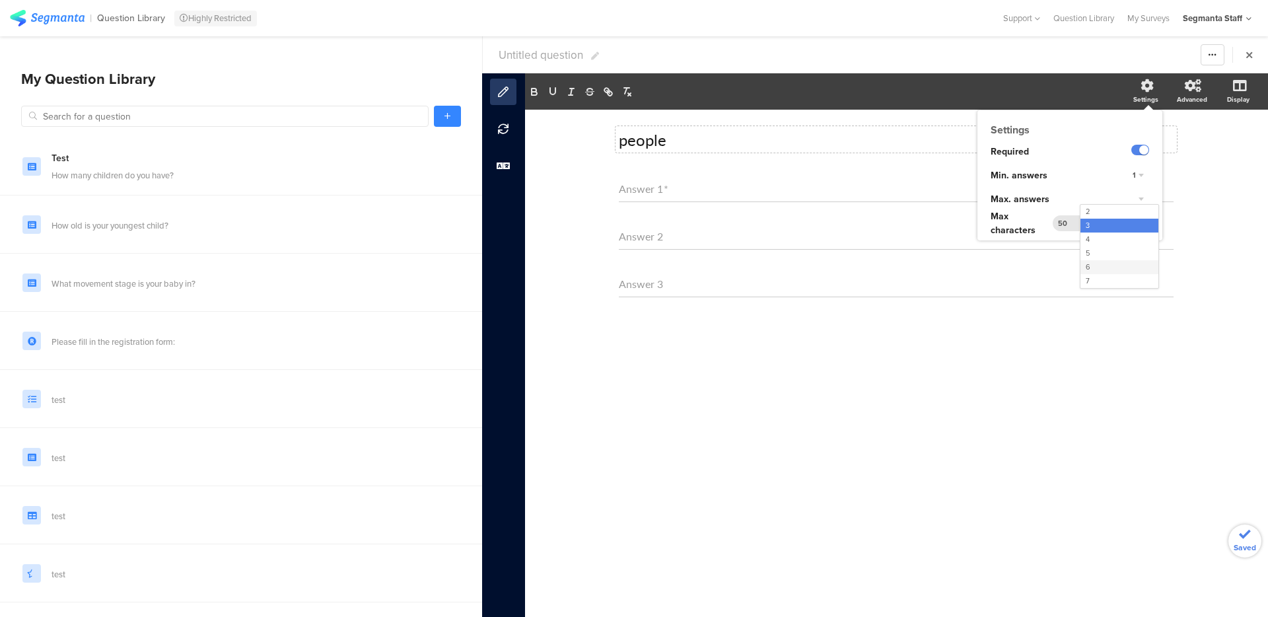
click at [1117, 262] on div "6" at bounding box center [1120, 267] width 78 height 14
click at [1134, 148] on label at bounding box center [1141, 150] width 18 height 11
click at [0, 0] on input "checkbox" at bounding box center [0, 0] width 0 height 0
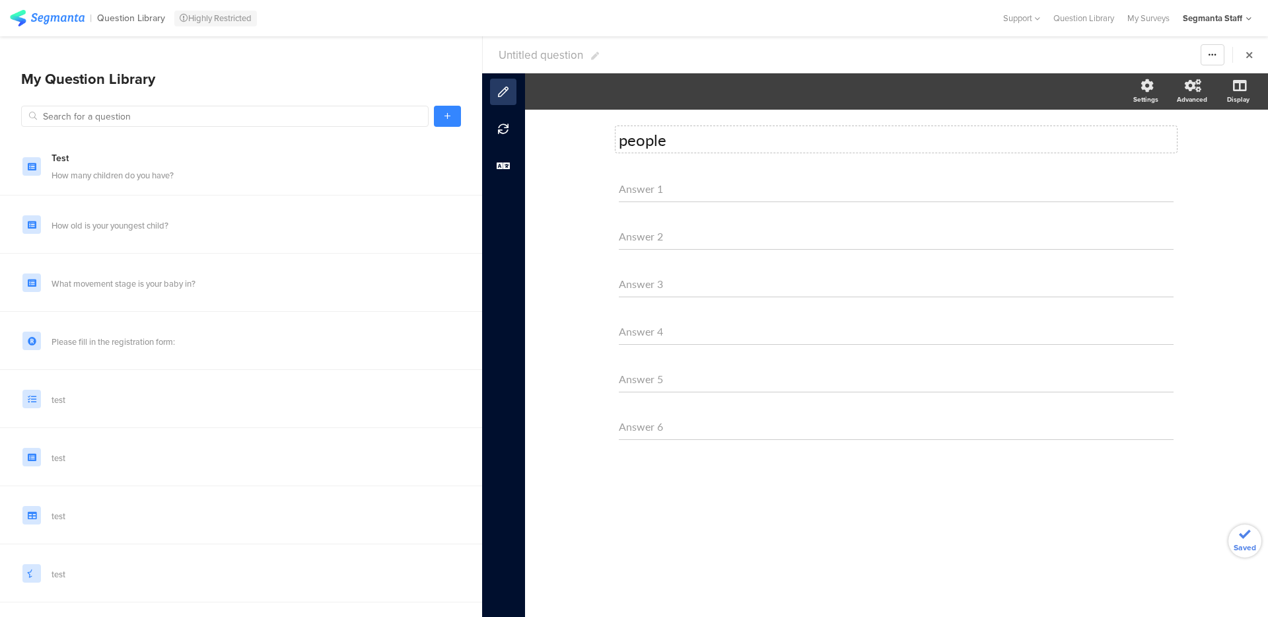
click at [877, 153] on div "people people" at bounding box center [896, 139] width 555 height 46
click at [548, 67] on section "Untitled question Warning Cancel Yes Duplicate Permanently Archive" at bounding box center [875, 54] width 785 height 37
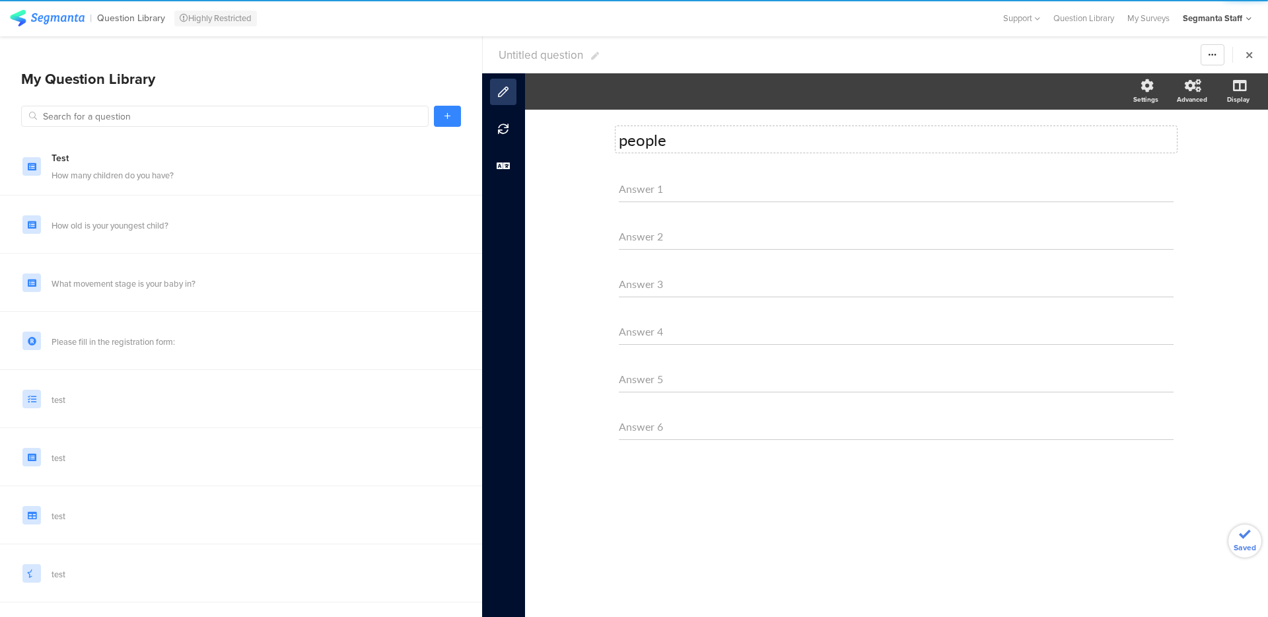
click at [542, 55] on span "Untitled question" at bounding box center [541, 55] width 85 height 17
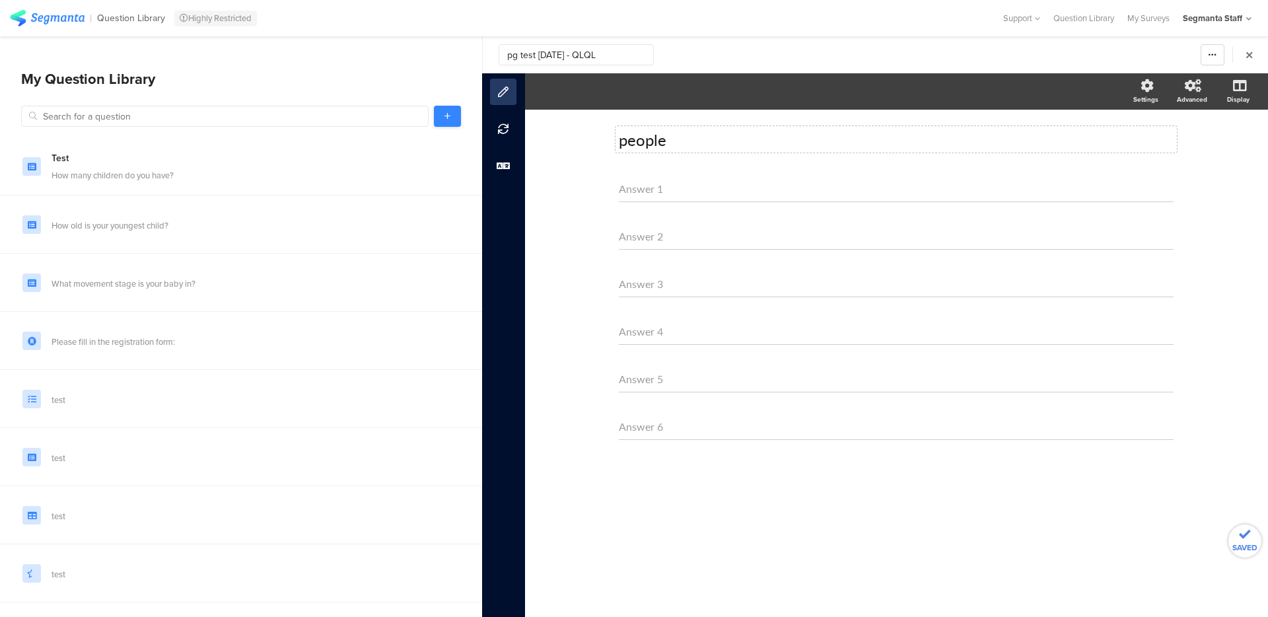
type input "pg test 12 aug 25 - QLQL"
click at [448, 116] on icon at bounding box center [448, 116] width 6 height 8
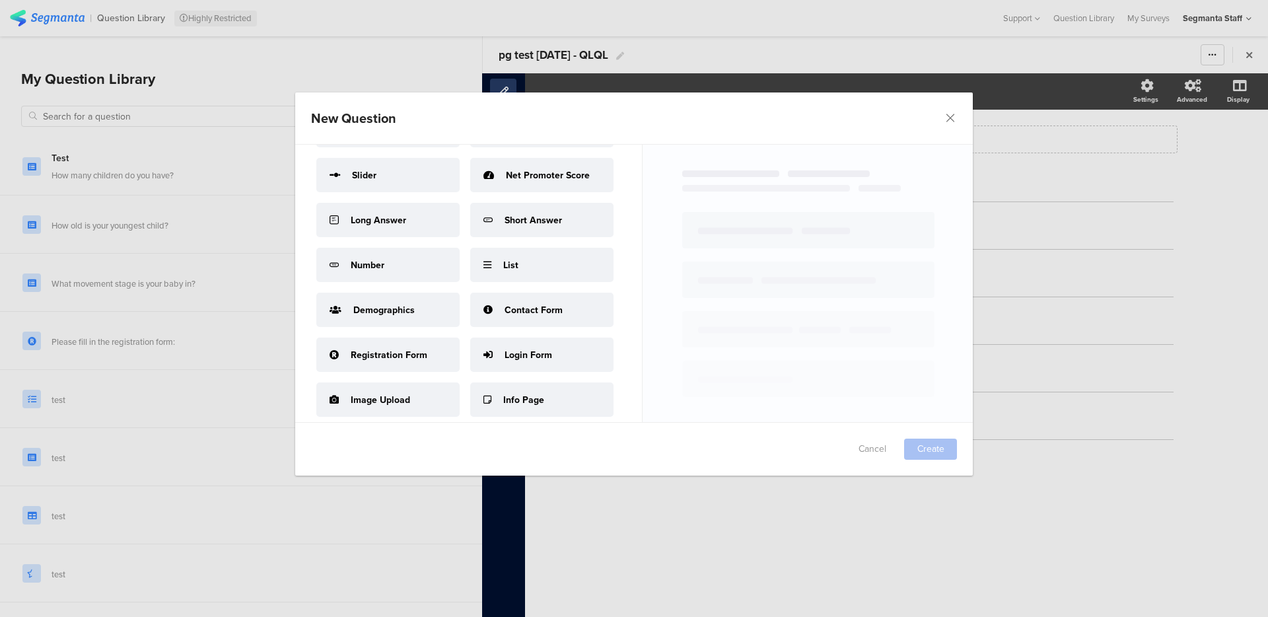
scroll to position [632, 0]
click at [470, 293] on div "Contact Form" at bounding box center [541, 310] width 143 height 34
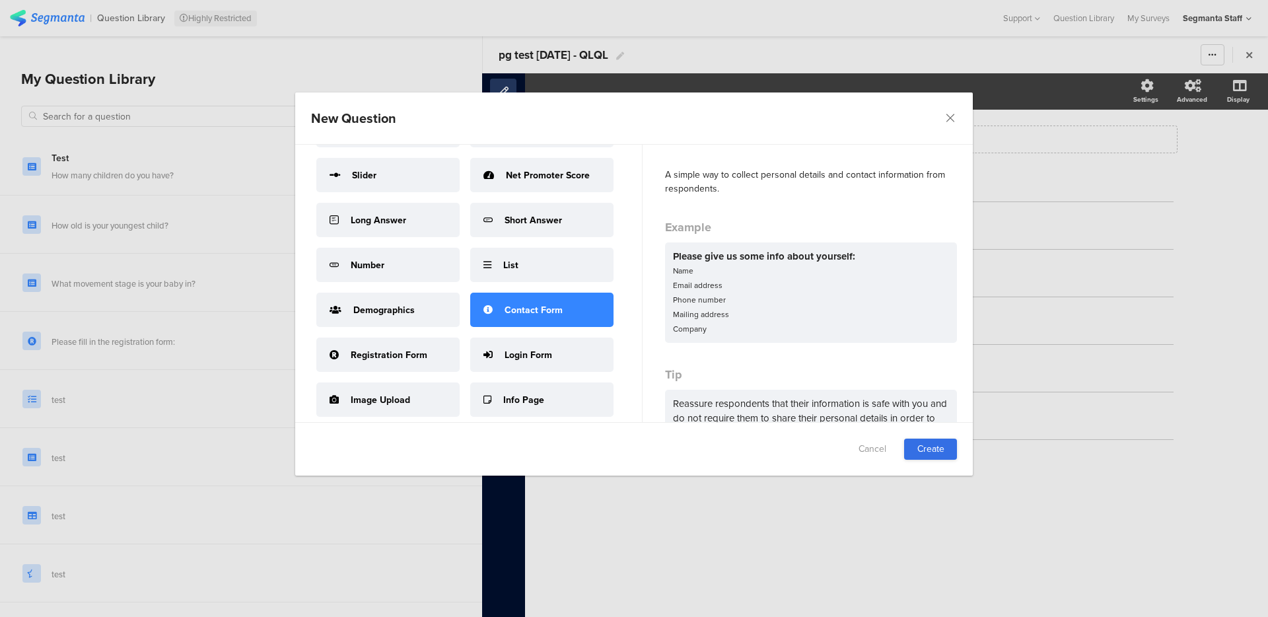
click at [908, 439] on link "Create" at bounding box center [930, 449] width 53 height 21
click at [937, 454] on link "dialog" at bounding box center [930, 449] width 53 height 21
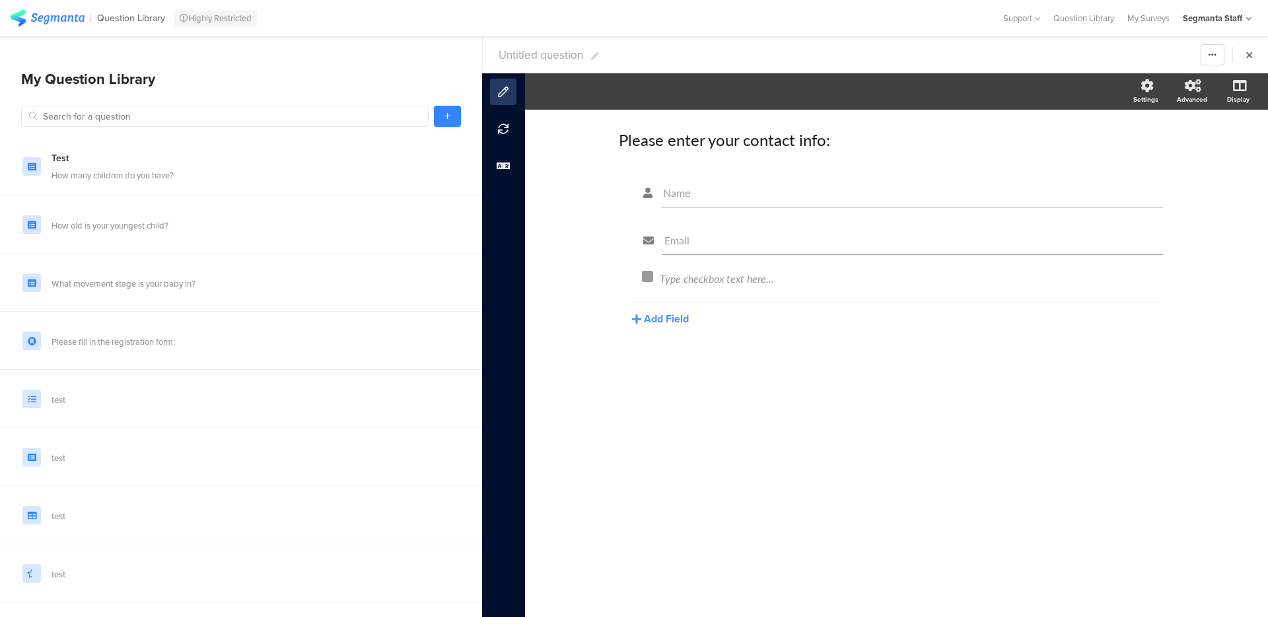
click at [701, 315] on seg-popup "Add Field Text Name URL Email Date Phone number Dropdown US State Country Check…" at bounding box center [699, 318] width 135 height 15
click at [680, 323] on button "Add Field" at bounding box center [660, 318] width 57 height 15
click at [690, 342] on button "Text" at bounding box center [699, 342] width 135 height 21
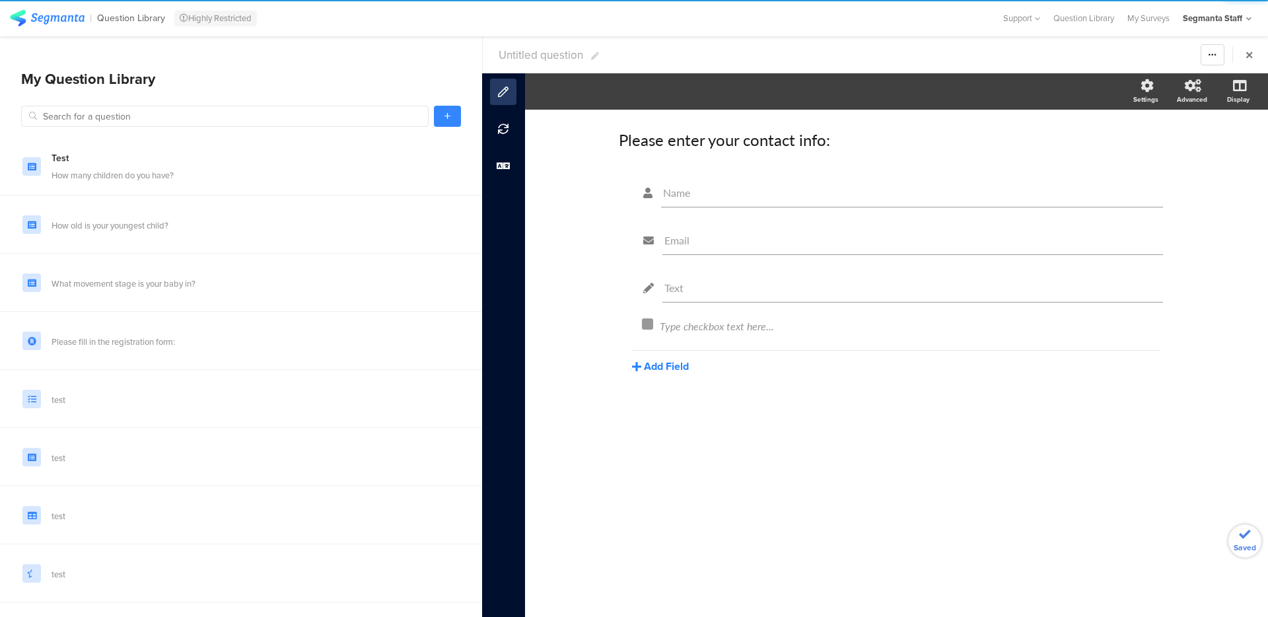
click at [666, 366] on button "Add Field" at bounding box center [660, 366] width 57 height 15
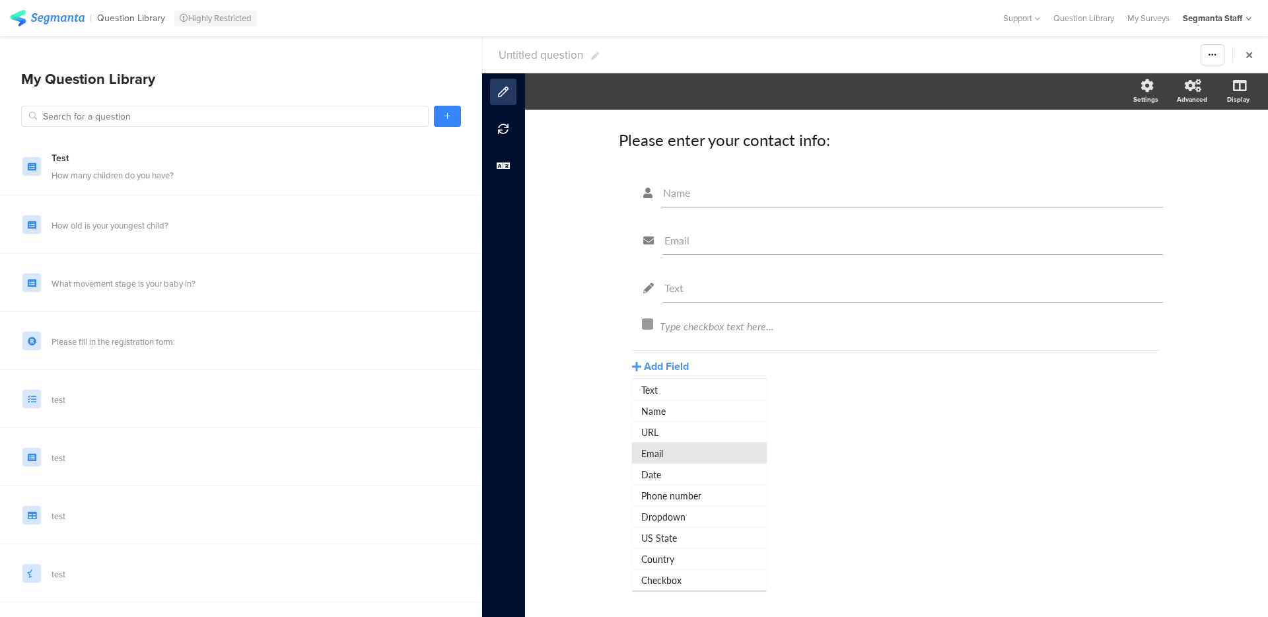
click at [700, 455] on button "Email" at bounding box center [699, 453] width 135 height 21
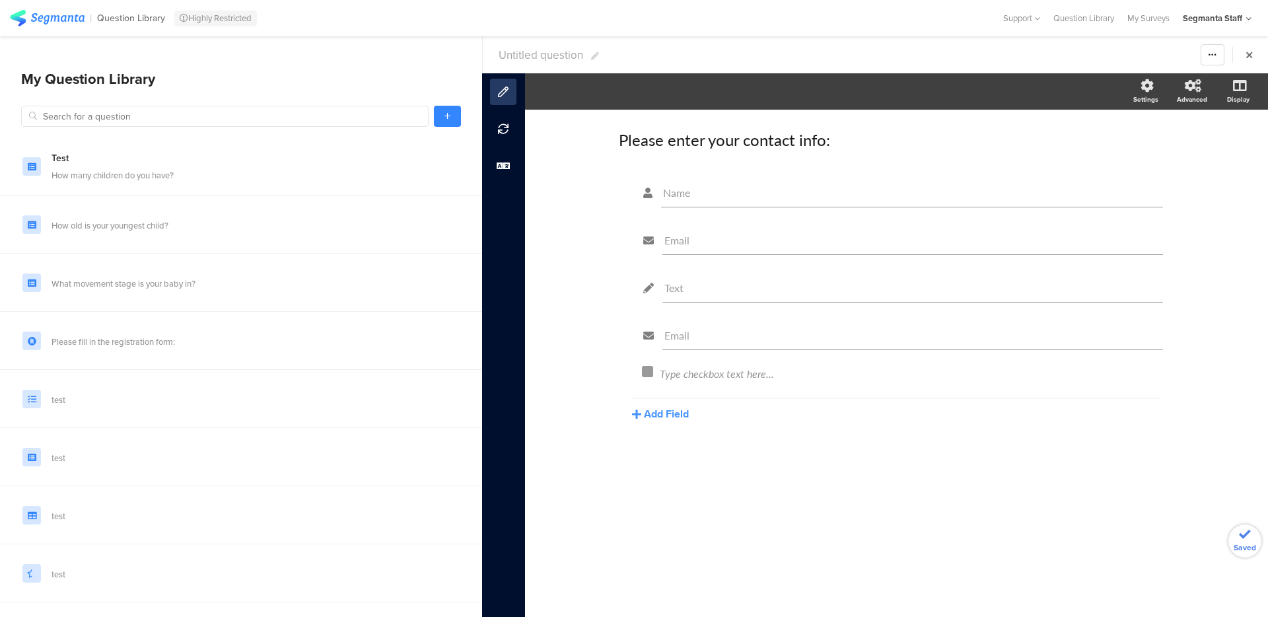
click at [682, 421] on div "Name Email Text Email Type checkbox text here... Add Field Text Name URL Email …" at bounding box center [896, 330] width 555 height 308
click at [666, 418] on button "Add Field" at bounding box center [660, 413] width 57 height 15
click at [705, 524] on button "Date" at bounding box center [699, 521] width 135 height 21
click at [666, 468] on button "Add Field" at bounding box center [660, 461] width 57 height 15
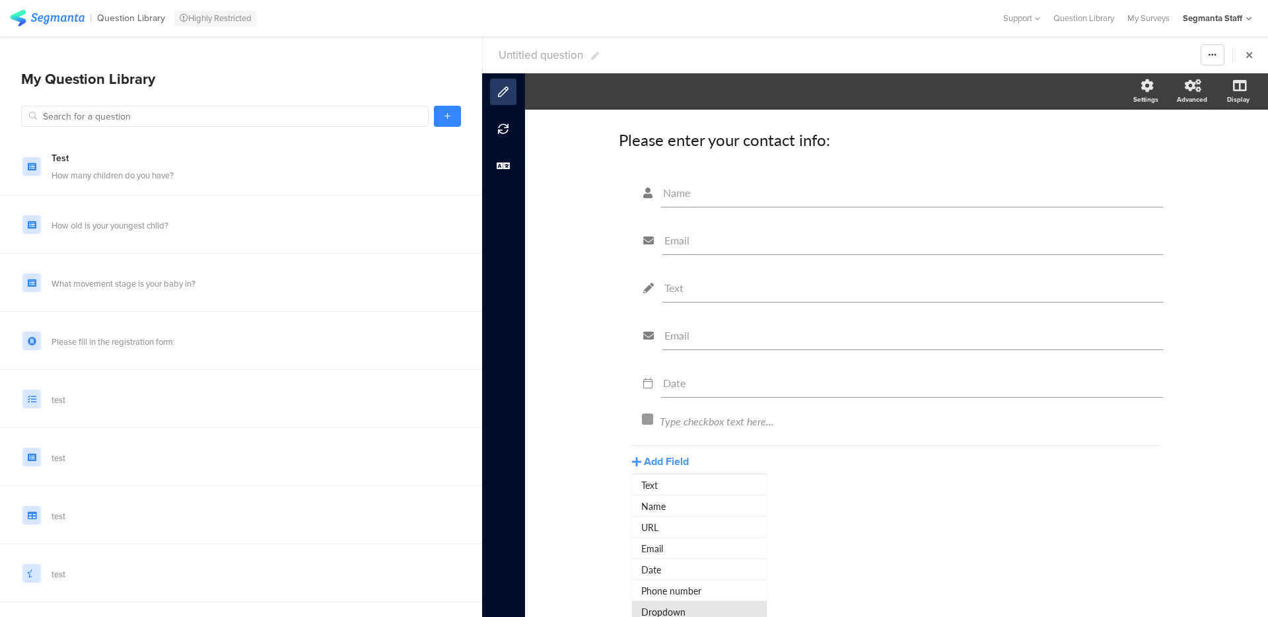
scroll to position [69, 0]
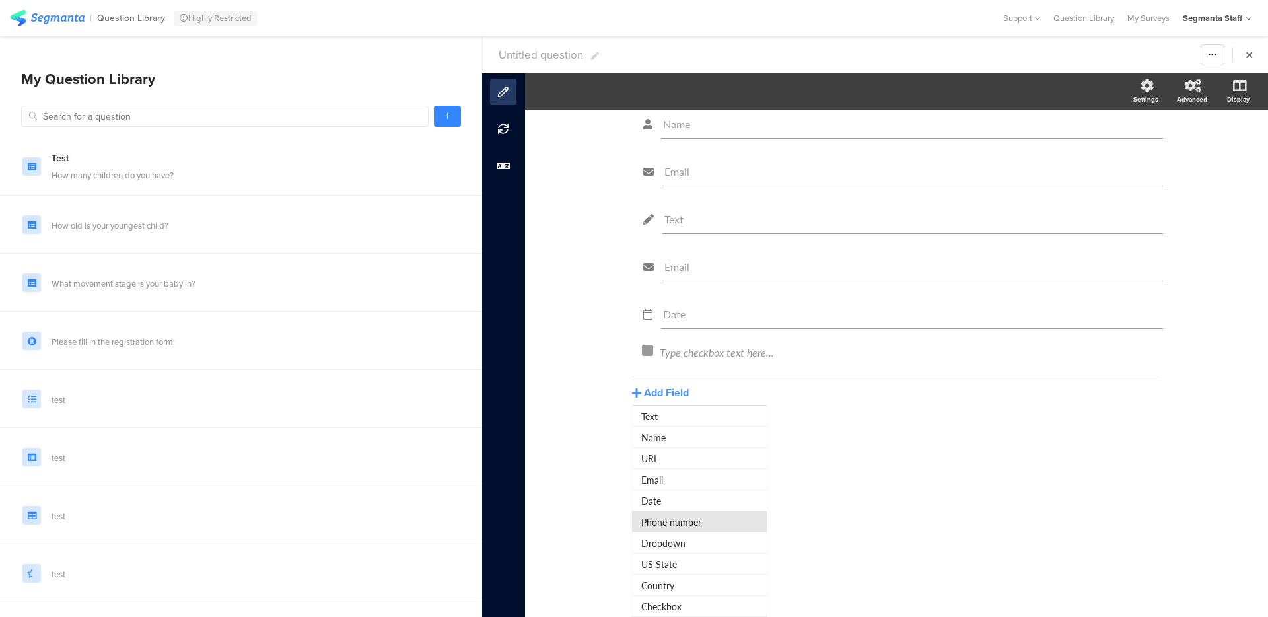
click at [680, 527] on button "Phone number" at bounding box center [699, 521] width 135 height 21
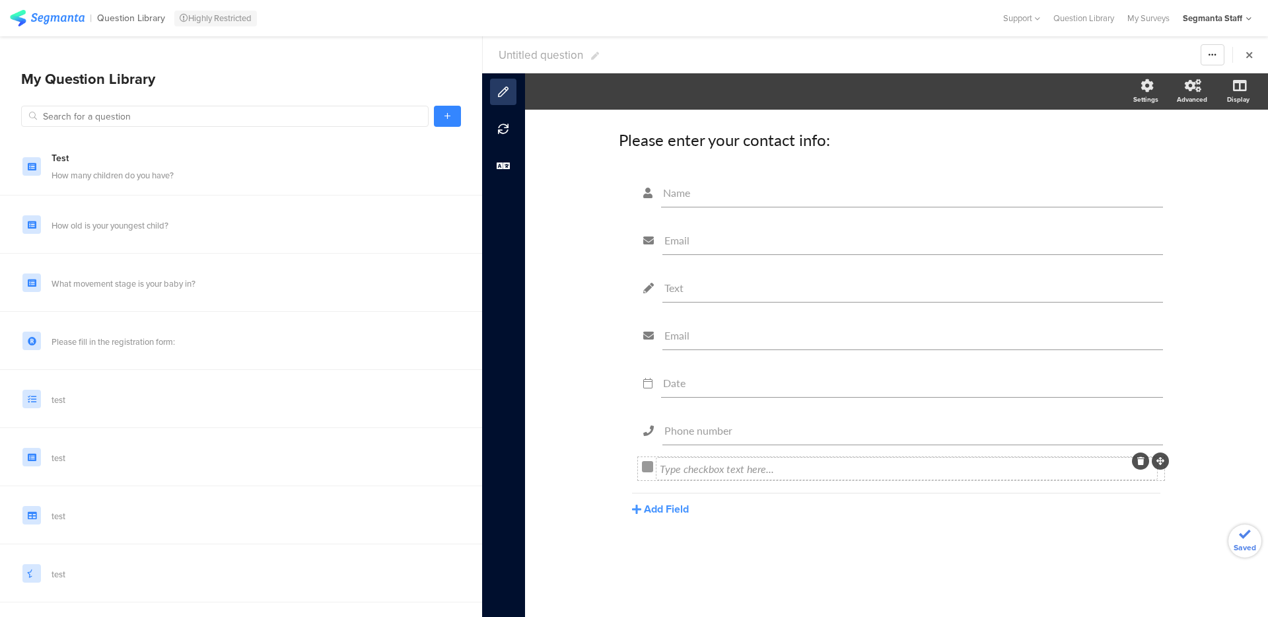
scroll to position [0, 0]
click at [681, 513] on button "Add Field" at bounding box center [660, 508] width 57 height 15
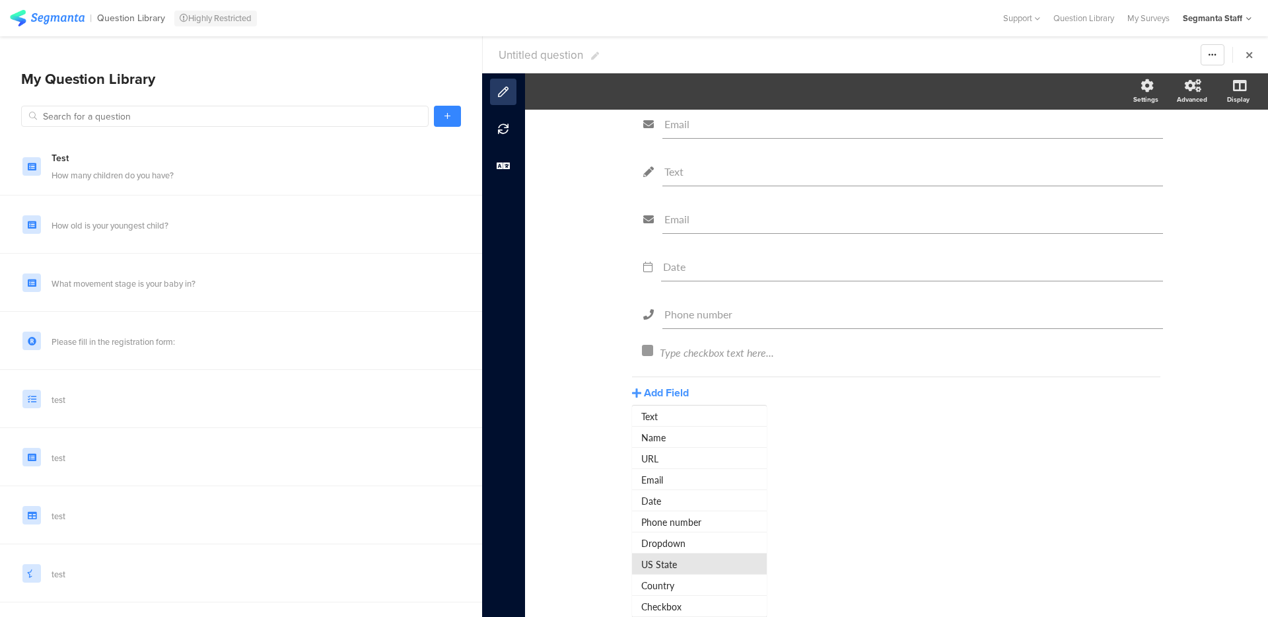
click at [678, 564] on button "US State" at bounding box center [699, 564] width 135 height 21
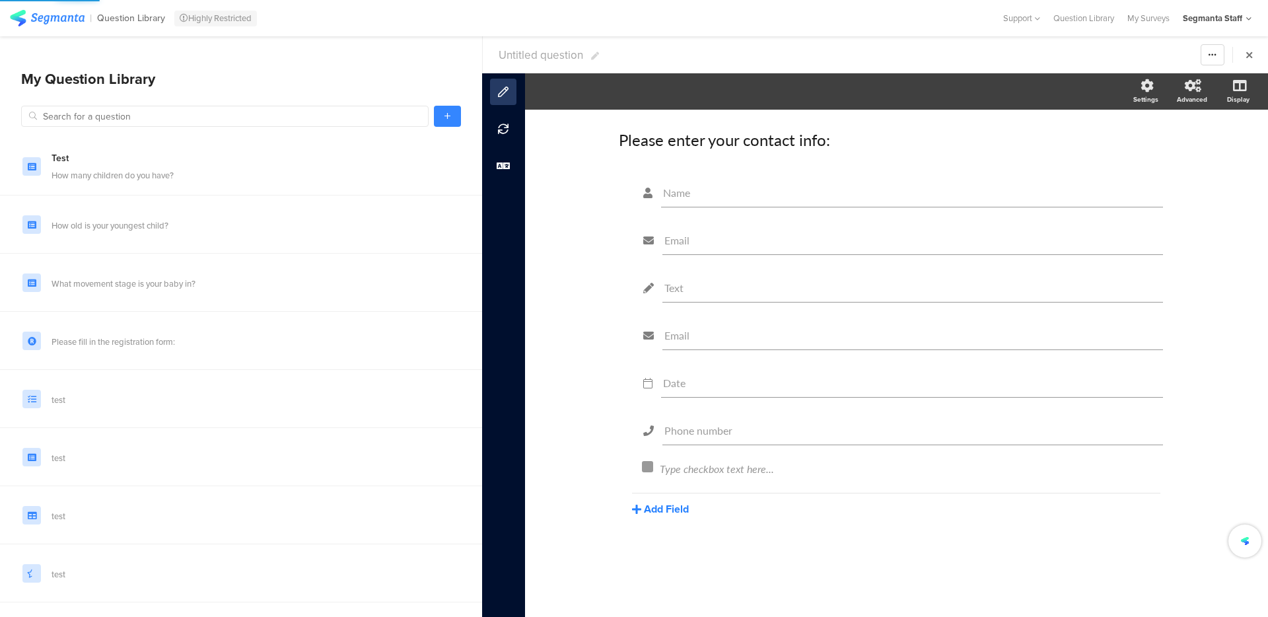
click at [670, 511] on button "Add Field" at bounding box center [660, 508] width 57 height 15
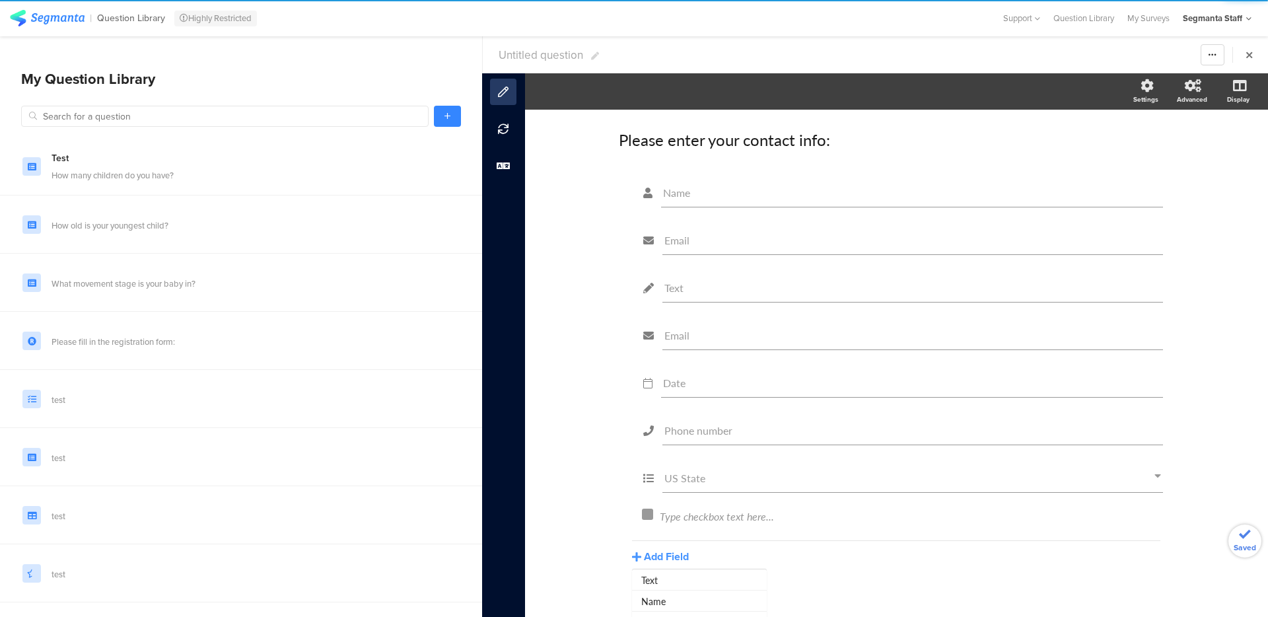
scroll to position [164, 0]
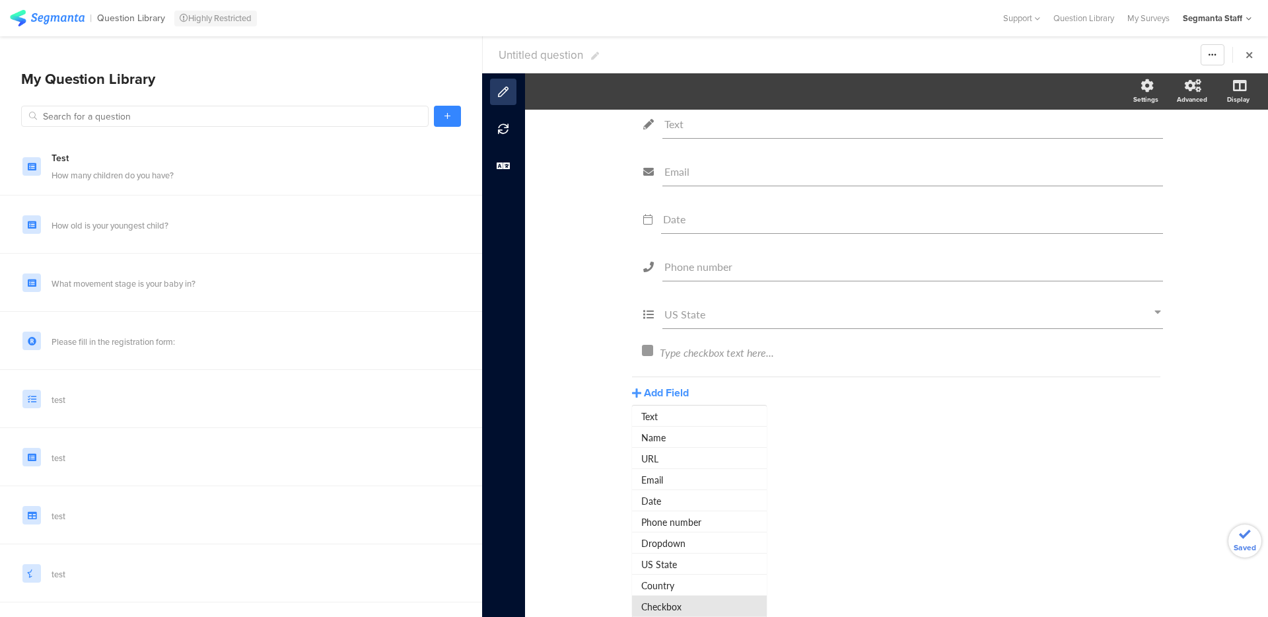
click at [704, 596] on button "Checkbox" at bounding box center [699, 606] width 135 height 21
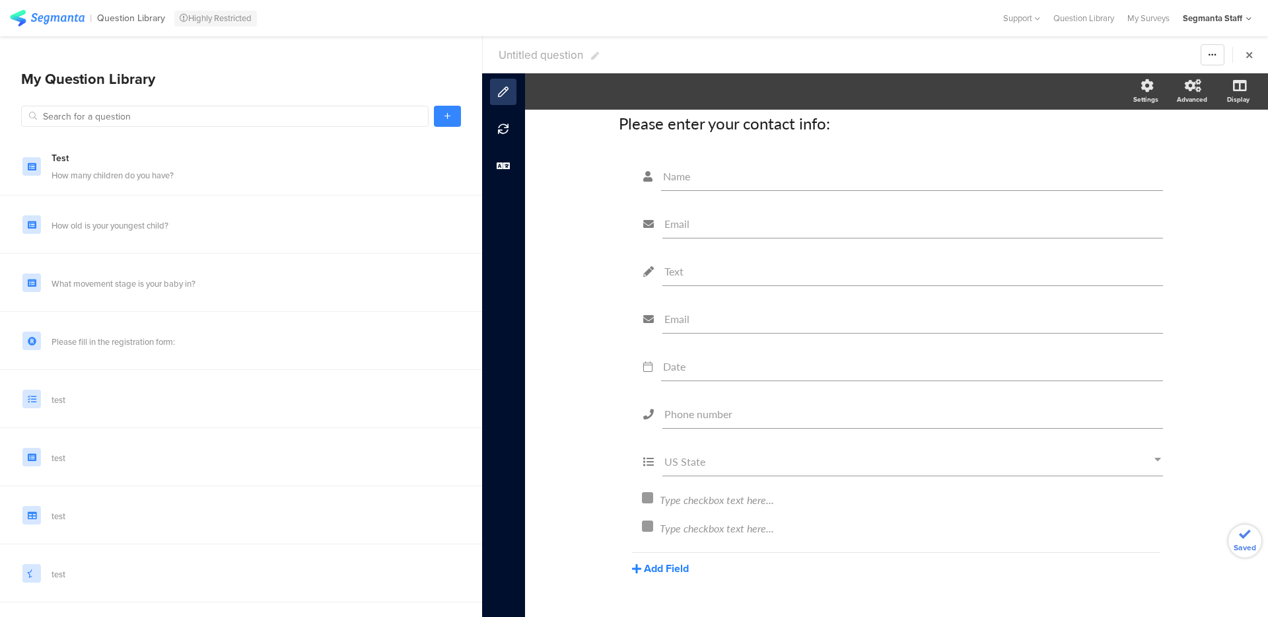
click at [663, 574] on button "Add Field" at bounding box center [660, 568] width 57 height 15
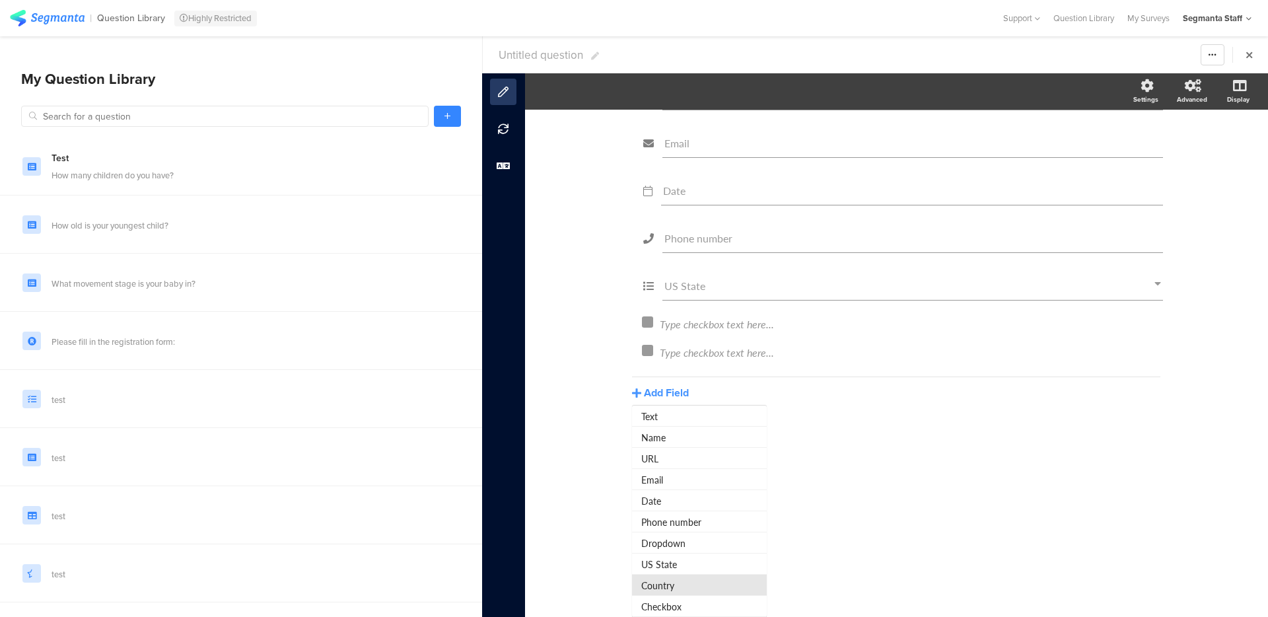
click at [672, 581] on button "Country" at bounding box center [699, 585] width 135 height 21
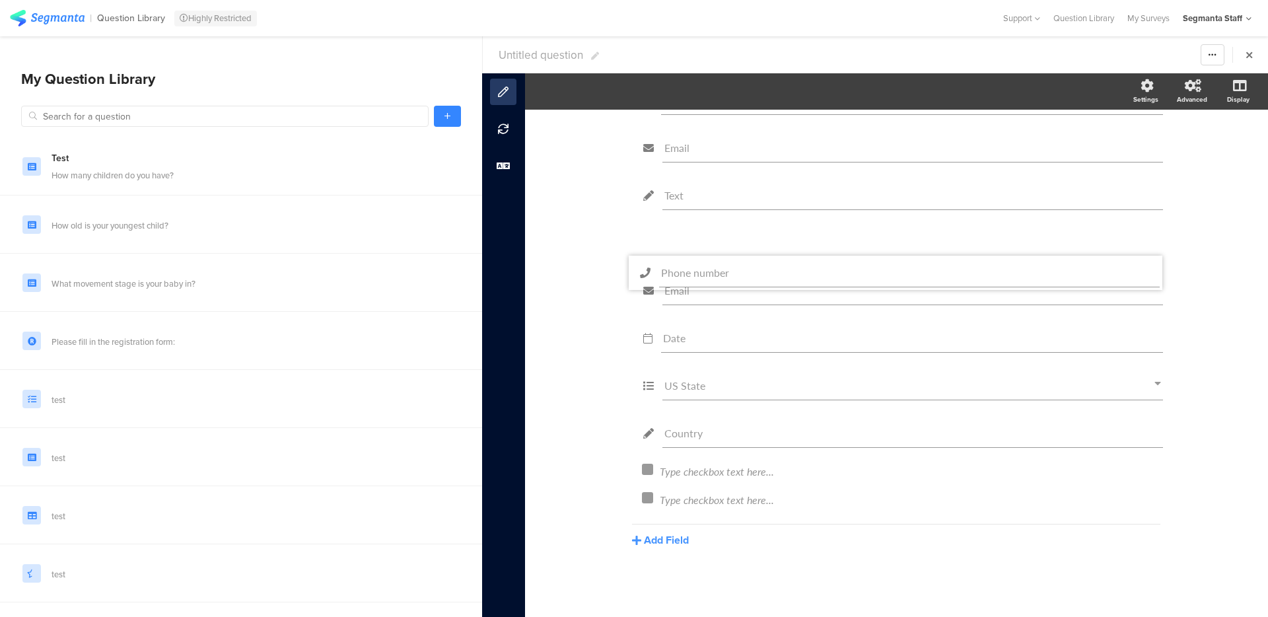
scroll to position [45, 0]
drag, startPoint x: 1160, startPoint y: 317, endPoint x: 1165, endPoint y: 216, distance: 101.2
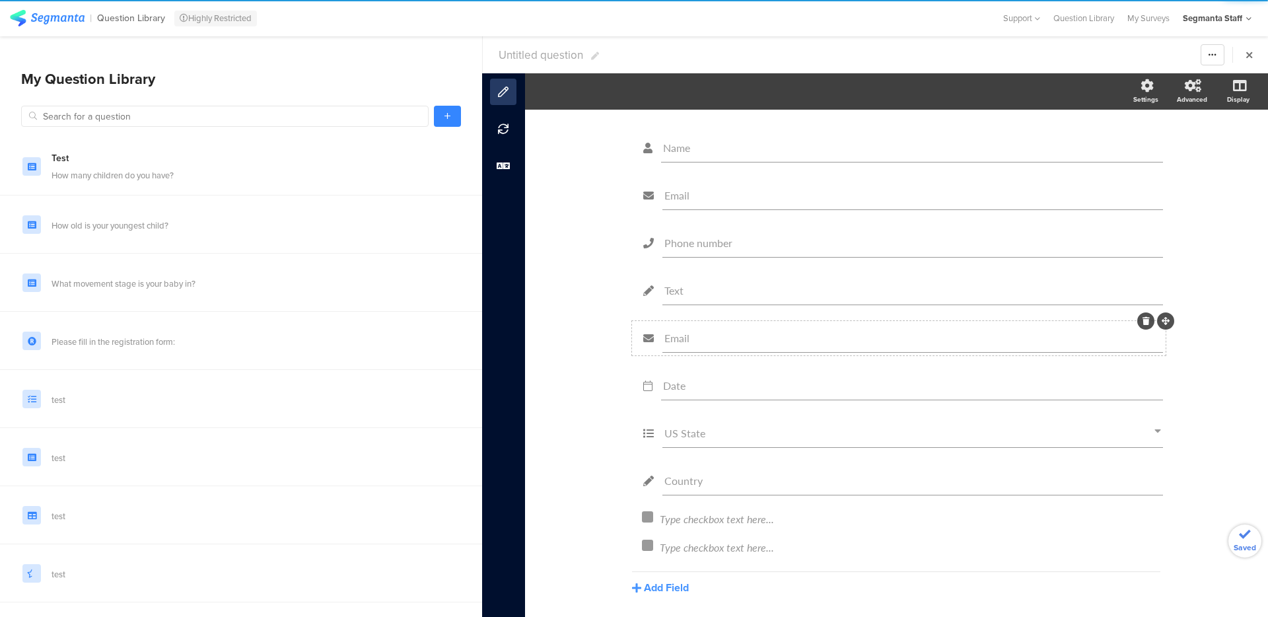
click at [1147, 326] on div at bounding box center [1145, 320] width 17 height 17
click at [1145, 326] on div at bounding box center [1145, 320] width 17 height 17
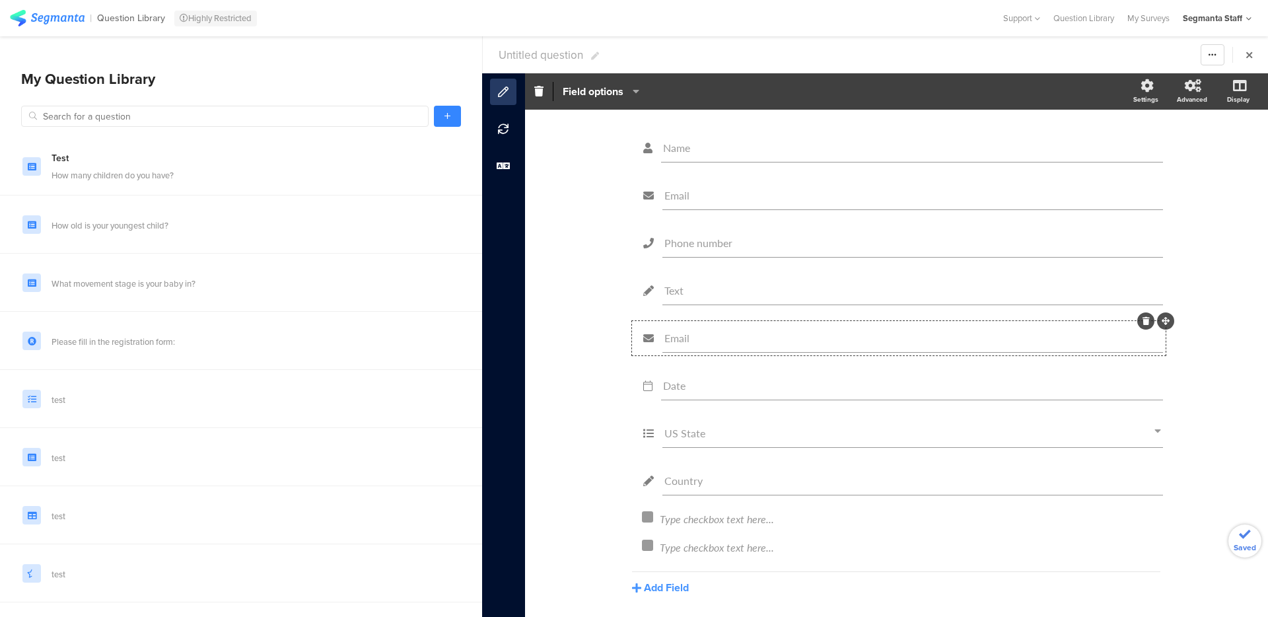
click at [1143, 318] on icon at bounding box center [1146, 321] width 7 height 8
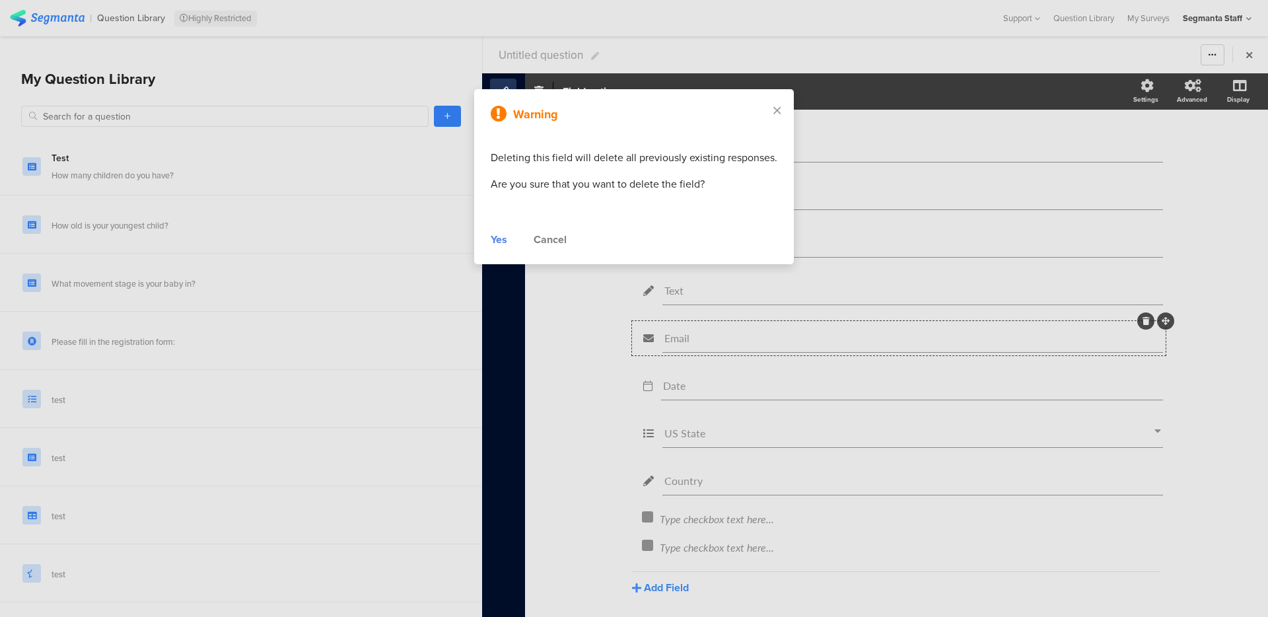
click at [503, 236] on div "Yes" at bounding box center [499, 240] width 17 height 16
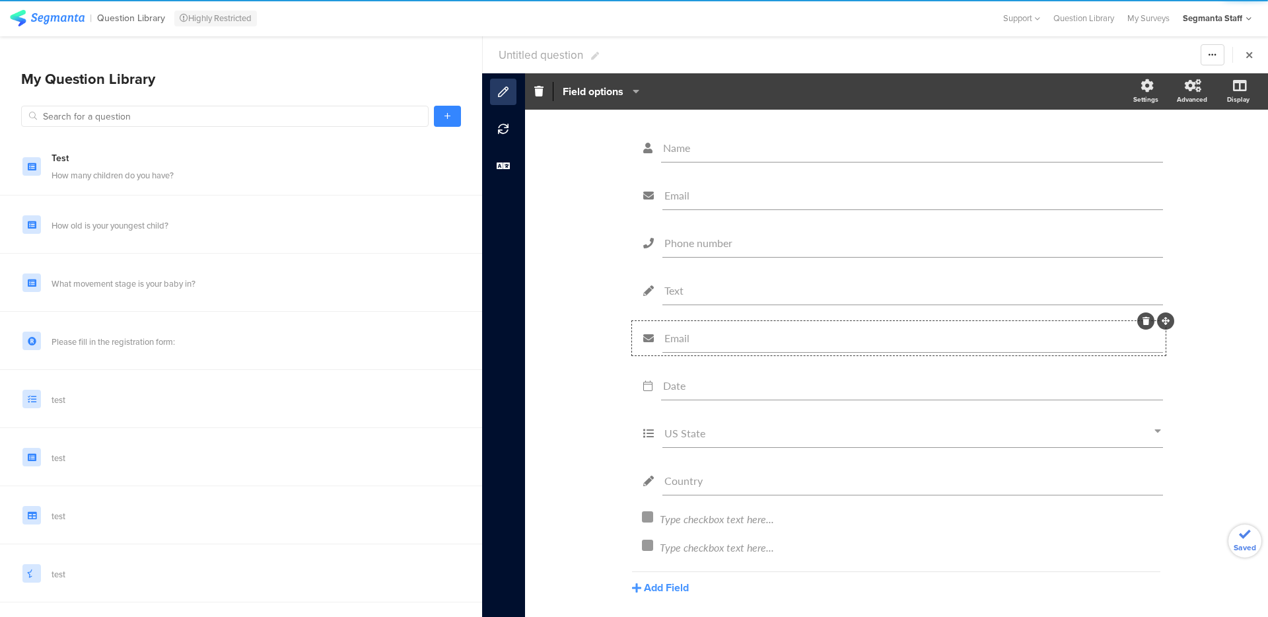
click at [536, 55] on span "Untitled question" at bounding box center [541, 55] width 85 height 17
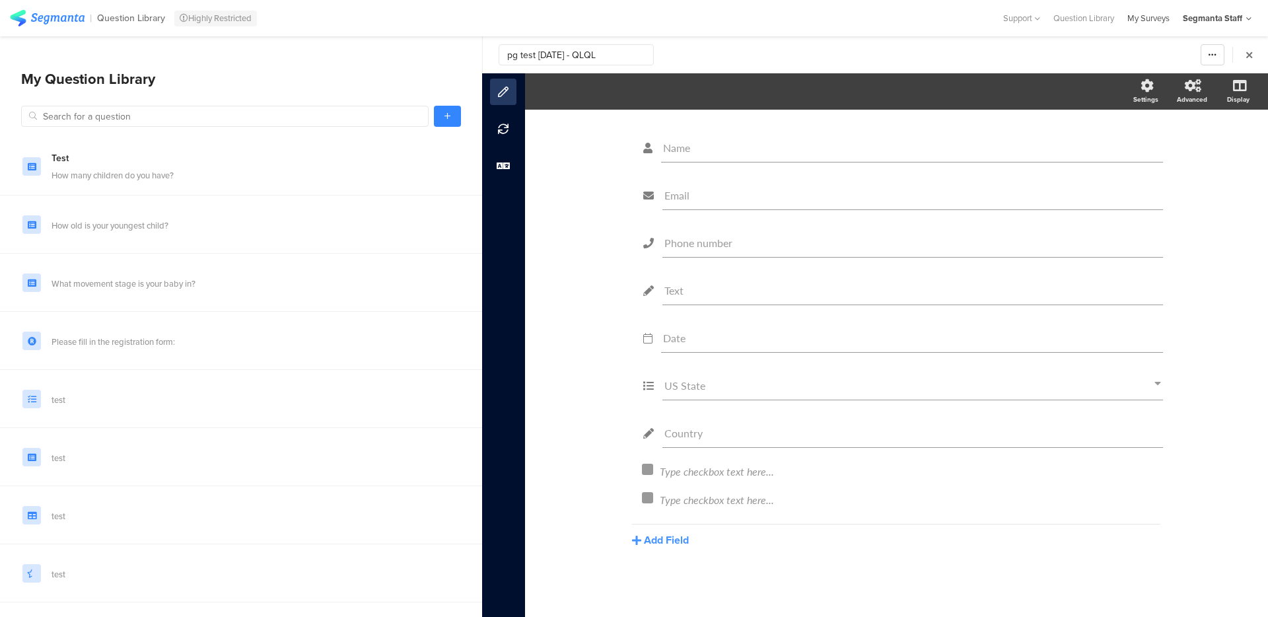
type input "pg test 12 aug 25 - QLQL"
click at [1167, 18] on div "My Surveys" at bounding box center [1148, 18] width 55 height 13
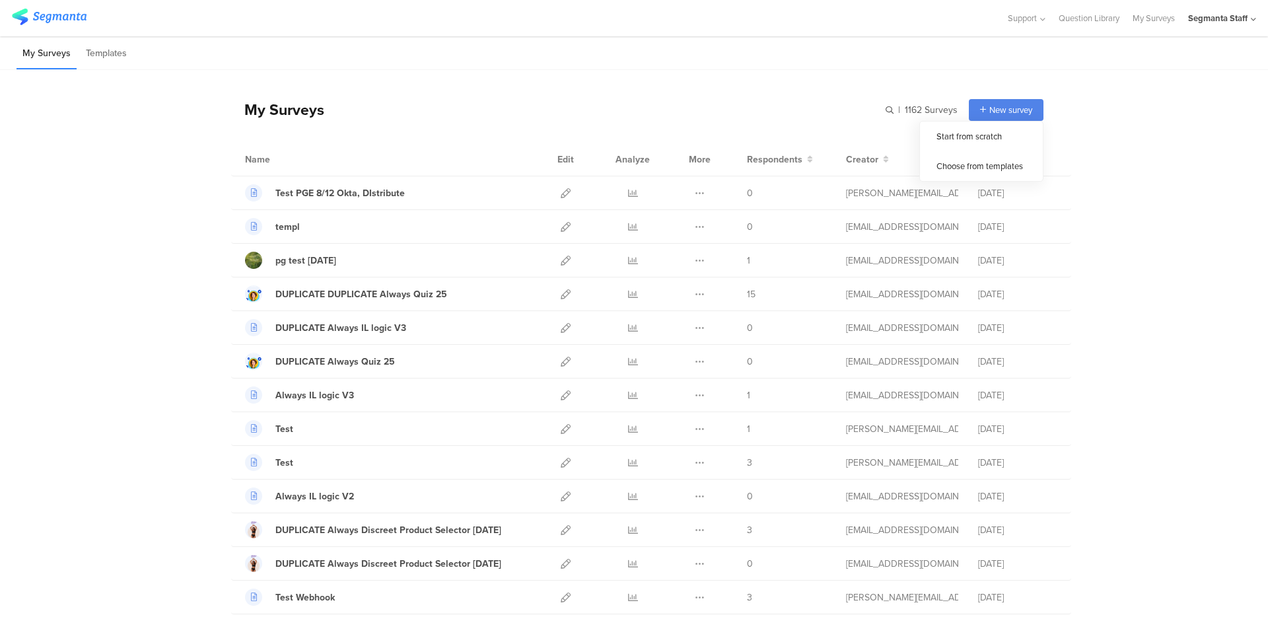
click at [995, 103] on div "New survey" at bounding box center [1006, 110] width 75 height 22
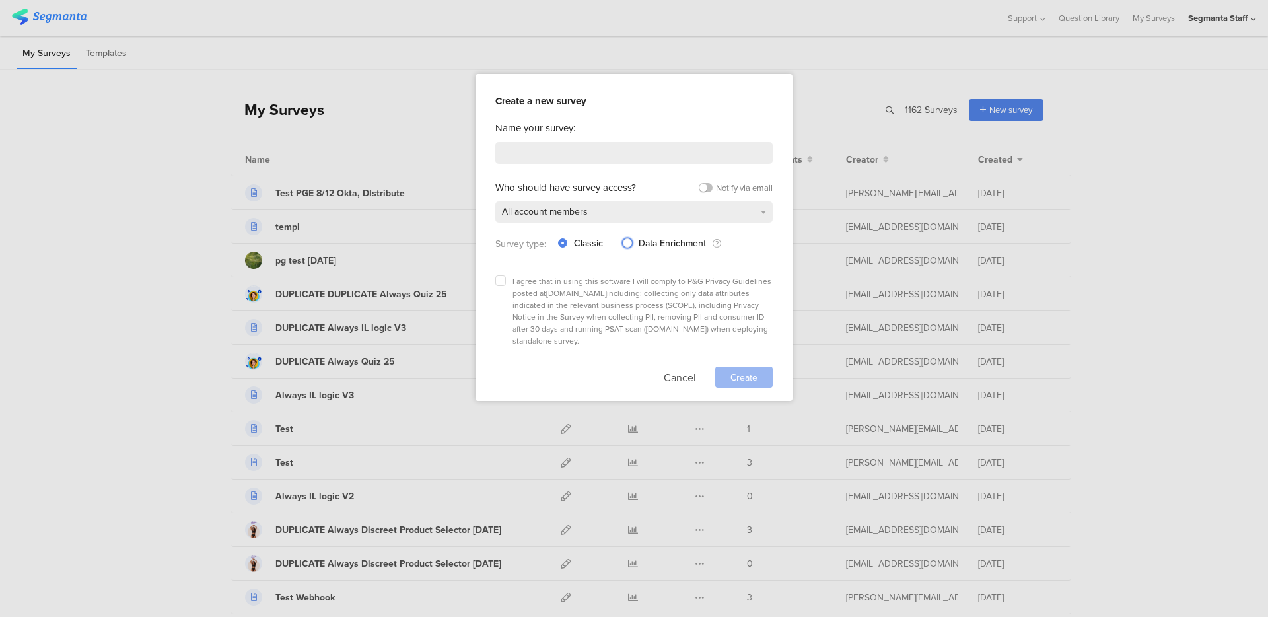
click at [635, 246] on label "Data Enrichment" at bounding box center [672, 244] width 98 height 14
click at [632, 246] on input "Data Enrichment" at bounding box center [627, 242] width 9 height 11
radio input "true"
radio input "false"
radio input "true"
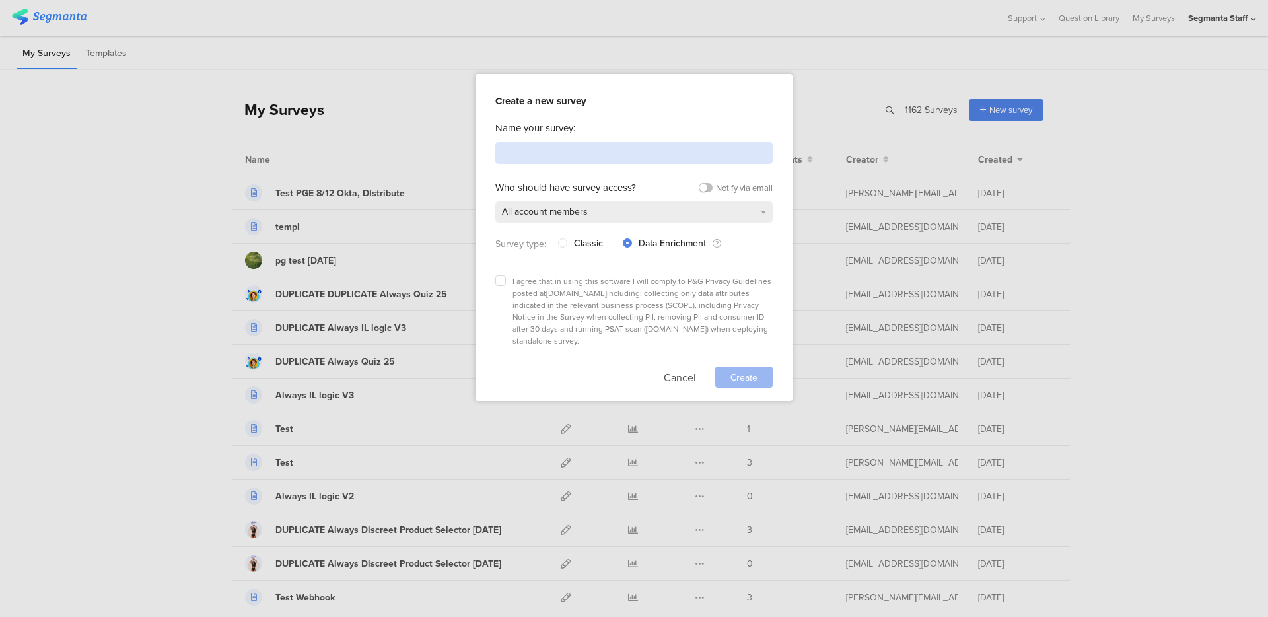
click at [595, 150] on input at bounding box center [633, 153] width 277 height 22
paste input "pg test 12 aug 25 - QLQL"
type input "pg test 12 aug 25 - QLQL"
click at [497, 281] on label at bounding box center [500, 280] width 11 height 11
click at [0, 0] on input "checkbox" at bounding box center [0, 0] width 0 height 0
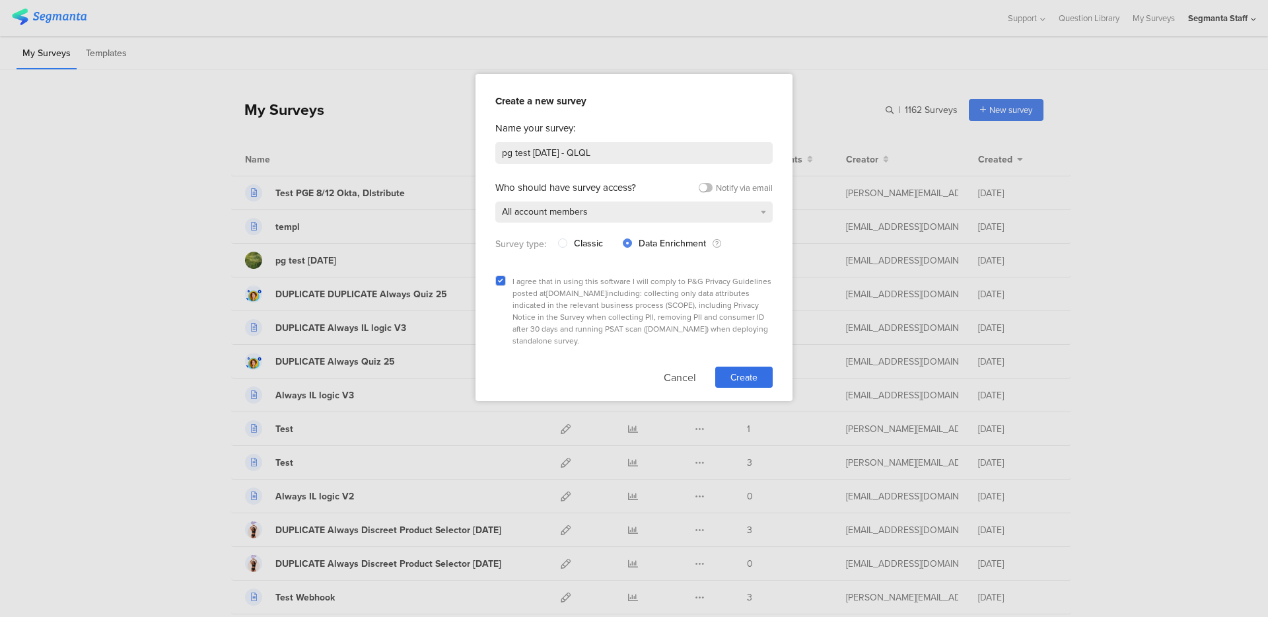
click at [762, 342] on div "I agree that in using this software I will comply to P&G Privacy Guidelines pos…" at bounding box center [633, 328] width 277 height 119
click at [728, 367] on div "Create" at bounding box center [743, 377] width 57 height 21
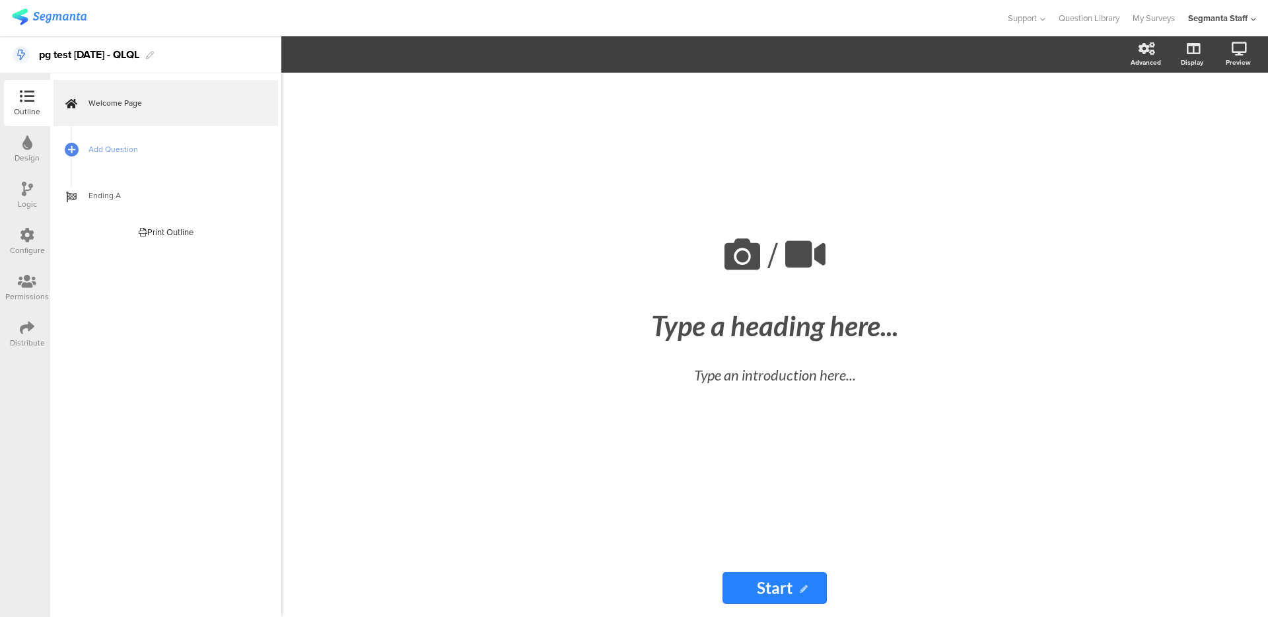
click at [697, 320] on div "Type a heading here..." at bounding box center [774, 325] width 489 height 33
click at [709, 380] on div "Type an introduction here..." at bounding box center [774, 378] width 469 height 35
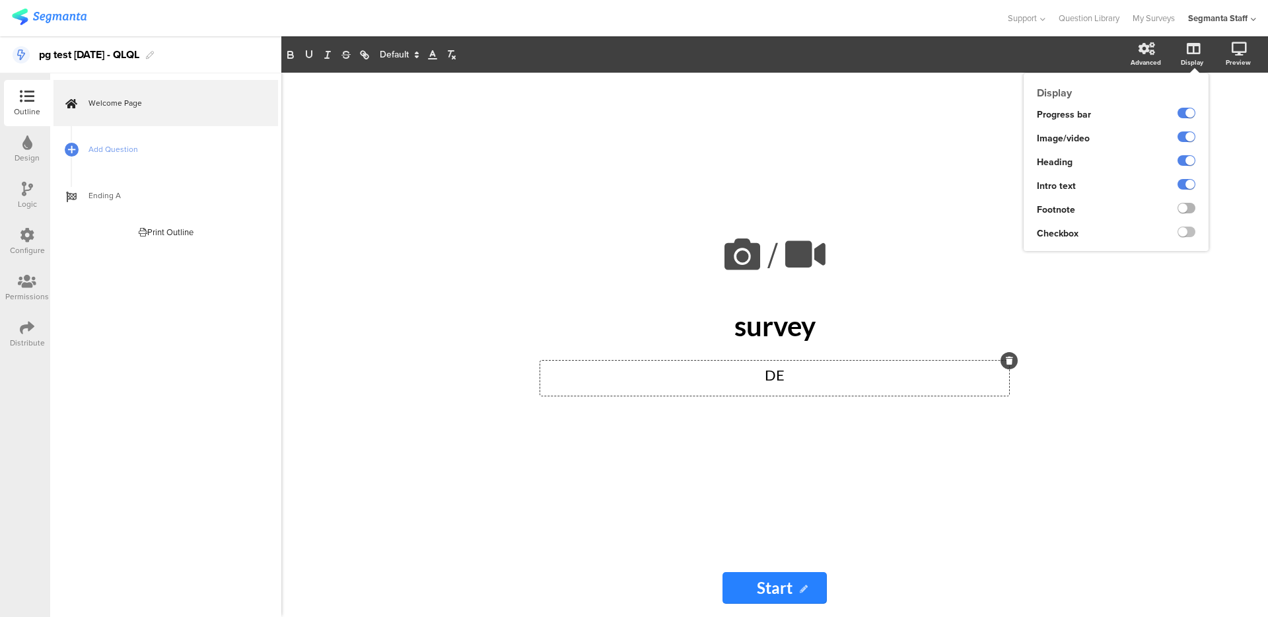
click at [1189, 207] on label at bounding box center [1187, 208] width 18 height 11
click at [0, 0] on input "checkbox" at bounding box center [0, 0] width 0 height 0
click at [1182, 235] on label at bounding box center [1187, 232] width 18 height 11
click at [0, 0] on input "checkbox" at bounding box center [0, 0] width 0 height 0
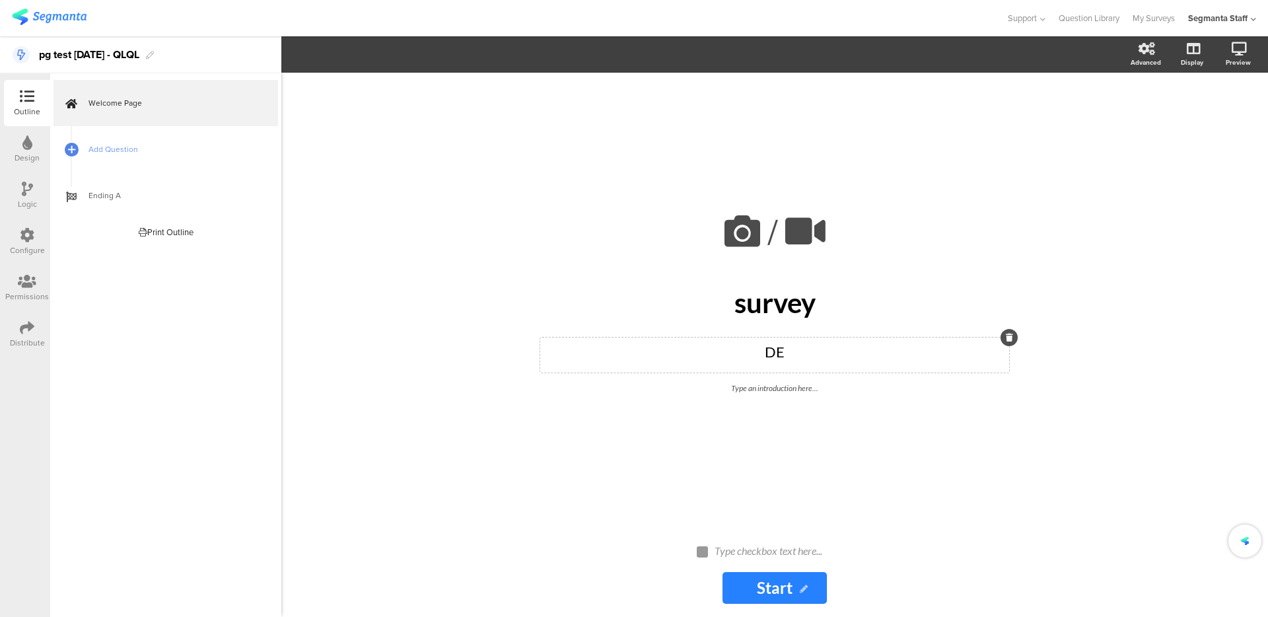
click at [744, 405] on div "/ survey survey DE DE Type an introduction here..." at bounding box center [775, 299] width 528 height 452
click at [749, 396] on div "Type an introduction here..." at bounding box center [774, 388] width 469 height 18
click at [745, 555] on div "Type checkbox text here..." at bounding box center [780, 551] width 139 height 21
click at [112, 141] on link "Add Question" at bounding box center [166, 149] width 225 height 46
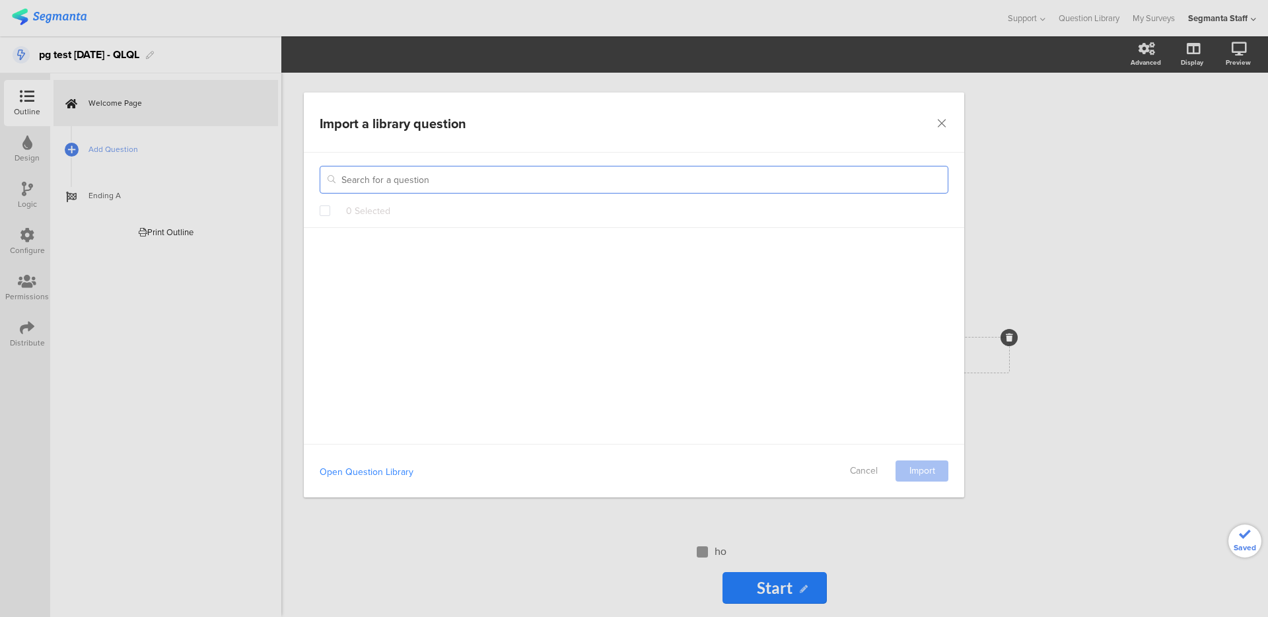
click at [380, 184] on input "dialog" at bounding box center [634, 180] width 629 height 28
paste input "pg test 12 aug 25 - QLQL"
type input "pg test 12 aug 25 - QLQL"
click at [321, 211] on span "dialog" at bounding box center [325, 210] width 11 height 11
click at [330, 205] on input "dialog" at bounding box center [330, 205] width 0 height 0
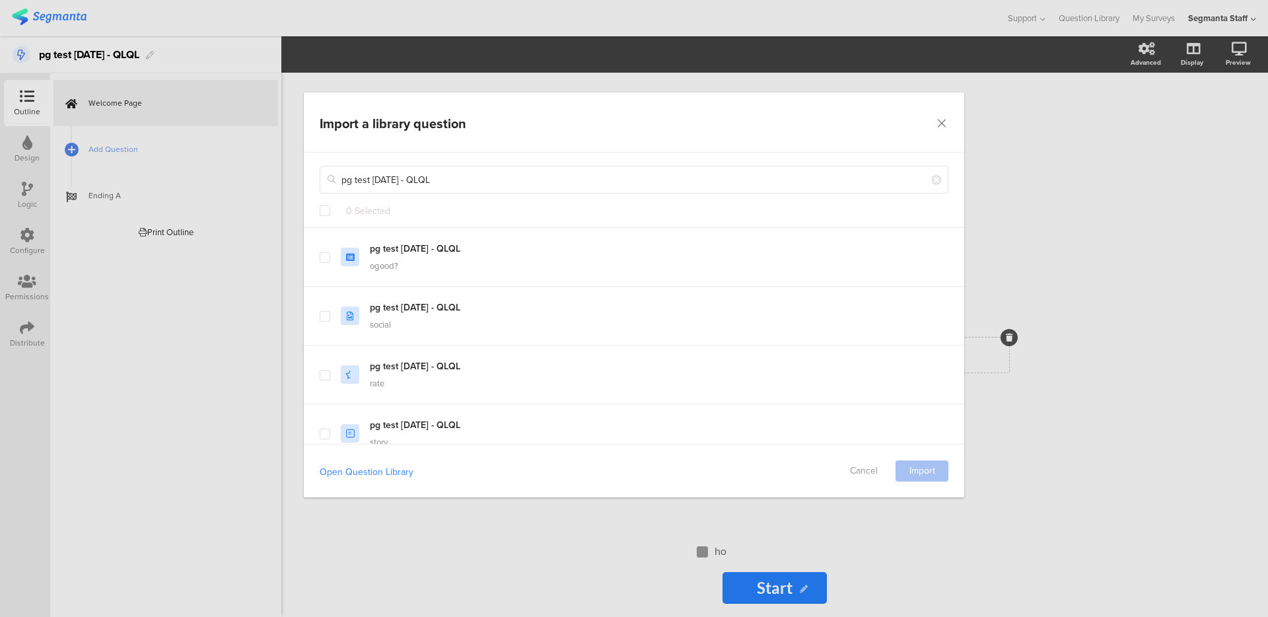
click at [328, 206] on span "dialog" at bounding box center [325, 210] width 11 height 11
click at [330, 205] on input "dialog" at bounding box center [330, 205] width 0 height 0
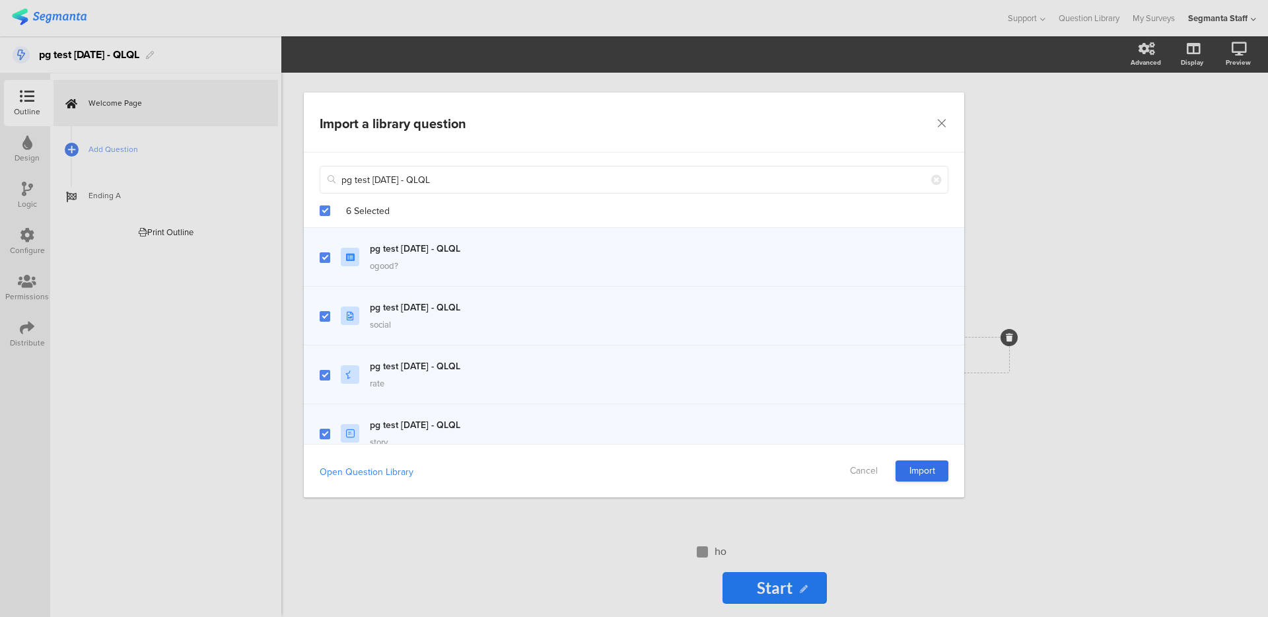
click at [919, 463] on link "Import" at bounding box center [922, 470] width 53 height 21
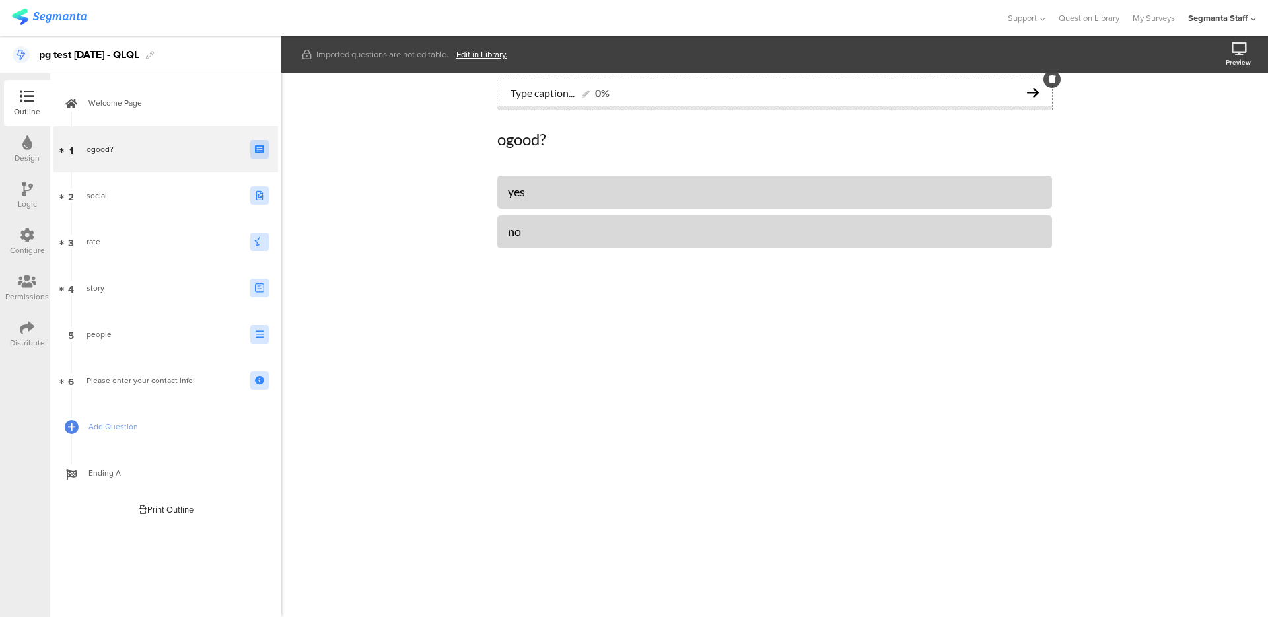
click at [516, 104] on div "Type caption... 0%" at bounding box center [774, 92] width 555 height 26
click at [18, 148] on div "Design" at bounding box center [27, 149] width 46 height 46
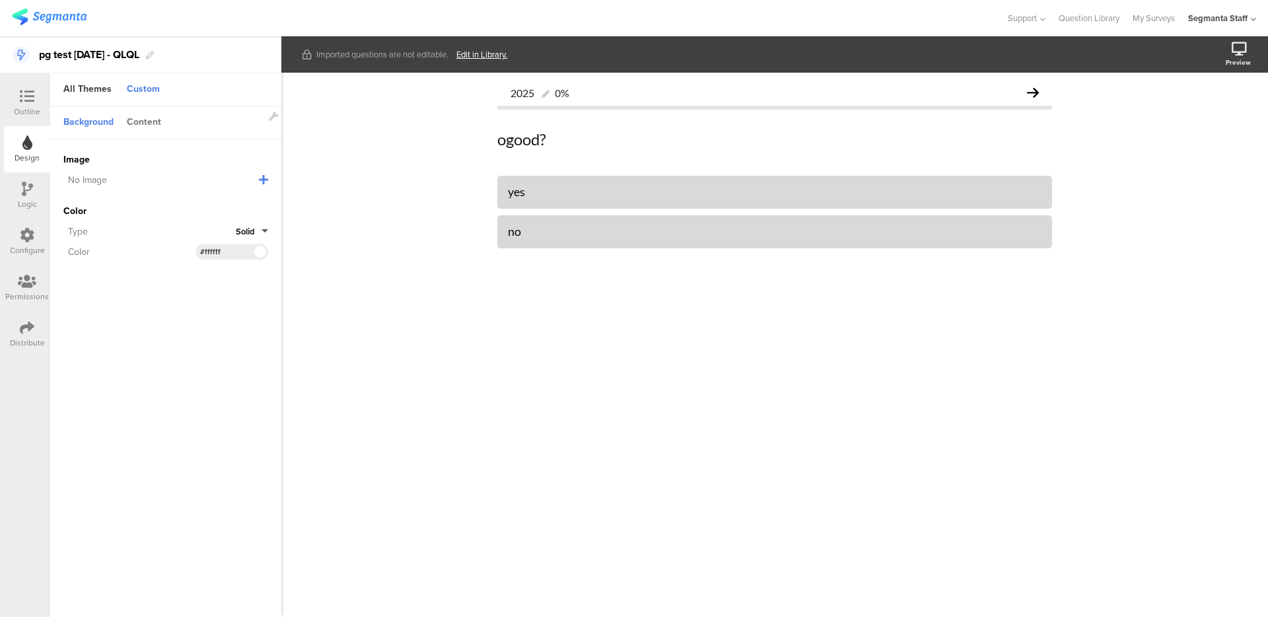
click at [136, 129] on div "Content" at bounding box center [144, 123] width 48 height 22
click at [92, 92] on div "All Themes" at bounding box center [87, 90] width 61 height 22
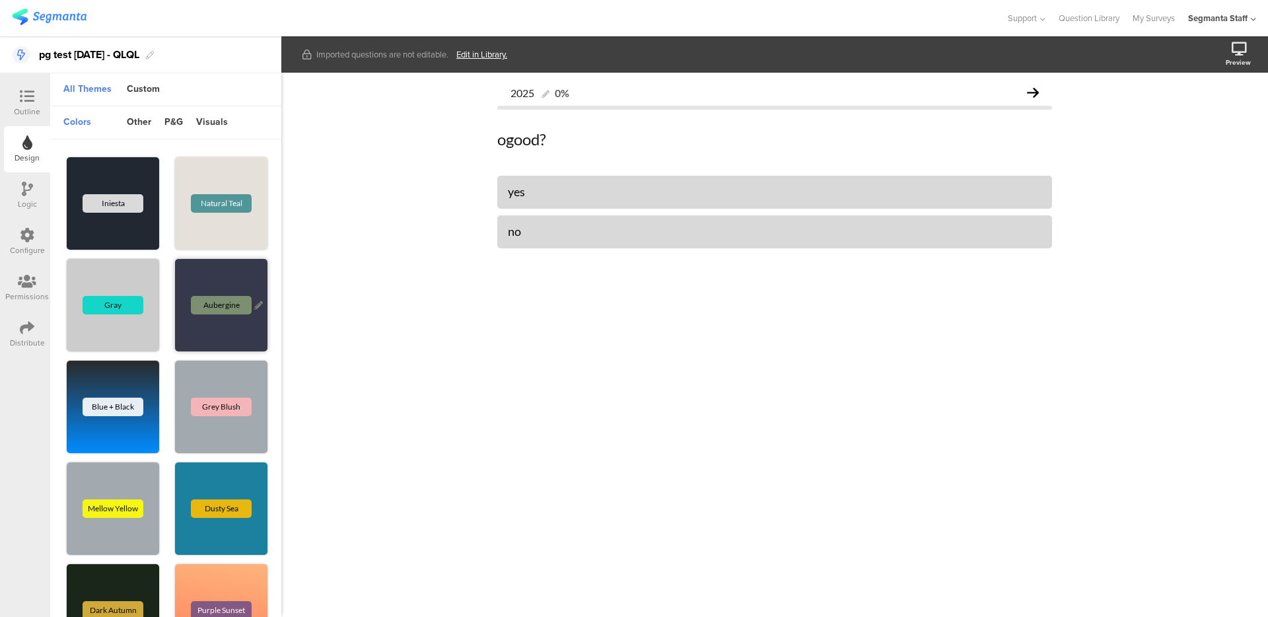
drag, startPoint x: 205, startPoint y: 275, endPoint x: 225, endPoint y: 312, distance: 41.4
click at [218, 303] on div "Aubergine" at bounding box center [221, 305] width 61 height 18
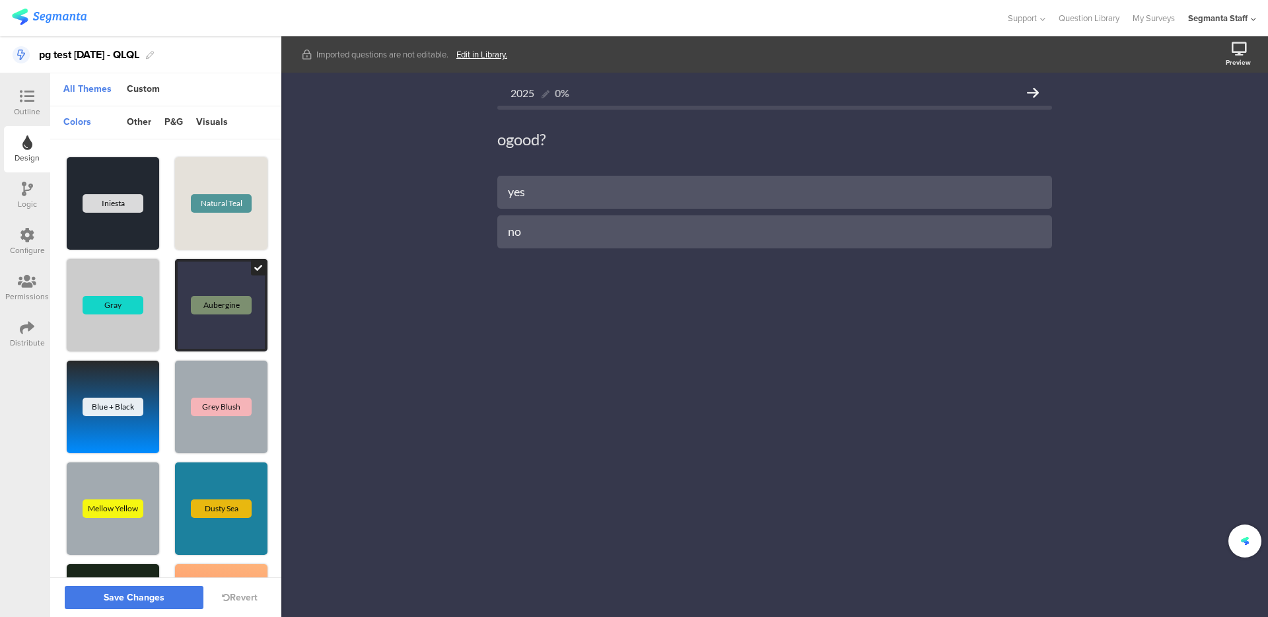
click at [142, 607] on button "Save Changes" at bounding box center [134, 597] width 139 height 23
click at [137, 94] on div "Custom" at bounding box center [143, 90] width 46 height 22
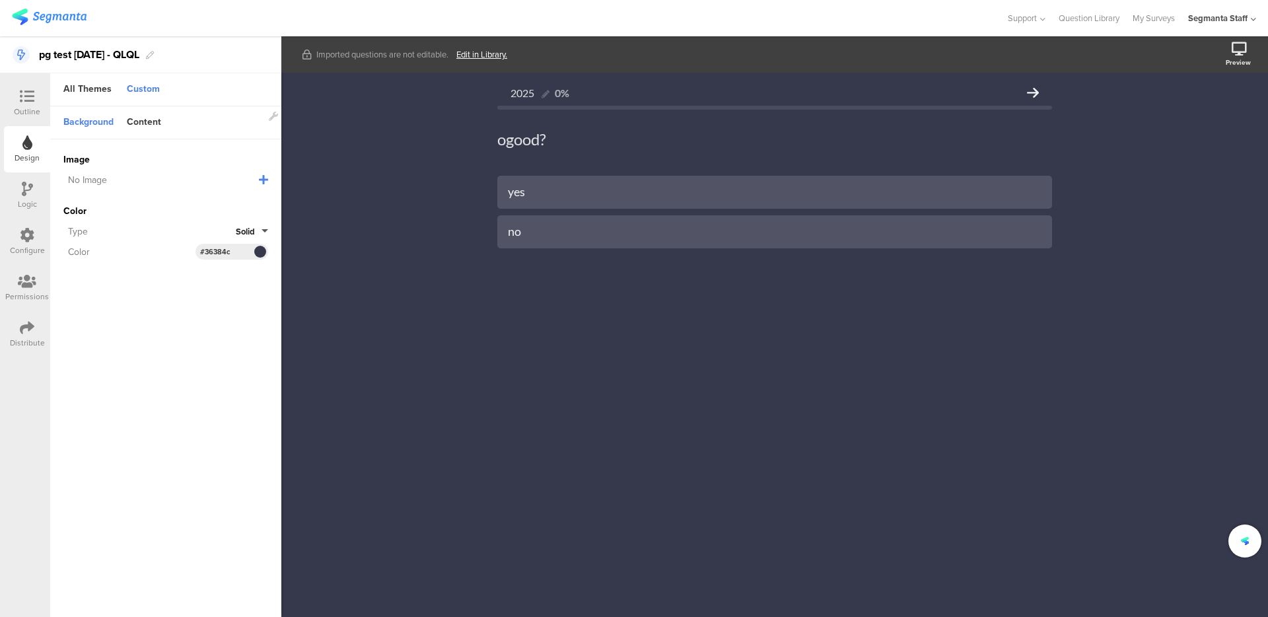
click at [262, 180] on icon at bounding box center [263, 179] width 9 height 11
click at [151, 206] on input "text" at bounding box center [154, 204] width 182 height 17
paste input "https://cdn.pixabay.com/video/2025/06/24/287510_tiny.jpg"
type input "https://cdn.pixabay.com/video/2025/06/24/287510_tiny.jpg"
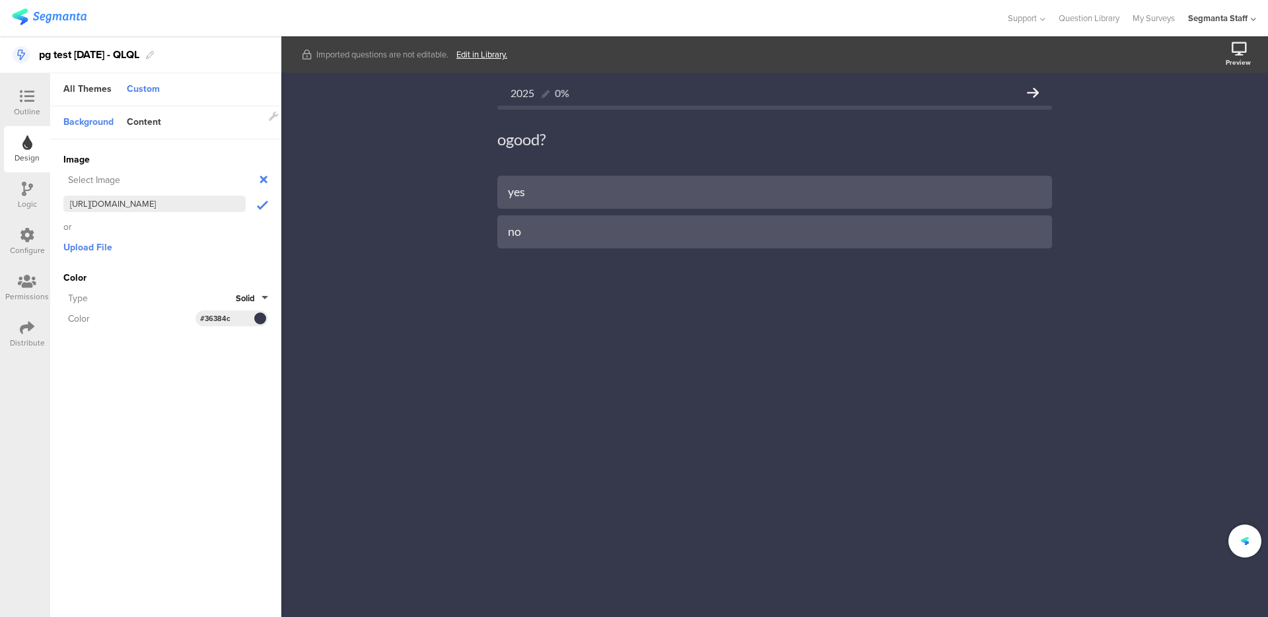
click at [260, 203] on icon "submit" at bounding box center [262, 206] width 11 height 14
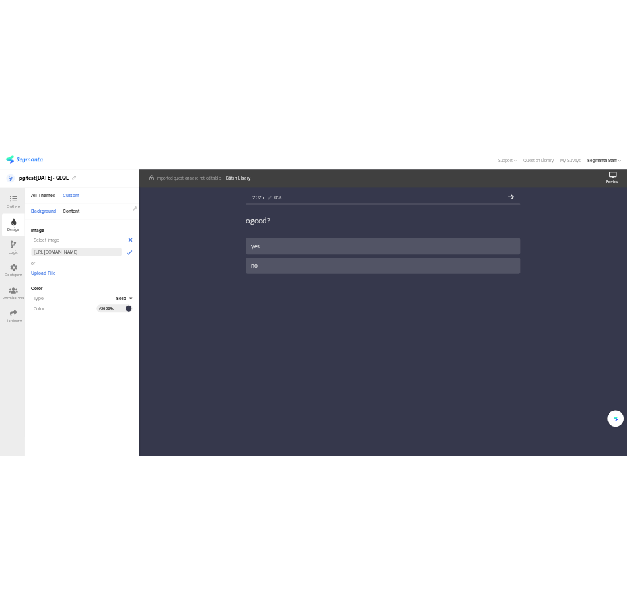
scroll to position [0, 0]
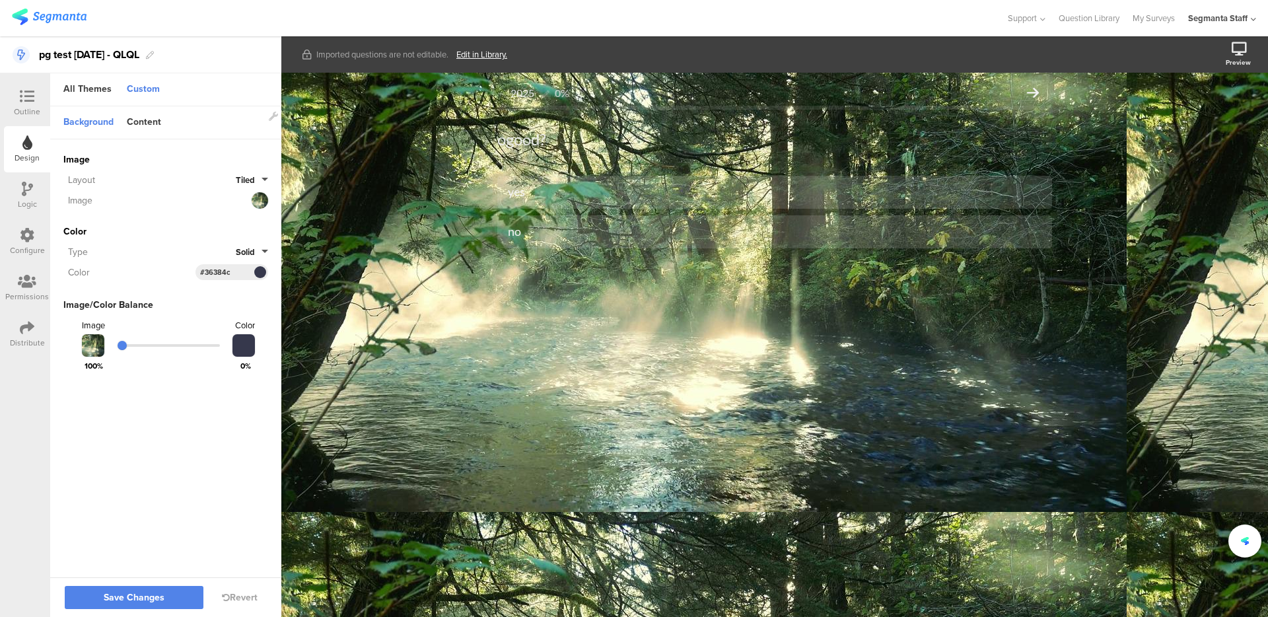
click at [267, 254] on button "Solid" at bounding box center [252, 252] width 32 height 13
click at [239, 291] on button "Solid" at bounding box center [218, 282] width 99 height 28
click at [263, 248] on button "Solid" at bounding box center [252, 252] width 32 height 13
click at [244, 305] on button "Gradient" at bounding box center [218, 310] width 99 height 28
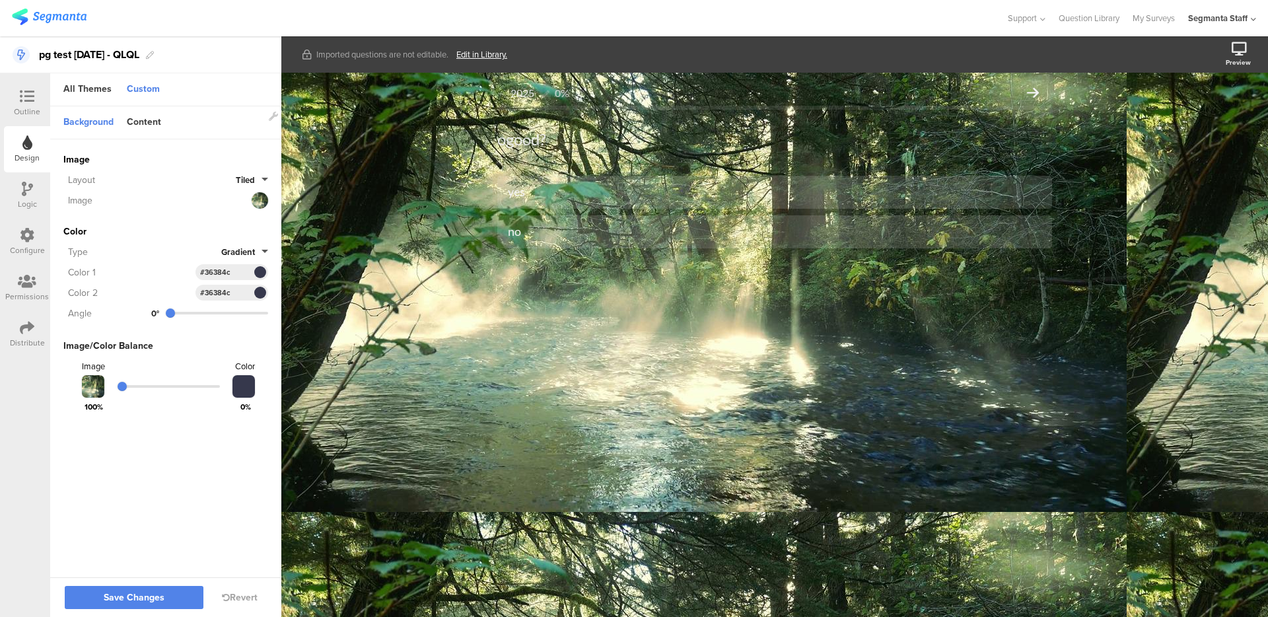
click at [256, 274] on span at bounding box center [259, 272] width 15 height 8
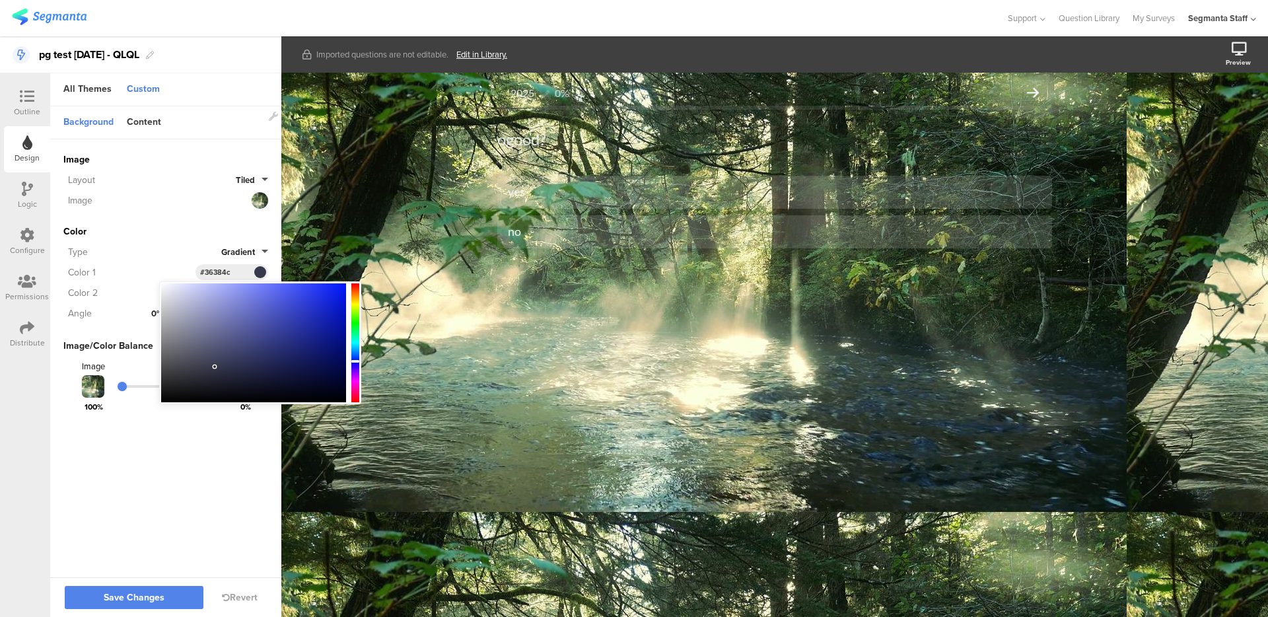
click at [246, 311] on div at bounding box center [253, 342] width 185 height 119
type input "#6972c4"
click at [188, 236] on div "Color" at bounding box center [165, 232] width 205 height 14
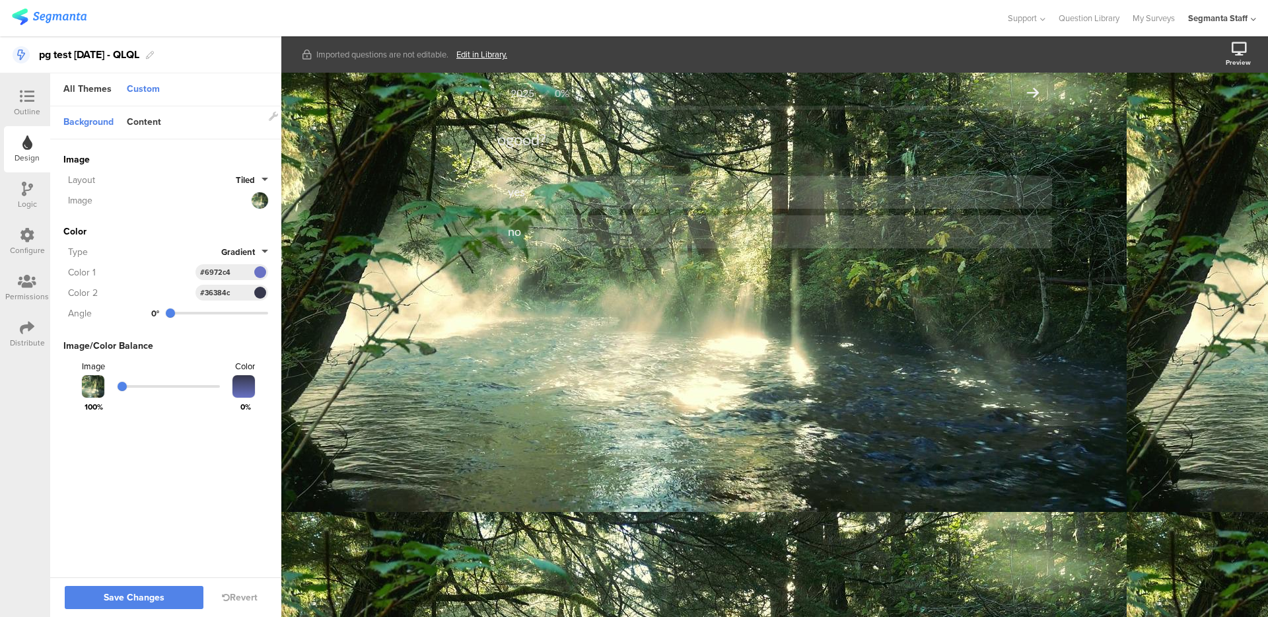
type input "284"
click at [244, 314] on input "range" at bounding box center [217, 313] width 102 height 3
click at [210, 388] on input "range" at bounding box center [169, 386] width 102 height 3
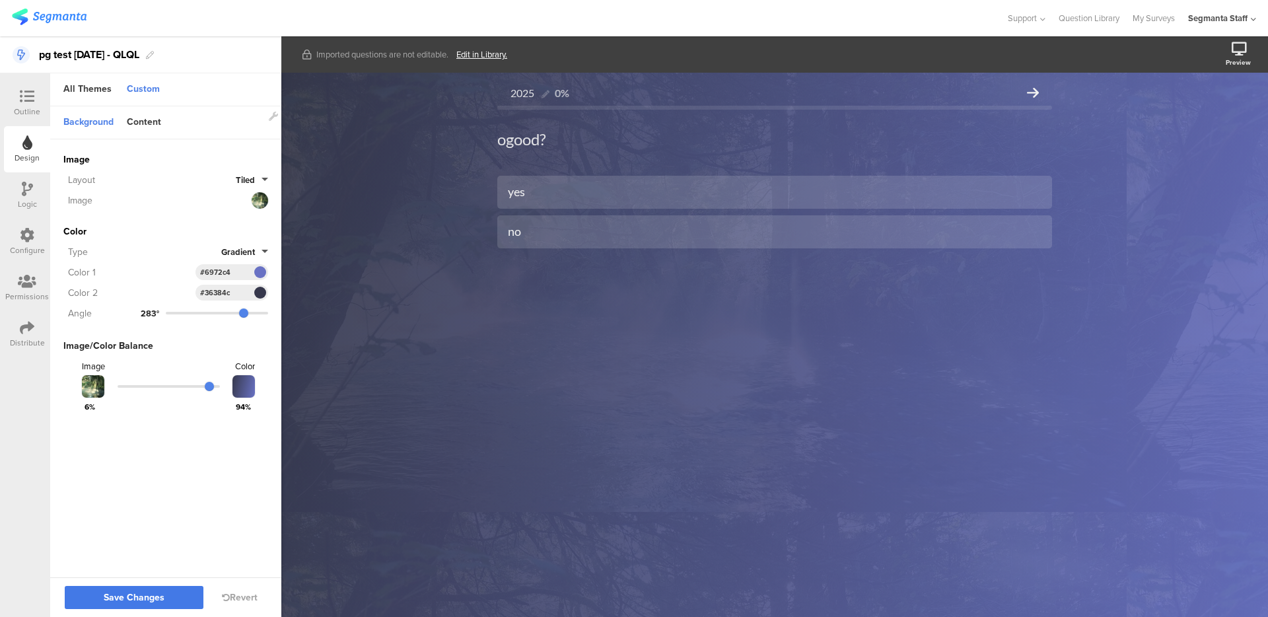
click at [162, 604] on button "Save Changes" at bounding box center [134, 597] width 139 height 23
click at [151, 112] on div "Content" at bounding box center [144, 123] width 48 height 22
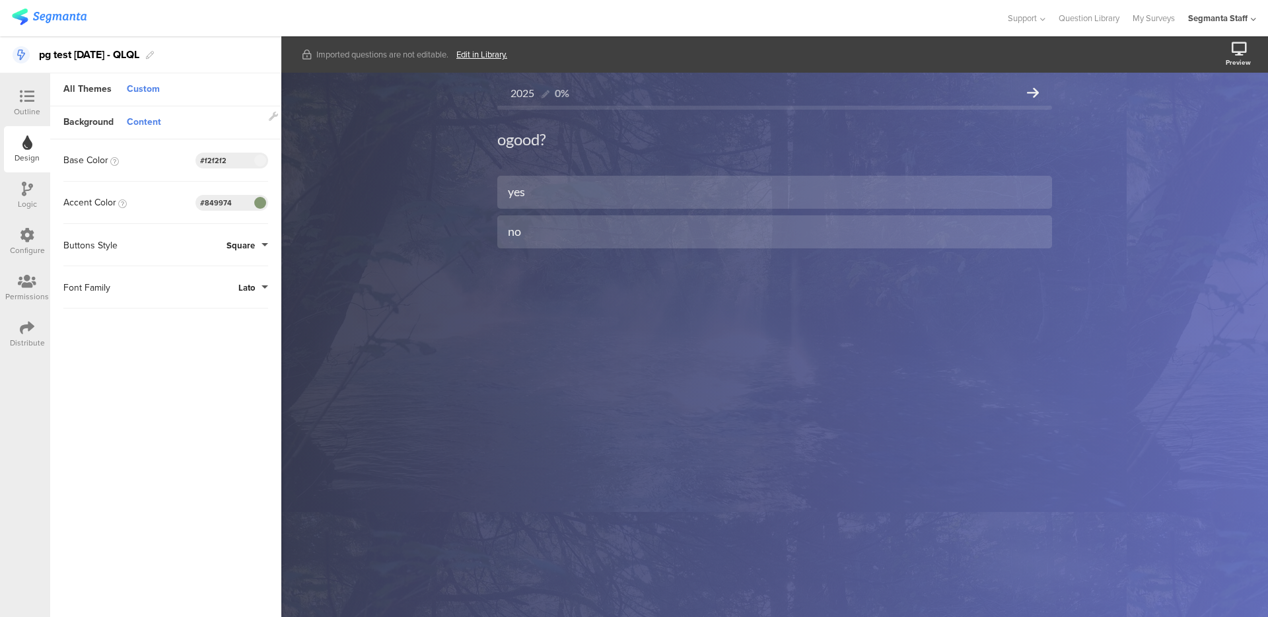
click at [260, 202] on span at bounding box center [259, 203] width 15 height 8
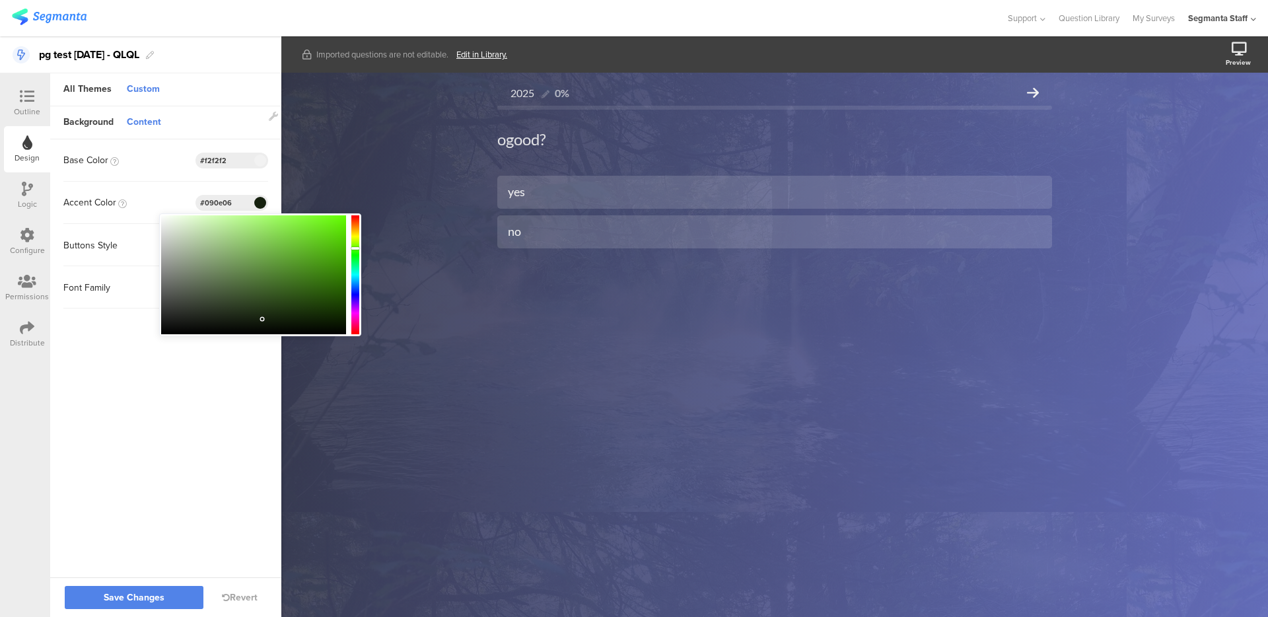
type input "#000000"
drag, startPoint x: 258, startPoint y: 295, endPoint x: 343, endPoint y: 356, distance: 105.2
click at [351, 360] on body "You are using an unsupported version of Internet Explorer. Unsupported browsers…" at bounding box center [634, 308] width 1268 height 617
click at [270, 163] on div "Base Color #F2F2F2 Clear OK #f2f2f2 Accent Color #000000 Buttons Style Square F…" at bounding box center [165, 223] width 231 height 169
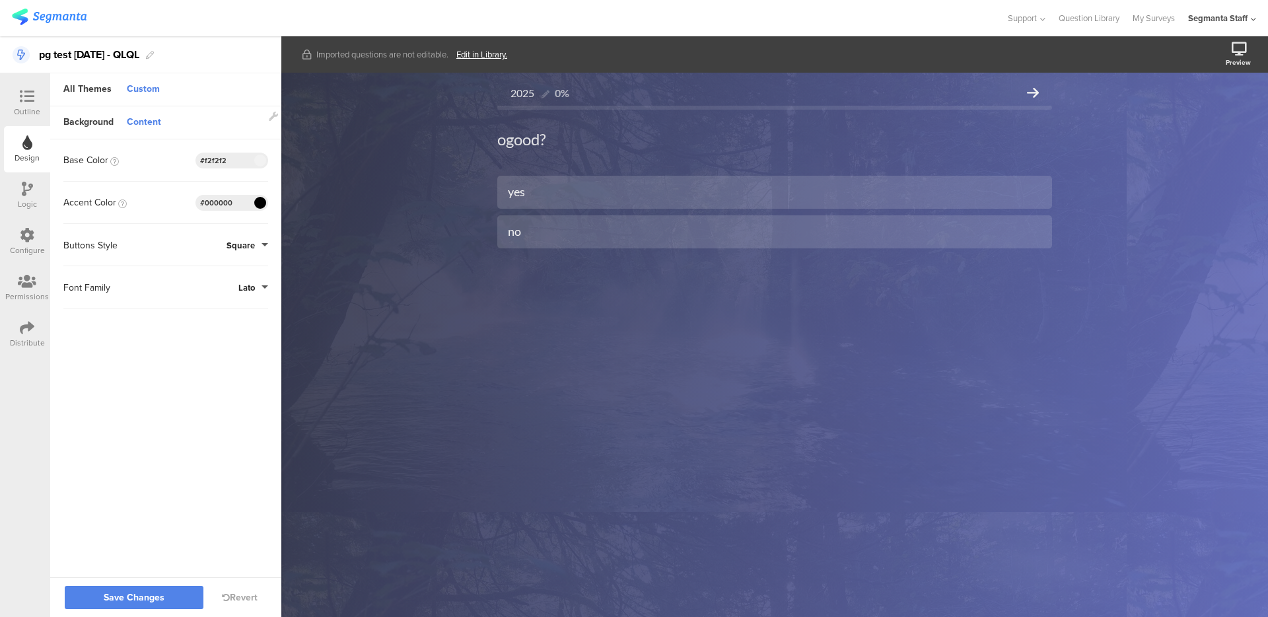
click at [264, 167] on div at bounding box center [260, 161] width 17 height 16
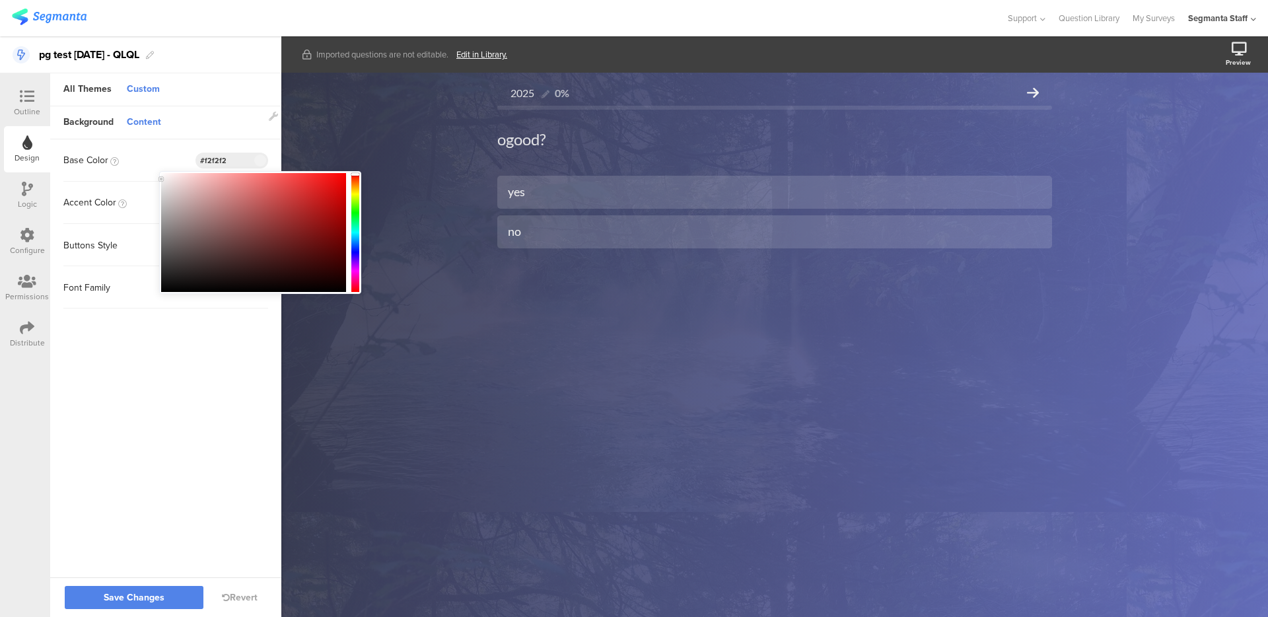
click at [260, 160] on span at bounding box center [259, 161] width 15 height 8
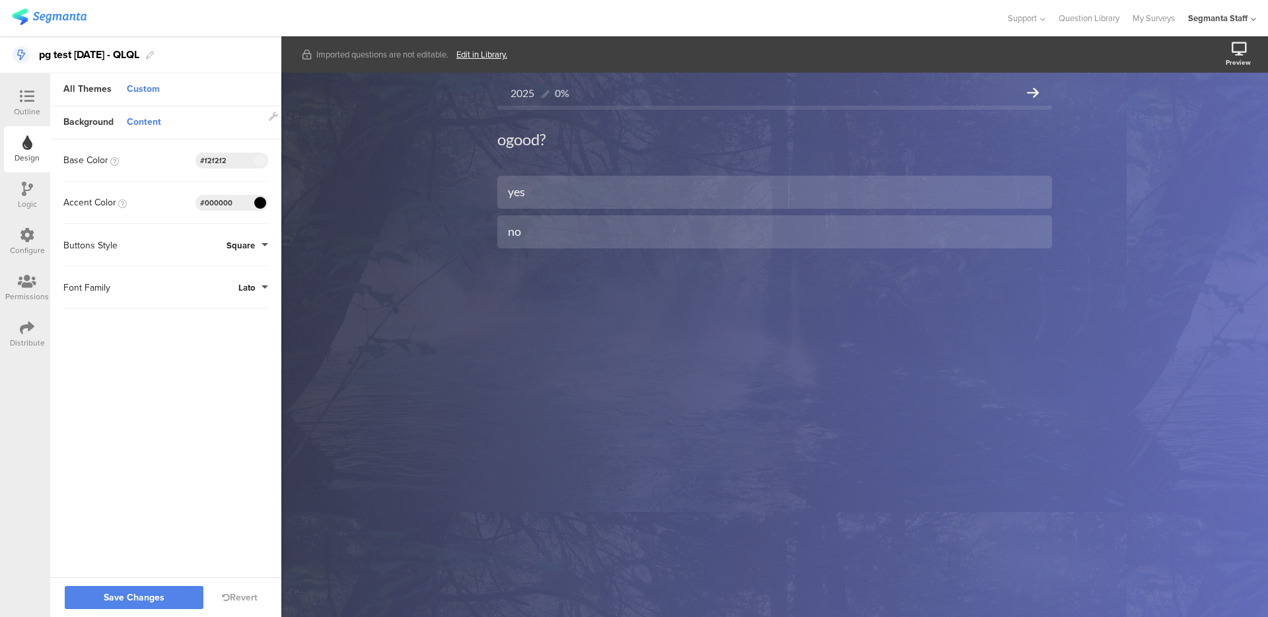
click at [260, 161] on span at bounding box center [259, 161] width 15 height 8
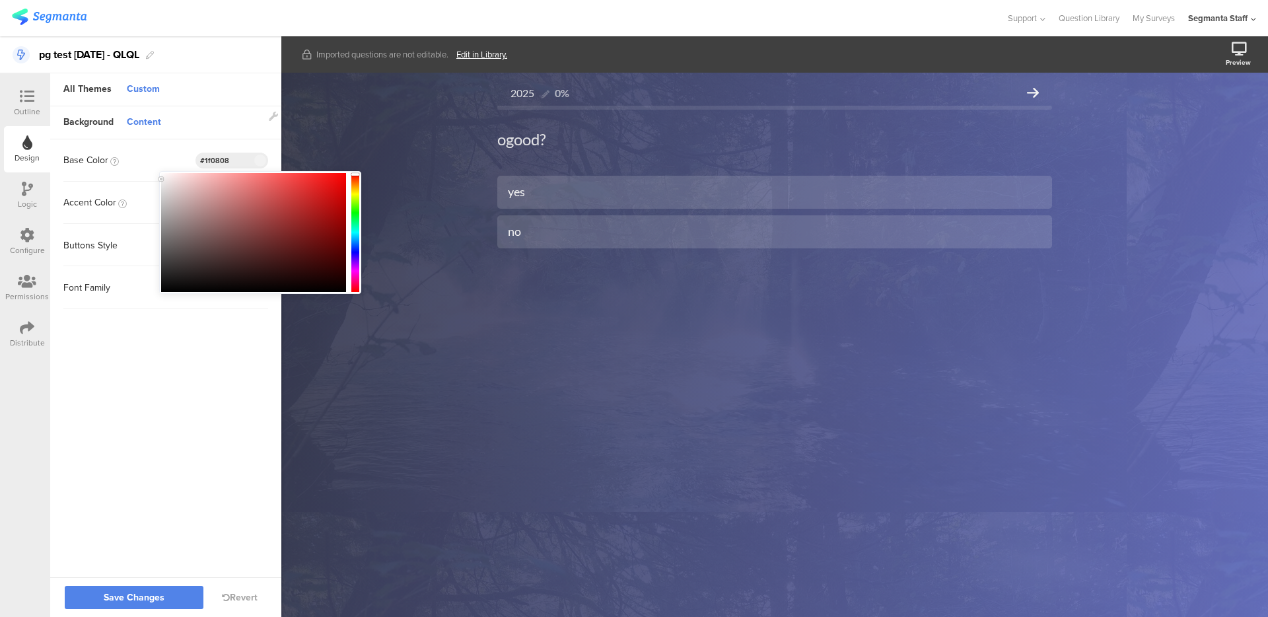
type input "#000000"
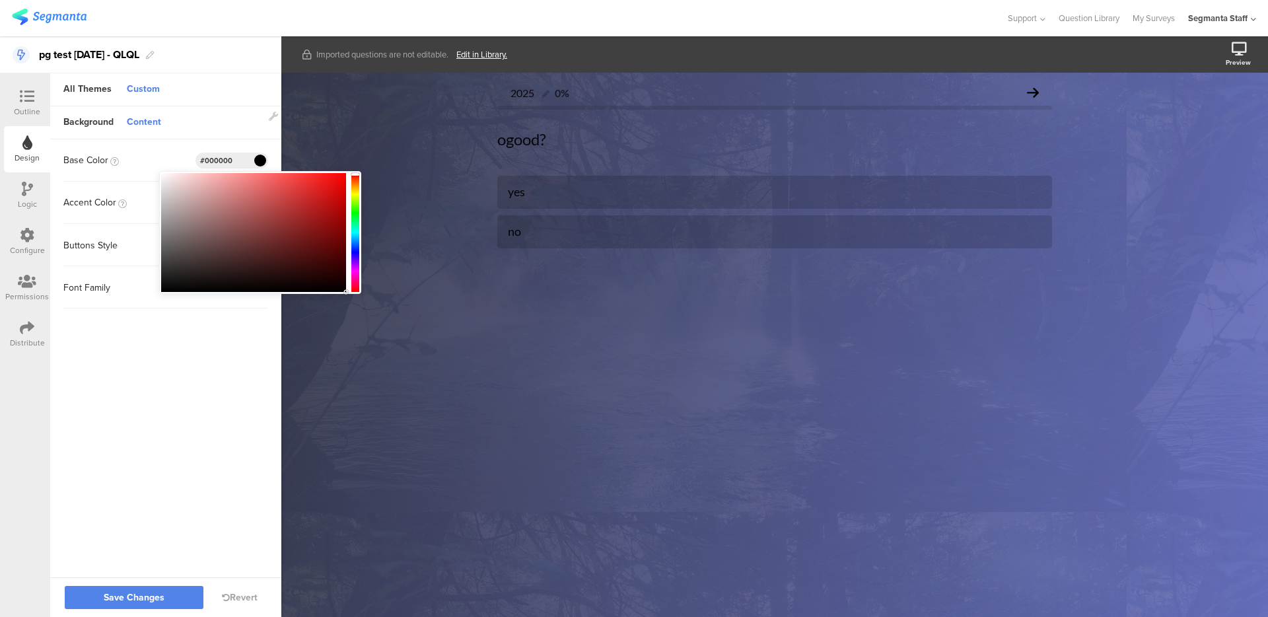
drag, startPoint x: 250, startPoint y: 216, endPoint x: 349, endPoint y: 323, distance: 145.8
click at [349, 323] on body "You are using an unsupported version of Internet Explorer. Unsupported browsers…" at bounding box center [634, 308] width 1268 height 617
click at [215, 386] on sg-customize-design "Background Content Image https://cdn.pixabay.com/video/2025/06/24/287510_tiny.j…" at bounding box center [165, 342] width 231 height 473
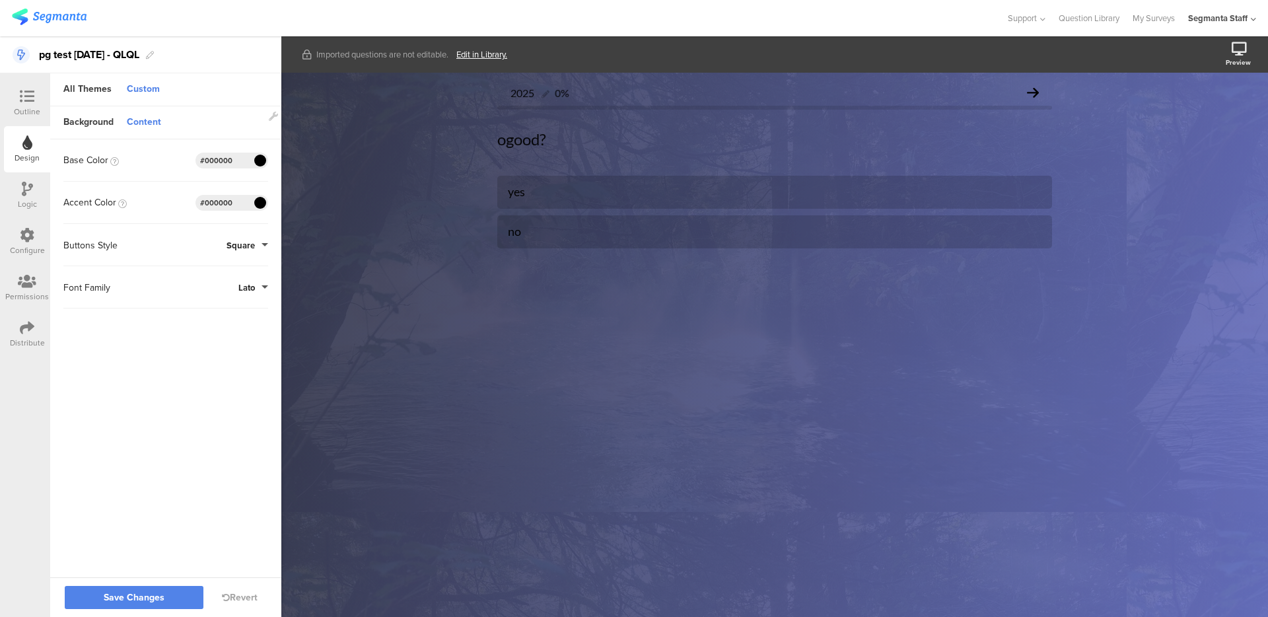
click at [261, 201] on span at bounding box center [259, 203] width 15 height 8
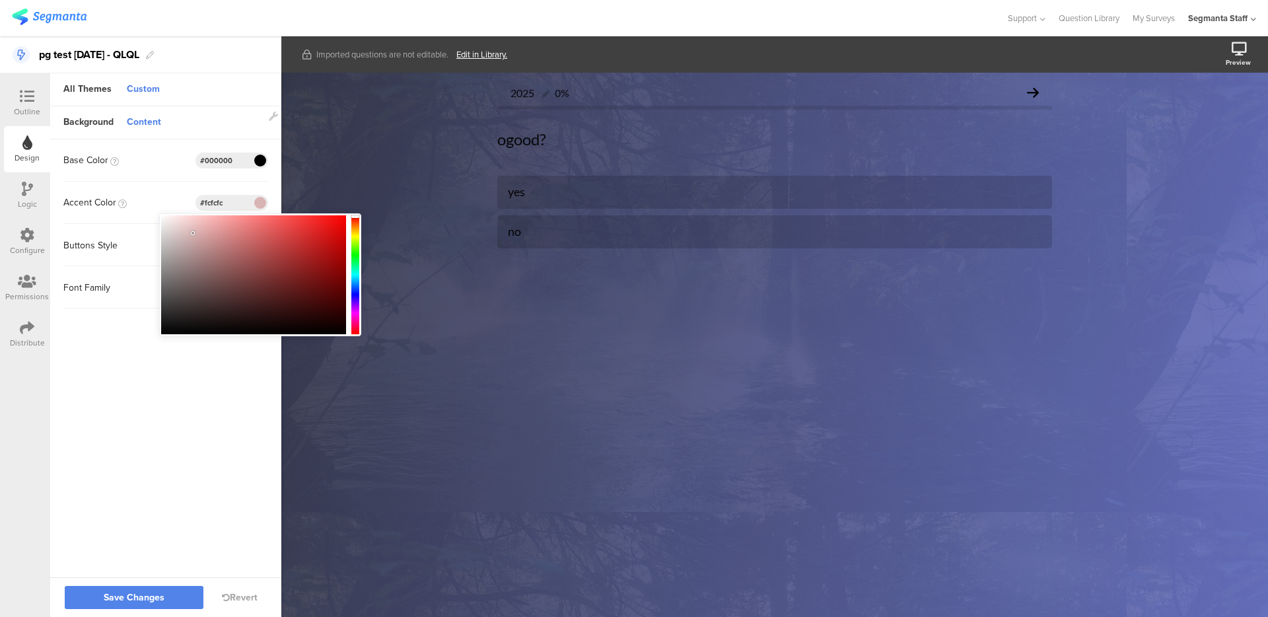
type input "#ffffff"
drag, startPoint x: 193, startPoint y: 233, endPoint x: 115, endPoint y: 182, distance: 93.4
click at [114, 184] on body "You are using an unsupported version of Internet Explorer. Unsupported browsers…" at bounding box center [634, 308] width 1268 height 617
click at [264, 160] on span at bounding box center [259, 161] width 15 height 8
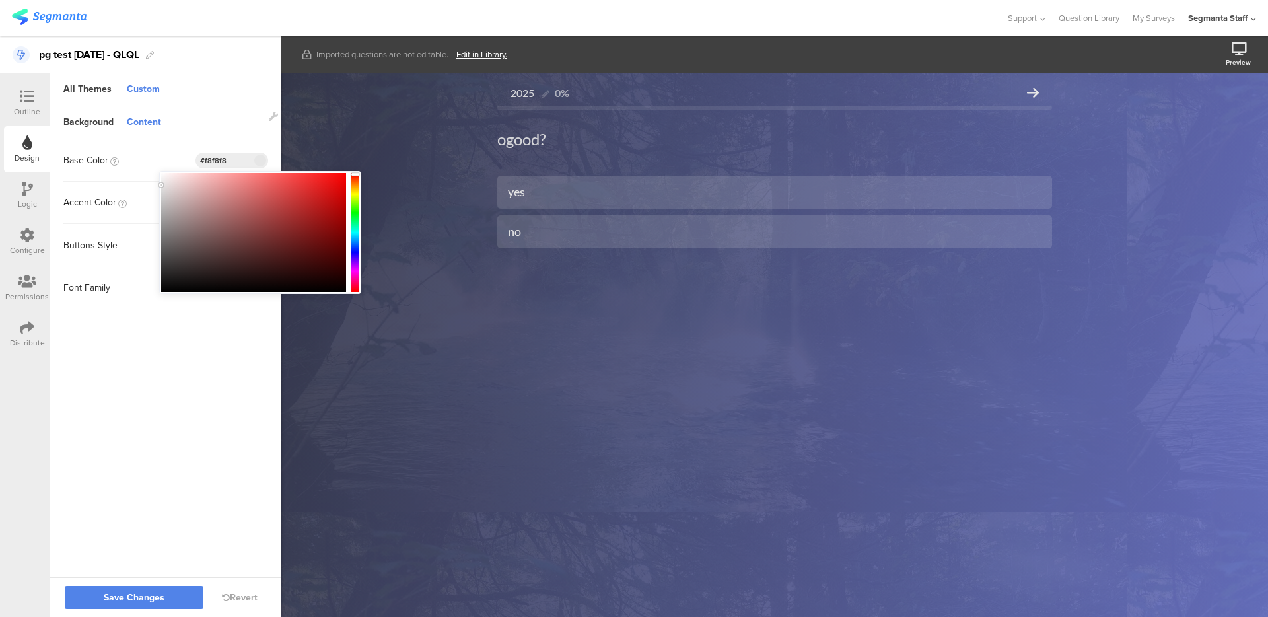
type input "#ffffff"
drag, startPoint x: 260, startPoint y: 250, endPoint x: 121, endPoint y: 135, distance: 180.2
click at [121, 135] on body "You are using an unsupported version of Internet Explorer. Unsupported browsers…" at bounding box center [634, 308] width 1268 height 617
click at [207, 165] on input "#ffffff" at bounding box center [220, 160] width 40 height 11
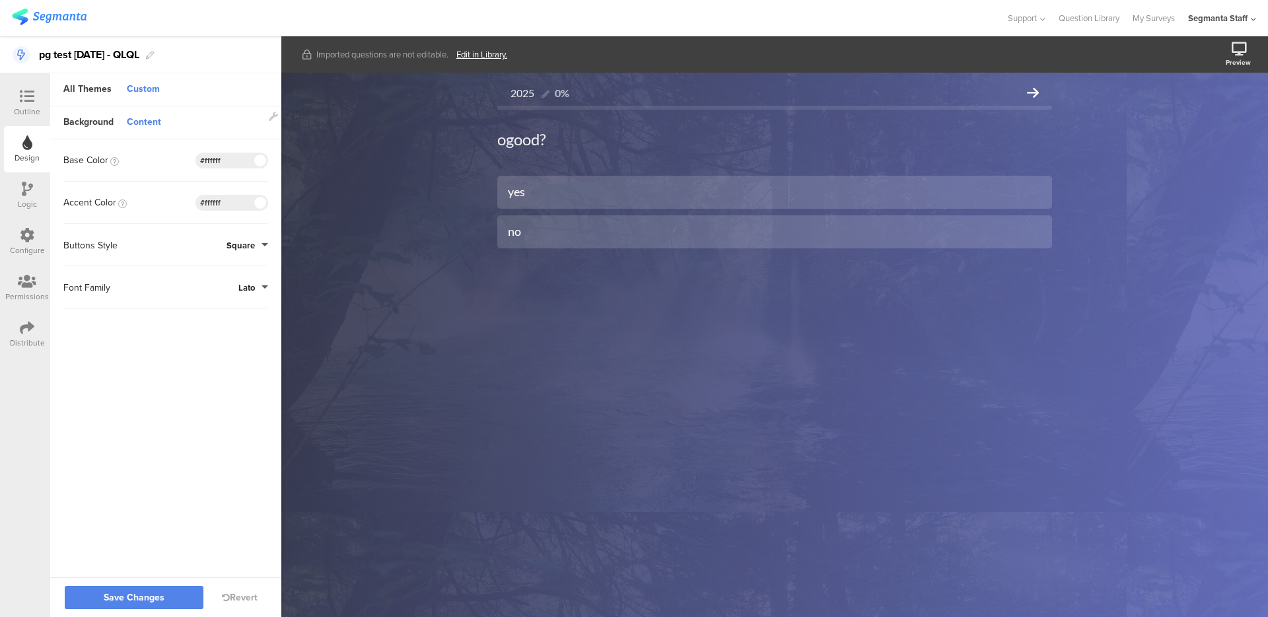
click at [246, 254] on div "Buttons Style Square" at bounding box center [165, 245] width 205 height 42
click at [247, 245] on span "Square" at bounding box center [241, 245] width 28 height 13
click at [250, 287] on button "Square" at bounding box center [218, 276] width 99 height 28
click at [242, 254] on div "Buttons Style Square" at bounding box center [165, 245] width 205 height 42
click at [242, 251] on span "Square" at bounding box center [241, 245] width 28 height 13
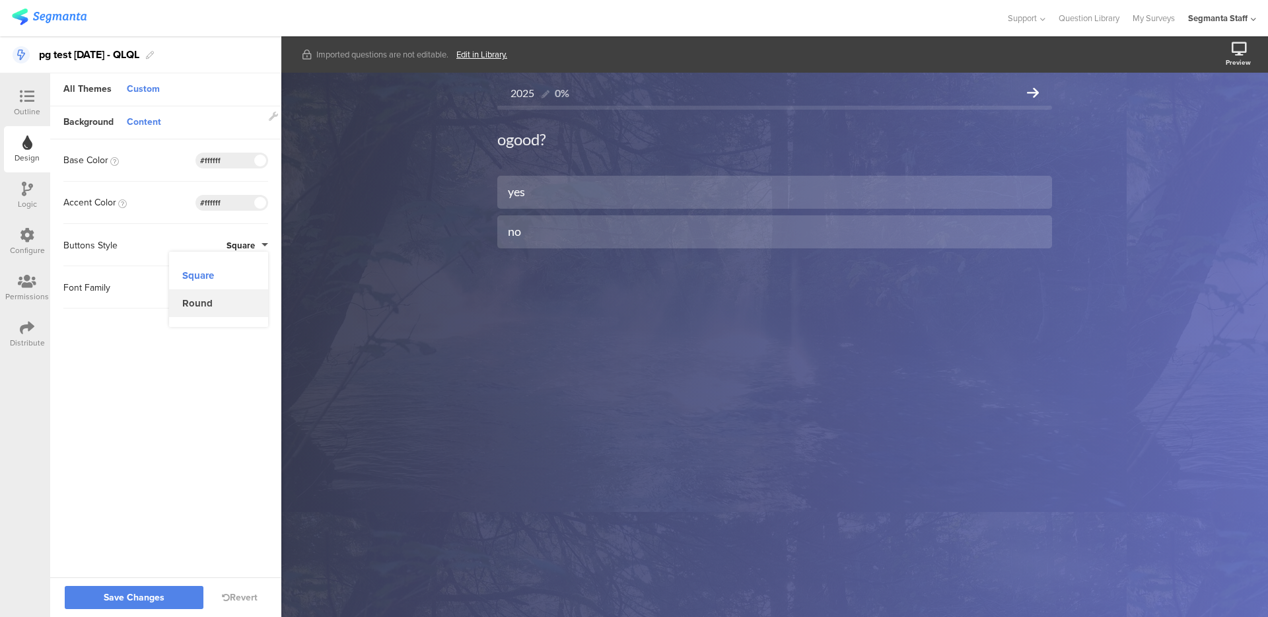
click at [236, 300] on button "Round" at bounding box center [218, 303] width 99 height 28
click at [244, 284] on span "Lato" at bounding box center [246, 287] width 17 height 13
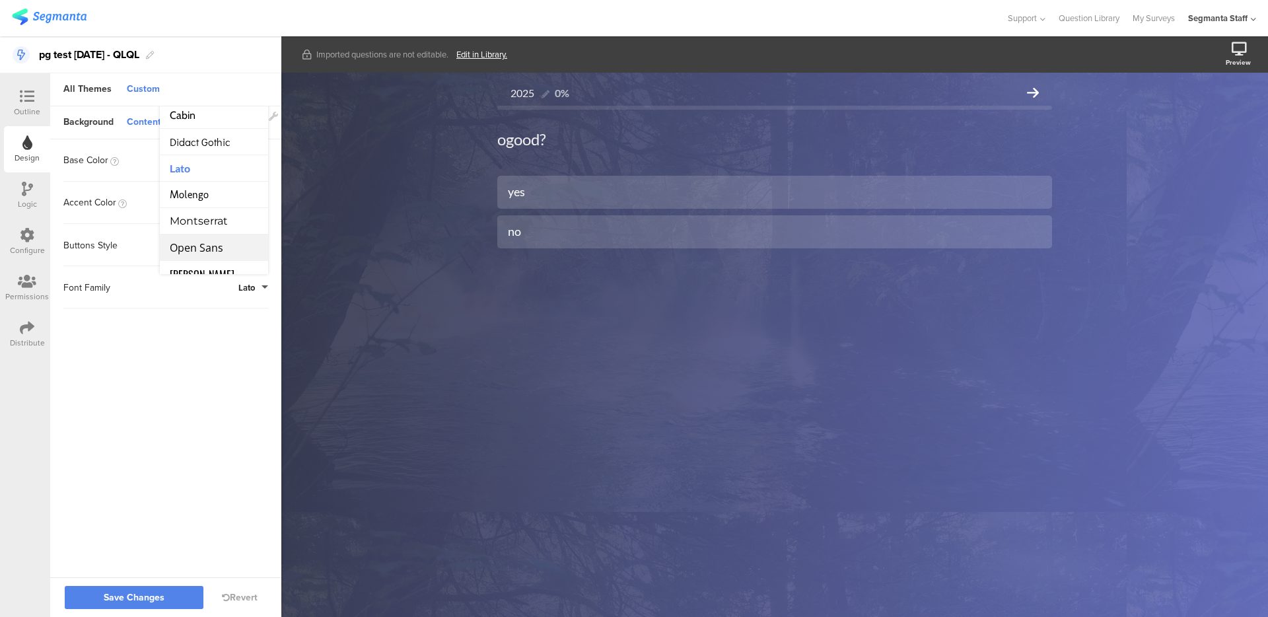
click at [223, 251] on span "Open Sans" at bounding box center [197, 247] width 54 height 15
drag, startPoint x: 149, startPoint y: 361, endPoint x: 182, endPoint y: 417, distance: 64.8
click at [149, 361] on sg-customize-design "Background Content Image https://cdn.pixabay.com/video/2025/06/24/287510_tiny.j…" at bounding box center [165, 342] width 231 height 473
click at [139, 598] on span "Save Changes" at bounding box center [134, 598] width 61 height 0
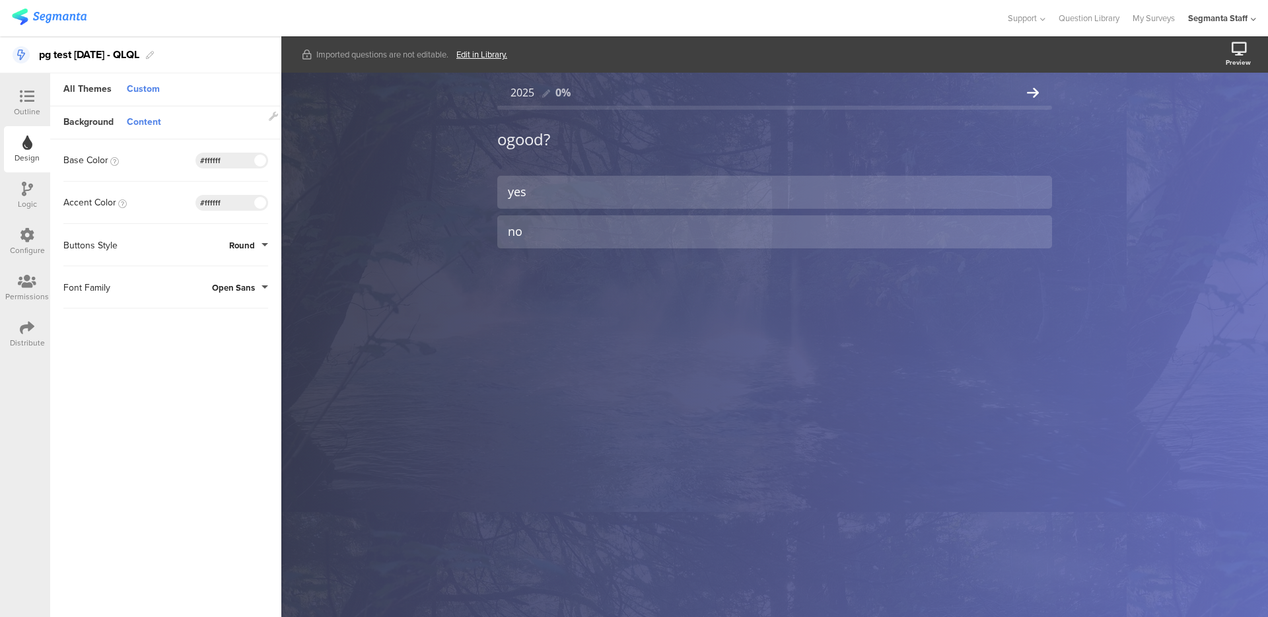
click at [36, 207] on div "Logic" at bounding box center [27, 204] width 19 height 12
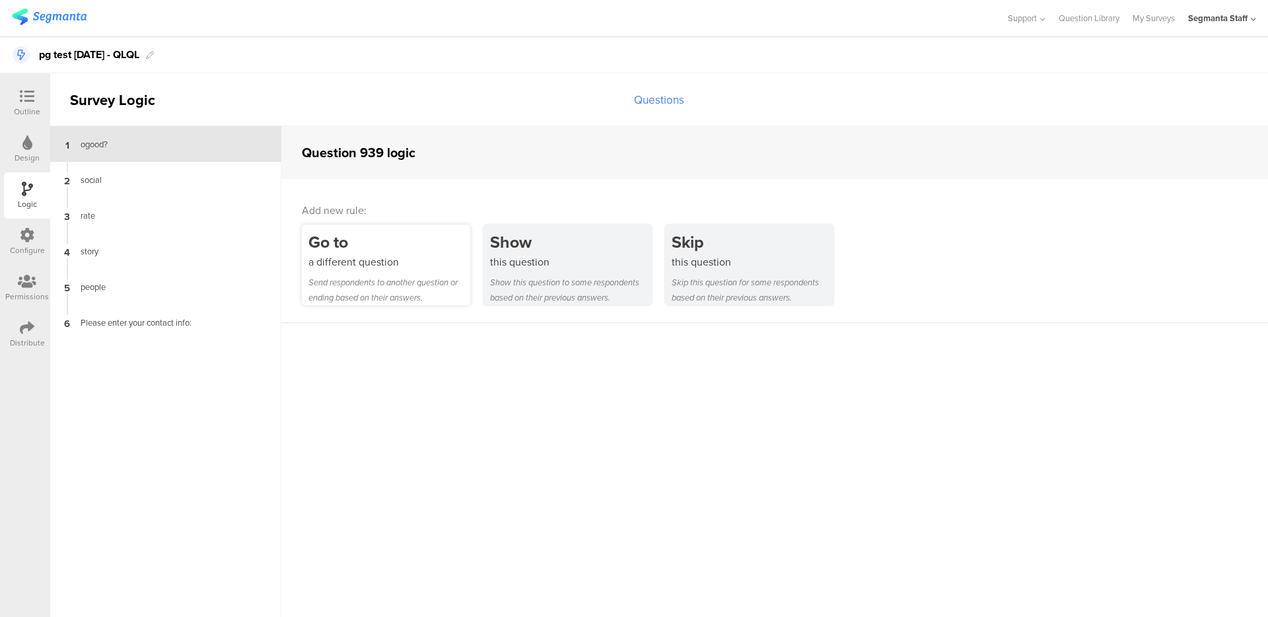
click at [419, 277] on div "Send respondents to another question or ending based on their answers." at bounding box center [389, 290] width 162 height 30
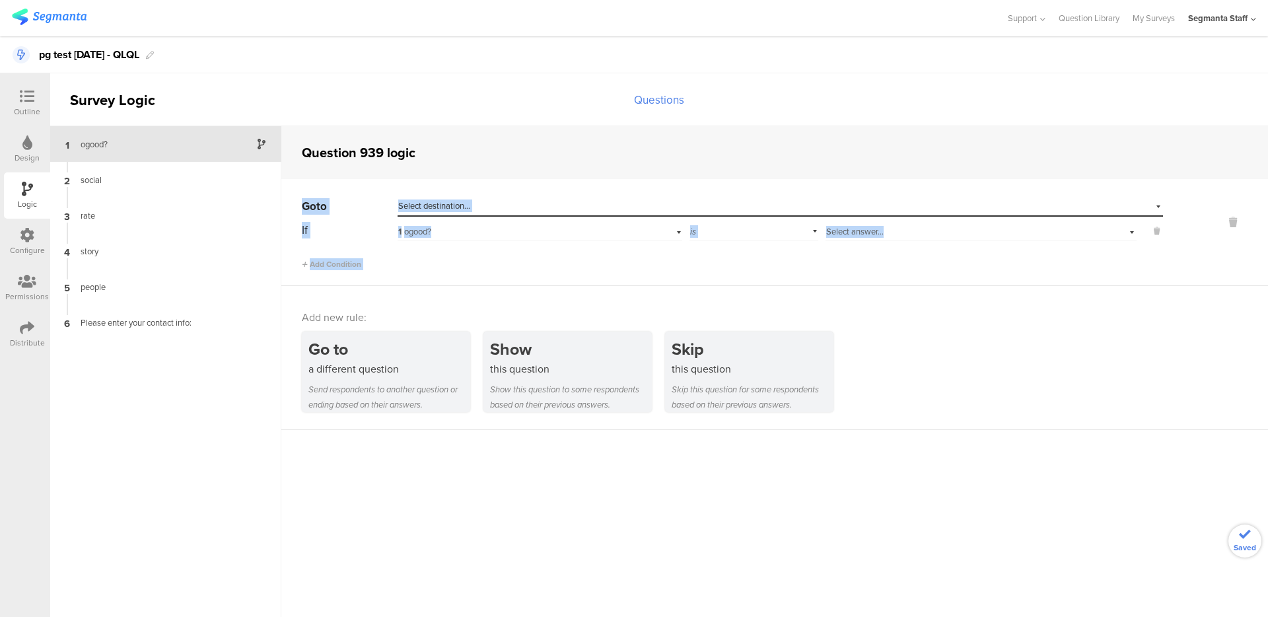
click at [478, 222] on div "1 ogood?" at bounding box center [540, 230] width 284 height 20
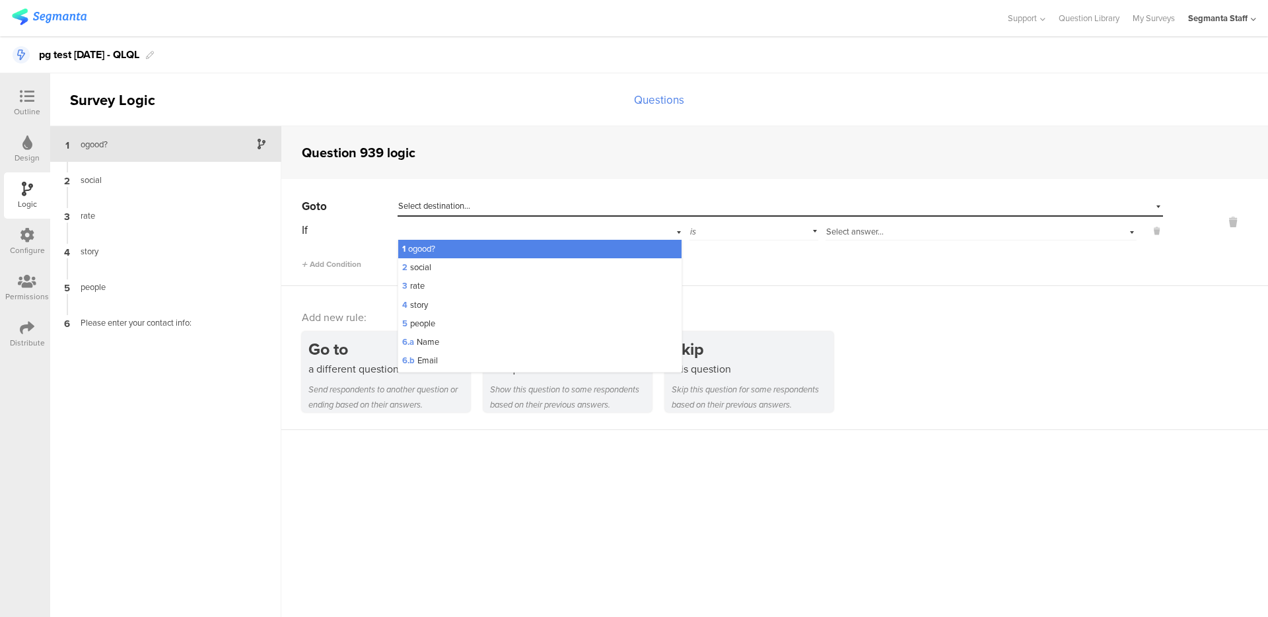
click at [480, 211] on div "Select destination..." at bounding box center [719, 206] width 643 height 12
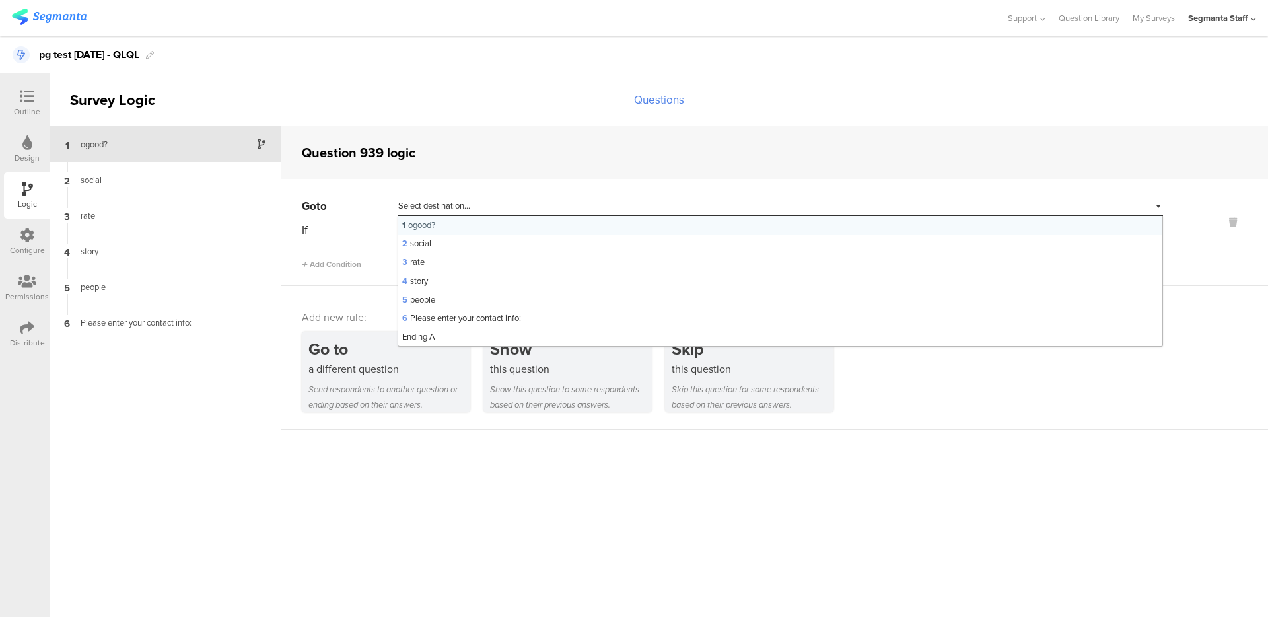
click at [482, 203] on div "Select destination..." at bounding box center [719, 206] width 643 height 12
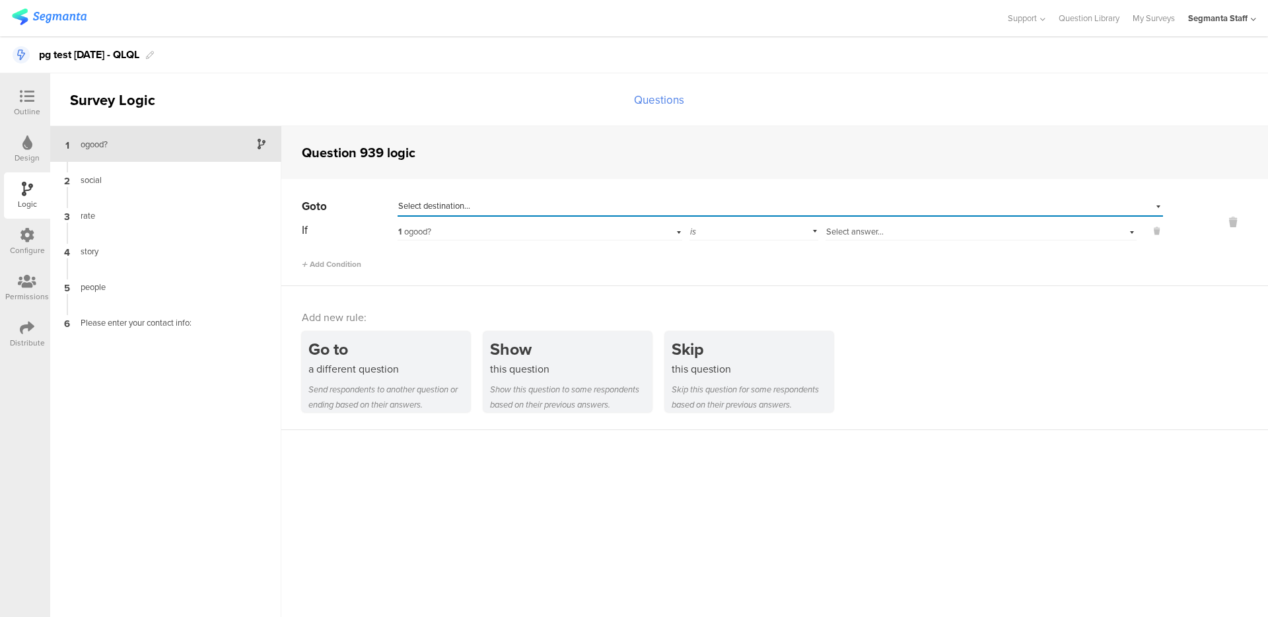
click at [472, 197] on div "Select destination..." at bounding box center [781, 206] width 766 height 20
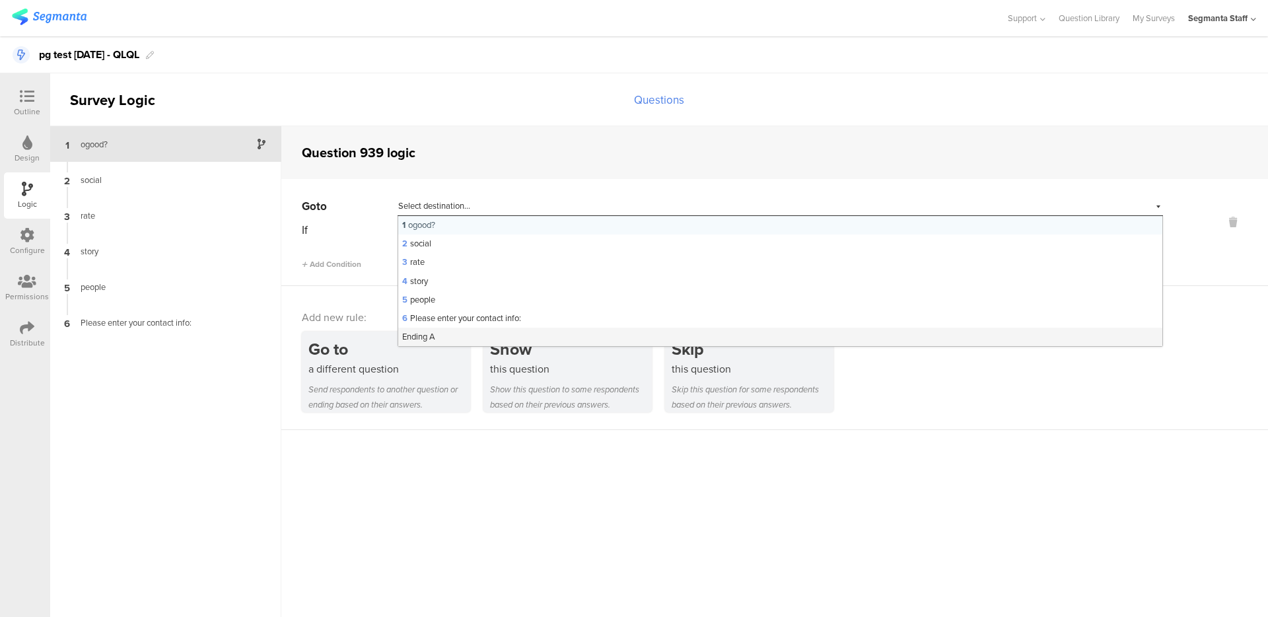
click at [421, 336] on span "Ending A" at bounding box center [418, 336] width 33 height 13
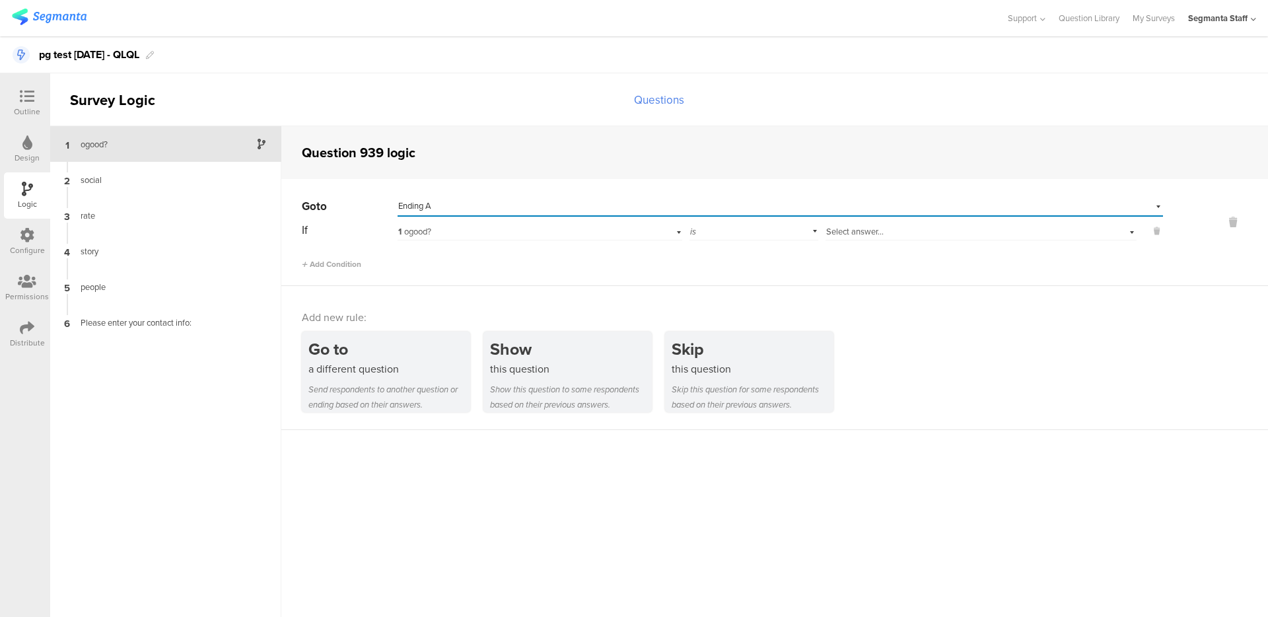
click at [861, 236] on span "Select answer..." at bounding box center [854, 231] width 57 height 13
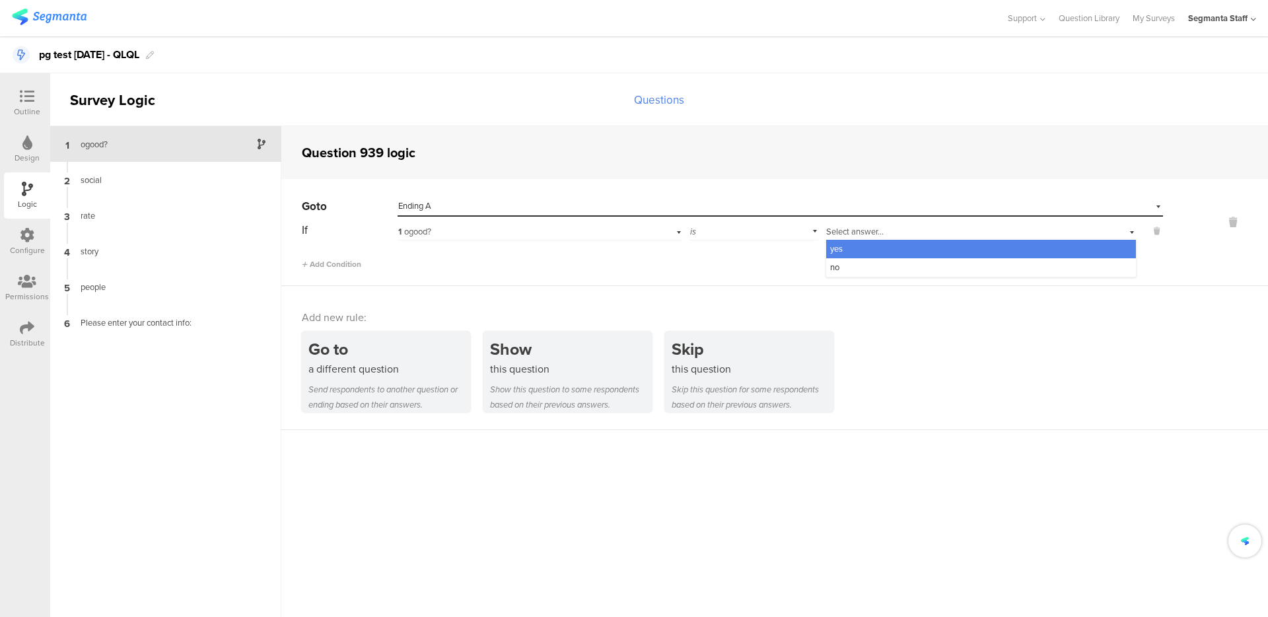
click at [853, 254] on div "yes" at bounding box center [981, 249] width 310 height 18
click at [847, 226] on div "Select answer... yes" at bounding box center [958, 232] width 264 height 12
click at [853, 263] on div "no" at bounding box center [981, 267] width 310 height 18
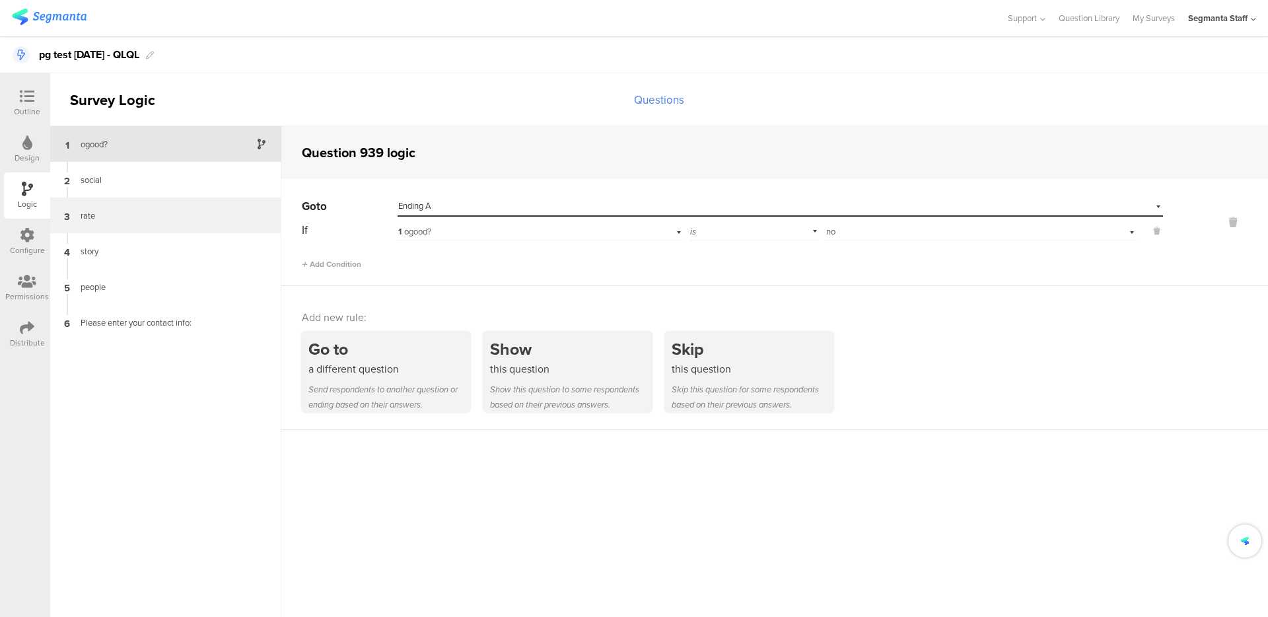
click at [146, 209] on div "3 rate" at bounding box center [165, 216] width 231 height 36
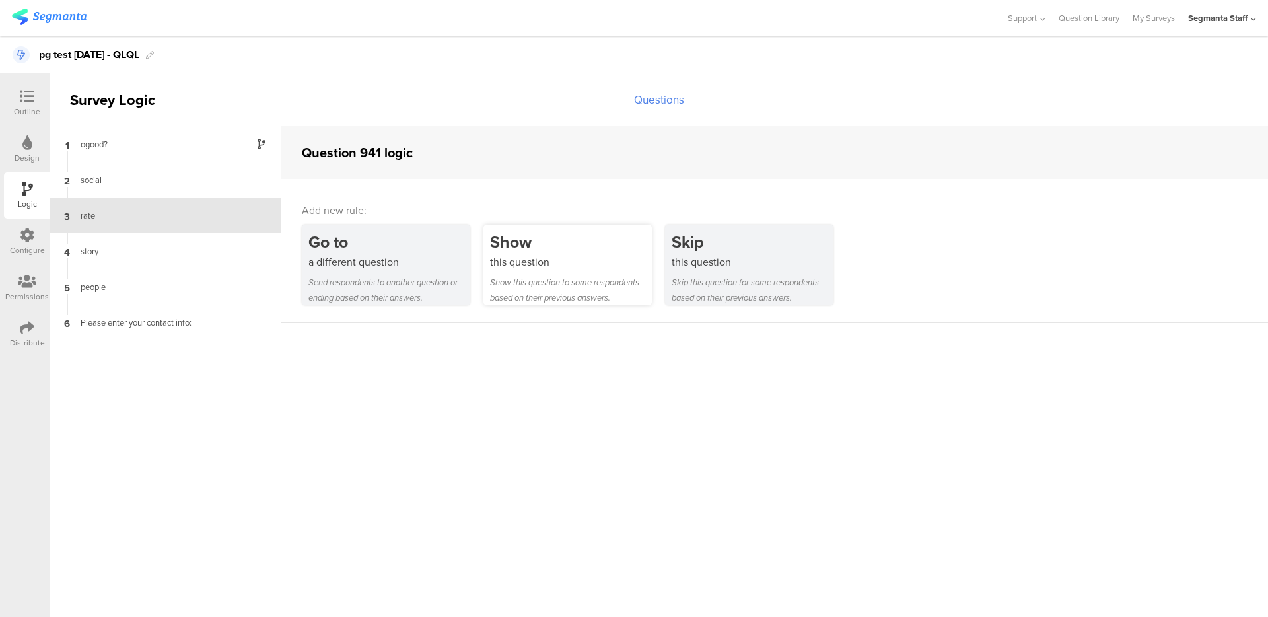
click at [601, 250] on div "Show" at bounding box center [571, 242] width 162 height 24
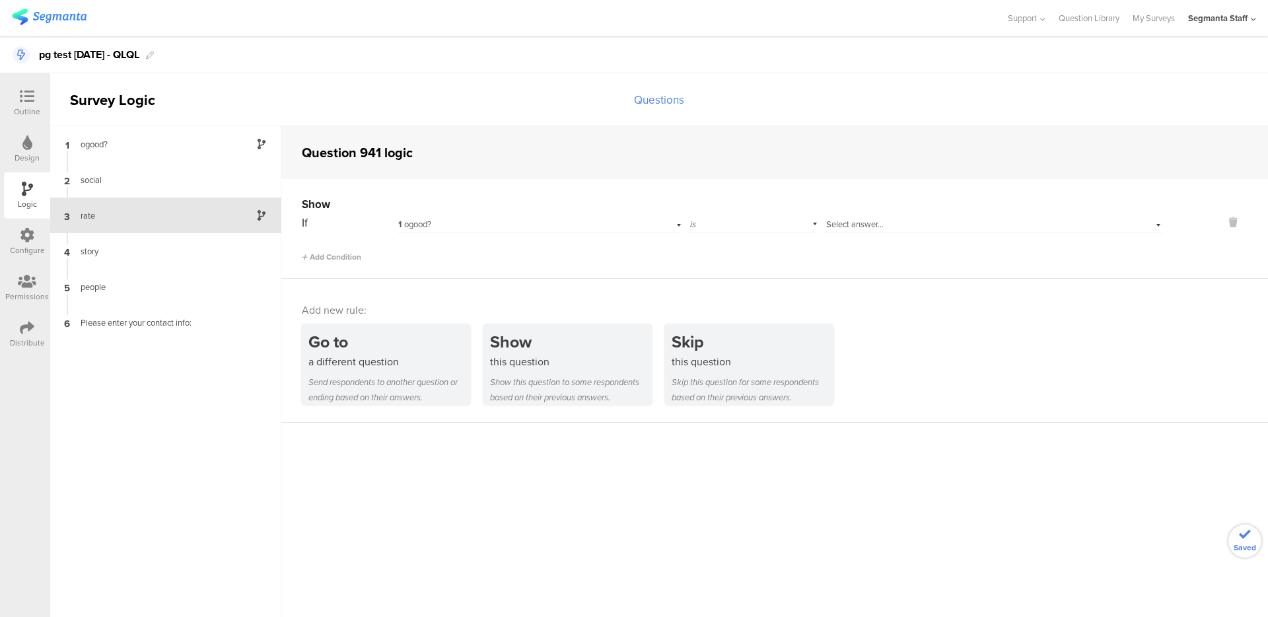
click at [465, 219] on div "1 ogood?" at bounding box center [518, 225] width 240 height 12
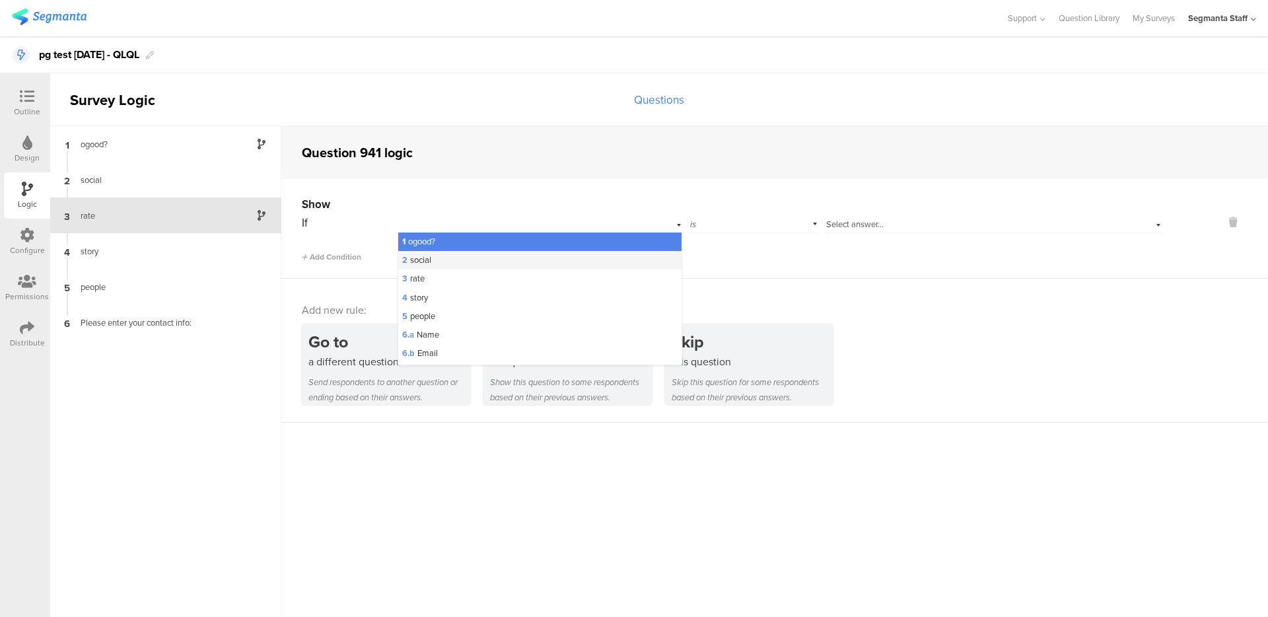
click at [451, 258] on div "2 social" at bounding box center [539, 260] width 283 height 18
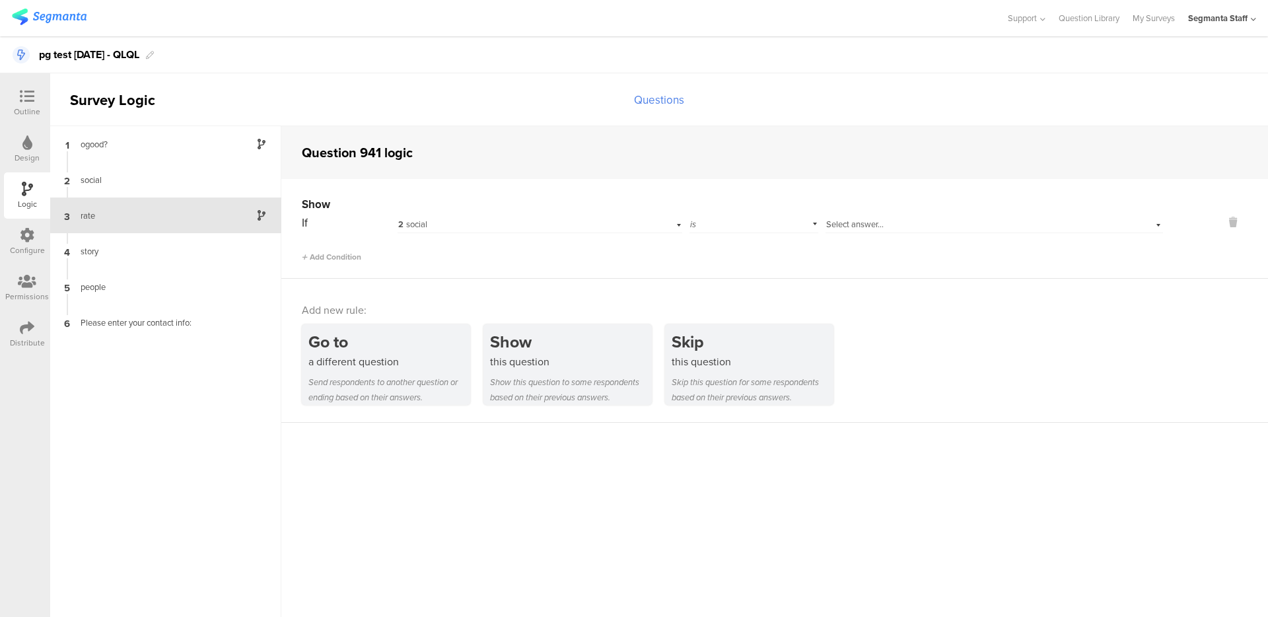
click at [853, 219] on span "Select answer..." at bounding box center [854, 224] width 57 height 13
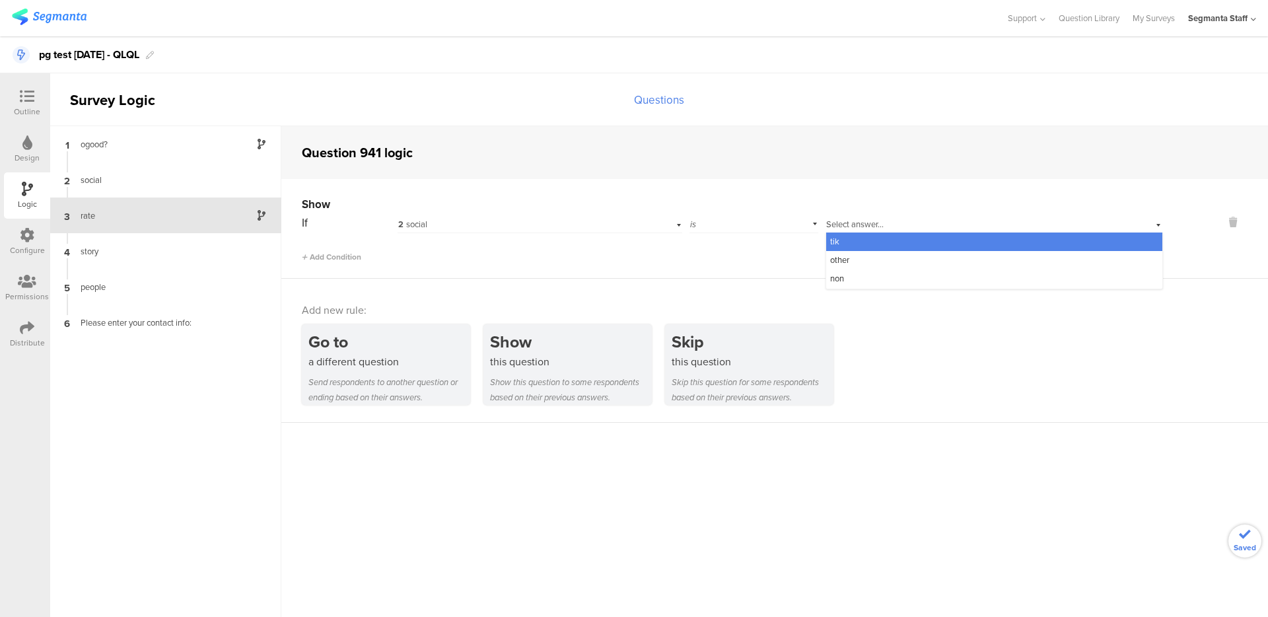
click at [852, 239] on div "tik" at bounding box center [994, 242] width 336 height 18
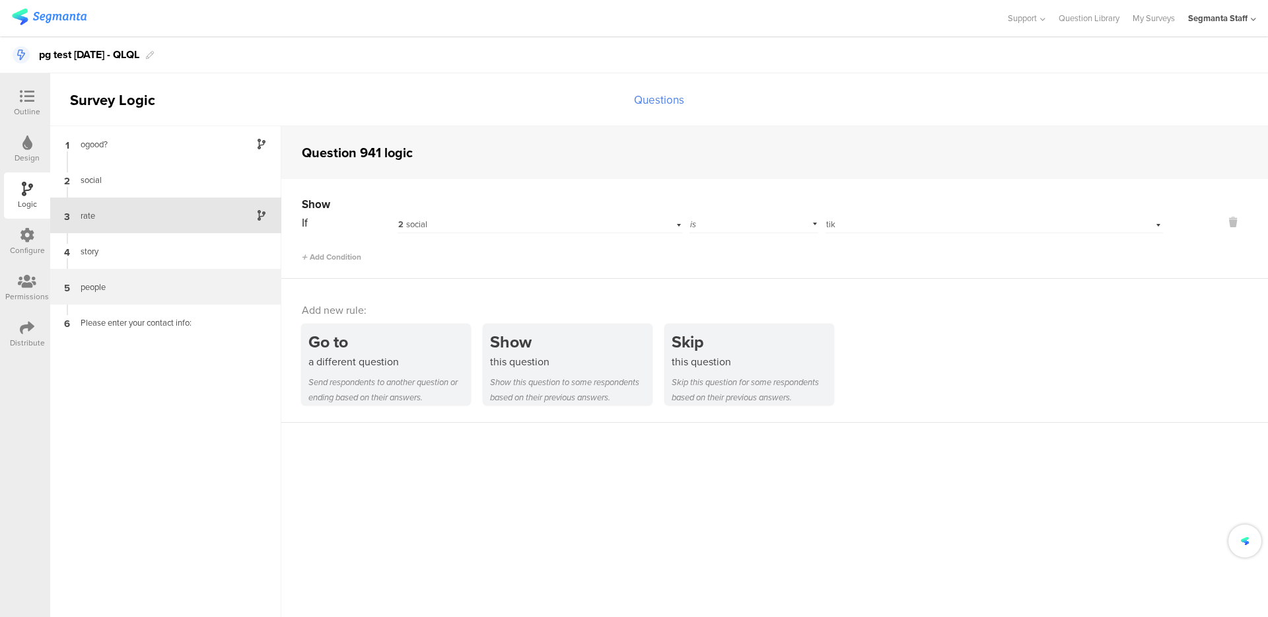
click at [151, 288] on div "people" at bounding box center [155, 287] width 165 height 13
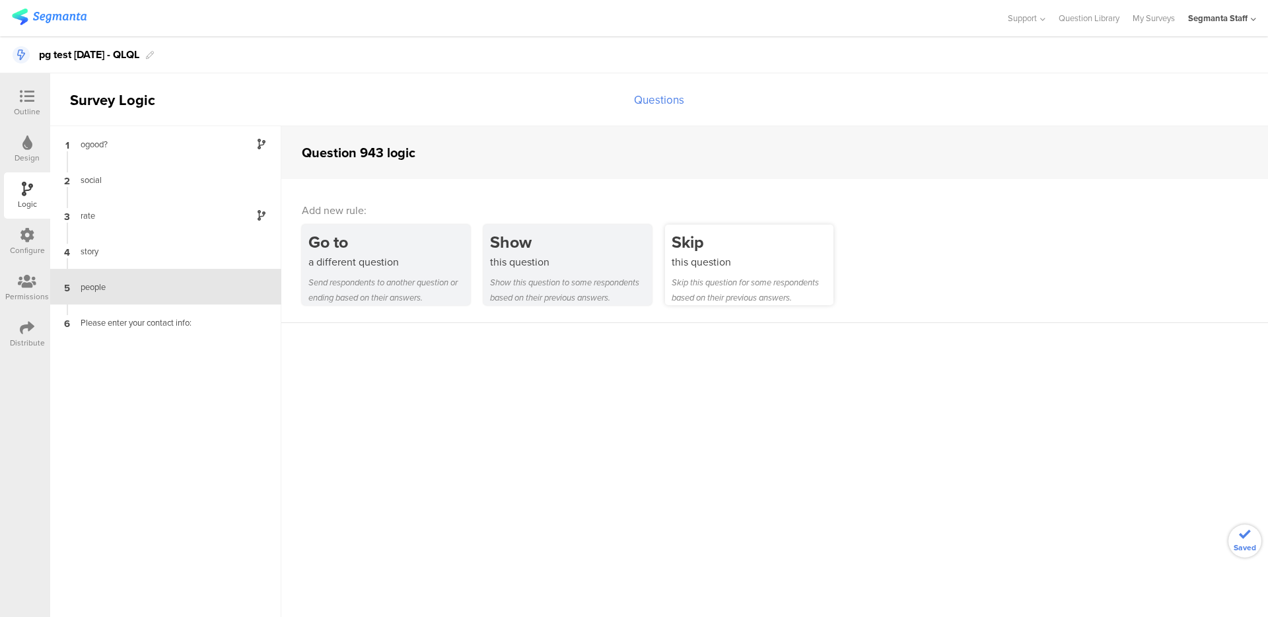
click at [706, 277] on div "Skip this question for some respondents based on their previous answers." at bounding box center [753, 290] width 162 height 30
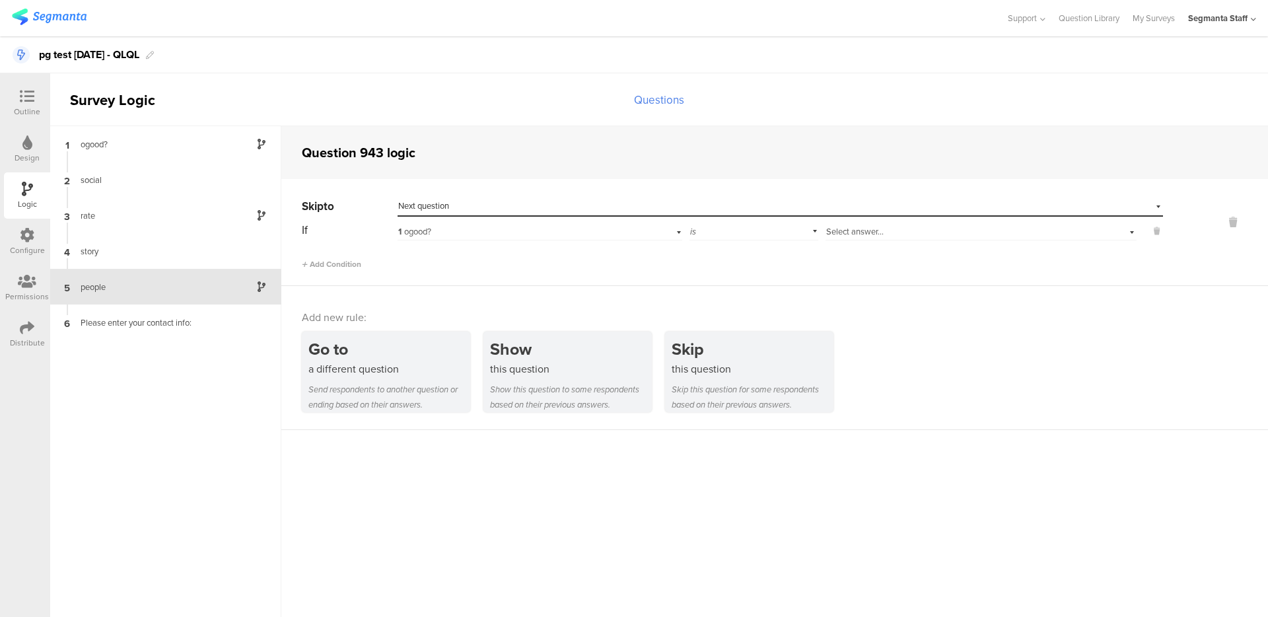
click at [410, 207] on span "Next question" at bounding box center [423, 205] width 51 height 13
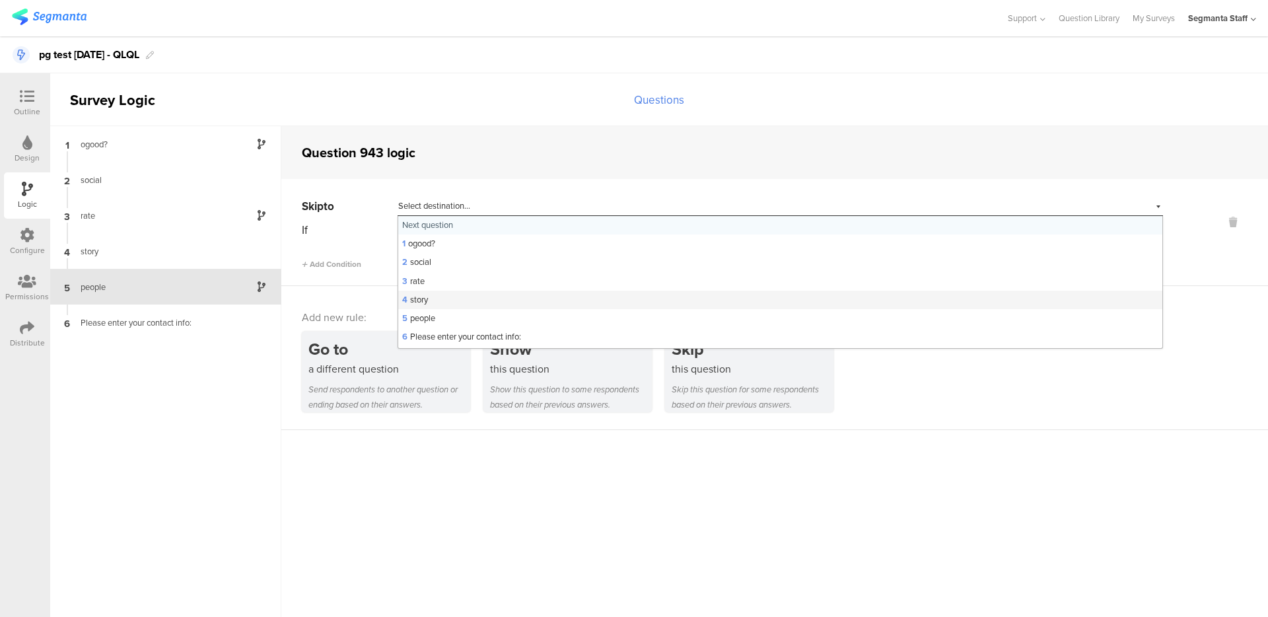
click at [445, 307] on div "4 story" at bounding box center [780, 300] width 764 height 18
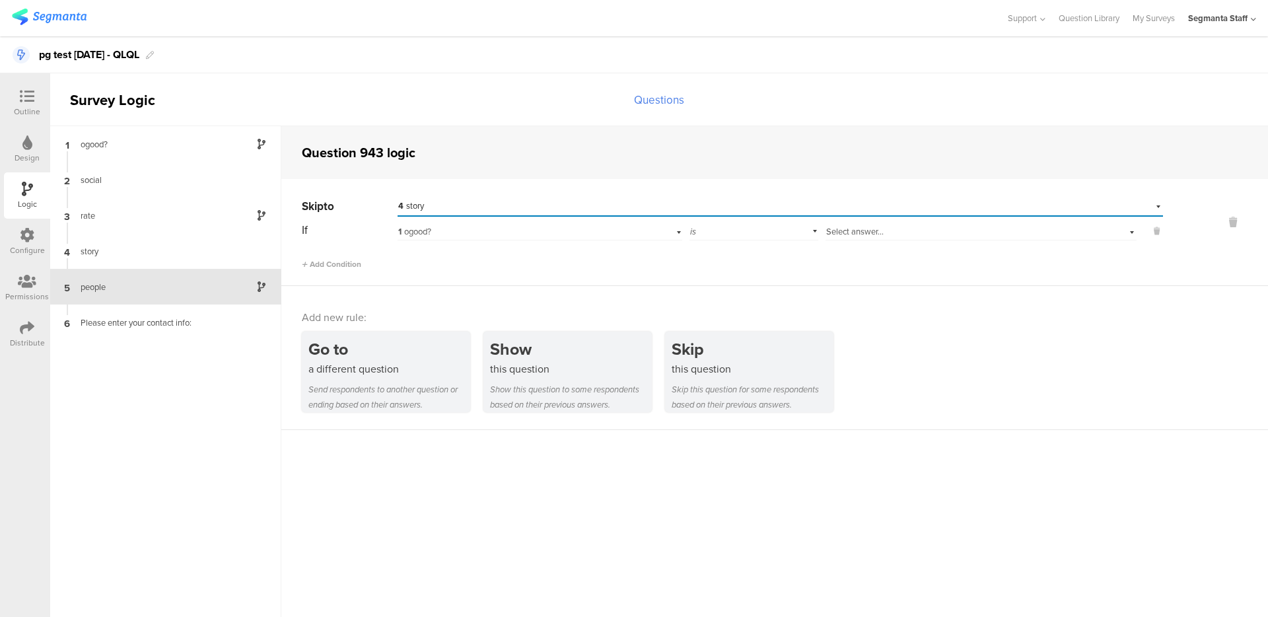
click at [847, 229] on span "Select answer..." at bounding box center [854, 231] width 57 height 13
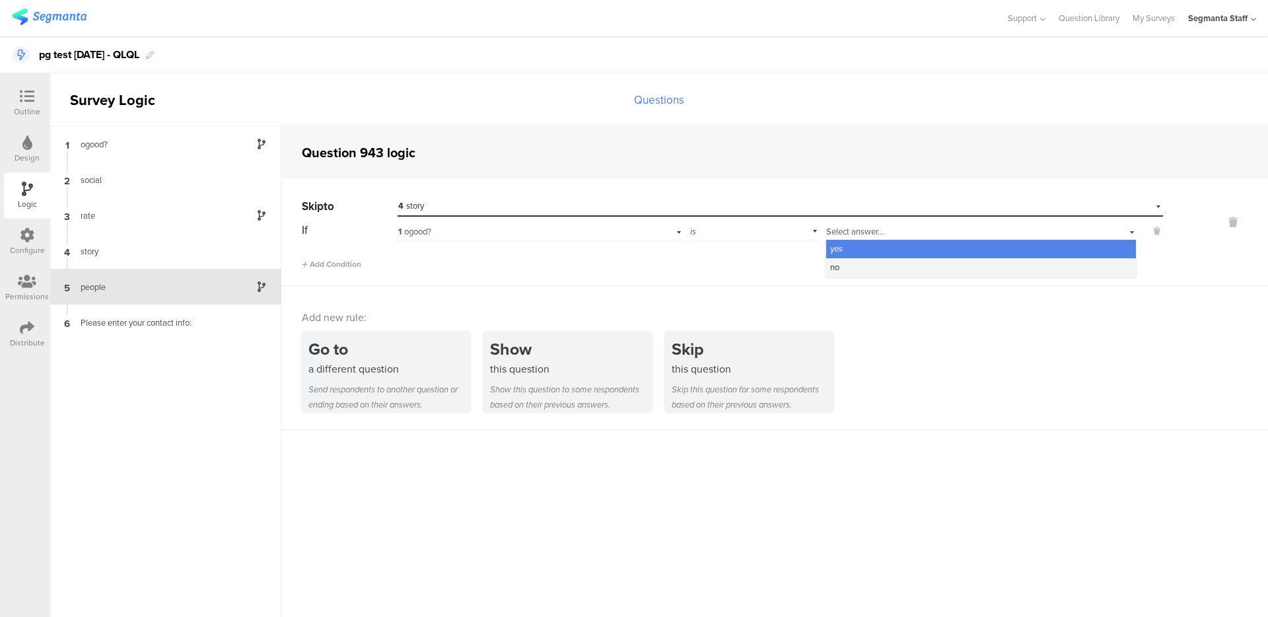
click at [848, 264] on div "no" at bounding box center [981, 267] width 310 height 18
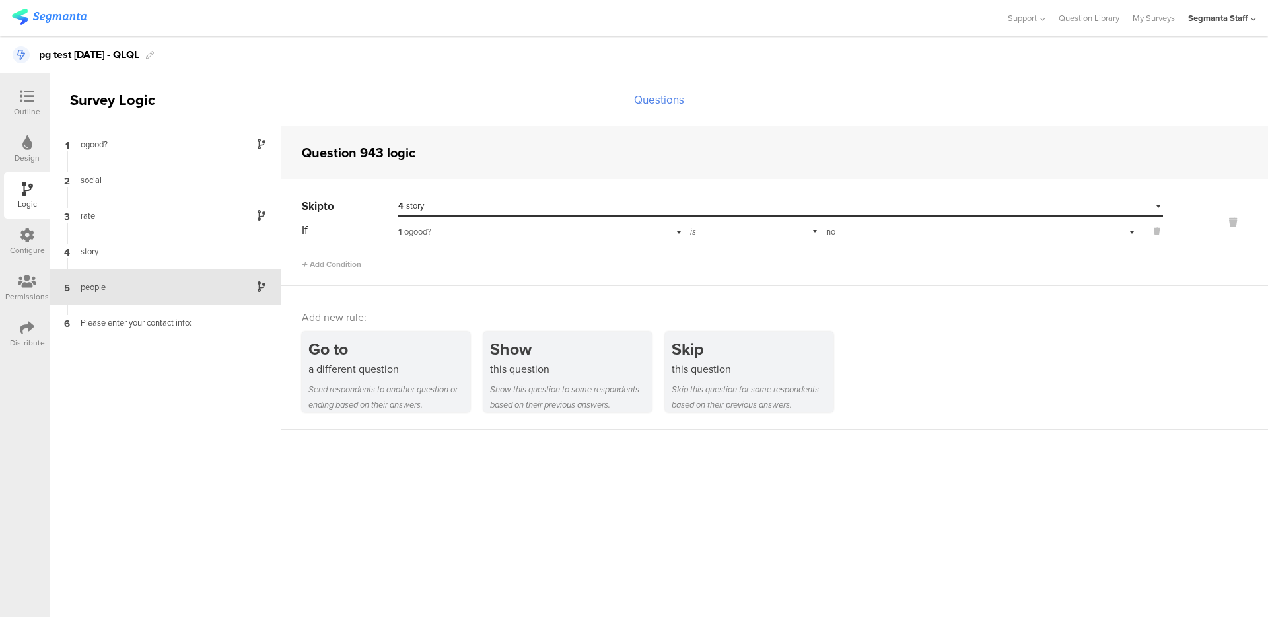
click at [454, 204] on div "Select destination... 4 story" at bounding box center [772, 206] width 748 height 12
click at [449, 217] on div "Next question" at bounding box center [780, 225] width 764 height 18
click at [449, 227] on div "1 ogood?" at bounding box center [518, 232] width 240 height 12
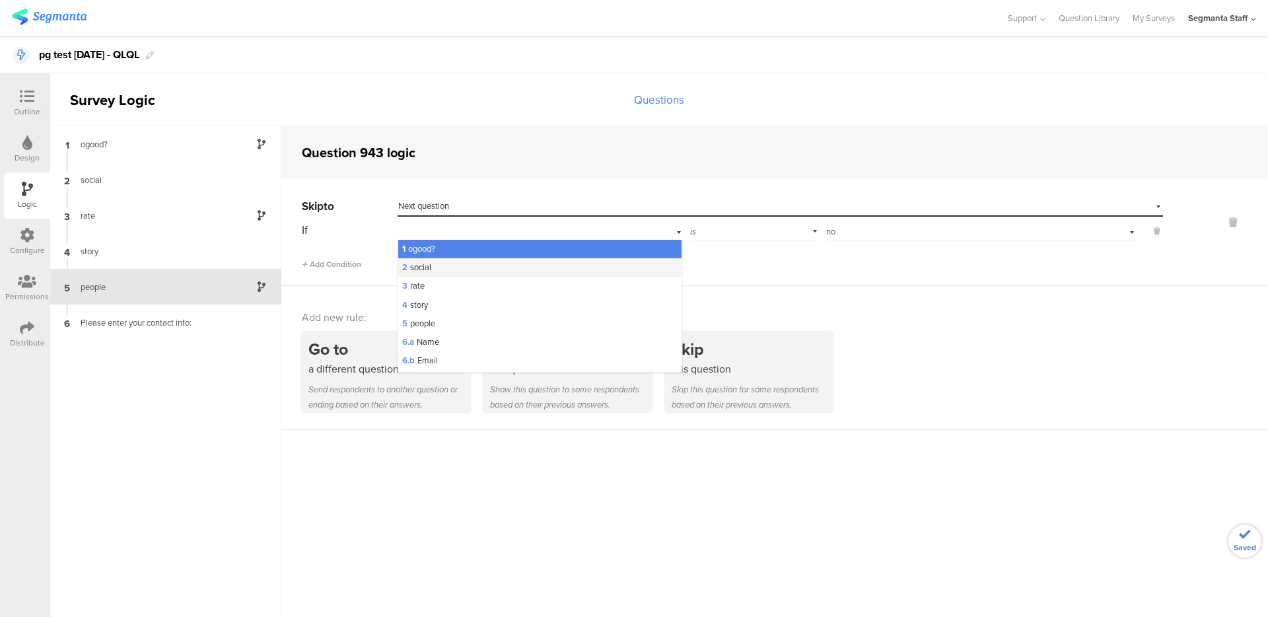
click at [448, 262] on div "2 social" at bounding box center [539, 267] width 283 height 18
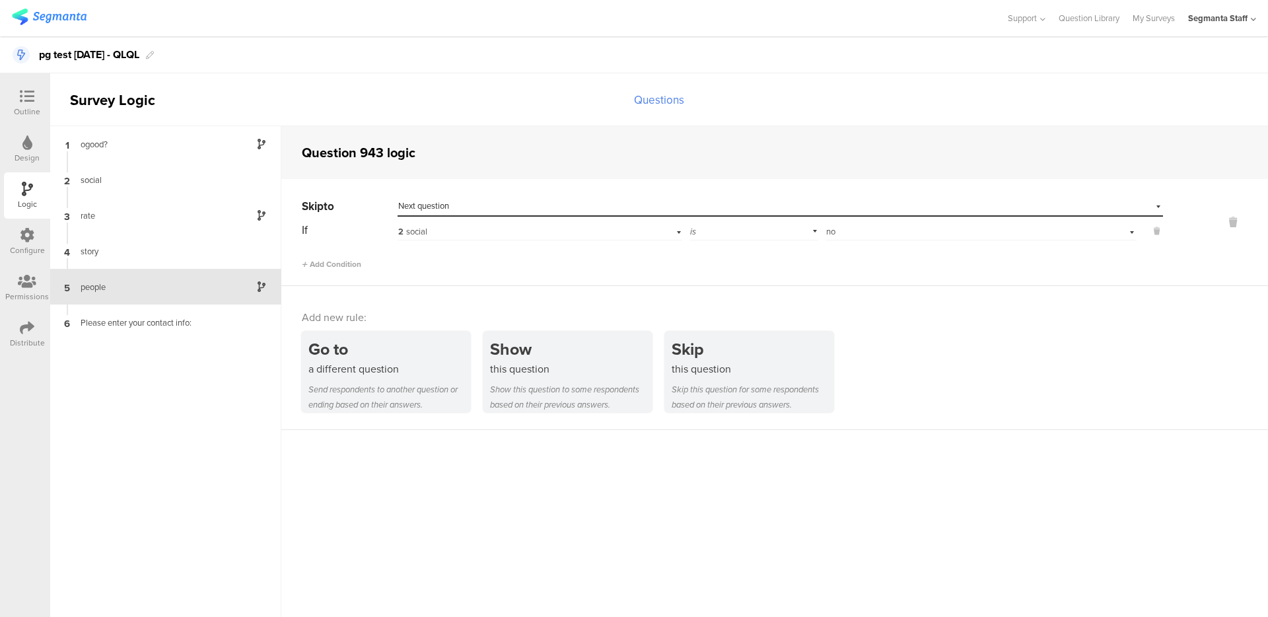
click at [844, 231] on div "Select answer... no" at bounding box center [958, 232] width 264 height 12
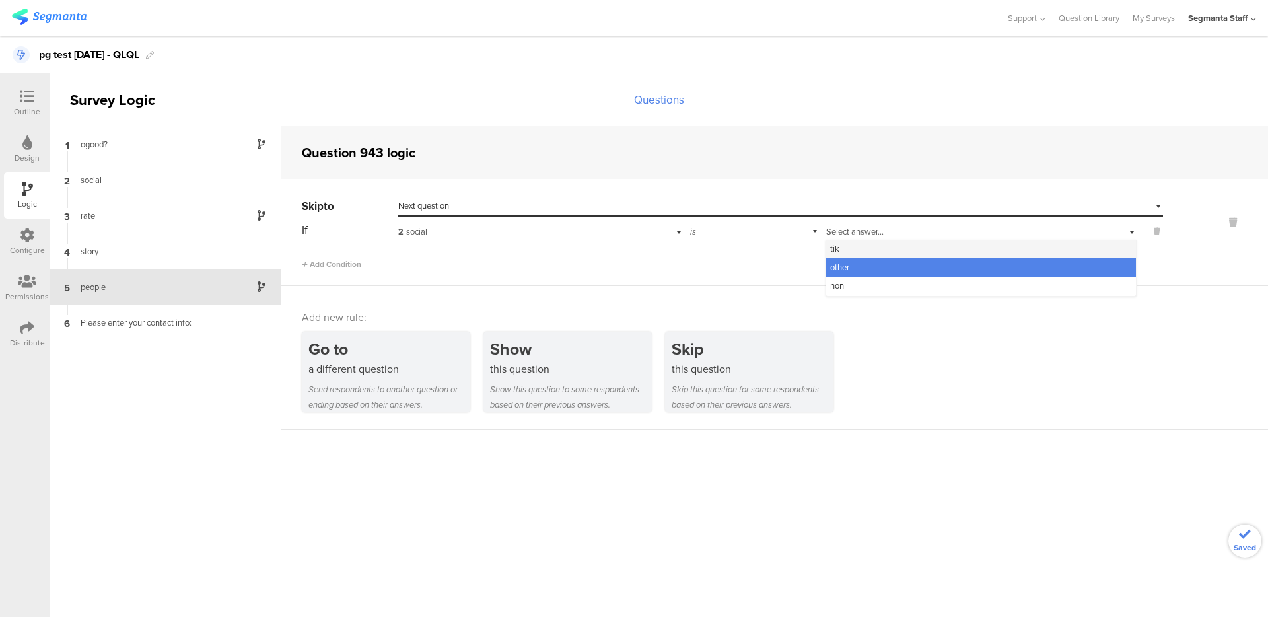
click at [846, 252] on div "tik" at bounding box center [981, 249] width 310 height 18
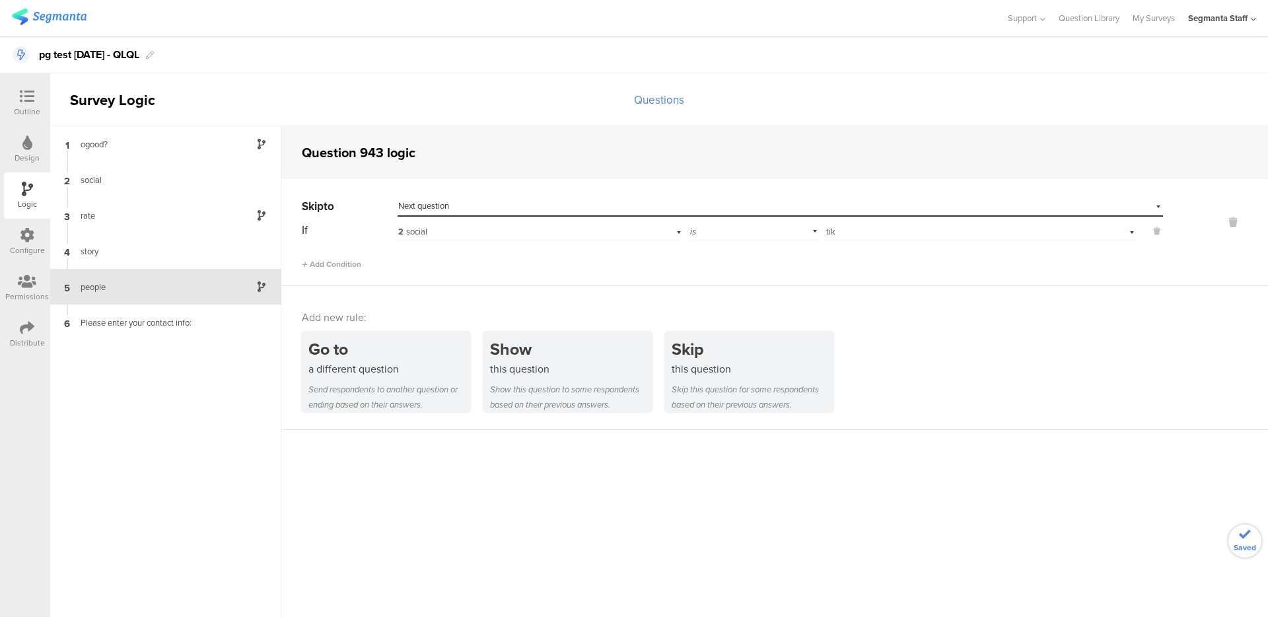
drag, startPoint x: 684, startPoint y: 299, endPoint x: 549, endPoint y: 316, distance: 136.5
click at [681, 299] on div "Add new rule: Go to a different question Send respondents to another question o…" at bounding box center [774, 358] width 987 height 144
click at [828, 234] on span "tik" at bounding box center [830, 231] width 9 height 13
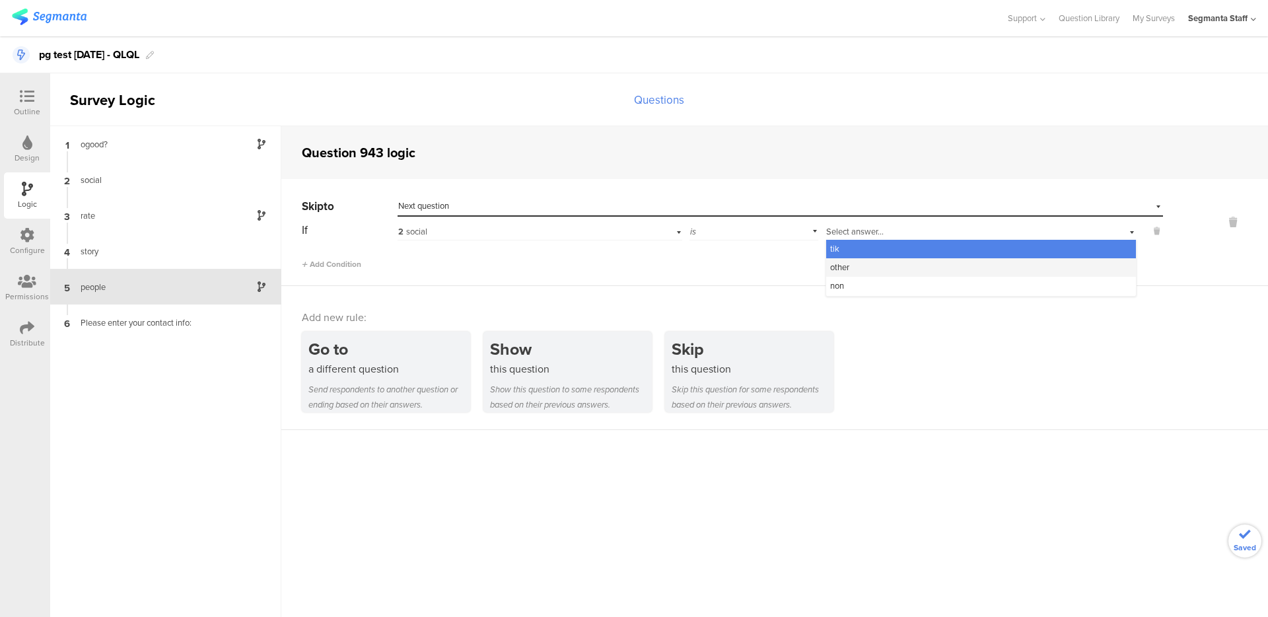
click at [836, 262] on span "other" at bounding box center [839, 267] width 19 height 13
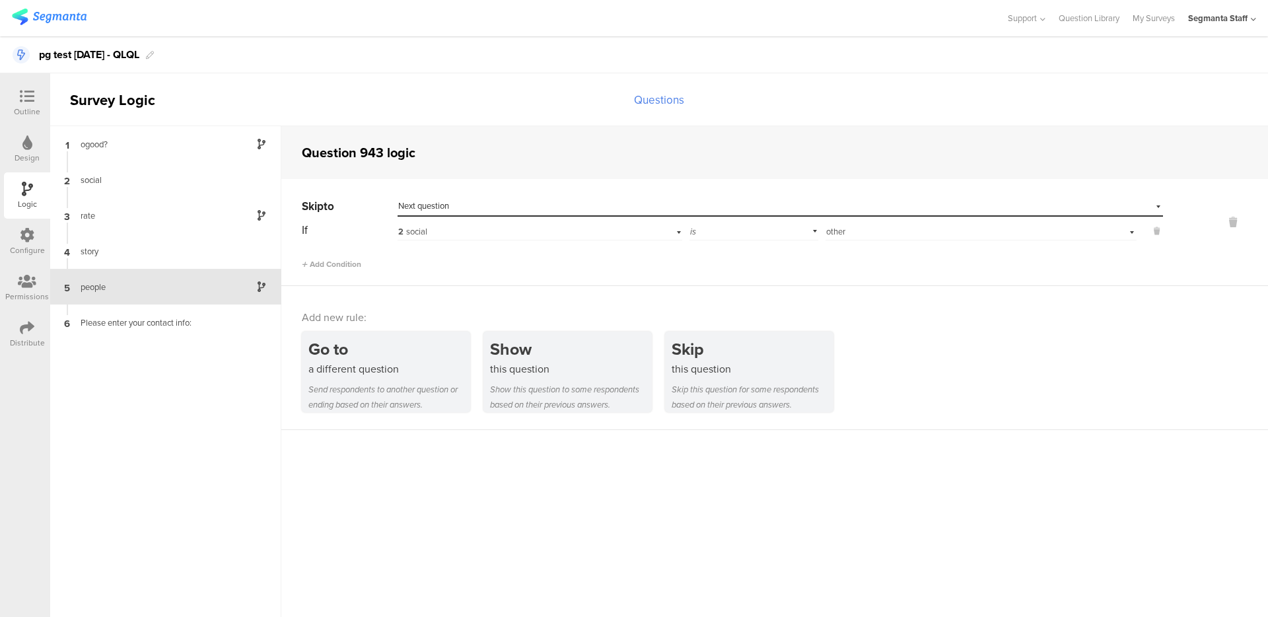
click at [617, 300] on div "Add new rule: Go to a different question Send respondents to another question o…" at bounding box center [774, 358] width 987 height 144
click at [8, 332] on div "Distribute" at bounding box center [27, 334] width 46 height 46
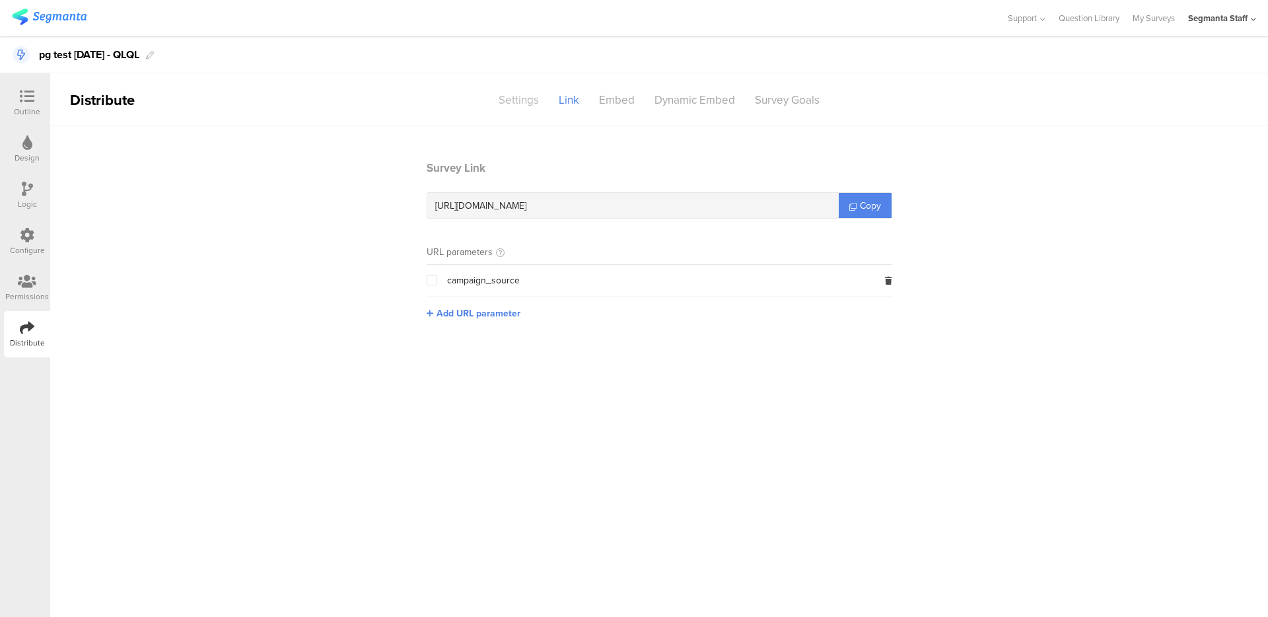
click at [521, 91] on div "Settings" at bounding box center [519, 100] width 60 height 23
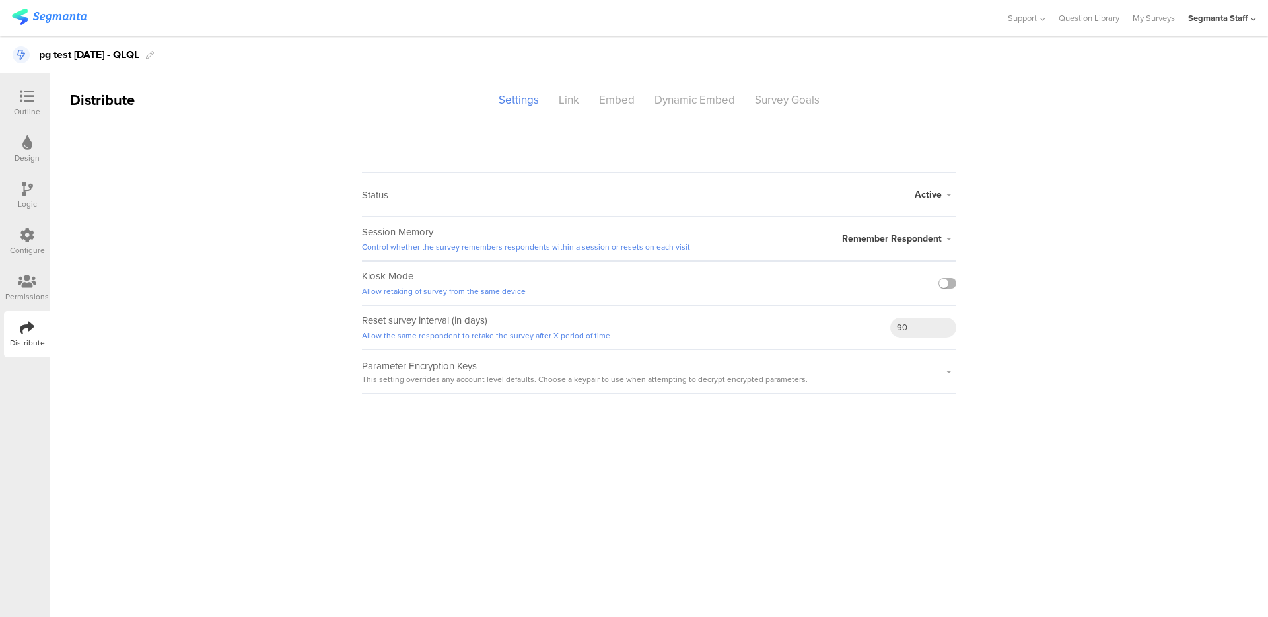
click at [953, 278] on label at bounding box center [948, 283] width 18 height 11
click at [0, 0] on input "checkbox" at bounding box center [0, 0] width 0 height 0
click at [566, 99] on div "Link" at bounding box center [569, 100] width 40 height 23
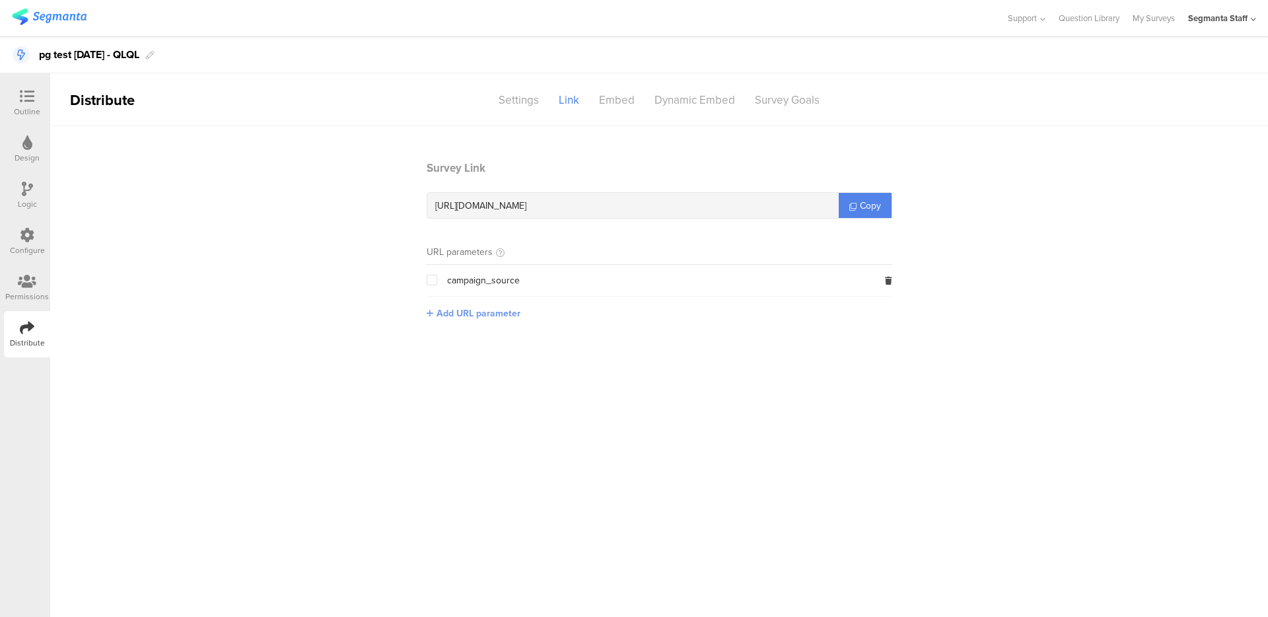
click at [435, 314] on div at bounding box center [432, 313] width 10 height 14
click at [471, 308] on input "text" at bounding box center [514, 312] width 174 height 21
type input "seg_erid"
click at [623, 312] on button "Save" at bounding box center [622, 312] width 20 height 14
click at [871, 203] on span "Copy" at bounding box center [870, 206] width 21 height 14
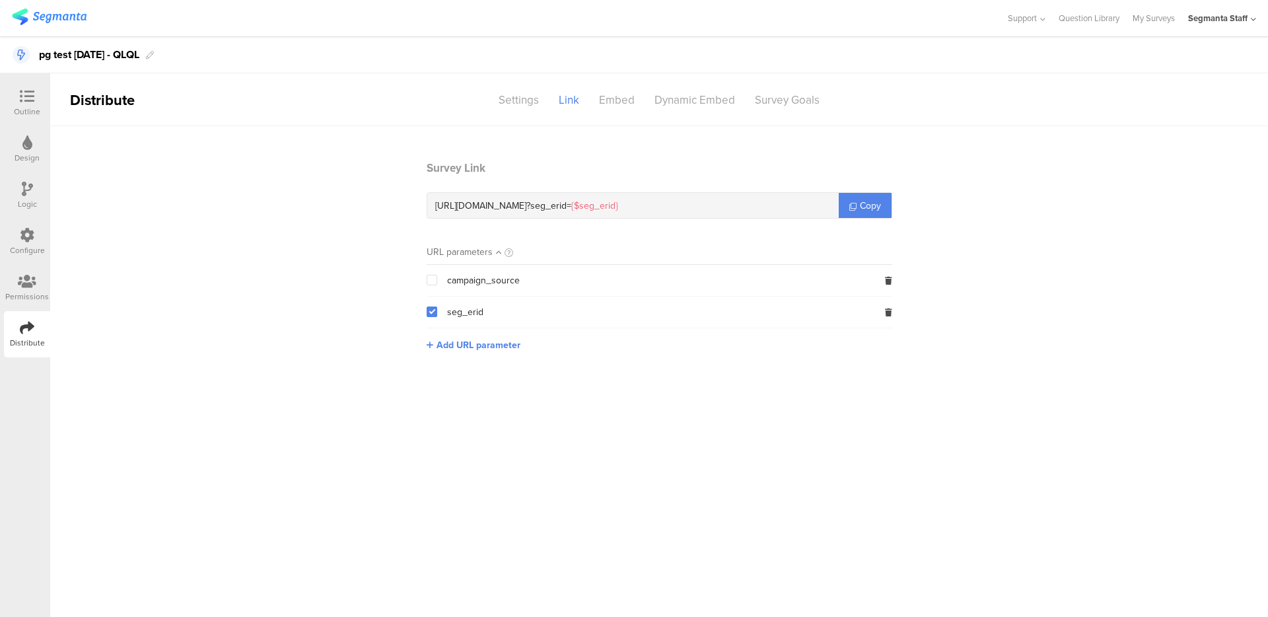
click at [236, 289] on section "Survey Link https://pgsurveys.segmanta.com/e4ebkd ? seg_erid= {$seg_erid} Copy …" at bounding box center [659, 266] width 1218 height 212
click at [111, 54] on div "pg test 12 aug 25 - QLQL" at bounding box center [89, 54] width 100 height 21
copy div "pg test 12 aug 25 - QLQL"
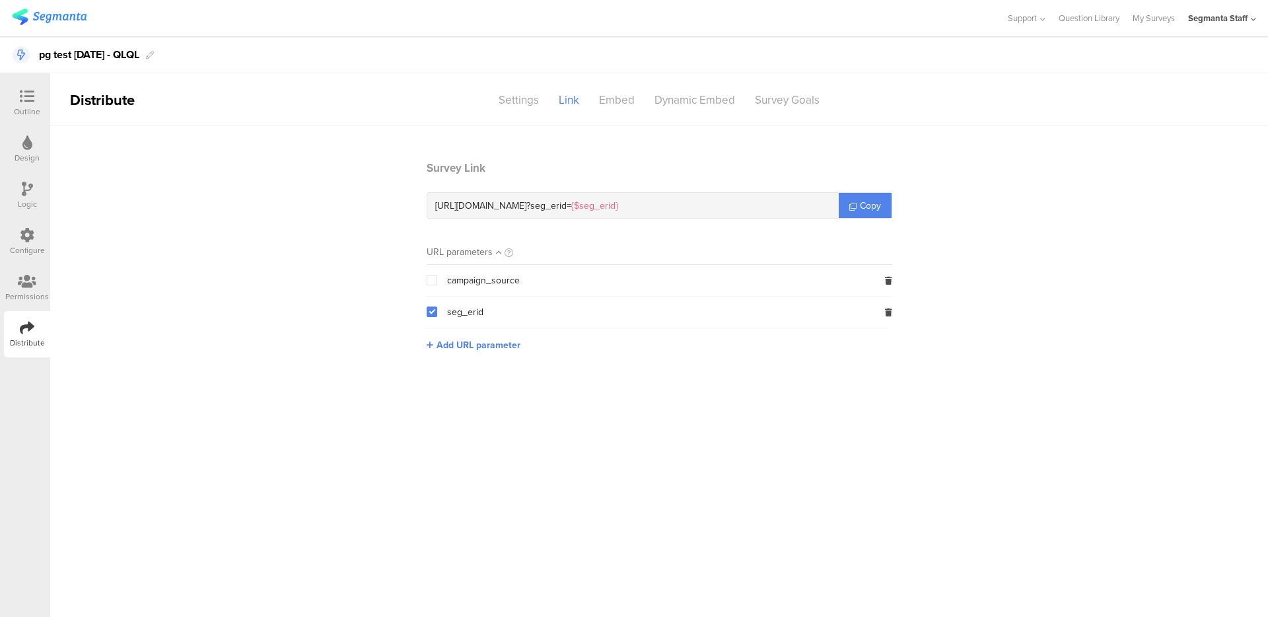
click at [32, 88] on div "Outline" at bounding box center [27, 103] width 46 height 46
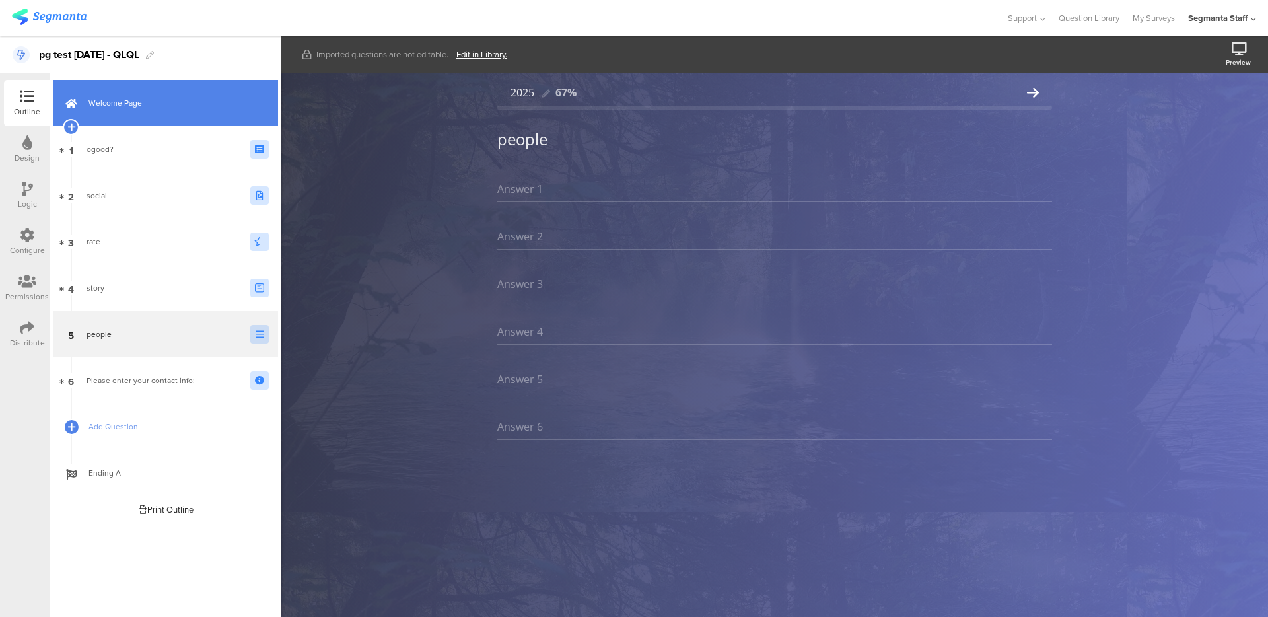
click at [130, 87] on link "Welcome Page" at bounding box center [166, 103] width 225 height 46
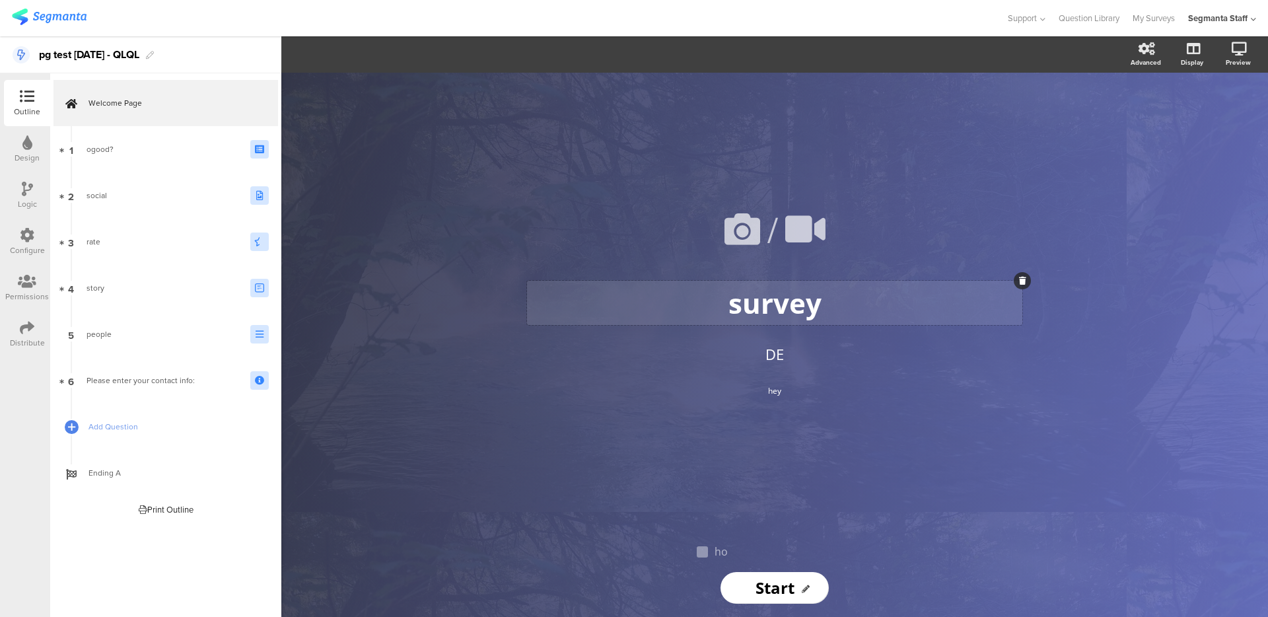
click at [775, 298] on p "survey" at bounding box center [774, 303] width 489 height 38
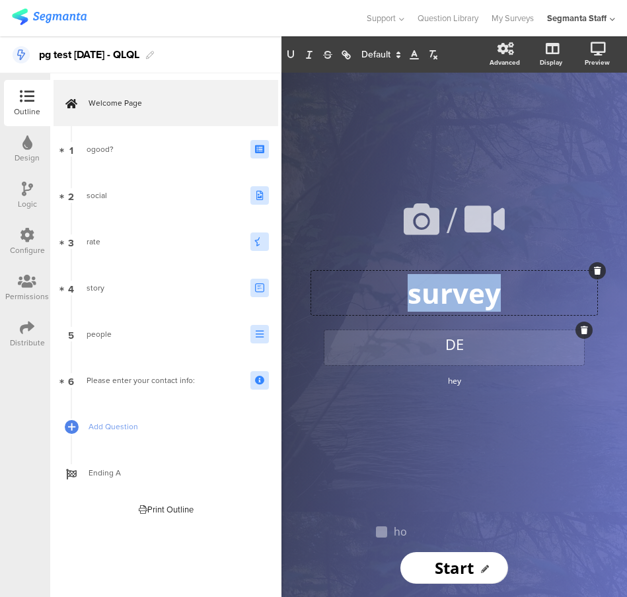
click at [439, 351] on p "DE" at bounding box center [454, 345] width 253 height 22
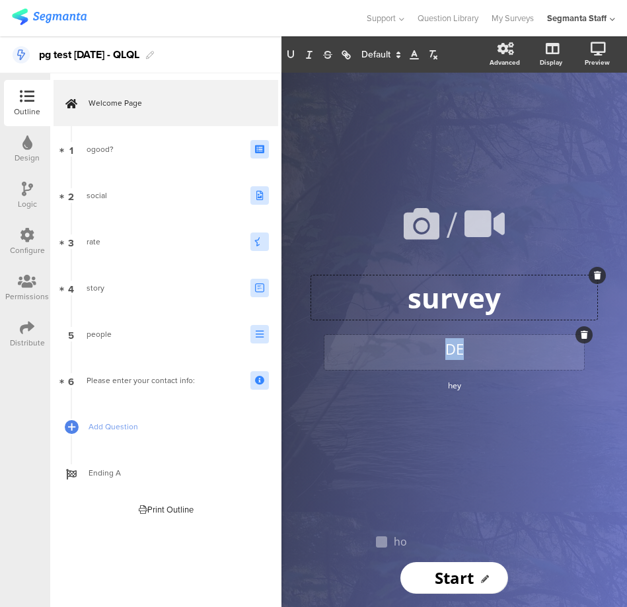
click at [439, 351] on div "DE DE" at bounding box center [454, 352] width 260 height 35
click at [458, 350] on p "DE" at bounding box center [454, 349] width 253 height 22
copy p "DE"
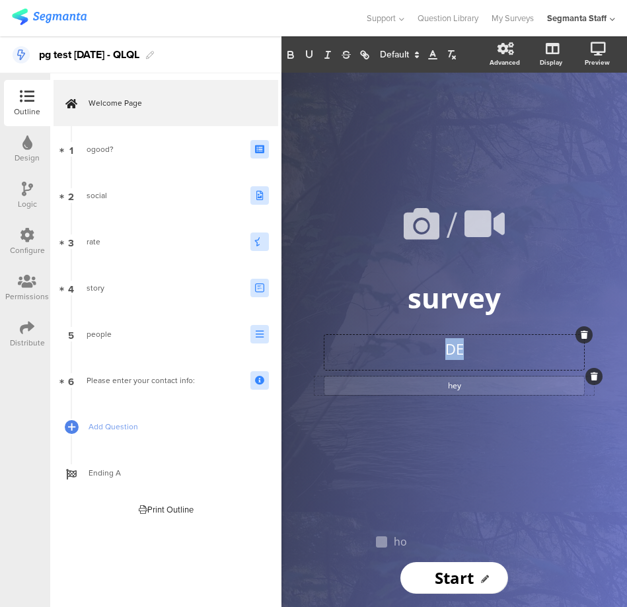
click at [464, 387] on p "hey" at bounding box center [454, 386] width 253 height 12
click at [464, 387] on div "hey hey" at bounding box center [454, 386] width 260 height 18
click at [462, 388] on p "hey" at bounding box center [454, 386] width 253 height 12
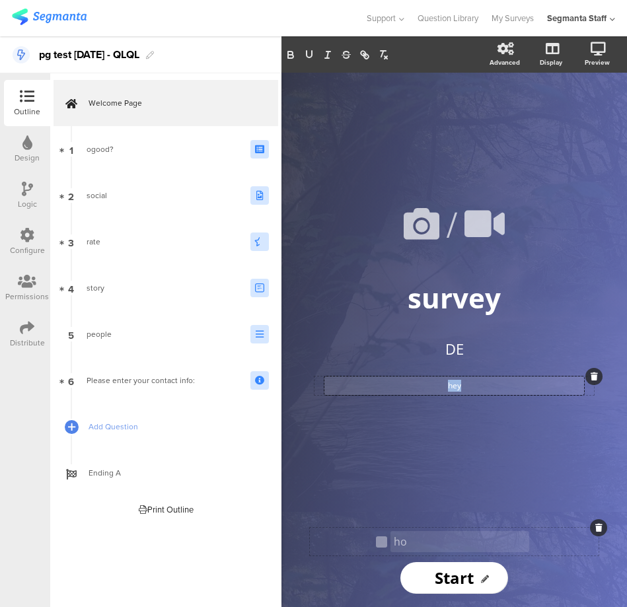
click at [401, 542] on p "ho" at bounding box center [460, 541] width 132 height 15
click at [401, 542] on div "ho ho ho" at bounding box center [459, 541] width 139 height 21
click at [401, 542] on p "ho" at bounding box center [460, 541] width 132 height 15
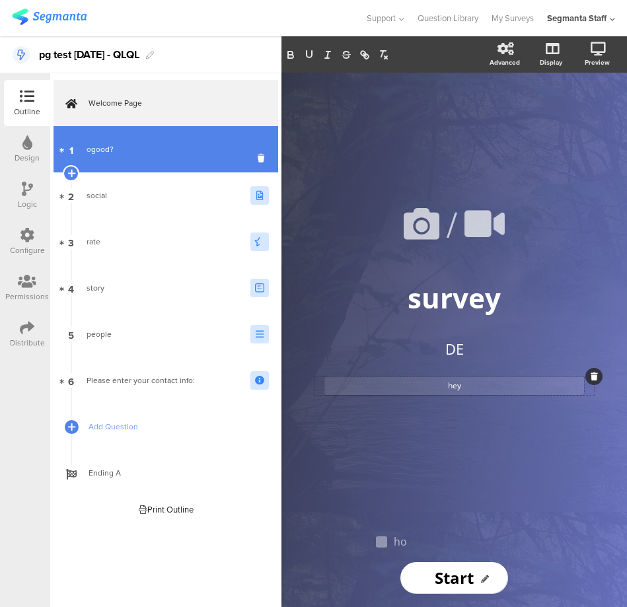
click at [108, 150] on div "ogood?" at bounding box center [164, 149] width 154 height 13
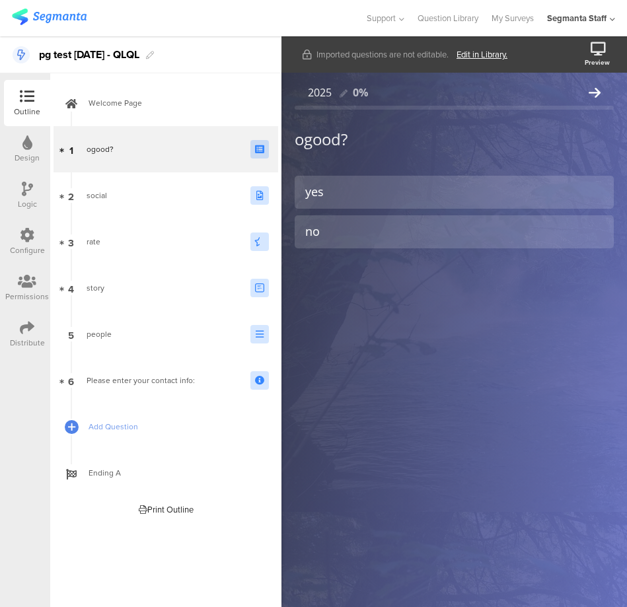
click at [319, 156] on div "2025 0% ogood? ogood? yes no" at bounding box center [454, 186] width 319 height 215
click at [323, 141] on div "2025 0% ogood? ogood? yes no" at bounding box center [454, 186] width 319 height 215
copy div "ogood? ogood?"
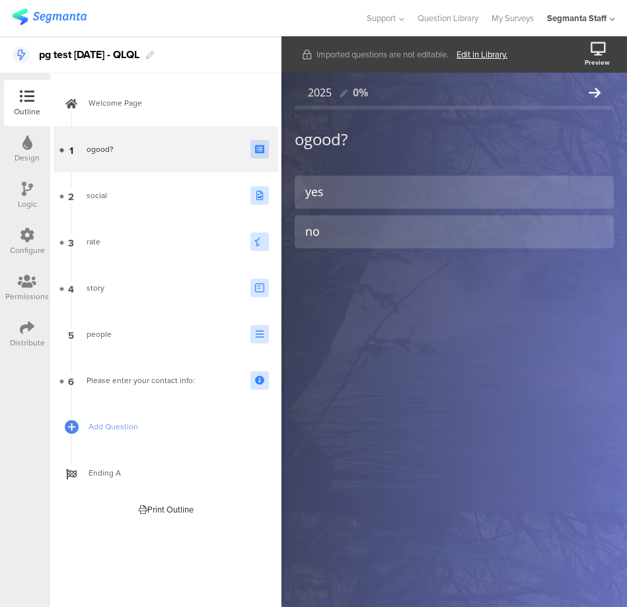
click at [322, 197] on div "2025 0% ogood? ogood? yes no" at bounding box center [454, 186] width 319 height 215
copy div "yes"
click at [314, 229] on div "2025 0% ogood? ogood? yes no" at bounding box center [454, 186] width 319 height 215
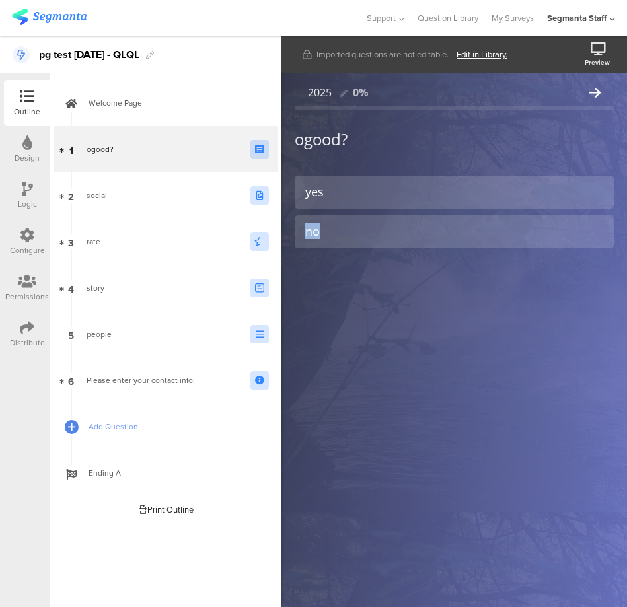
click at [314, 229] on div "2025 0% ogood? ogood? yes no" at bounding box center [454, 186] width 319 height 215
copy div "no"
click at [512, 17] on link "My Surveys" at bounding box center [512, 18] width 42 height 36
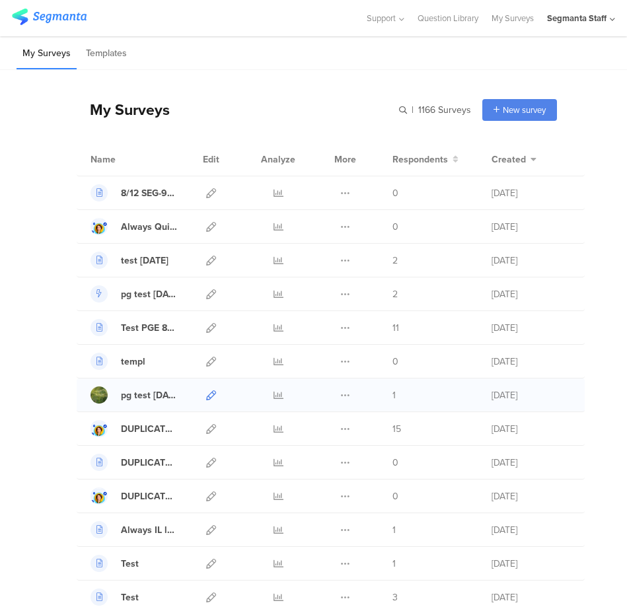
click at [206, 394] on icon at bounding box center [211, 395] width 10 height 10
